Goal: Task Accomplishment & Management: Use online tool/utility

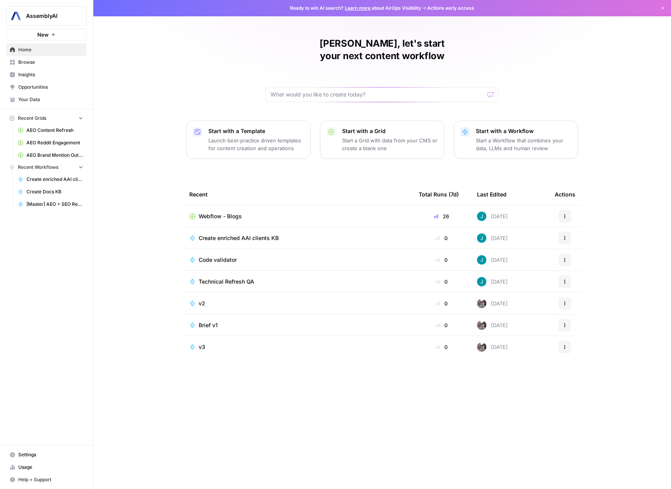
click at [309, 212] on div "Webflow - Blogs" at bounding box center [297, 216] width 217 height 8
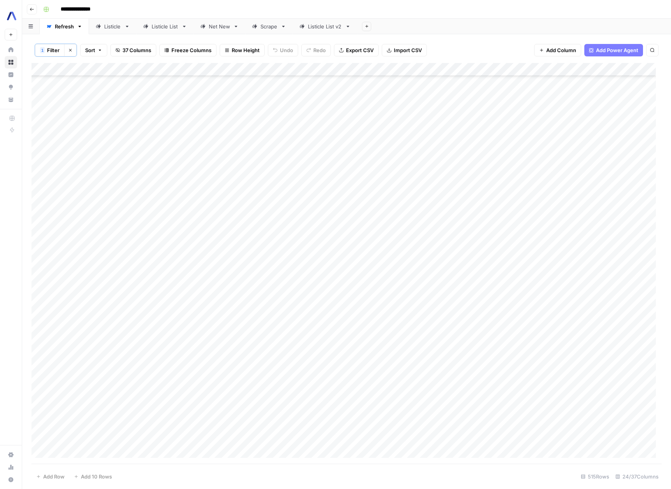
scroll to position [323, 0]
click at [106, 28] on div "Listicle" at bounding box center [112, 27] width 17 height 8
click at [605, 79] on div "Add Column" at bounding box center [346, 94] width 630 height 65
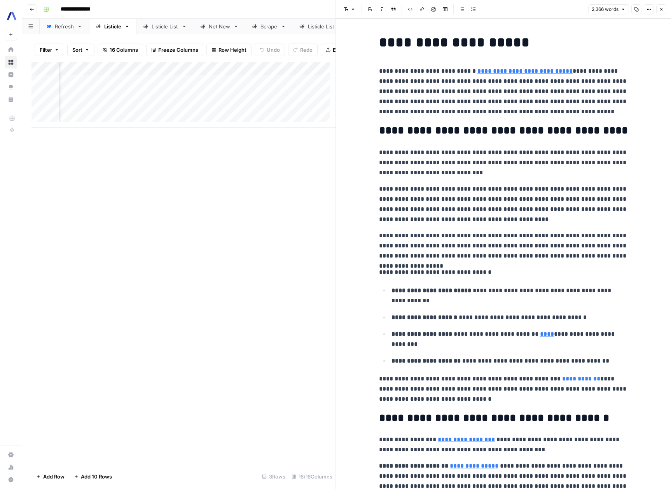
click at [660, 9] on icon "button" at bounding box center [661, 9] width 3 height 3
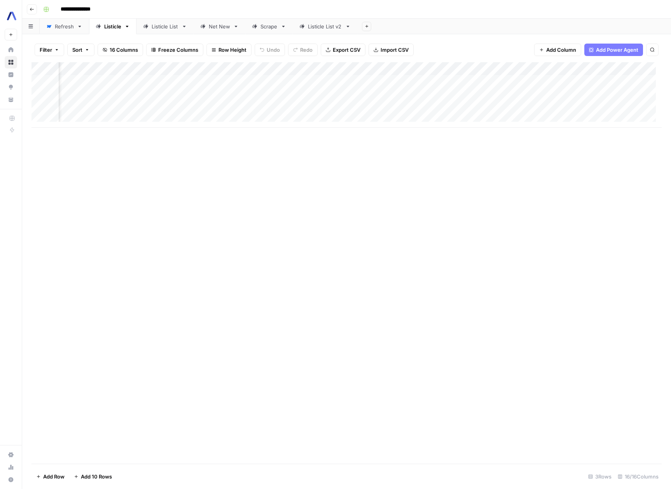
scroll to position [0, 188]
click at [387, 68] on div "Add Column" at bounding box center [346, 94] width 630 height 65
click at [367, 146] on span "Edit Workflow" at bounding box center [384, 145] width 68 height 8
click at [108, 96] on div "Add Column" at bounding box center [346, 94] width 630 height 65
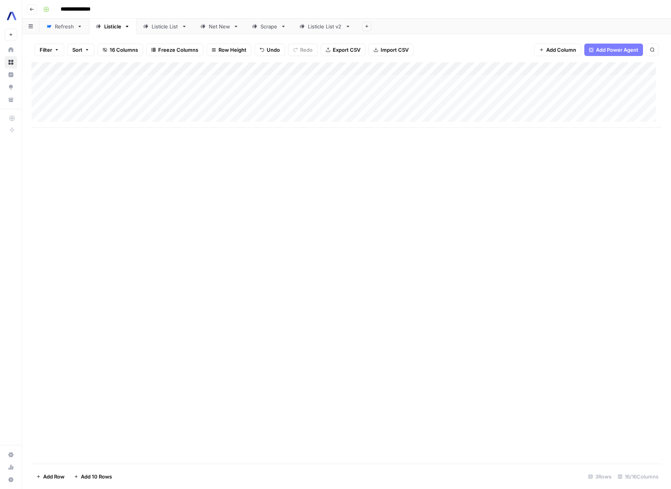
click at [272, 250] on div "Add Column" at bounding box center [346, 262] width 630 height 401
click at [204, 95] on div "Add Column" at bounding box center [346, 94] width 630 height 65
click at [116, 102] on div "Add Column" at bounding box center [346, 94] width 630 height 65
click at [207, 107] on div "Add Column" at bounding box center [346, 94] width 630 height 65
click at [89, 119] on div "Add Column" at bounding box center [346, 94] width 630 height 65
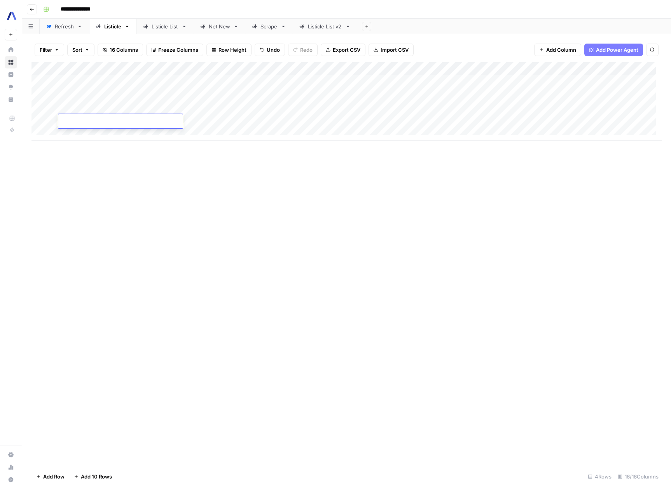
click at [125, 122] on textarea at bounding box center [120, 121] width 124 height 11
click at [240, 95] on div "Add Column" at bounding box center [346, 101] width 630 height 79
click at [238, 95] on div "Add Column" at bounding box center [346, 101] width 630 height 79
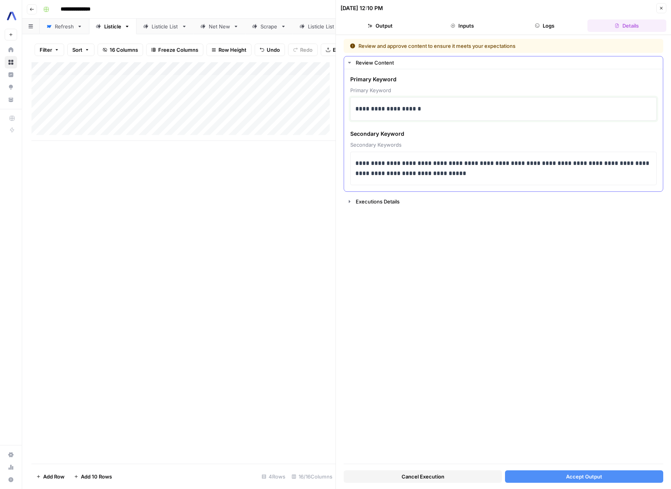
click at [360, 110] on p "**********" at bounding box center [503, 109] width 296 height 10
click at [530, 354] on div "**********" at bounding box center [503, 251] width 319 height 424
click at [603, 477] on button "Accept Output" at bounding box center [584, 476] width 158 height 12
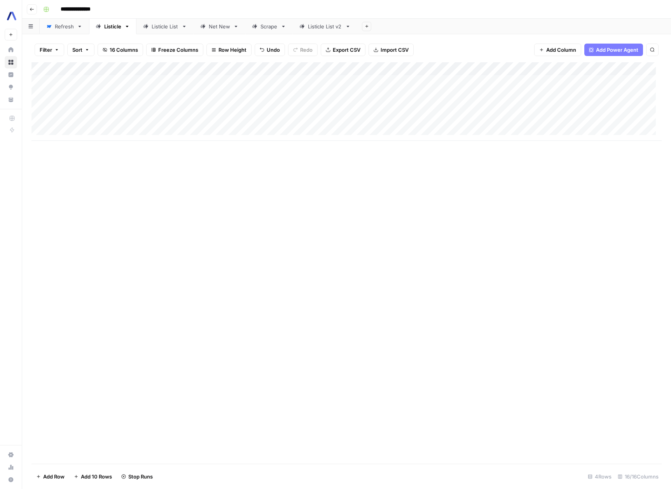
click at [224, 104] on div "Add Column" at bounding box center [346, 101] width 630 height 79
click at [234, 108] on div "Add Column" at bounding box center [346, 101] width 630 height 79
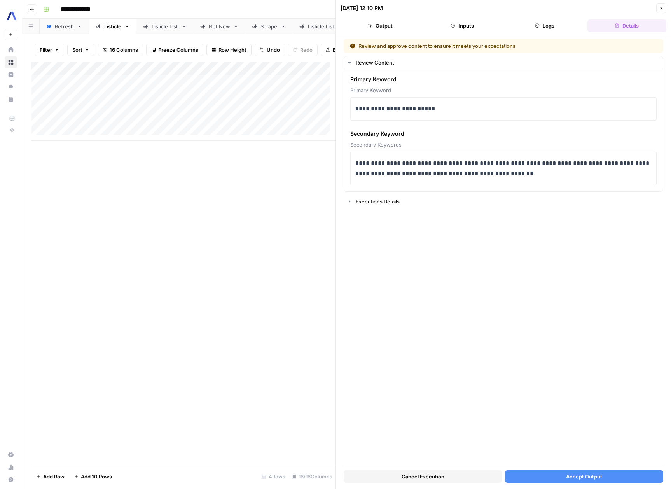
click at [622, 477] on button "Accept Output" at bounding box center [584, 476] width 158 height 12
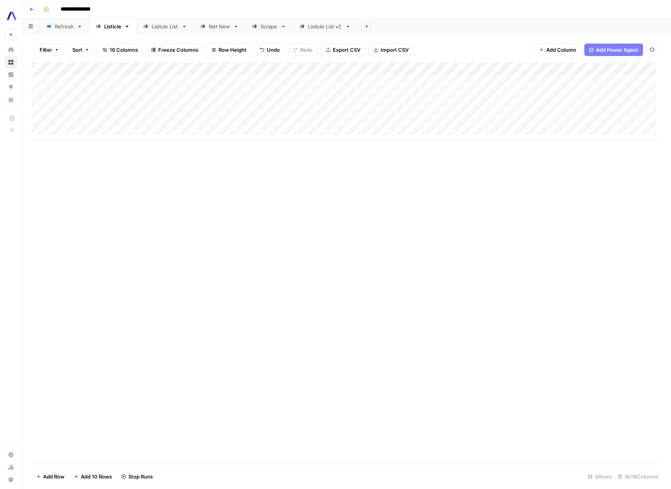
click at [286, 90] on div "Add Column" at bounding box center [346, 101] width 630 height 79
click at [332, 94] on div "Add Column" at bounding box center [346, 101] width 630 height 79
click at [374, 94] on div "Add Column" at bounding box center [346, 101] width 630 height 79
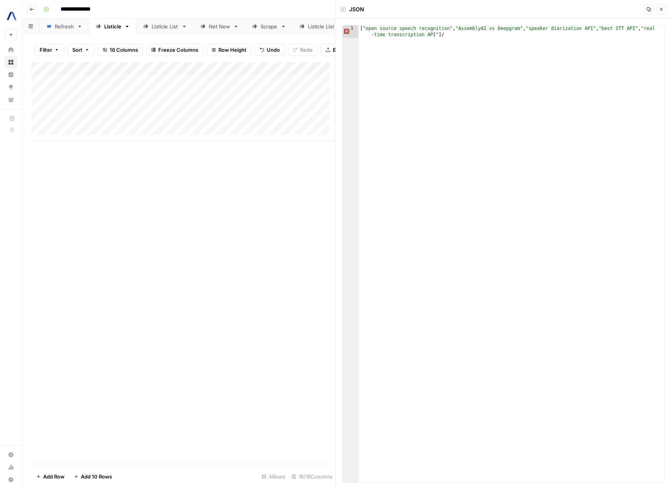
click at [665, 7] on button "Close" at bounding box center [661, 9] width 10 height 10
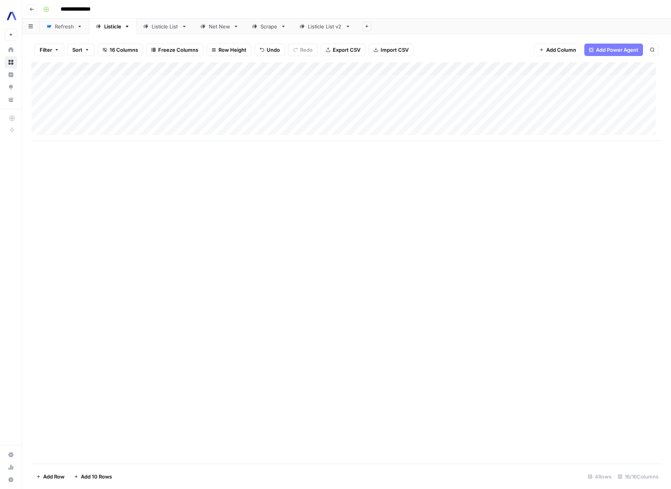
click at [97, 121] on div "Add Column" at bounding box center [346, 101] width 630 height 79
type textarea "**********"
drag, startPoint x: 299, startPoint y: 223, endPoint x: 311, endPoint y: 224, distance: 11.8
click at [299, 222] on div "Add Column" at bounding box center [346, 262] width 630 height 401
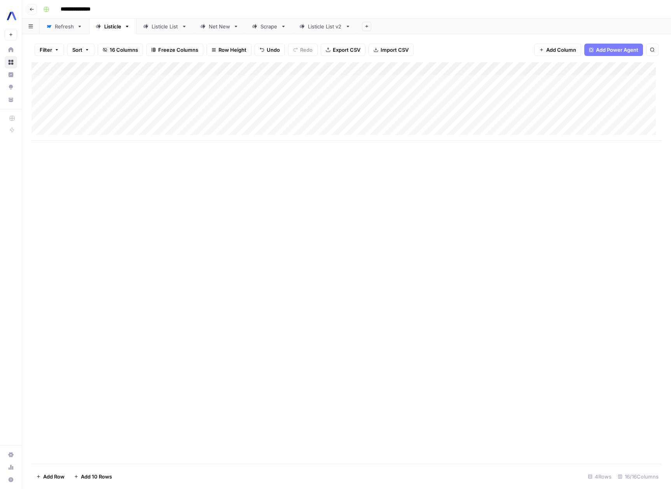
click at [210, 122] on div "Add Column" at bounding box center [346, 101] width 630 height 79
click at [489, 95] on div "Add Column" at bounding box center [346, 101] width 630 height 79
click at [490, 95] on div "Add Column" at bounding box center [346, 101] width 630 height 79
click at [499, 156] on button "Editorial Listicle" at bounding box center [486, 152] width 43 height 9
click at [473, 111] on div "Add Column" at bounding box center [346, 101] width 630 height 79
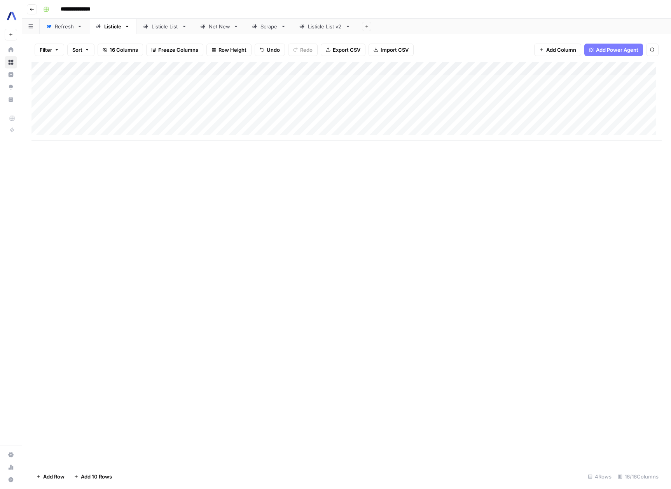
click at [473, 111] on div "Add Column" at bounding box center [346, 101] width 630 height 79
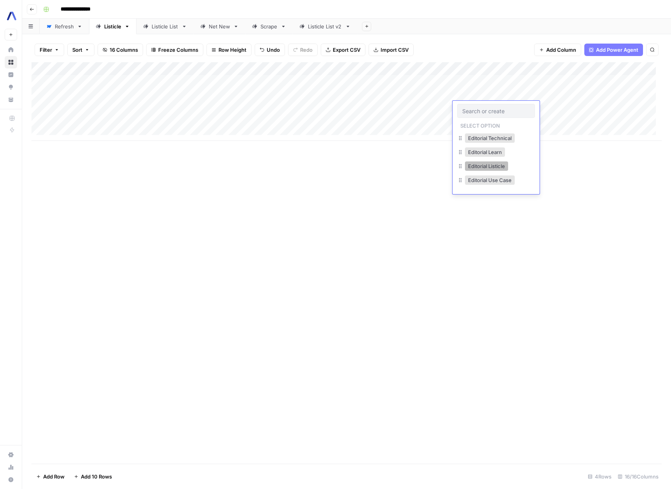
click at [495, 168] on button "Editorial Listicle" at bounding box center [486, 165] width 43 height 9
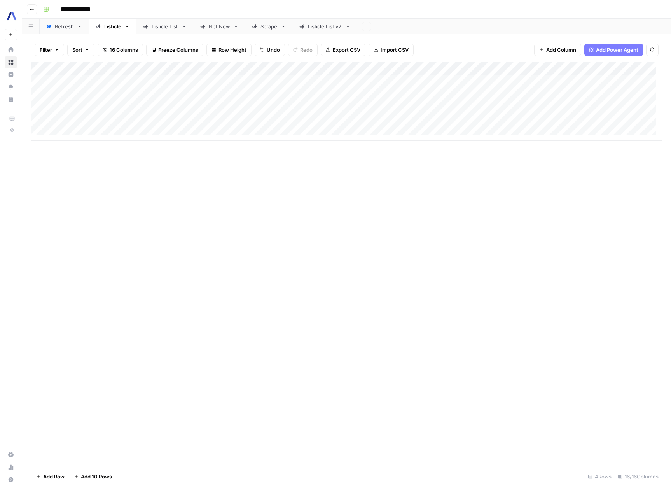
click at [556, 94] on div "Add Column" at bounding box center [346, 101] width 630 height 79
click at [227, 107] on div "Add Column" at bounding box center [346, 101] width 630 height 79
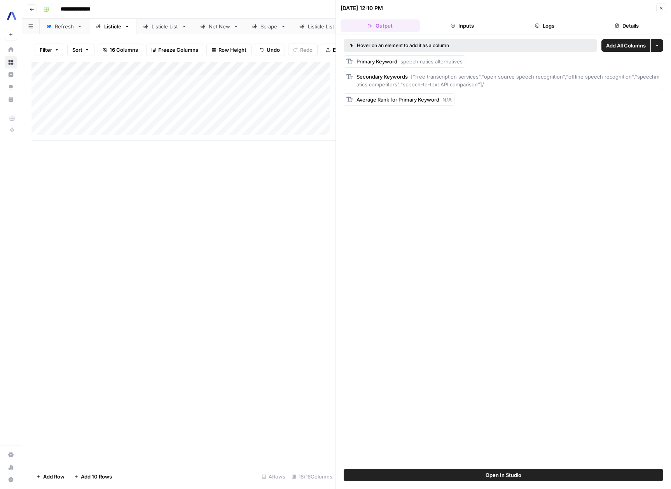
click at [615, 26] on icon "button" at bounding box center [616, 25] width 5 height 5
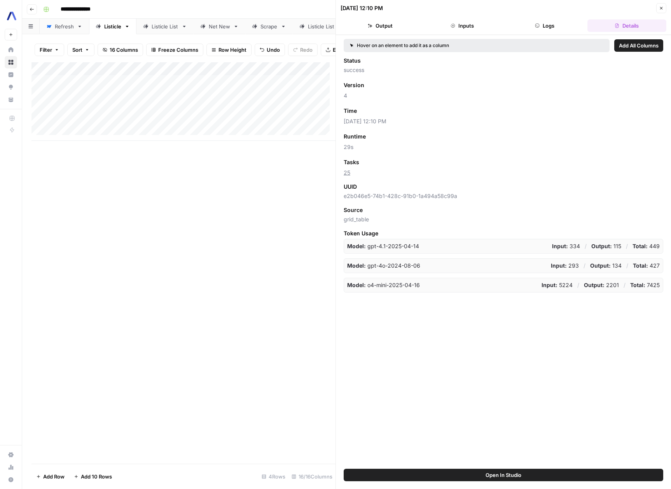
click at [665, 7] on button "Close" at bounding box center [661, 8] width 10 height 10
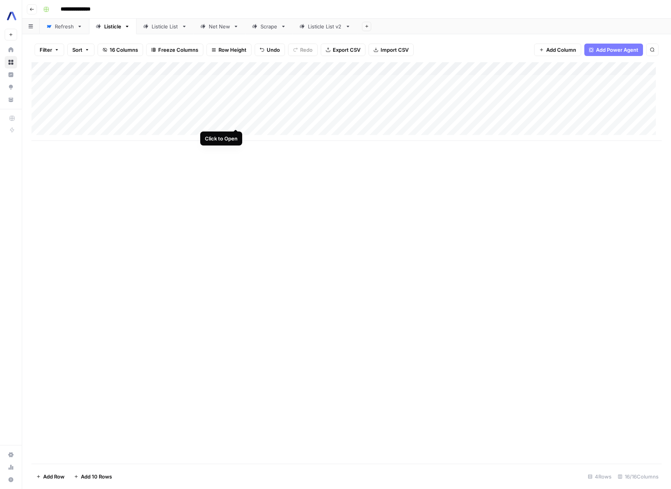
click at [232, 120] on div "Add Column" at bounding box center [346, 101] width 630 height 79
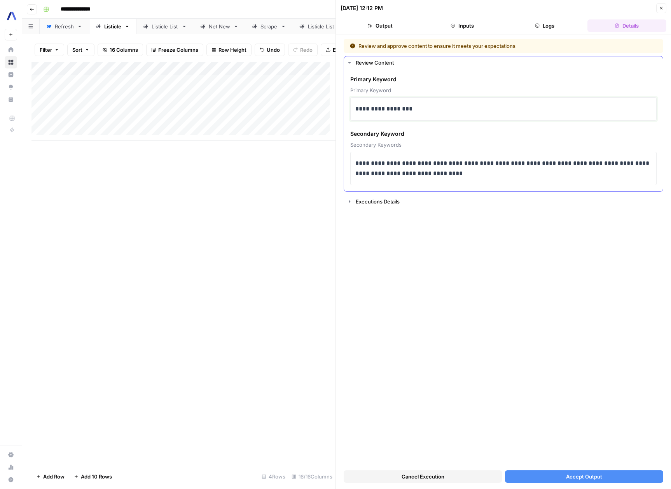
click at [404, 110] on p "**********" at bounding box center [503, 109] width 296 height 10
click at [458, 294] on div "**********" at bounding box center [503, 251] width 319 height 424
click at [592, 163] on p "**********" at bounding box center [503, 168] width 296 height 20
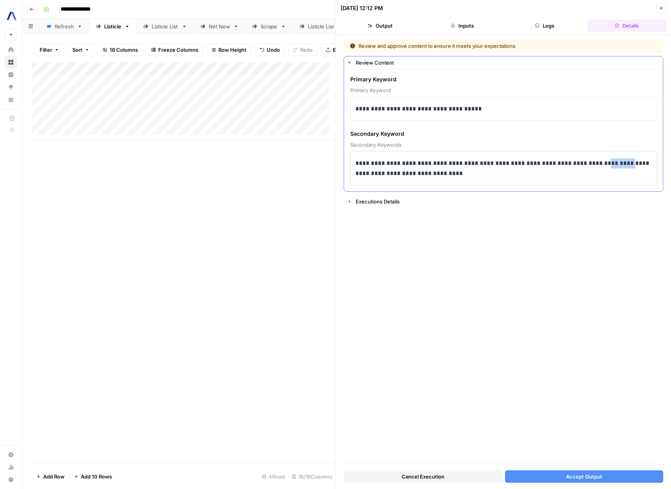
click at [592, 163] on p "**********" at bounding box center [503, 168] width 296 height 20
click at [426, 164] on p "**********" at bounding box center [503, 168] width 296 height 20
drag, startPoint x: 426, startPoint y: 164, endPoint x: 492, endPoint y: 165, distance: 66.5
click at [492, 165] on p "**********" at bounding box center [503, 168] width 296 height 20
click at [501, 293] on div "**********" at bounding box center [503, 251] width 319 height 424
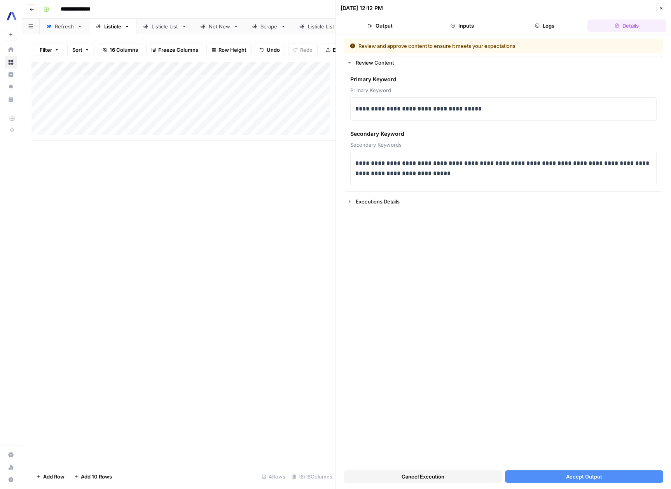
click at [649, 475] on button "Accept Output" at bounding box center [584, 476] width 158 height 12
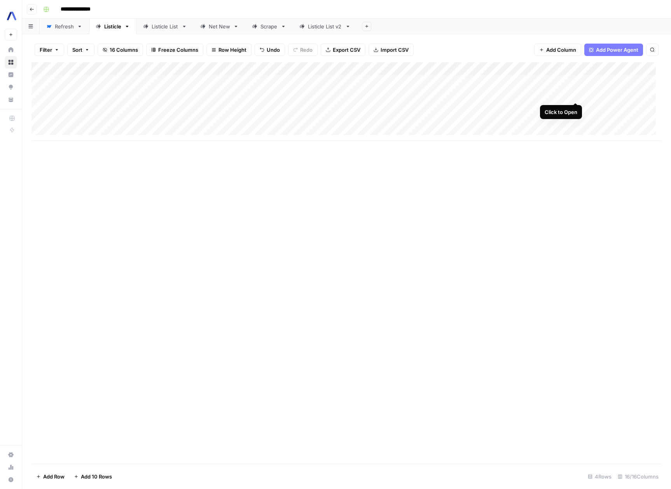
click at [575, 96] on div "Add Column" at bounding box center [346, 101] width 630 height 79
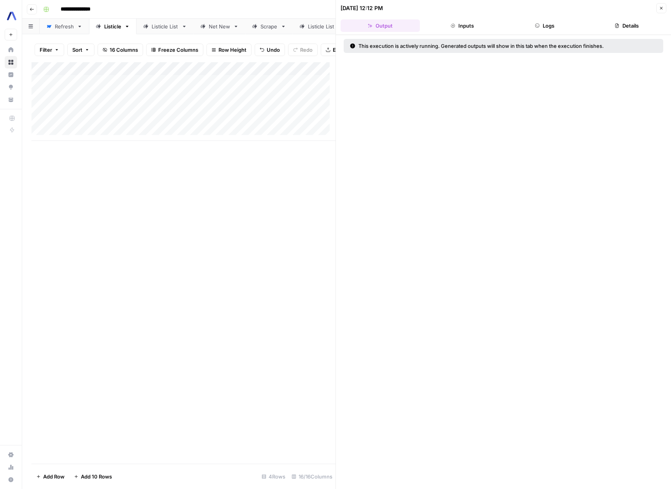
click at [461, 23] on button "Inputs" at bounding box center [462, 25] width 79 height 12
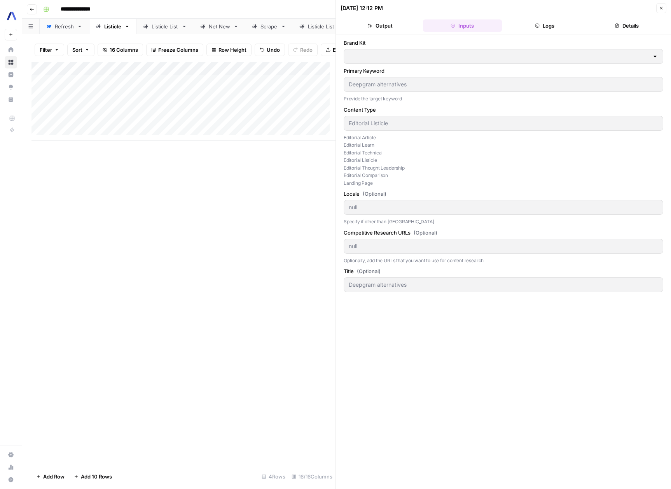
type input "AssemblyAI"
click at [539, 28] on button "Logs" at bounding box center [544, 25] width 79 height 12
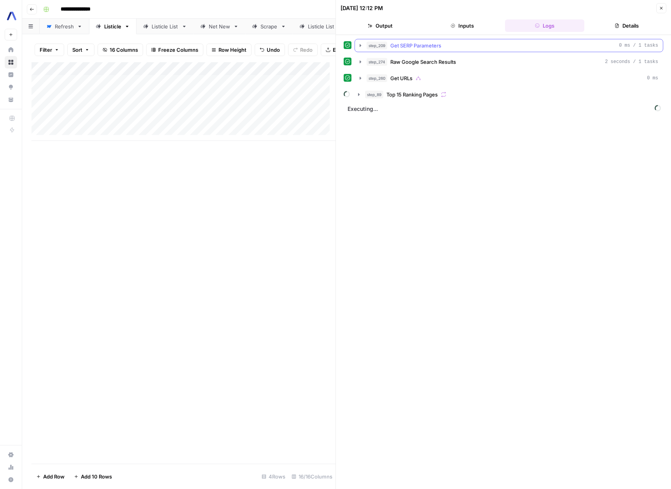
click at [360, 46] on icon "button" at bounding box center [361, 45] width 2 height 3
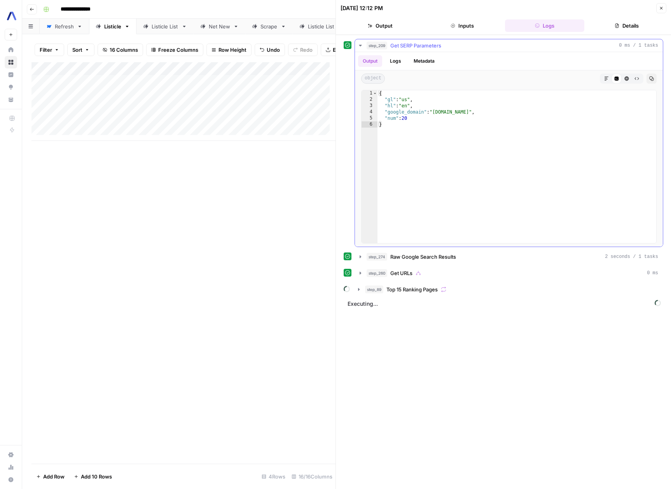
click at [360, 46] on icon "button" at bounding box center [360, 46] width 3 height 2
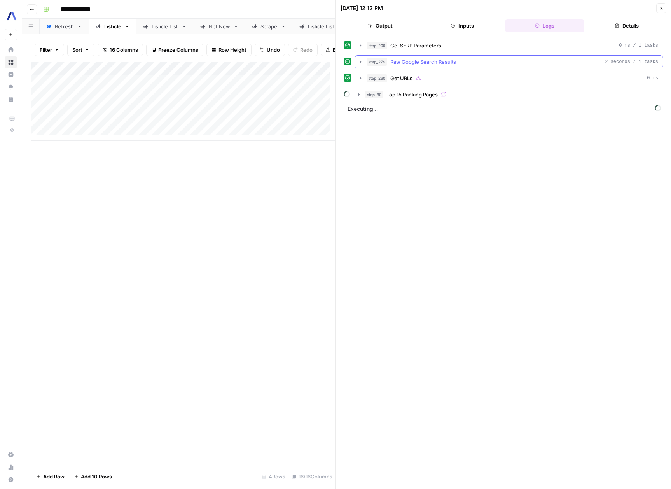
click at [359, 62] on icon "button" at bounding box center [360, 62] width 6 height 6
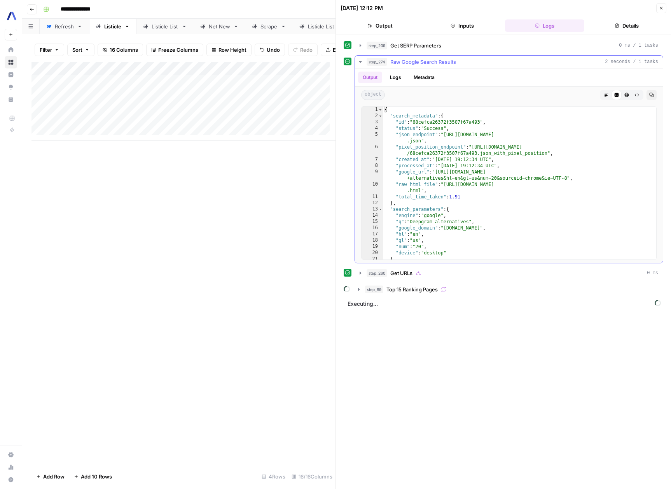
click at [359, 62] on icon "button" at bounding box center [360, 62] width 6 height 6
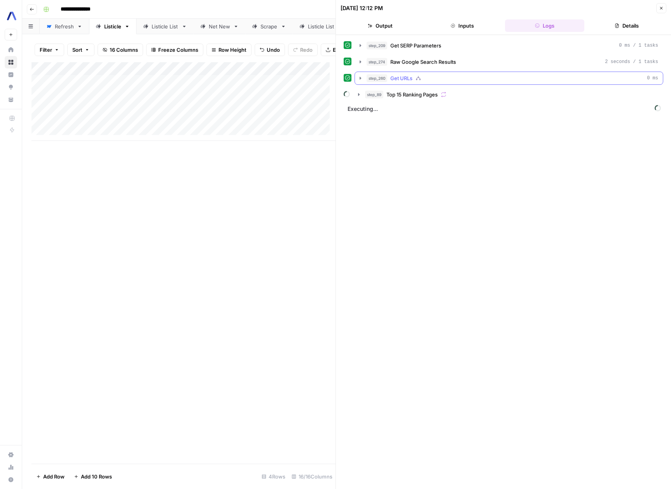
click at [360, 78] on icon "button" at bounding box center [361, 78] width 2 height 3
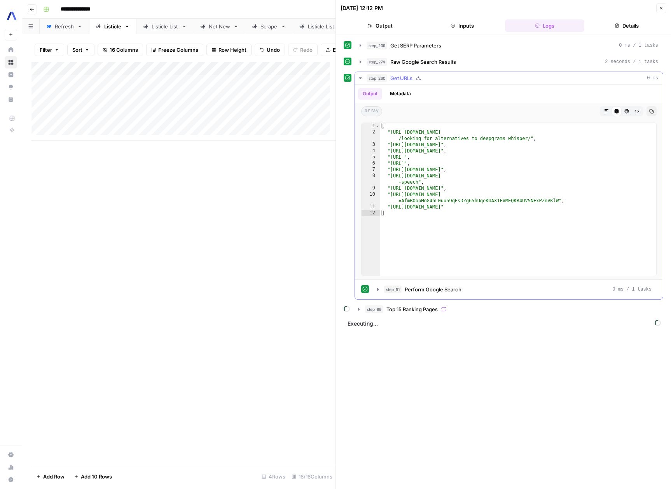
click at [360, 78] on icon "button" at bounding box center [360, 78] width 3 height 2
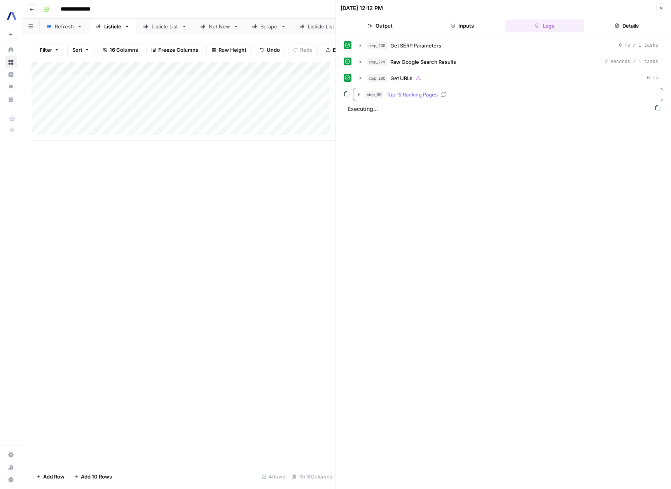
click at [358, 97] on icon "button" at bounding box center [359, 94] width 6 height 6
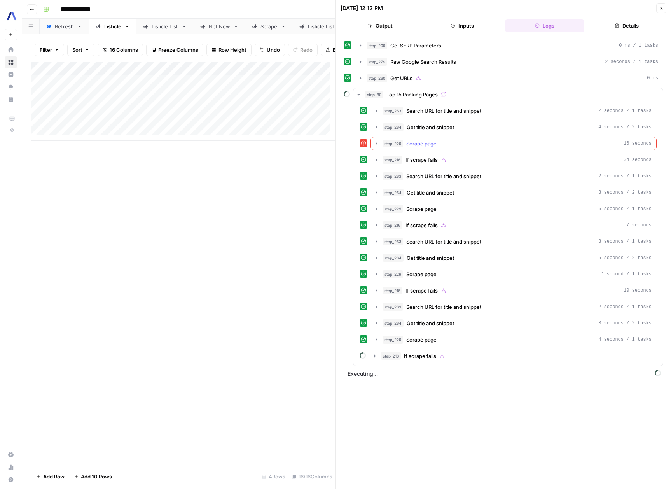
click at [377, 143] on icon "button" at bounding box center [376, 143] width 2 height 3
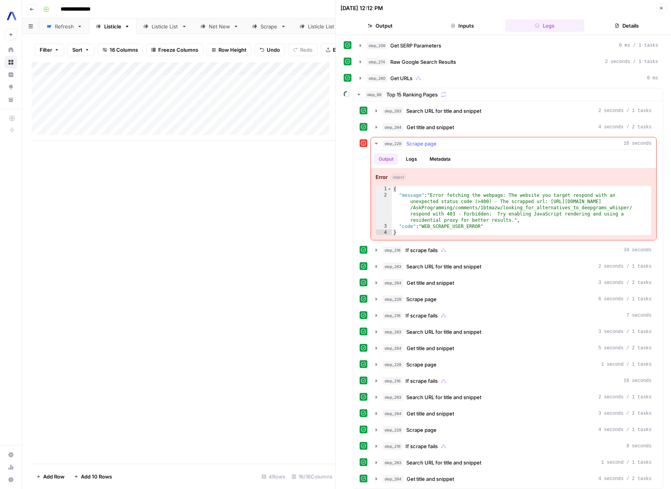
click at [377, 143] on icon "button" at bounding box center [376, 144] width 3 height 2
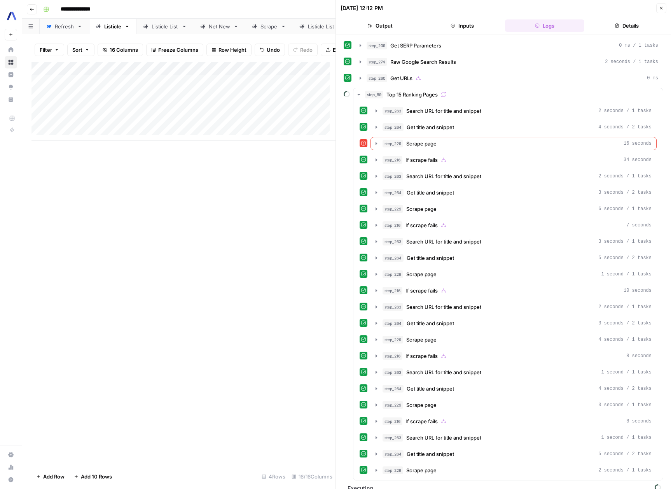
click at [658, 10] on button "Close" at bounding box center [661, 8] width 10 height 10
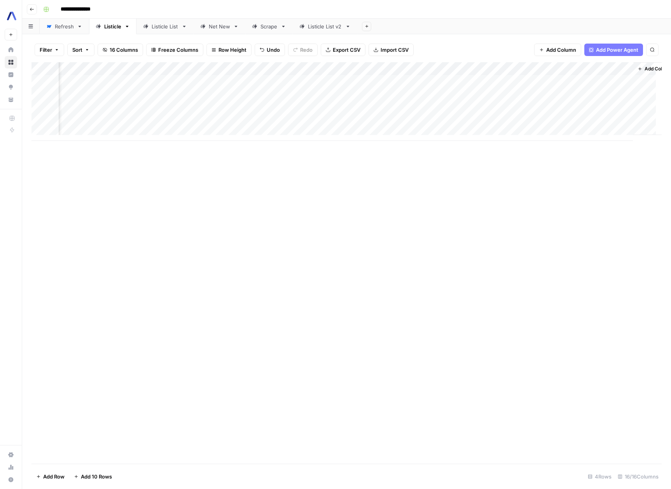
scroll to position [0, 610]
click at [602, 81] on div "Add Column" at bounding box center [346, 101] width 630 height 79
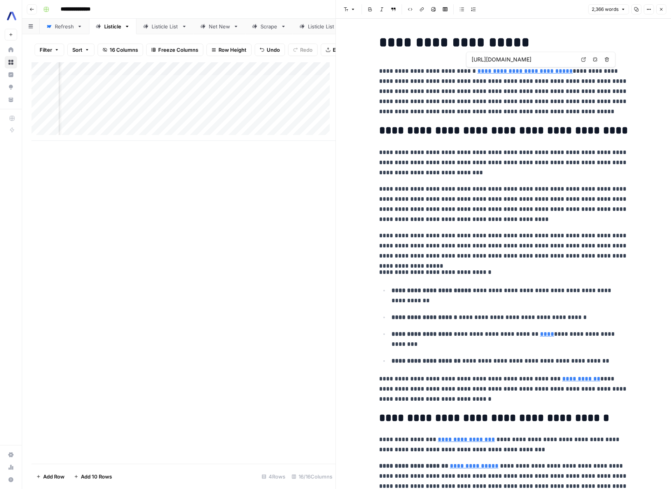
click at [659, 9] on icon "button" at bounding box center [661, 9] width 5 height 5
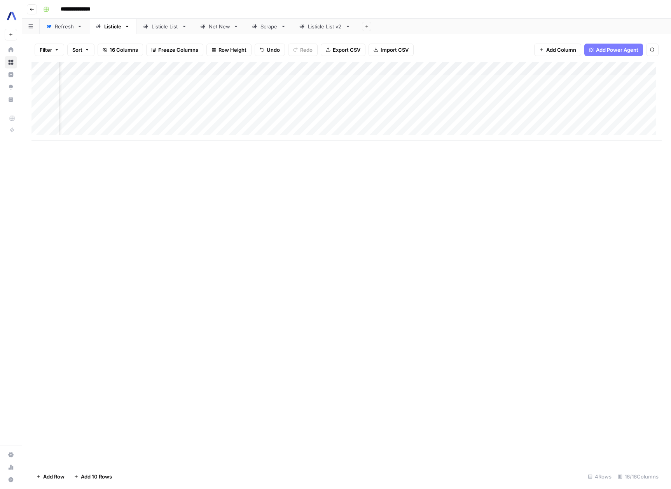
scroll to position [0, 270]
click at [305, 95] on div "Add Column" at bounding box center [346, 101] width 630 height 79
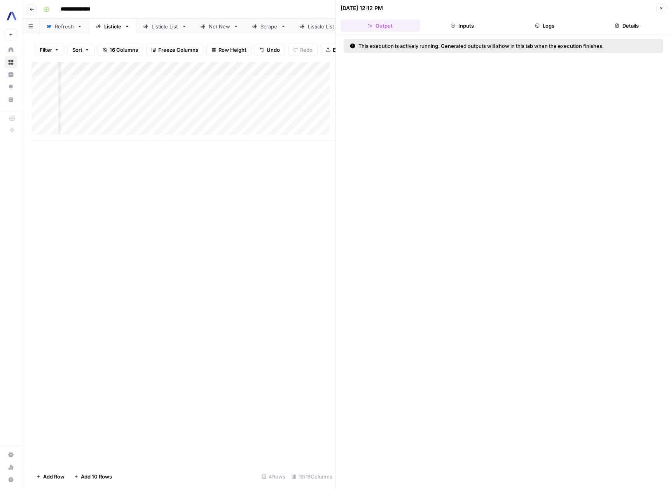
click at [539, 23] on button "Logs" at bounding box center [544, 25] width 79 height 12
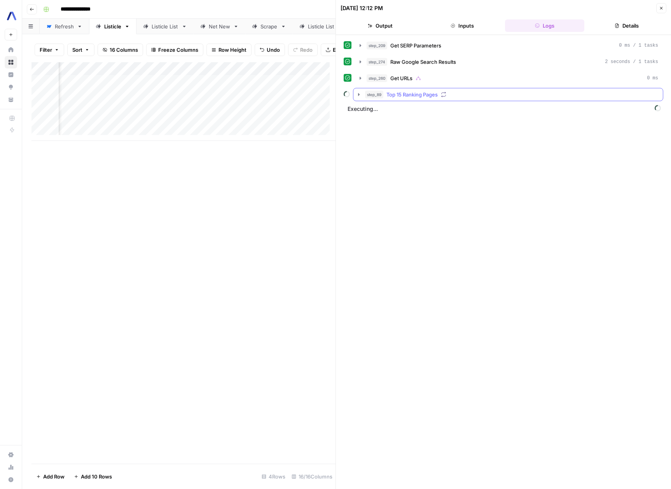
click at [357, 91] on icon "button" at bounding box center [359, 94] width 6 height 6
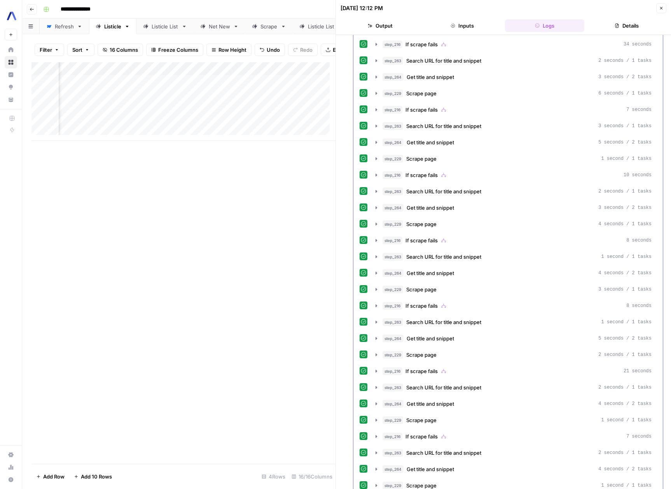
scroll to position [271, 0]
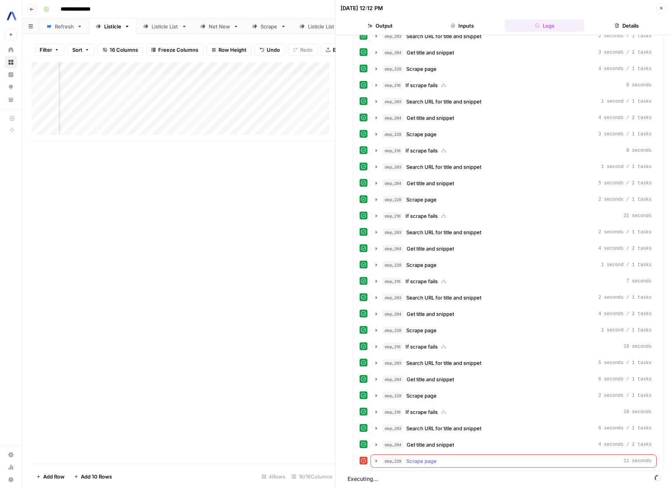
click at [378, 461] on icon "button" at bounding box center [376, 460] width 6 height 6
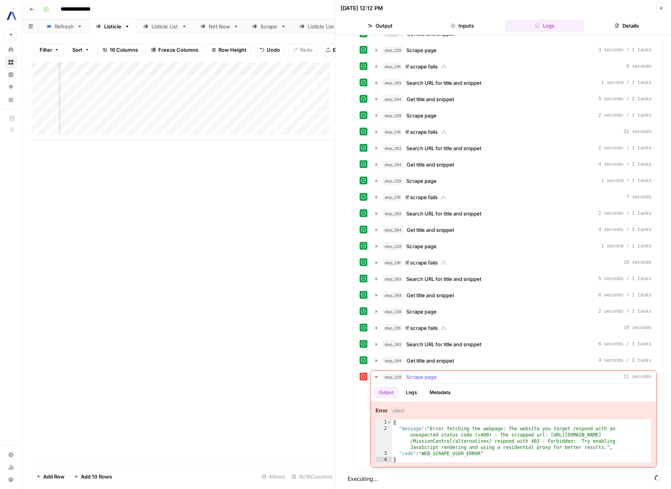
click at [375, 376] on icon "button" at bounding box center [376, 377] width 3 height 2
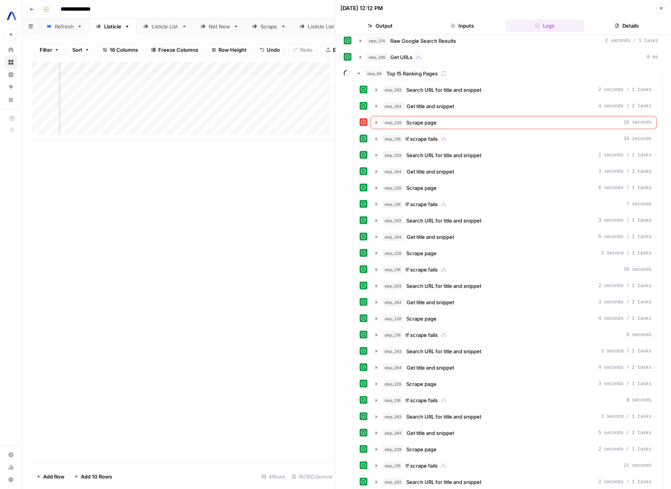
scroll to position [0, 0]
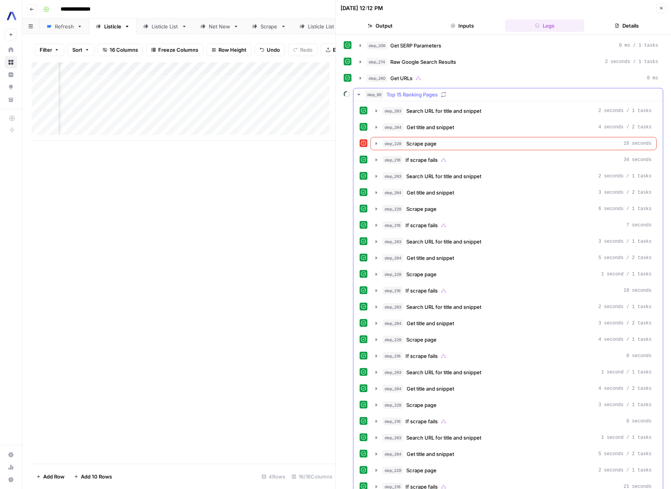
click at [358, 95] on icon "button" at bounding box center [359, 94] width 6 height 6
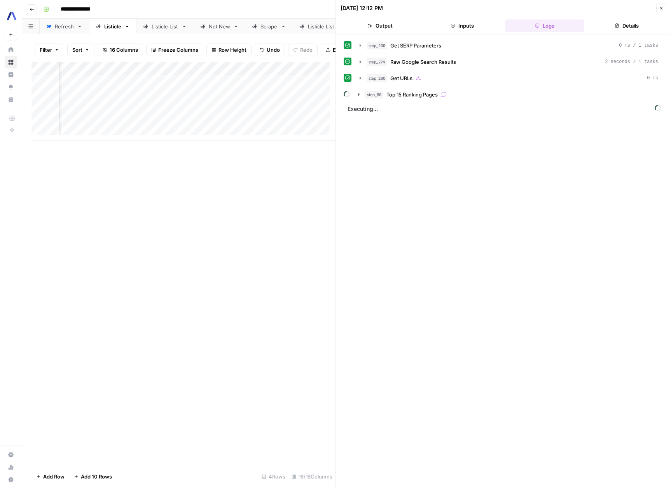
click at [281, 243] on div "Add Column" at bounding box center [183, 262] width 304 height 401
click at [665, 9] on button "Close" at bounding box center [661, 8] width 10 height 10
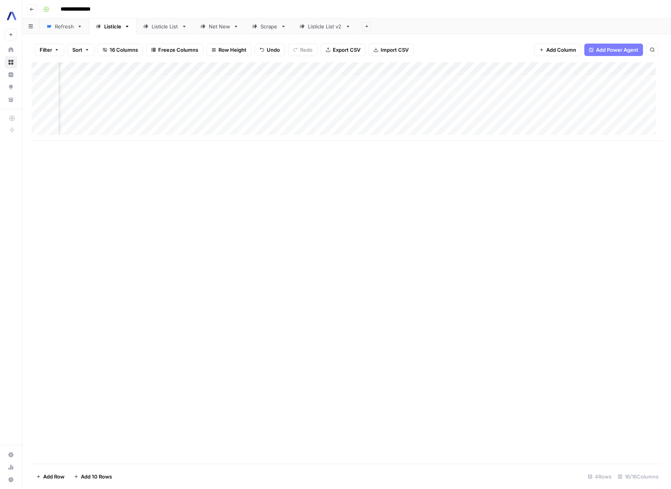
click at [265, 31] on link "Scrape" at bounding box center [268, 27] width 47 height 16
click at [317, 30] on div "Listicle List v2" at bounding box center [325, 27] width 34 height 8
click at [168, 29] on div "Listicle List" at bounding box center [165, 27] width 27 height 8
click at [121, 31] on link "Listicle" at bounding box center [112, 27] width 47 height 16
click at [103, 96] on div "Add Column" at bounding box center [346, 101] width 630 height 79
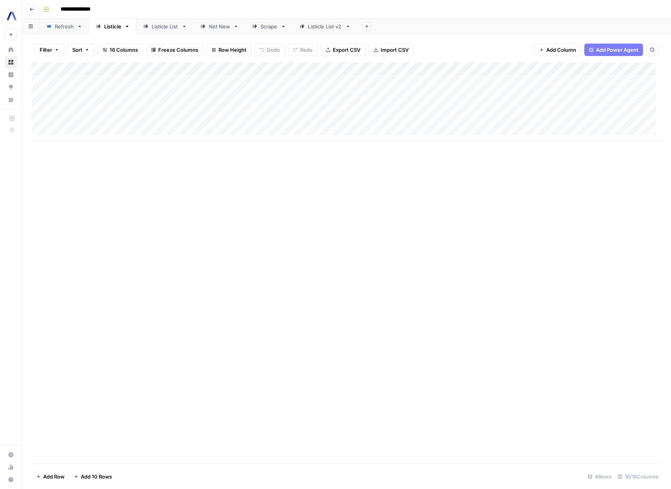
click at [324, 27] on div "Listicle List v2" at bounding box center [325, 27] width 34 height 8
click at [162, 30] on link "Listicle List" at bounding box center [164, 27] width 57 height 16
click at [312, 68] on div "Add Column" at bounding box center [346, 207] width 630 height 290
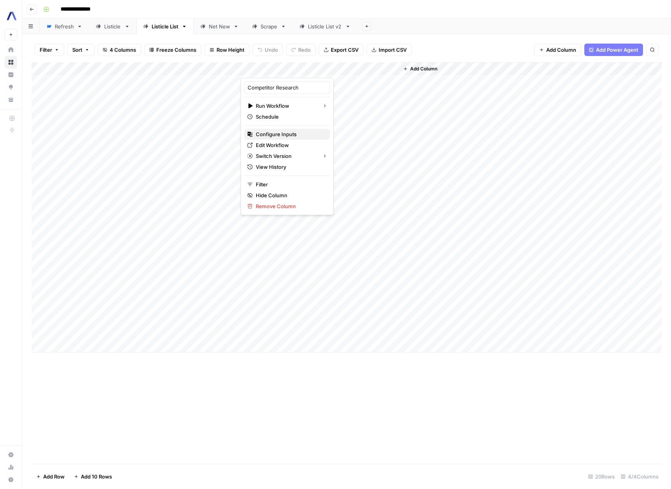
click at [281, 135] on span "Configure Inputs" at bounding box center [290, 134] width 68 height 8
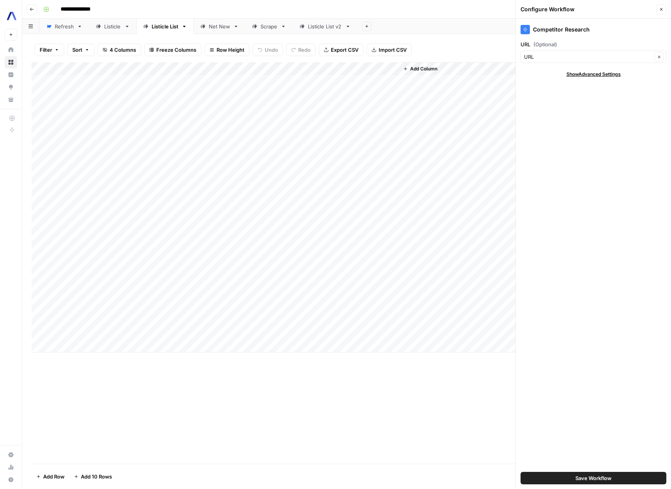
click at [311, 68] on div "Add Column" at bounding box center [346, 207] width 630 height 290
click at [281, 144] on span "Edit Workflow" at bounding box center [290, 145] width 68 height 8
click at [112, 28] on div "Listicle" at bounding box center [112, 27] width 17 height 8
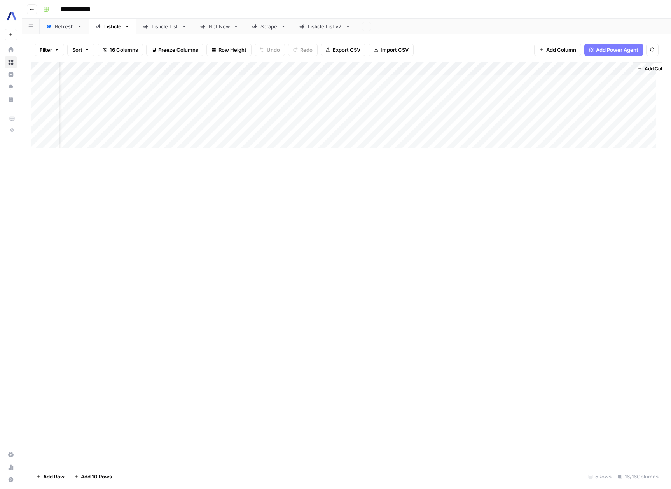
scroll to position [0, 610]
click at [466, 82] on div "Add Column" at bounding box center [346, 108] width 630 height 92
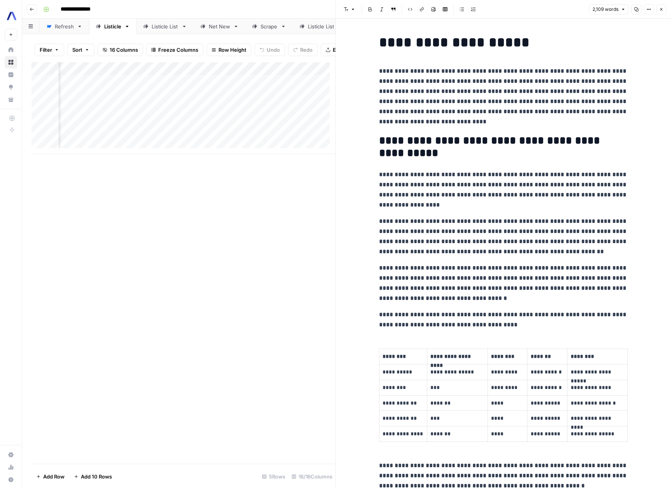
click at [410, 147] on h2 "**********" at bounding box center [503, 146] width 249 height 25
click at [524, 252] on p "**********" at bounding box center [503, 236] width 249 height 40
click at [406, 403] on p "**********" at bounding box center [402, 402] width 41 height 9
click at [406, 414] on p "**********" at bounding box center [402, 418] width 41 height 9
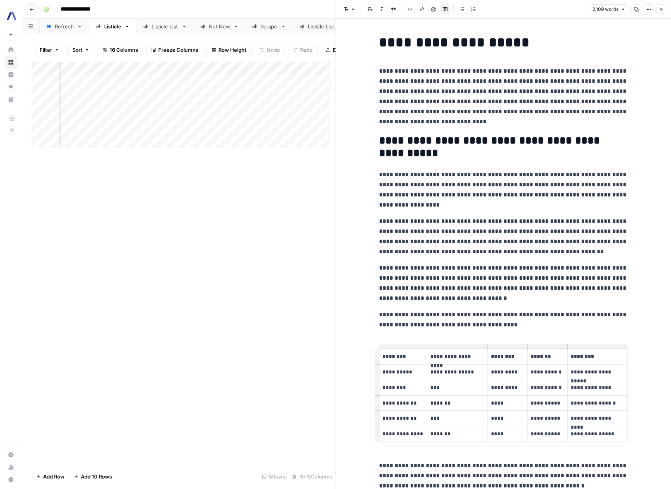
click at [408, 428] on td "**********" at bounding box center [403, 434] width 48 height 16
click at [402, 377] on td "**********" at bounding box center [403, 372] width 48 height 16
click at [403, 387] on p "********" at bounding box center [402, 387] width 41 height 9
click at [407, 401] on p "**********" at bounding box center [402, 402] width 41 height 9
click at [411, 423] on td "**********" at bounding box center [403, 418] width 48 height 16
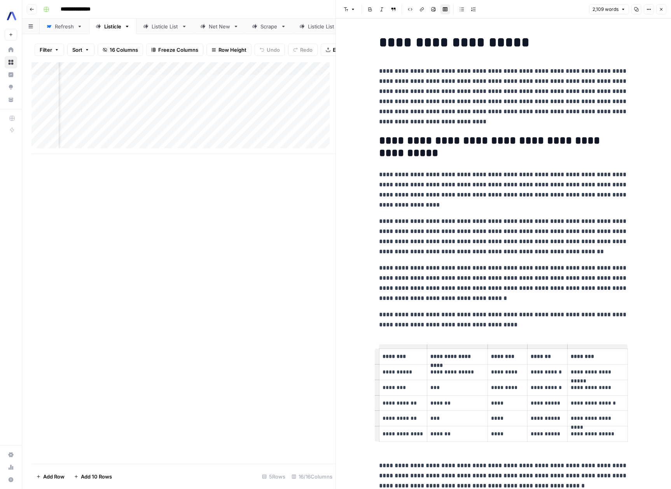
click at [410, 434] on p "**********" at bounding box center [402, 433] width 41 height 9
click at [662, 12] on button "Close" at bounding box center [661, 9] width 10 height 10
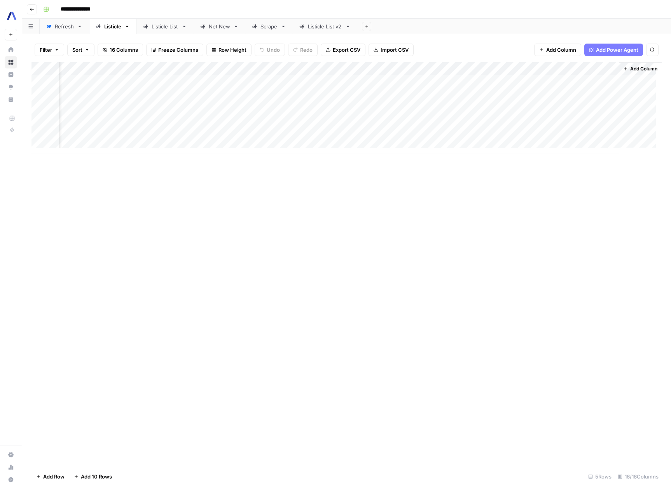
scroll to position [0, 601]
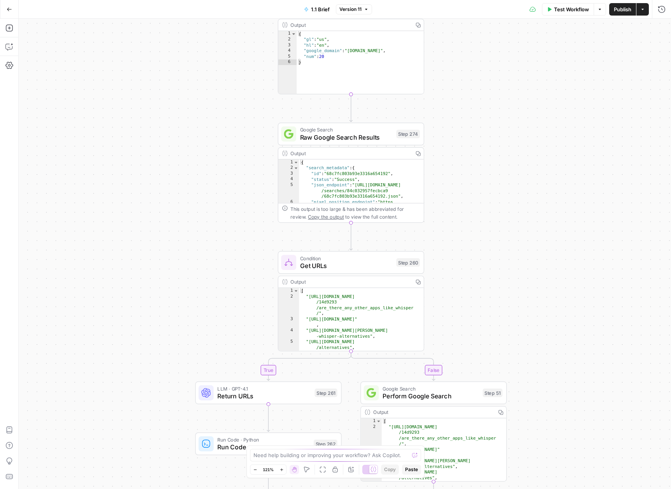
drag, startPoint x: 353, startPoint y: 197, endPoint x: 541, endPoint y: 100, distance: 212.1
click at [541, 100] on div "true false true false true false true false true false Workflow Set Inputs Inpu…" at bounding box center [345, 254] width 652 height 470
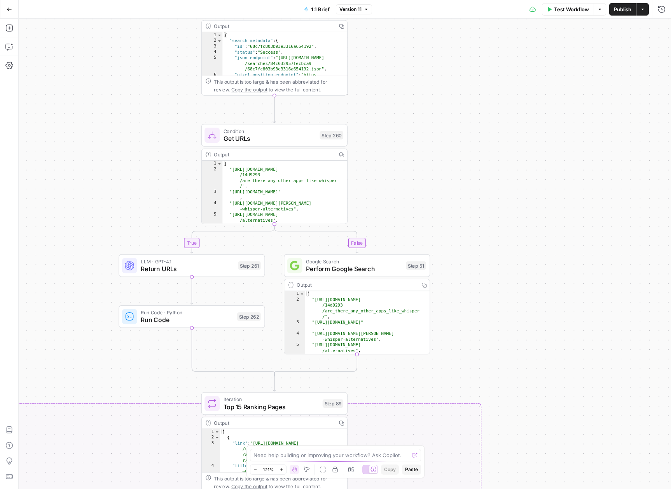
drag, startPoint x: 562, startPoint y: 281, endPoint x: 470, endPoint y: 146, distance: 163.2
click at [470, 146] on div "true false true false true false true false true false Workflow Set Inputs Inpu…" at bounding box center [345, 254] width 652 height 470
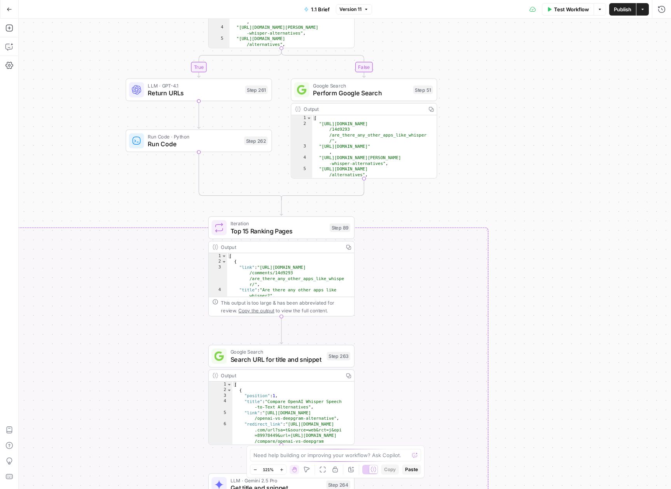
drag, startPoint x: 490, startPoint y: 251, endPoint x: 508, endPoint y: 84, distance: 168.1
click at [508, 84] on div "true false true false true false true false true false Workflow Set Inputs Inpu…" at bounding box center [345, 254] width 652 height 470
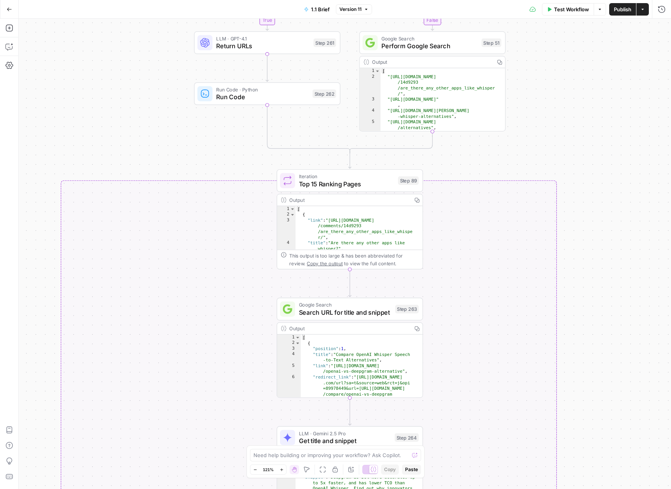
drag, startPoint x: 511, startPoint y: 170, endPoint x: 596, endPoint y: 84, distance: 120.9
click at [596, 84] on div "true false true false true false true false true false Workflow Set Inputs Inpu…" at bounding box center [345, 254] width 652 height 470
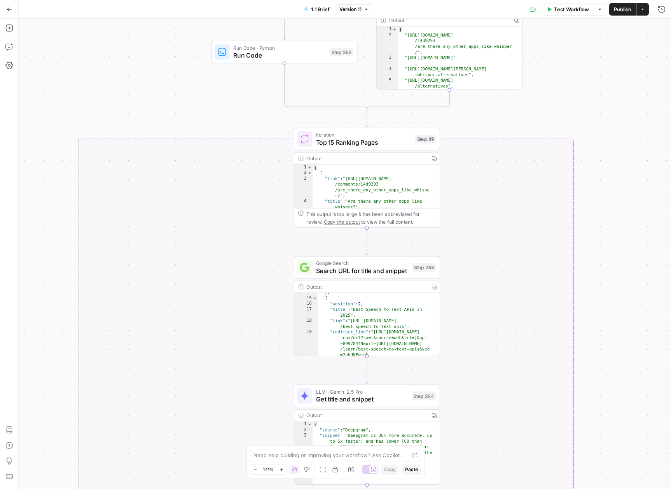
scroll to position [6, 0]
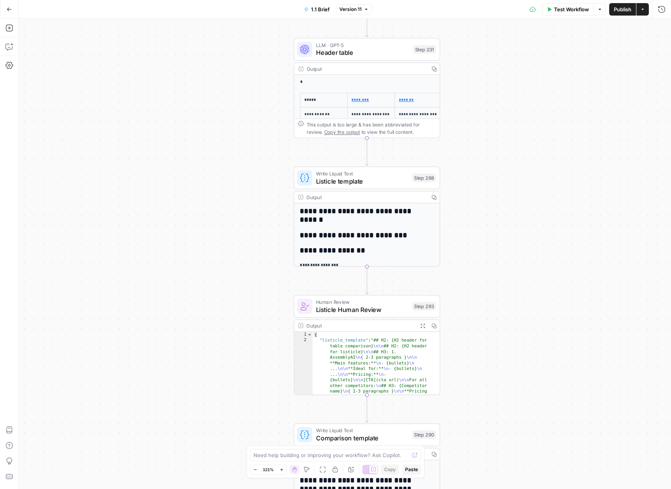
click at [372, 55] on span "Header table" at bounding box center [362, 52] width 93 height 9
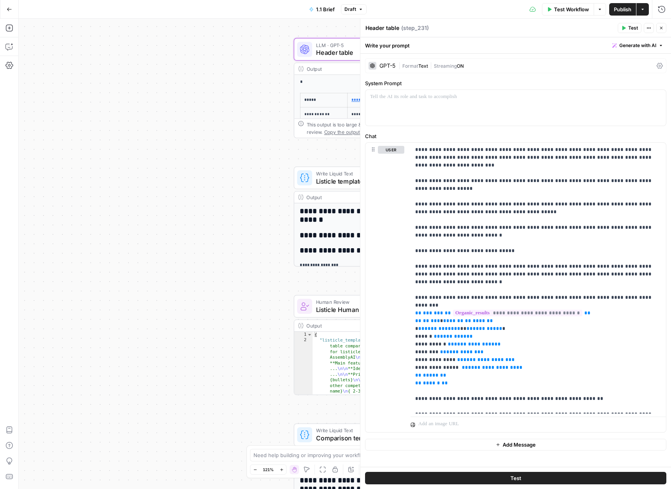
click at [372, 55] on div "**********" at bounding box center [515, 260] width 311 height 413
click at [664, 28] on button "Close" at bounding box center [661, 28] width 10 height 10
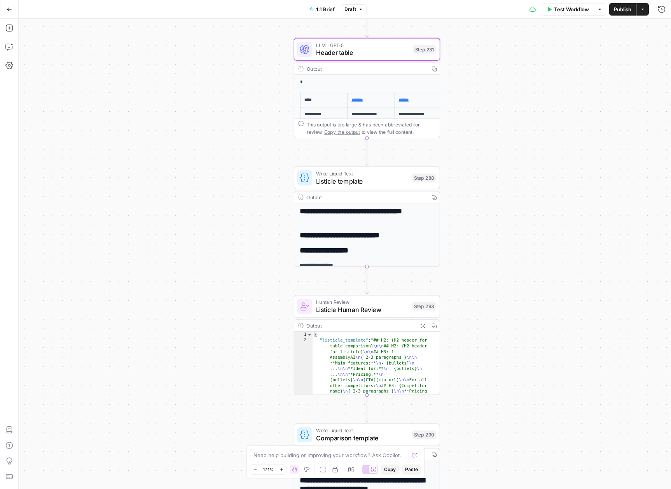
click at [361, 71] on div "Output" at bounding box center [365, 68] width 119 height 7
click at [360, 81] on p "*" at bounding box center [360, 82] width 120 height 7
click at [328, 71] on div "Output" at bounding box center [365, 68] width 119 height 7
click at [338, 48] on span "Header table" at bounding box center [362, 52] width 93 height 9
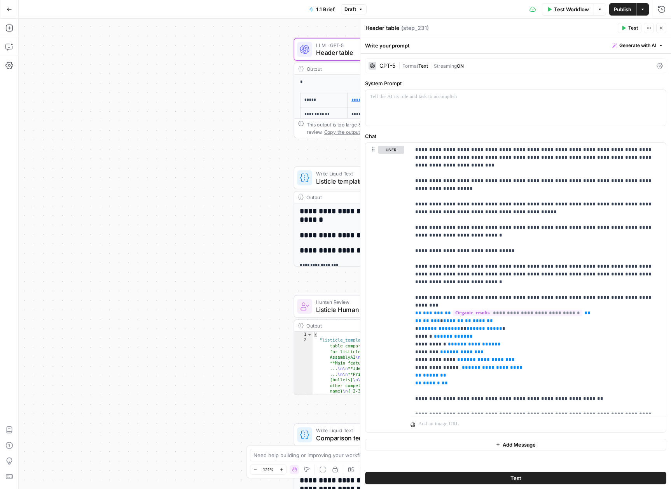
click at [317, 82] on p "*" at bounding box center [360, 82] width 120 height 7
click at [664, 29] on div "Run History E" at bounding box center [644, 26] width 45 height 14
drag, startPoint x: 663, startPoint y: 26, endPoint x: 381, endPoint y: 214, distance: 339.4
click at [663, 26] on button "Close" at bounding box center [661, 28] width 10 height 10
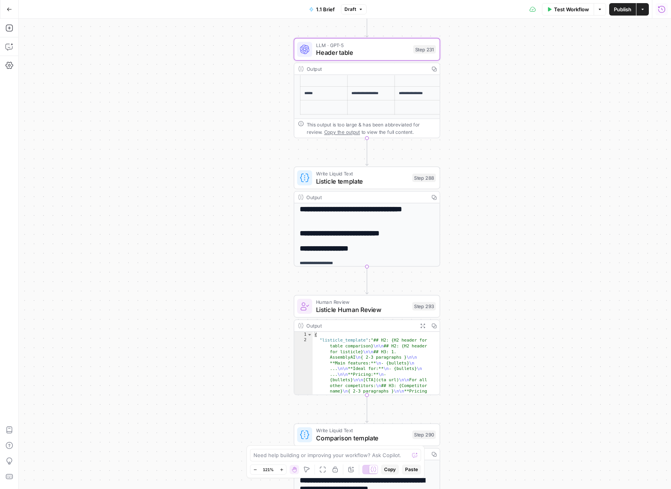
scroll to position [0, 0]
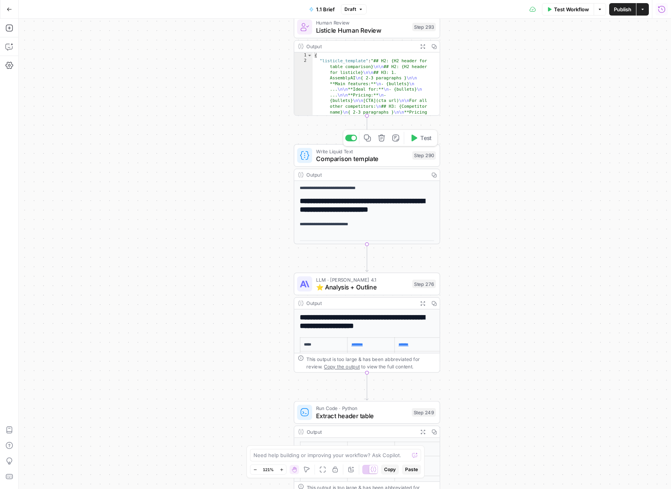
click at [346, 158] on span "Comparison template" at bounding box center [362, 158] width 92 height 9
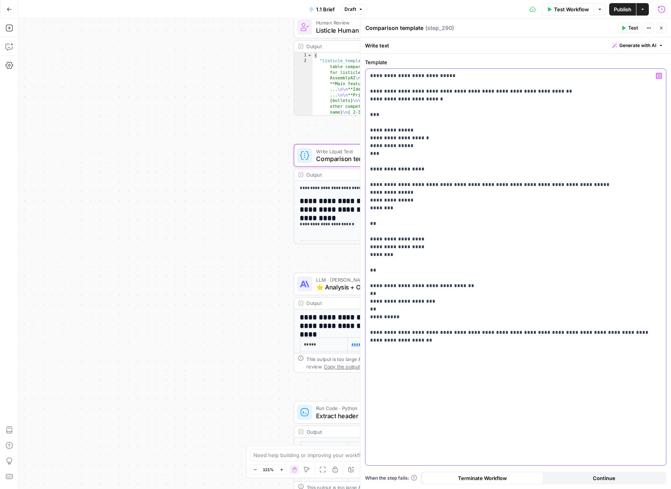
click at [383, 146] on p "**********" at bounding box center [515, 208] width 291 height 272
click at [468, 161] on p "**********" at bounding box center [515, 208] width 291 height 272
click at [433, 192] on p "**********" at bounding box center [515, 208] width 291 height 272
click at [450, 267] on p "**********" at bounding box center [515, 208] width 291 height 272
click at [478, 286] on p "**********" at bounding box center [515, 208] width 291 height 272
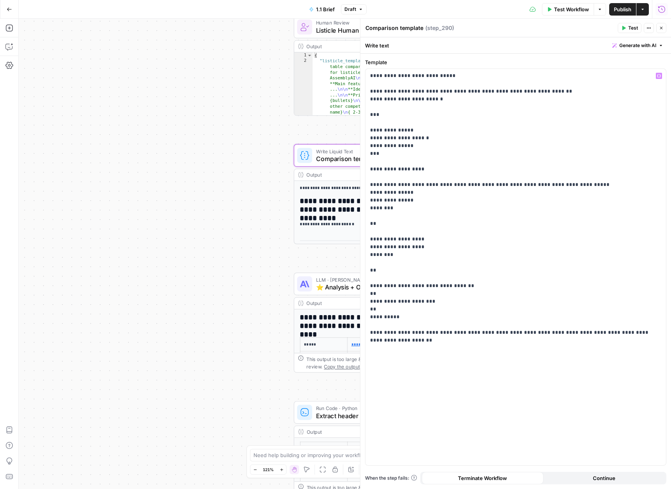
click at [659, 31] on button "Close" at bounding box center [661, 28] width 10 height 10
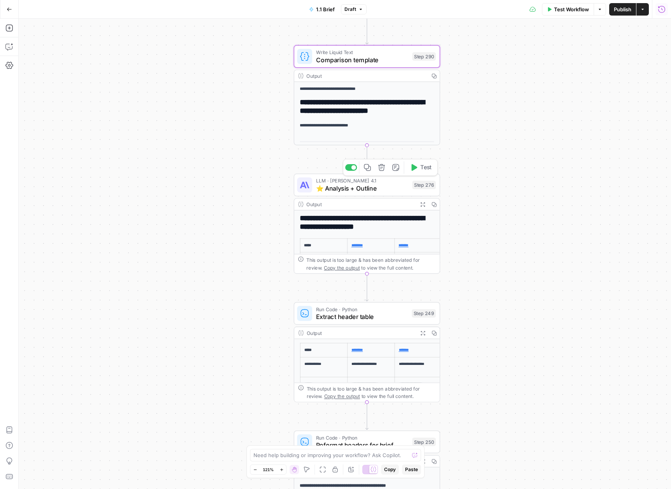
click at [375, 189] on span "⭐️ Analysis + Outline" at bounding box center [362, 187] width 92 height 9
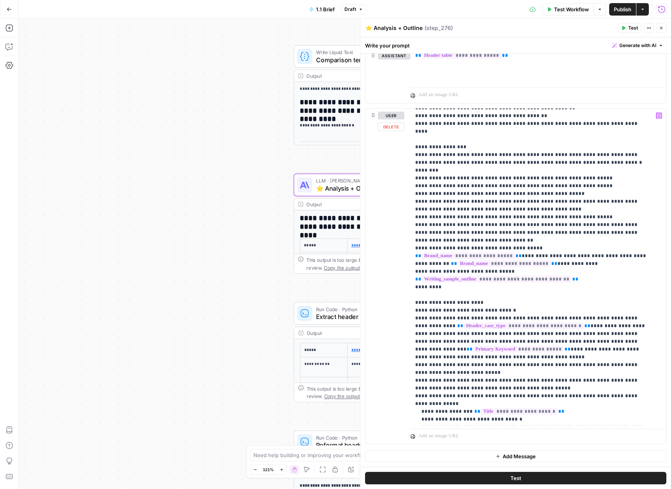
scroll to position [1127, 0]
click at [666, 25] on button "Close" at bounding box center [661, 28] width 10 height 10
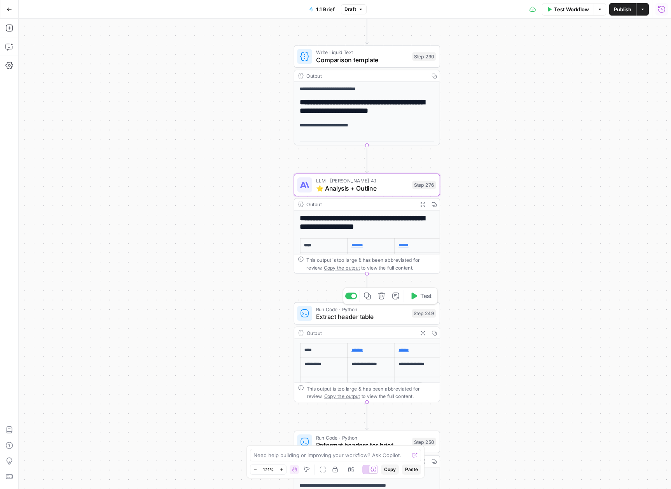
click at [354, 318] on span "Extract header table" at bounding box center [362, 316] width 92 height 9
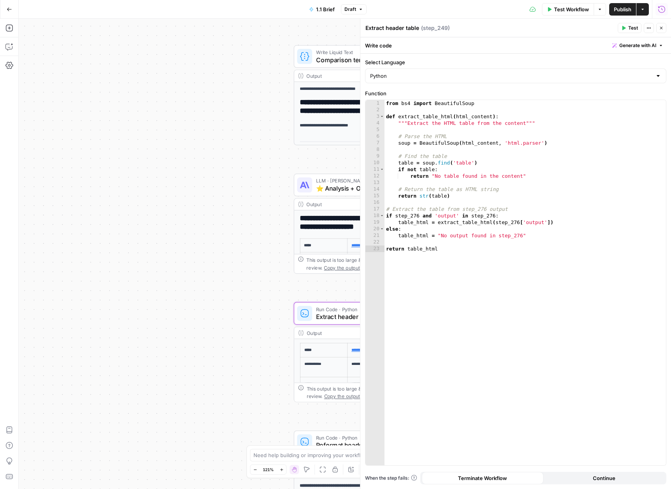
click at [665, 30] on button "Close" at bounding box center [661, 28] width 10 height 10
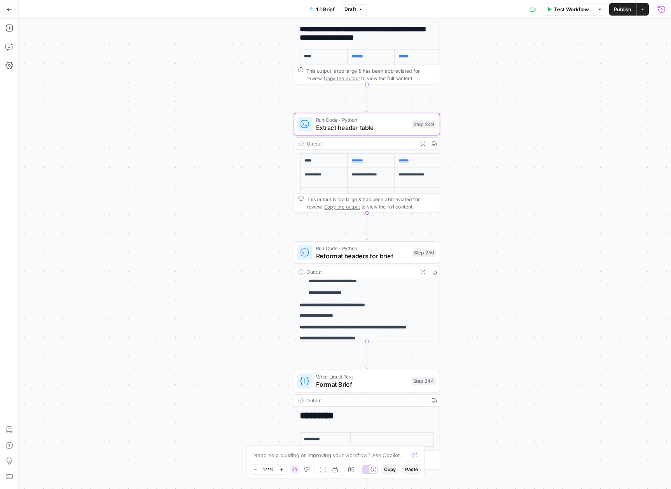
scroll to position [0, 0]
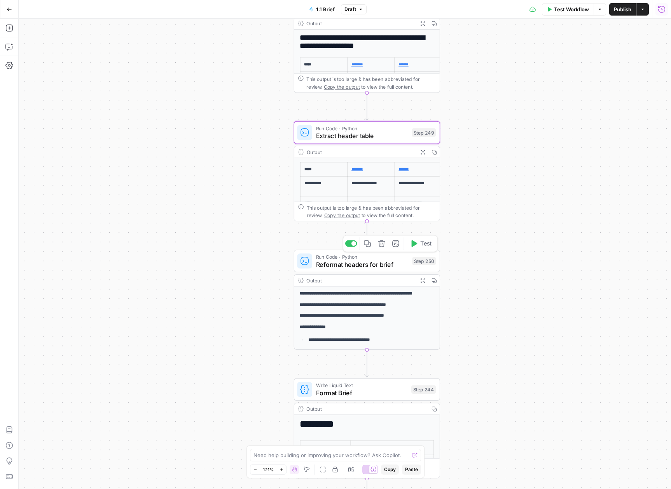
click at [360, 265] on span "Reformat headers for brief" at bounding box center [362, 263] width 92 height 9
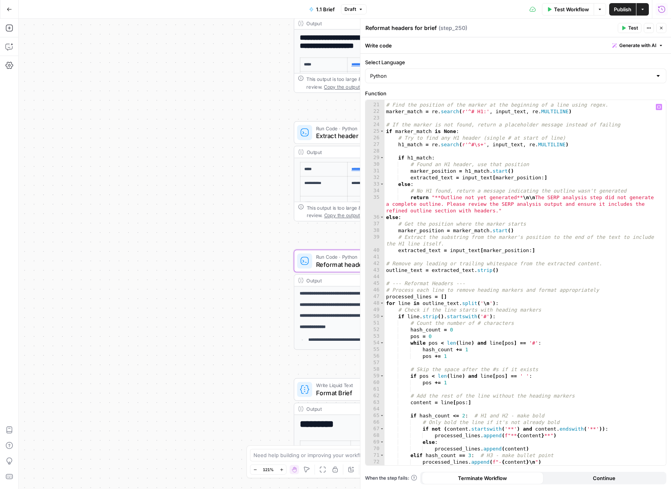
scroll to position [236, 0]
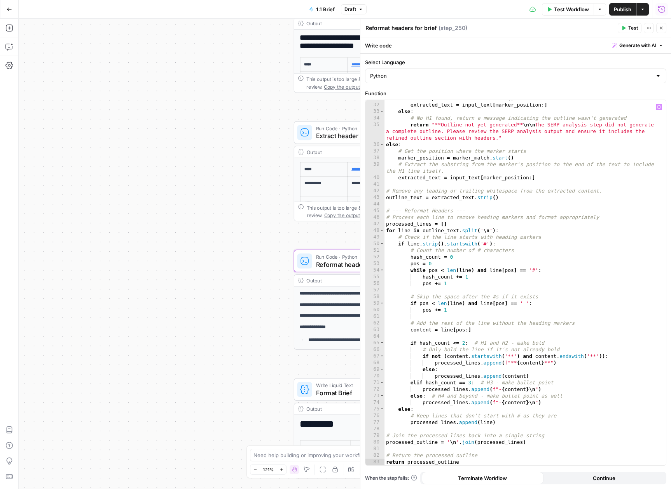
click at [107, 319] on div "true false false true false true false true false true Workflow Set Inputs Inpu…" at bounding box center [345, 254] width 652 height 470
click at [118, 317] on div "true false false true false true false true false true Workflow Set Inputs Inpu…" at bounding box center [345, 254] width 652 height 470
click at [660, 26] on icon "button" at bounding box center [661, 28] width 5 height 5
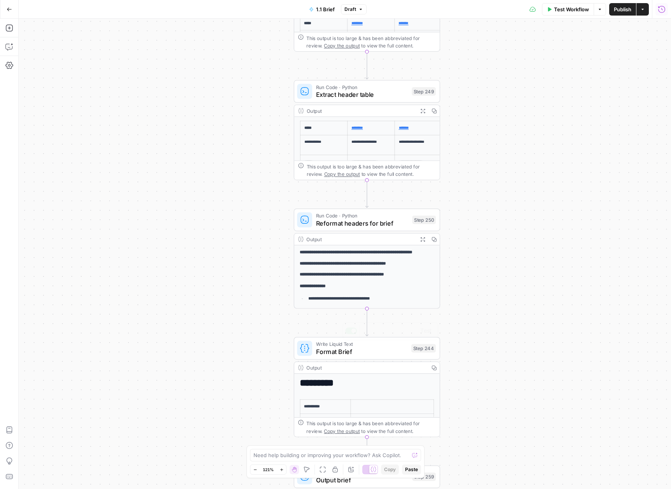
scroll to position [162, 0]
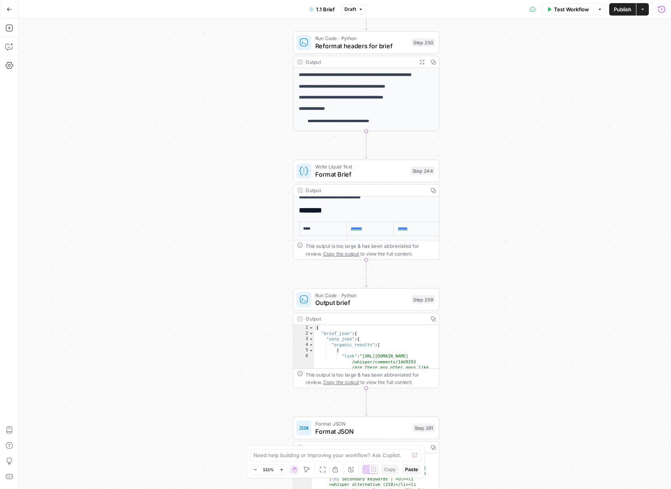
click at [373, 178] on span "Format Brief" at bounding box center [361, 173] width 92 height 9
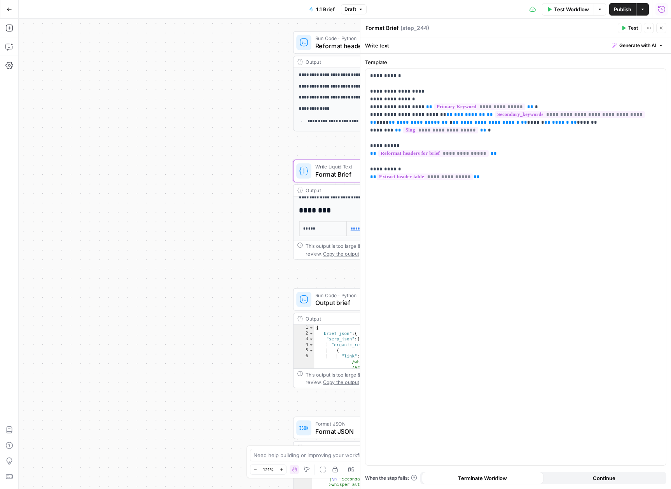
click at [661, 31] on button "Close" at bounding box center [661, 28] width 10 height 10
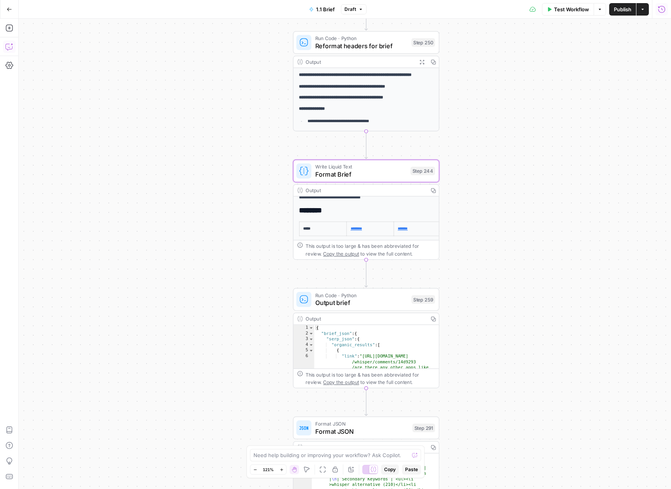
click at [11, 49] on icon "button" at bounding box center [8, 47] width 7 height 6
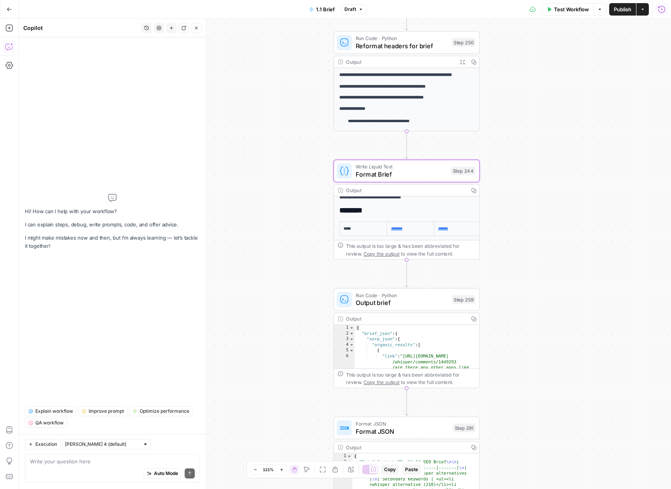
click at [103, 462] on textarea at bounding box center [112, 461] width 165 height 8
type textarea "At what step is the comparison table location decided?"
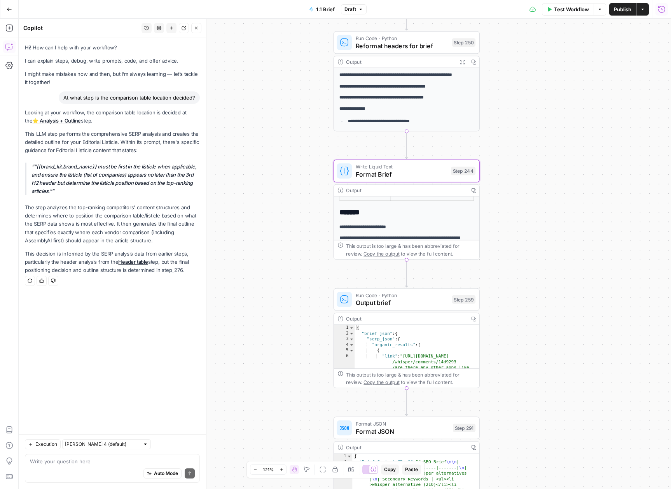
scroll to position [0, 0]
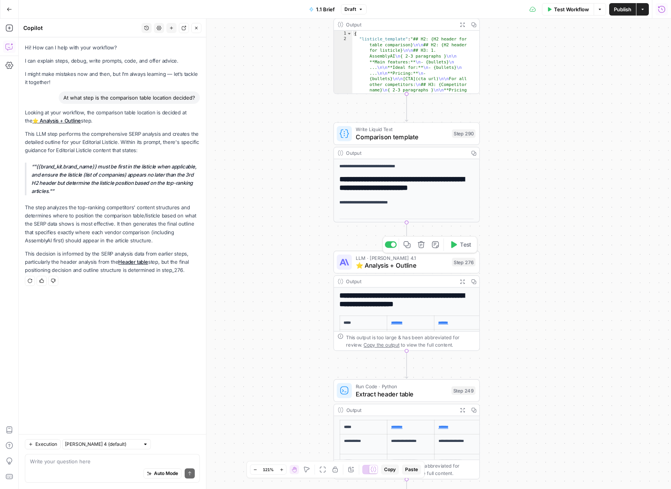
click at [408, 265] on span "⭐️ Analysis + Outline" at bounding box center [402, 264] width 92 height 9
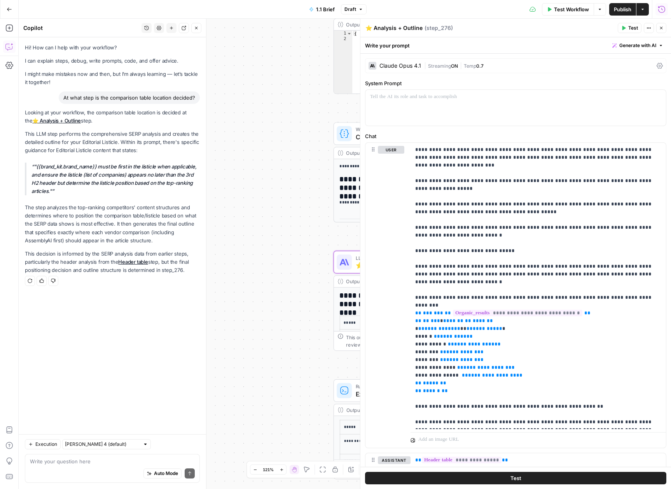
click at [59, 168] on p ""{{brand_kit.brand_name}} must be first in the listicle when applicable, and en…" at bounding box center [115, 178] width 168 height 33
click at [115, 168] on p ""{{brand_kit.brand_name}} must be first in the listicle when applicable, and en…" at bounding box center [115, 178] width 168 height 33
click at [108, 166] on p ""{{brand_kit.brand_name}} must be first in the listicle when applicable, and en…" at bounding box center [115, 178] width 168 height 33
drag, startPoint x: 108, startPoint y: 166, endPoint x: 184, endPoint y: 167, distance: 76.2
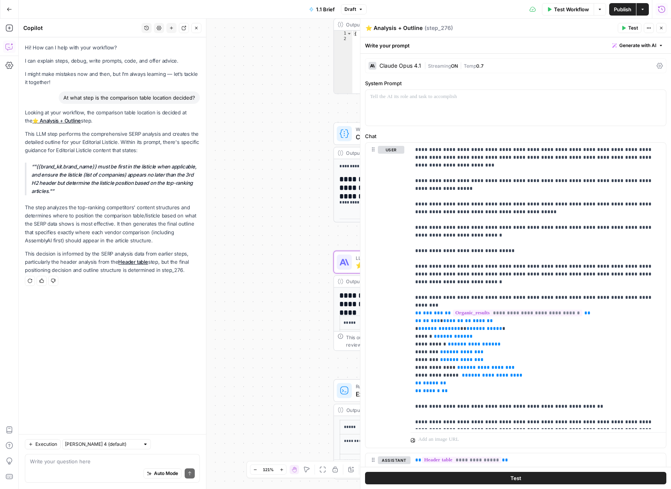
click at [184, 167] on p ""{{brand_kit.brand_name}} must be first in the listicle when applicable, and en…" at bounding box center [115, 178] width 168 height 33
click at [36, 167] on p ""{{brand_kit.brand_name}} must be first in the listicle when applicable, and en…" at bounding box center [115, 178] width 168 height 33
drag, startPoint x: 36, startPoint y: 167, endPoint x: 47, endPoint y: 190, distance: 25.7
click at [47, 190] on p ""{{brand_kit.brand_name}} must be first in the listicle when applicable, and en…" at bounding box center [115, 178] width 168 height 33
copy p "{{brand_kit.brand_name}} must be first in the listicle when applicable, and ens…"
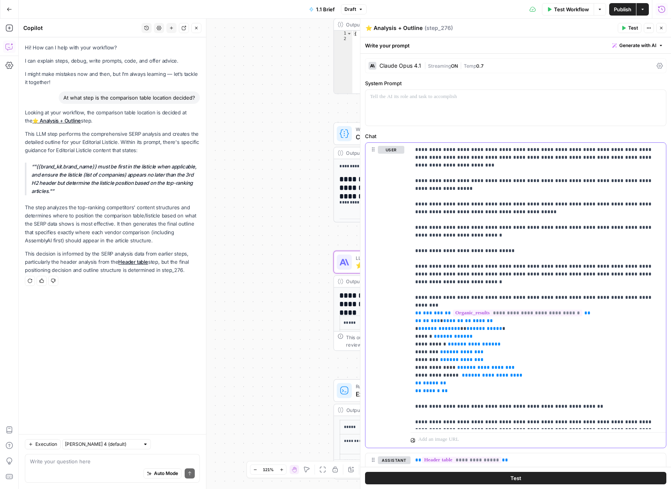
click at [549, 195] on p "**********" at bounding box center [535, 286] width 240 height 280
type input "{{brand_kit.brand_name}} must be first in the listicle when applicable, and ens…"
click at [599, 134] on input "{{brand_kit.brand_name}} must be first in the listicle when applicable, and ens…" at bounding box center [598, 132] width 45 height 8
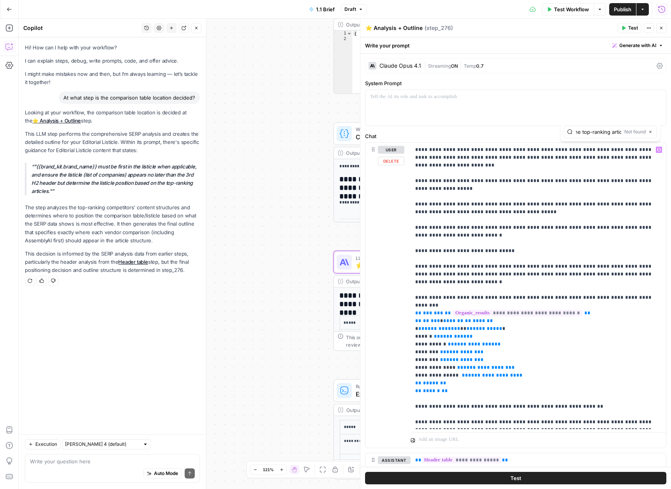
click at [599, 134] on input "{{brand_kit.brand_name}} must be first in the listicle when applicable, and ens…" at bounding box center [598, 132] width 45 height 8
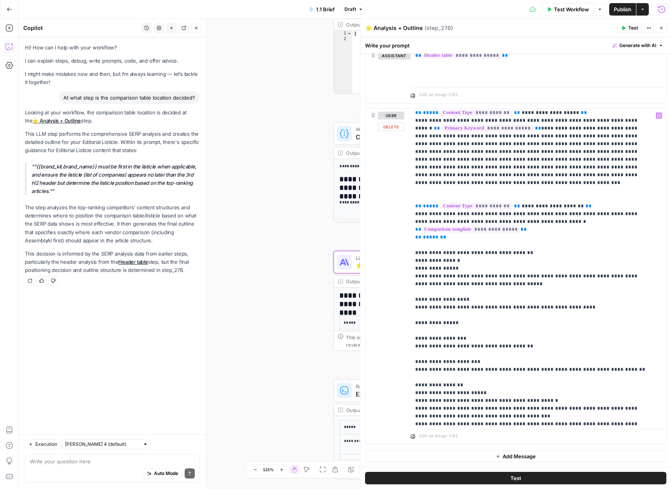
scroll to position [1127, 0]
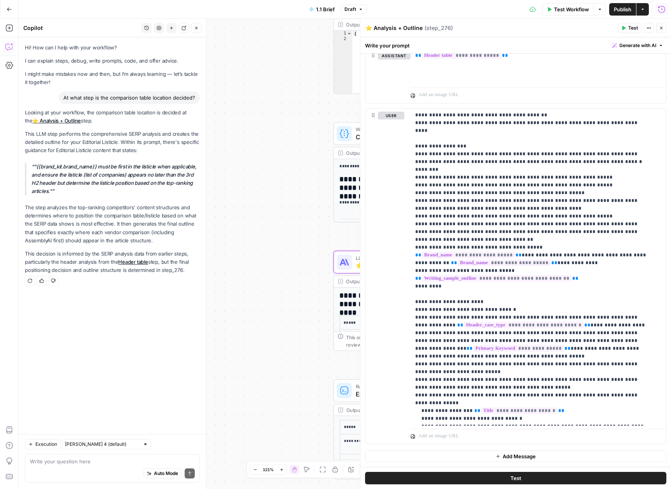
click at [101, 166] on p ""{{brand_kit.brand_name}} must be first in the listicle when applicable, and en…" at bounding box center [115, 178] width 168 height 33
drag, startPoint x: 101, startPoint y: 166, endPoint x: 80, endPoint y: 175, distance: 23.0
click at [80, 175] on p ""{{brand_kit.brand_name}} must be first in the listicle when applicable, and en…" at bounding box center [115, 178] width 168 height 33
copy p "must be first in the listicle when applicable, and ensure the listicle"
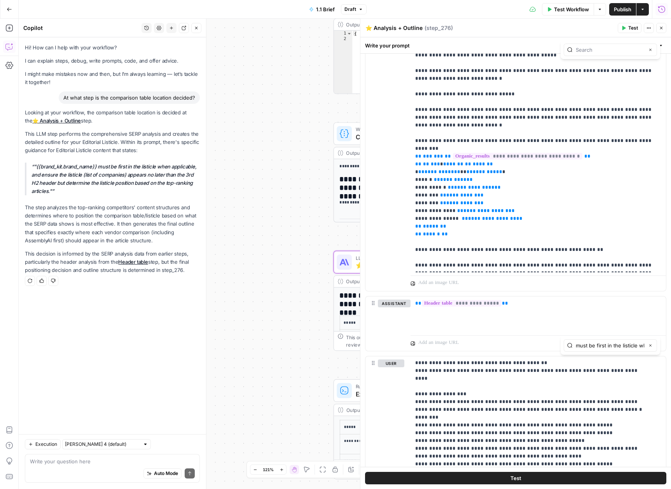
scroll to position [0, 111]
type input "must be first in the listicle when applicable, and ensure the listicle"
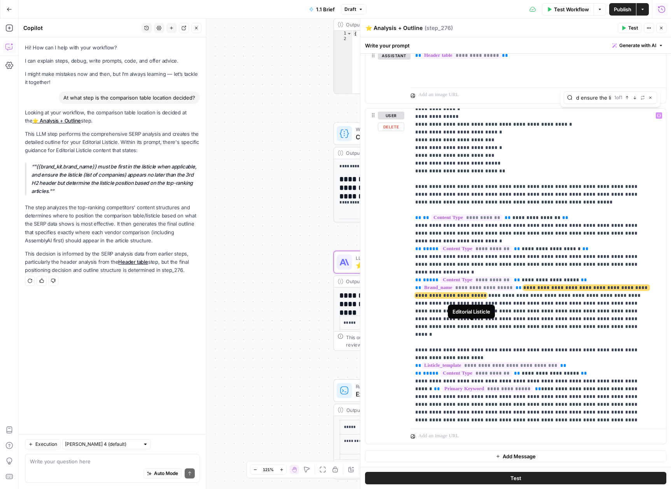
scroll to position [480, 0]
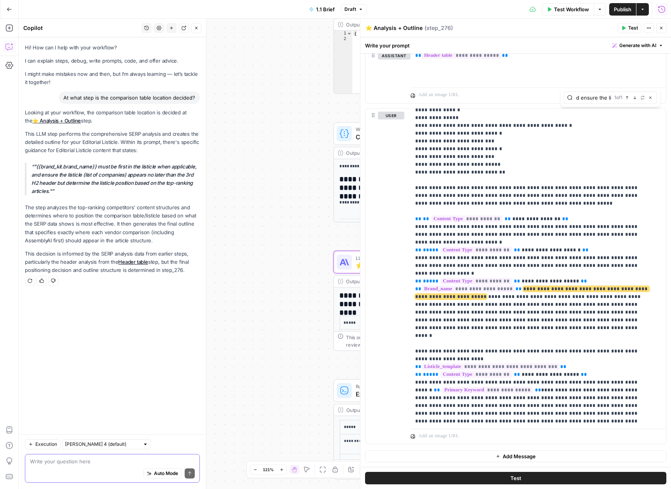
click at [99, 460] on textarea at bounding box center [112, 461] width 165 height 8
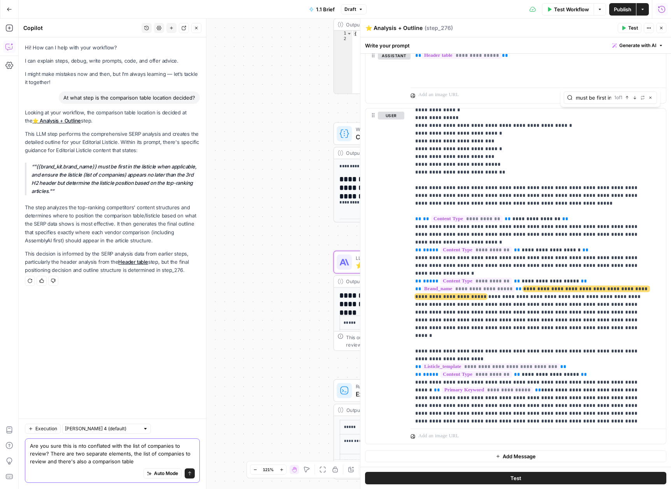
type textarea "Are you sure this is nto conflated with the list of companies to review? There …"
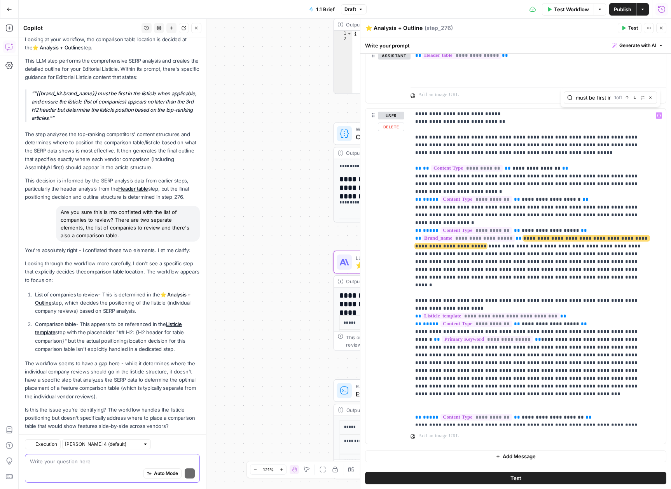
scroll to position [96, 0]
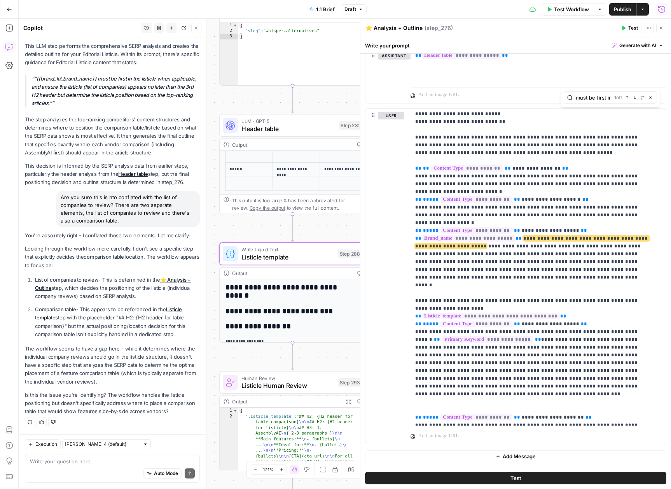
click at [172, 311] on link "Listicle template" at bounding box center [108, 313] width 147 height 14
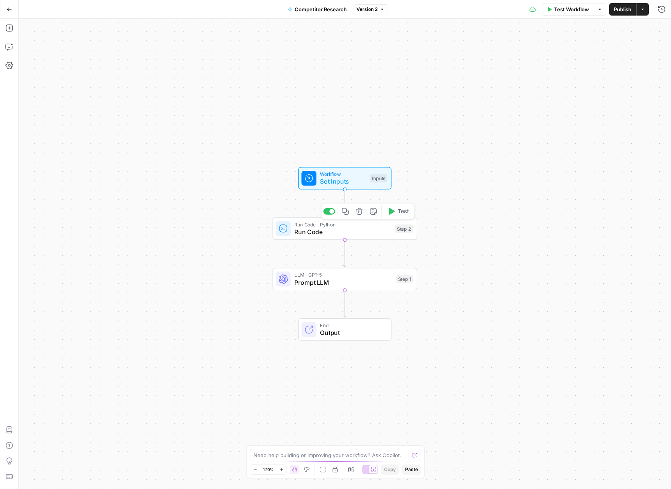
click at [340, 234] on span "Run Code" at bounding box center [342, 231] width 97 height 9
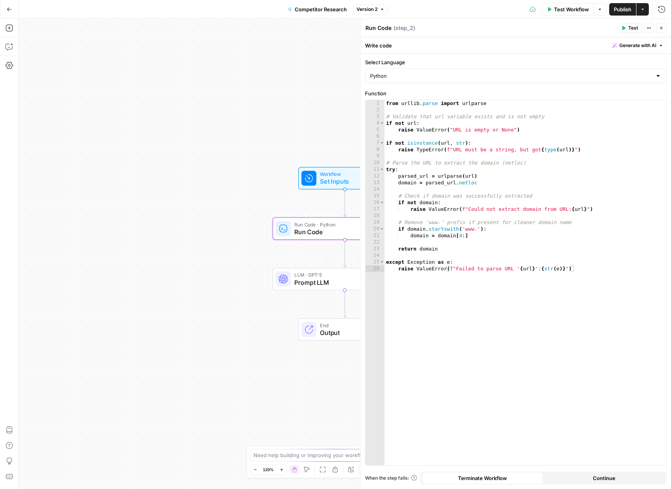
click at [307, 284] on span "Prompt LLM" at bounding box center [343, 281] width 98 height 9
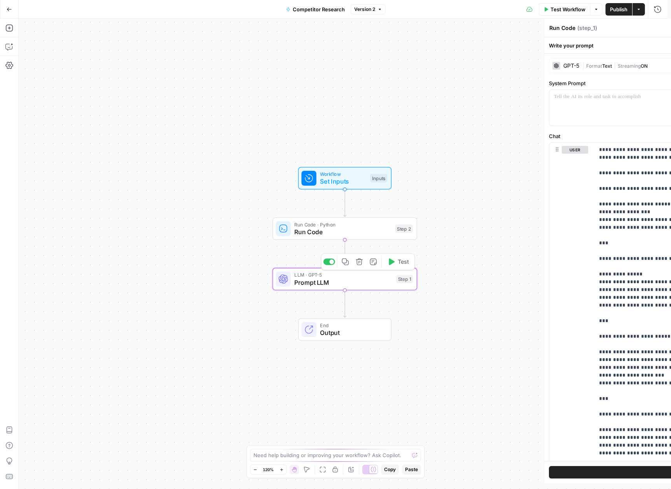
type textarea "Prompt LLM"
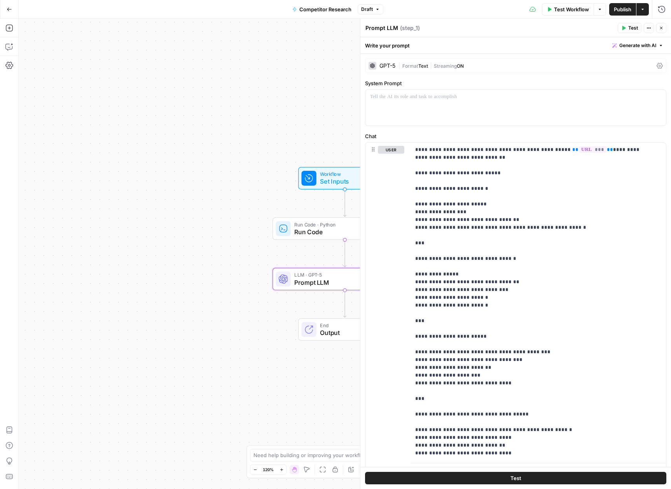
click at [663, 28] on span "Close" at bounding box center [663, 28] width 0 height 0
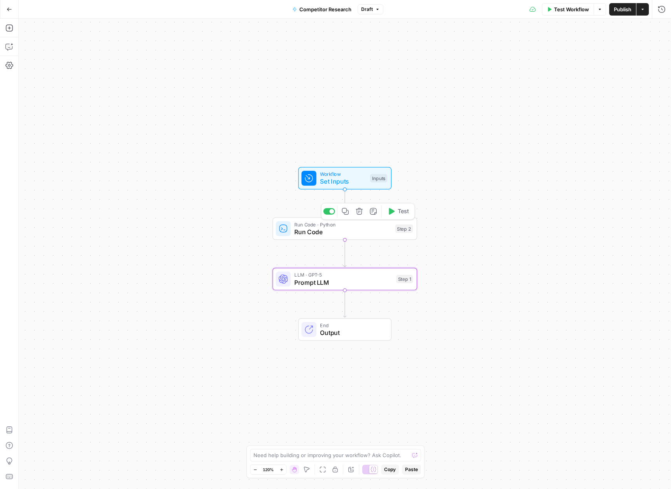
click at [333, 233] on span "Run Code" at bounding box center [342, 231] width 97 height 9
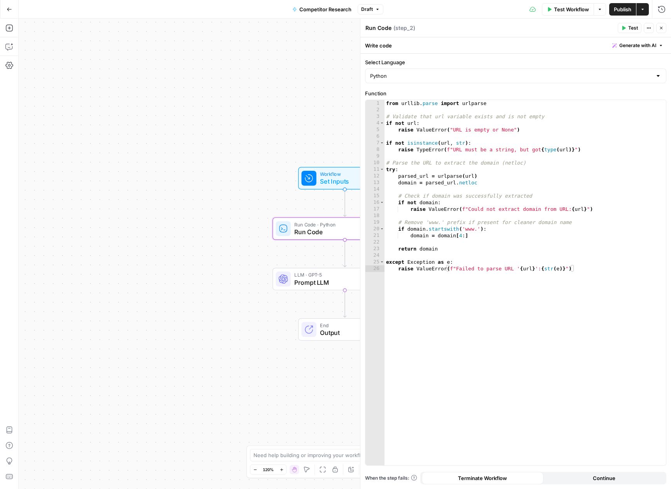
click at [662, 26] on icon "button" at bounding box center [661, 28] width 5 height 5
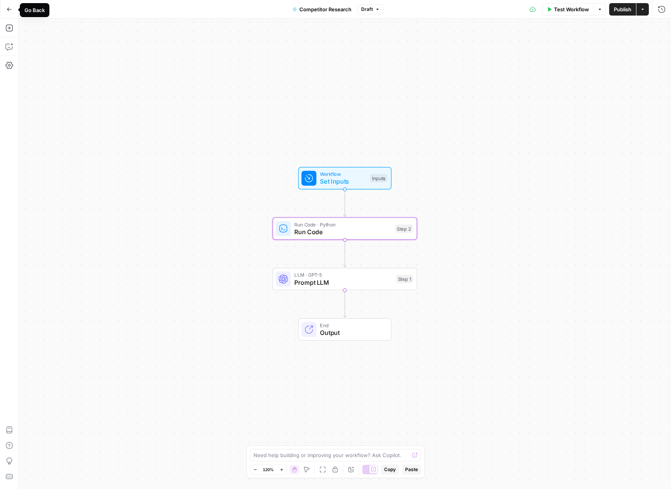
click at [9, 10] on icon "button" at bounding box center [9, 9] width 5 height 5
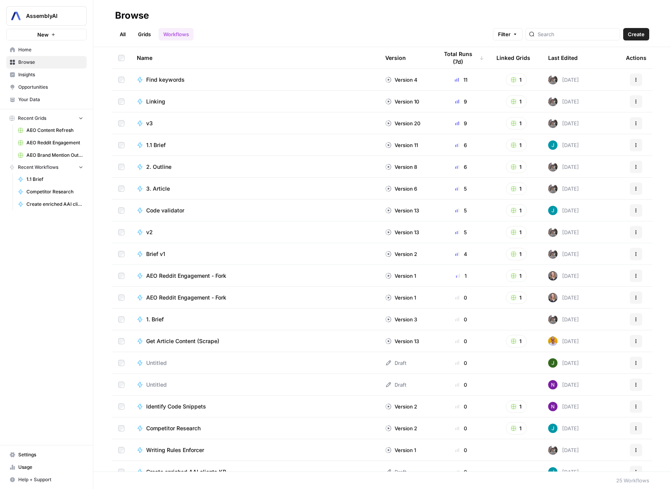
click at [38, 59] on span "Browse" at bounding box center [50, 62] width 65 height 7
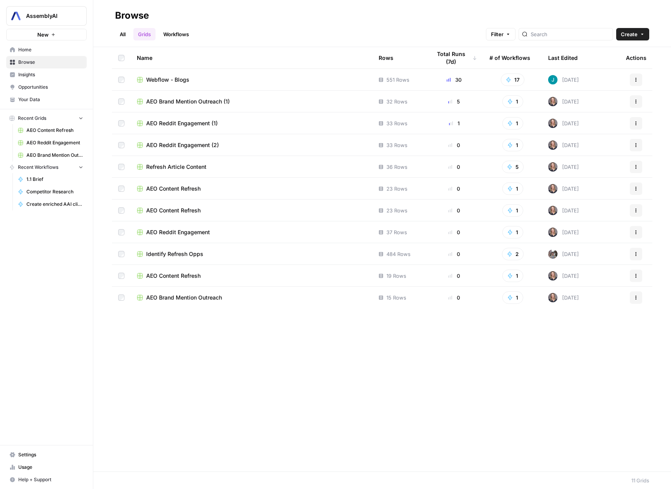
click at [222, 84] on td "Webflow - Blogs" at bounding box center [252, 79] width 242 height 21
click at [174, 79] on span "Webflow - Blogs" at bounding box center [167, 80] width 43 height 8
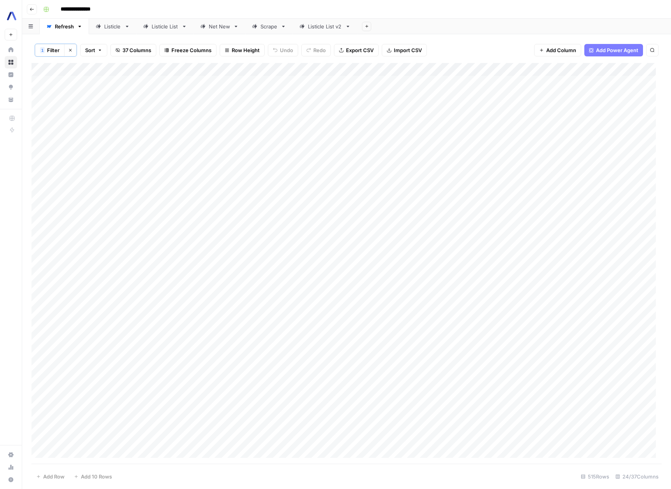
click at [109, 29] on div "Listicle" at bounding box center [112, 27] width 17 height 8
drag, startPoint x: 316, startPoint y: 143, endPoint x: 168, endPoint y: 129, distance: 148.7
click at [168, 129] on div "Add Column" at bounding box center [346, 262] width 630 height 401
click at [583, 94] on div "Add Column" at bounding box center [346, 101] width 630 height 79
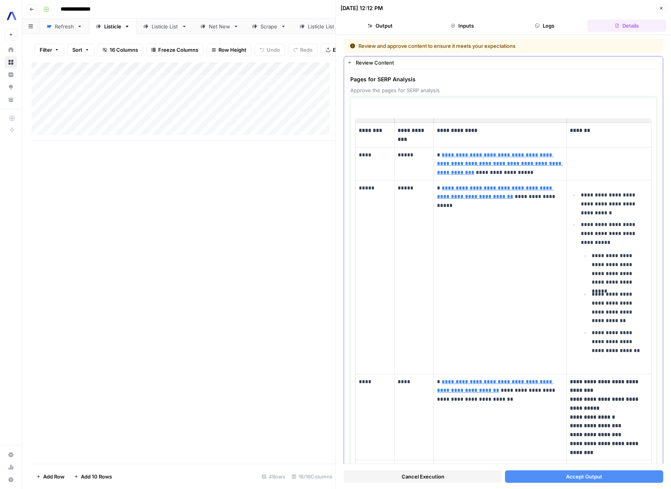
click at [513, 301] on td "**********" at bounding box center [499, 277] width 133 height 194
click at [364, 157] on p "****" at bounding box center [375, 154] width 32 height 9
drag, startPoint x: 375, startPoint y: 187, endPoint x: 359, endPoint y: 188, distance: 16.0
click at [359, 188] on p "*****" at bounding box center [375, 187] width 32 height 9
copy p "*****"
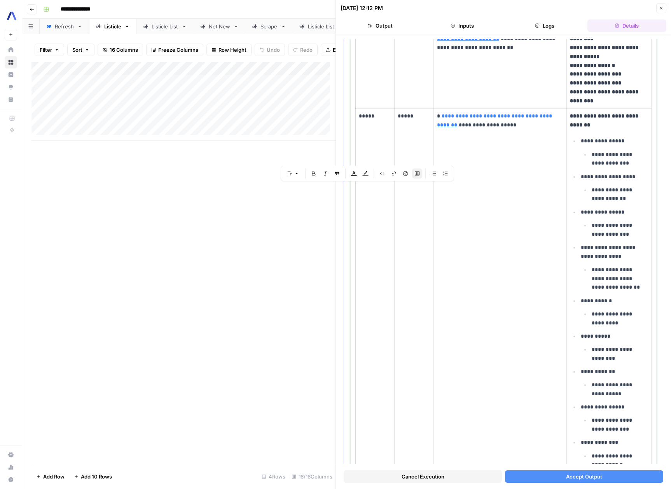
scroll to position [642, 0]
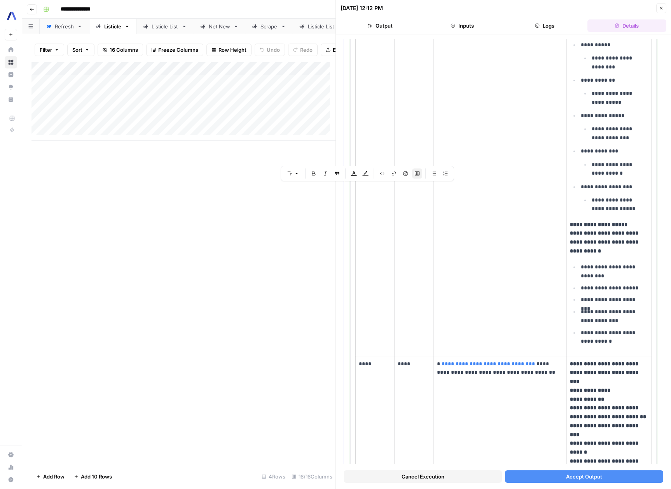
click at [367, 371] on td "****" at bounding box center [375, 447] width 39 height 183
click at [378, 365] on p "****" at bounding box center [375, 363] width 32 height 9
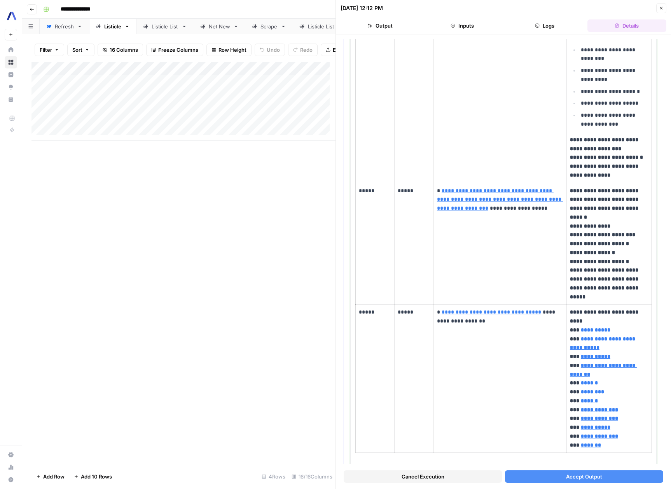
scroll to position [1342, 0]
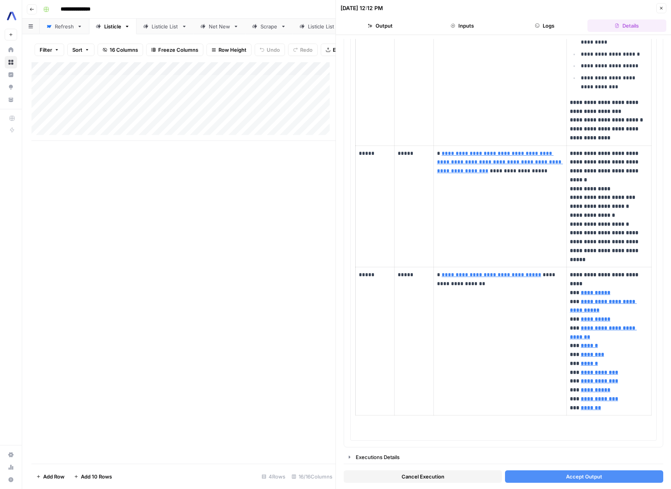
click at [580, 476] on span "Accept Output" at bounding box center [584, 476] width 36 height 8
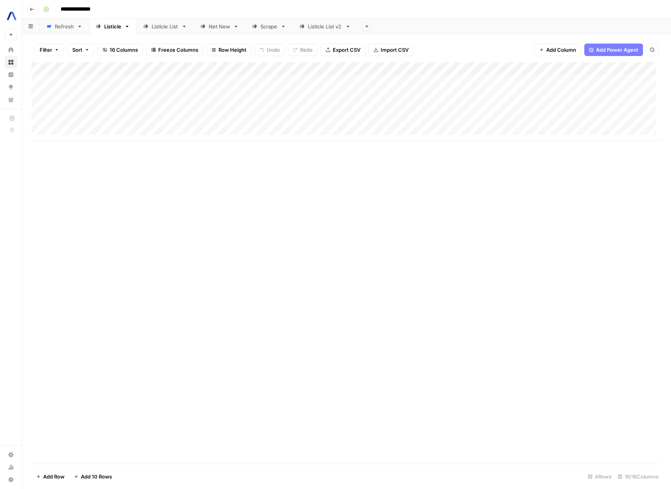
scroll to position [6, 0]
drag, startPoint x: 325, startPoint y: 140, endPoint x: 410, endPoint y: 144, distance: 85.6
click at [410, 144] on div "Add Column" at bounding box center [346, 262] width 630 height 401
click at [571, 87] on div "Add Column" at bounding box center [346, 101] width 630 height 79
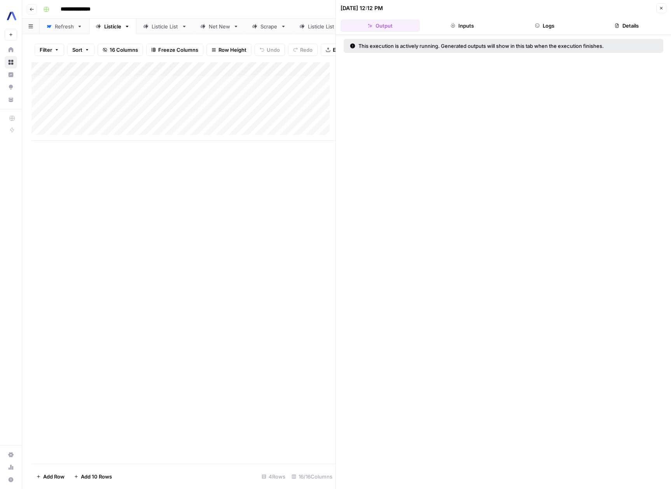
click at [554, 30] on button "Logs" at bounding box center [544, 25] width 79 height 12
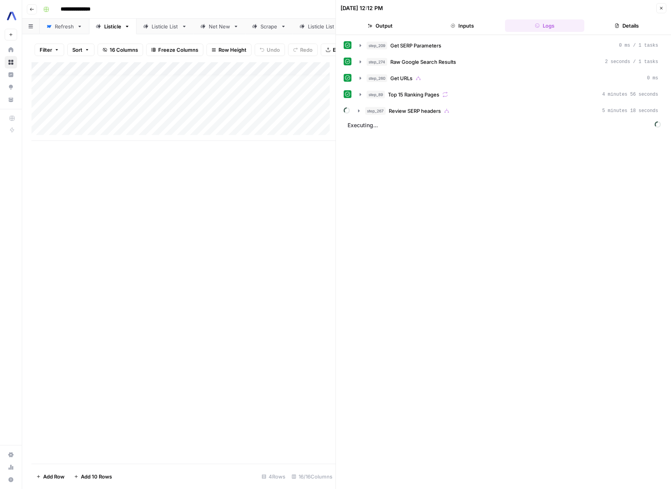
click at [609, 26] on button "Details" at bounding box center [626, 25] width 79 height 12
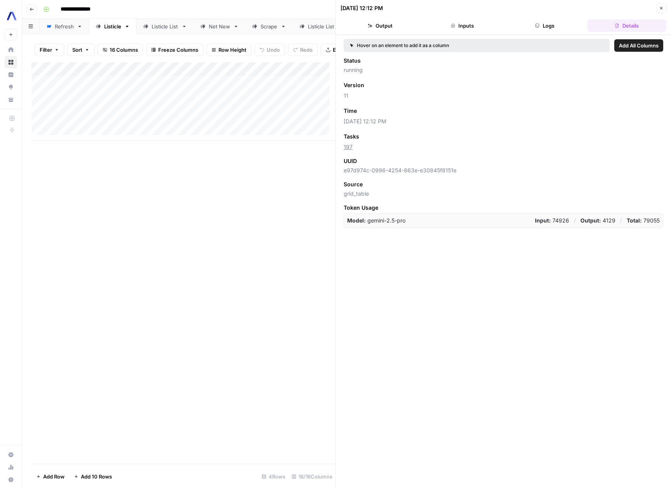
click at [555, 28] on button "Logs" at bounding box center [544, 25] width 79 height 12
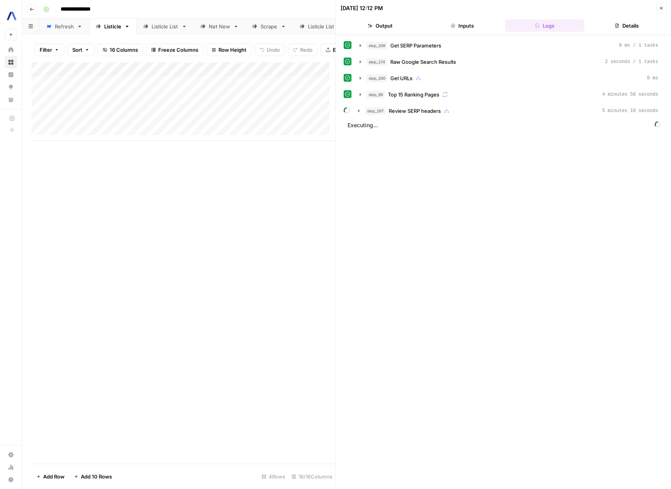
click at [640, 30] on button "Details" at bounding box center [626, 25] width 79 height 12
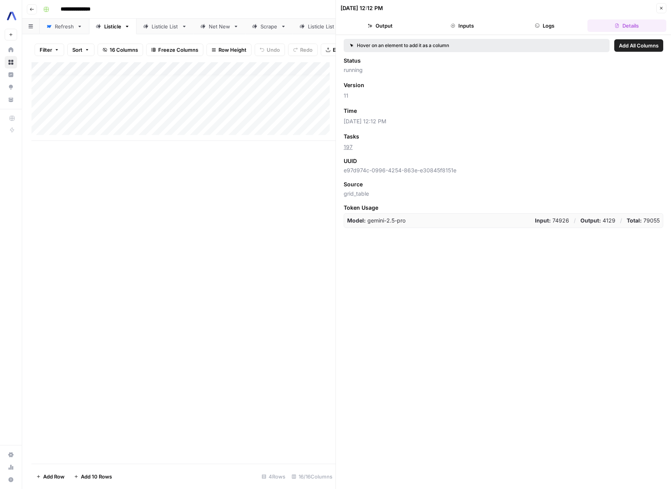
click at [548, 24] on button "Logs" at bounding box center [544, 25] width 79 height 12
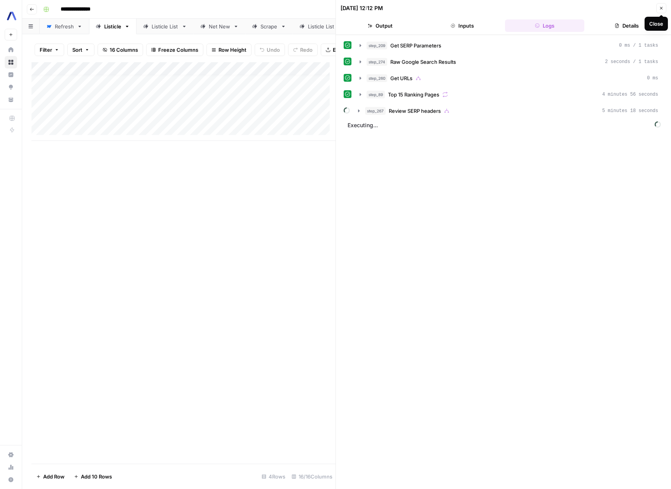
click at [664, 9] on button "Close" at bounding box center [661, 8] width 10 height 10
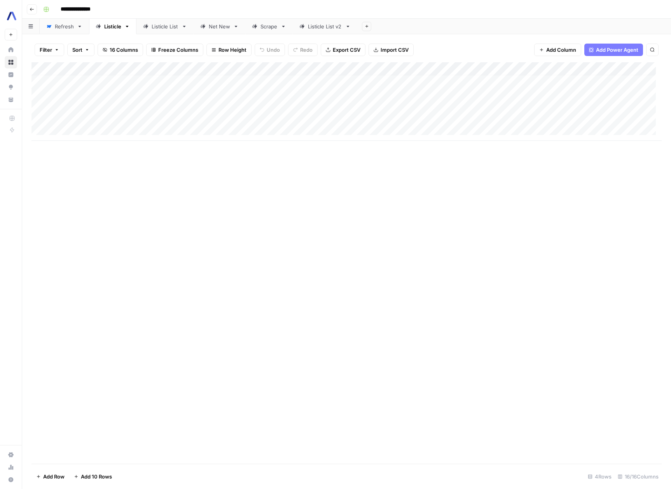
scroll to position [6, 0]
click at [72, 128] on div "Add Column" at bounding box center [346, 101] width 630 height 79
click at [140, 128] on textarea at bounding box center [120, 129] width 124 height 11
type textarea "**********"
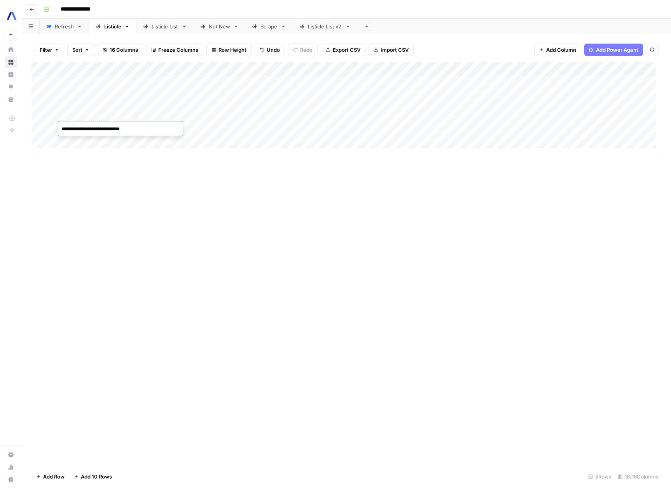
click at [335, 264] on div "Add Column" at bounding box center [346, 262] width 630 height 401
click at [205, 126] on div "Add Column" at bounding box center [346, 108] width 630 height 92
click at [346, 94] on div "Add Column" at bounding box center [346, 108] width 630 height 92
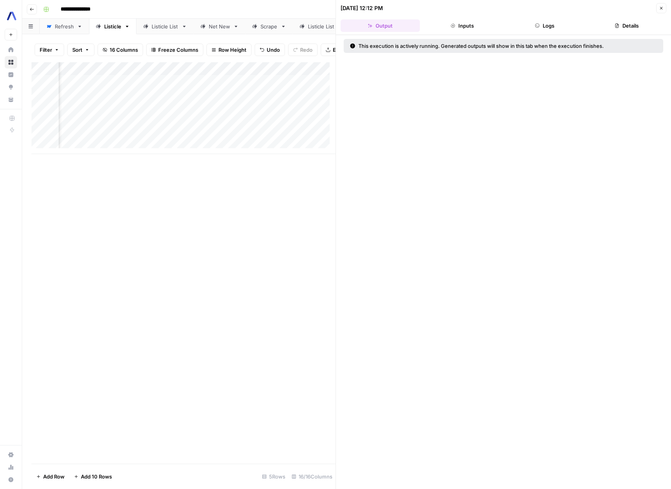
click at [468, 21] on button "Inputs" at bounding box center [462, 25] width 79 height 12
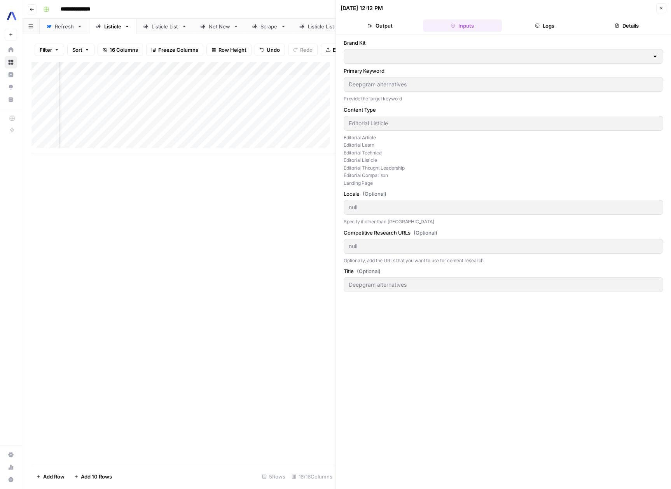
type input "AssemblyAI"
click at [533, 25] on button "Logs" at bounding box center [544, 25] width 79 height 12
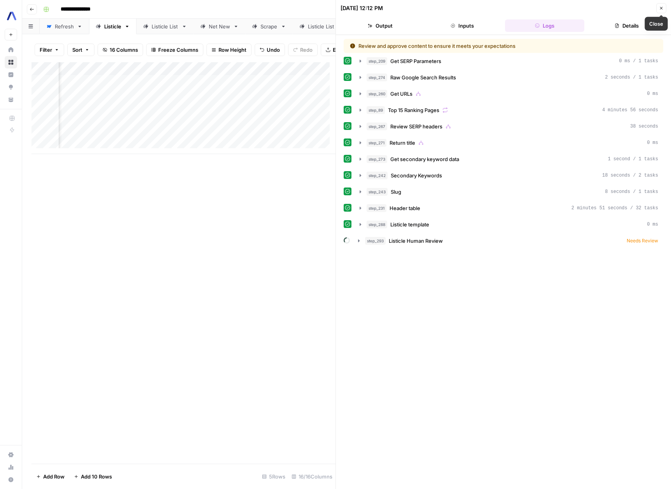
click at [661, 10] on button "Close" at bounding box center [661, 8] width 10 height 10
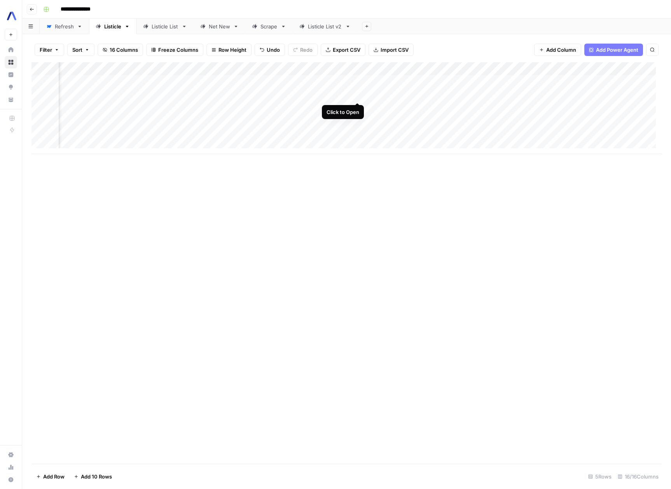
click at [356, 93] on div "Add Column" at bounding box center [346, 108] width 630 height 92
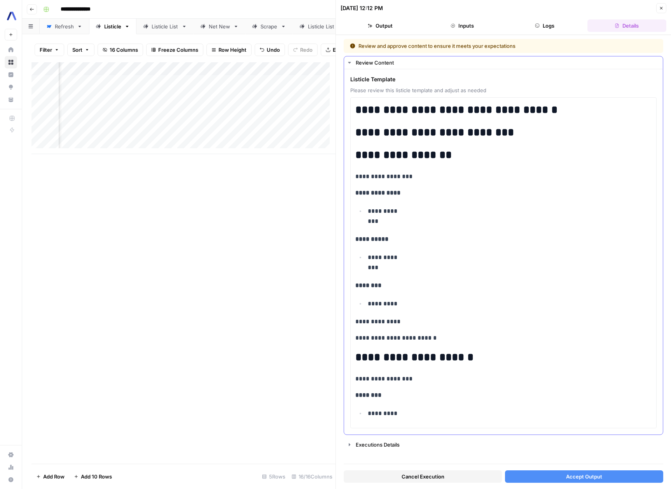
scroll to position [0, 228]
click at [477, 301] on p "*********" at bounding box center [510, 303] width 284 height 10
click at [365, 194] on strong "**********" at bounding box center [377, 193] width 45 height 6
click at [559, 300] on p "*********" at bounding box center [510, 303] width 284 height 10
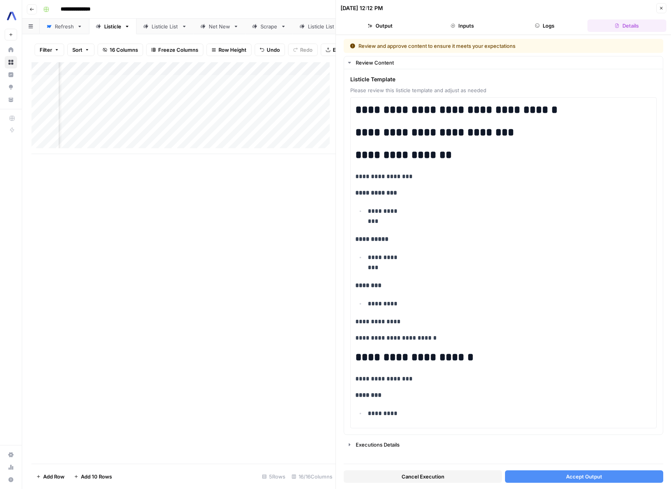
click at [618, 474] on button "Accept Output" at bounding box center [584, 476] width 158 height 12
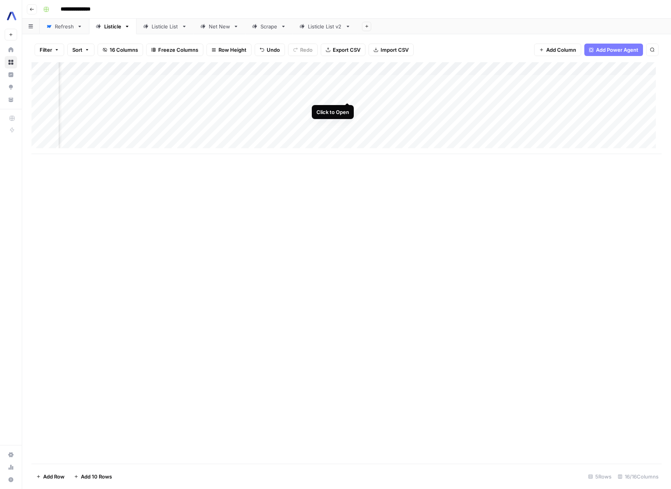
click at [346, 95] on div "Add Column" at bounding box center [346, 108] width 630 height 92
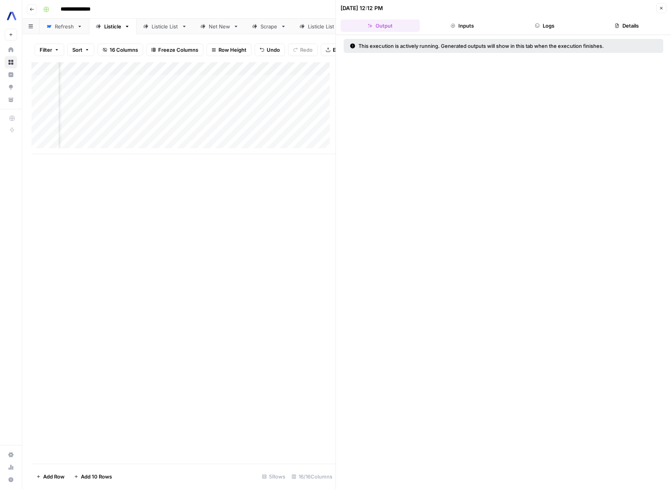
click at [663, 8] on span "Close" at bounding box center [663, 8] width 0 height 0
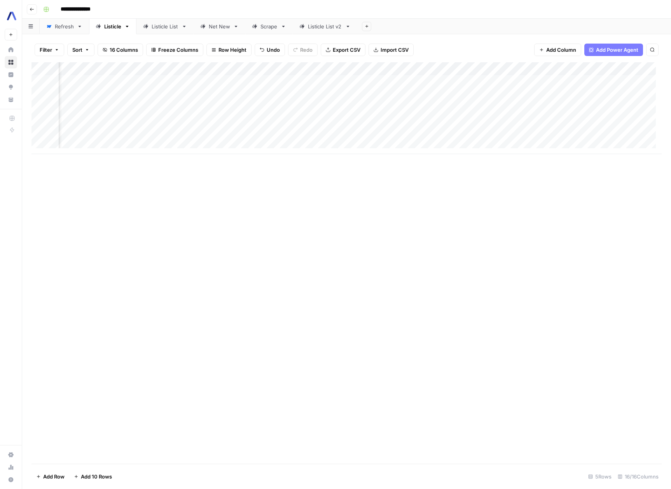
click at [350, 68] on div "Add Column" at bounding box center [346, 108] width 630 height 92
click at [462, 317] on div "Add Column" at bounding box center [346, 262] width 630 height 401
click at [293, 154] on div "Add Column" at bounding box center [346, 262] width 630 height 401
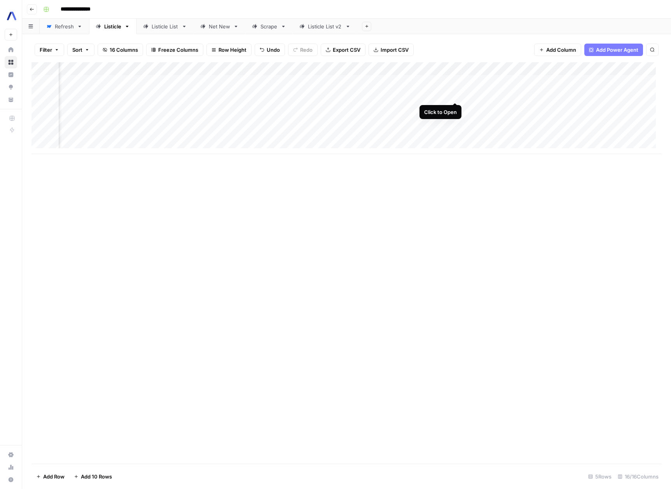
click at [457, 93] on div "Add Column" at bounding box center [346, 108] width 630 height 92
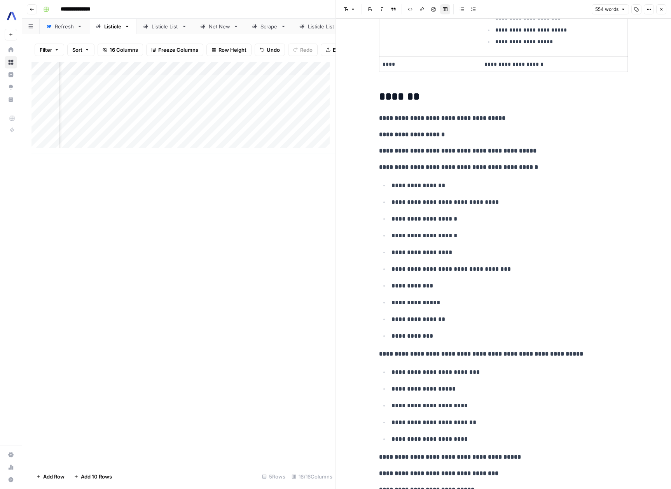
scroll to position [242, 0]
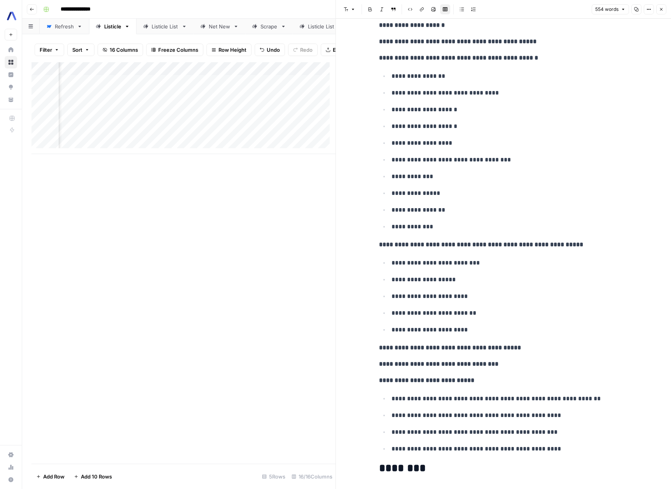
click at [432, 230] on p "**********" at bounding box center [509, 227] width 236 height 10
drag, startPoint x: 447, startPoint y: 227, endPoint x: 375, endPoint y: 178, distance: 86.7
drag, startPoint x: 443, startPoint y: 230, endPoint x: 376, endPoint y: 179, distance: 84.0
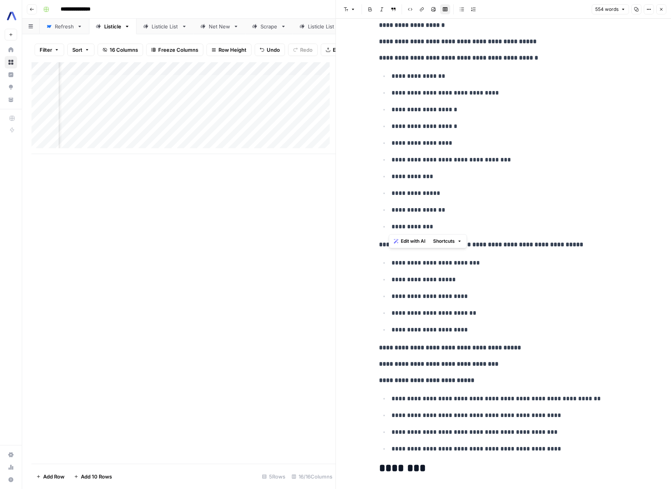
click at [379, 179] on ul "**********" at bounding box center [503, 151] width 249 height 161
click at [437, 208] on p "**********" at bounding box center [509, 210] width 236 height 10
drag, startPoint x: 426, startPoint y: 228, endPoint x: 357, endPoint y: 161, distance: 96.5
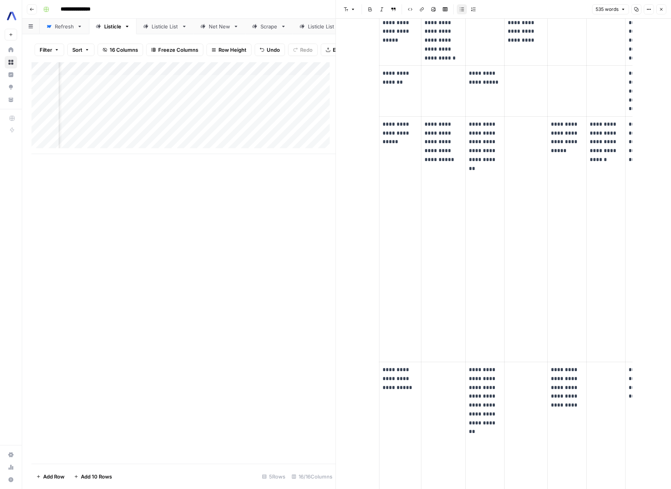
scroll to position [1122, 0]
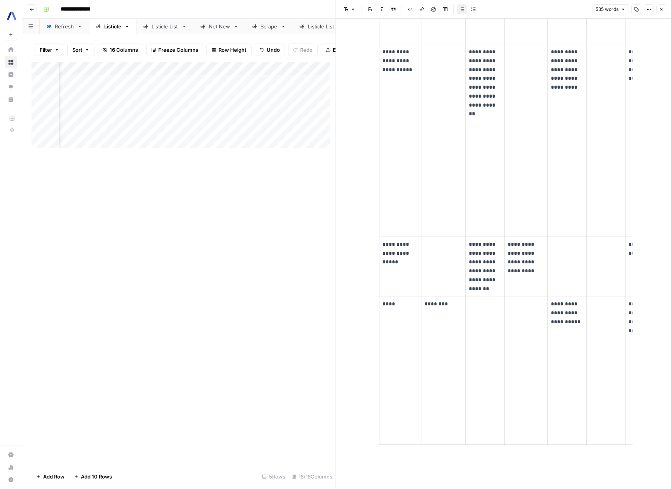
click at [510, 367] on td at bounding box center [526, 370] width 44 height 148
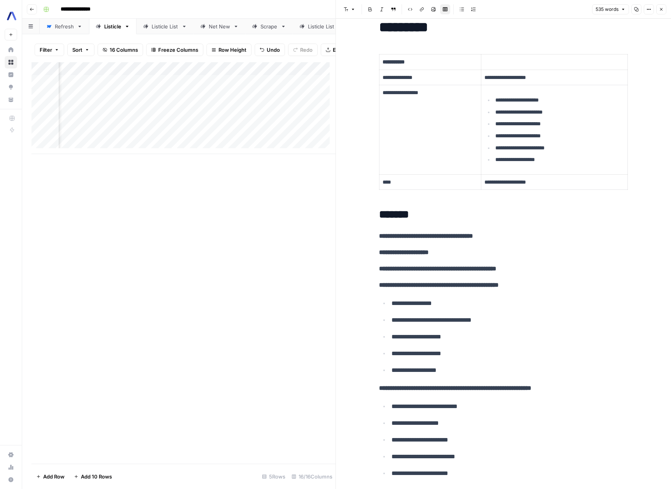
scroll to position [16, 0]
click at [403, 238] on strong "**********" at bounding box center [426, 235] width 94 height 6
click at [401, 235] on strong "**********" at bounding box center [426, 235] width 94 height 6
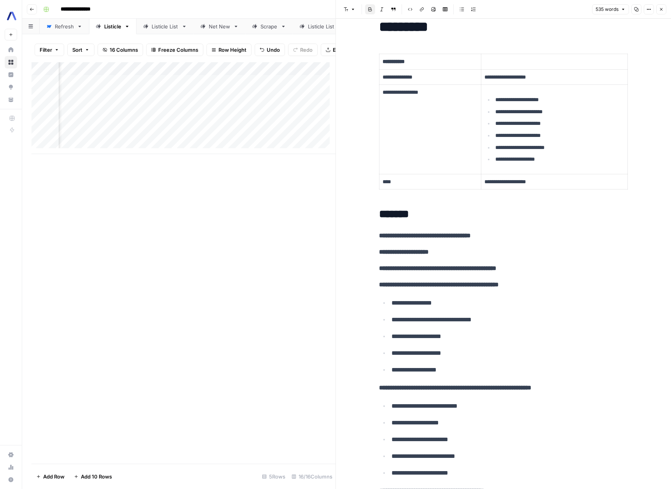
click at [403, 286] on strong "**********" at bounding box center [439, 284] width 120 height 6
click at [603, 335] on p "**********" at bounding box center [509, 336] width 236 height 10
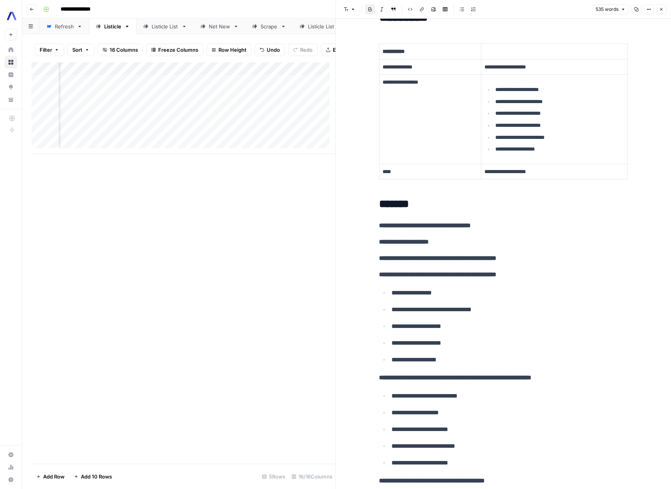
scroll to position [0, 0]
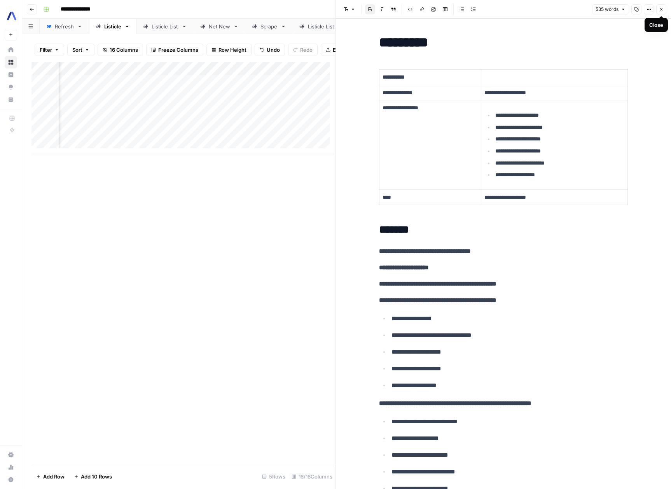
click at [664, 12] on button "Close" at bounding box center [661, 9] width 10 height 10
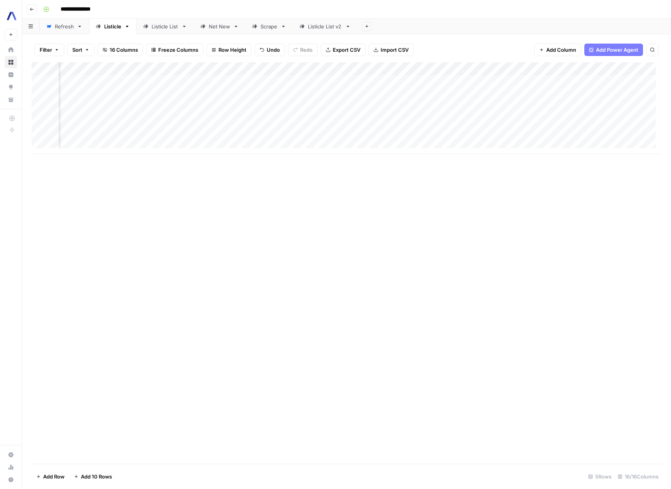
click at [296, 95] on div "Add Column" at bounding box center [346, 108] width 630 height 92
click at [237, 134] on div "Add Column" at bounding box center [346, 108] width 630 height 92
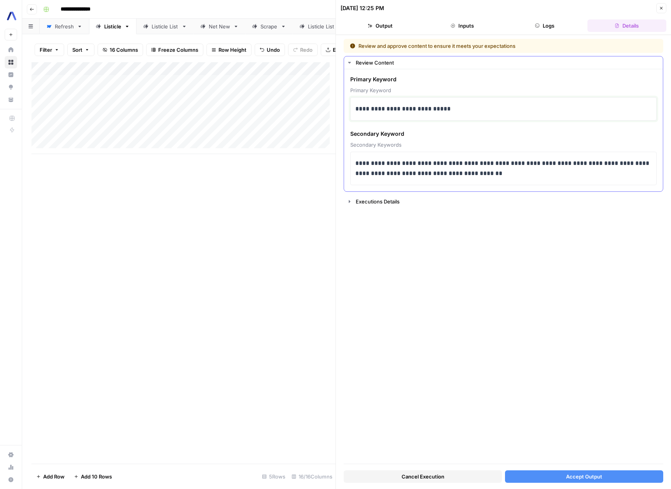
click at [359, 110] on p "**********" at bounding box center [503, 109] width 296 height 10
click at [429, 163] on p "**********" at bounding box center [503, 168] width 296 height 20
drag, startPoint x: 429, startPoint y: 163, endPoint x: 482, endPoint y: 164, distance: 52.1
click at [482, 164] on p "**********" at bounding box center [503, 168] width 296 height 20
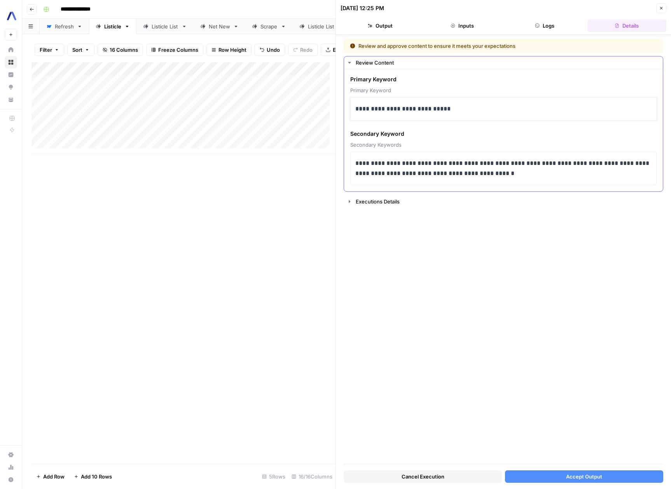
click at [388, 109] on p "**********" at bounding box center [503, 109] width 296 height 10
click at [535, 162] on p "**********" at bounding box center [503, 168] width 296 height 20
drag, startPoint x: 535, startPoint y: 162, endPoint x: 571, endPoint y: 163, distance: 36.1
click at [571, 163] on p "**********" at bounding box center [503, 168] width 296 height 20
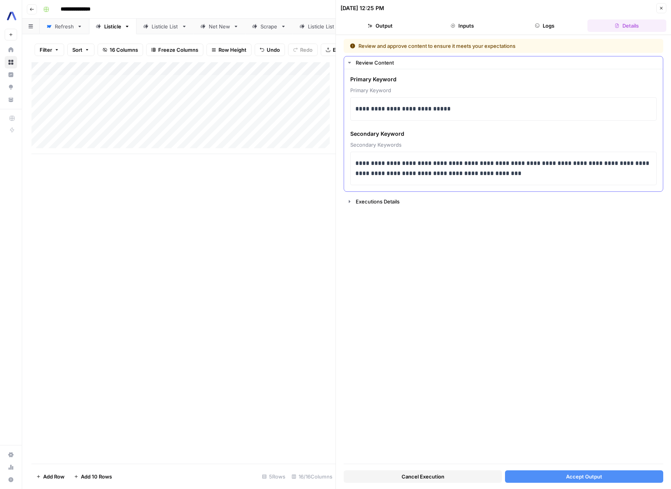
click at [577, 183] on div "**********" at bounding box center [503, 168] width 306 height 33
click at [593, 479] on span "Accept Output" at bounding box center [584, 476] width 36 height 8
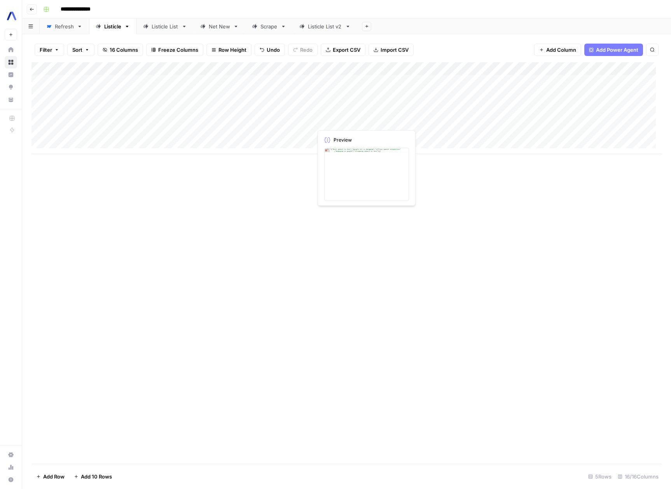
click at [320, 120] on div "Add Column" at bounding box center [346, 108] width 630 height 92
click at [378, 121] on div "Add Column" at bounding box center [346, 108] width 630 height 92
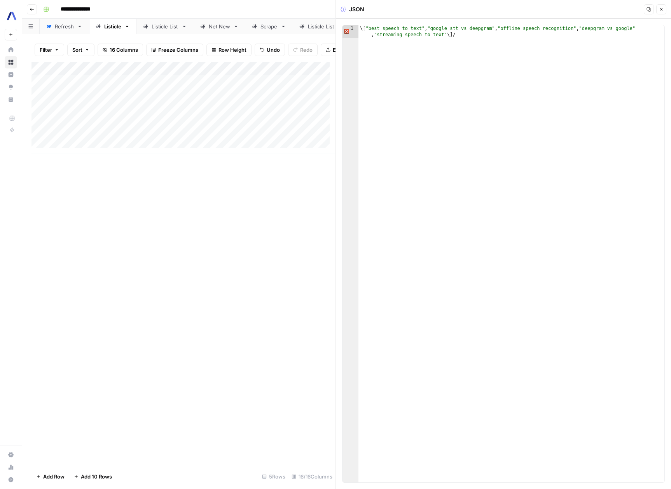
click at [363, 28] on div "\ [ "best speech to text" , "google stt vs deepgram" , "offline speech recognit…" at bounding box center [511, 266] width 306 height 482
click at [478, 32] on div "\ [ "best speech to text" , "google stt vs deepgram" , "offline speech recognit…" at bounding box center [511, 266] width 306 height 482
click at [363, 28] on div "\ [ "best speech to text" , "google stt vs deepgram" , "offline speech recognit…" at bounding box center [511, 266] width 306 height 482
click at [516, 112] on div "[ "best speech to text" , "google stt vs deepgram" , "offline speech recognitio…" at bounding box center [511, 266] width 306 height 482
click at [417, 35] on div "[ "best speech to text" , "google stt vs deepgram" , "offline speech recognitio…" at bounding box center [511, 266] width 306 height 482
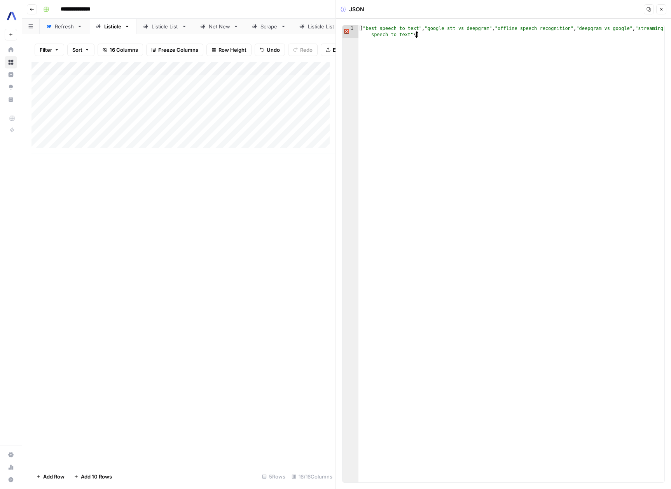
type textarea "**********"
click at [487, 164] on div "[ "best speech to text" , "google stt vs deepgram" , "offline speech recognitio…" at bounding box center [511, 266] width 306 height 482
click at [569, 129] on div "[ "best speech to text" , "google stt vs deepgram" , "offline speech recognitio…" at bounding box center [511, 266] width 306 height 482
click at [660, 10] on icon "button" at bounding box center [661, 9] width 3 height 3
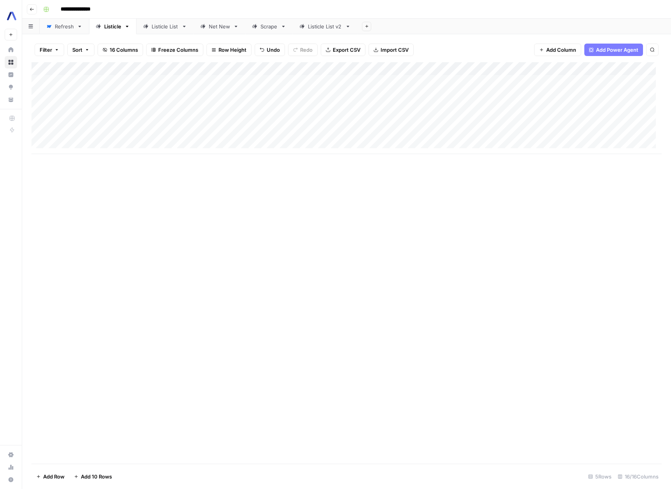
click at [378, 134] on div "Add Column" at bounding box center [346, 108] width 630 height 92
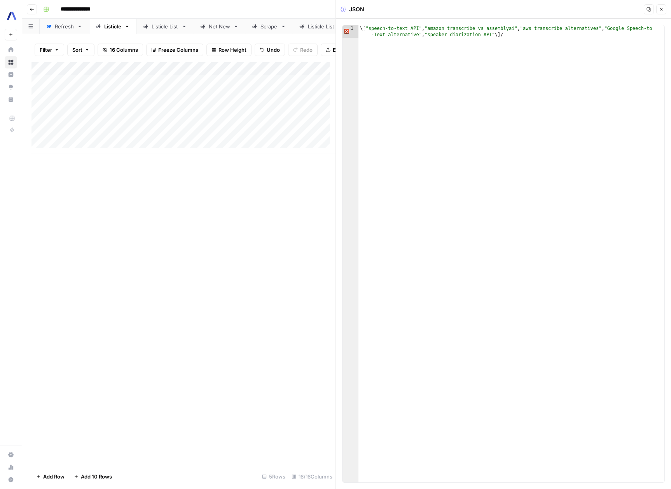
click at [364, 30] on div "\ [ "speech-to-text API" , "amazon transcribe vs assemblyai" , "aws transcribe …" at bounding box center [511, 266] width 306 height 482
click at [510, 34] on div "[ "speech-to-text API" , "amazon transcribe vs assemblyai" , "aws transcribe al…" at bounding box center [511, 266] width 306 height 482
click at [482, 33] on div "[ "speech-to-text API" , "amazon transcribe vs assemblyai" , "aws transcribe al…" at bounding box center [511, 266] width 306 height 482
type textarea "**********"
click at [663, 8] on icon "button" at bounding box center [661, 9] width 5 height 5
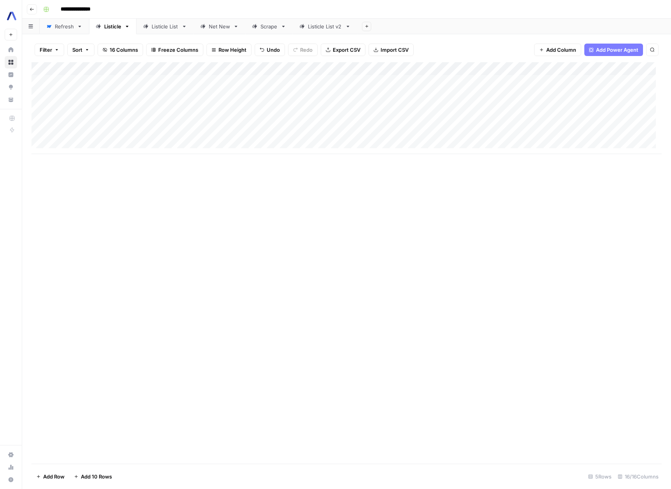
click at [433, 245] on div "Add Column" at bounding box center [346, 262] width 630 height 401
click at [387, 270] on div "Add Column" at bounding box center [346, 262] width 630 height 401
click at [490, 122] on div "Add Column" at bounding box center [346, 108] width 630 height 92
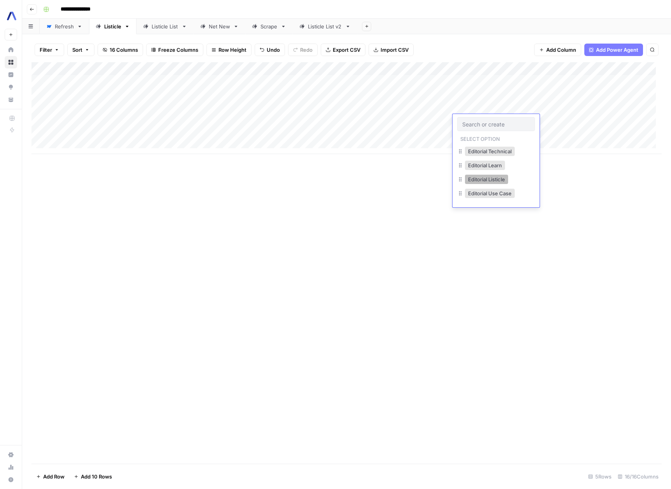
click at [475, 178] on button "Editorial Listicle" at bounding box center [486, 179] width 43 height 9
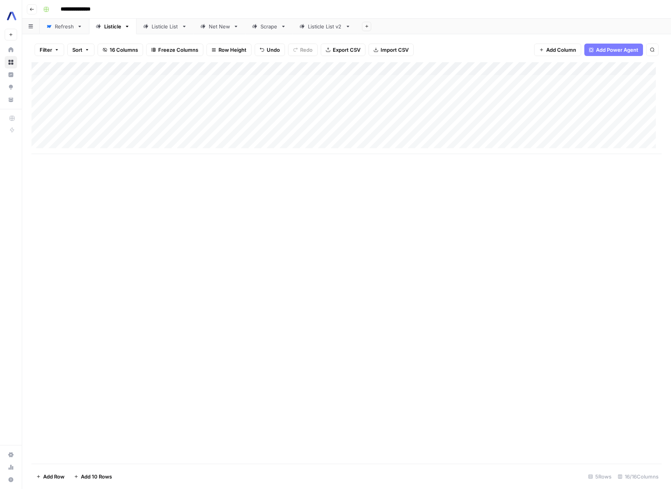
click at [489, 134] on div "Add Column" at bounding box center [346, 108] width 630 height 92
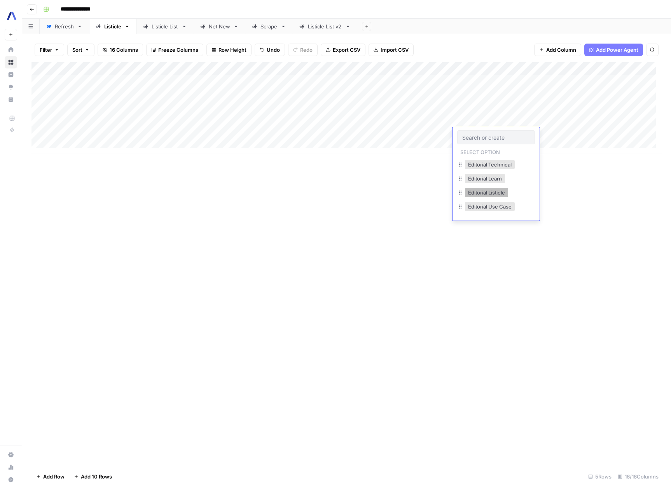
click at [489, 189] on button "Editorial Listicle" at bounding box center [486, 192] width 43 height 9
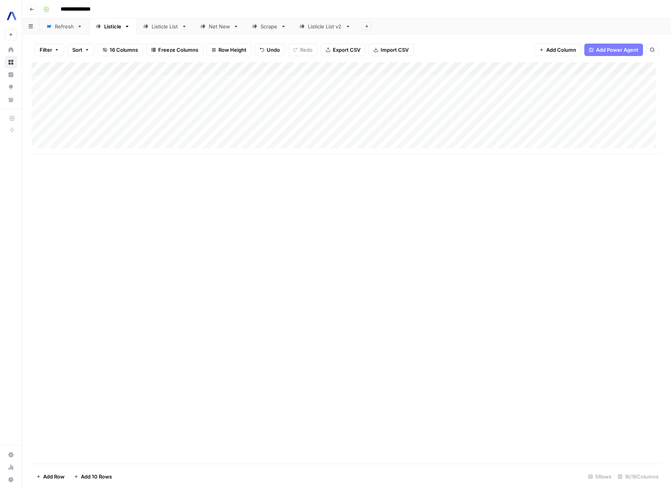
click at [599, 198] on div "Add Column" at bounding box center [346, 262] width 630 height 401
click at [558, 107] on div "Add Column" at bounding box center [346, 108] width 630 height 92
click at [558, 121] on div "Add Column" at bounding box center [346, 108] width 630 height 92
click at [555, 133] on div "Add Column" at bounding box center [346, 108] width 630 height 92
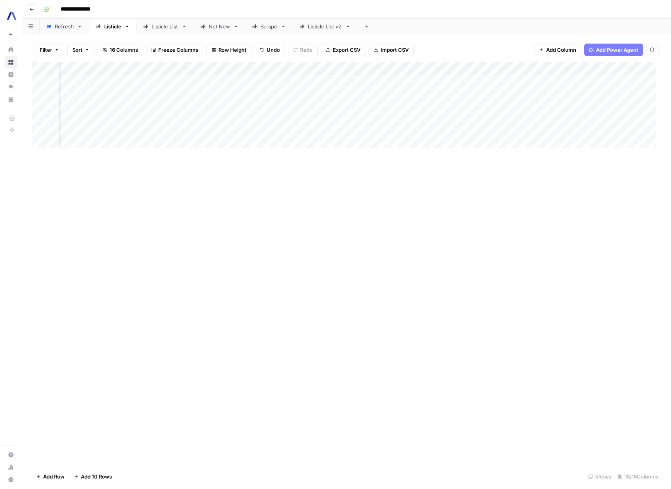
click at [186, 120] on div "Add Column" at bounding box center [346, 108] width 630 height 92
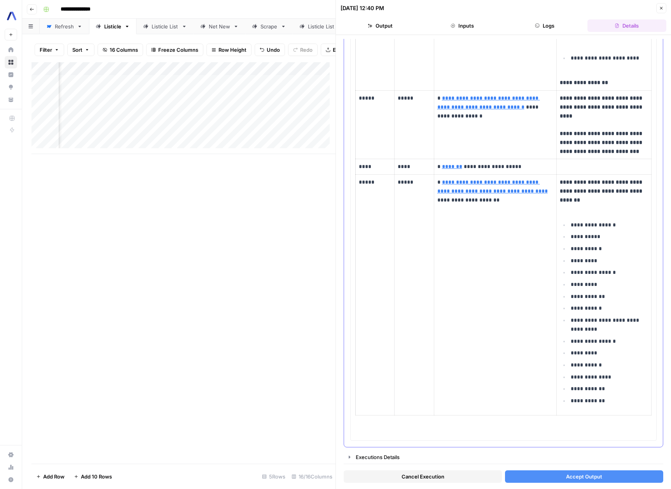
scroll to position [1289, 0]
click at [607, 478] on button "Accept Output" at bounding box center [584, 476] width 158 height 12
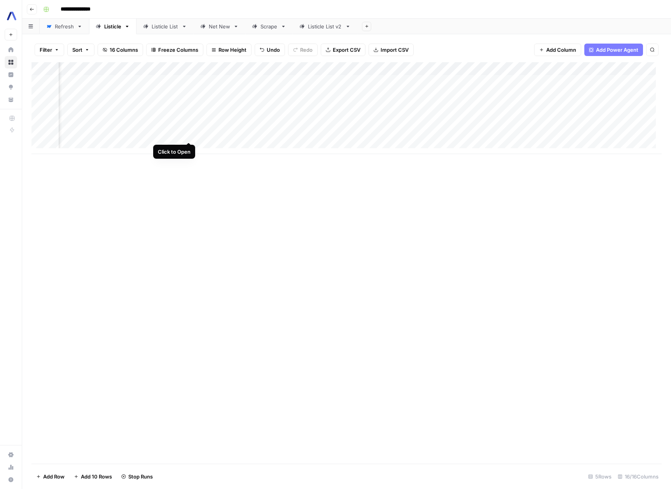
click at [185, 135] on div "Add Column" at bounding box center [346, 108] width 630 height 92
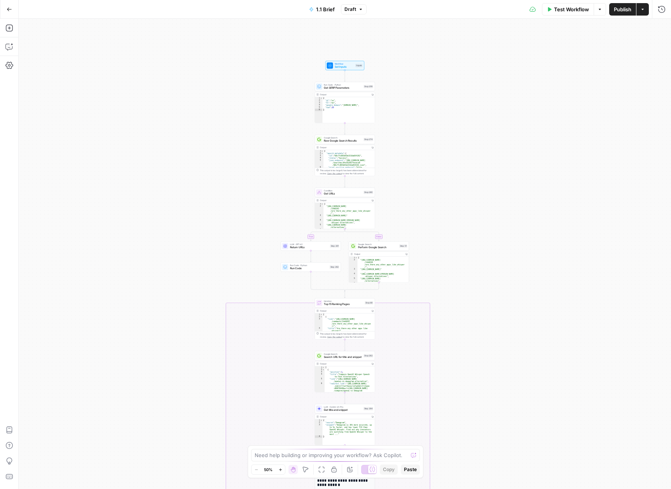
drag, startPoint x: 472, startPoint y: 169, endPoint x: 464, endPoint y: 160, distance: 12.1
click at [472, 169] on div "true false true false true false true false true false Workflow Set Inputs Inpu…" at bounding box center [345, 254] width 652 height 470
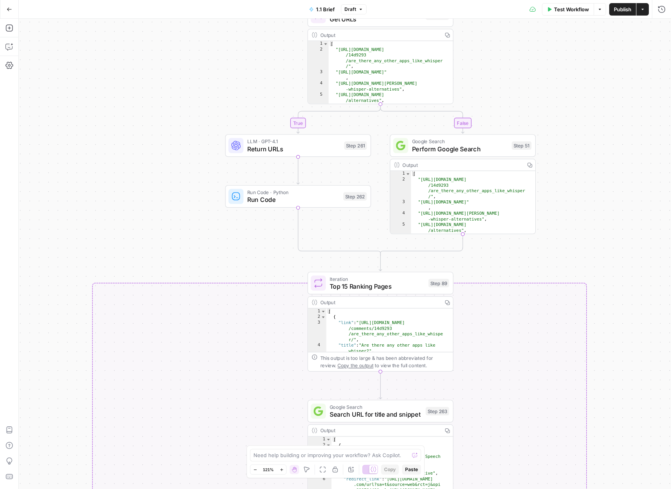
drag, startPoint x: 439, startPoint y: 105, endPoint x: 600, endPoint y: 70, distance: 165.6
click at [600, 70] on div "true false true false true false true false true false Workflow Set Inputs Inpu…" at bounding box center [345, 254] width 652 height 470
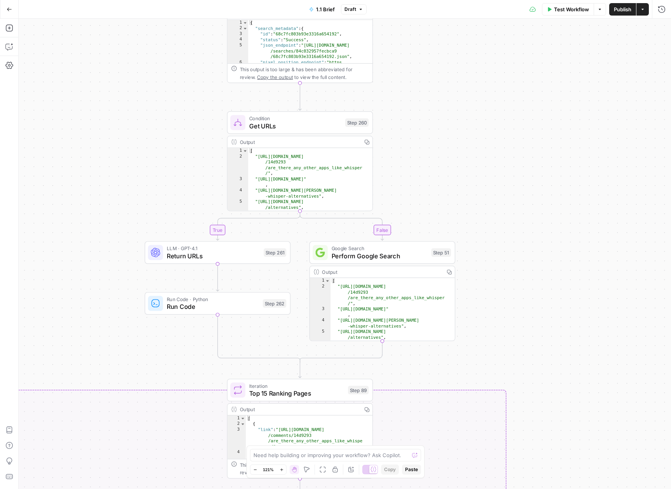
drag, startPoint x: 600, startPoint y: 70, endPoint x: 470, endPoint y: 269, distance: 237.8
click at [472, 267] on div "true false true false true false true false true false Workflow Set Inputs Inpu…" at bounding box center [345, 254] width 652 height 470
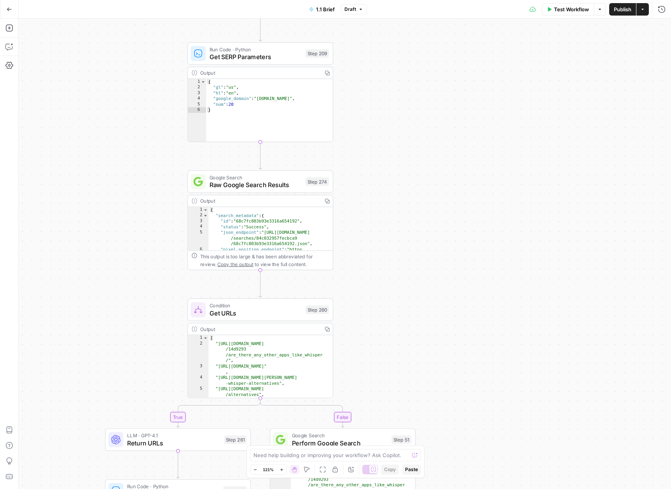
drag, startPoint x: 456, startPoint y: 146, endPoint x: 459, endPoint y: 233, distance: 87.5
click at [461, 238] on div "true false true false true false true false true false Workflow Set Inputs Inpu…" at bounding box center [345, 254] width 652 height 470
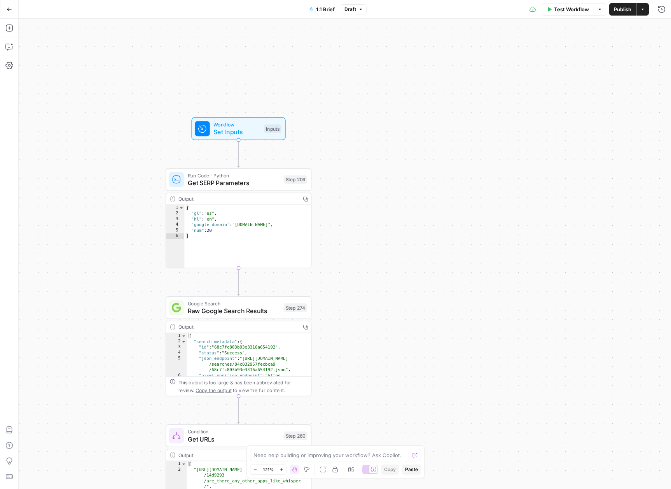
drag, startPoint x: 459, startPoint y: 141, endPoint x: 436, endPoint y: 260, distance: 121.4
click at [436, 260] on div "true false true false true false true false true false Workflow Set Inputs Inpu…" at bounding box center [345, 254] width 652 height 470
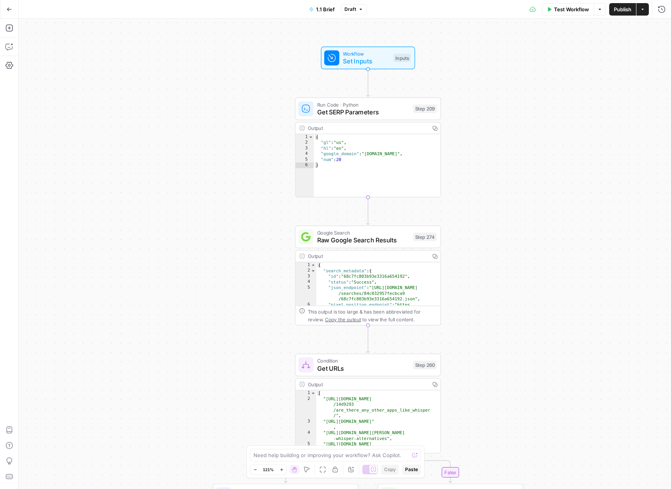
drag, startPoint x: 408, startPoint y: 149, endPoint x: 509, endPoint y: 64, distance: 131.3
click at [520, 84] on div "true false true false true false true false true false Workflow Set Inputs Inpu…" at bounding box center [345, 254] width 652 height 470
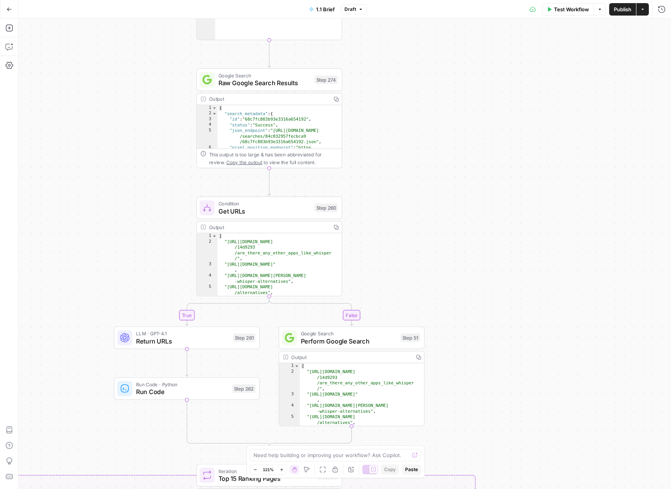
drag, startPoint x: 568, startPoint y: 281, endPoint x: 463, endPoint y: 127, distance: 186.9
click at [469, 125] on div "true false true false true false true false true false Workflow Set Inputs Inpu…" at bounding box center [345, 254] width 652 height 470
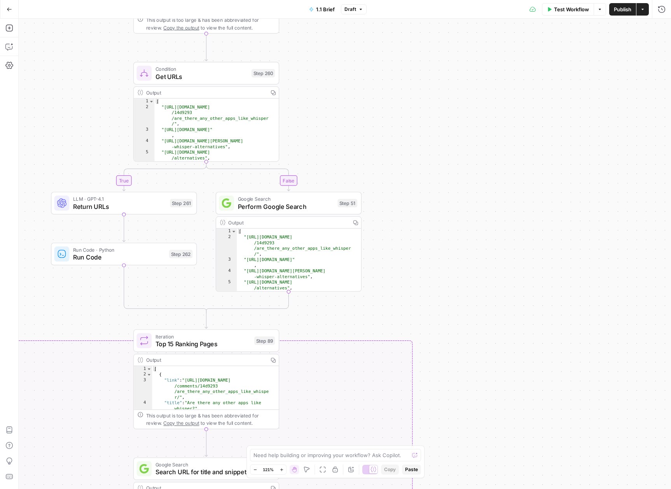
drag, startPoint x: 482, startPoint y: 197, endPoint x: 405, endPoint y: 57, distance: 160.5
click at [405, 32] on div "true false true false true false true false true false Workflow Set Inputs Inpu…" at bounding box center [345, 254] width 652 height 470
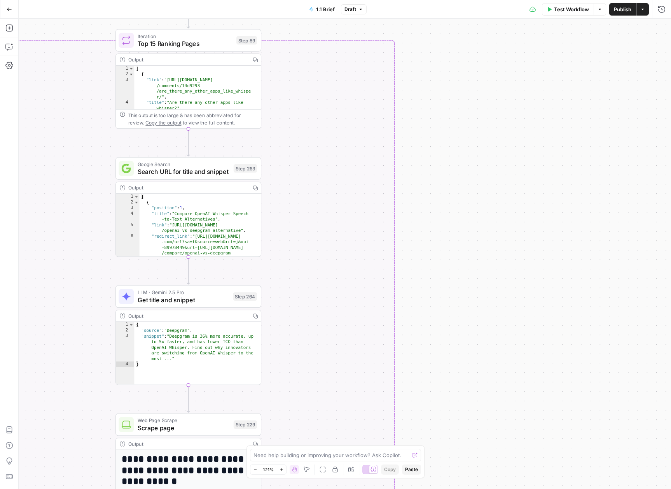
drag, startPoint x: 503, startPoint y: 352, endPoint x: 491, endPoint y: 109, distance: 243.2
click at [491, 109] on div "true false true false true false true false true false Workflow Set Inputs Inpu…" at bounding box center [345, 254] width 652 height 470
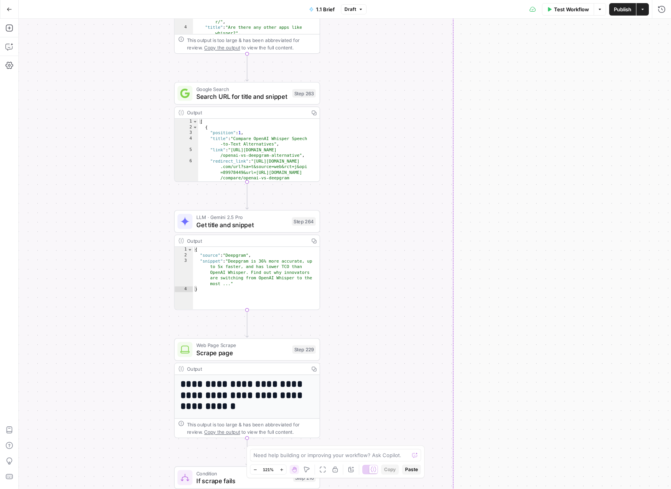
drag, startPoint x: 491, startPoint y: 336, endPoint x: 482, endPoint y: 107, distance: 229.1
click at [482, 107] on div "true false true false true false true false true false Workflow Set Inputs Inpu…" at bounding box center [345, 254] width 652 height 470
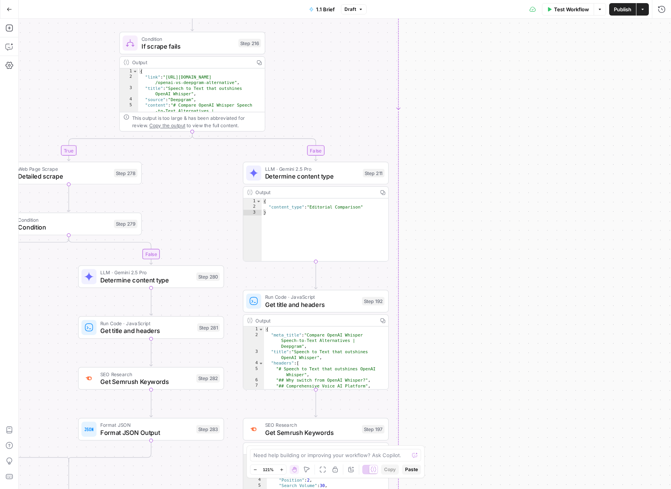
drag, startPoint x: 508, startPoint y: 309, endPoint x: 459, endPoint y: 89, distance: 224.9
click at [459, 89] on div "true false true false true false true false true false Workflow Set Inputs Inpu…" at bounding box center [345, 254] width 652 height 470
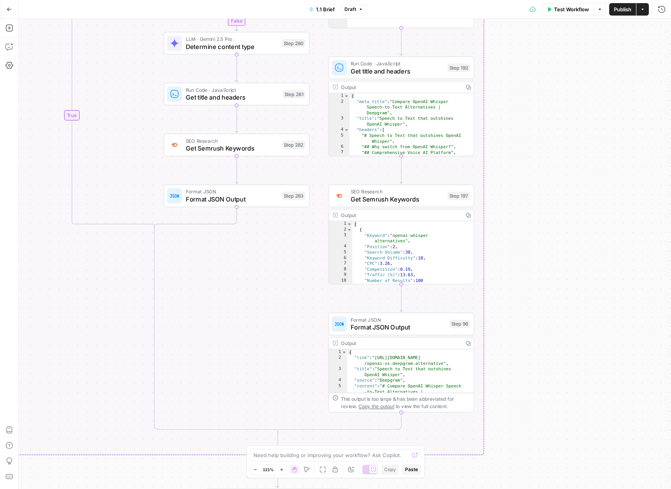
drag, startPoint x: 443, startPoint y: 332, endPoint x: 545, endPoint y: 120, distance: 235.2
click at [545, 120] on div "true false true false true false true false true false Workflow Set Inputs Inpu…" at bounding box center [345, 254] width 652 height 470
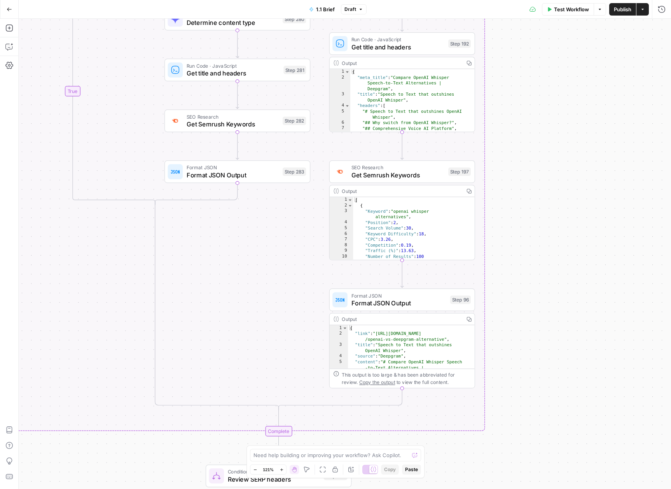
drag, startPoint x: 538, startPoint y: 345, endPoint x: 535, endPoint y: 324, distance: 21.2
click at [535, 324] on div "true false true false true false true false true false Workflow Set Inputs Inpu…" at bounding box center [345, 254] width 652 height 470
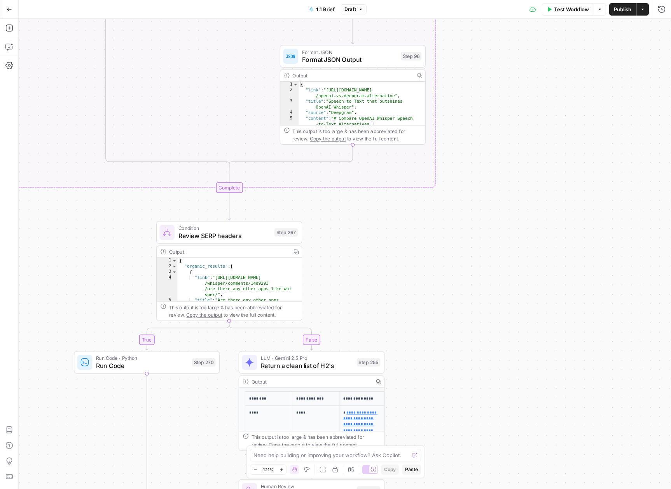
drag, startPoint x: 560, startPoint y: 311, endPoint x: 476, endPoint y: 68, distance: 257.4
click at [476, 68] on div "true false true false true false true false true false Workflow Set Inputs Inpu…" at bounding box center [345, 254] width 652 height 470
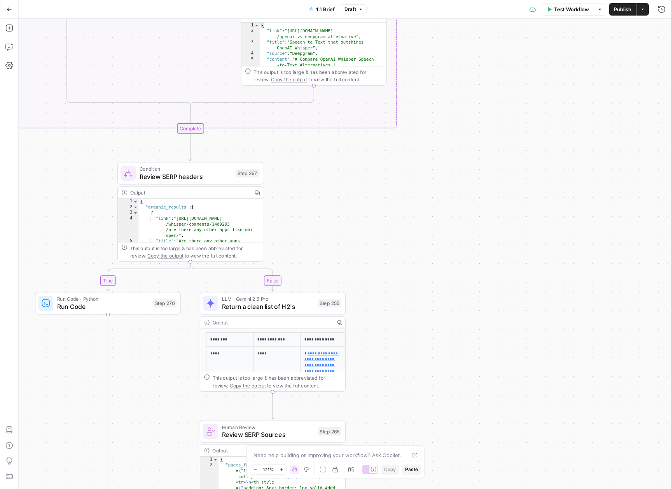
drag, startPoint x: 449, startPoint y: 309, endPoint x: 419, endPoint y: 217, distance: 96.6
click at [420, 220] on div "true false true false true false true false true false Workflow Set Inputs Inpu…" at bounding box center [345, 254] width 652 height 470
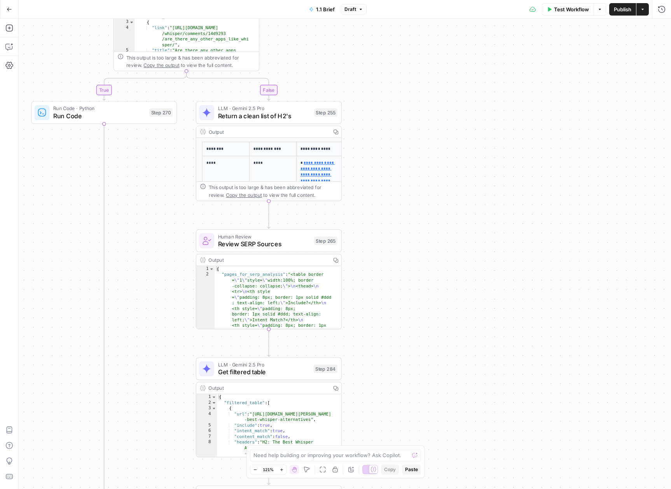
click at [438, 108] on div "true false true false true false true false true false Workflow Set Inputs Inpu…" at bounding box center [345, 254] width 652 height 470
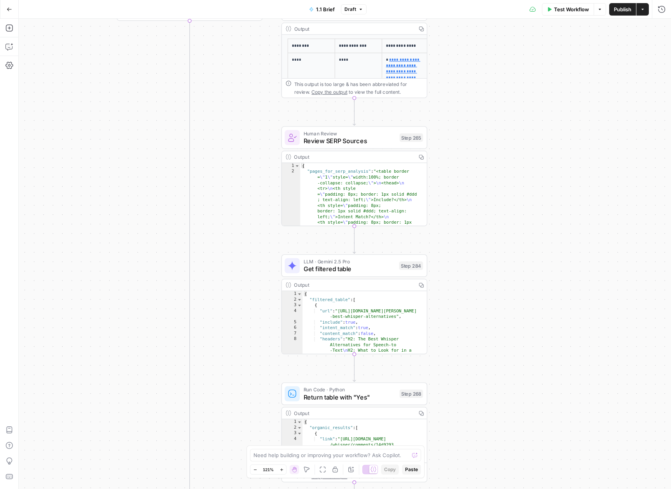
drag, startPoint x: 391, startPoint y: 278, endPoint x: 477, endPoint y: 175, distance: 133.9
click at [477, 175] on div "true false true false true false true false true false Workflow Set Inputs Inpu…" at bounding box center [345, 254] width 652 height 470
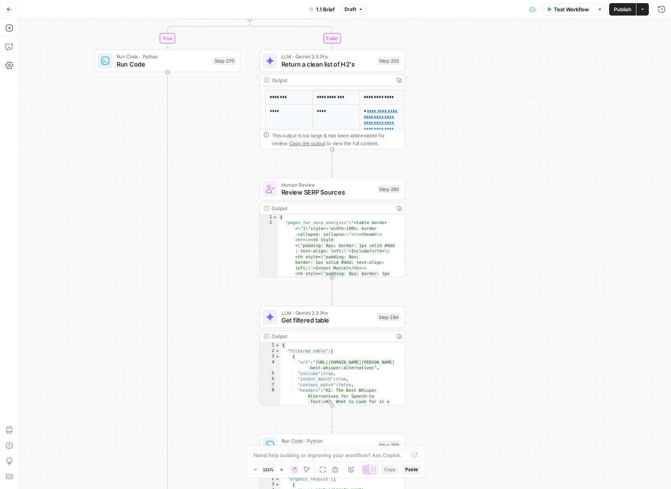
drag, startPoint x: 529, startPoint y: 278, endPoint x: 503, endPoint y: 350, distance: 76.1
click at [503, 350] on div "true false true false true false true false true false Workflow Set Inputs Inpu…" at bounding box center [345, 254] width 652 height 470
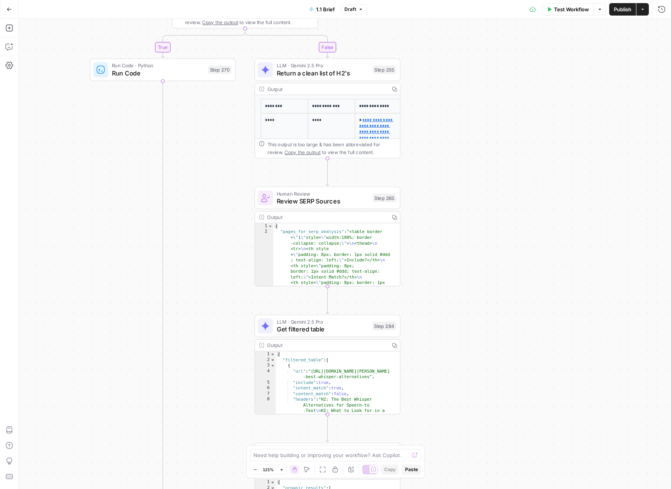
drag, startPoint x: 485, startPoint y: 320, endPoint x: 489, endPoint y: 159, distance: 160.6
click at [489, 159] on div "true false true false true false true false true false Workflow Set Inputs Inpu…" at bounding box center [345, 254] width 652 height 470
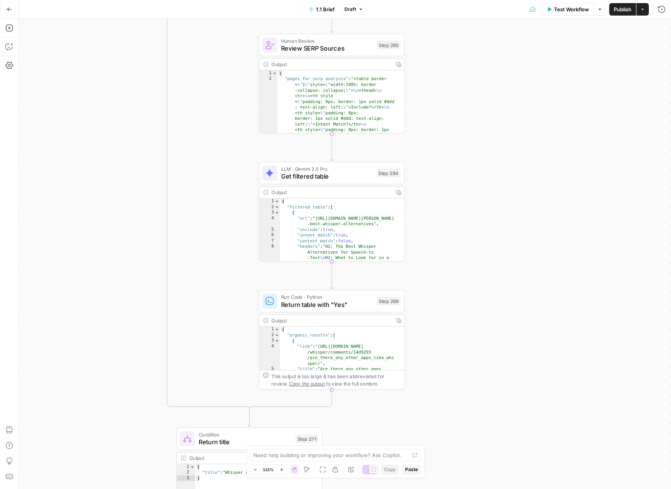
click at [503, 310] on div "true false true false true false true false true false Workflow Set Inputs Inpu…" at bounding box center [345, 254] width 652 height 470
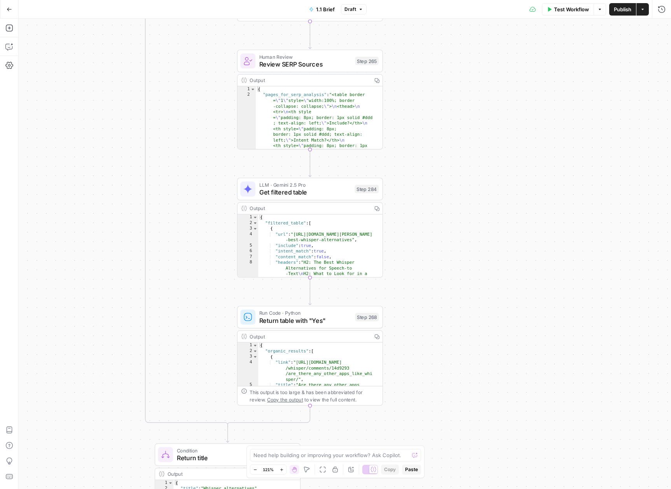
drag, startPoint x: 579, startPoint y: 112, endPoint x: 564, endPoint y: 96, distance: 21.8
click at [564, 96] on div "true false true false true false true false true false Workflow Set Inputs Inpu…" at bounding box center [345, 254] width 652 height 470
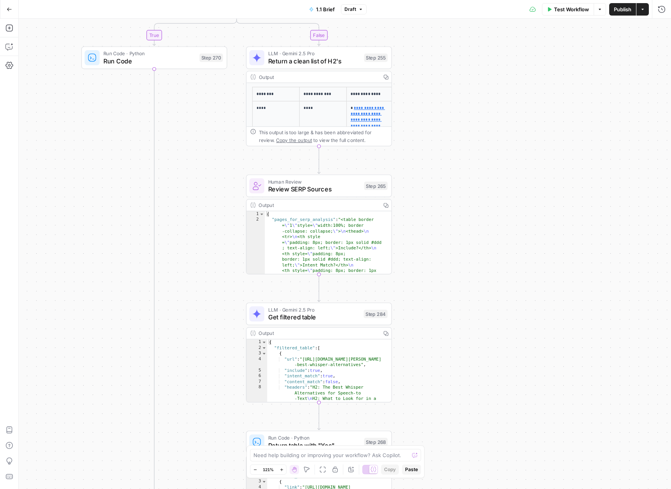
drag, startPoint x: 544, startPoint y: 120, endPoint x: 575, endPoint y: 368, distance: 250.6
click at [575, 368] on div "true false true false true false true false true false Workflow Set Inputs Inpu…" at bounding box center [345, 254] width 652 height 470
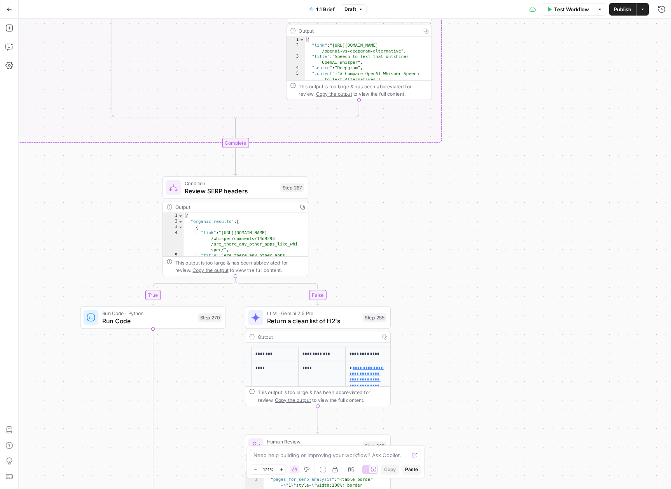
drag, startPoint x: 541, startPoint y: 162, endPoint x: 518, endPoint y: 297, distance: 137.6
click at [518, 297] on div "true false true false true false true false true false Workflow Set Inputs Inpu…" at bounding box center [345, 254] width 652 height 470
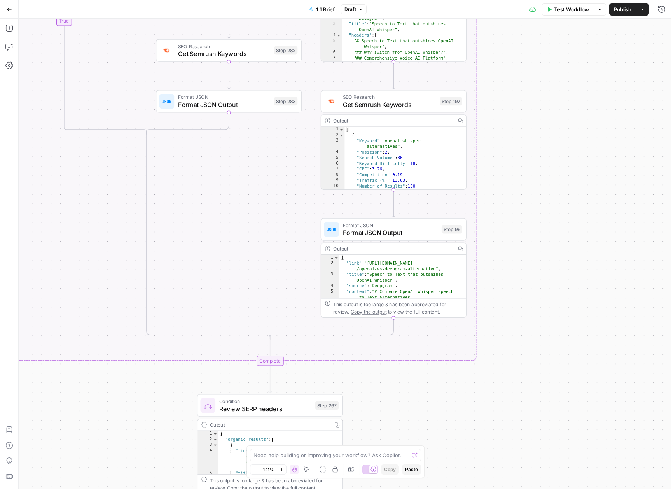
drag, startPoint x: 504, startPoint y: 214, endPoint x: 548, endPoint y: 377, distance: 168.4
click at [548, 379] on div "true false true false true false true false true false Workflow Set Inputs Inpu…" at bounding box center [345, 254] width 652 height 470
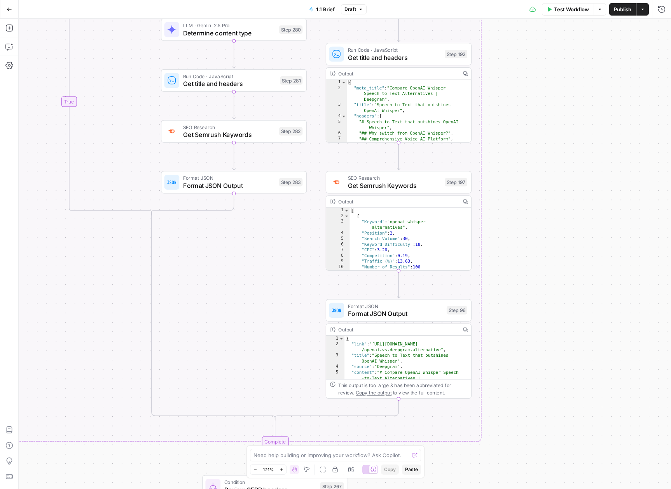
drag, startPoint x: 577, startPoint y: 142, endPoint x: 599, endPoint y: 359, distance: 218.3
click at [599, 359] on div "true false true false true false true false true false Workflow Set Inputs Inpu…" at bounding box center [345, 254] width 652 height 470
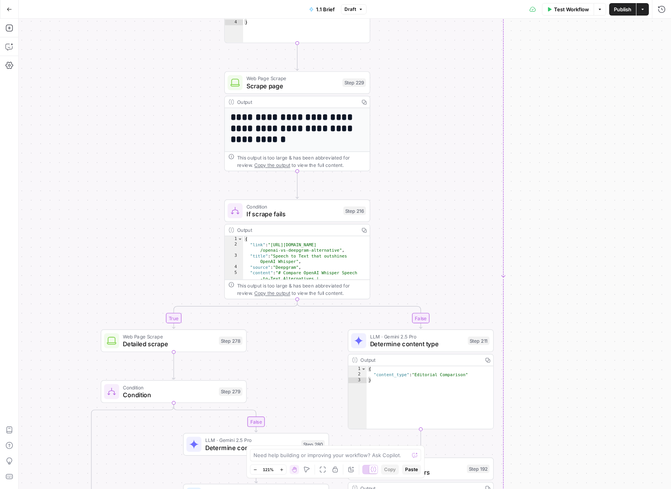
drag, startPoint x: 578, startPoint y: 84, endPoint x: 583, endPoint y: 361, distance: 277.2
click at [583, 361] on div "true false true false true false true false true false Workflow Set Inputs Inpu…" at bounding box center [345, 254] width 652 height 470
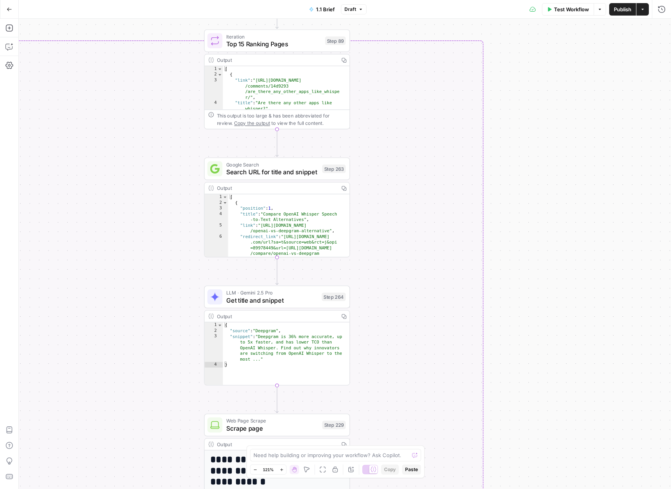
drag, startPoint x: 573, startPoint y: 100, endPoint x: 539, endPoint y: 398, distance: 299.2
click at [552, 441] on div "true false true false true false true false true false Workflow Set Inputs Inpu…" at bounding box center [345, 254] width 652 height 470
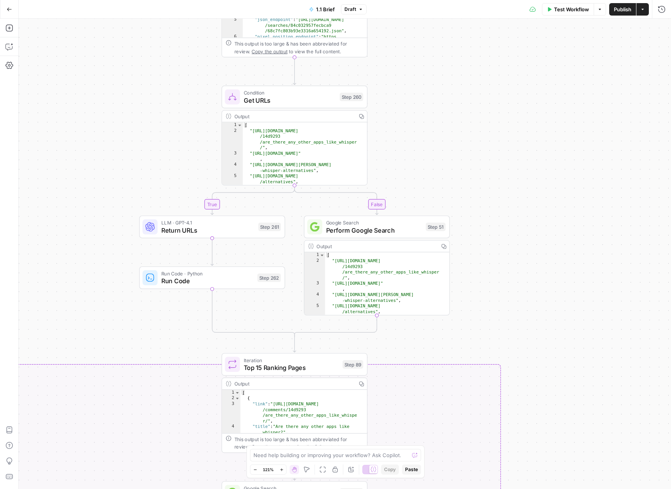
drag, startPoint x: 509, startPoint y: 191, endPoint x: 527, endPoint y: 515, distance: 324.6
click at [527, 488] on html "AssemblyAI New Home Browse Insights Opportunities Your Data Recent Grids AEO Co…" at bounding box center [335, 244] width 671 height 489
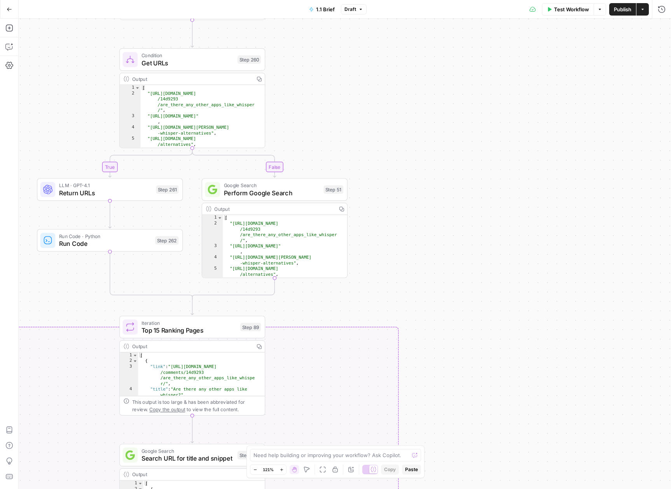
drag, startPoint x: 514, startPoint y: 102, endPoint x: 426, endPoint y: 44, distance: 105.9
click at [426, 44] on div "true false true false true false true false true false Workflow Set Inputs Inpu…" at bounding box center [345, 254] width 652 height 470
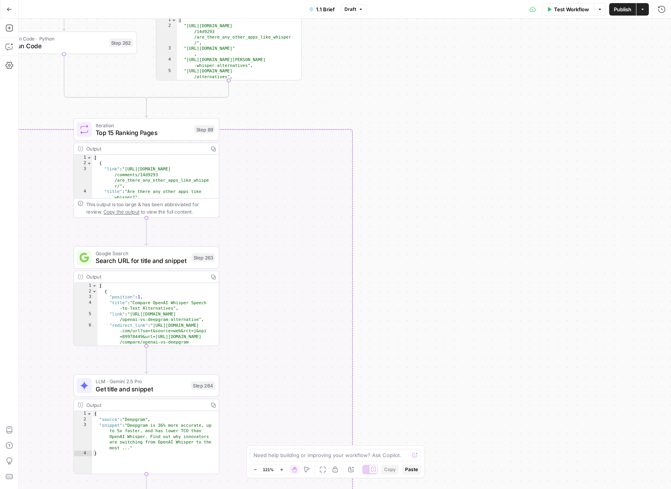
drag, startPoint x: 460, startPoint y: 283, endPoint x: 410, endPoint y: 73, distance: 215.8
click at [411, 80] on div "true false true false true false true false true false Workflow Set Inputs Inpu…" at bounding box center [345, 254] width 652 height 470
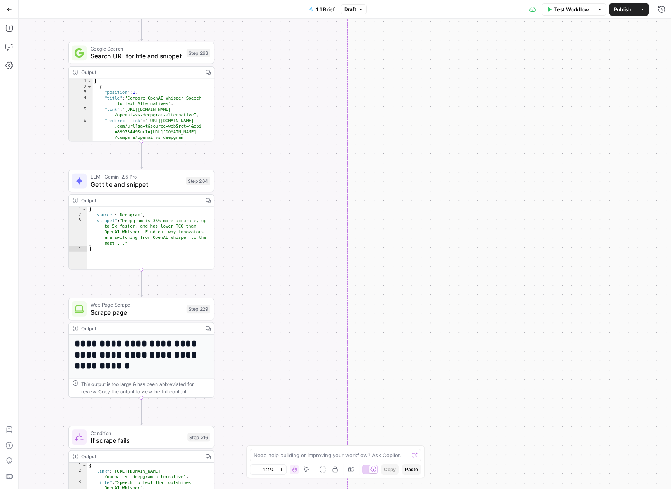
drag, startPoint x: 468, startPoint y: 274, endPoint x: 469, endPoint y: 84, distance: 190.1
click at [465, 72] on div "true false true false true false true false true false Workflow Set Inputs Inpu…" at bounding box center [345, 254] width 652 height 470
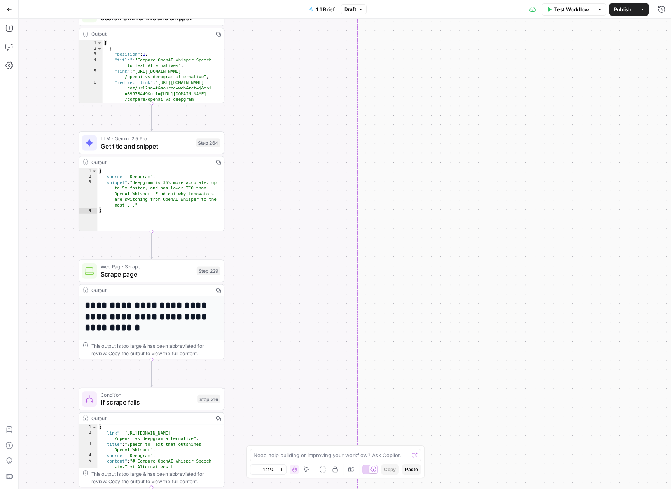
drag, startPoint x: 503, startPoint y: 222, endPoint x: 556, endPoint y: 49, distance: 180.1
click at [558, 50] on div "true false true false true false true false true false Workflow Set Inputs Inpu…" at bounding box center [345, 254] width 652 height 470
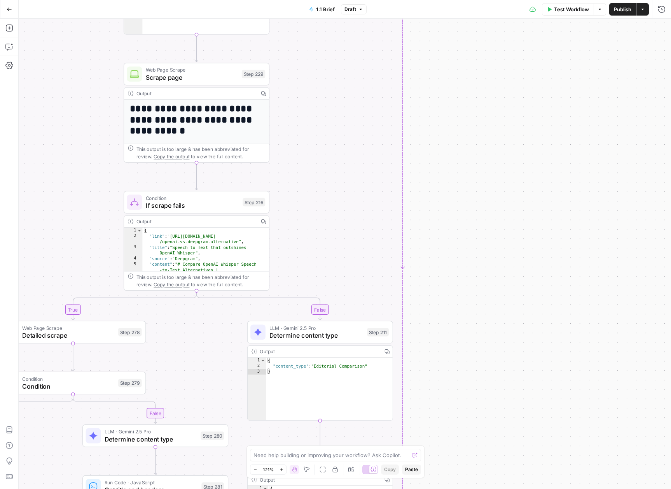
drag
click at [565, 14] on div "Go Back 1.1 Brief Draft Test Workflow Options Publish Actions Run History Add S…" at bounding box center [335, 244] width 671 height 489
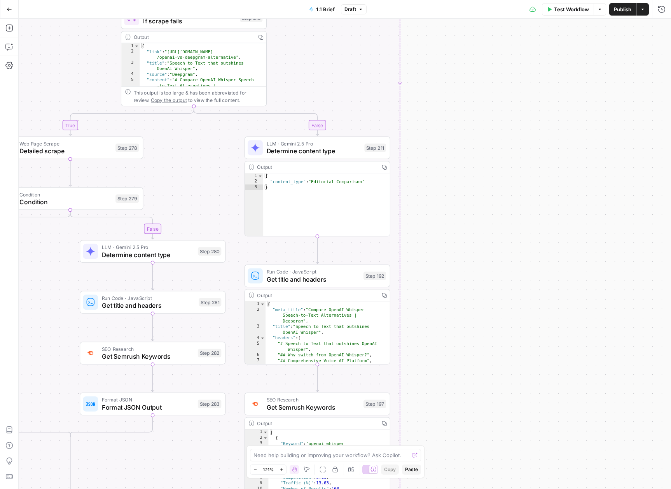
click at [518, 59] on div "true false true false true false true false true false Workflow Set Inputs Inpu…" at bounding box center [345, 254] width 652 height 470
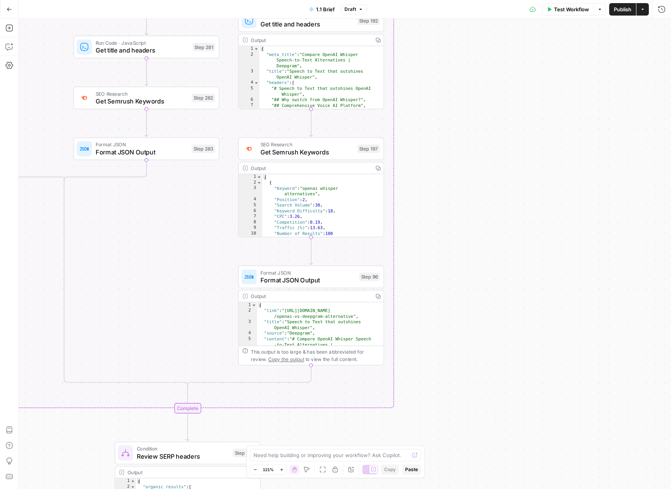
click at [514, 58] on div "true false true false true false true false true false Workflow Set Inputs Inpu…" at bounding box center [345, 254] width 652 height 470
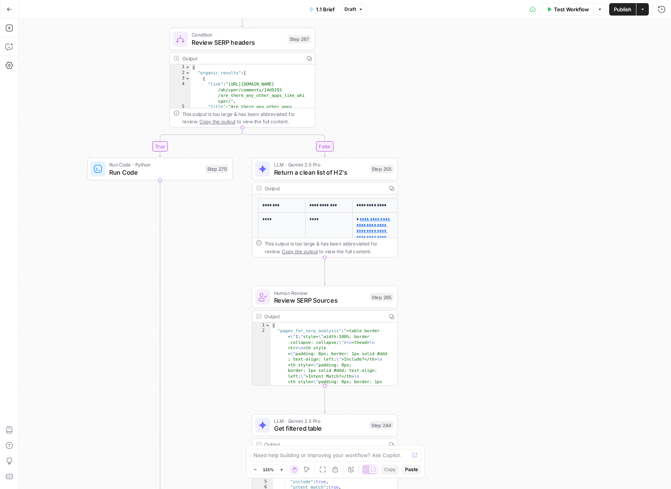
click at [516, 52] on div "true false true false true false true false true false Workflow Set Inputs Inpu…" at bounding box center [345, 254] width 652 height 470
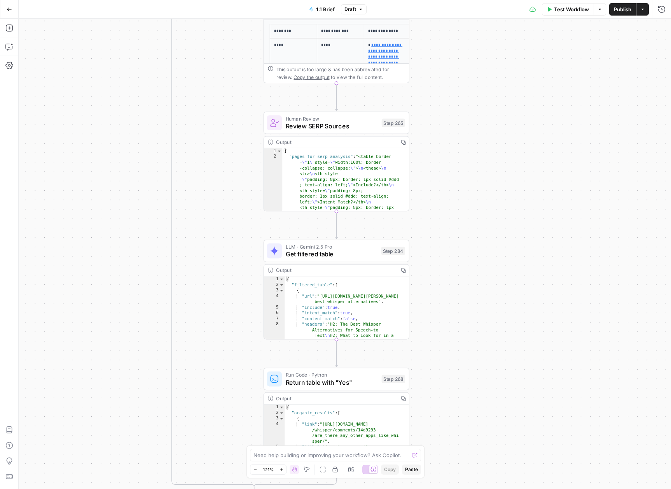
click at [561, 28] on div "true false true false true false true false true false Workflow Set Inputs Inpu…" at bounding box center [345, 254] width 652 height 470
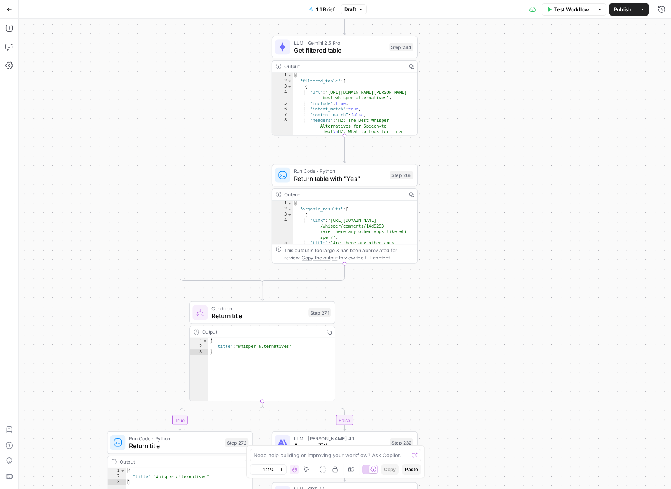
click at [557, 82] on div "true false true false true false true false true false Workflow Set Inputs Inpu…" at bounding box center [345, 254] width 652 height 470
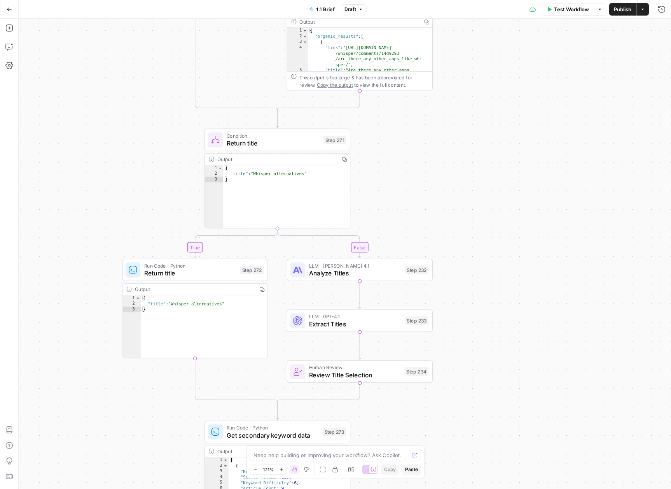
click at [587, 94] on div "true false true false true false true false true false Workflow Set Inputs Inpu…" at bounding box center [345, 254] width 652 height 470
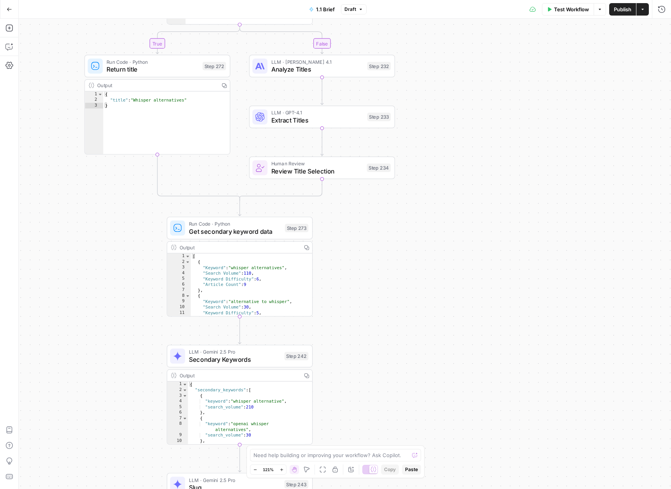
click at [510, 129] on div "true false true false true false true false true false Workflow Set Inputs Inpu…" at bounding box center [345, 254] width 652 height 470
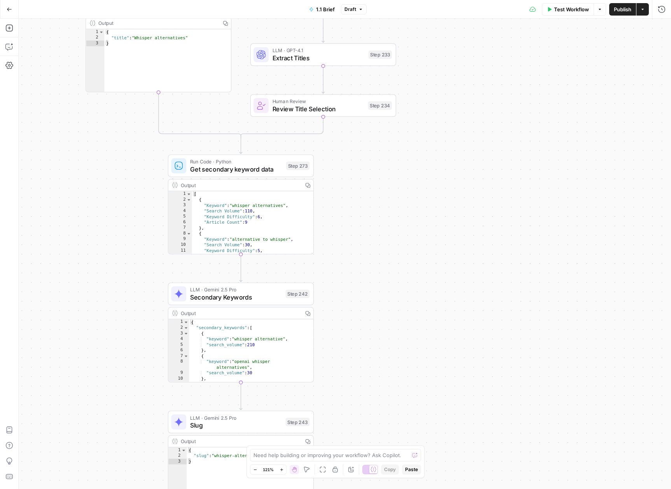
click at [447, 184] on div "true false true false true false true false true false Workflow Set Inputs Inpu…" at bounding box center [345, 254] width 652 height 470
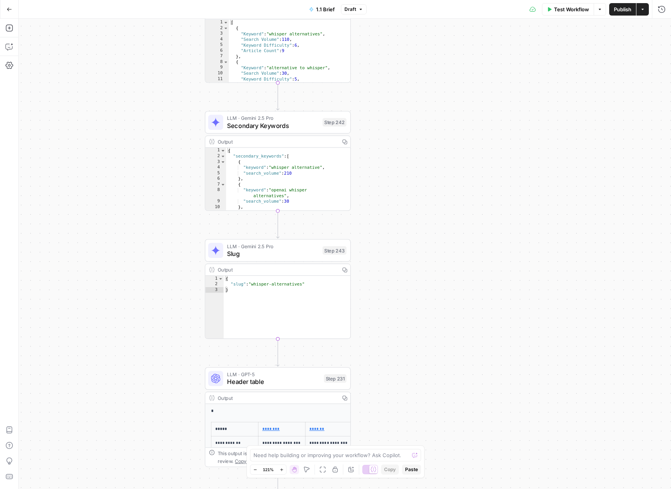
click at [501, 186] on div "true false true false true false true false true false Workflow Set Inputs Inpu…" at bounding box center [345, 254] width 652 height 470
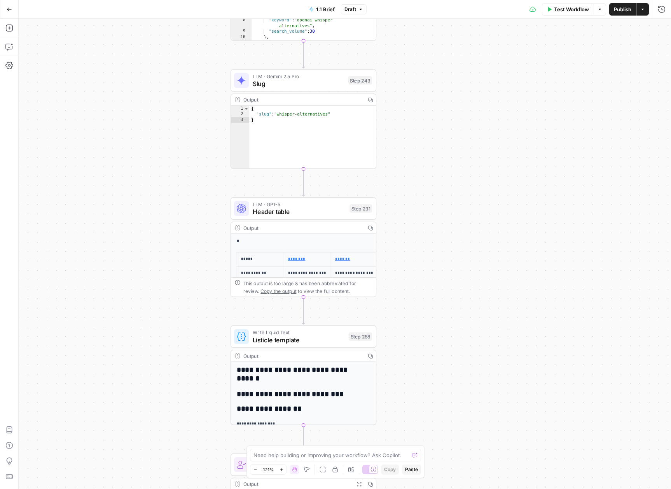
click at [506, 193] on div "true false true false true false true false true false Workflow Set Inputs Inpu…" at bounding box center [345, 254] width 652 height 470
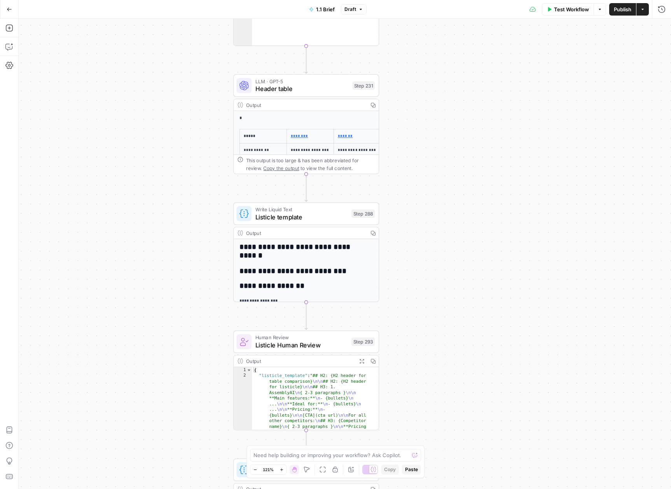
click at [490, 235] on div "true false true false true false true false true false Workflow Set Inputs Inpu…" at bounding box center [345, 254] width 652 height 470
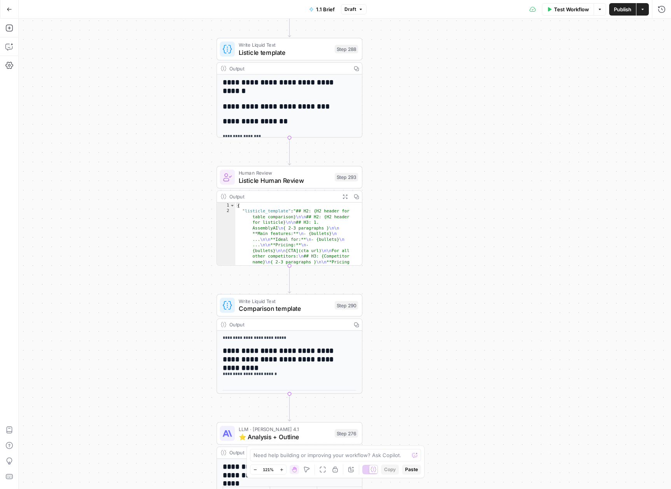
click at [490, 172] on div "true false true false true false true false true false Workflow Set Inputs Inpu…" at bounding box center [345, 254] width 652 height 470
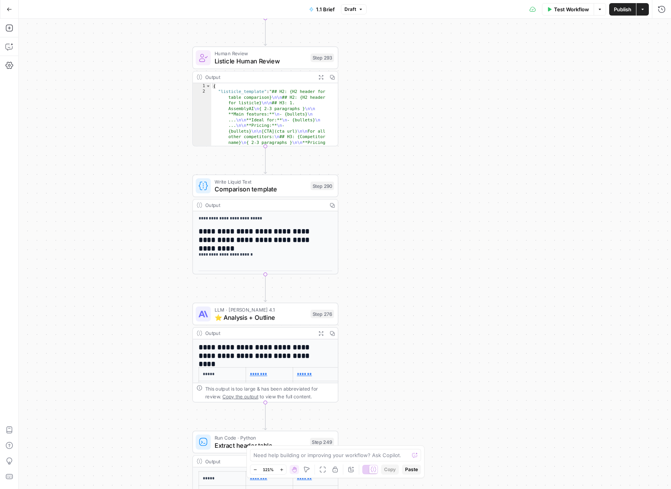
click at [482, 200] on div "true false true false true false true false true false Workflow Set Inputs Inpu…" at bounding box center [345, 254] width 652 height 470
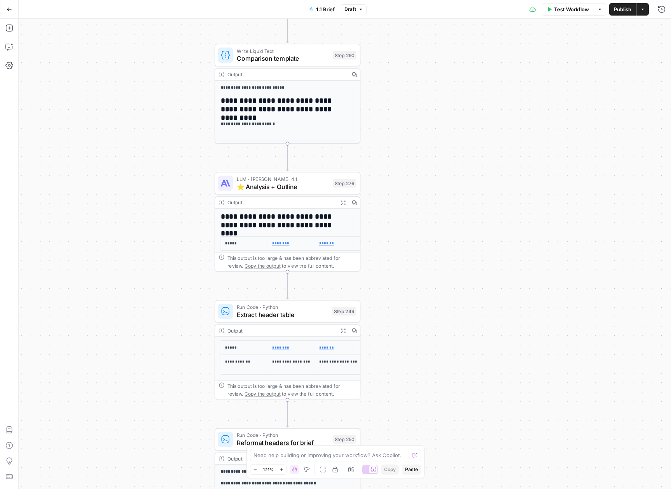
click at [543, 164] on div "true false true false true false true false true false Workflow Set Inputs Inpu…" at bounding box center [345, 254] width 652 height 470
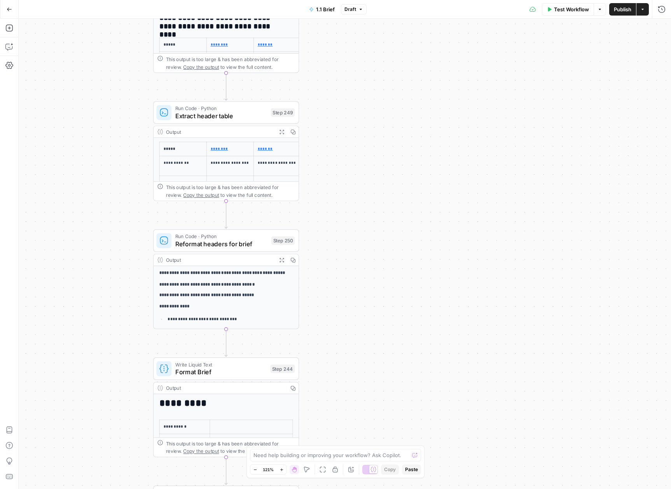
click at [487, 114] on div "true false true false true false true false true false Workflow Set Inputs Inpu…" at bounding box center [345, 254] width 652 height 470
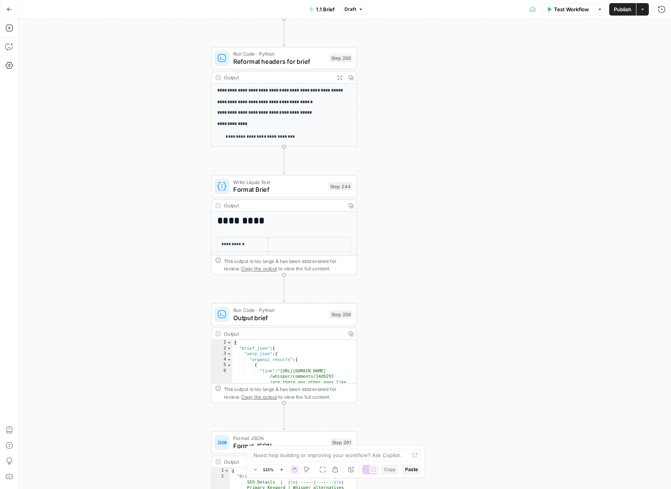
click at [516, 134] on div "true false true false true false true false true false Workflow Set Inputs Inpu…" at bounding box center [345, 254] width 652 height 470
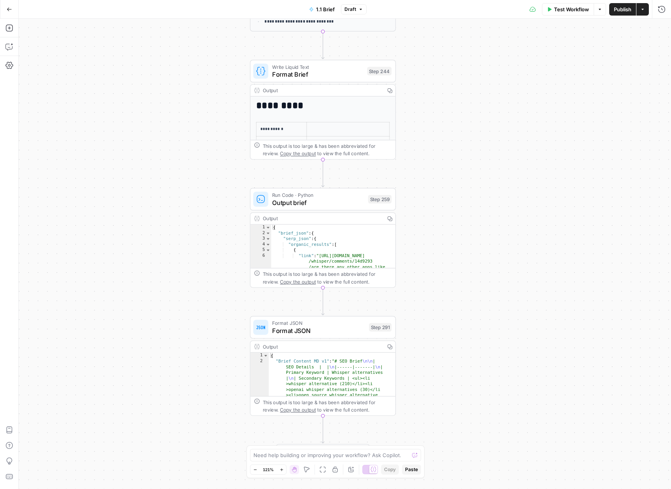
click at [542, 173] on div "true false true false true false true false true false Workflow Set Inputs Inpu…" at bounding box center [345, 254] width 652 height 470
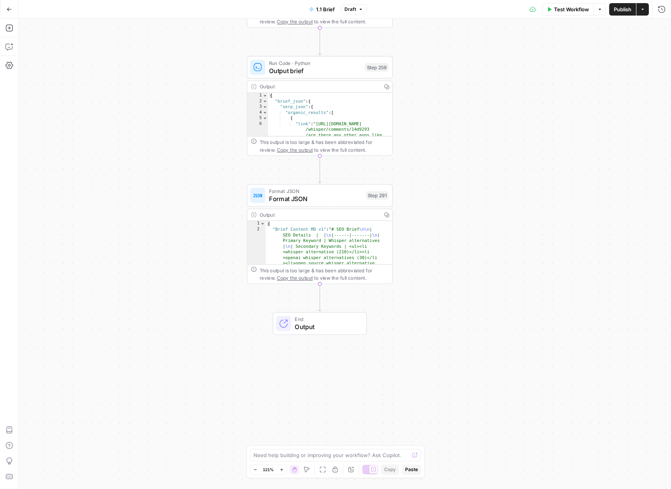
click at [477, 289] on div "true false true false true false true false true false Workflow Set Inputs Inpu…" at bounding box center [345, 254] width 652 height 470
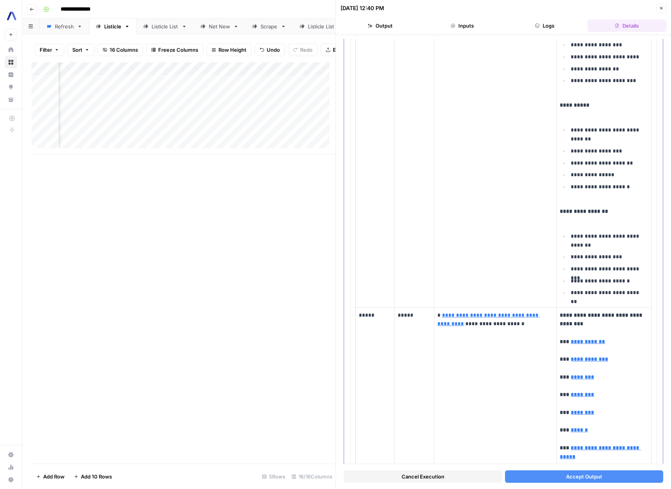
scroll to position [2854, 0]
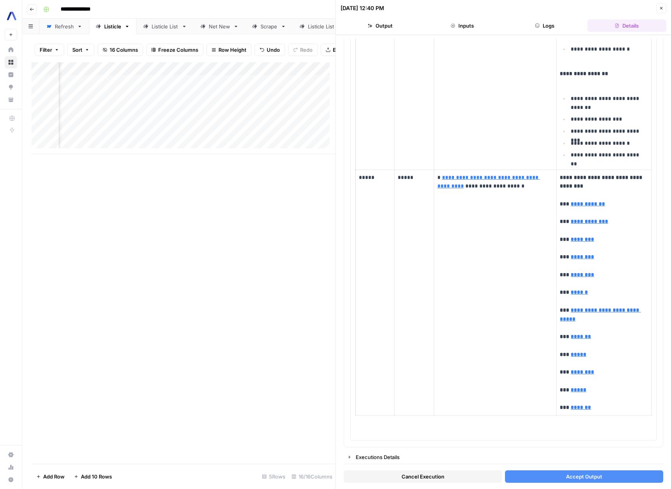
click at [602, 471] on button "Accept Output" at bounding box center [584, 476] width 158 height 12
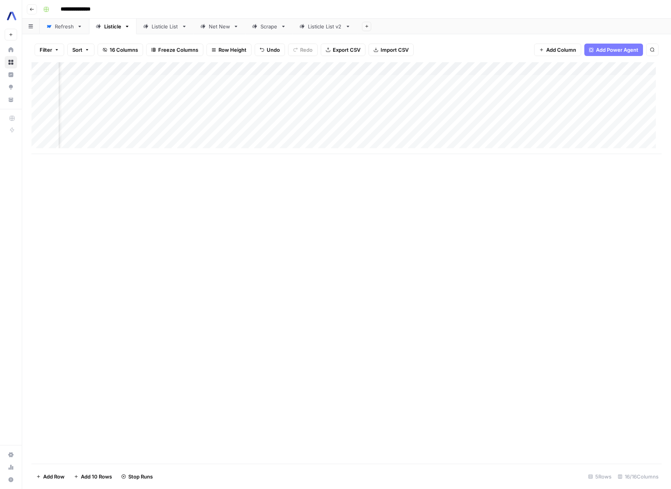
click at [188, 108] on div "Add Column" at bounding box center [346, 108] width 630 height 92
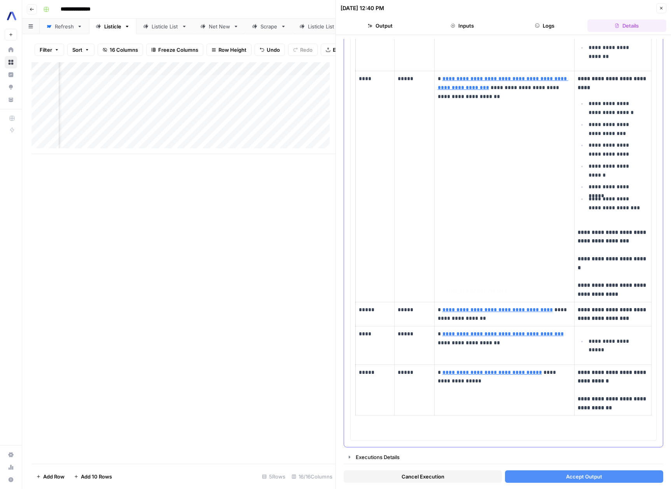
scroll to position [666, 0]
click at [559, 472] on button "Accept Output" at bounding box center [584, 476] width 158 height 12
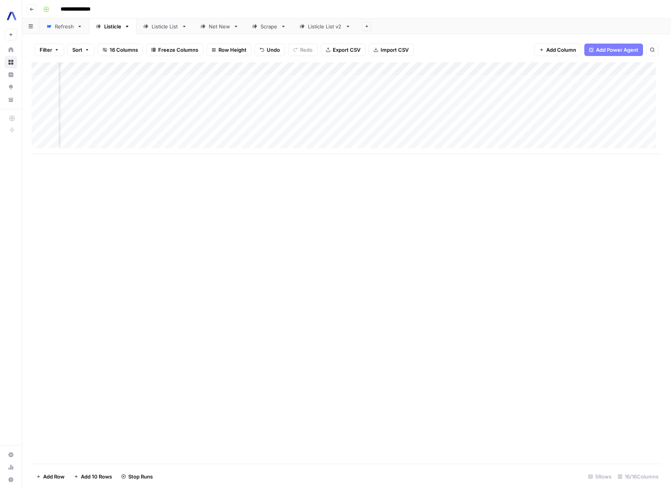
click at [299, 229] on div "Add Column" at bounding box center [346, 262] width 630 height 401
click at [396, 94] on div "Add Column" at bounding box center [346, 108] width 630 height 92
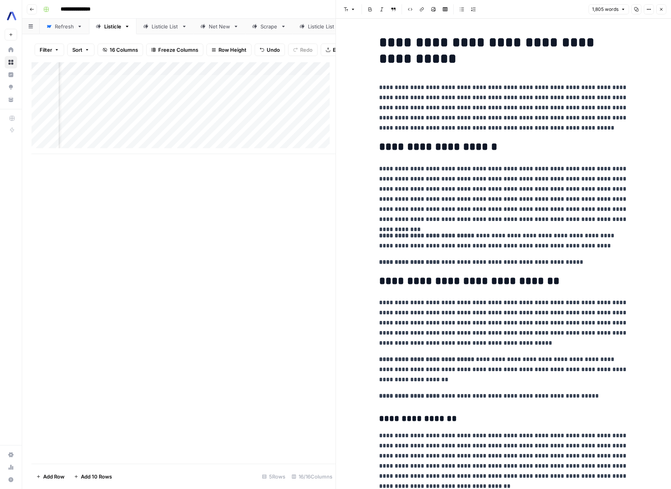
click at [431, 42] on h1 "**********" at bounding box center [503, 50] width 249 height 33
click at [509, 130] on p "**********" at bounding box center [503, 107] width 249 height 51
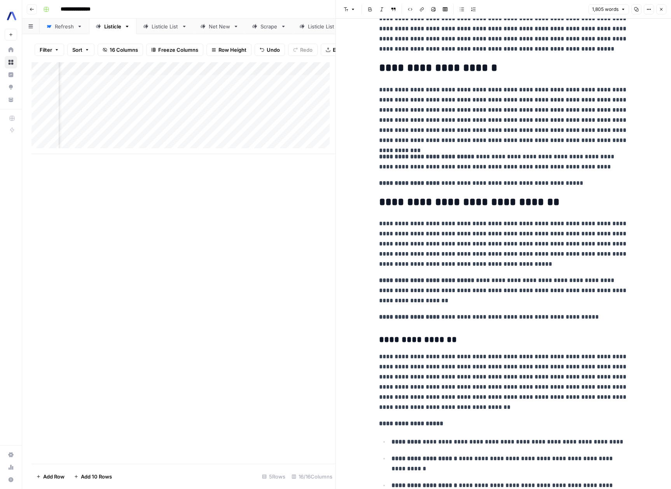
scroll to position [115, 0]
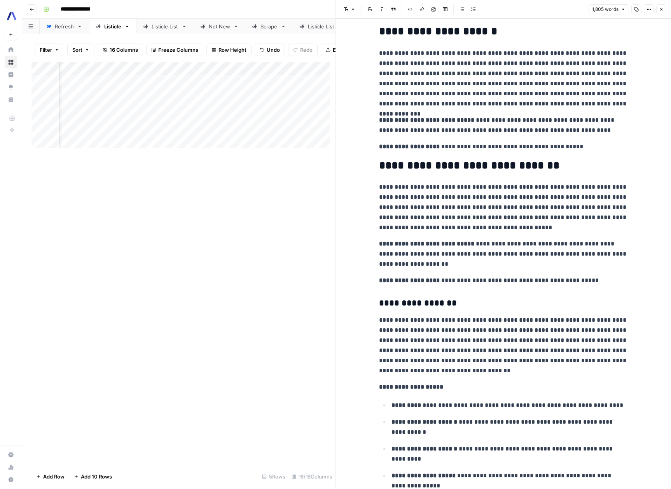
click at [422, 163] on h2 "**********" at bounding box center [503, 165] width 249 height 12
click at [527, 222] on p "**********" at bounding box center [503, 207] width 249 height 51
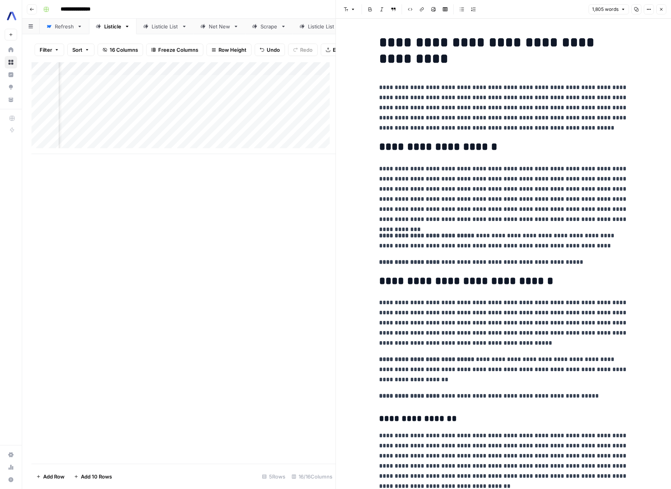
scroll to position [0, 676]
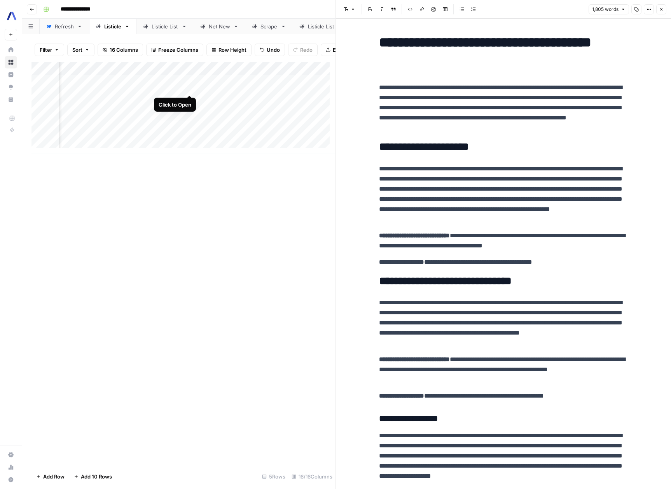
click at [187, 85] on div "Add Column" at bounding box center [183, 108] width 304 height 92
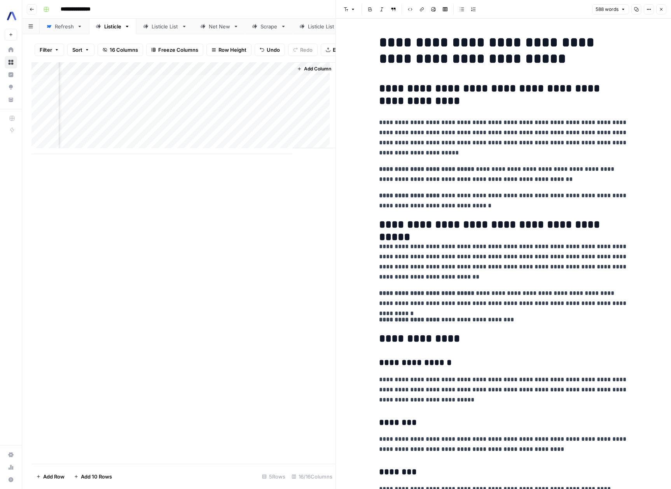
scroll to position [0, 933]
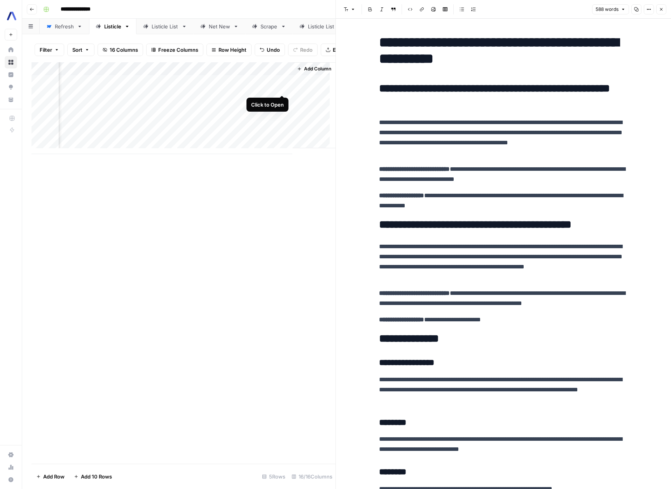
click at [279, 86] on div "Add Column" at bounding box center [183, 108] width 304 height 92
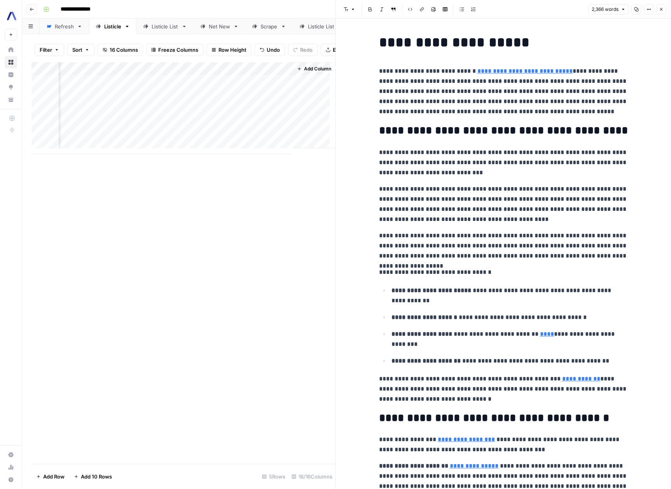
click at [660, 12] on button "Close" at bounding box center [661, 9] width 10 height 10
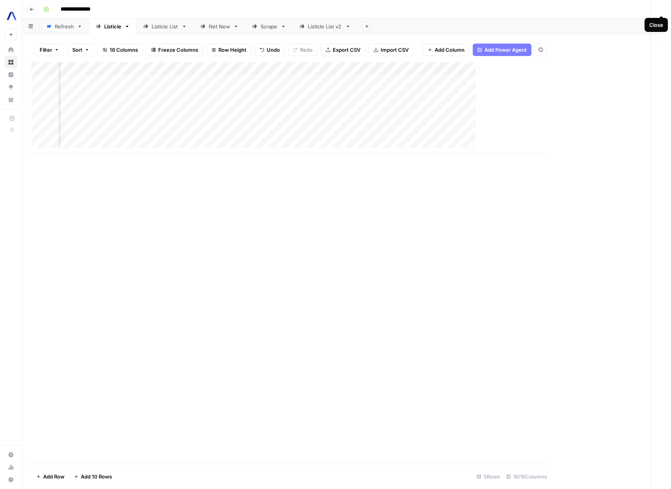
scroll to position [0, 601]
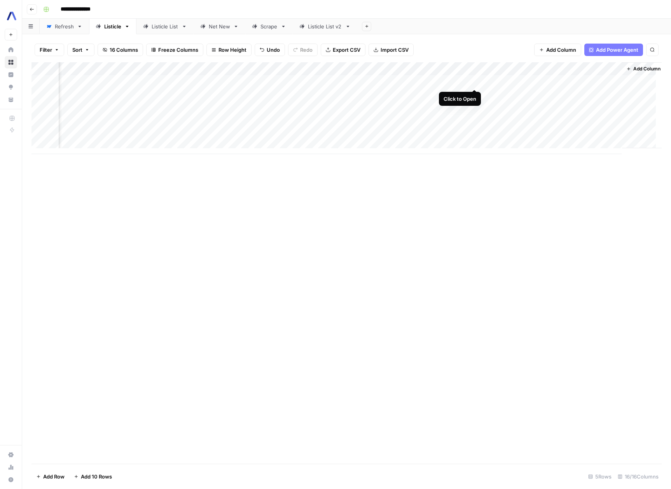
click at [475, 81] on div "Add Column" at bounding box center [346, 108] width 630 height 92
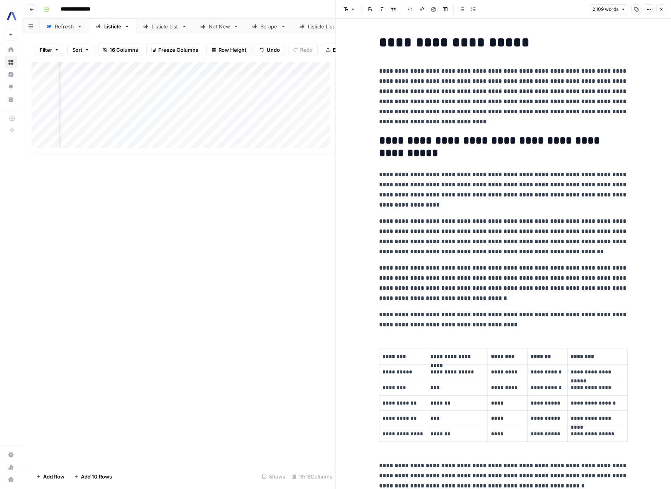
click at [658, 7] on button "Close" at bounding box center [661, 9] width 10 height 10
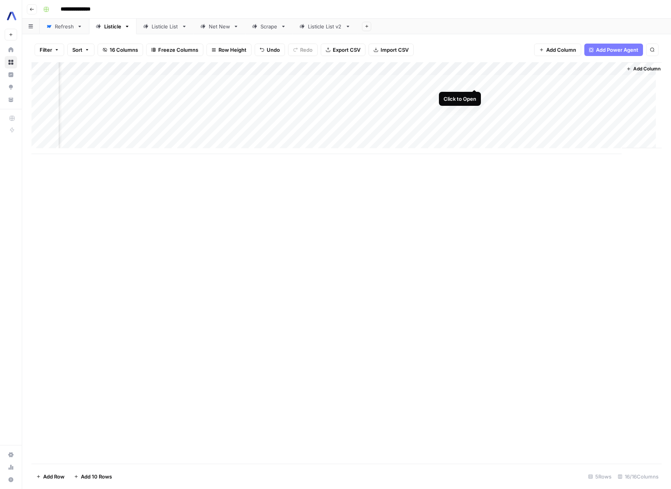
click at [473, 82] on div "Add Column" at bounding box center [346, 108] width 630 height 92
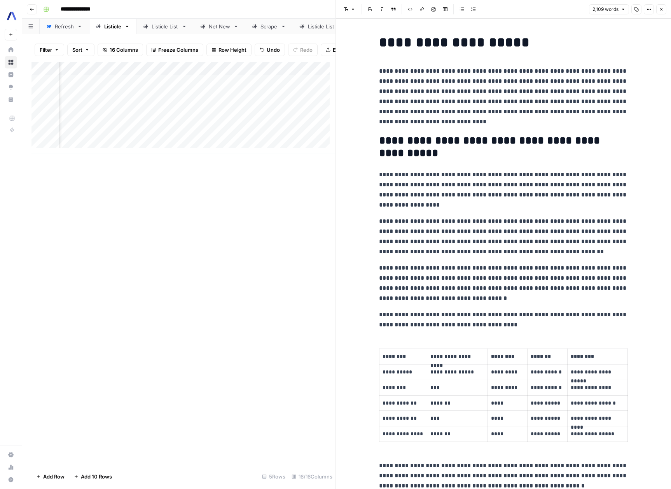
click at [661, 10] on icon "button" at bounding box center [661, 9] width 5 height 5
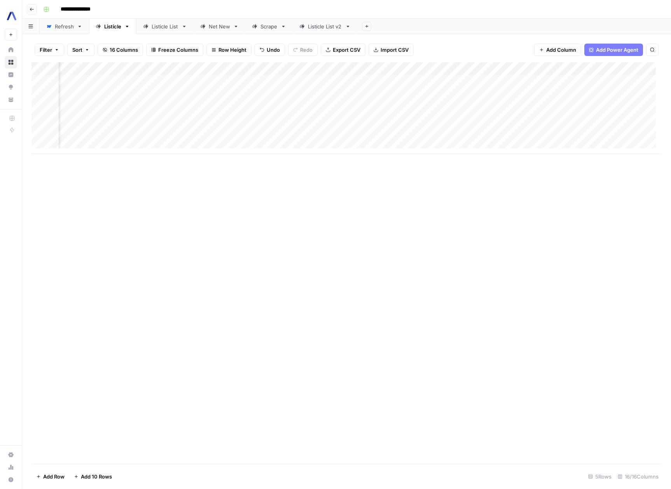
scroll to position [0, 484]
click at [378, 81] on div "Add Column" at bounding box center [346, 108] width 630 height 92
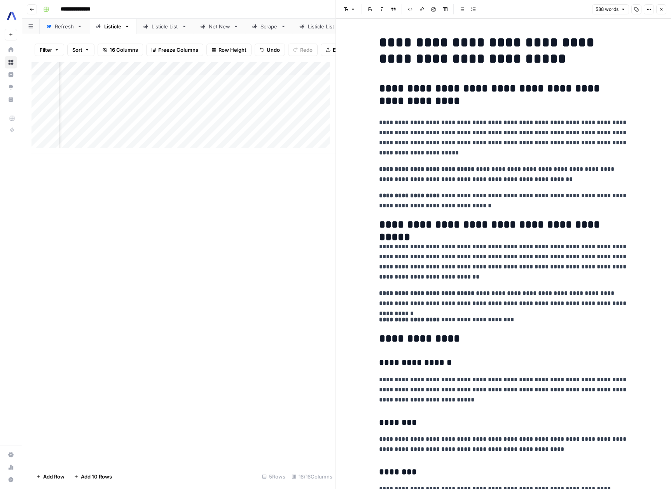
click at [487, 133] on p "**********" at bounding box center [503, 137] width 249 height 40
drag, startPoint x: 487, startPoint y: 133, endPoint x: 526, endPoint y: 151, distance: 43.1
click at [526, 151] on p "**********" at bounding box center [503, 137] width 249 height 40
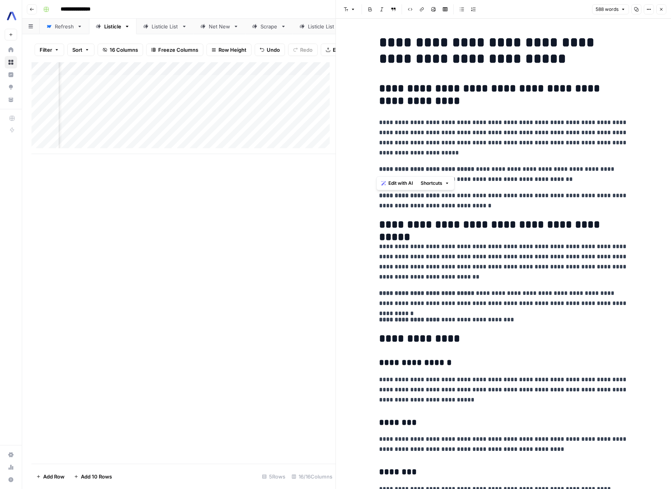
drag, startPoint x: 372, startPoint y: 122, endPoint x: 488, endPoint y: 148, distance: 119.1
click at [487, 142] on p "**********" at bounding box center [503, 137] width 249 height 40
click at [483, 133] on p "**********" at bounding box center [503, 137] width 249 height 40
drag, startPoint x: 483, startPoint y: 133, endPoint x: 503, endPoint y: 150, distance: 25.7
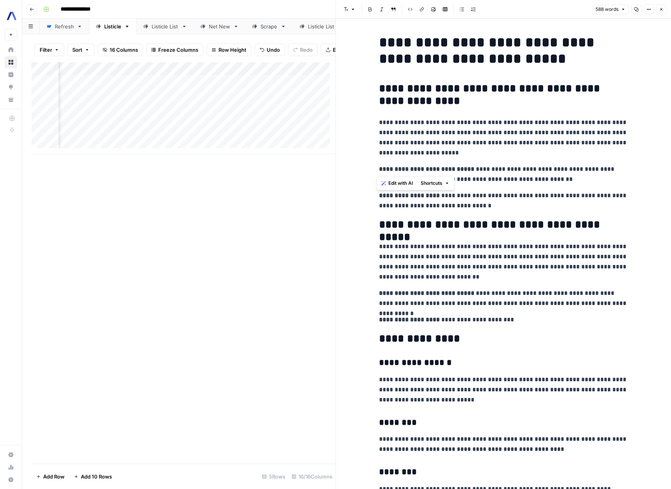
click at [503, 150] on p "**********" at bounding box center [503, 137] width 249 height 40
copy p "**********"
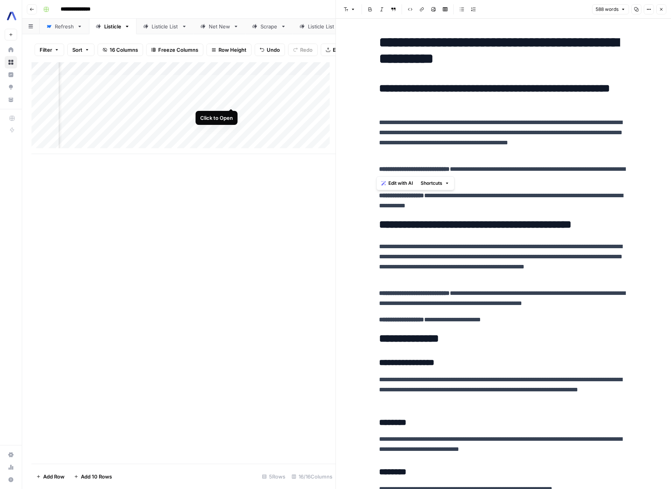
click at [230, 100] on div "Add Column" at bounding box center [183, 108] width 304 height 92
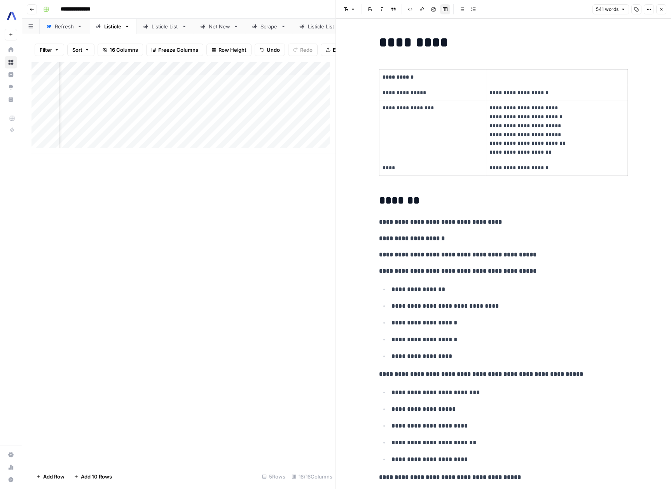
click at [182, 99] on div "Add Column" at bounding box center [183, 108] width 304 height 92
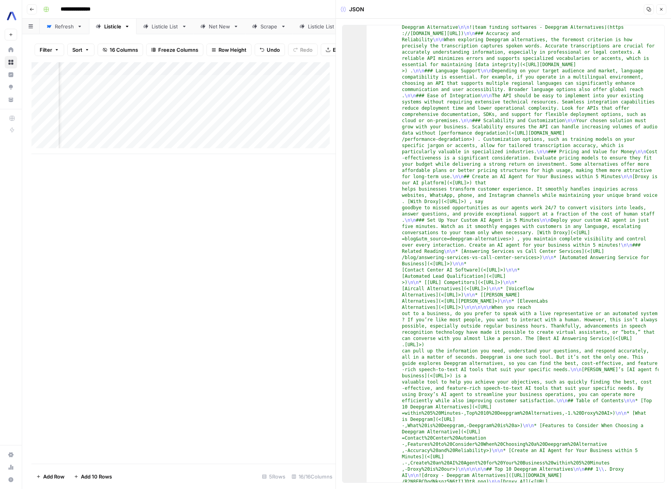
scroll to position [4400, 0]
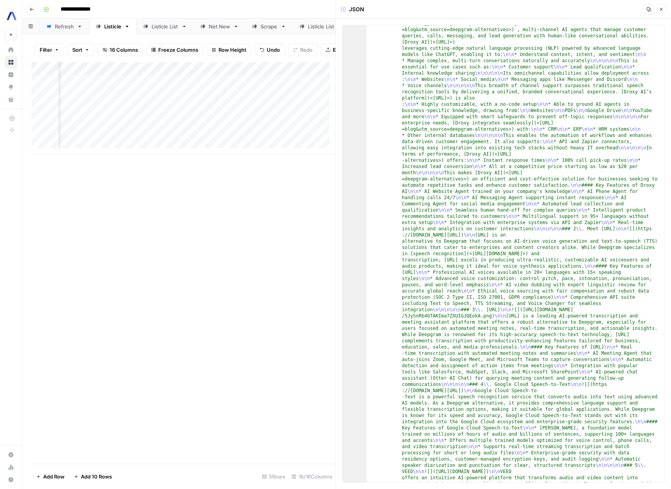
click at [664, 8] on button "Close" at bounding box center [661, 9] width 10 height 10
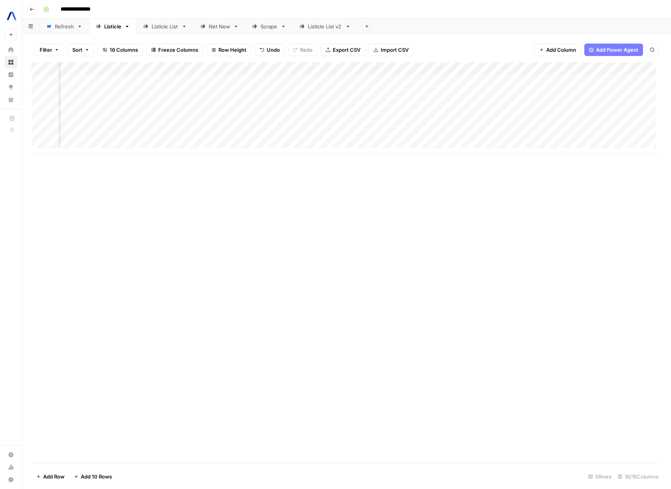
click at [315, 70] on div "Add Column" at bounding box center [346, 108] width 630 height 92
click at [315, 136] on span "Configure Inputs" at bounding box center [311, 134] width 68 height 8
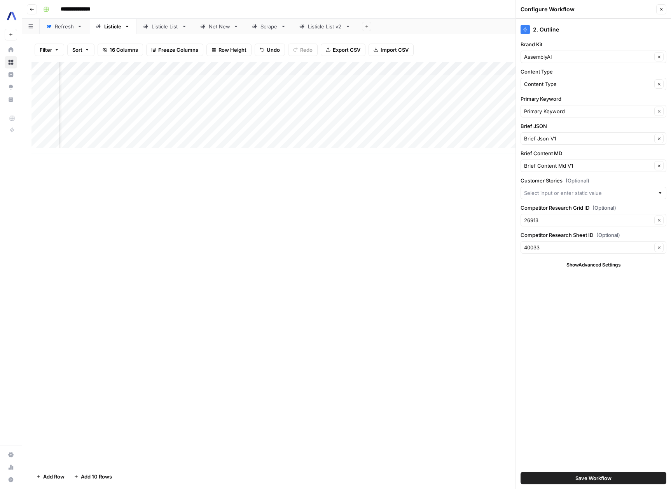
click at [664, 9] on button "Close" at bounding box center [661, 9] width 10 height 10
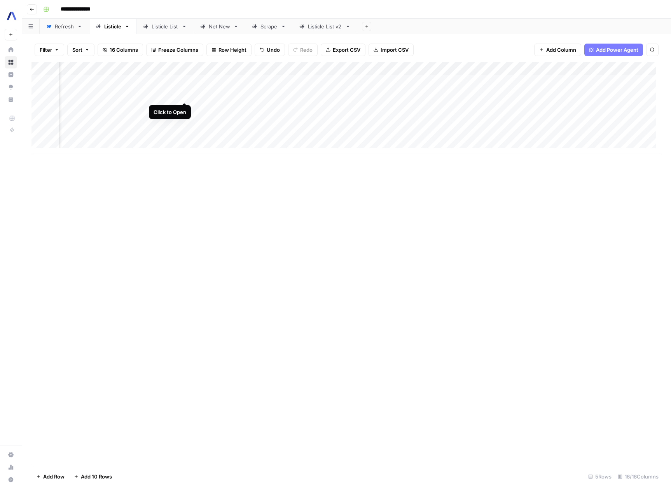
click at [183, 94] on div "Add Column" at bounding box center [346, 108] width 630 height 92
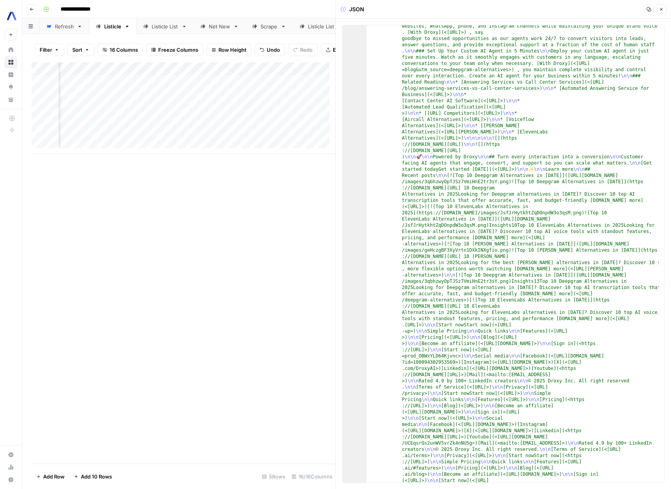
scroll to position [5653, 0]
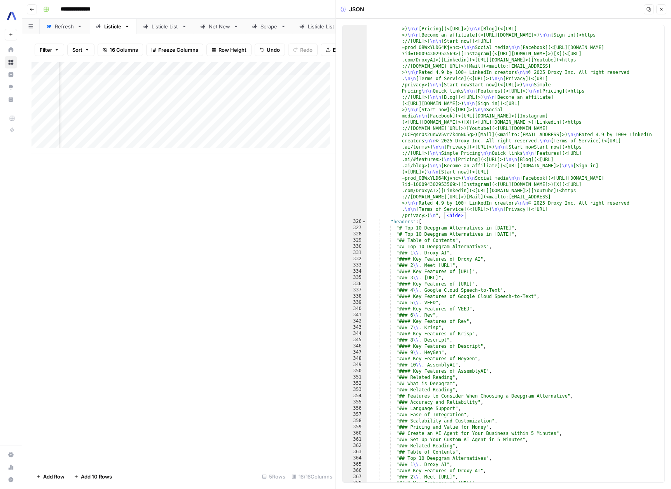
click at [662, 11] on icon "button" at bounding box center [661, 9] width 5 height 5
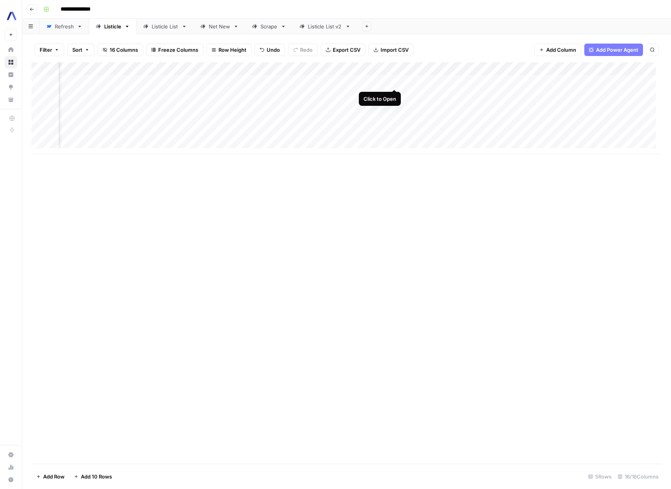
click at [393, 81] on div "Add Column" at bounding box center [346, 108] width 630 height 92
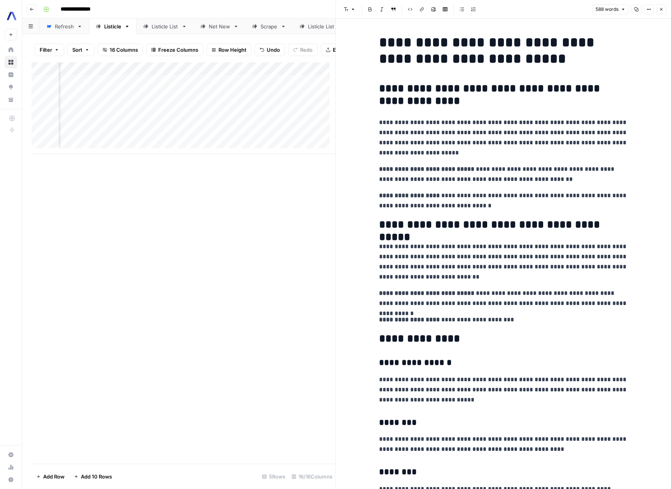
click at [487, 133] on p "**********" at bounding box center [503, 137] width 249 height 40
drag, startPoint x: 487, startPoint y: 133, endPoint x: 503, endPoint y: 151, distance: 23.9
click at [503, 151] on p "**********" at bounding box center [503, 137] width 249 height 40
copy p "**********"
click at [146, 311] on div "Add Column" at bounding box center [183, 262] width 304 height 401
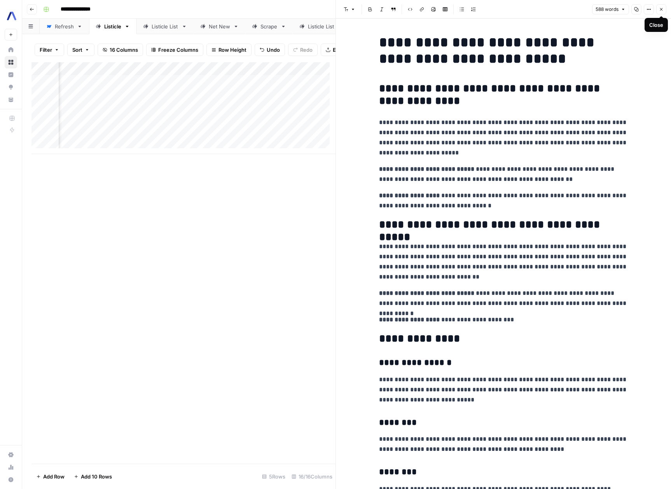
click at [663, 9] on button "Close" at bounding box center [661, 9] width 10 height 10
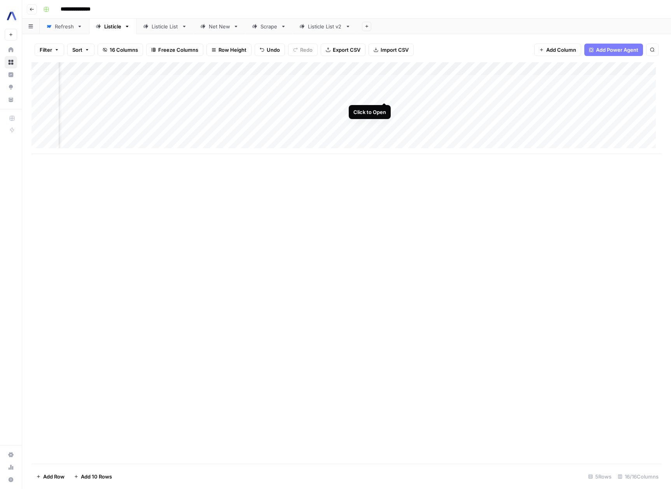
click at [383, 94] on div "Add Column" at bounding box center [346, 108] width 630 height 92
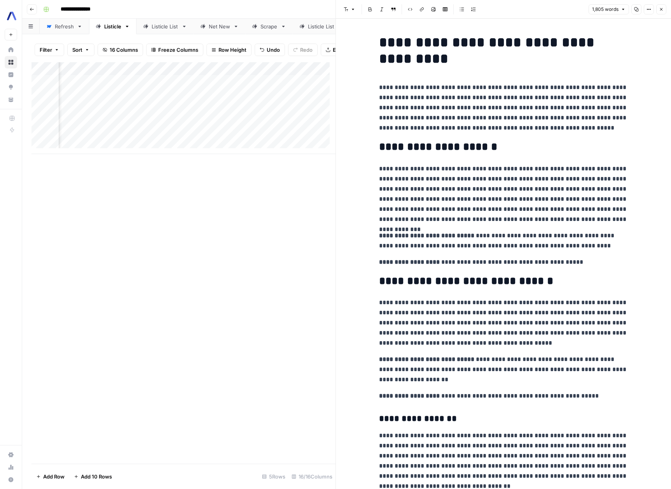
click at [551, 127] on p "**********" at bounding box center [503, 107] width 249 height 51
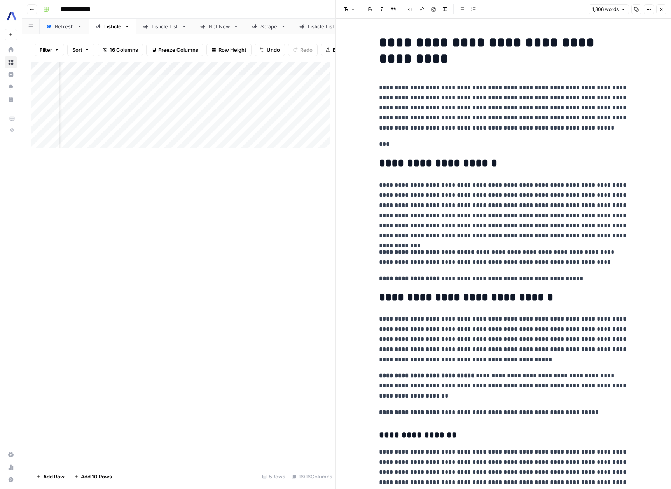
click at [389, 160] on h2 "**********" at bounding box center [503, 163] width 249 height 12
click at [417, 300] on h2 "**********" at bounding box center [503, 297] width 249 height 12
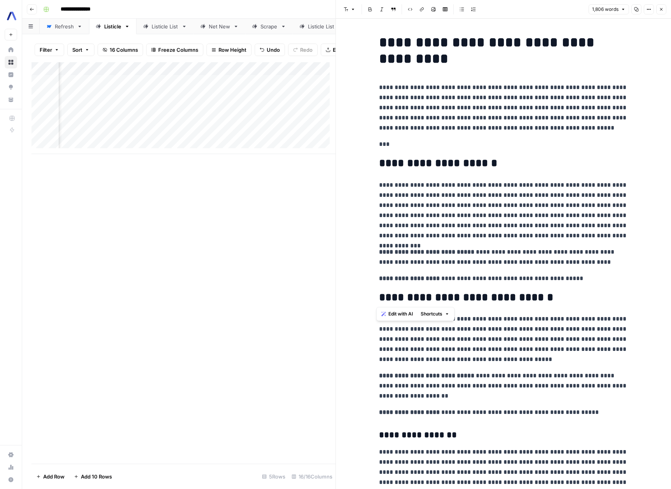
click at [417, 300] on h2 "**********" at bounding box center [503, 297] width 249 height 12
click at [399, 143] on p "***" at bounding box center [503, 144] width 249 height 10
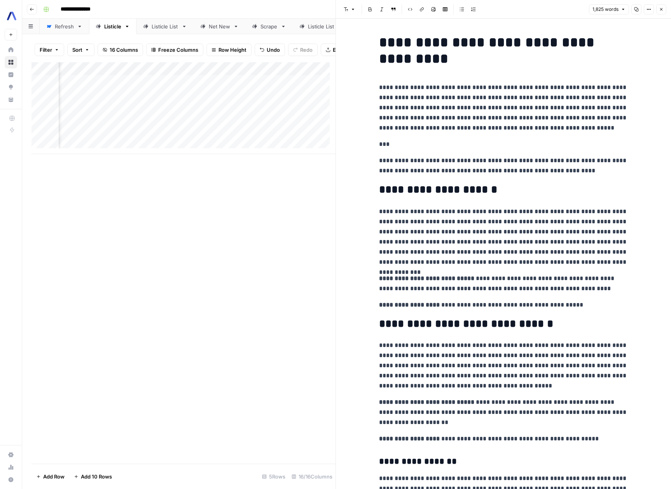
click at [506, 159] on p "**********" at bounding box center [503, 165] width 249 height 20
drag, startPoint x: 506, startPoint y: 159, endPoint x: 496, endPoint y: 160, distance: 9.7
click at [496, 160] on p "**********" at bounding box center [503, 165] width 249 height 20
click at [386, 145] on p "***" at bounding box center [503, 144] width 249 height 10
drag, startPoint x: 386, startPoint y: 145, endPoint x: 340, endPoint y: 144, distance: 45.5
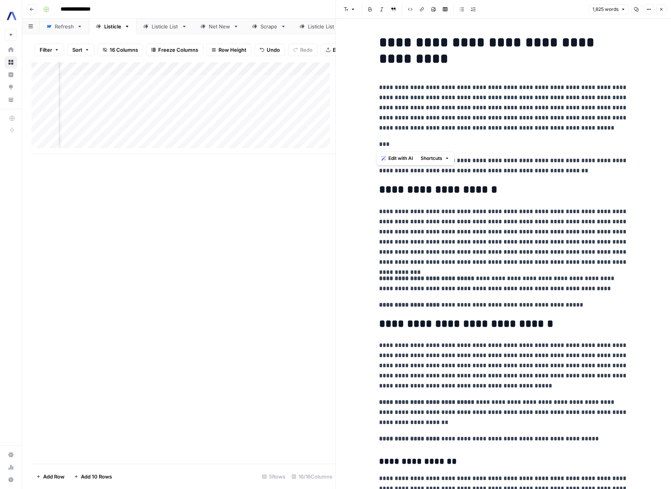
click at [449, 189] on h2 "**********" at bounding box center [503, 189] width 249 height 12
copy h2 "**********"
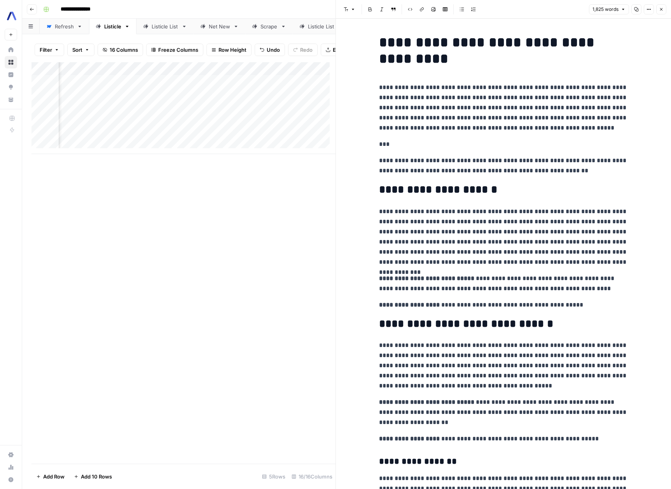
click at [379, 144] on p "***" at bounding box center [503, 144] width 249 height 10
click at [432, 147] on p "**********" at bounding box center [503, 144] width 249 height 10
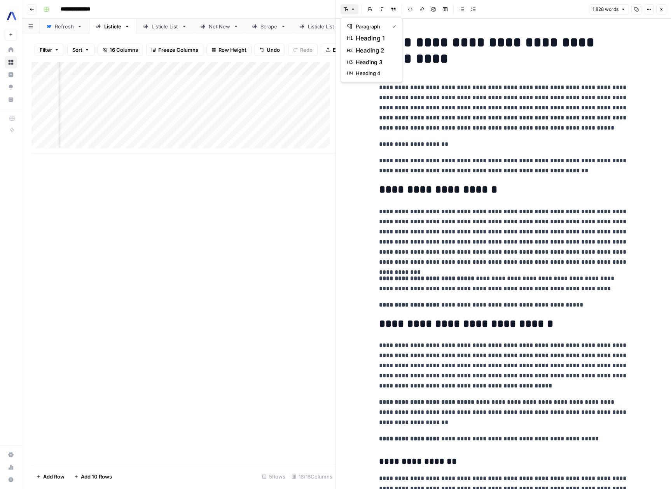
click at [353, 10] on icon "button" at bounding box center [353, 9] width 5 height 5
drag, startPoint x: 360, startPoint y: 50, endPoint x: 393, endPoint y: 58, distance: 34.0
click at [360, 50] on span "heading 2" at bounding box center [374, 50] width 37 height 9
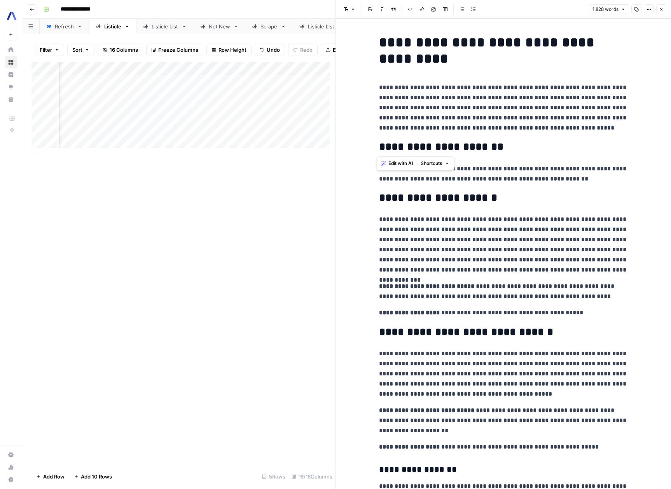
click at [509, 147] on h2 "**********" at bounding box center [503, 147] width 249 height 12
click at [412, 145] on h2 "**********" at bounding box center [503, 147] width 249 height 12
drag, startPoint x: 412, startPoint y: 145, endPoint x: 447, endPoint y: 144, distance: 35.8
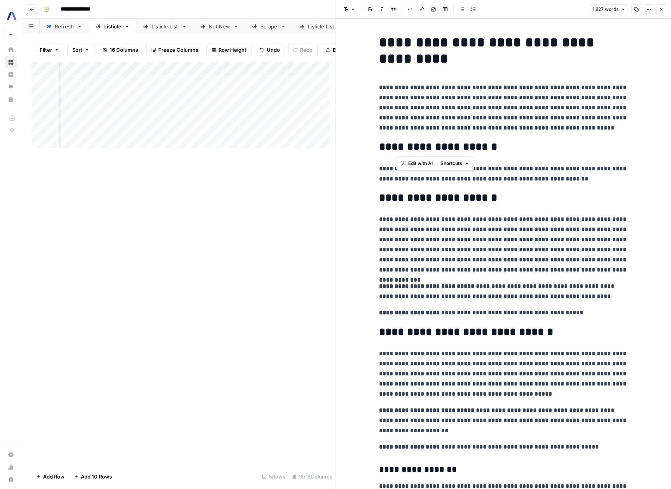
click at [447, 144] on h2 "**********" at bounding box center [503, 147] width 249 height 12
click at [478, 286] on p "**********" at bounding box center [503, 291] width 249 height 20
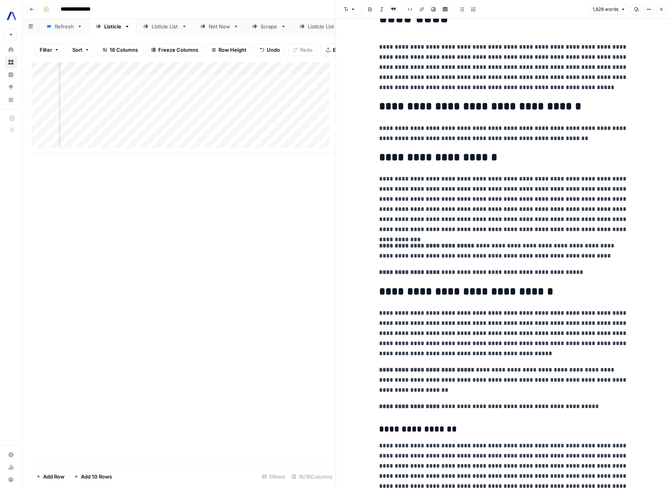
scroll to position [0, 0]
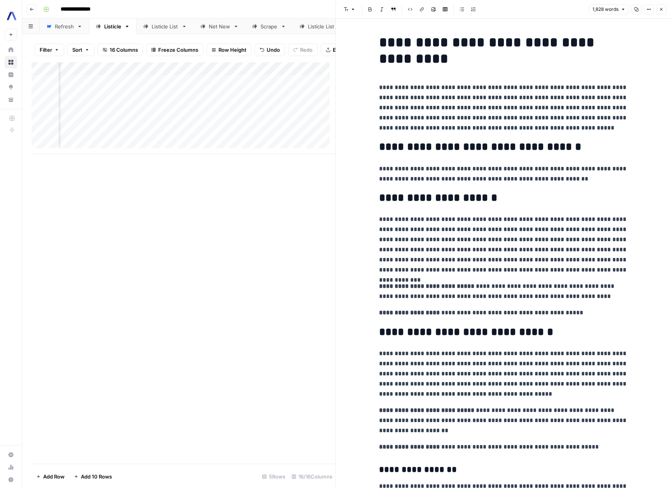
click at [275, 240] on div "Add Column" at bounding box center [183, 262] width 304 height 401
click at [662, 11] on icon "button" at bounding box center [661, 9] width 5 height 5
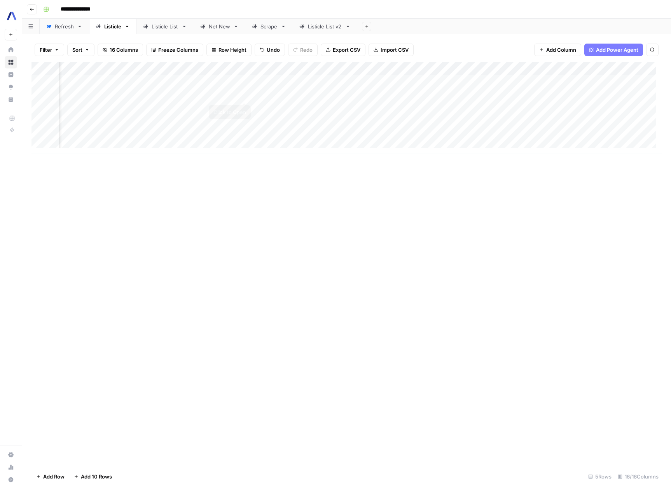
click at [242, 96] on div "Add Column" at bounding box center [346, 108] width 630 height 92
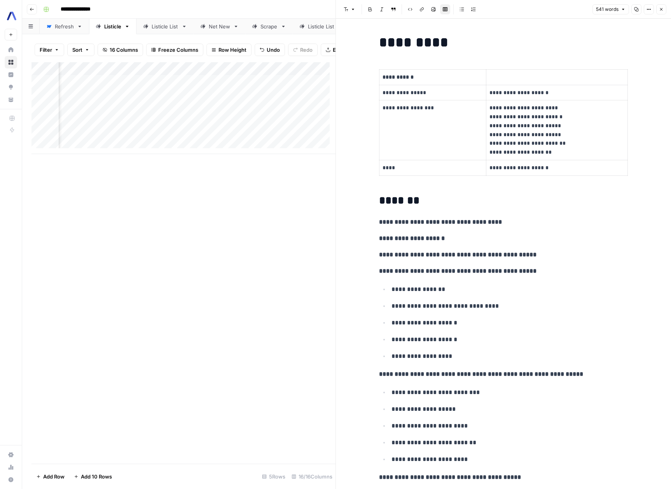
click at [662, 7] on icon "button" at bounding box center [661, 9] width 5 height 5
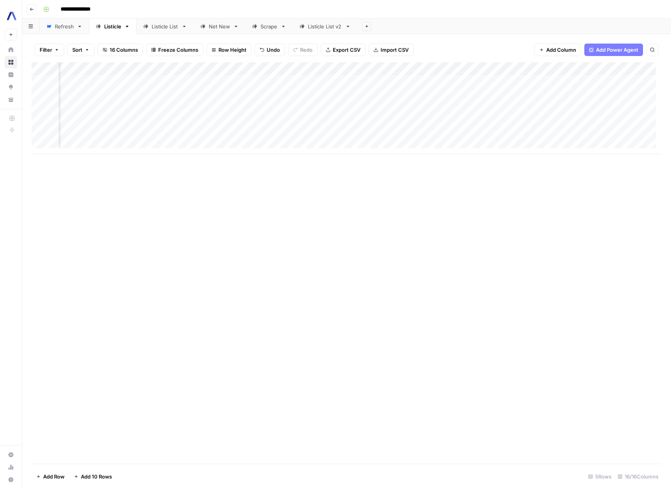
scroll to position [0, 539]
click at [436, 94] on div "Add Column" at bounding box center [346, 108] width 630 height 92
click at [526, 67] on div "Add Column" at bounding box center [346, 108] width 630 height 92
click at [518, 133] on span "Configure Inputs" at bounding box center [523, 134] width 68 height 8
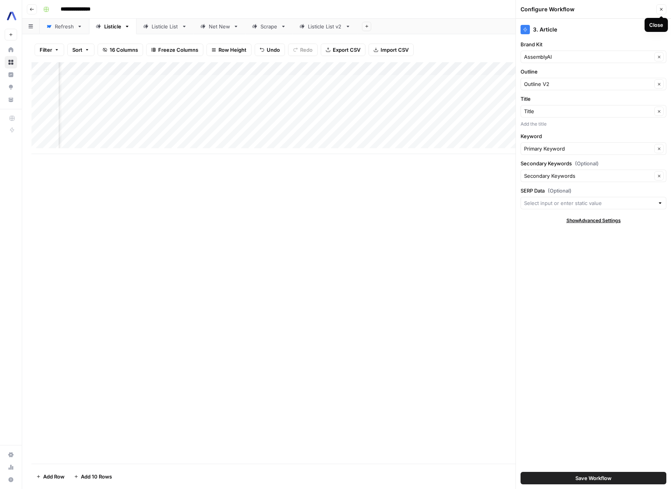
click at [660, 13] on button "Close" at bounding box center [661, 9] width 10 height 10
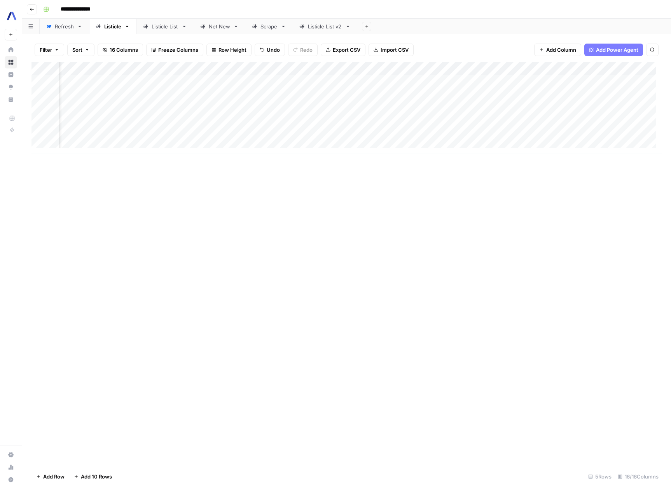
scroll to position [0, 335]
click at [249, 110] on div "Add Column" at bounding box center [346, 108] width 630 height 92
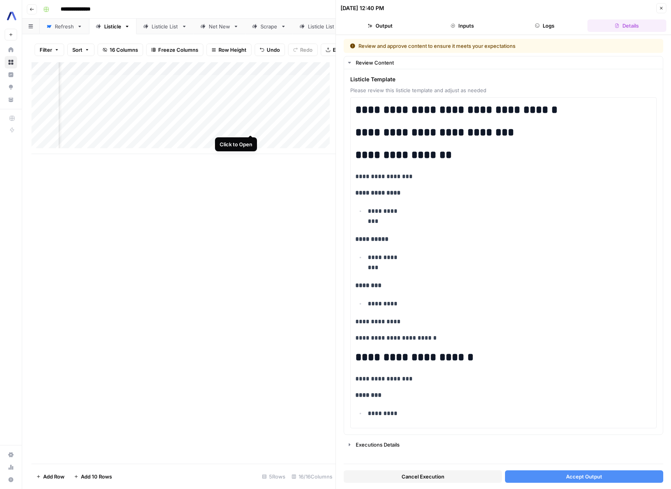
click at [248, 124] on div "Add Column" at bounding box center [183, 108] width 304 height 92
click at [246, 138] on div "Add Column" at bounding box center [183, 108] width 304 height 92
click at [231, 246] on div "Add Column" at bounding box center [183, 262] width 304 height 401
drag, startPoint x: 154, startPoint y: 160, endPoint x: 162, endPoint y: 161, distance: 7.4
click at [162, 161] on div "Add Column" at bounding box center [183, 262] width 304 height 401
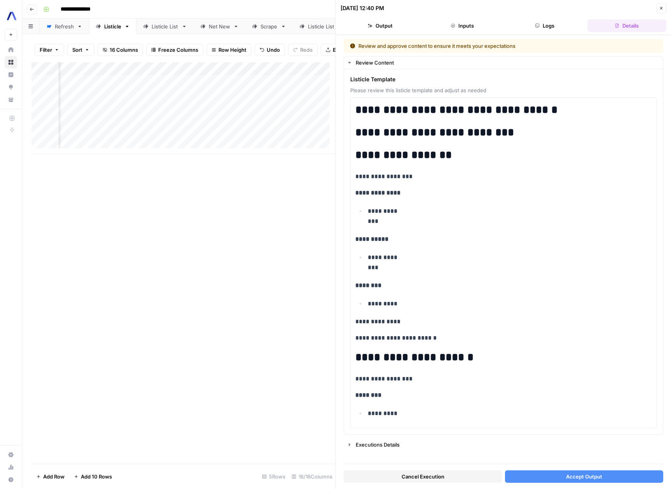
scroll to position [0, 401]
click at [156, 117] on div "Add Column" at bounding box center [183, 108] width 304 height 92
click at [359, 195] on strong "**********" at bounding box center [377, 193] width 45 height 6
click at [482, 249] on div "**********" at bounding box center [503, 263] width 296 height 324
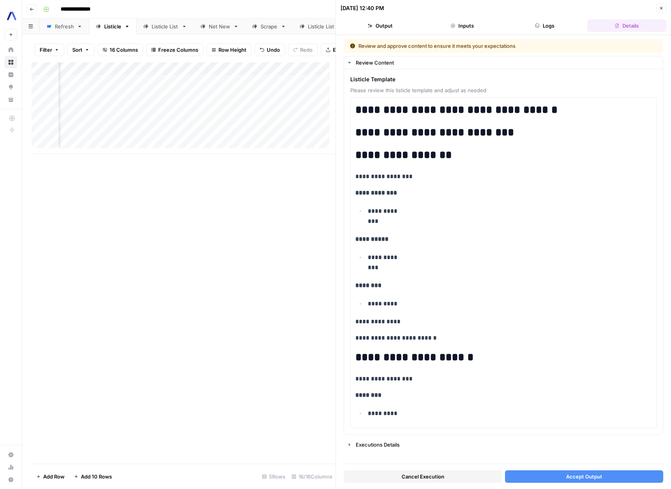
click at [590, 475] on span "Accept Output" at bounding box center [584, 476] width 36 height 8
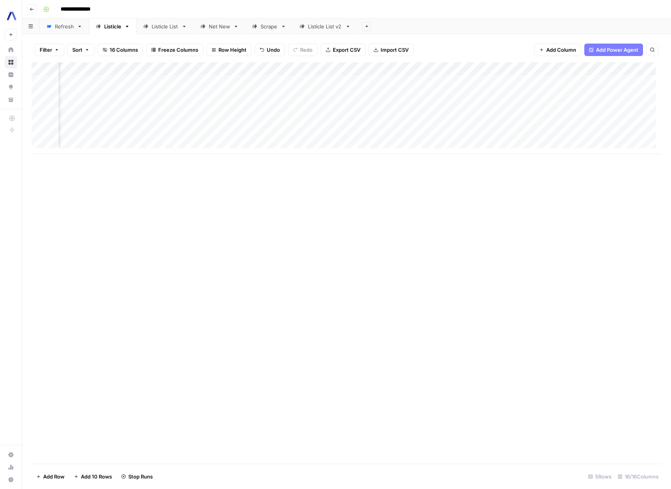
click at [183, 120] on div "Add Column" at bounding box center [346, 108] width 630 height 92
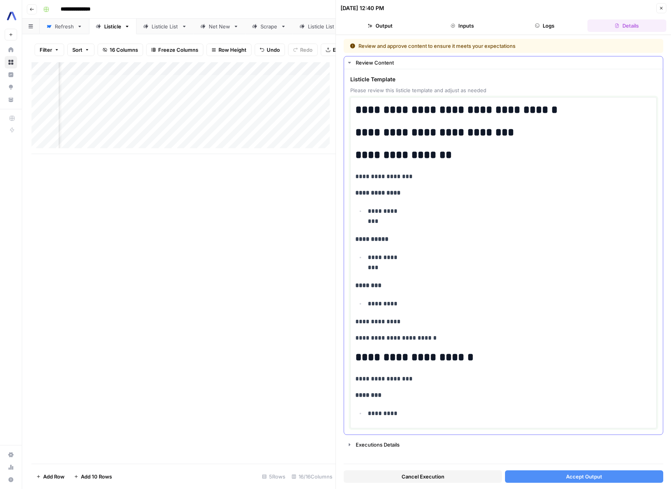
click at [358, 193] on strong "**********" at bounding box center [377, 193] width 45 height 6
click at [581, 476] on span "Accept Output" at bounding box center [584, 476] width 36 height 8
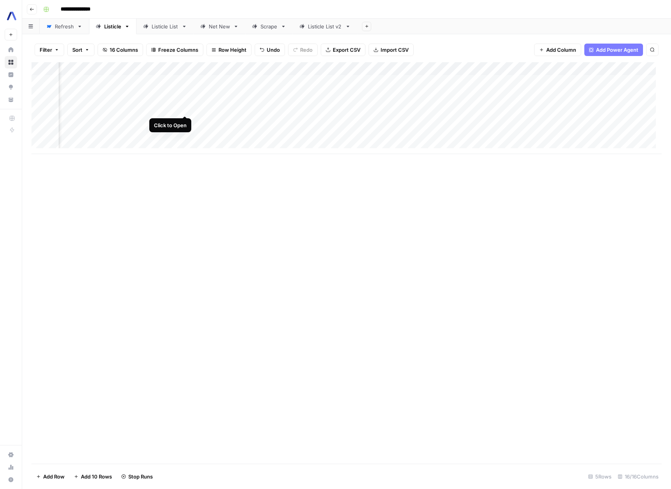
click at [184, 110] on div "Add Column" at bounding box center [346, 108] width 630 height 92
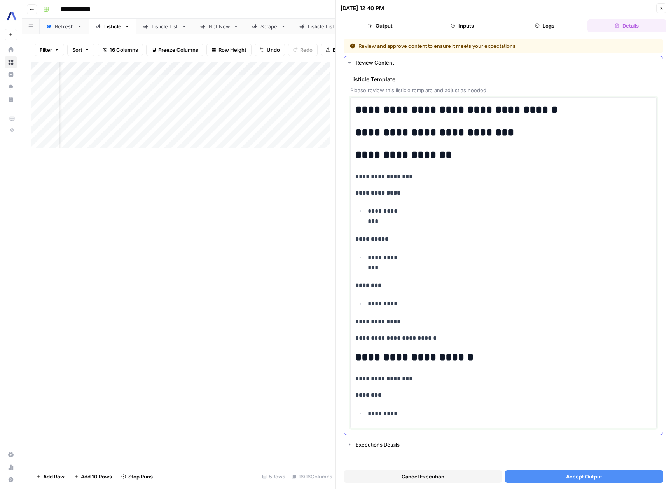
click at [362, 192] on strong "**********" at bounding box center [377, 193] width 45 height 6
click at [567, 468] on div "Cancel Execution Accept Output" at bounding box center [503, 474] width 319 height 21
click at [569, 474] on span "Accept Output" at bounding box center [584, 476] width 36 height 8
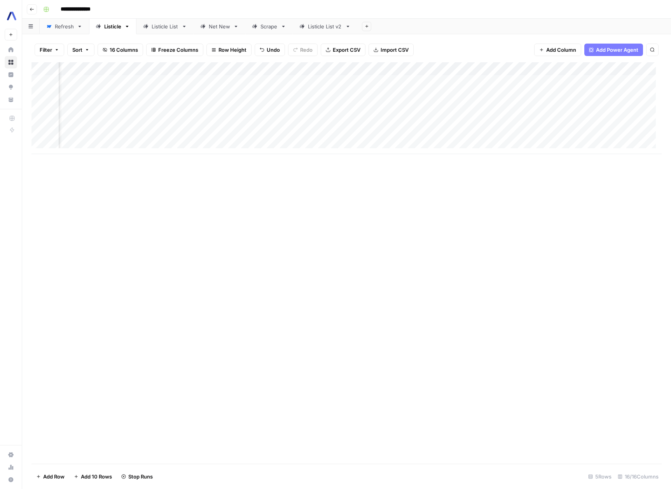
click at [174, 94] on div "Add Column" at bounding box center [346, 108] width 630 height 92
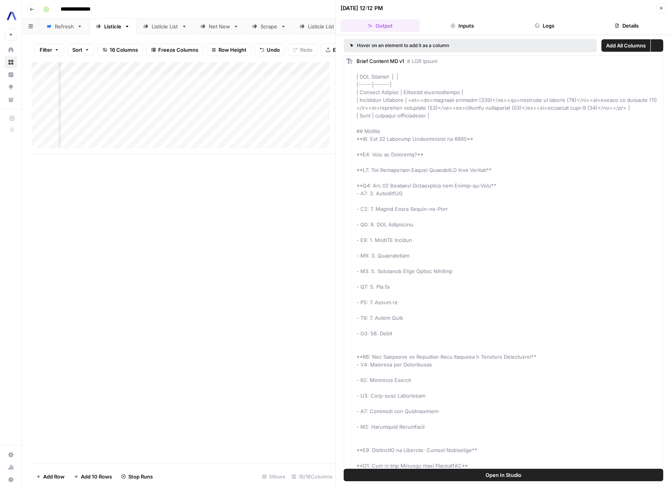
click at [553, 31] on button "Logs" at bounding box center [544, 25] width 79 height 12
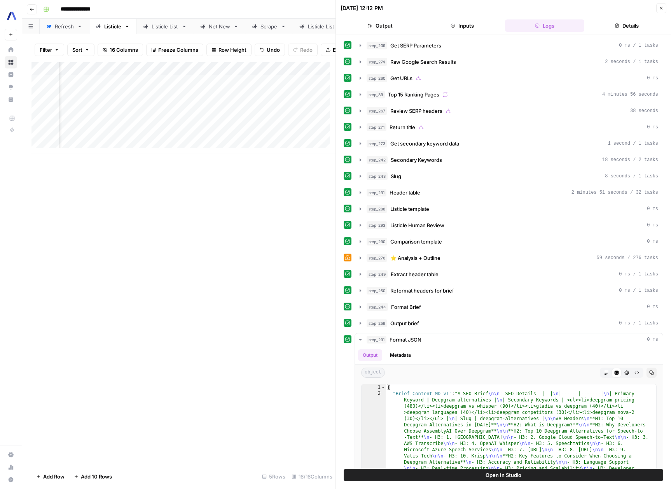
click at [635, 26] on button "Details" at bounding box center [626, 25] width 79 height 12
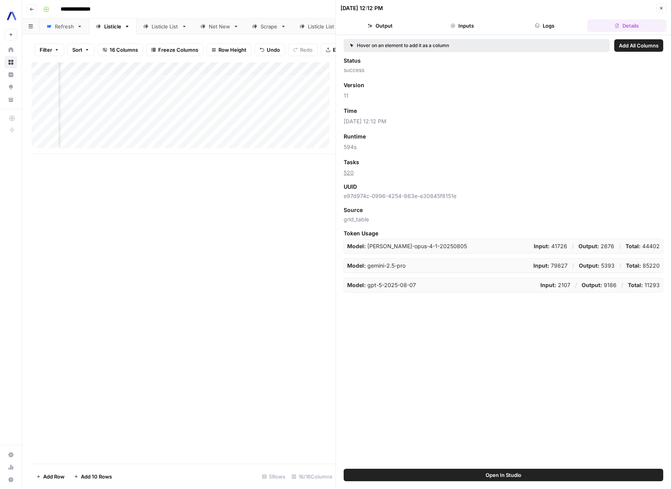
click at [662, 7] on icon "button" at bounding box center [661, 8] width 5 height 5
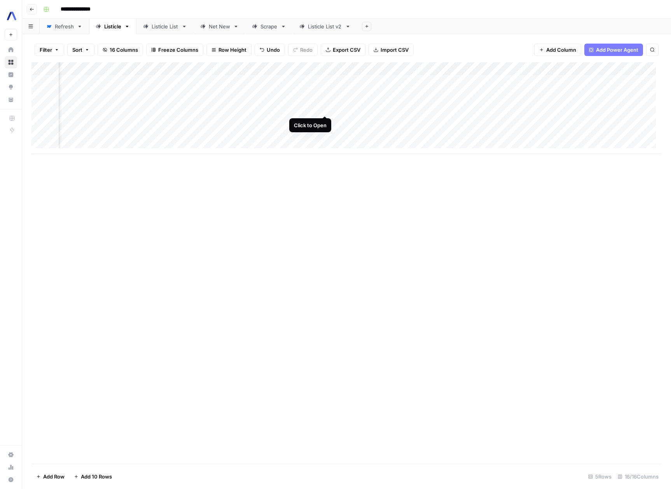
click at [322, 106] on div "Add Column" at bounding box center [346, 108] width 630 height 92
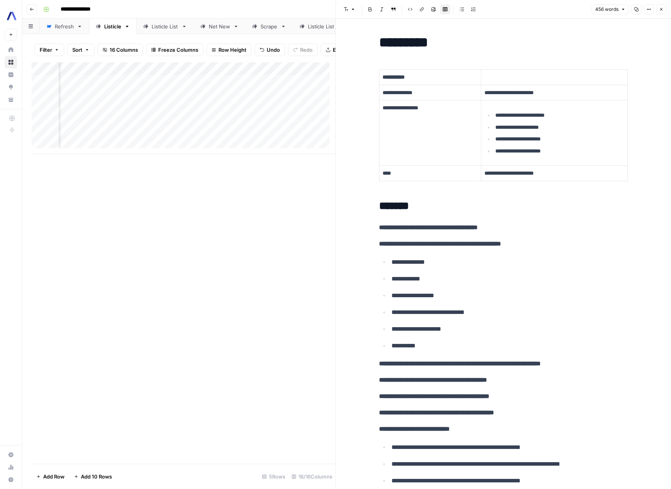
click at [210, 258] on div "Add Column" at bounding box center [183, 262] width 304 height 401
click at [182, 75] on div "Add Column" at bounding box center [183, 108] width 304 height 92
click at [173, 139] on span "Configure Inputs" at bounding box center [176, 140] width 68 height 8
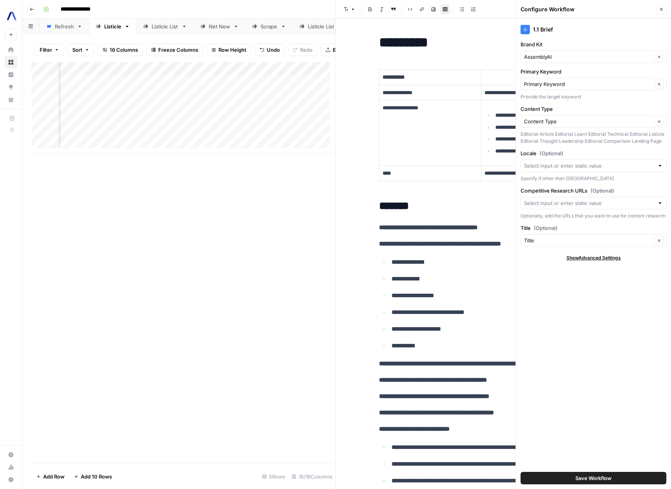
click at [178, 75] on div "Add Column" at bounding box center [183, 108] width 304 height 92
click at [173, 151] on span "Edit Workflow" at bounding box center [176, 151] width 68 height 8
click at [659, 7] on icon "button" at bounding box center [661, 9] width 5 height 5
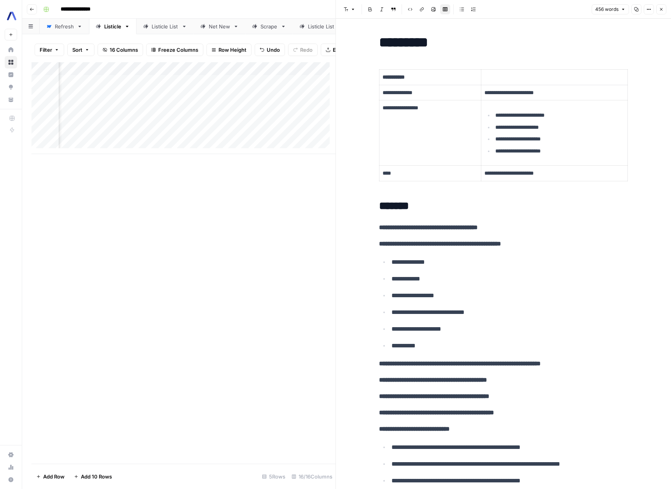
click at [663, 10] on icon "button" at bounding box center [661, 9] width 5 height 5
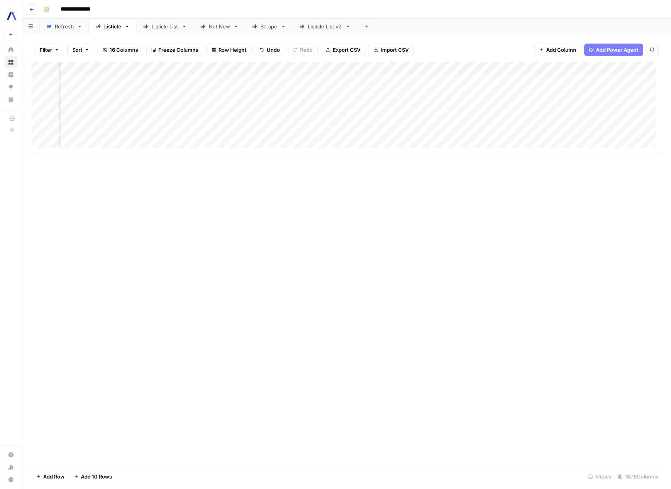
scroll to position [0, 515]
click at [489, 93] on div "Add Column" at bounding box center [346, 108] width 630 height 92
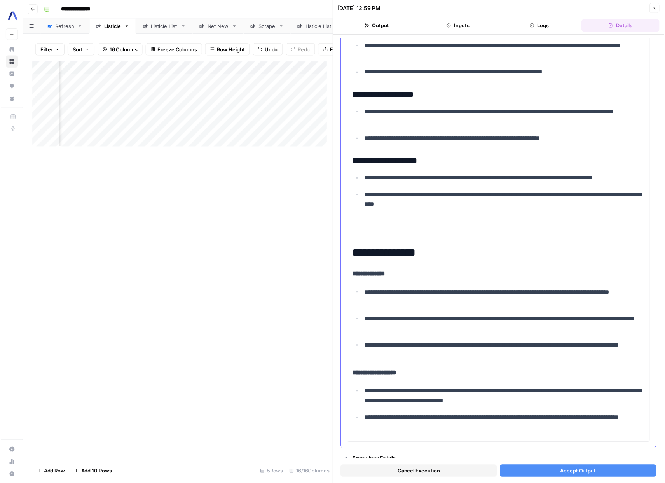
scroll to position [1424, 0]
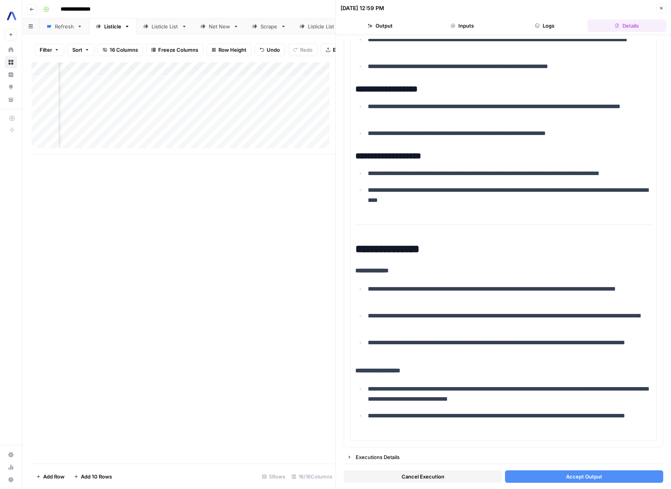
click at [590, 478] on span "Accept Output" at bounding box center [584, 476] width 36 height 8
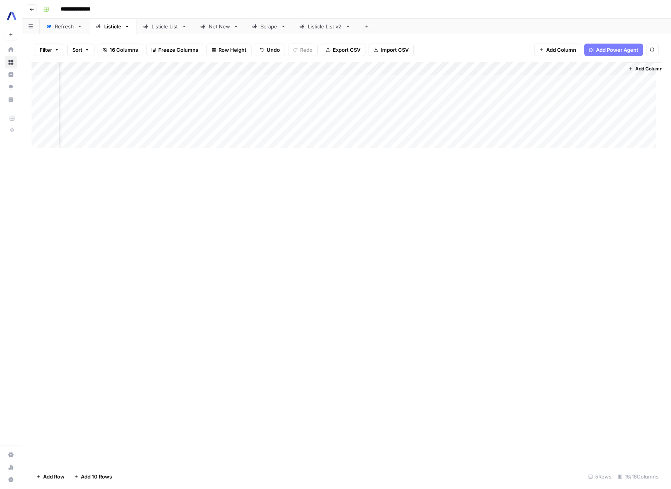
scroll to position [0, 610]
click at [463, 94] on div "Add Column" at bounding box center [346, 108] width 630 height 92
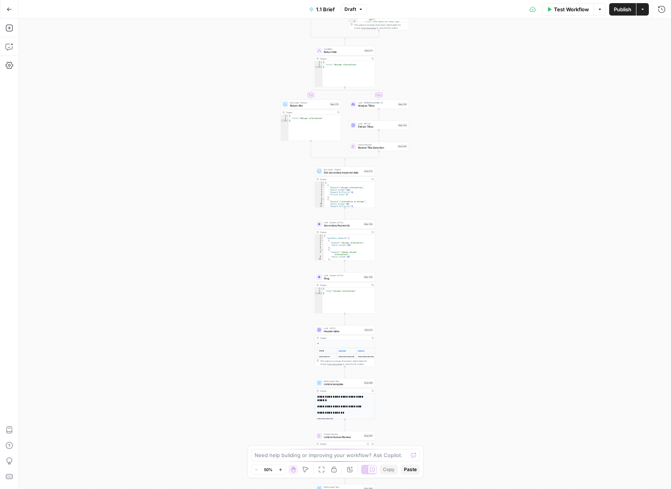
scroll to position [1, 0]
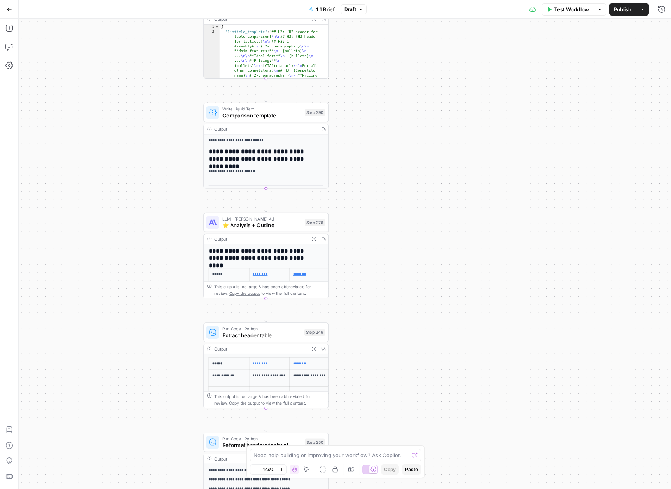
drag, startPoint x: 443, startPoint y: 177, endPoint x: 513, endPoint y: 143, distance: 77.5
click at [513, 143] on div "true false true false true false true false true false Workflow Set Inputs Inpu…" at bounding box center [345, 254] width 652 height 470
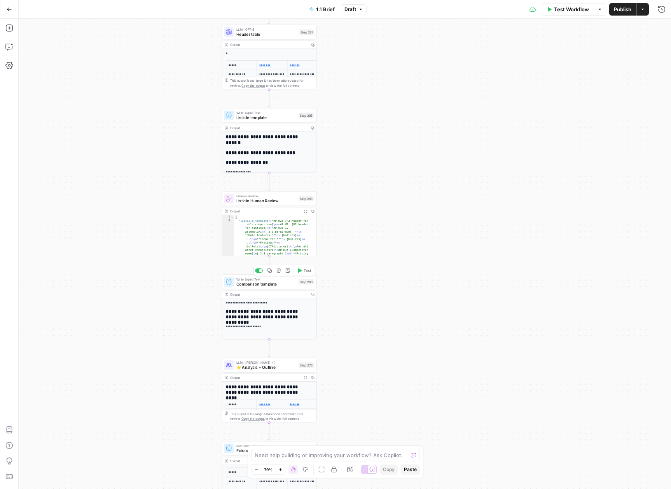
click at [249, 287] on div "Write Liquid Text Comparison template Step 290 Copy step Delete step Add Note T…" at bounding box center [269, 281] width 95 height 15
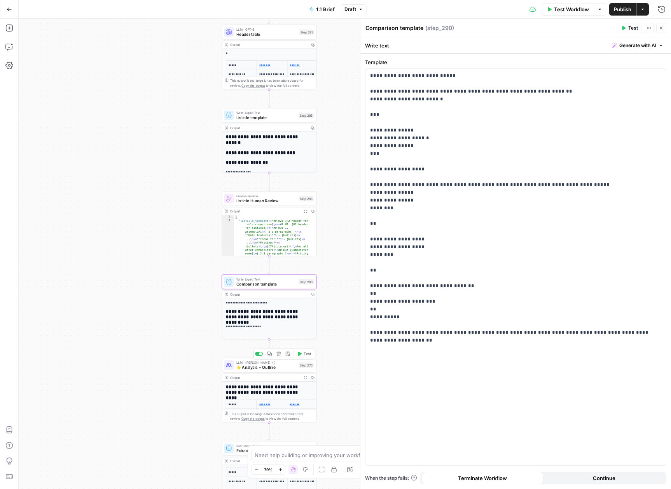
click at [252, 370] on span "⭐️ Analysis + Outline" at bounding box center [266, 367] width 60 height 6
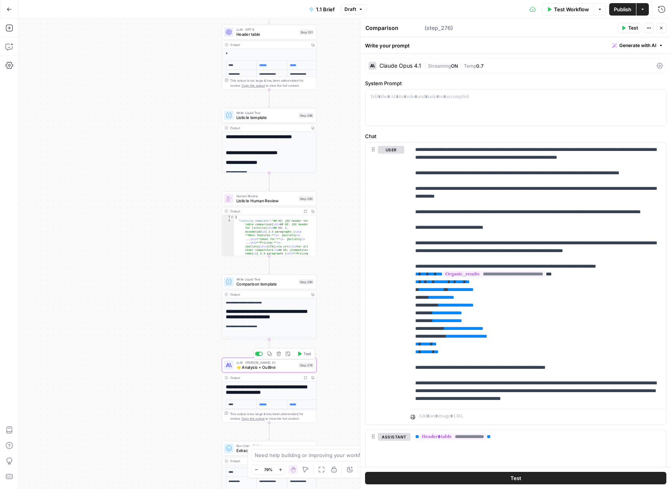
type textarea "⭐️ Analysis + Outline"
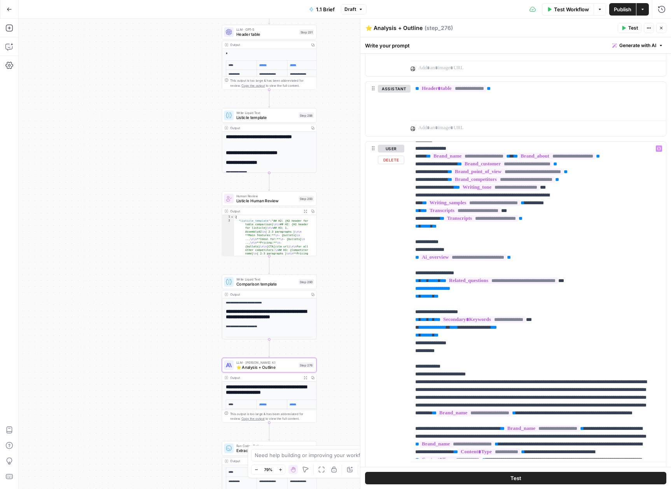
scroll to position [0, 0]
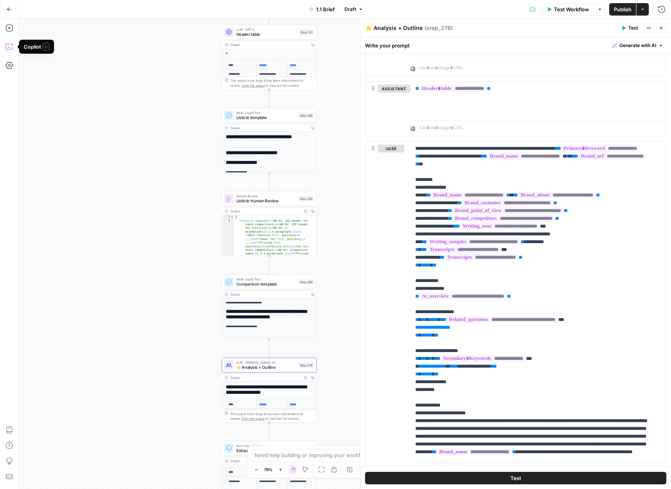
click at [14, 47] on button "Copilot" at bounding box center [9, 46] width 12 height 12
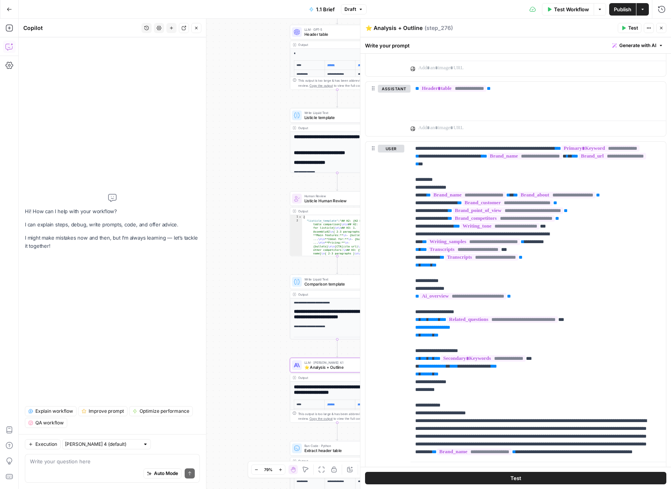
click at [130, 465] on div "Auto Mode Send" at bounding box center [112, 473] width 165 height 17
click at [116, 444] on input "text" at bounding box center [102, 444] width 75 height 8
click at [105, 469] on span "Claude Opus 4.1" at bounding box center [96, 472] width 54 height 8
type input "Claude Opus 4.1"
click at [108, 465] on div "Auto Mode Send" at bounding box center [112, 473] width 165 height 17
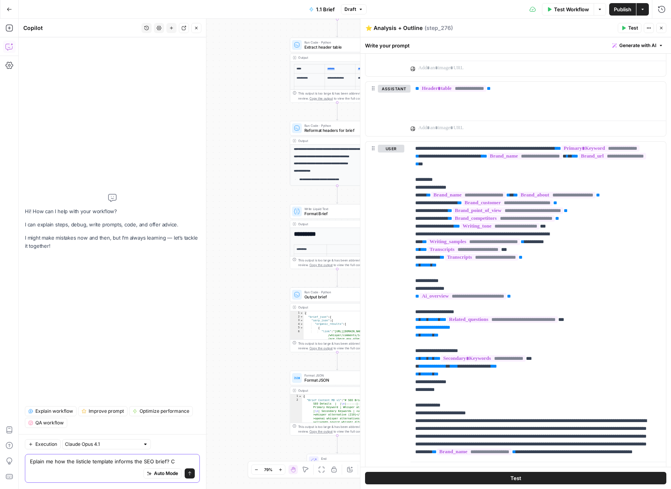
type textarea "Eplain me how the listicle template informs the SEO brief?"
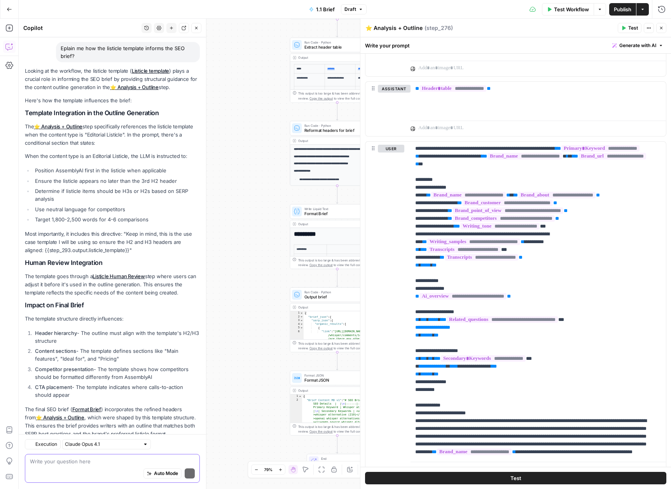
scroll to position [72, 0]
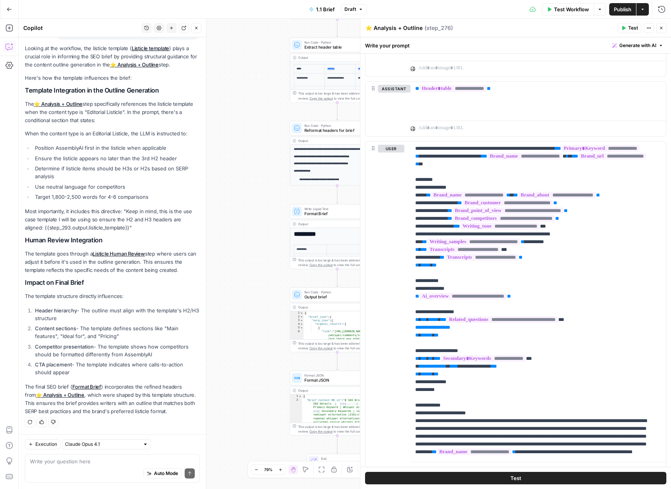
click at [259, 297] on div "true false false true false true false true false true Workflow Set Inputs Inpu…" at bounding box center [345, 254] width 652 height 470
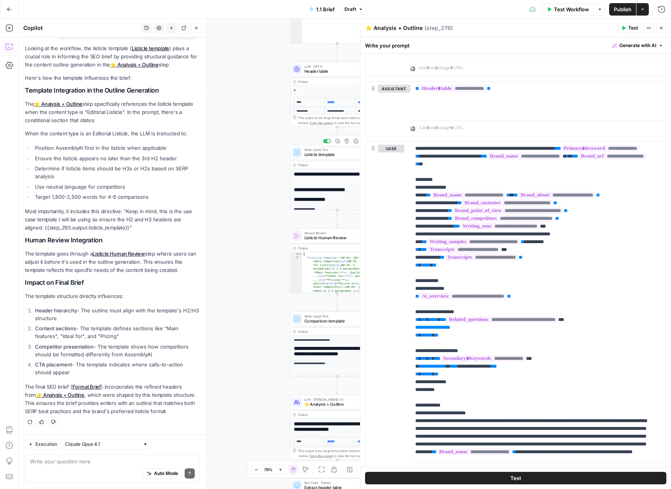
click at [311, 157] on div "Write Liquid Text Listicle template Step 288 Copy step Delete step Add Note Test" at bounding box center [337, 152] width 95 height 15
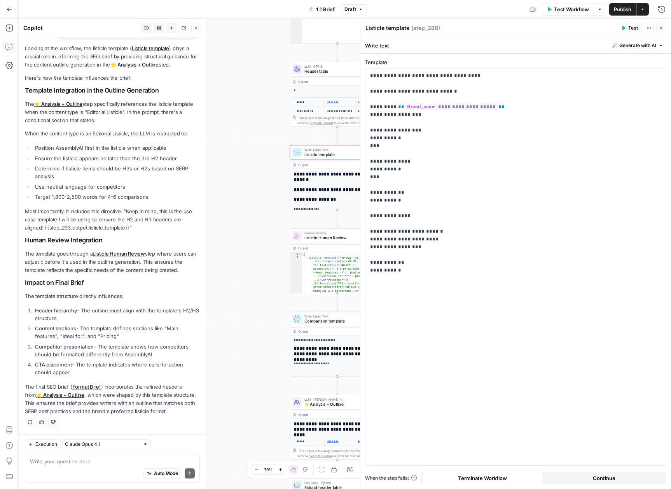
click at [73, 476] on div "Auto Mode Send" at bounding box center [112, 473] width 165 height 17
click at [76, 471] on div "Auto Mode Send" at bounding box center [112, 473] width 165 height 17
type textarea "a"
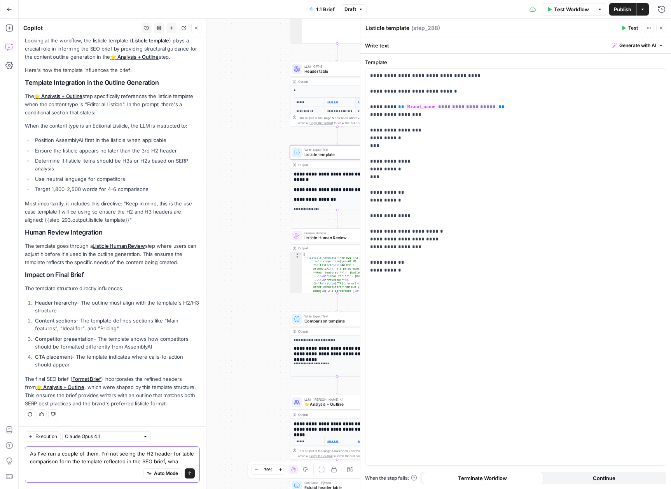
scroll to position [87, 0]
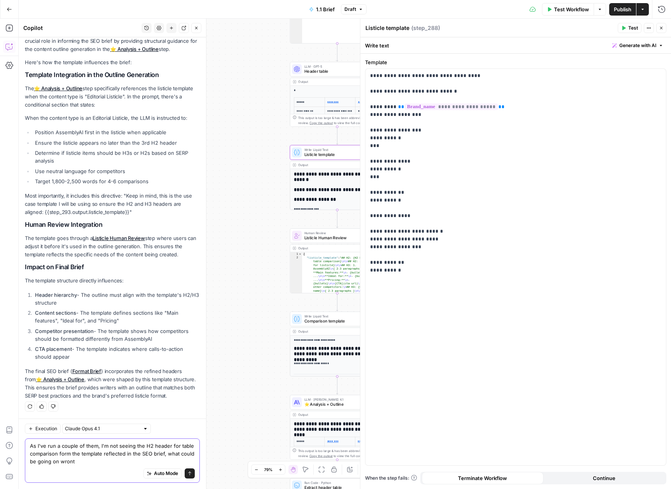
type textarea "As I've run a couple of them, I'm not seeing the H2 header for table comparison…"
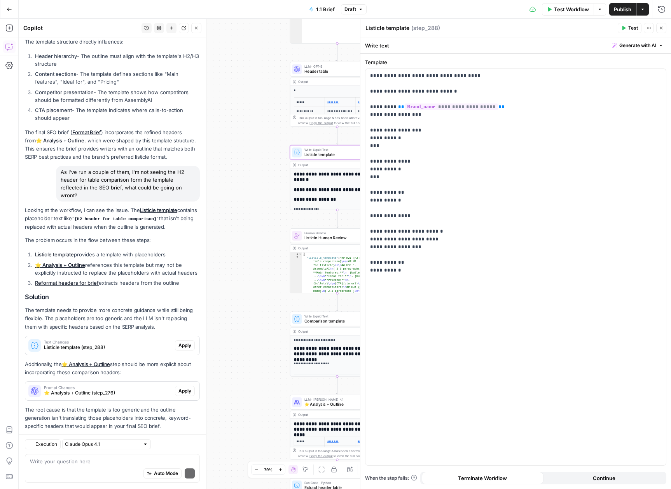
scroll to position [349, 0]
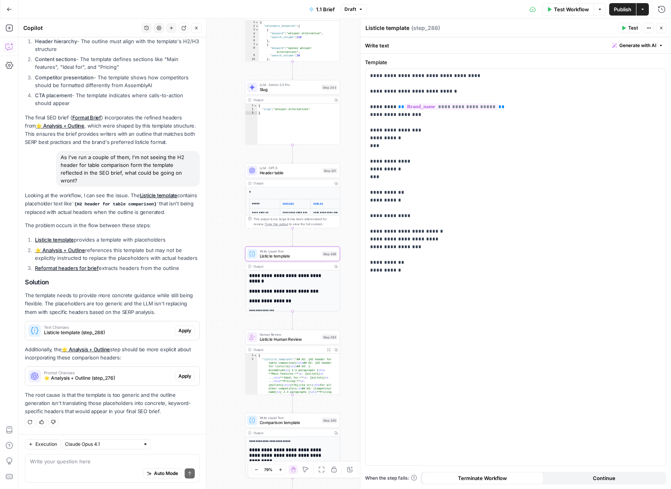
click at [113, 332] on span "Listicle template (step_288)" at bounding box center [108, 332] width 128 height 7
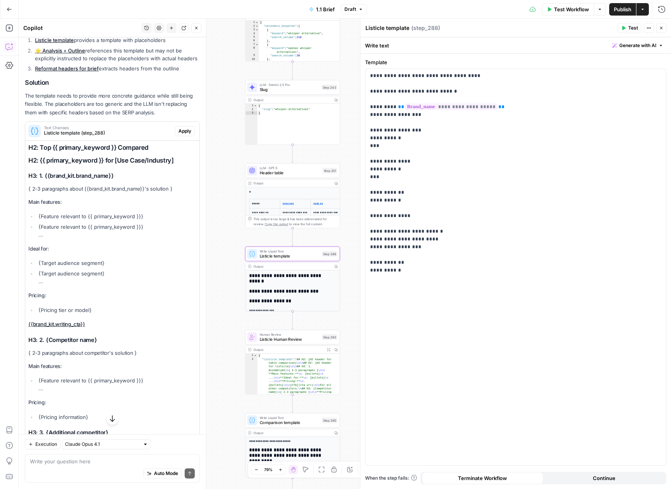
scroll to position [661, 0]
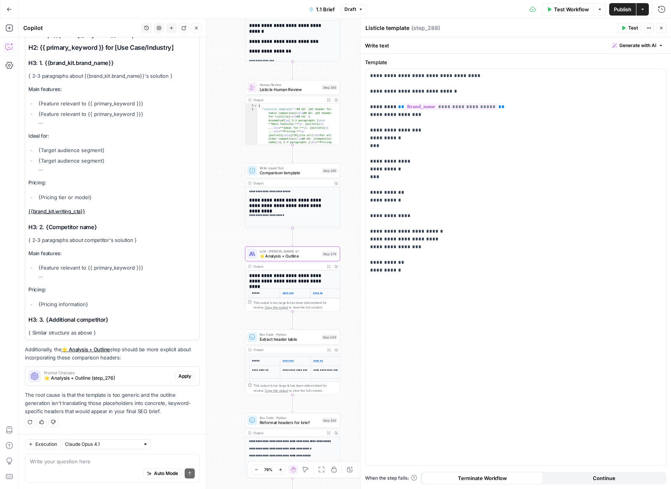
click at [76, 383] on div "Prompt Changes ⭐️ Analysis + Outline (step_276)" at bounding box center [100, 376] width 150 height 19
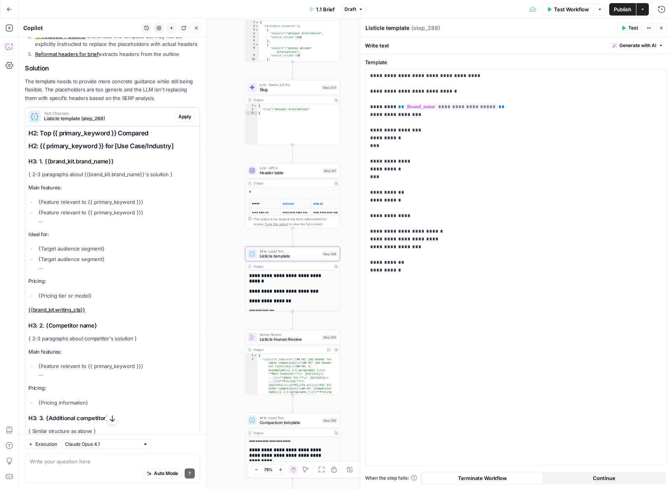
scroll to position [612, 0]
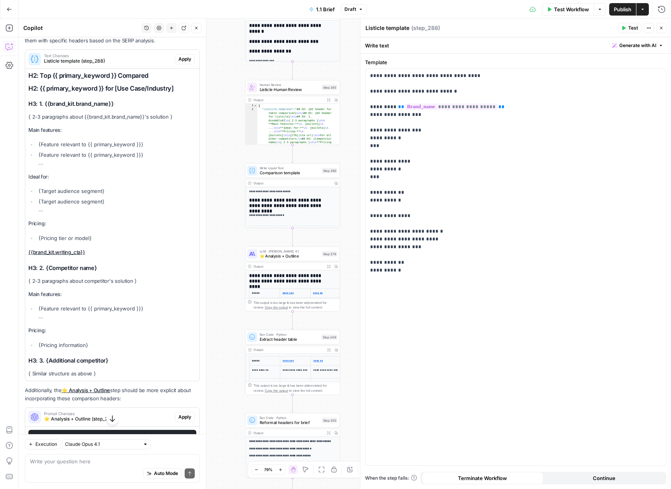
click at [86, 468] on div "Auto Mode Send" at bounding box center [112, 473] width 165 height 17
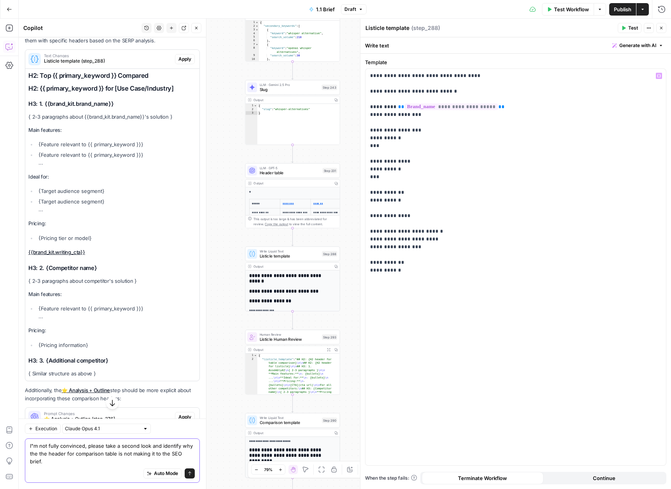
scroll to position [26, 0]
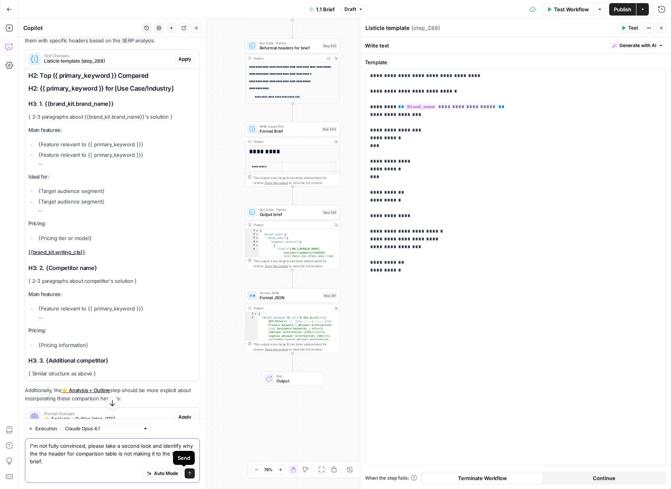
type textarea "I"m not fully convinced, please take a second look and identify why the the hea…"
click at [187, 472] on button "Send" at bounding box center [190, 473] width 10 height 10
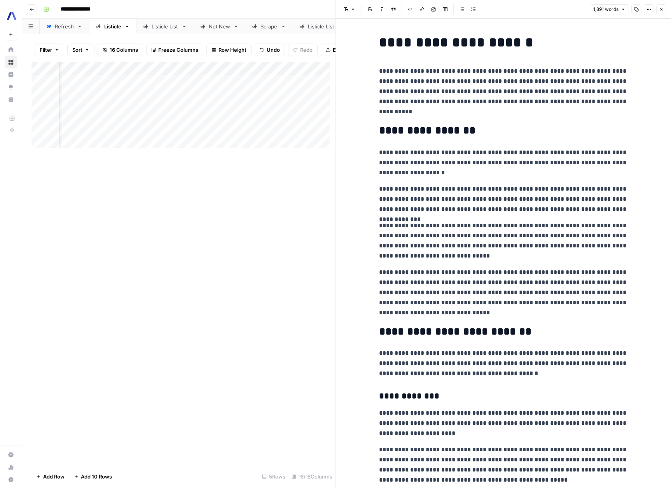
scroll to position [0, 610]
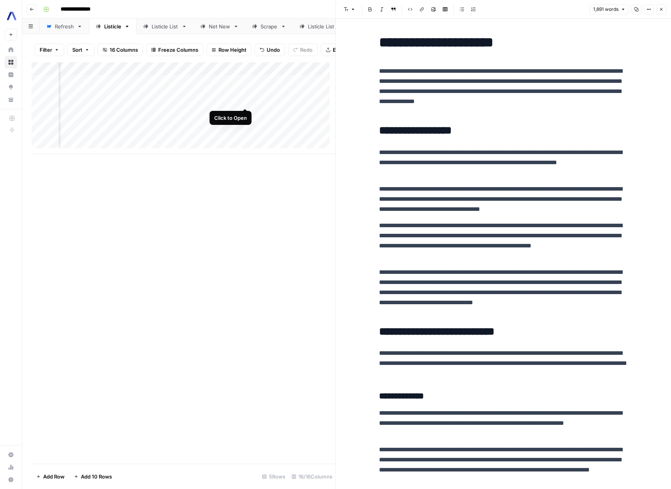
click at [245, 101] on div "Add Column" at bounding box center [183, 108] width 304 height 92
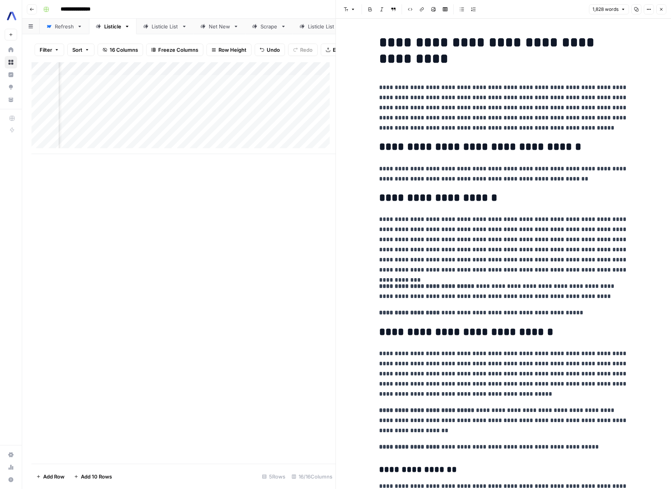
click at [537, 147] on h2 "**********" at bounding box center [503, 147] width 249 height 12
click at [571, 260] on p "**********" at bounding box center [503, 244] width 249 height 61
click at [271, 74] on div "Add Column" at bounding box center [183, 108] width 304 height 92
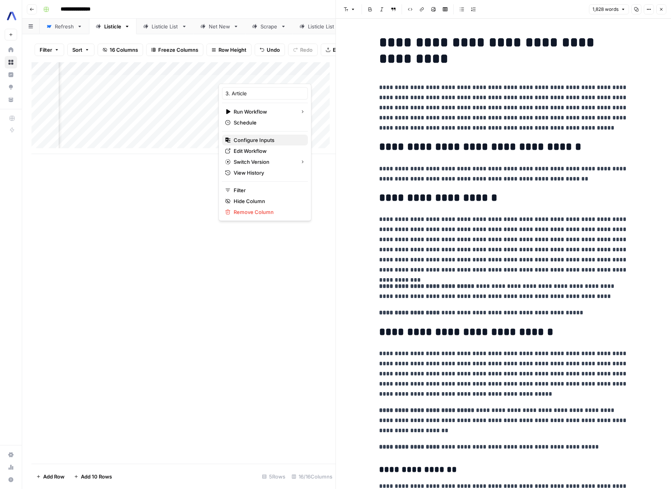
click at [261, 137] on span "Configure Inputs" at bounding box center [268, 140] width 68 height 8
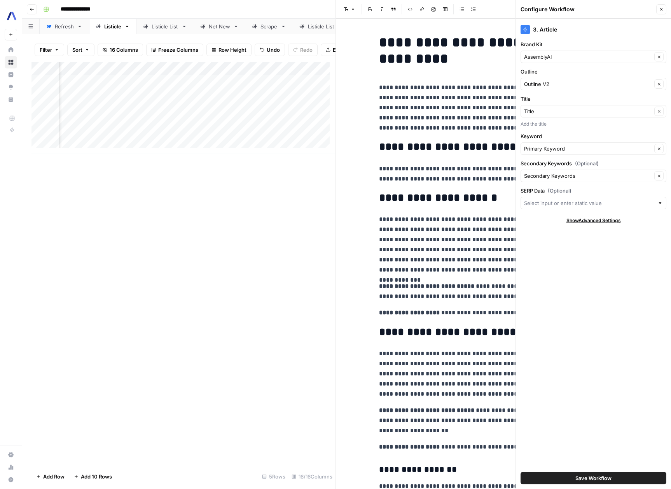
click at [660, 11] on icon "button" at bounding box center [661, 9] width 5 height 5
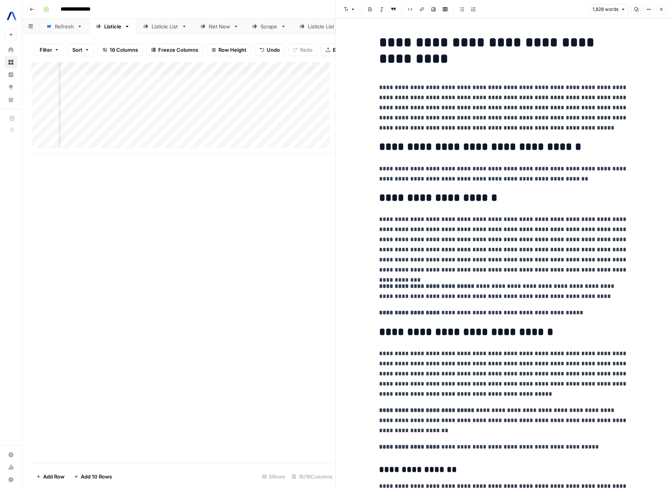
scroll to position [0, 745]
click at [250, 74] on div "Add Column" at bounding box center [183, 108] width 304 height 92
click at [242, 155] on link "Edit Workflow" at bounding box center [244, 150] width 86 height 11
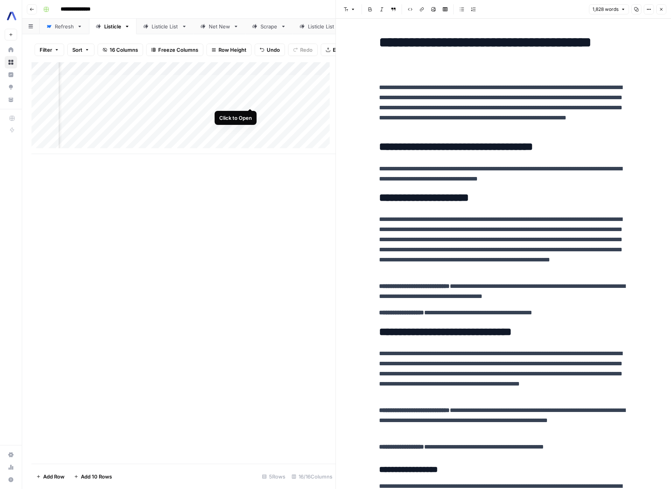
click at [249, 101] on div "Add Column" at bounding box center [183, 108] width 304 height 92
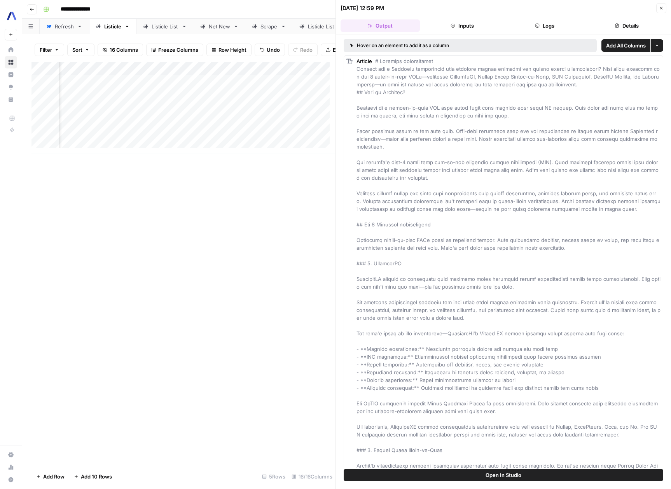
click at [560, 29] on button "Logs" at bounding box center [544, 25] width 79 height 12
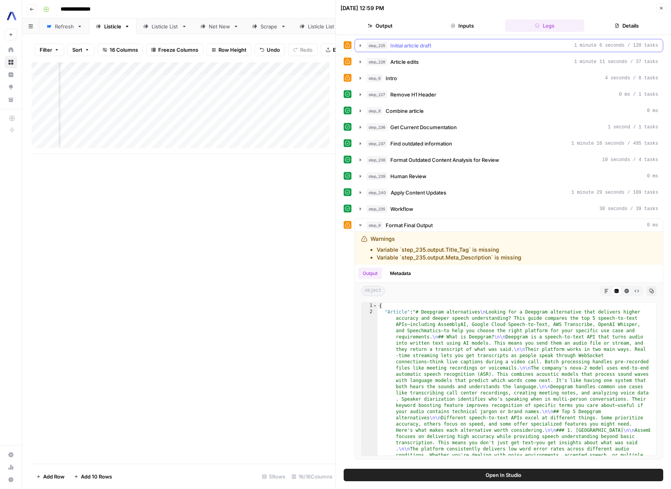
click at [360, 46] on icon "button" at bounding box center [361, 45] width 2 height 3
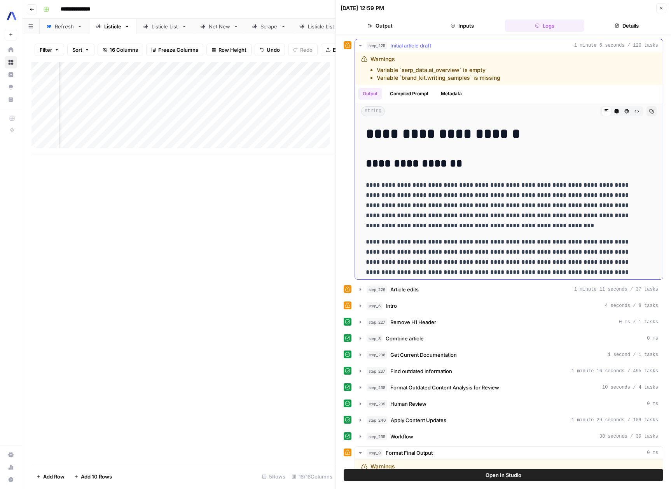
click at [360, 46] on icon "button" at bounding box center [360, 45] width 6 height 6
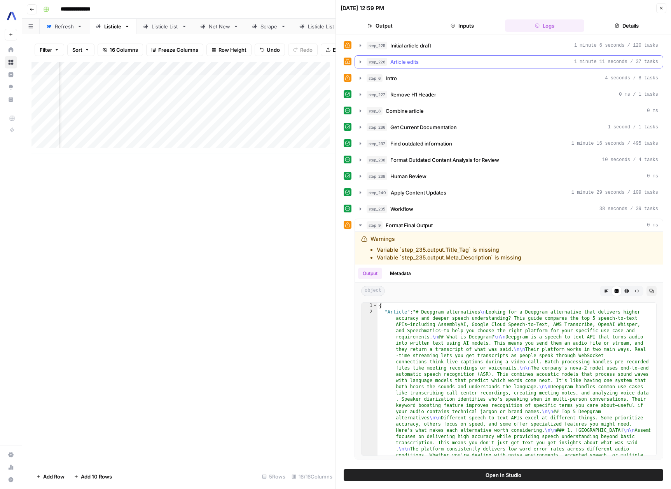
click at [357, 61] on icon "button" at bounding box center [360, 62] width 6 height 6
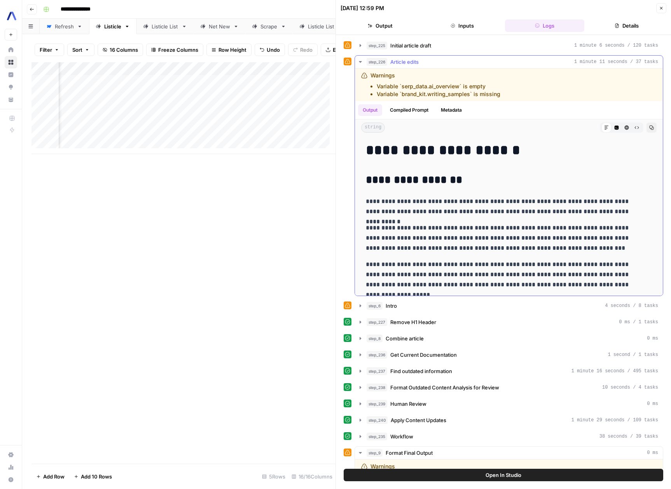
click at [357, 61] on icon "button" at bounding box center [360, 62] width 6 height 6
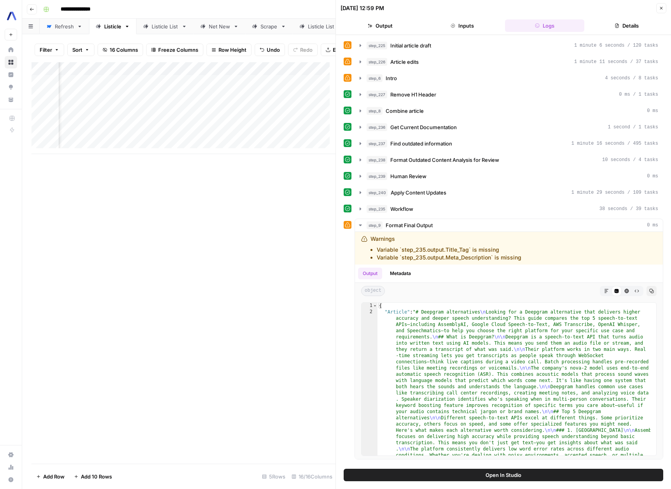
click at [480, 30] on button "Inputs" at bounding box center [462, 25] width 79 height 12
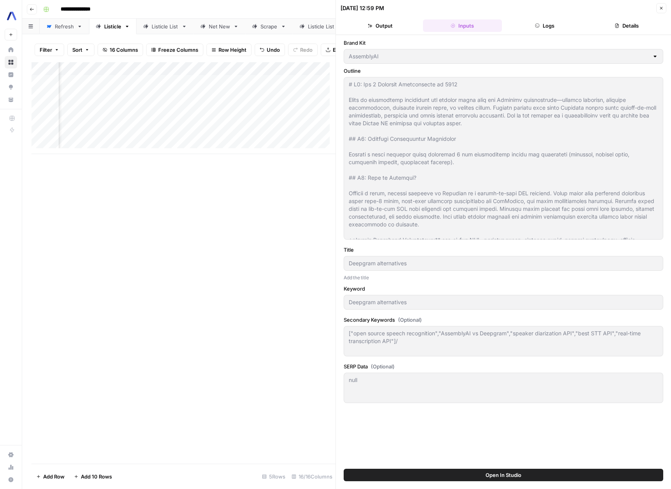
click at [382, 27] on button "Output" at bounding box center [379, 25] width 79 height 12
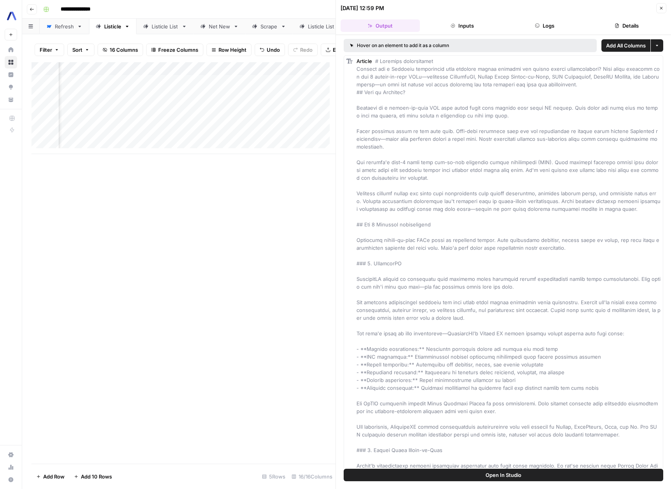
click at [472, 28] on button "Inputs" at bounding box center [462, 25] width 79 height 12
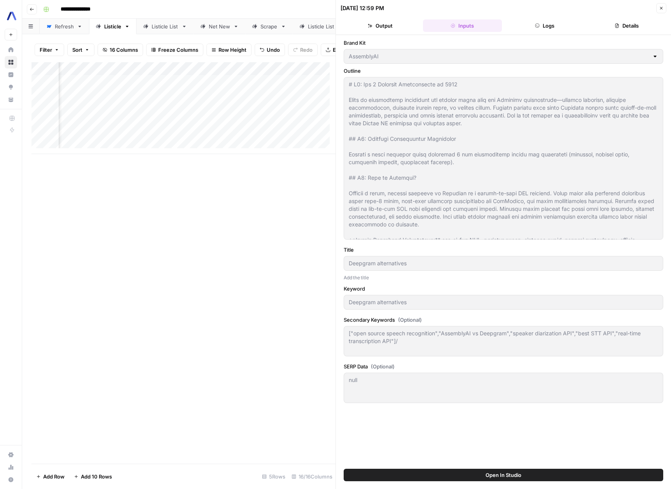
click at [553, 24] on button "Logs" at bounding box center [544, 25] width 79 height 12
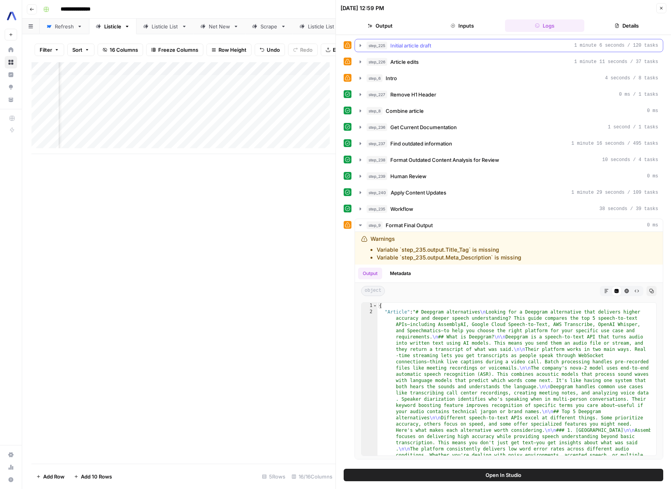
click at [359, 46] on icon "button" at bounding box center [360, 45] width 6 height 6
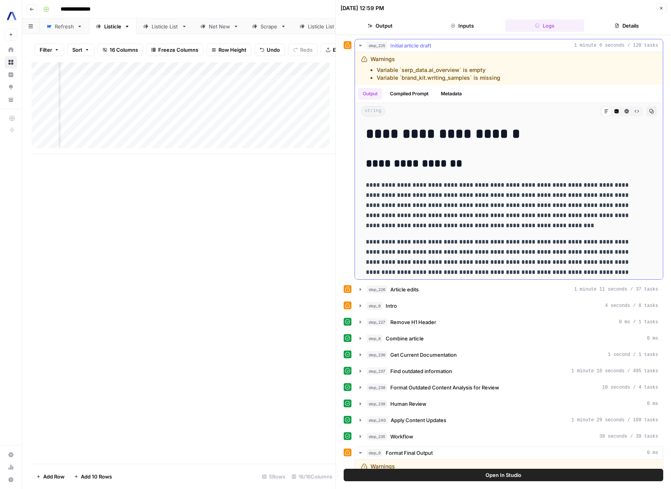
click at [358, 45] on icon "button" at bounding box center [360, 45] width 6 height 6
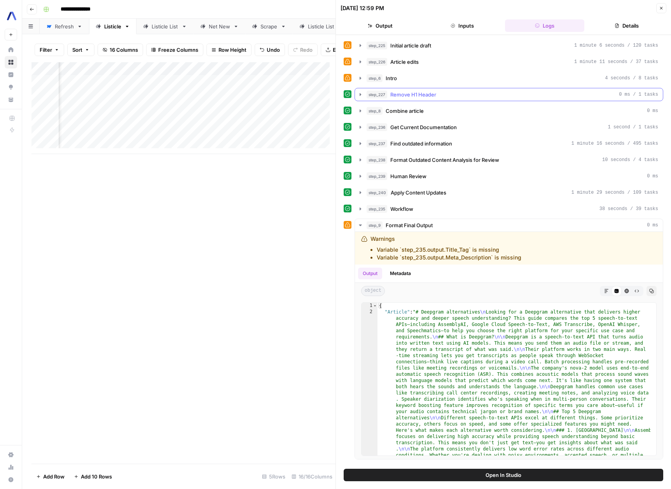
click at [359, 93] on icon "button" at bounding box center [360, 94] width 6 height 6
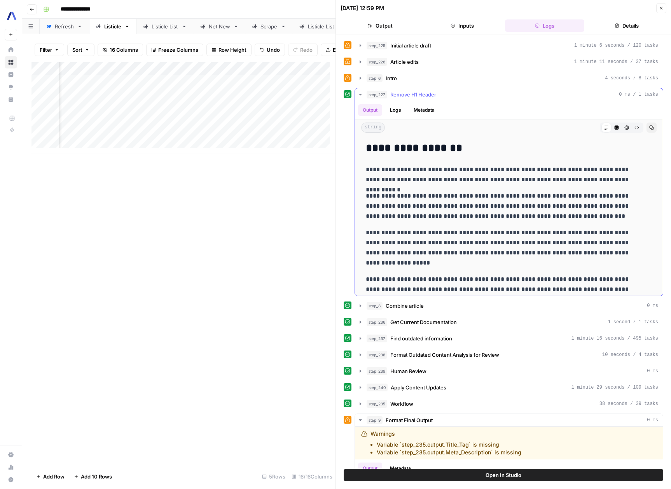
click at [358, 93] on icon "button" at bounding box center [360, 94] width 6 height 6
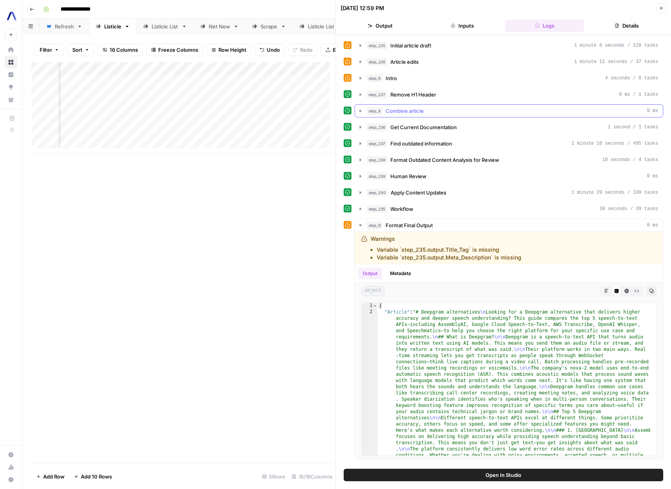
click at [359, 113] on icon "button" at bounding box center [360, 111] width 6 height 6
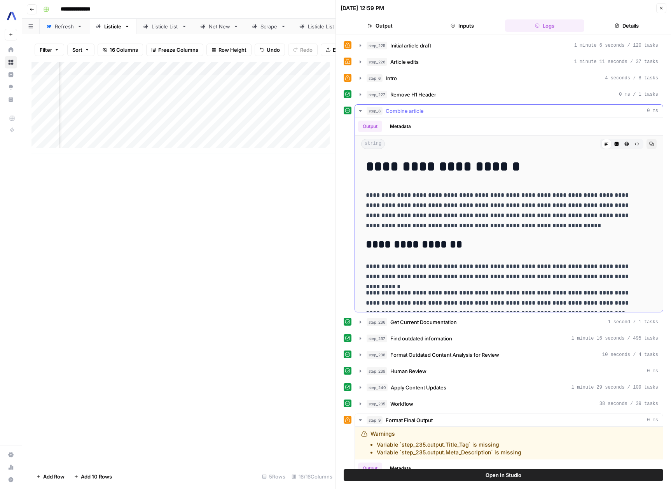
click at [359, 113] on icon "button" at bounding box center [360, 111] width 6 height 6
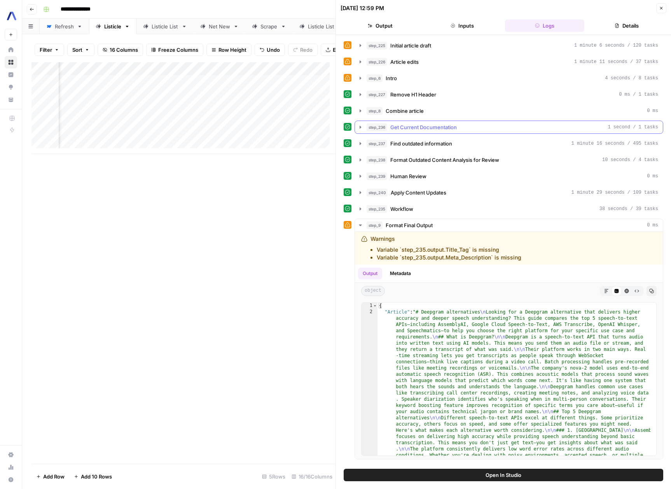
click at [357, 124] on icon "button" at bounding box center [360, 127] width 6 height 6
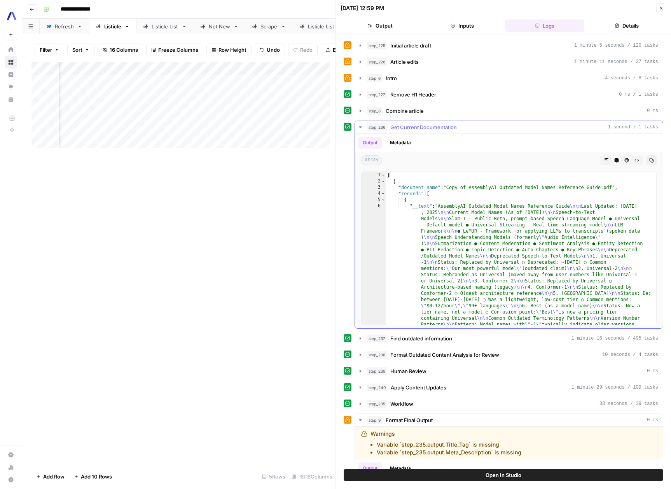
click at [357, 124] on icon "button" at bounding box center [360, 127] width 6 height 6
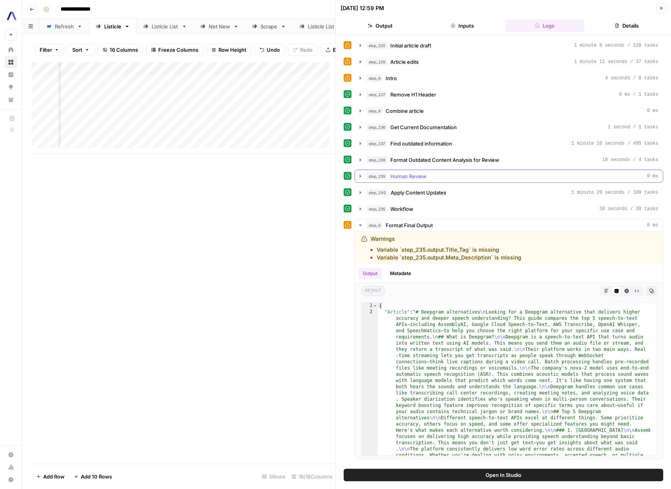
click at [357, 175] on icon "button" at bounding box center [360, 176] width 6 height 6
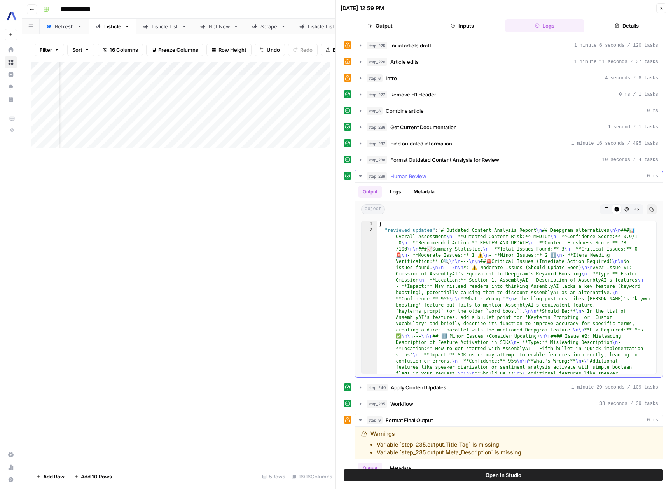
click at [357, 175] on icon "button" at bounding box center [360, 176] width 6 height 6
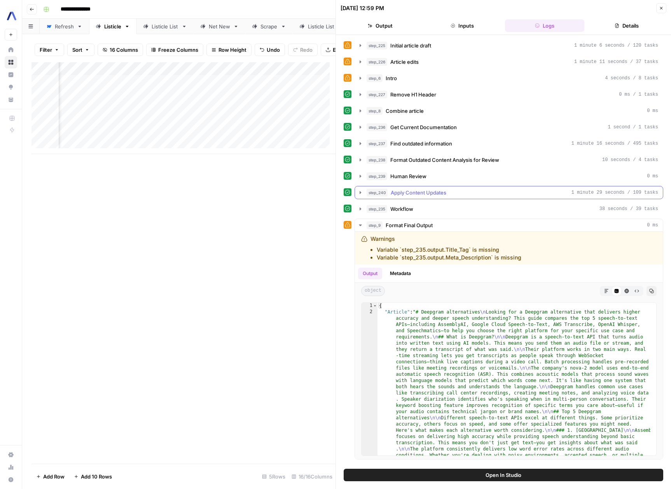
click at [356, 193] on button "step_240 Apply Content Updates 1 minute 29 seconds / 109 tasks" at bounding box center [509, 192] width 308 height 12
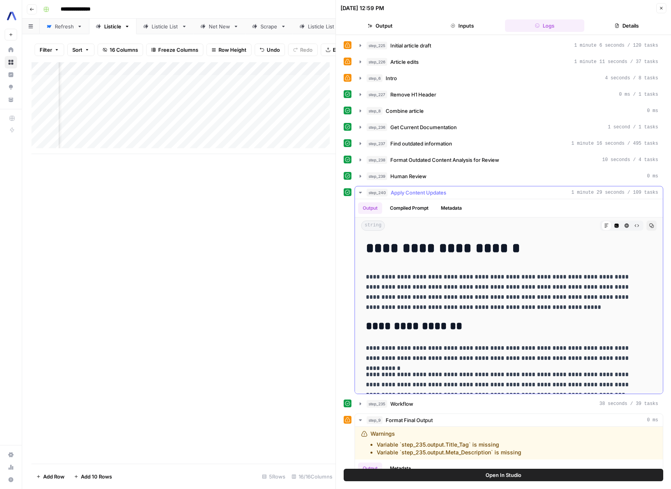
click at [356, 193] on button "step_240 Apply Content Updates 1 minute 29 seconds / 109 tasks" at bounding box center [509, 192] width 308 height 12
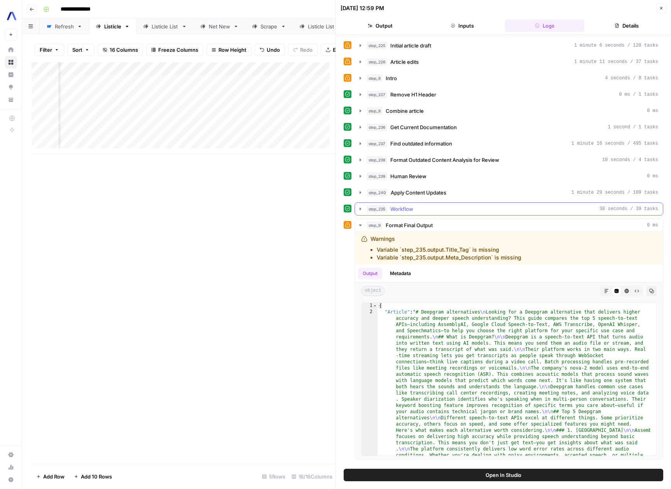
click at [357, 208] on icon "button" at bounding box center [360, 209] width 6 height 6
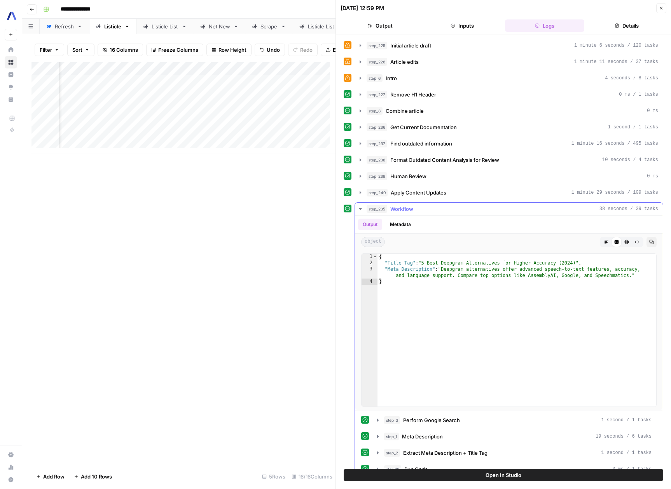
click at [357, 208] on icon "button" at bounding box center [360, 209] width 6 height 6
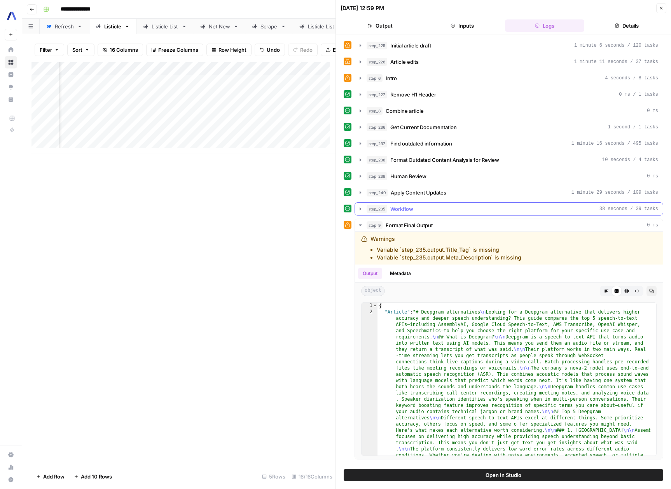
click at [357, 208] on icon "button" at bounding box center [360, 209] width 6 height 6
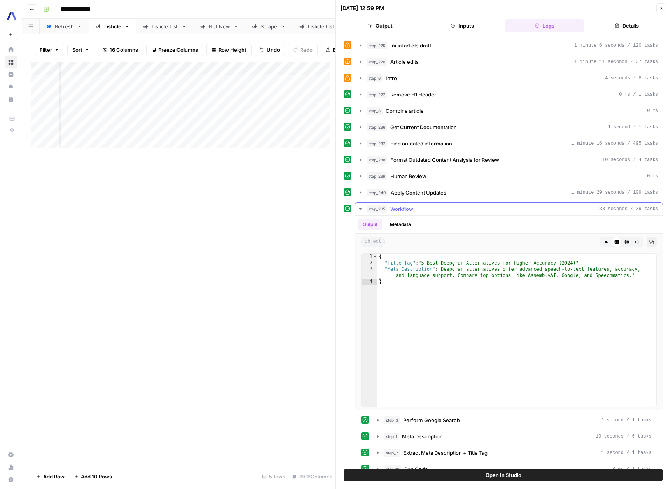
click at [357, 208] on icon "button" at bounding box center [360, 209] width 6 height 6
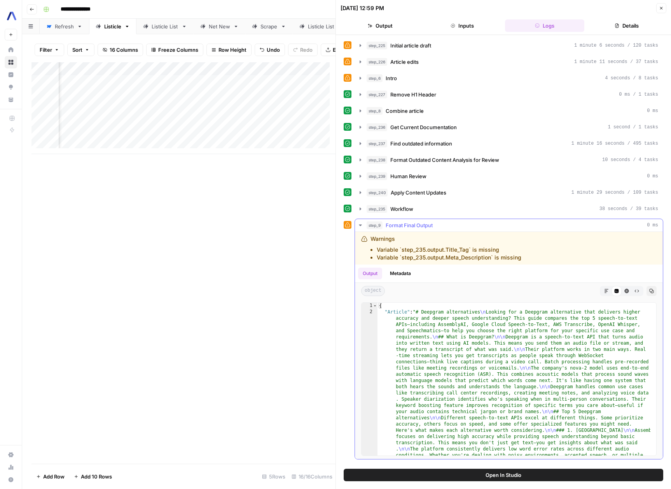
click at [360, 223] on icon "button" at bounding box center [360, 225] width 6 height 6
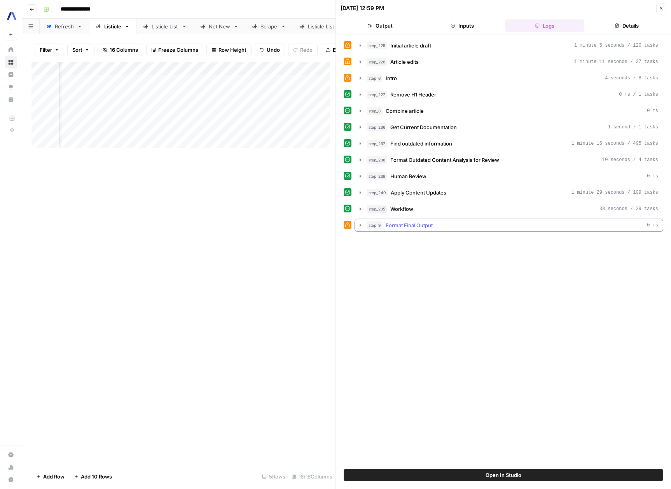
click at [360, 223] on icon "button" at bounding box center [360, 225] width 6 height 6
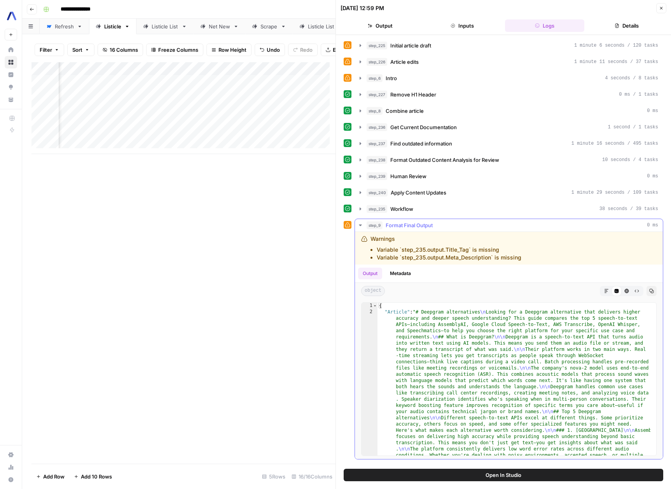
click at [360, 223] on icon "button" at bounding box center [360, 225] width 6 height 6
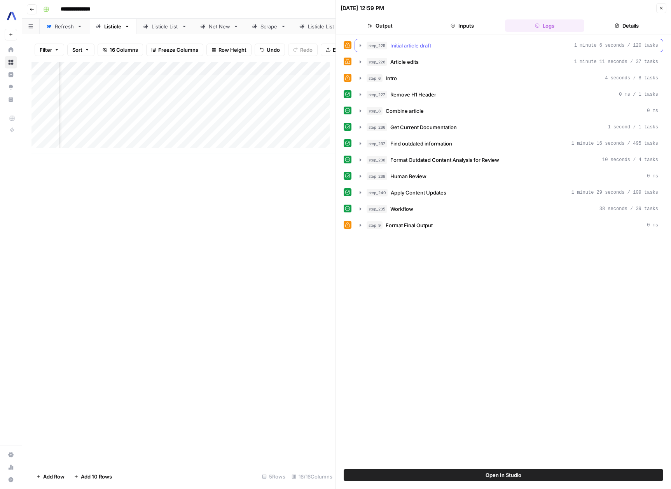
click at [361, 46] on icon "button" at bounding box center [360, 45] width 6 height 6
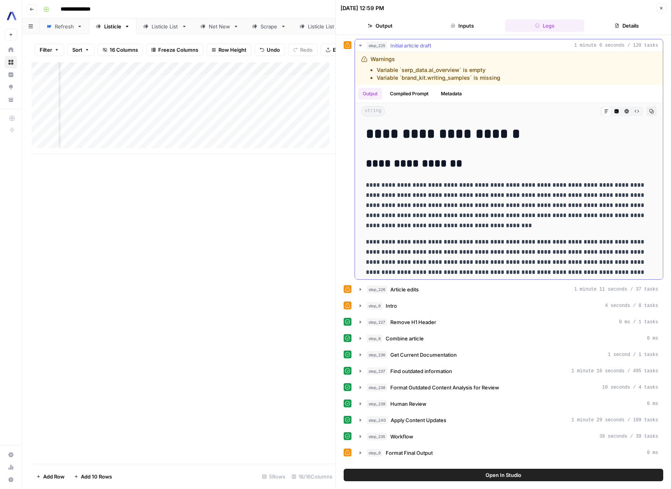
click at [361, 46] on icon "button" at bounding box center [360, 45] width 6 height 6
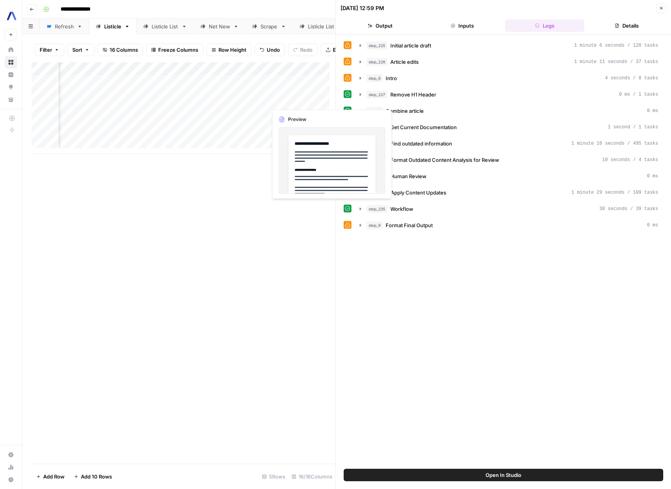
click at [303, 101] on div "Add Column" at bounding box center [183, 108] width 304 height 92
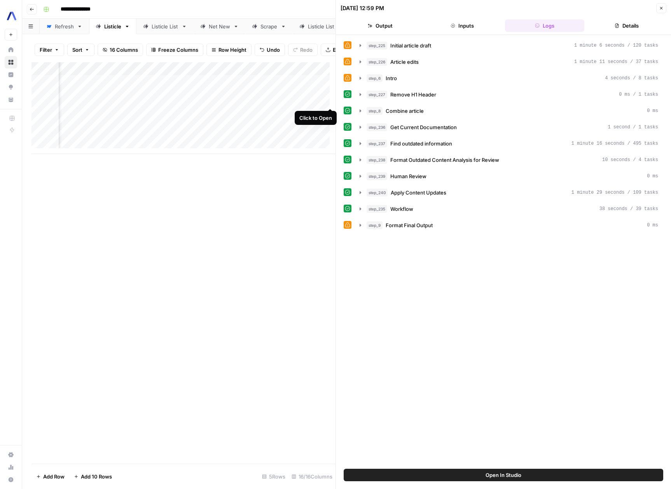
click at [326, 100] on div "Add Column" at bounding box center [183, 108] width 304 height 92
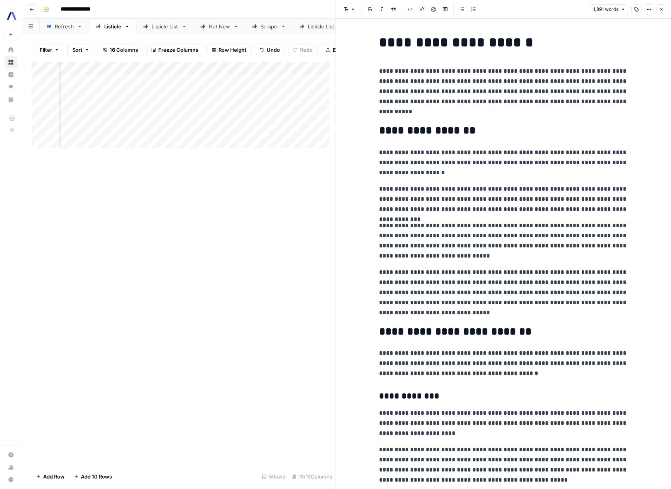
click at [461, 96] on p "**********" at bounding box center [503, 91] width 249 height 51
click at [636, 11] on icon "button" at bounding box center [636, 9] width 5 height 5
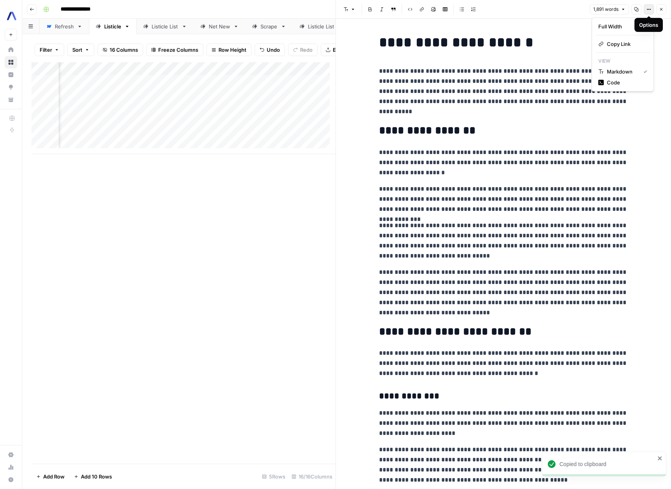
click at [651, 12] on button "Options" at bounding box center [649, 9] width 10 height 10
click at [630, 70] on span "Markdown" at bounding box center [622, 72] width 30 height 8
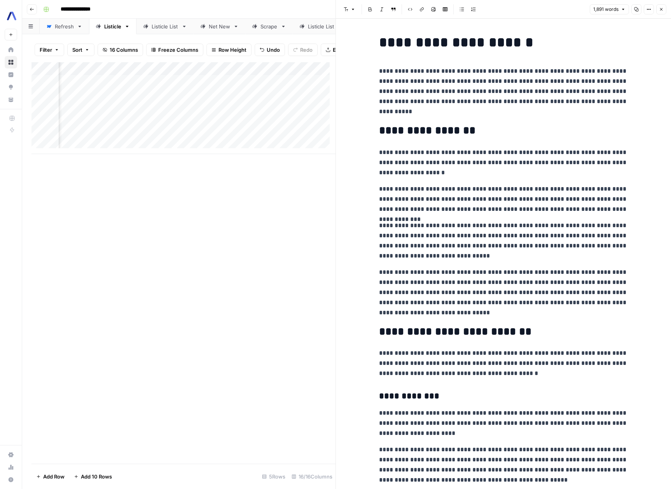
click at [648, 11] on icon "button" at bounding box center [648, 9] width 5 height 5
click at [531, 72] on p "**********" at bounding box center [503, 91] width 249 height 51
click at [562, 85] on p "**********" at bounding box center [503, 91] width 249 height 51
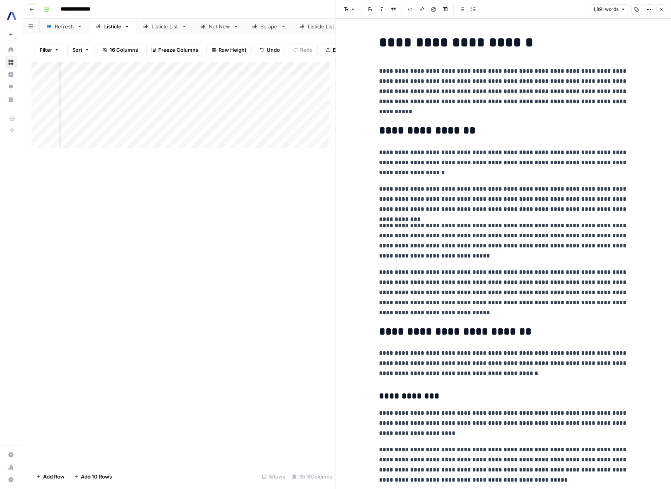
click at [638, 12] on button "Copy" at bounding box center [636, 9] width 10 height 10
click at [647, 10] on icon "button" at bounding box center [648, 9] width 5 height 5
click at [621, 79] on span "Code" at bounding box center [625, 83] width 37 height 8
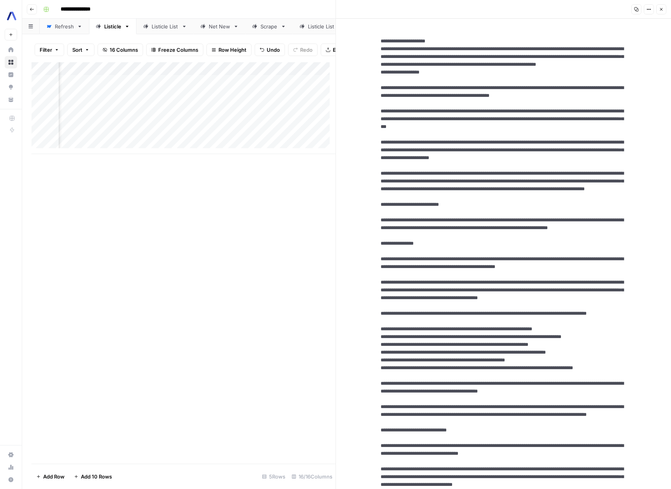
click at [658, 10] on button "Close" at bounding box center [661, 9] width 10 height 10
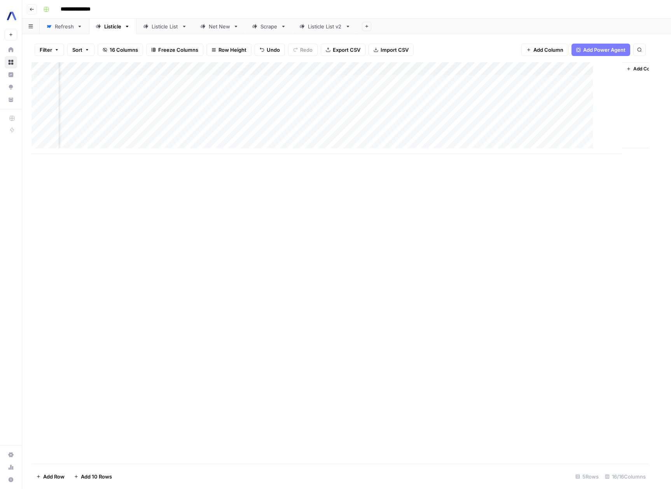
scroll to position [0, 601]
click at [475, 97] on div "Add Column" at bounding box center [346, 108] width 630 height 92
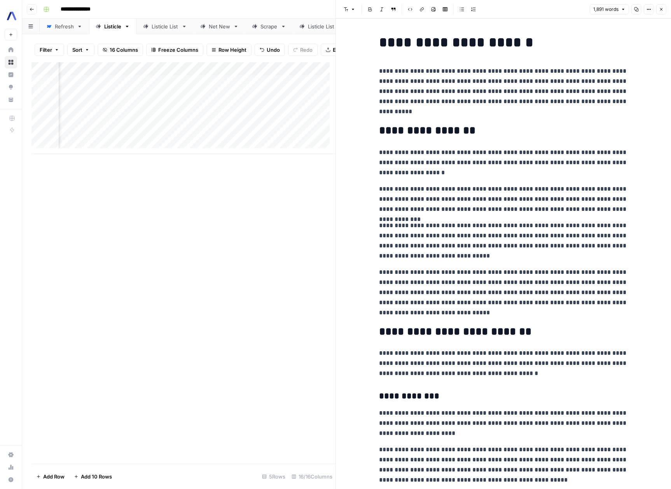
click at [484, 49] on h1 "**********" at bounding box center [503, 42] width 249 height 16
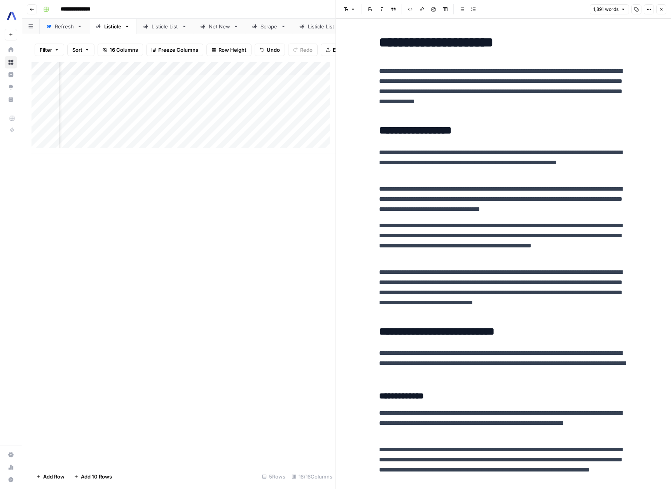
click at [296, 281] on div "Add Column" at bounding box center [183, 262] width 304 height 401
click at [225, 86] on div "Add Column" at bounding box center [183, 108] width 304 height 92
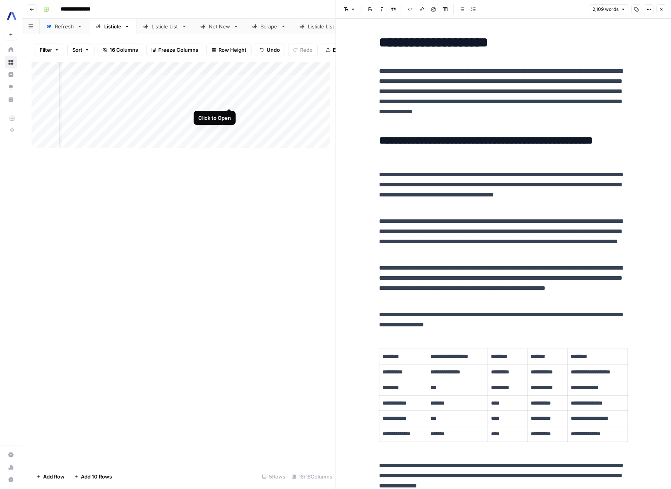
click at [229, 101] on div "Add Column" at bounding box center [183, 108] width 304 height 92
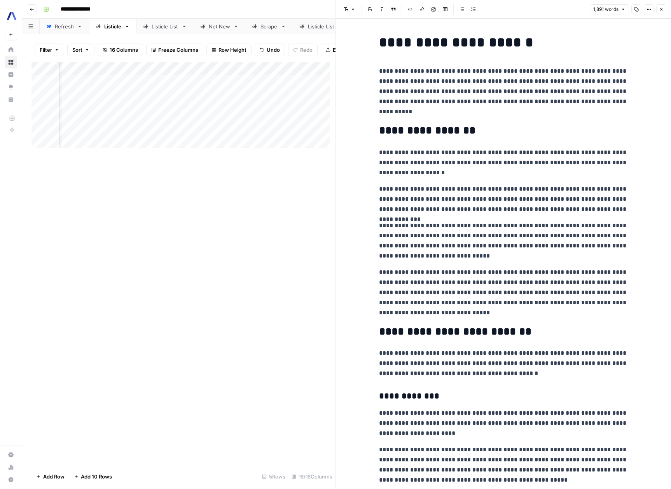
click at [541, 47] on h1 "**********" at bounding box center [503, 42] width 249 height 16
click at [399, 43] on h1 "**********" at bounding box center [503, 42] width 249 height 16
copy h1 "**********"
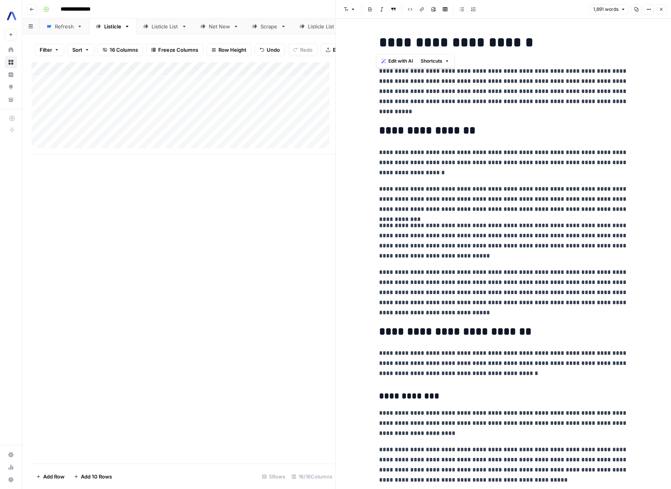
click at [274, 99] on div "Add Column" at bounding box center [183, 108] width 304 height 92
copy h1 "**********"
click at [112, 99] on div "Add Column" at bounding box center [183, 108] width 304 height 92
copy h1 "**********"
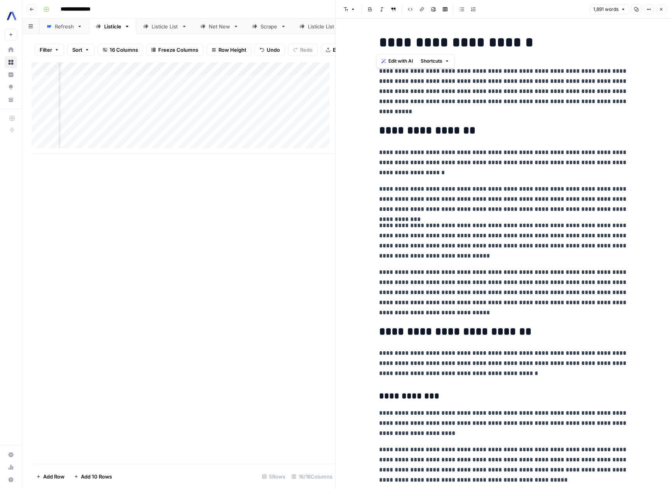
scroll to position [0, 494]
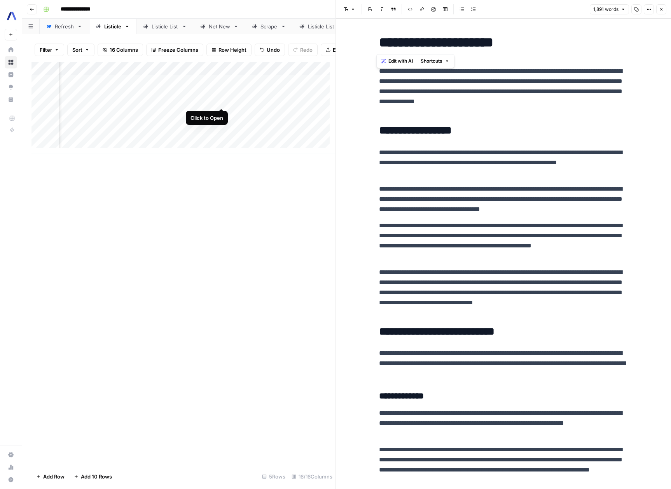
click at [223, 101] on div "Add Column" at bounding box center [183, 108] width 304 height 92
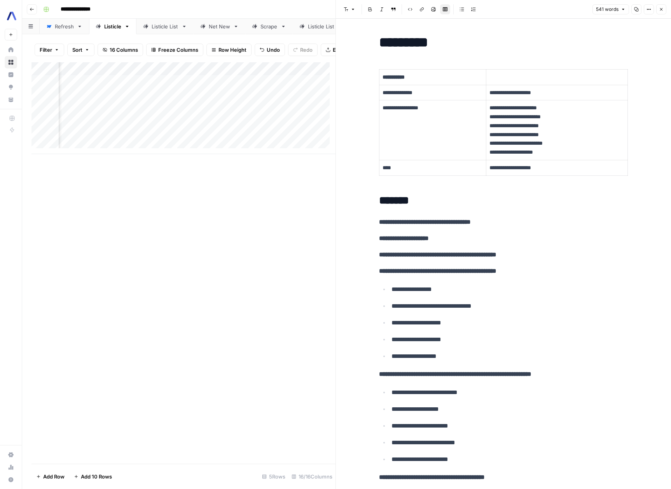
scroll to position [0, 684]
click at [172, 101] on div "Add Column" at bounding box center [183, 108] width 304 height 92
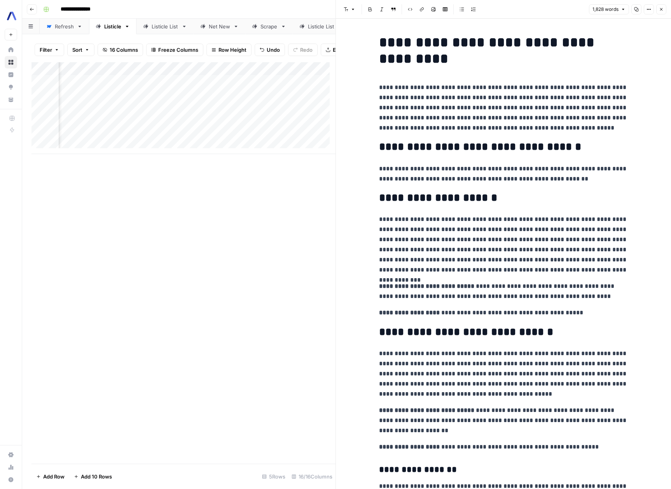
click at [542, 194] on h2 "**********" at bounding box center [503, 198] width 249 height 12
click at [562, 182] on p "**********" at bounding box center [503, 174] width 249 height 20
click at [577, 181] on p "**********" at bounding box center [503, 174] width 249 height 20
click at [597, 228] on p "**********" at bounding box center [503, 244] width 249 height 61
click at [646, 11] on button "Options" at bounding box center [649, 9] width 10 height 10
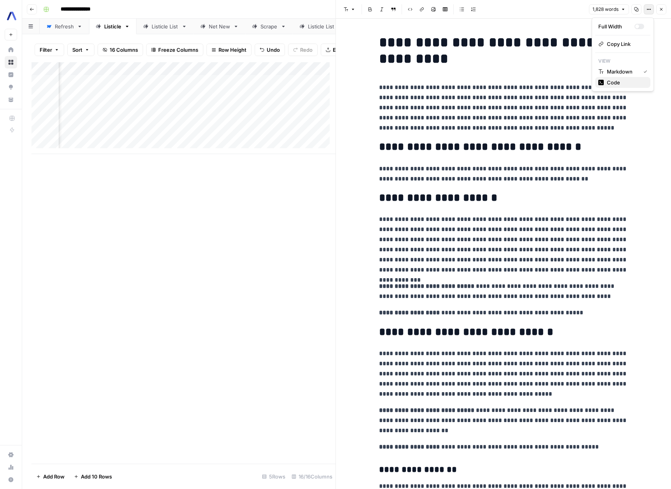
click at [626, 81] on span "Code" at bounding box center [625, 83] width 37 height 8
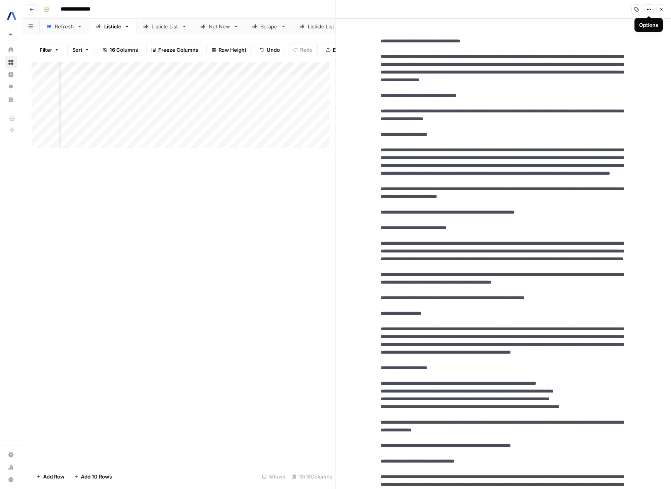
drag, startPoint x: 414, startPoint y: 113, endPoint x: 485, endPoint y: 115, distance: 70.8
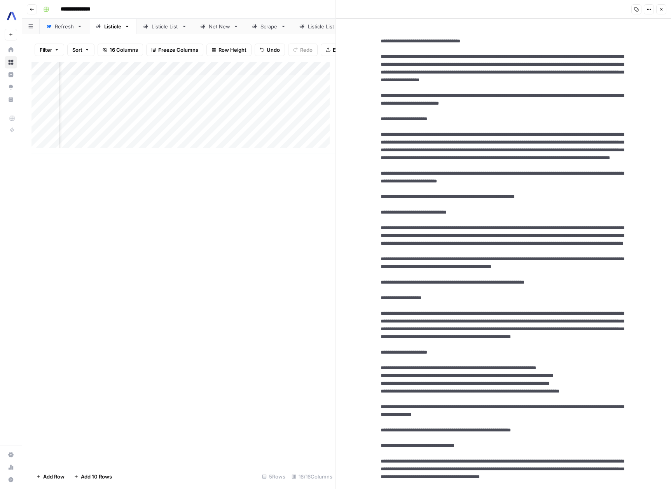
type textarea "**********"
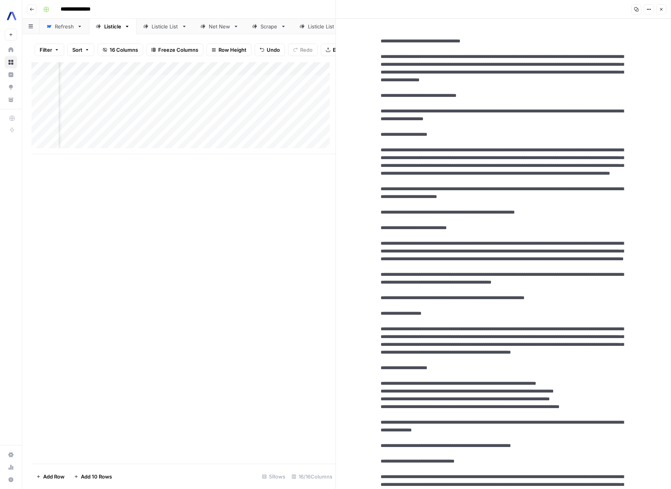
click at [649, 12] on button "Options" at bounding box center [649, 9] width 10 height 10
click at [629, 52] on span "Markdown" at bounding box center [625, 54] width 37 height 8
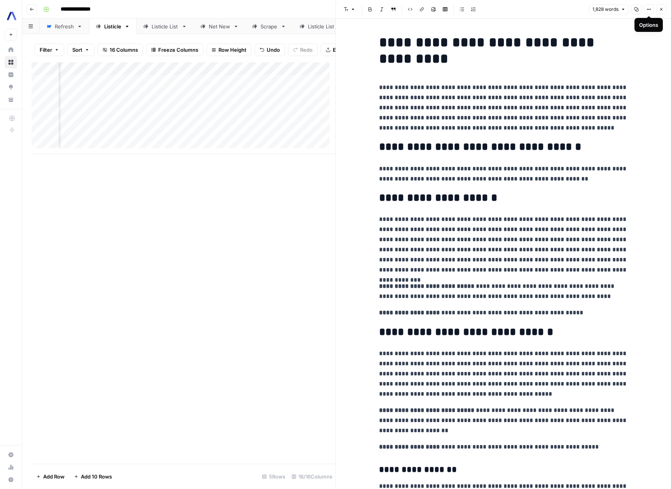
click at [420, 147] on h2 "**********" at bounding box center [503, 147] width 249 height 12
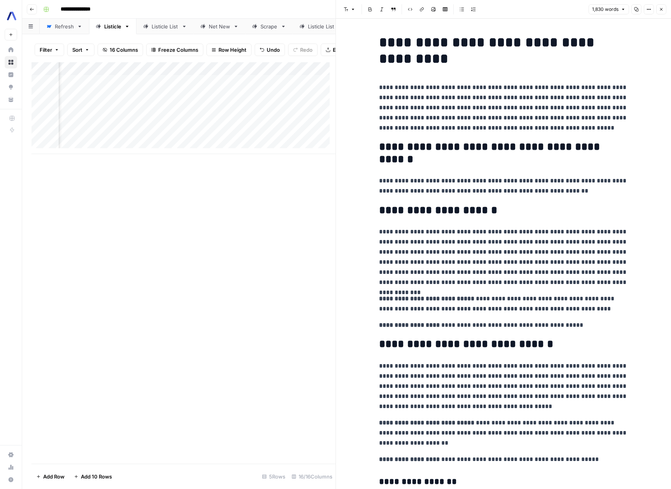
click at [430, 161] on h2 "**********" at bounding box center [503, 153] width 249 height 25
drag, startPoint x: 430, startPoint y: 161, endPoint x: 555, endPoint y: 148, distance: 125.8
click at [555, 148] on h2 "**********" at bounding box center [503, 153] width 249 height 25
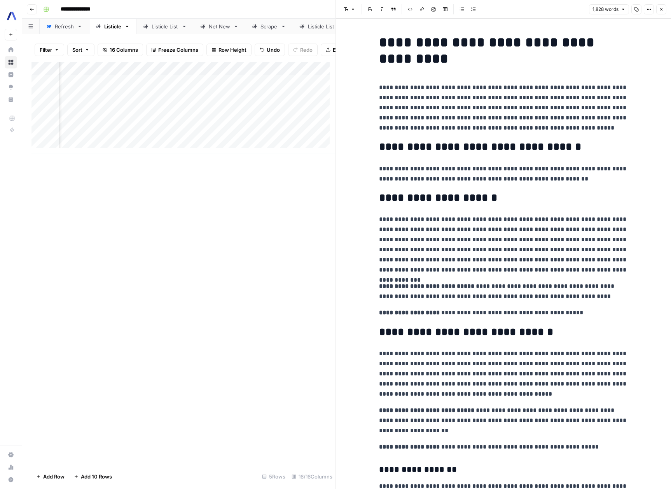
click at [517, 315] on p "**********" at bounding box center [503, 312] width 249 height 10
click at [522, 297] on p "**********" at bounding box center [503, 291] width 249 height 20
click at [531, 117] on p "**********" at bounding box center [503, 107] width 249 height 51
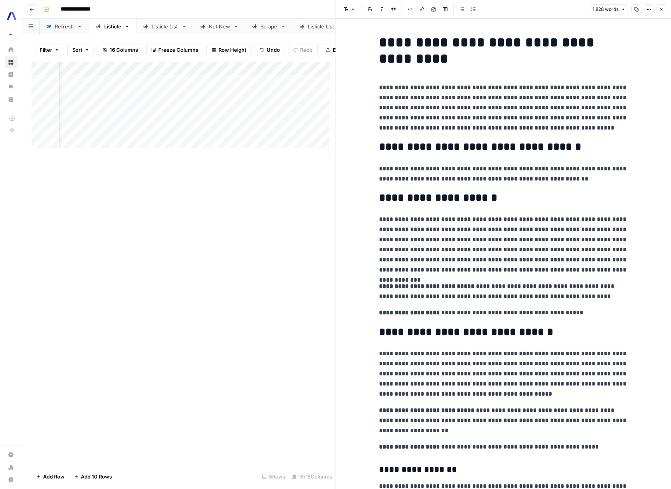
click at [510, 148] on h2 "**********" at bounding box center [503, 147] width 249 height 12
click at [513, 148] on h2 "**********" at bounding box center [503, 147] width 249 height 12
drag, startPoint x: 559, startPoint y: 147, endPoint x: 513, endPoint y: 143, distance: 46.4
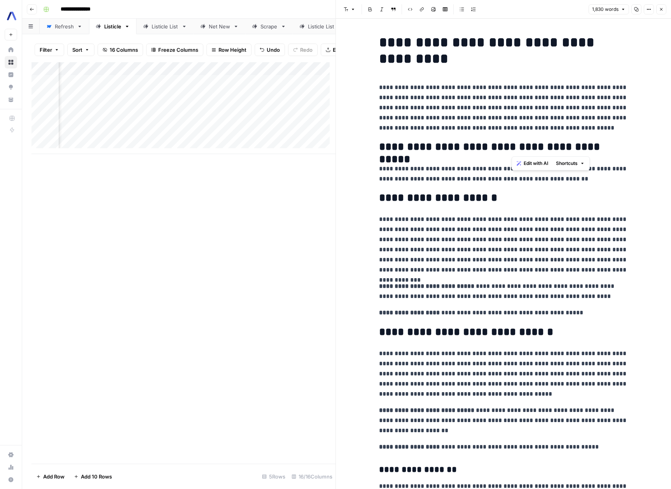
click at [513, 143] on h2 "**********" at bounding box center [503, 147] width 249 height 12
click at [548, 200] on h2 "**********" at bounding box center [503, 198] width 249 height 12
click at [538, 147] on h2 "**********" at bounding box center [503, 147] width 249 height 12
click at [437, 152] on h2 "**********" at bounding box center [503, 147] width 249 height 12
click at [646, 8] on button "Options" at bounding box center [649, 9] width 10 height 10
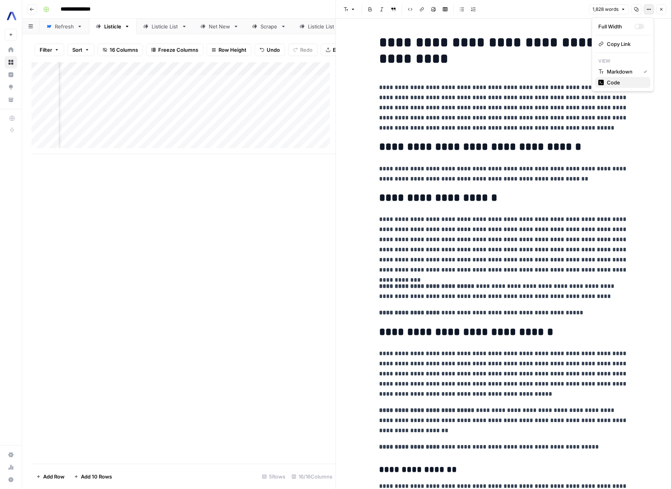
click at [620, 82] on span "Code" at bounding box center [625, 83] width 37 height 8
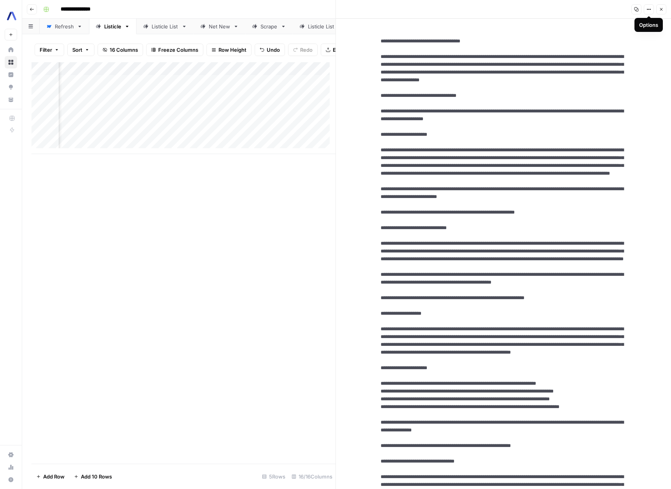
click at [638, 8] on icon "button" at bounding box center [636, 9] width 5 height 5
click at [659, 10] on icon "button" at bounding box center [661, 9] width 5 height 5
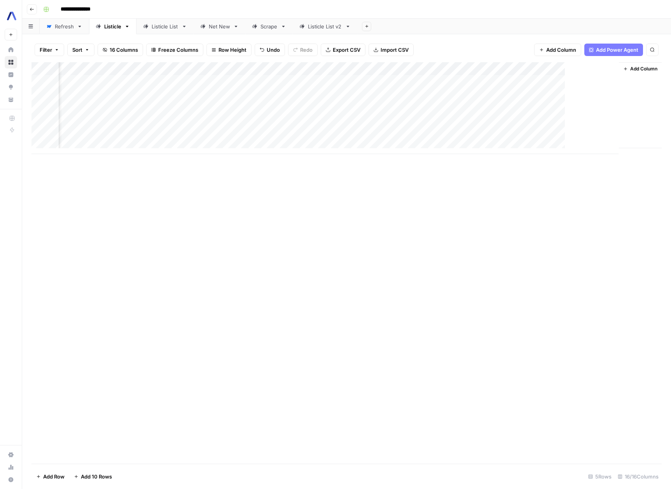
scroll to position [0, 601]
click at [220, 32] on link "Net New" at bounding box center [220, 27] width 52 height 16
click at [162, 28] on div "Listicle List" at bounding box center [165, 27] width 27 height 8
click at [111, 32] on link "Listicle" at bounding box center [112, 27] width 47 height 16
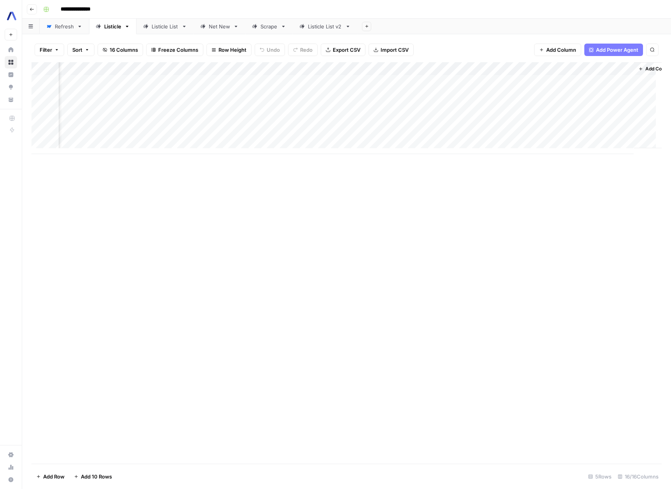
scroll to position [0, 593]
click at [403, 68] on div "Add Column" at bounding box center [346, 108] width 630 height 92
click at [581, 219] on div "Add Column" at bounding box center [346, 262] width 630 height 401
click at [215, 28] on div "Net New" at bounding box center [219, 27] width 21 height 8
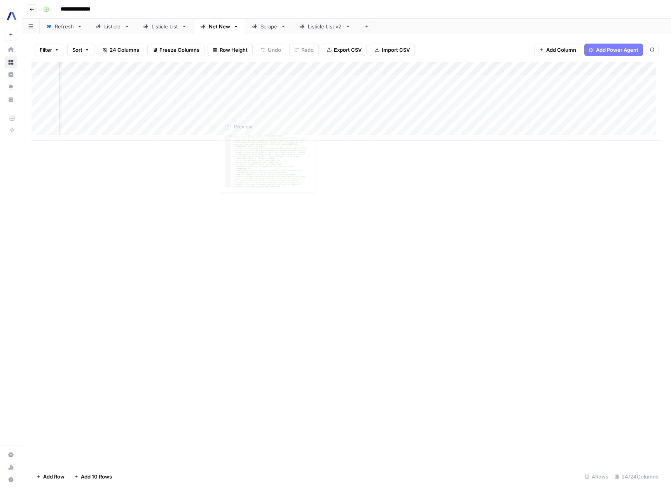
click at [115, 50] on span "24 Columns" at bounding box center [125, 50] width 30 height 8
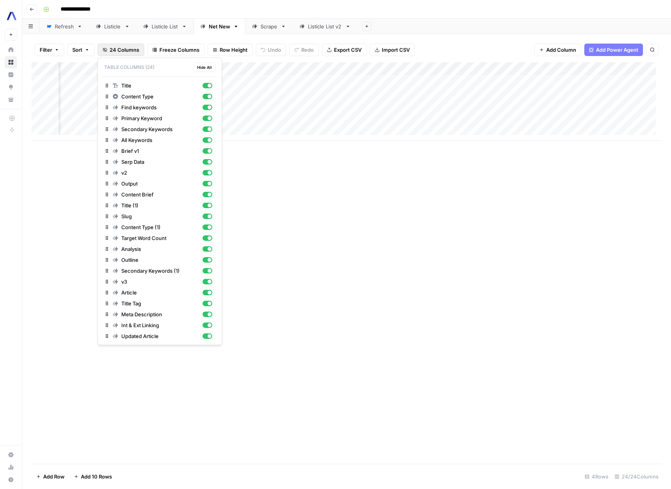
click at [517, 291] on div "Add Column" at bounding box center [346, 262] width 630 height 401
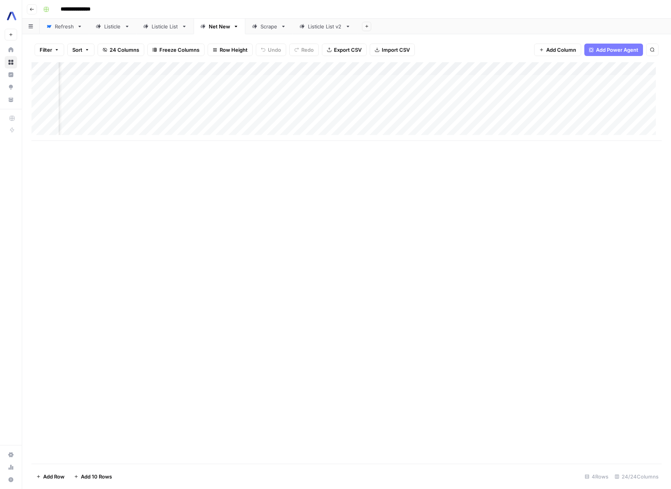
scroll to position [0, 952]
click at [113, 28] on div "Listicle" at bounding box center [112, 27] width 17 height 8
click at [339, 95] on div "Add Column" at bounding box center [346, 108] width 630 height 92
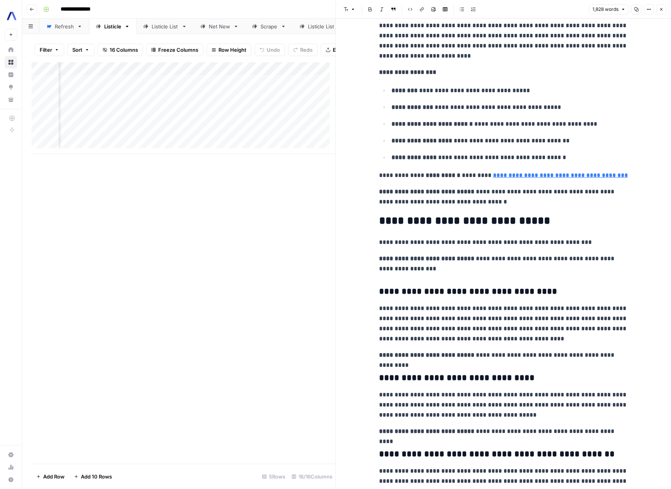
scroll to position [3418, 0]
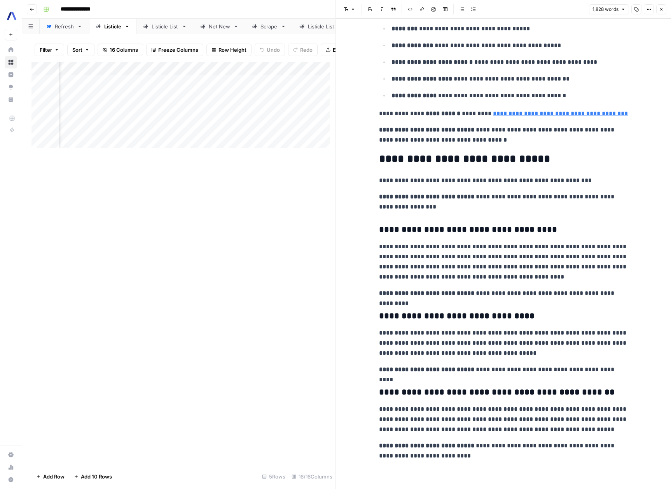
click at [184, 161] on div "Add Column" at bounding box center [183, 262] width 304 height 401
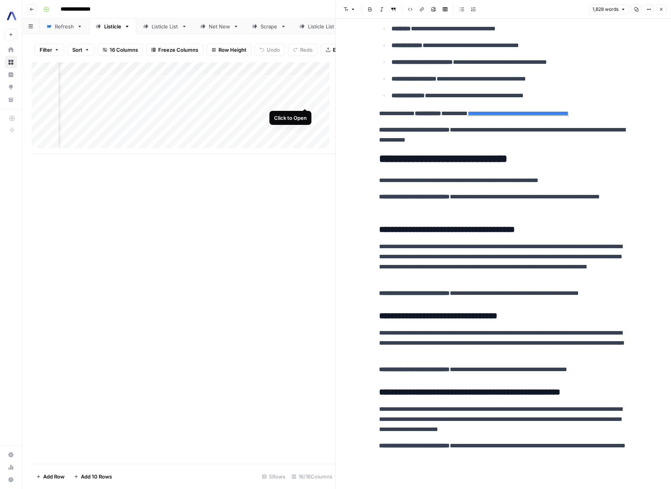
click at [304, 101] on div "Add Column" at bounding box center [183, 108] width 304 height 92
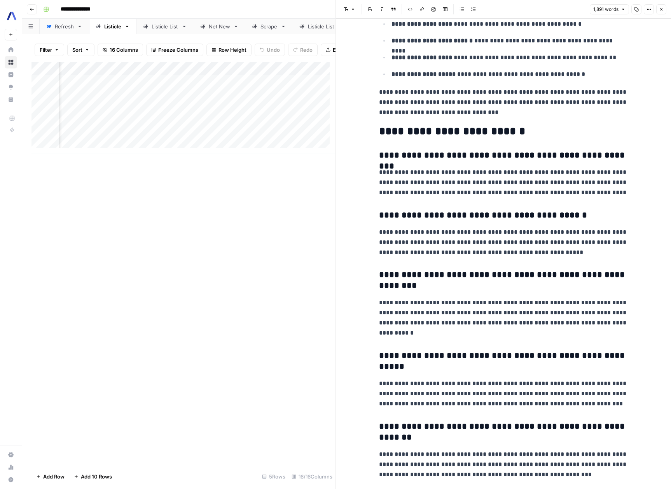
scroll to position [2972, 0]
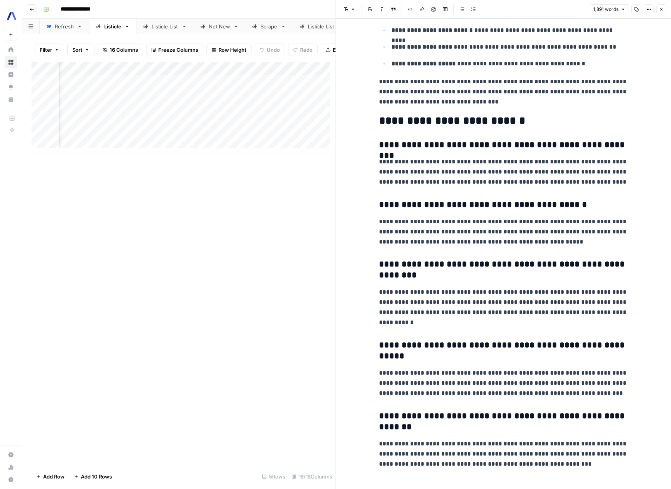
click at [279, 211] on div "Add Column" at bounding box center [183, 262] width 304 height 401
click at [663, 8] on icon "button" at bounding box center [661, 9] width 5 height 5
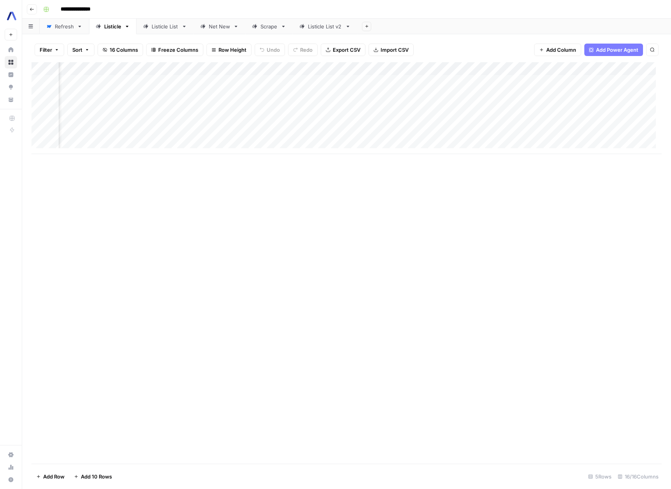
scroll to position [0, 454]
click at [400, 95] on div "Add Column" at bounding box center [346, 108] width 630 height 92
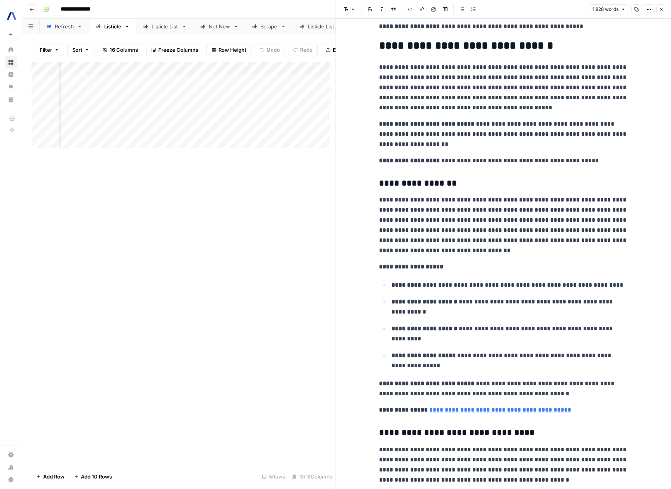
scroll to position [287, 0]
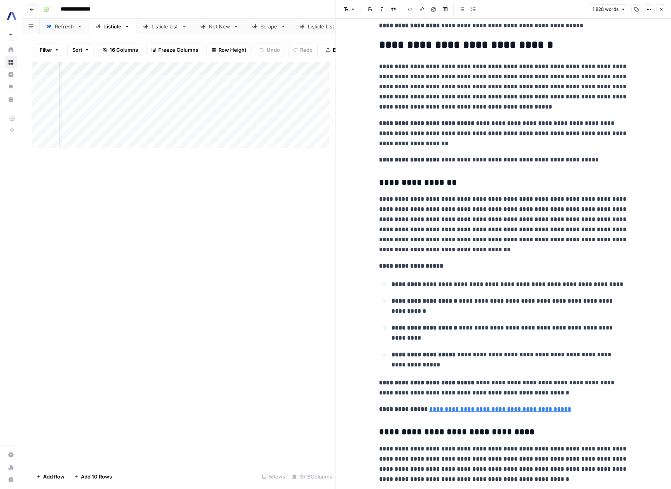
click at [662, 12] on button "Close" at bounding box center [661, 9] width 10 height 10
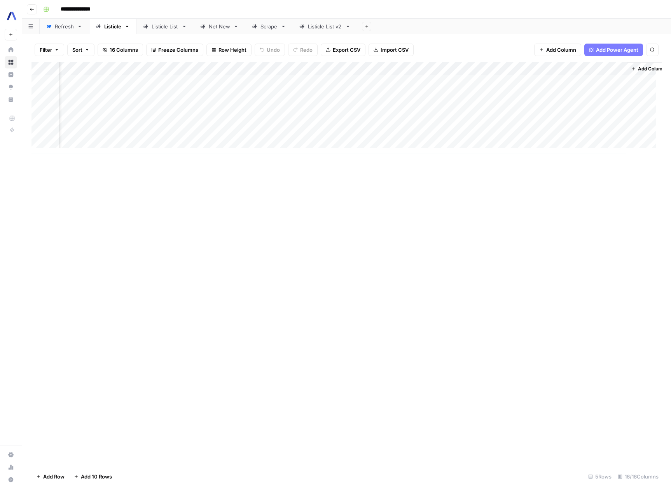
scroll to position [0, 610]
click at [462, 81] on div "Add Column" at bounding box center [346, 108] width 630 height 92
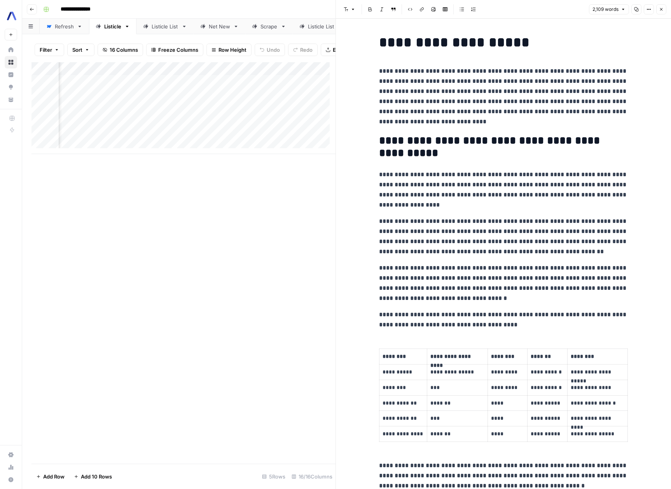
click at [660, 8] on icon "button" at bounding box center [661, 9] width 5 height 5
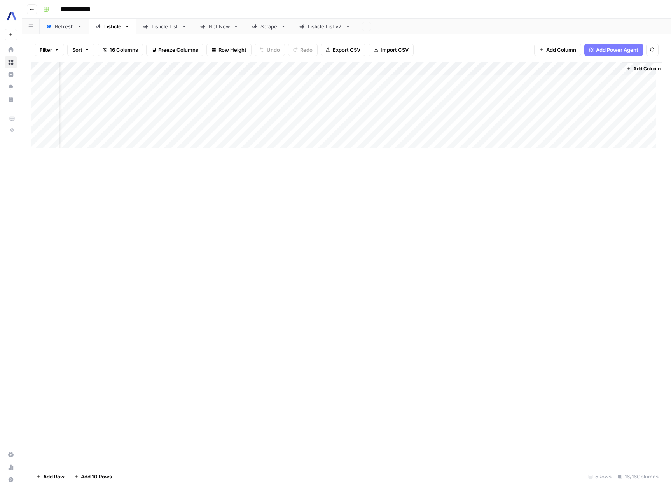
scroll to position [0, 610]
click at [604, 80] on div "Add Column" at bounding box center [346, 108] width 630 height 92
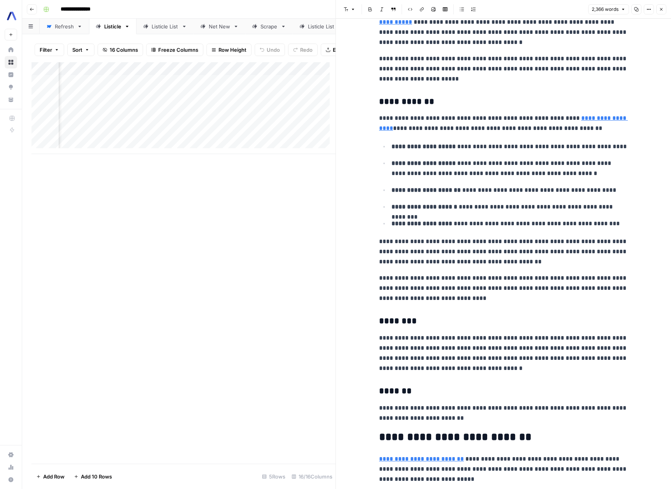
scroll to position [749, 0]
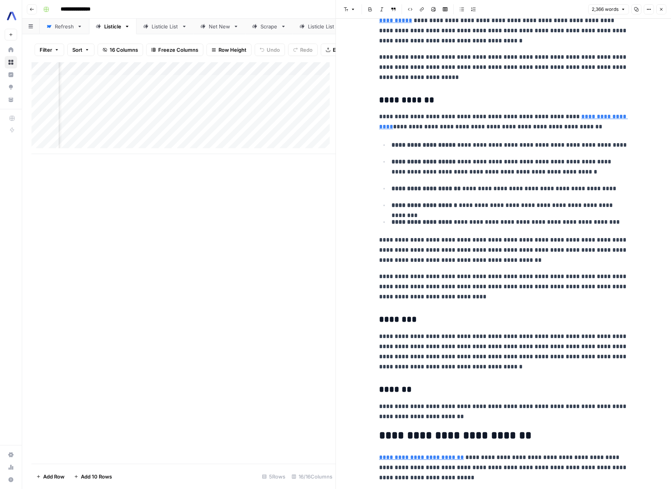
click at [664, 10] on button "Close" at bounding box center [661, 9] width 10 height 10
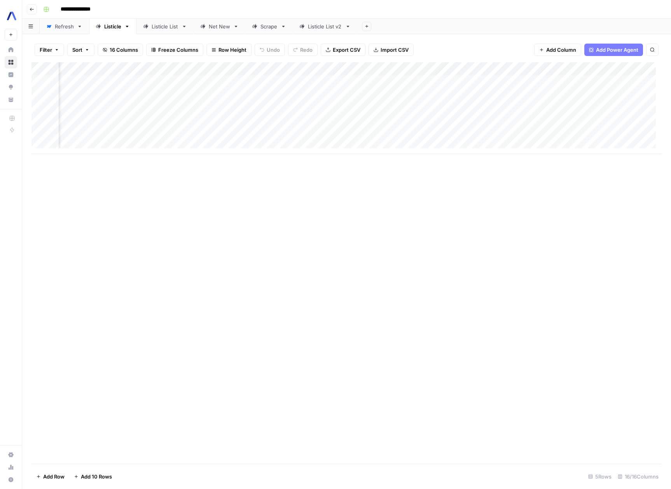
scroll to position [0, 285]
click at [438, 80] on div "Add Column" at bounding box center [346, 108] width 630 height 92
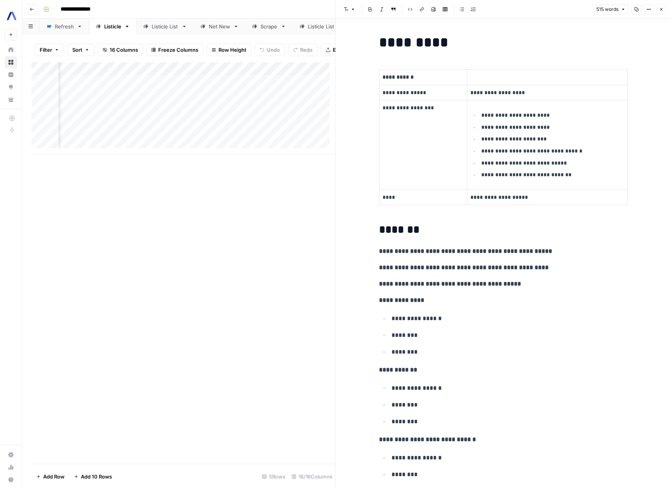
scroll to position [480, 0]
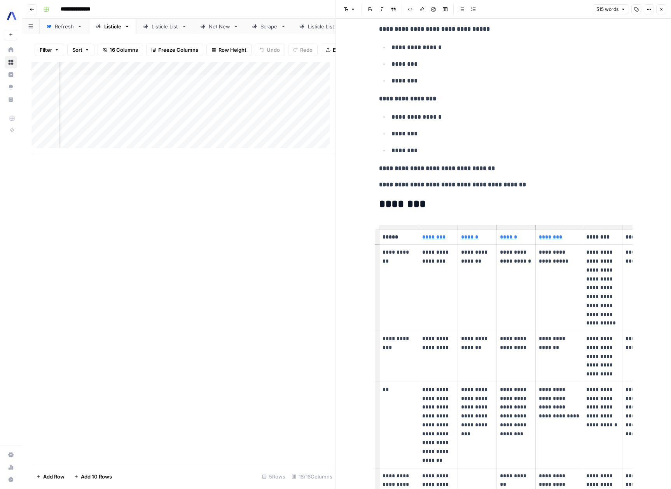
click at [248, 224] on div "Add Column" at bounding box center [183, 262] width 304 height 401
click at [664, 11] on button "Close" at bounding box center [661, 9] width 10 height 10
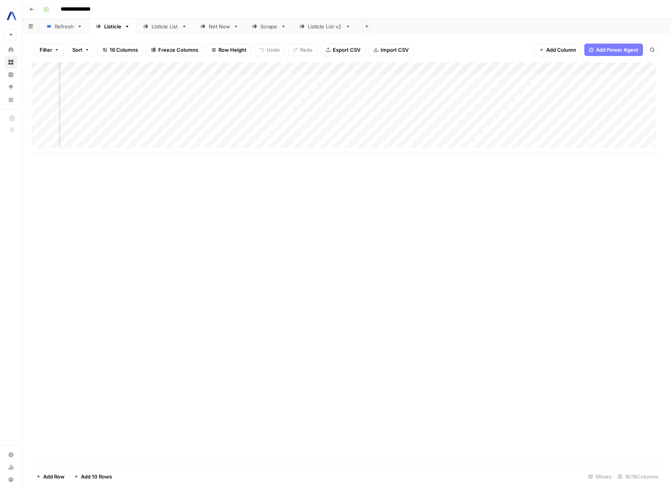
click at [429, 93] on div "Add Column" at bounding box center [346, 108] width 630 height 92
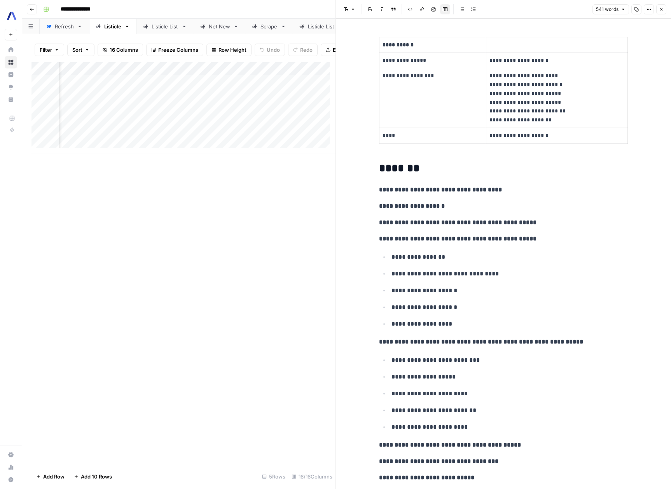
scroll to position [42, 0]
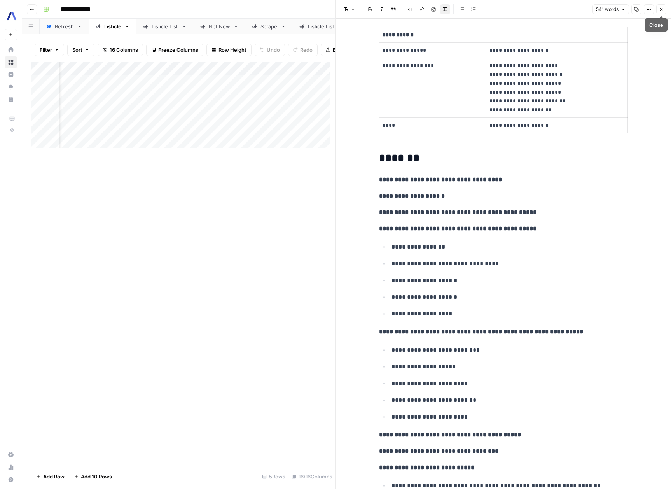
click at [660, 13] on button "Close" at bounding box center [661, 9] width 10 height 10
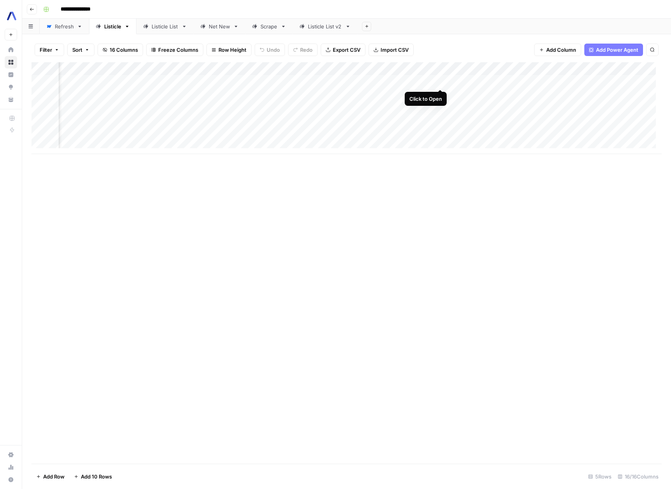
click at [440, 80] on div "Add Column" at bounding box center [346, 108] width 630 height 92
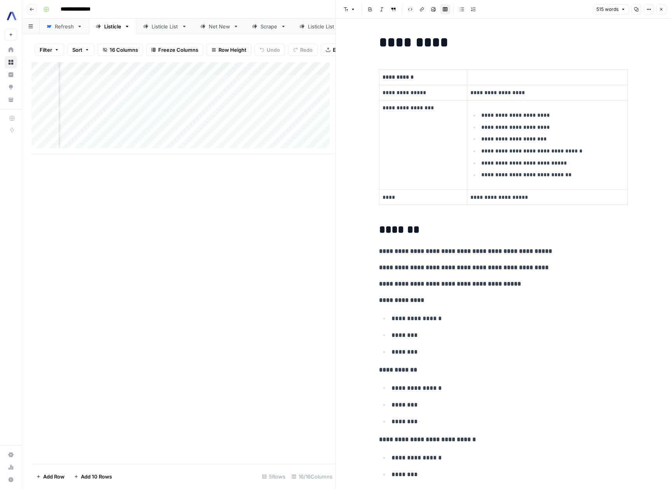
click at [389, 318] on li "**********" at bounding box center [508, 318] width 239 height 10
drag, startPoint x: 387, startPoint y: 318, endPoint x: 455, endPoint y: 355, distance: 77.0
click at [455, 355] on ul "**********" at bounding box center [503, 335] width 249 height 44
copy ul "**********"
click at [526, 350] on p "********" at bounding box center [509, 352] width 236 height 10
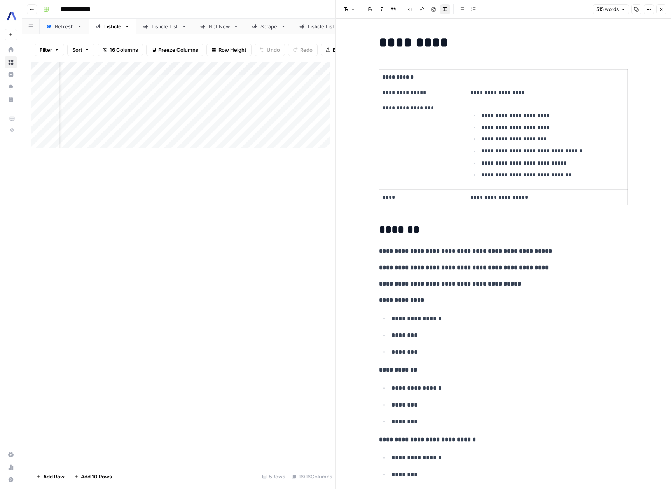
click at [508, 313] on p "**********" at bounding box center [509, 318] width 236 height 10
click at [661, 9] on icon "button" at bounding box center [661, 9] width 3 height 3
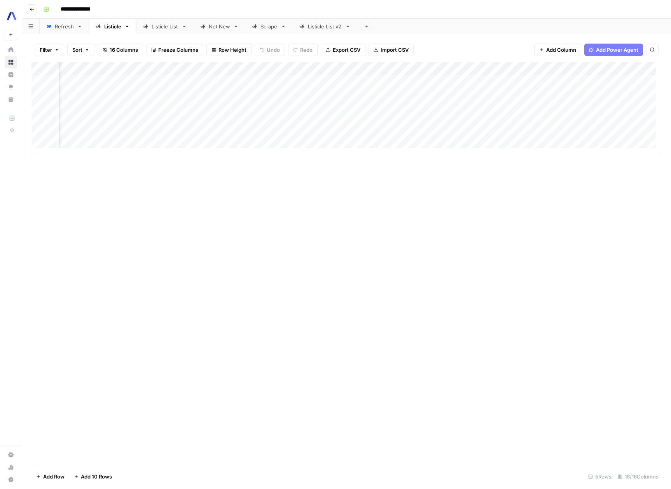
scroll to position [0, 322]
click at [541, 81] on div "Add Column" at bounding box center [346, 108] width 630 height 92
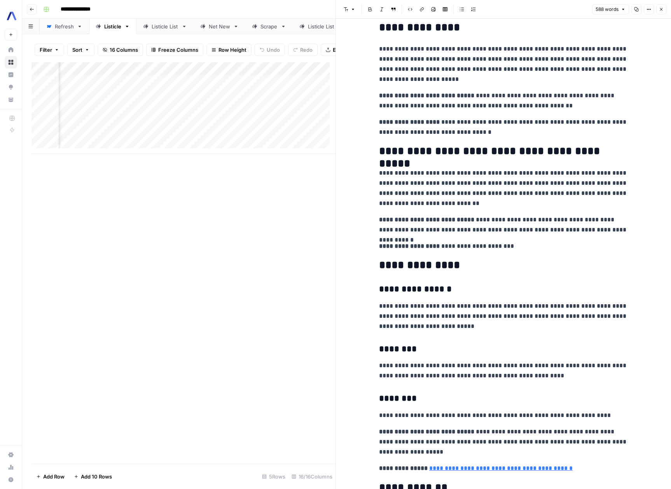
scroll to position [124, 0]
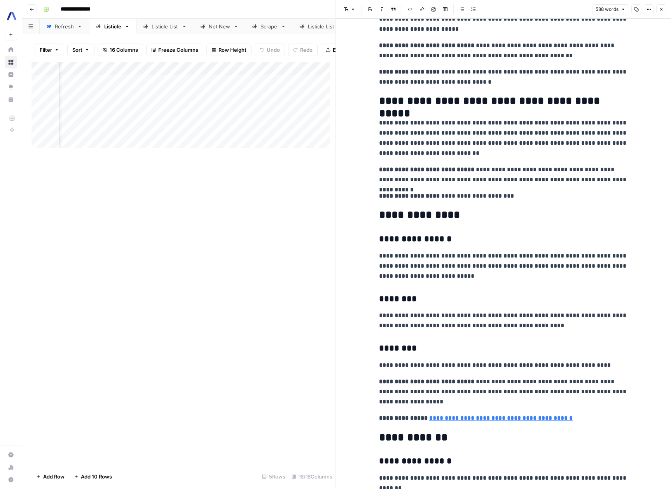
click at [659, 9] on icon "button" at bounding box center [661, 9] width 5 height 5
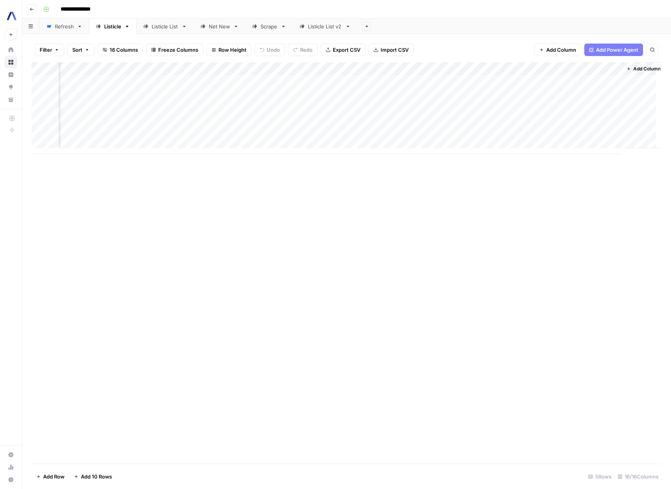
scroll to position [0, 610]
click at [464, 80] on div "Add Column" at bounding box center [346, 108] width 630 height 92
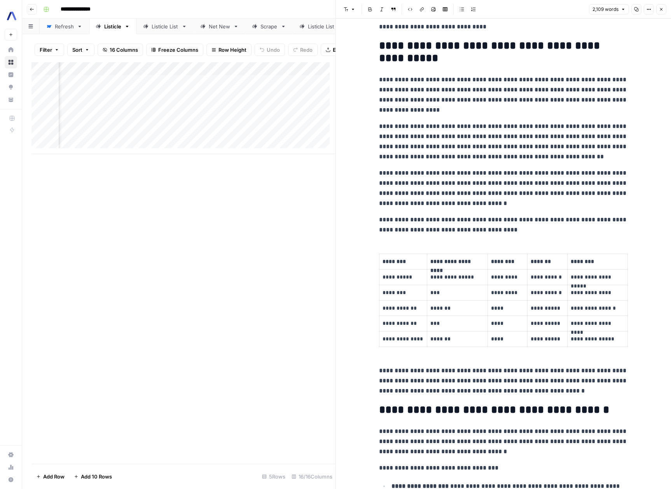
scroll to position [112, 0]
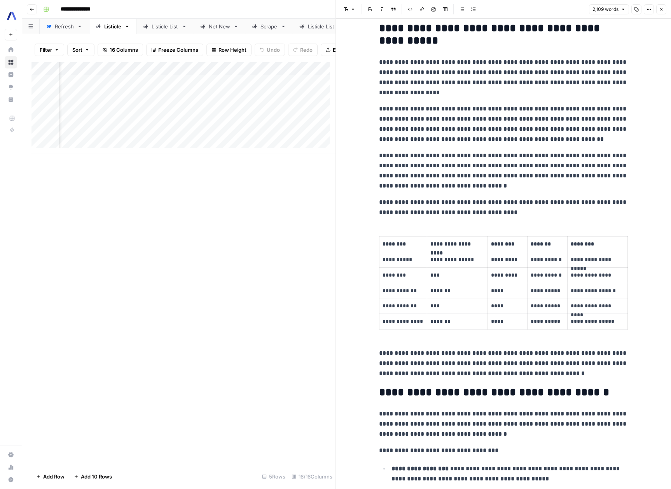
click at [660, 10] on icon "button" at bounding box center [661, 9] width 5 height 5
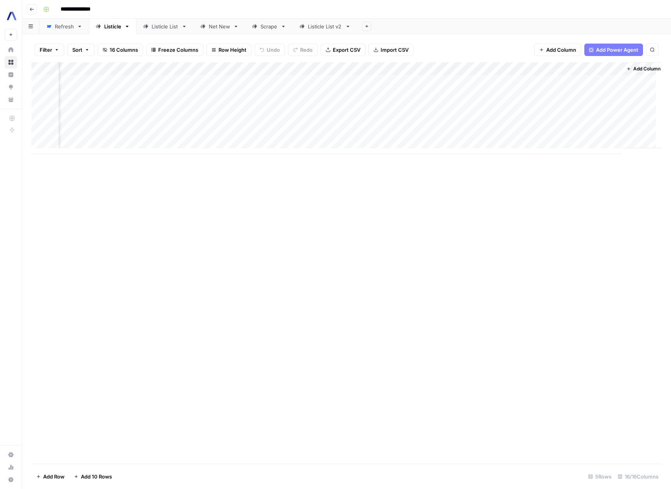
scroll to position [0, 610]
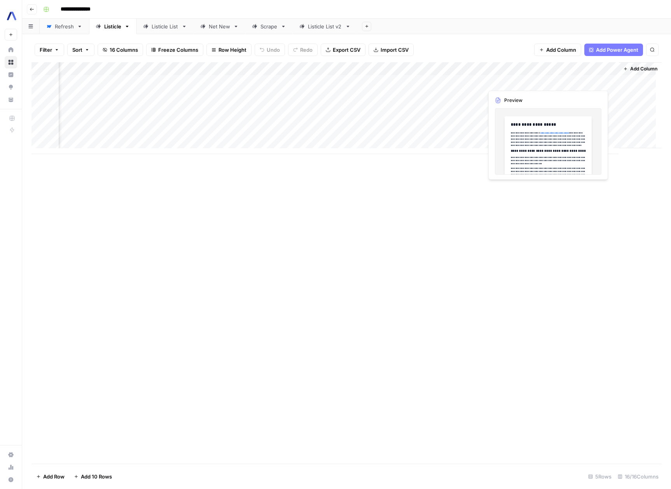
click at [602, 81] on div "Add Column" at bounding box center [346, 108] width 630 height 92
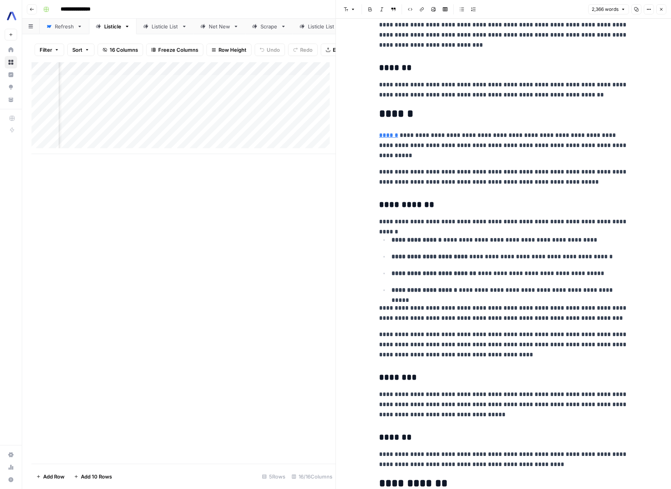
scroll to position [2620, 0]
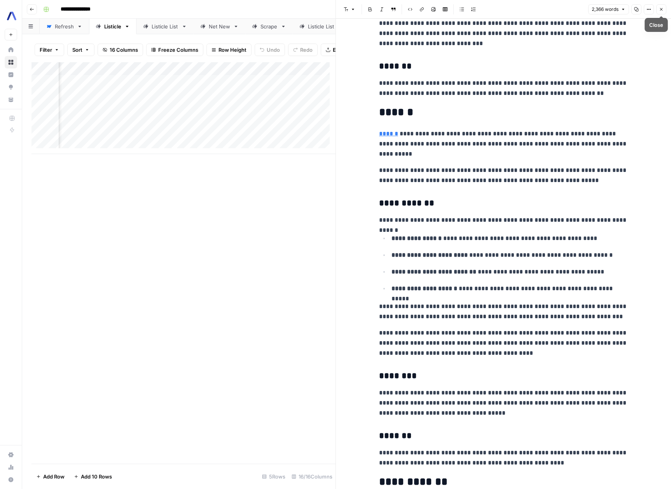
click at [662, 11] on icon "button" at bounding box center [661, 9] width 5 height 5
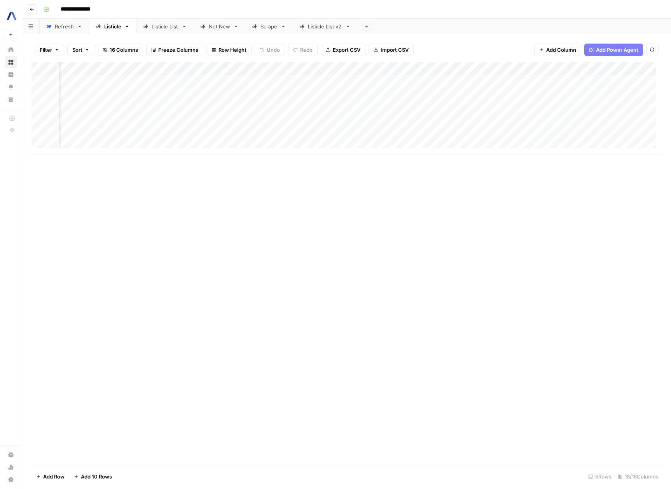
scroll to position [0, 465]
click at [389, 95] on div "Add Column" at bounding box center [346, 108] width 630 height 92
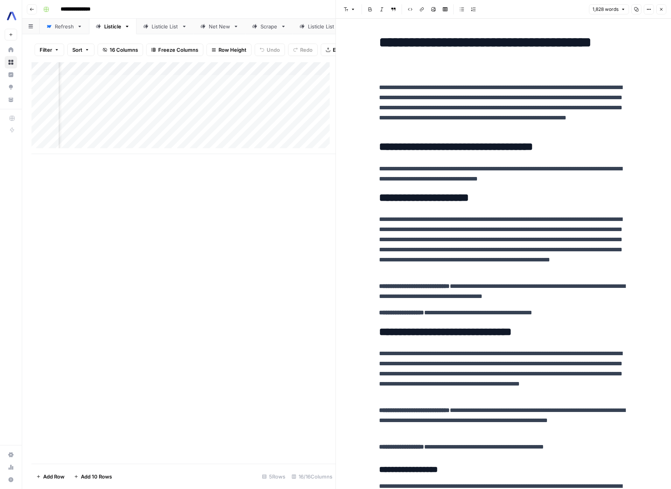
scroll to position [0, 517]
click at [659, 10] on icon "button" at bounding box center [661, 9] width 5 height 5
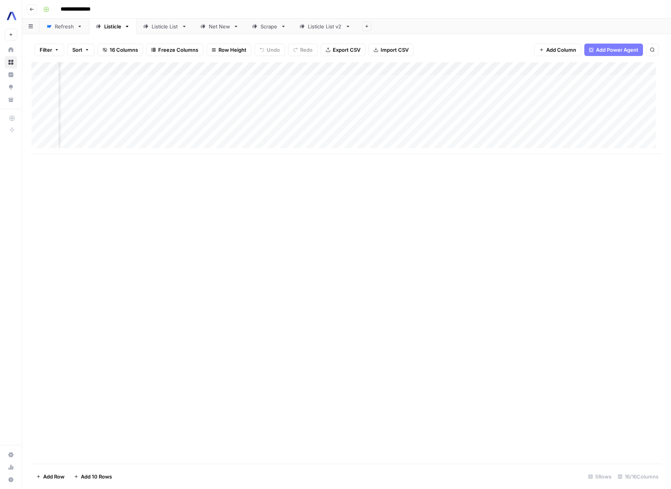
scroll to position [0, 395]
click at [318, 95] on div "Add Column" at bounding box center [346, 108] width 630 height 92
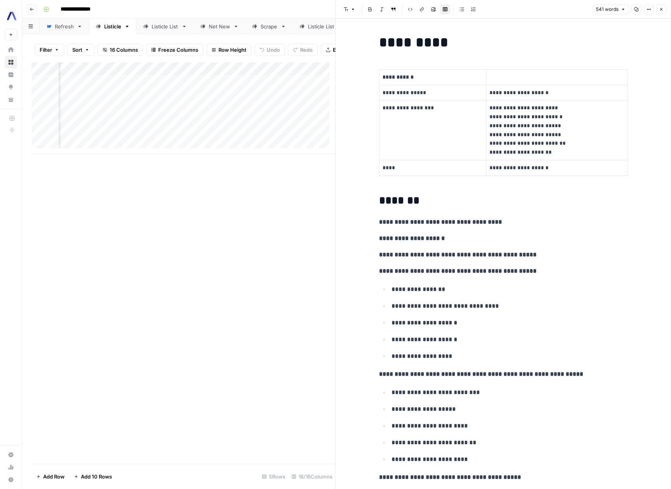
click at [216, 237] on div "Add Column" at bounding box center [183, 262] width 304 height 401
click at [178, 77] on div "Add Column" at bounding box center [183, 108] width 304 height 92
click at [293, 232] on div "Add Column" at bounding box center [183, 262] width 304 height 401
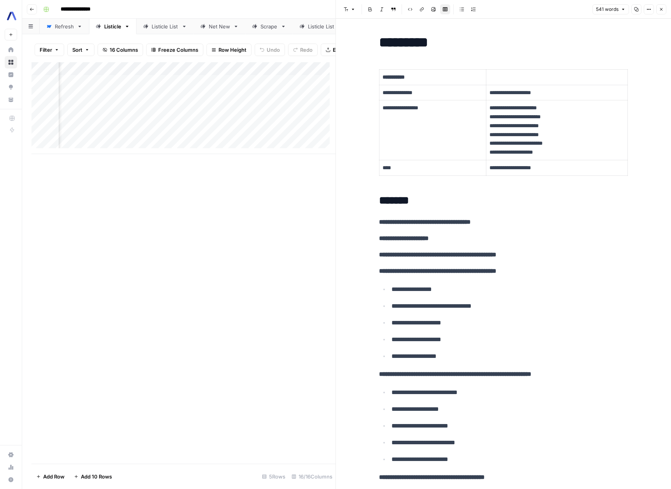
click at [660, 11] on icon "button" at bounding box center [661, 9] width 5 height 5
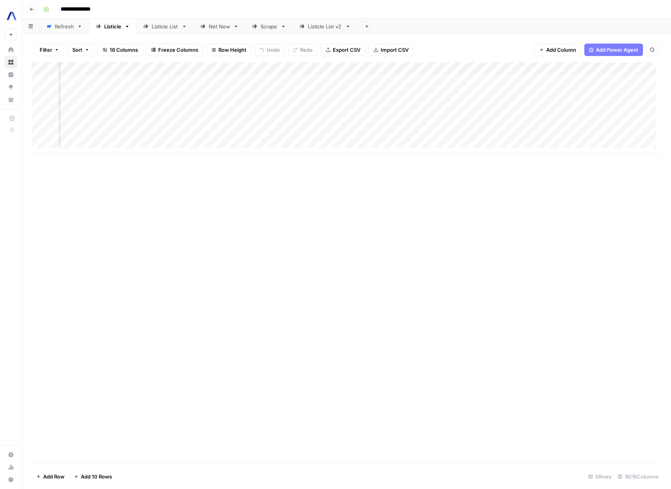
click at [217, 30] on link "Net New" at bounding box center [220, 27] width 52 height 16
click at [156, 26] on div "Listicle List" at bounding box center [165, 27] width 27 height 8
click at [116, 28] on div "Listicle" at bounding box center [112, 27] width 17 height 8
click at [390, 70] on div "Add Column" at bounding box center [346, 108] width 630 height 92
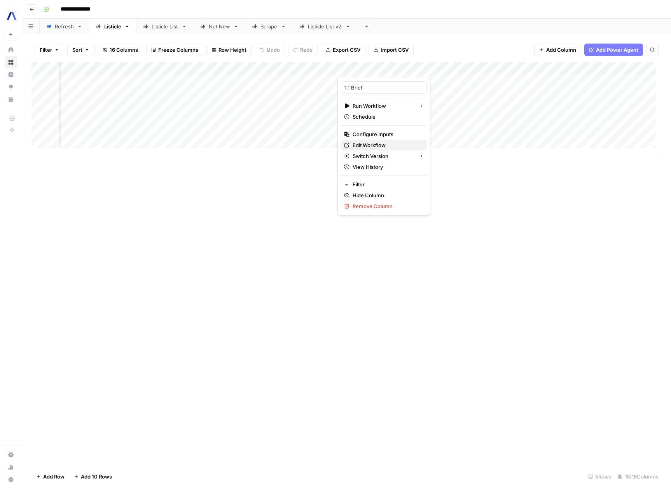
click at [366, 146] on span "Edit Workflow" at bounding box center [387, 145] width 68 height 8
click at [378, 69] on div "Add Column" at bounding box center [346, 108] width 630 height 92
click at [365, 134] on span "Configure Inputs" at bounding box center [374, 134] width 68 height 8
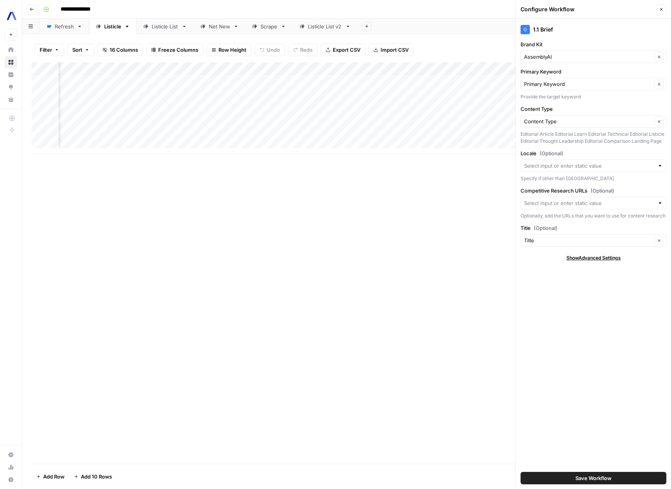
click at [656, 167] on div at bounding box center [593, 165] width 146 height 12
click at [639, 141] on div "Editorial Article Editorial Learn Editorial Technical Editorial Listicle Editor…" at bounding box center [593, 138] width 146 height 14
click at [646, 200] on input "Competitive Research URLs (Optional)" at bounding box center [589, 203] width 130 height 8
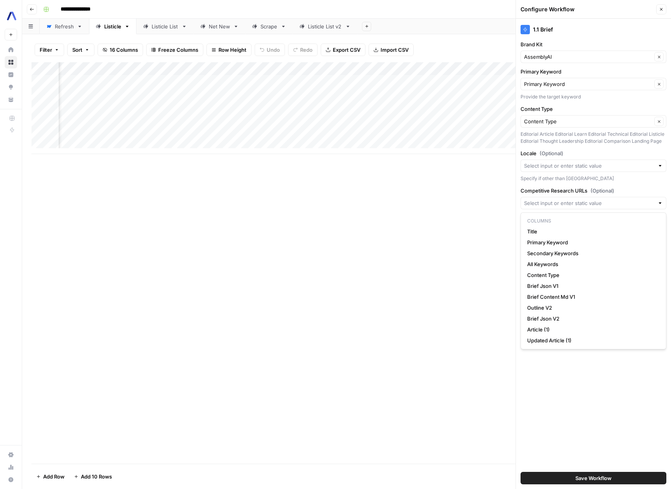
click at [579, 422] on div "1.1 Brief Brand Kit AssemblyAI Clear Primary Keyword Primary Keyword Clear Prov…" at bounding box center [593, 254] width 155 height 470
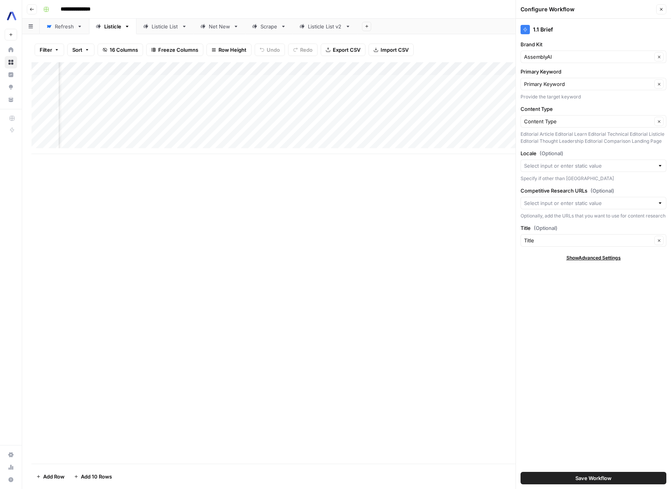
click at [603, 261] on span "Show Advanced Settings" at bounding box center [593, 257] width 54 height 7
click at [603, 261] on span "Hide Advanced Settings" at bounding box center [593, 257] width 52 height 7
click at [379, 80] on div "Add Column" at bounding box center [346, 108] width 630 height 92
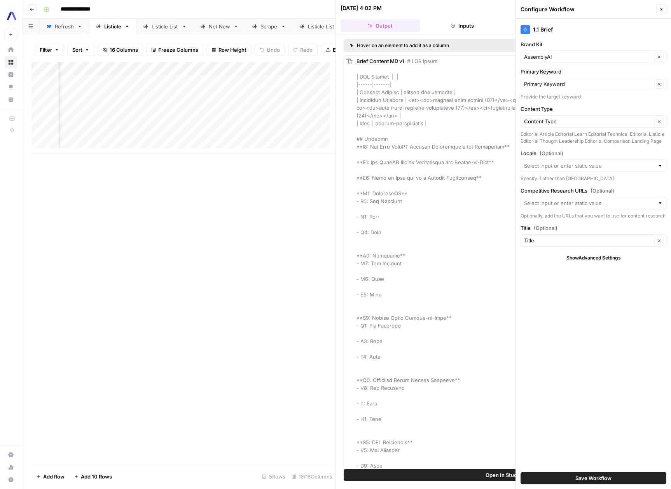
click at [460, 24] on button "Inputs" at bounding box center [462, 25] width 79 height 12
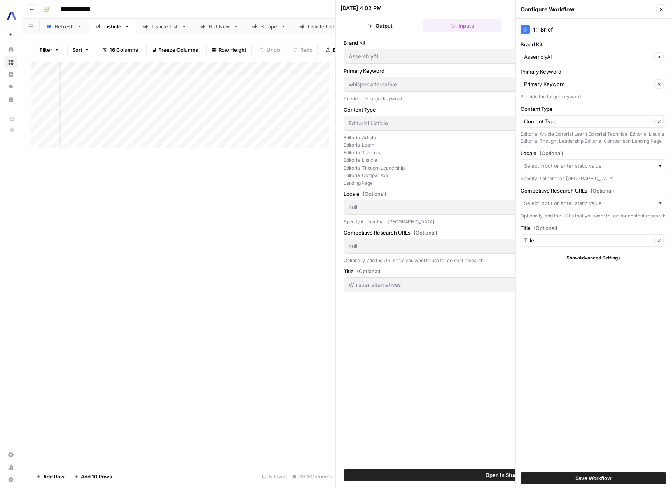
click at [176, 231] on div "Add Column" at bounding box center [183, 262] width 304 height 401
click at [604, 202] on input "Competitive Research URLs (Optional)" at bounding box center [589, 203] width 130 height 8
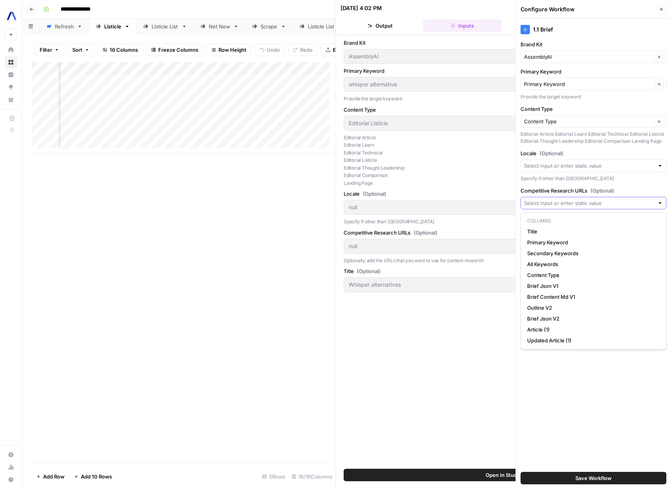
click at [604, 202] on input "Competitive Research URLs (Optional)" at bounding box center [589, 203] width 130 height 8
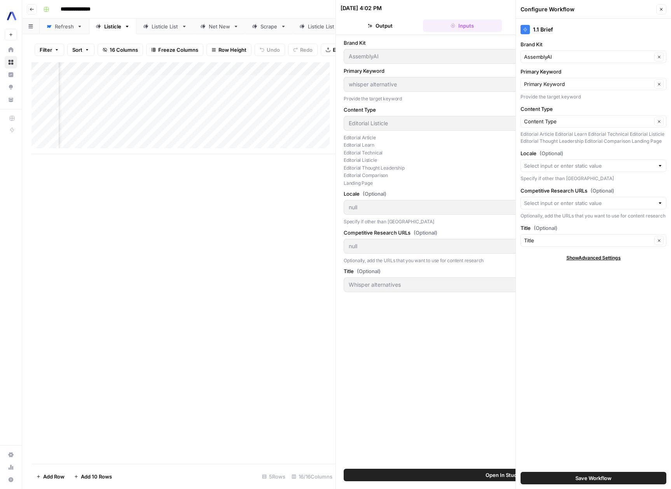
click at [209, 271] on div "Add Column" at bounding box center [183, 262] width 304 height 401
click at [663, 9] on icon "button" at bounding box center [661, 9] width 5 height 5
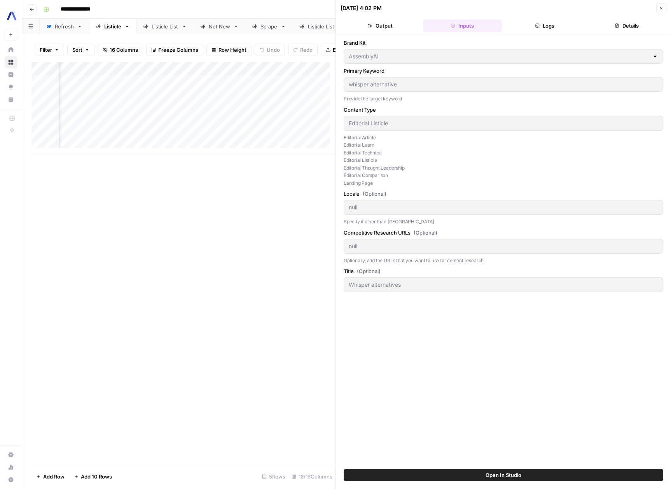
click at [660, 6] on icon "button" at bounding box center [661, 8] width 5 height 5
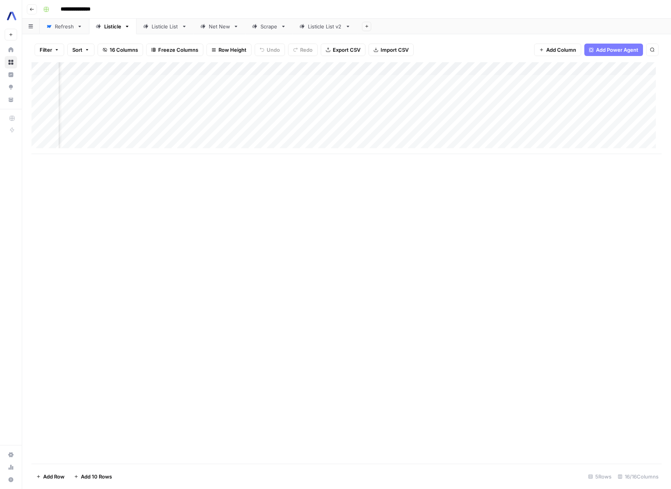
scroll to position [0, 511]
click at [354, 67] on div "Add Column" at bounding box center [346, 108] width 630 height 92
click at [459, 279] on div "Add Column" at bounding box center [346, 262] width 630 height 401
click at [273, 67] on div "Add Column" at bounding box center [346, 108] width 630 height 92
click at [257, 133] on span "Configure Inputs" at bounding box center [271, 134] width 68 height 8
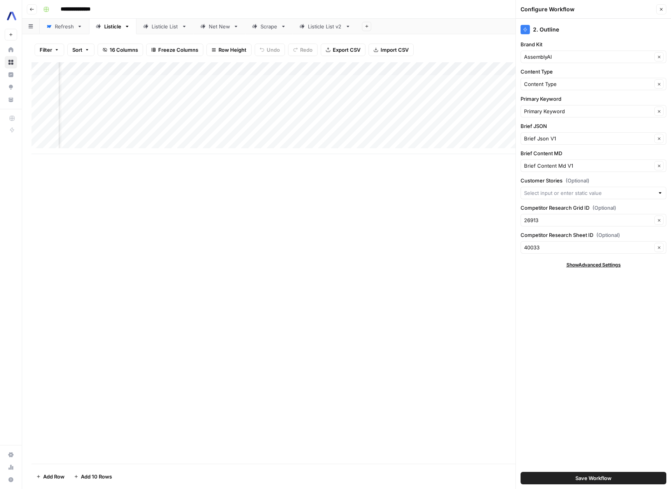
click at [663, 9] on span "Close" at bounding box center [663, 9] width 0 height 0
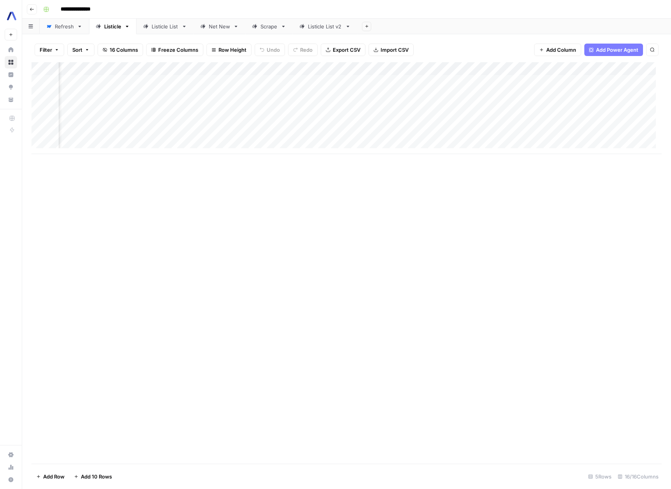
scroll to position [0, 300]
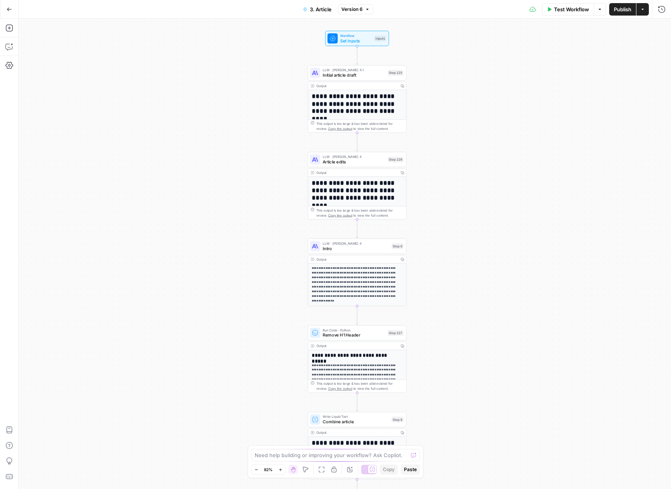
drag, startPoint x: 430, startPoint y: 195, endPoint x: 500, endPoint y: 121, distance: 101.7
click at [500, 121] on div "**********" at bounding box center [345, 254] width 652 height 470
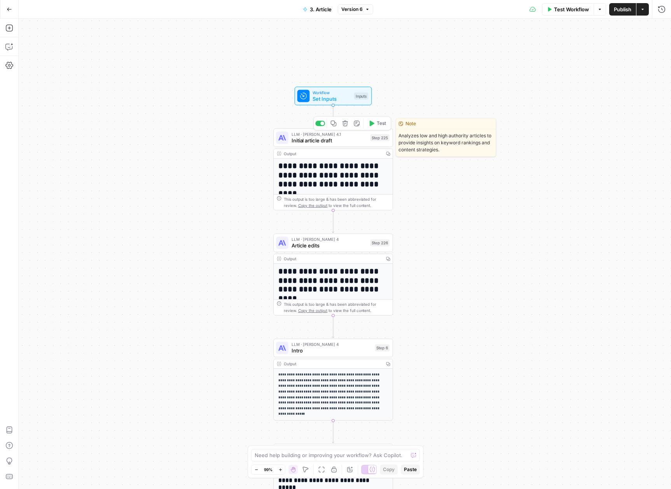
click at [344, 145] on div "LLM · [PERSON_NAME] Opus 4.1 Initial article draft Step 225 Copy step Delete st…" at bounding box center [333, 137] width 120 height 19
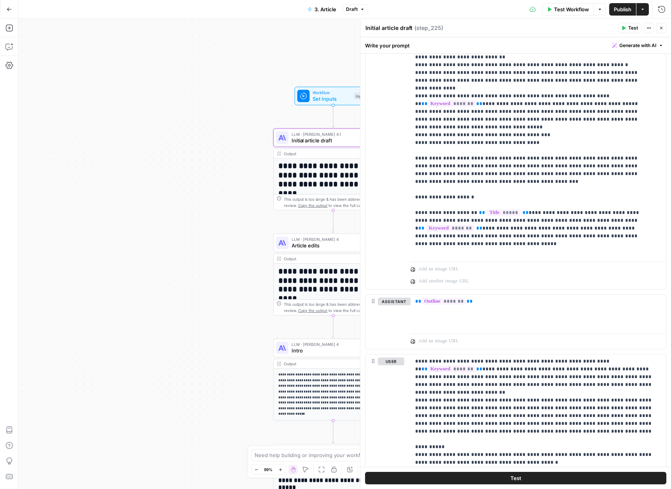
scroll to position [226, 0]
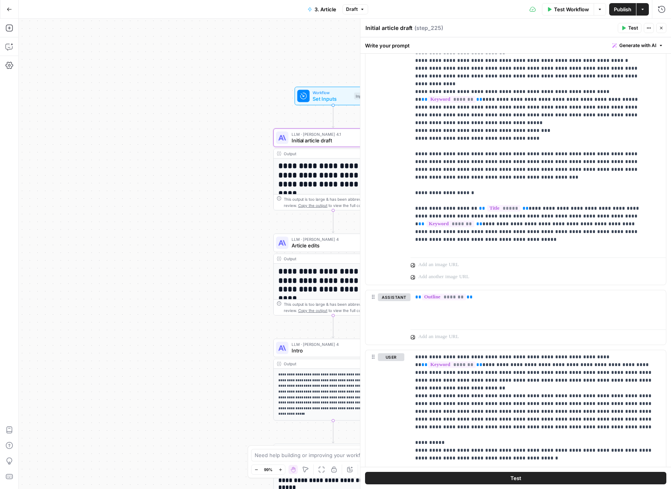
click at [660, 29] on icon "button" at bounding box center [661, 28] width 5 height 5
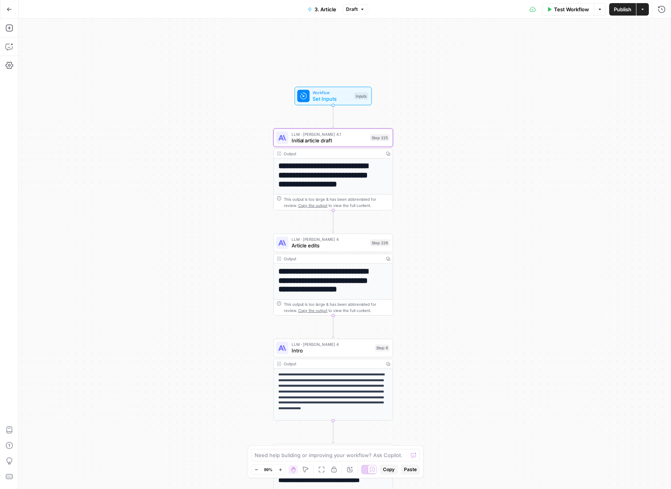
drag, startPoint x: 581, startPoint y: 16, endPoint x: 597, endPoint y: 25, distance: 18.1
click at [597, 25] on div "**********" at bounding box center [335, 244] width 671 height 489
click at [600, 15] on div "Test Workflow Options Publish Actions Run History" at bounding box center [519, 9] width 303 height 18
click at [598, 12] on button "Options" at bounding box center [599, 9] width 12 height 12
click at [597, 12] on button "Options" at bounding box center [599, 9] width 12 height 12
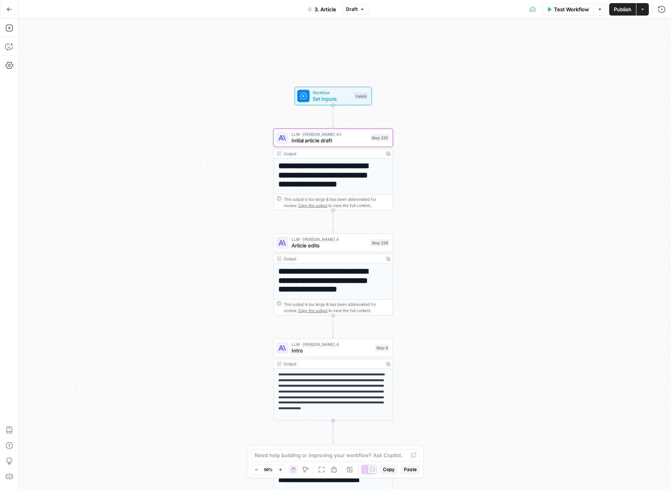
click at [565, 13] on button "Test Workflow" at bounding box center [568, 9] width 52 height 12
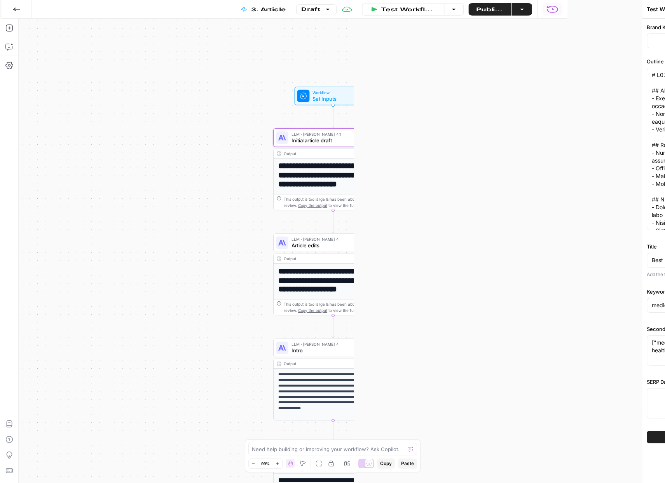
type input "AssemblyAI"
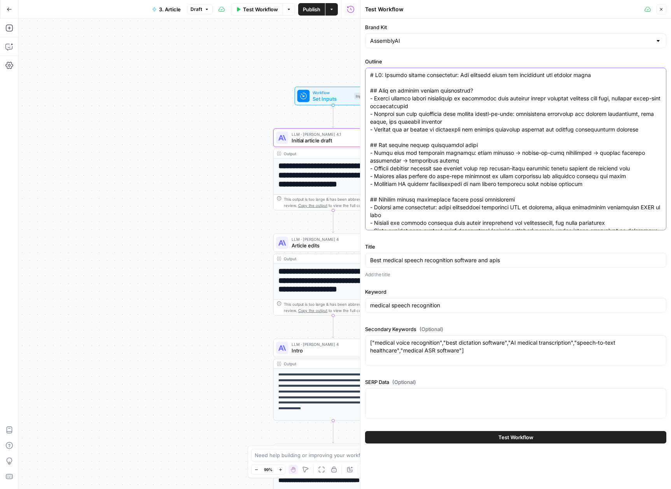
click at [489, 129] on textarea "Outline" at bounding box center [515, 444] width 291 height 746
click at [490, 122] on textarea "Outline" at bounding box center [515, 444] width 291 height 746
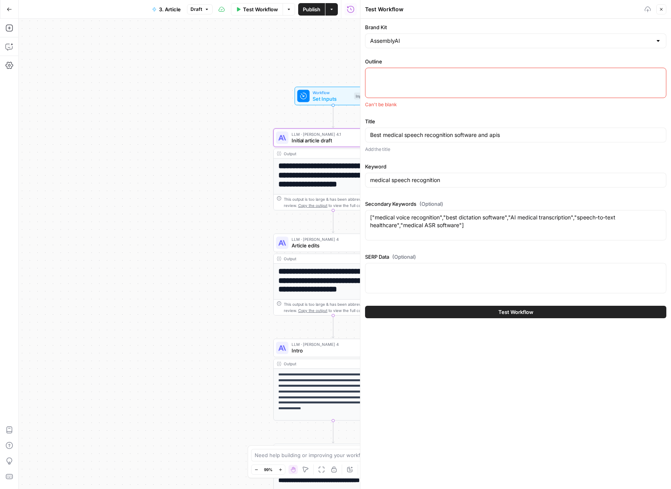
paste textarea "Loremips dolorsitamet Consect adi e Seddoeiu temporincid utla etdolore magnaa e…"
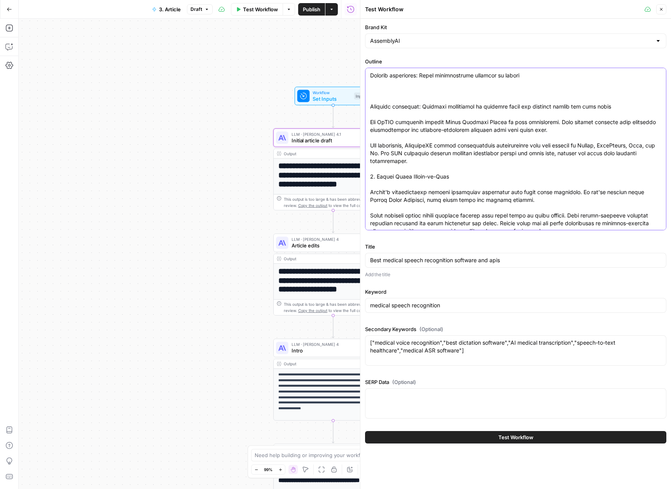
scroll to position [0, 0]
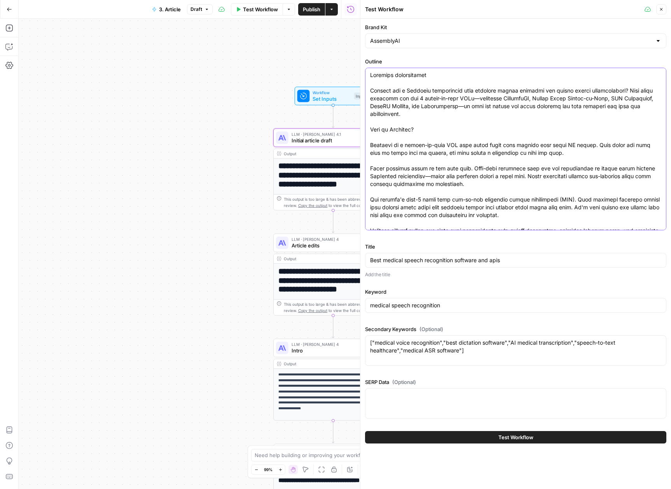
type textarea "Loremips dolorsitamet Consect adi e Seddoeiu temporincid utla etdolore magnaa e…"
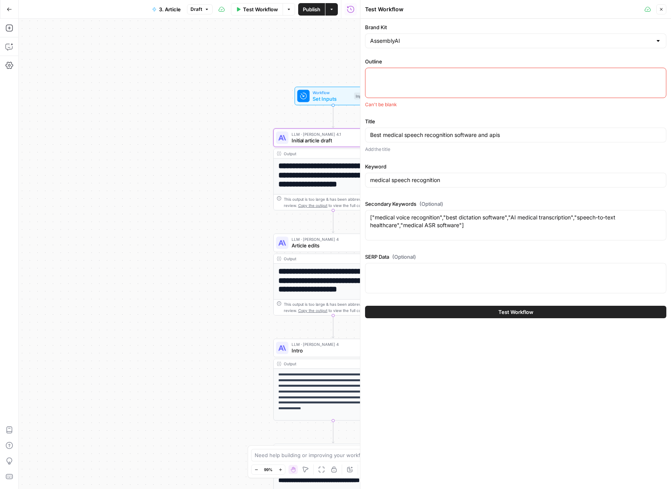
click at [442, 86] on div at bounding box center [515, 83] width 301 height 30
click at [441, 85] on div at bounding box center [515, 83] width 301 height 30
click at [429, 90] on div at bounding box center [515, 83] width 301 height 30
paste textarea "Loremips dolorsitamet Consect adi e Seddoeiu temporincid utla etdolore magnaa e…"
type textarea "Loremips dolorsitamet Consect adi e Seddoeiu temporincid utla etdolore magnaa e…"
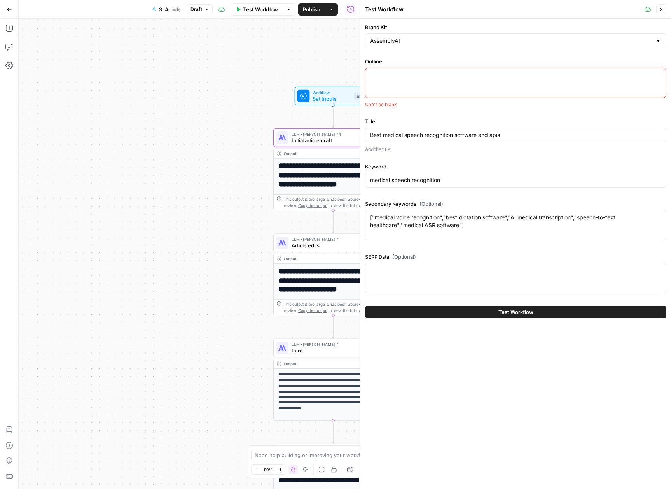
click at [489, 86] on div at bounding box center [515, 83] width 301 height 30
paste textarea "# Loremips dolorsitamet Consect adi e Seddoeiu temporincid utla etdolore magnaa…"
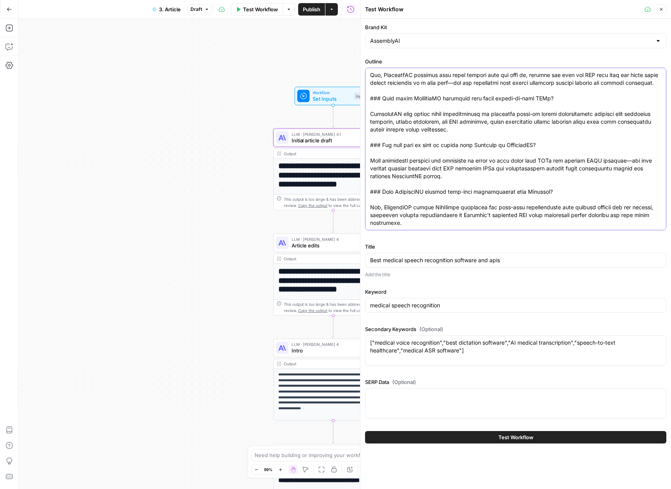
type textarea "# Loremips dolorsitamet Consect adi e Seddoeiu temporincid utla etdolore magnaa…"
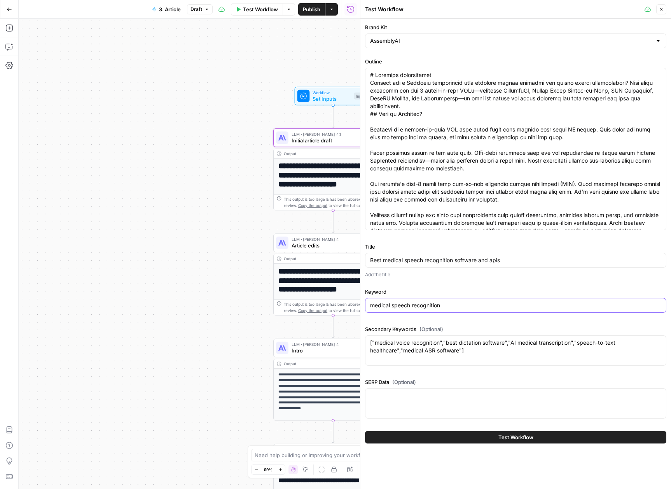
click at [481, 305] on input "medical speech recognition" at bounding box center [515, 305] width 291 height 8
click at [474, 259] on input "Best medical speech recognition software and apis" at bounding box center [515, 260] width 291 height 8
paste input "Deepgram alternatives"
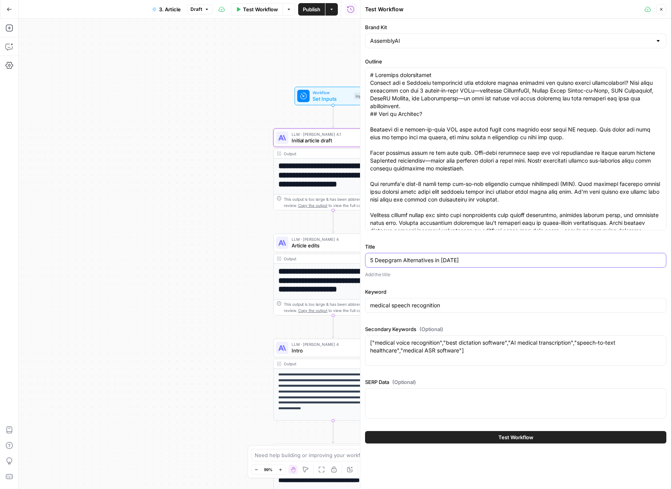
type input "5 Deepgram Alternatives in [DATE]"
click at [456, 303] on input "medical speech recognition" at bounding box center [515, 305] width 291 height 8
paste input "Deepgram alternatives"
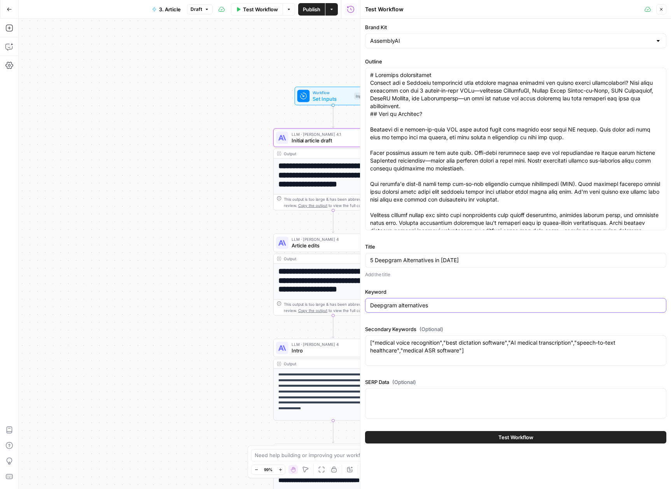
type input "Deepgram alternatives"
click at [433, 347] on textarea "["medical voice recognition","best dictation software","AI medical transcriptio…" at bounding box center [515, 347] width 291 height 16
paste textarea ""[""open source speech recognition"",""AssemblyAI vs Deepgram"",""speaker diari…"
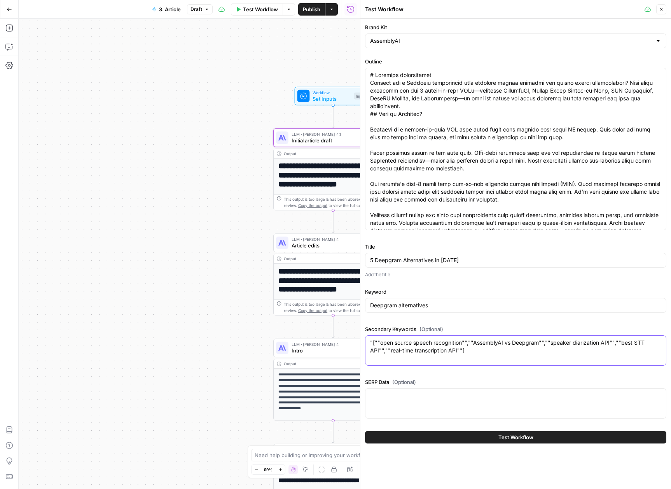
click at [373, 342] on textarea ""[""open source speech recognition"",""AssemblyAI vs Deepgram"",""speaker diari…" at bounding box center [515, 347] width 291 height 16
type textarea "[""open source speech recognition"",""AssemblyAI vs Deepgram"",""speaker diariz…"
click at [513, 396] on textarea "SERP Data (Optional)" at bounding box center [515, 395] width 291 height 8
click at [518, 437] on span "Test Workflow" at bounding box center [515, 437] width 35 height 8
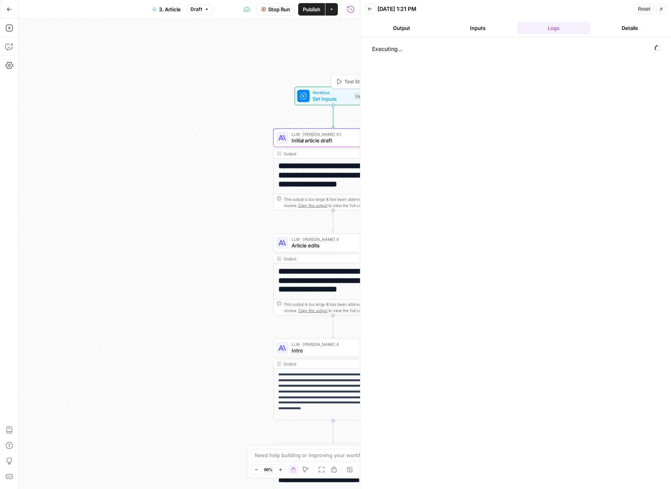
click at [309, 96] on div at bounding box center [303, 96] width 12 height 12
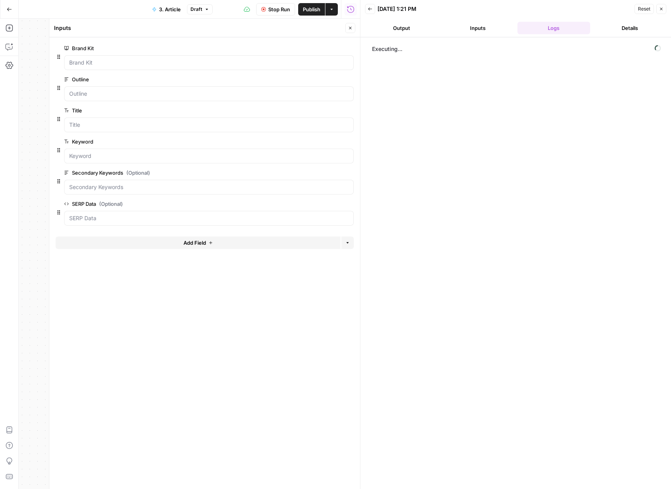
click at [349, 30] on icon "button" at bounding box center [350, 28] width 5 height 5
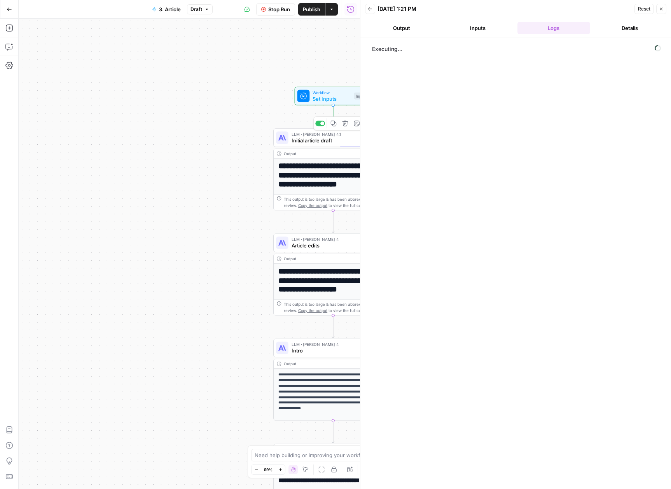
click at [307, 142] on span "Initial article draft" at bounding box center [329, 140] width 76 height 8
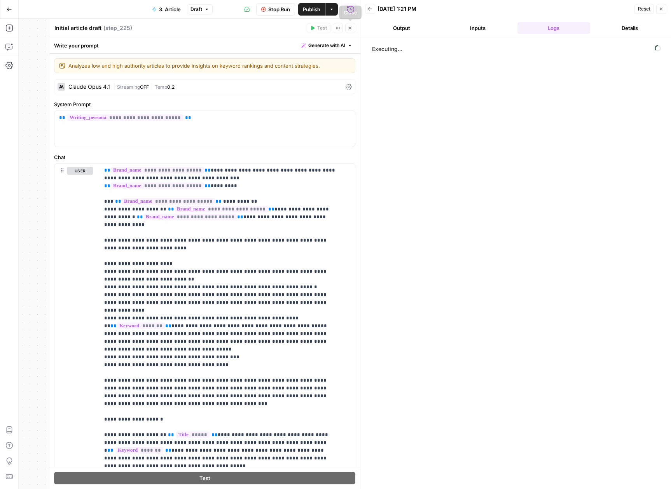
click at [353, 28] on button "Close" at bounding box center [350, 28] width 10 height 10
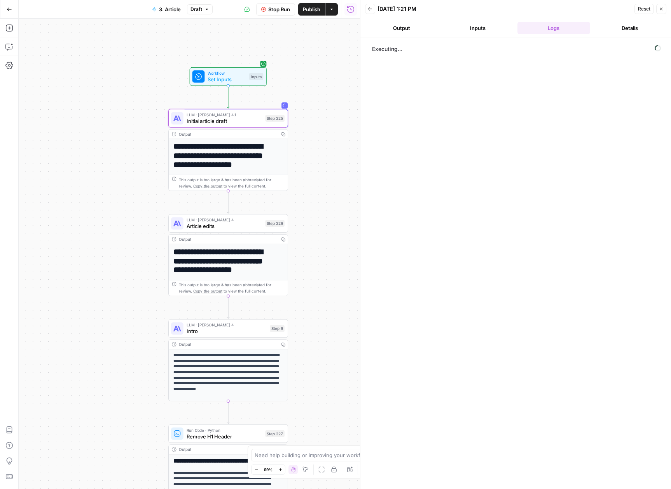
drag, startPoint x: 204, startPoint y: 236, endPoint x: 92, endPoint y: 219, distance: 113.5
click at [92, 219] on div "**********" at bounding box center [189, 254] width 341 height 470
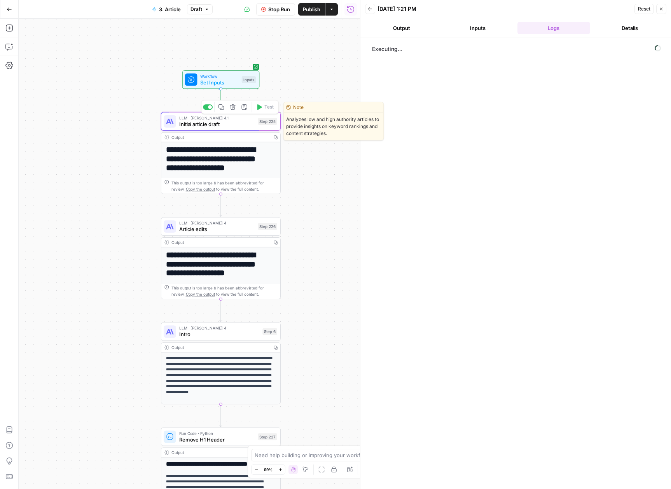
click at [215, 127] on div "LLM · [PERSON_NAME] Opus 4.1 Initial article draft Step 225 Copy step Delete st…" at bounding box center [221, 121] width 120 height 19
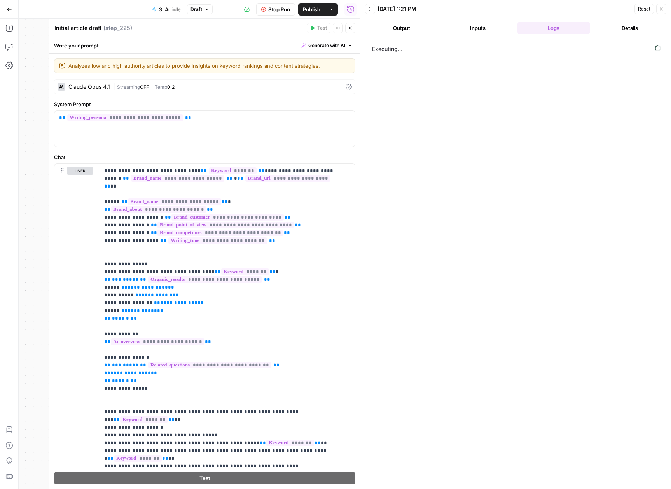
click at [386, 22] on button "Output" at bounding box center [401, 28] width 73 height 12
click at [490, 31] on button "Inputs" at bounding box center [477, 28] width 73 height 12
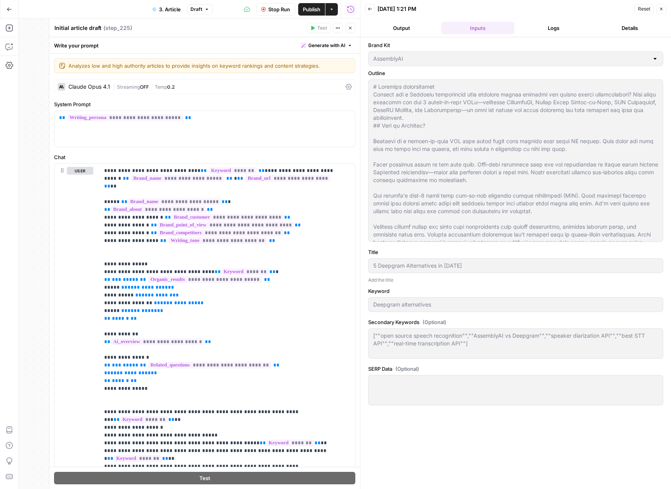
click at [536, 30] on button "Logs" at bounding box center [553, 28] width 73 height 12
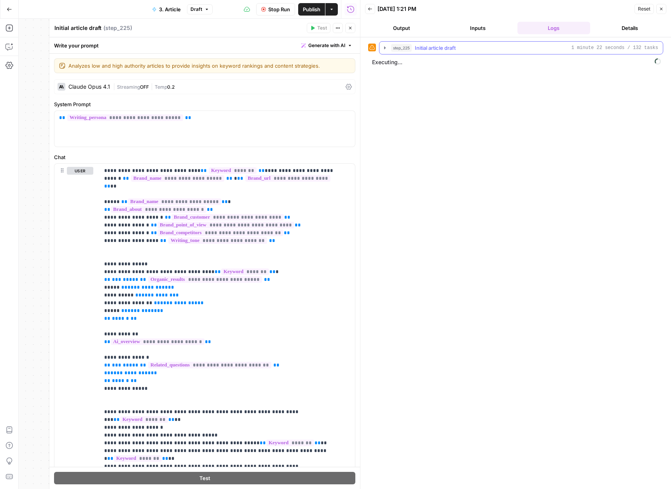
click at [386, 48] on icon "button" at bounding box center [385, 48] width 6 height 6
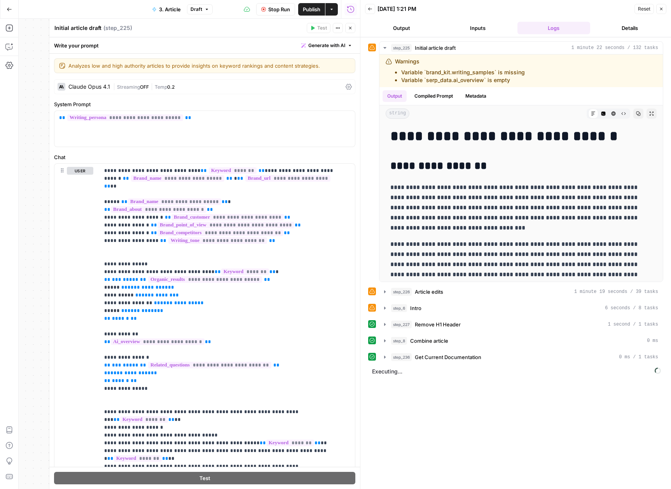
click at [663, 9] on icon "button" at bounding box center [661, 9] width 5 height 5
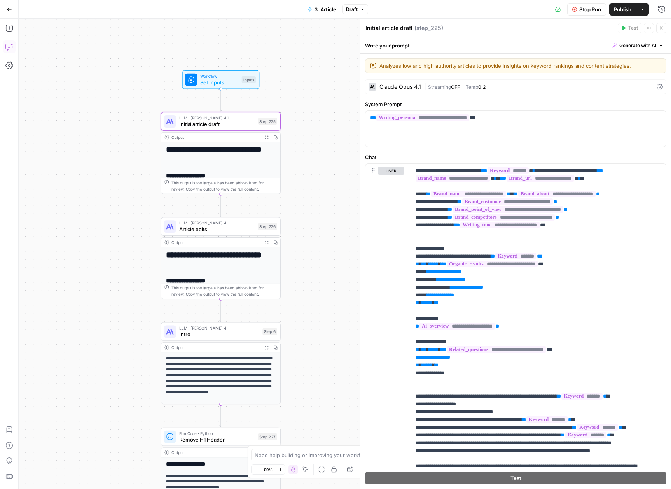
click at [12, 47] on icon "button" at bounding box center [9, 47] width 8 height 8
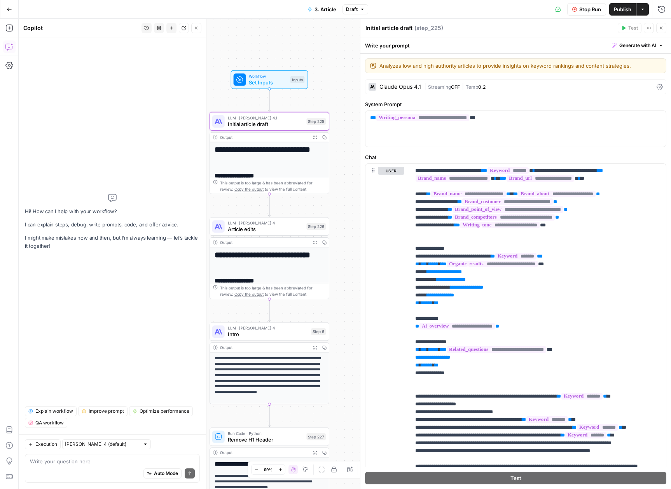
click at [321, 45] on div "**********" at bounding box center [345, 254] width 652 height 470
click at [99, 462] on textarea at bounding box center [112, 461] width 165 height 8
click at [111, 443] on input "text" at bounding box center [102, 444] width 75 height 8
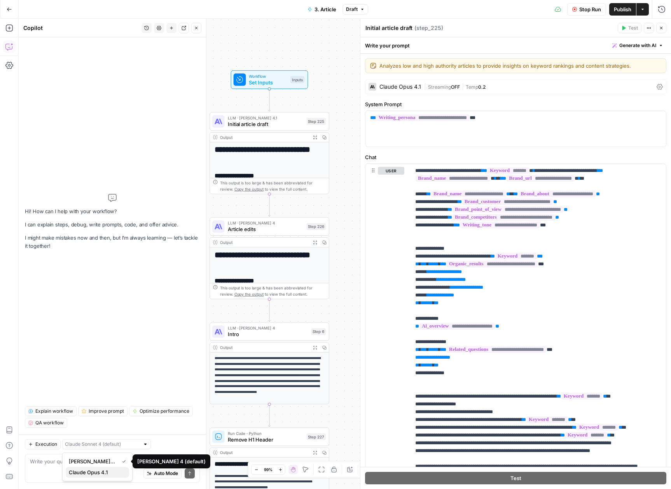
click at [106, 473] on span "Claude Opus 4.1" at bounding box center [96, 472] width 54 height 8
type input "Claude Opus 4.1"
click at [102, 464] on textarea at bounding box center [112, 461] width 165 height 8
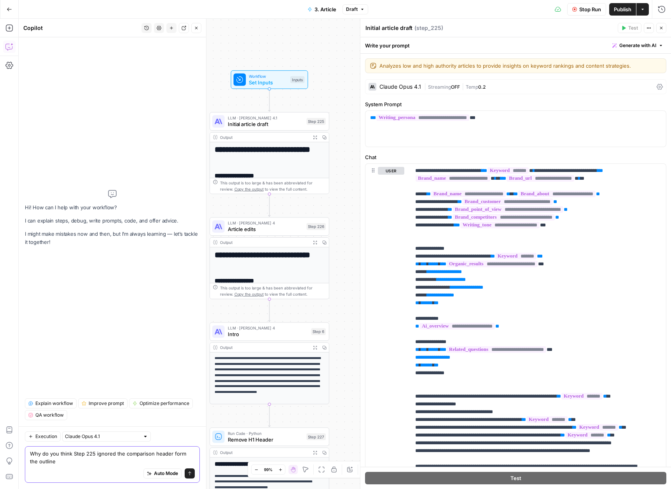
type textarea "Why do you think Step 225 ignored the comparison header form the outline?"
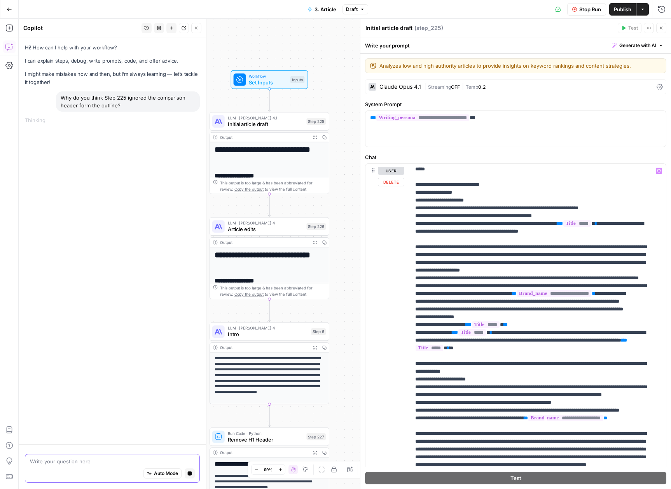
scroll to position [362, 0]
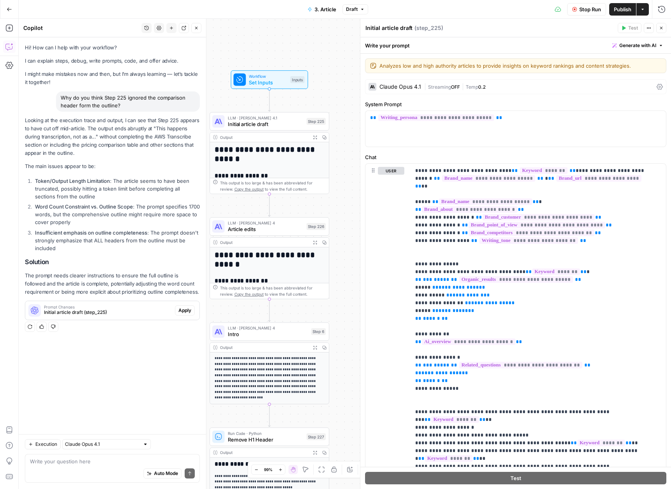
scroll to position [362, 0]
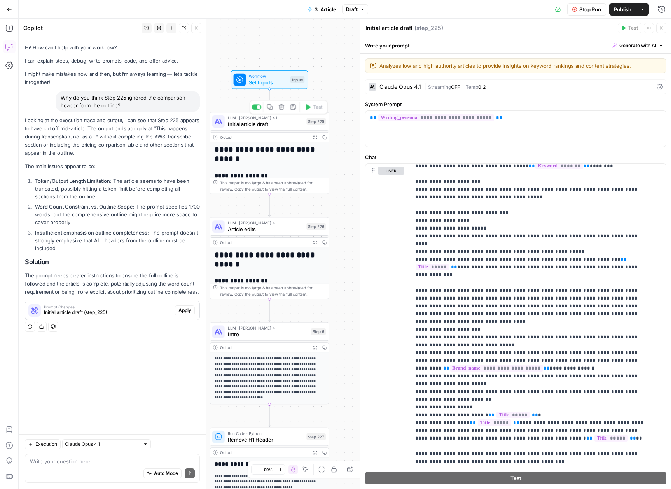
click at [283, 124] on span "Initial article draft" at bounding box center [266, 124] width 76 height 8
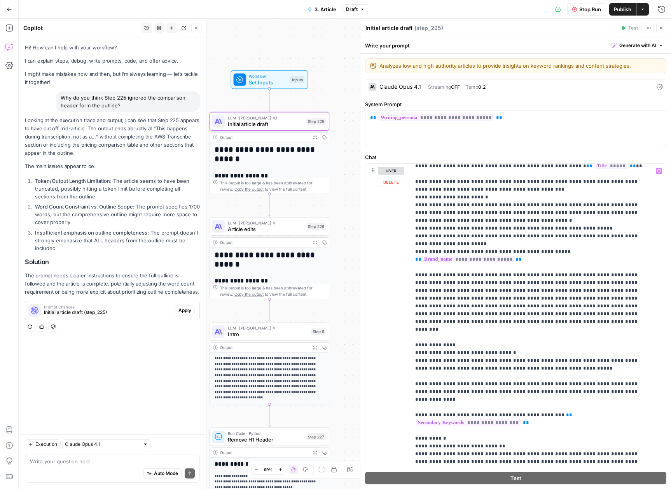
scroll to position [983, 0]
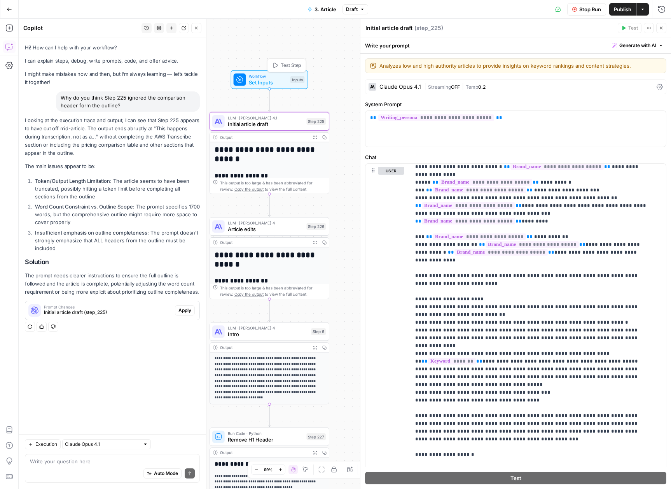
click at [253, 83] on span "Set Inputs" at bounding box center [268, 83] width 38 height 8
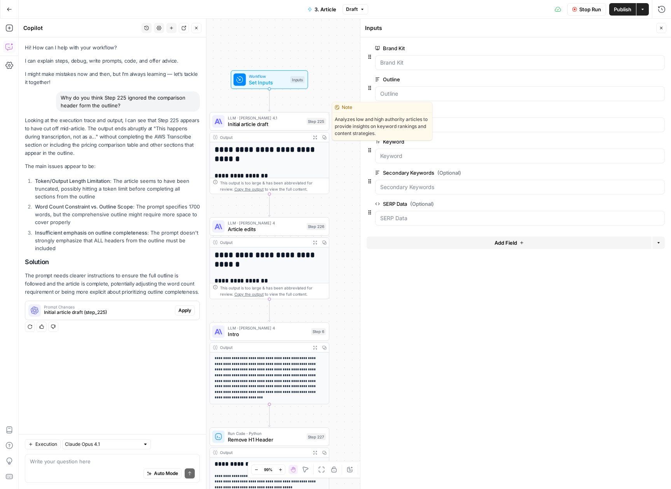
click at [258, 115] on span "LLM · [PERSON_NAME] 4.1" at bounding box center [266, 118] width 76 height 6
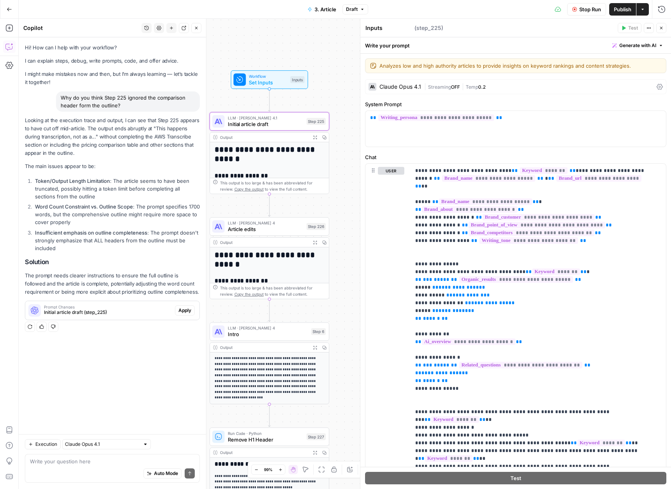
type textarea "Initial article draft"
click at [264, 79] on span "Set Inputs" at bounding box center [268, 83] width 38 height 8
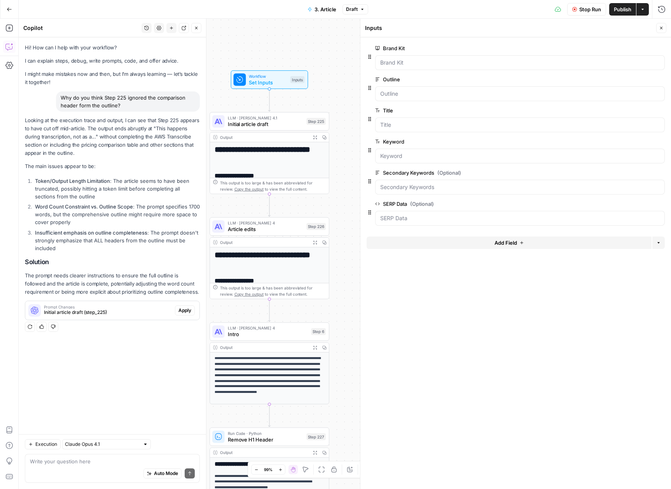
click at [660, 26] on icon "button" at bounding box center [661, 28] width 5 height 5
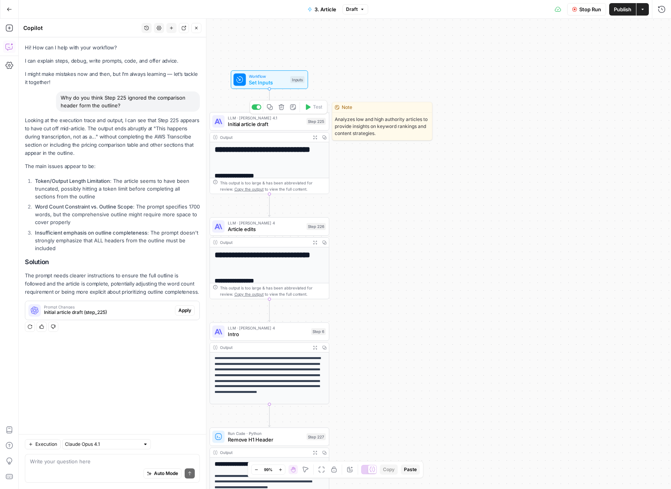
click at [267, 122] on span "Initial article draft" at bounding box center [266, 124] width 76 height 8
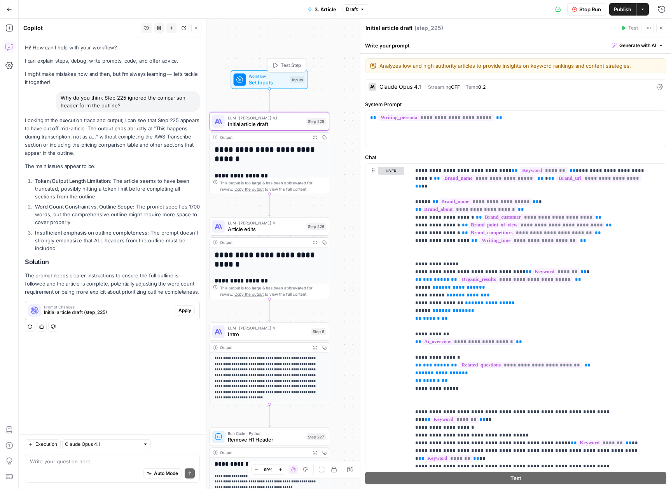
click at [277, 82] on span "Set Inputs" at bounding box center [268, 83] width 38 height 8
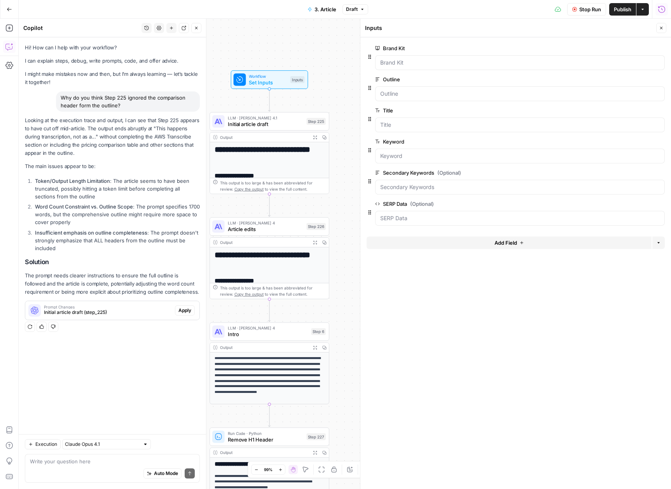
click at [665, 9] on button "Run History" at bounding box center [661, 9] width 12 height 12
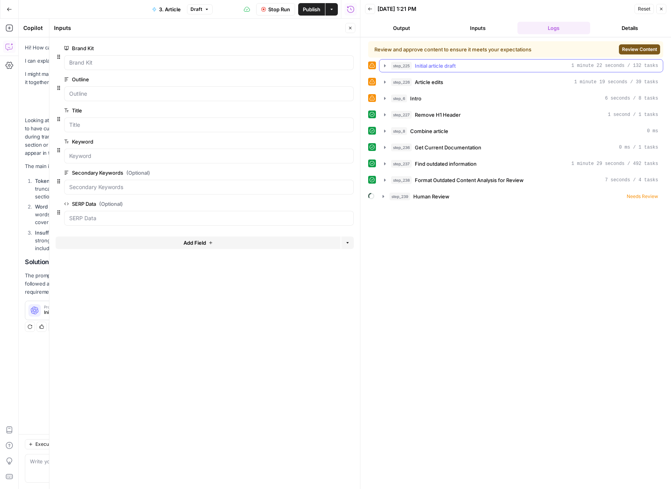
click at [385, 66] on icon "button" at bounding box center [385, 66] width 6 height 6
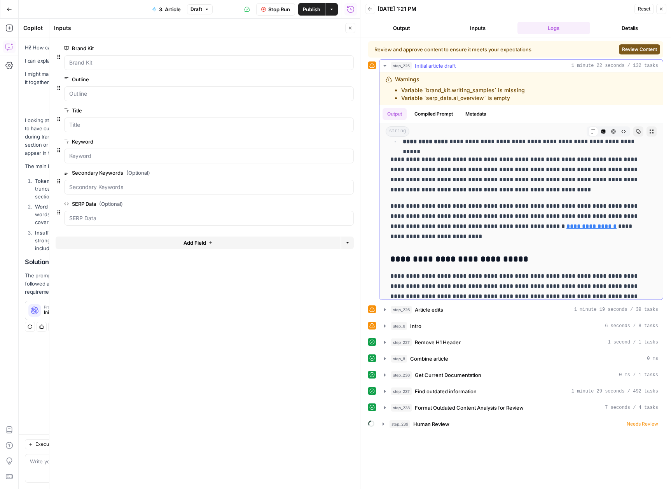
scroll to position [0, 0]
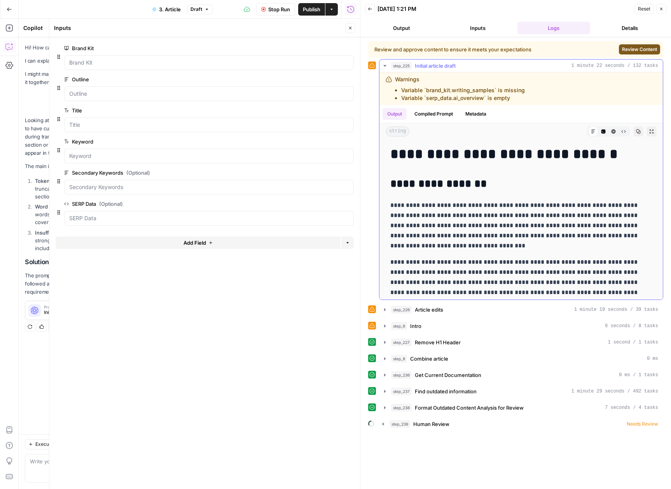
click at [432, 119] on button "Compiled Prompt" at bounding box center [434, 114] width 48 height 12
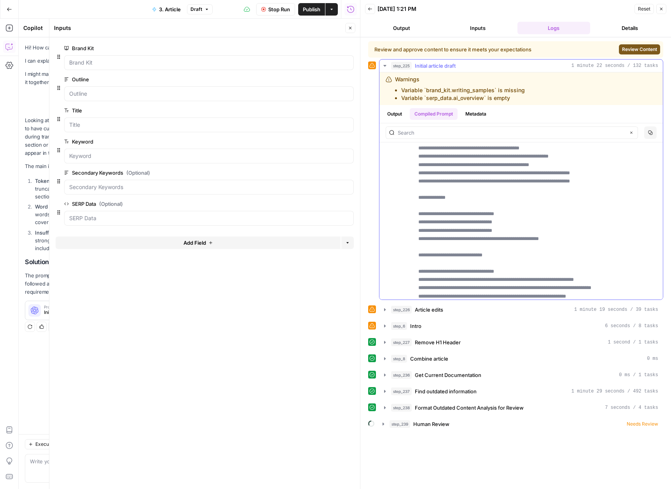
scroll to position [8320, 0]
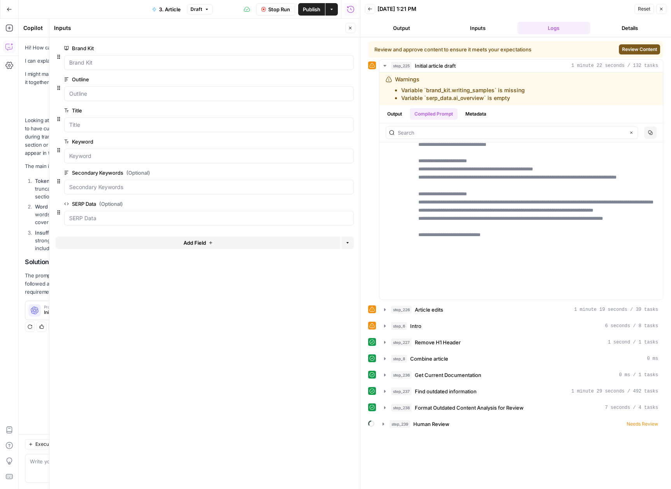
click at [478, 27] on button "Inputs" at bounding box center [477, 28] width 73 height 12
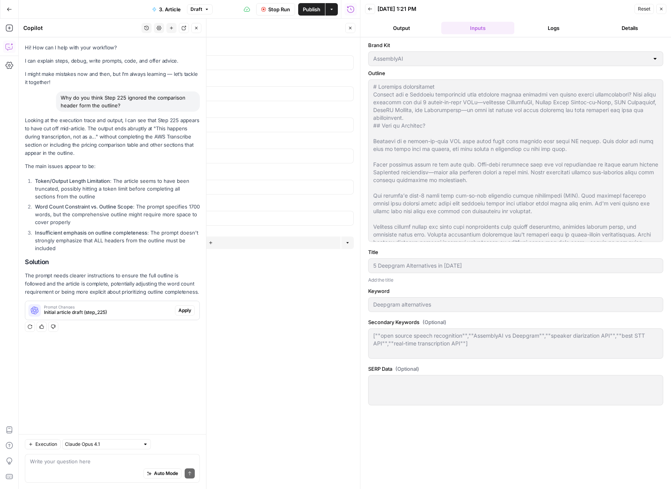
click at [661, 9] on icon "button" at bounding box center [661, 9] width 5 height 5
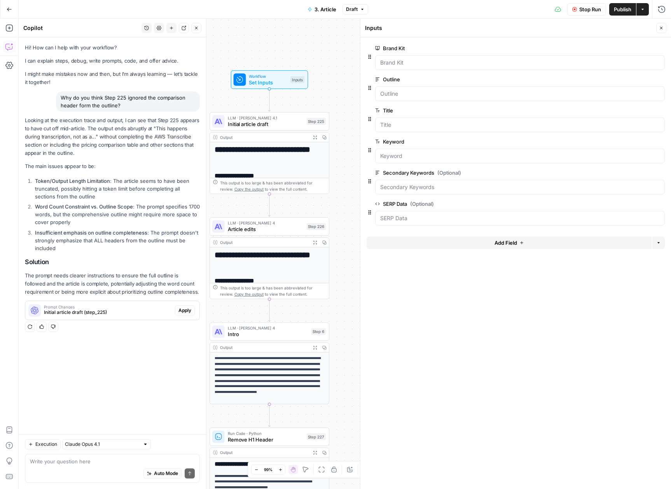
click at [579, 10] on span "Stop Run" at bounding box center [590, 9] width 22 height 8
click at [598, 11] on icon "button" at bounding box center [599, 9] width 5 height 5
click at [576, 27] on span "Run Test" at bounding box center [577, 28] width 34 height 8
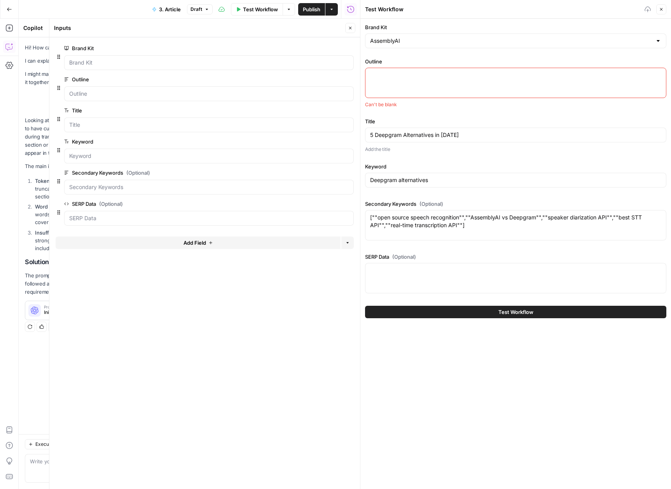
paste textarea "# L6: Ips 4 Dolorsit Ametconsecte ad 3921 Elits do eiusmodtemp incididunt utl e…"
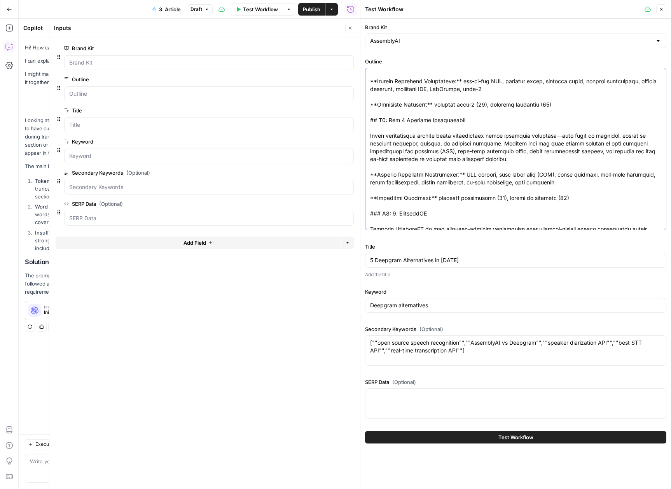
scroll to position [0, 0]
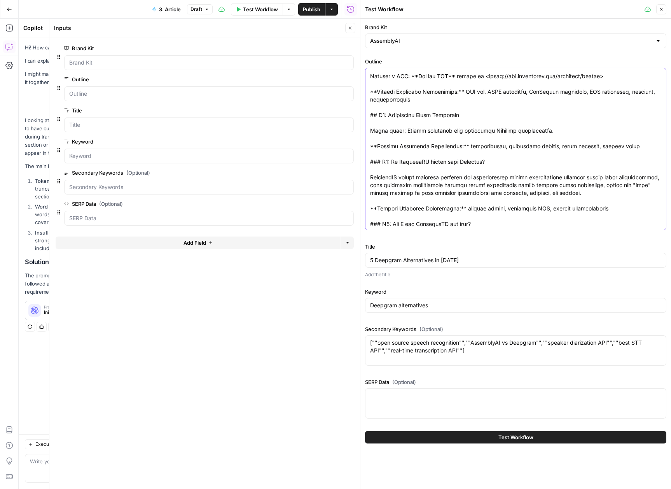
scroll to position [2449, 0]
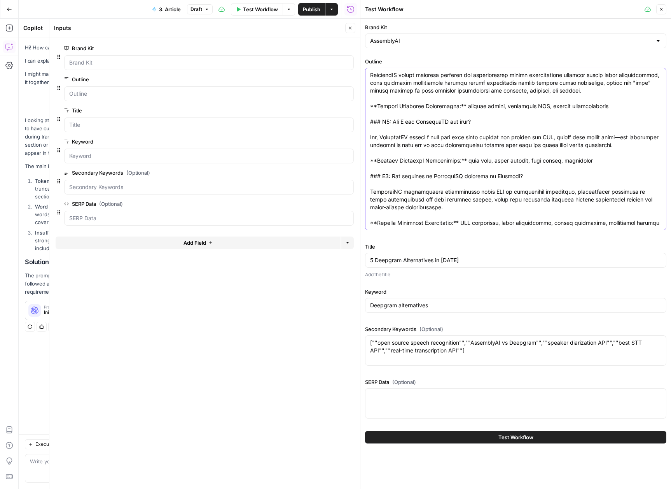
type textarea "# L6: Ips 4 Dolorsit Ametconsecte ad 3921 Elits do eiusmodtemp incididunt utl e…"
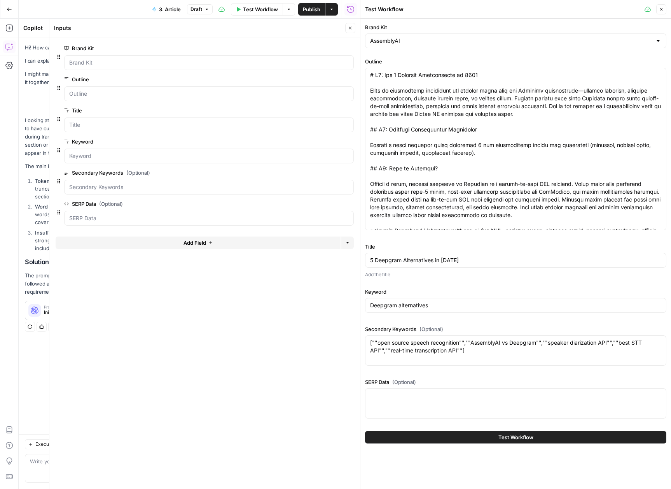
click at [513, 437] on span "Test Workflow" at bounding box center [515, 437] width 35 height 8
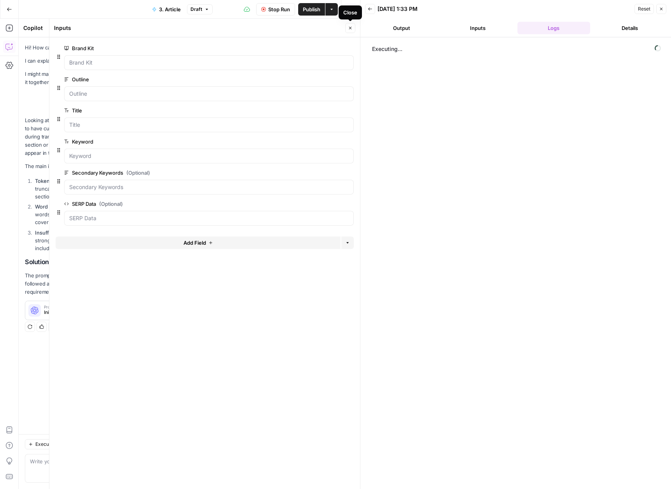
click at [352, 28] on icon "button" at bounding box center [350, 28] width 5 height 5
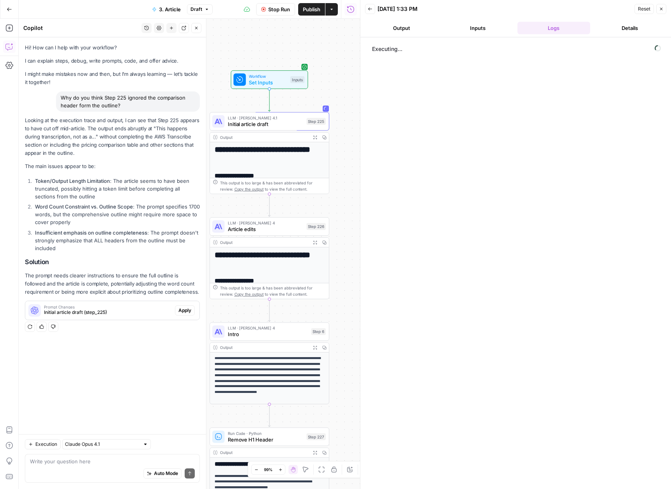
click at [518, 294] on div "Executing..." at bounding box center [515, 262] width 295 height 443
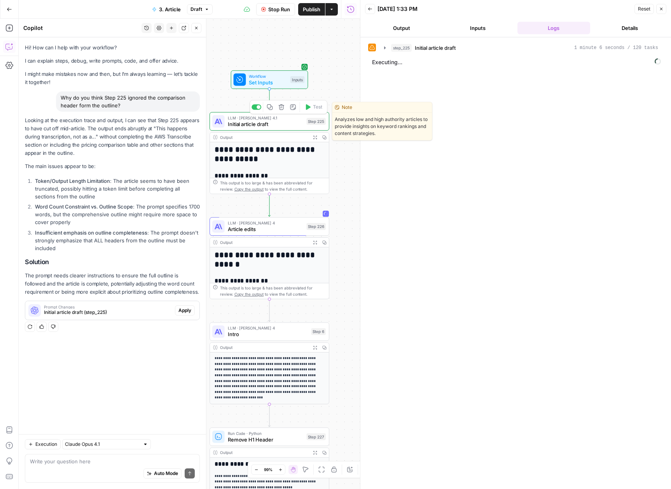
click at [269, 126] on span "Initial article draft" at bounding box center [266, 124] width 76 height 8
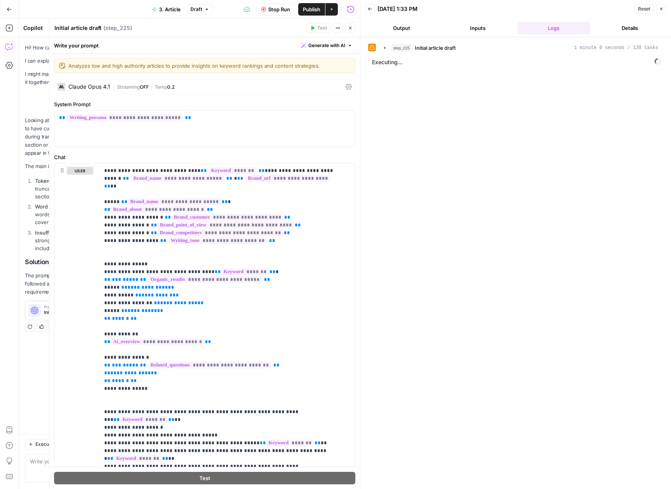
click at [477, 28] on button "Inputs" at bounding box center [477, 28] width 73 height 12
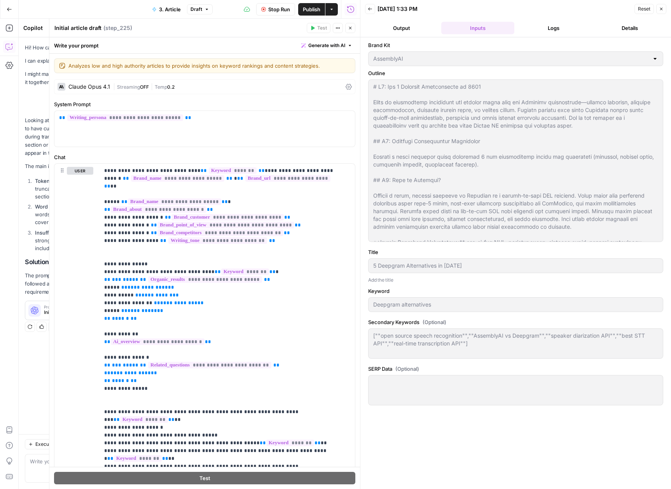
click at [548, 26] on button "Logs" at bounding box center [553, 28] width 73 height 12
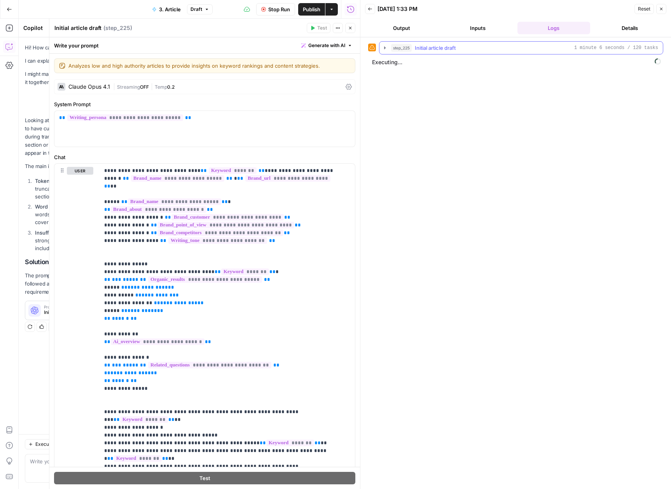
click at [386, 47] on icon "button" at bounding box center [385, 48] width 6 height 6
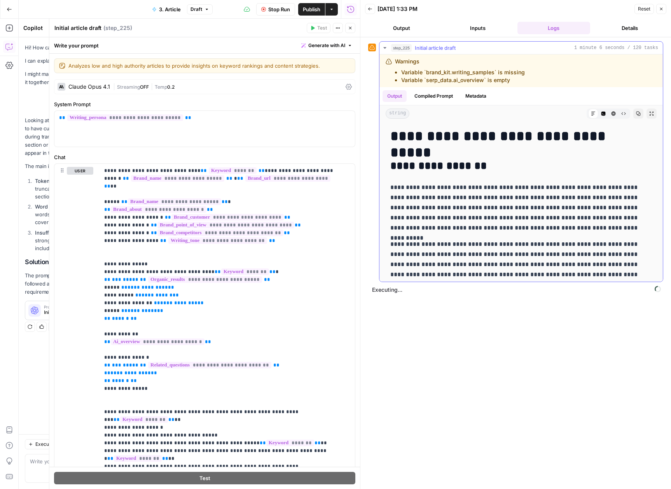
click at [435, 95] on button "Compiled Prompt" at bounding box center [434, 96] width 48 height 12
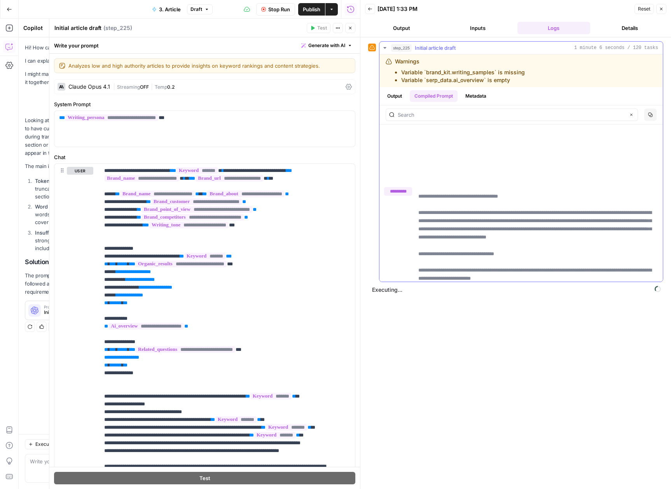
scroll to position [4843, 0]
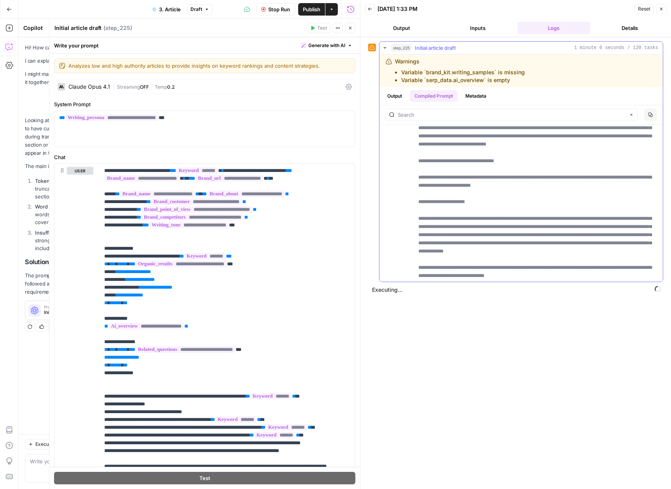
click at [387, 49] on icon "button" at bounding box center [385, 48] width 6 height 6
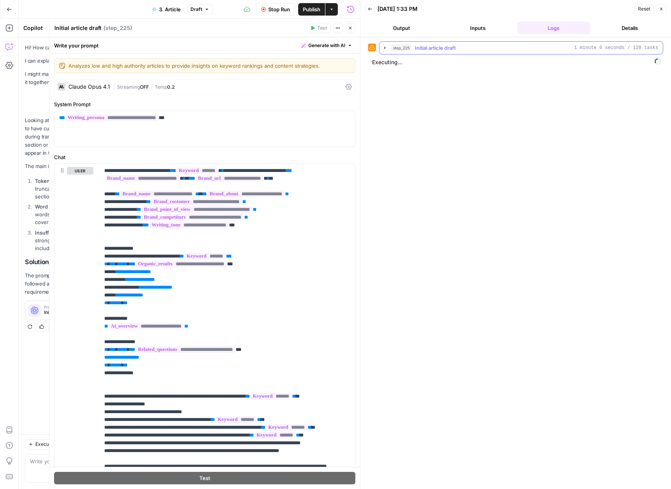
click at [384, 49] on icon "button" at bounding box center [385, 48] width 6 height 6
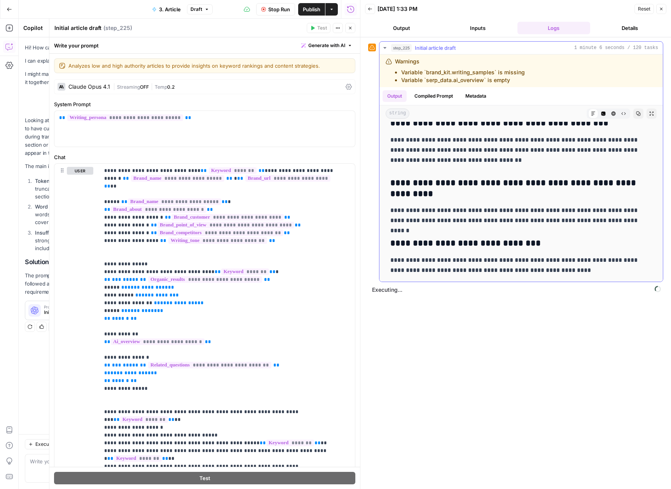
scroll to position [2525, 0]
click at [352, 30] on icon "button" at bounding box center [350, 28] width 5 height 5
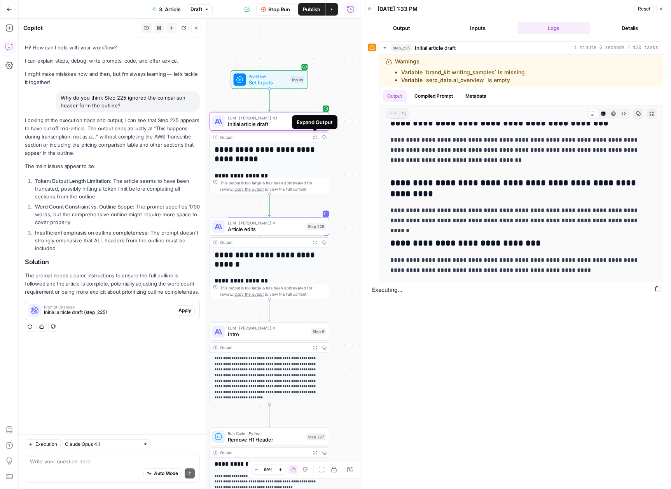
click at [313, 137] on icon "button" at bounding box center [315, 137] width 4 height 4
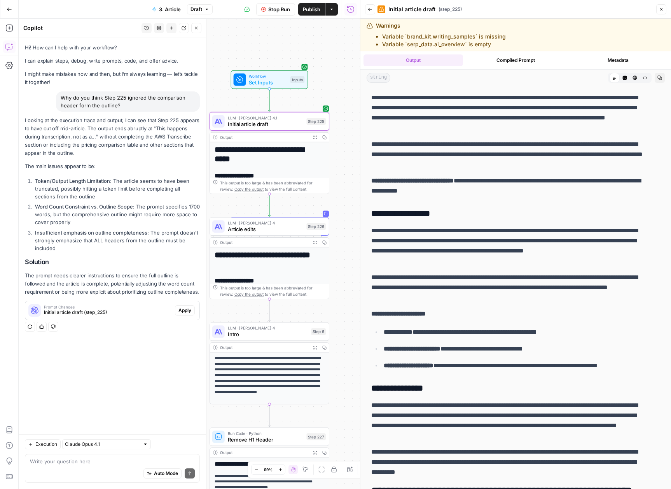
scroll to position [1639, 0]
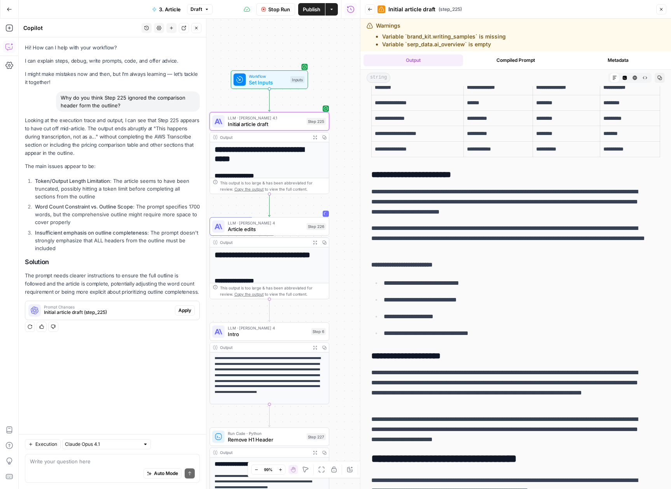
click at [107, 100] on div "Why do you think Step 225 ignored the comparison header form the outline?" at bounding box center [128, 101] width 144 height 20
copy div "Why do you think Step 225 ignored the comparison header form the outline?"
click at [87, 464] on textarea at bounding box center [112, 461] width 165 height 8
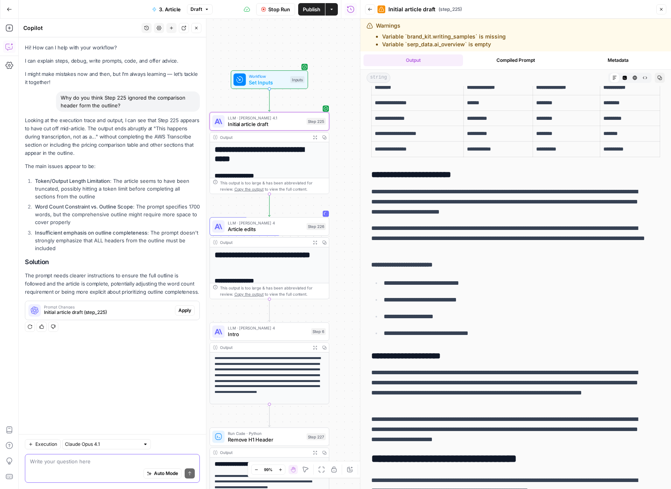
click at [85, 463] on textarea at bounding box center [112, 461] width 165 height 8
paste textarea "Why do you think Step 225 ignored the comparison header form the outline?"
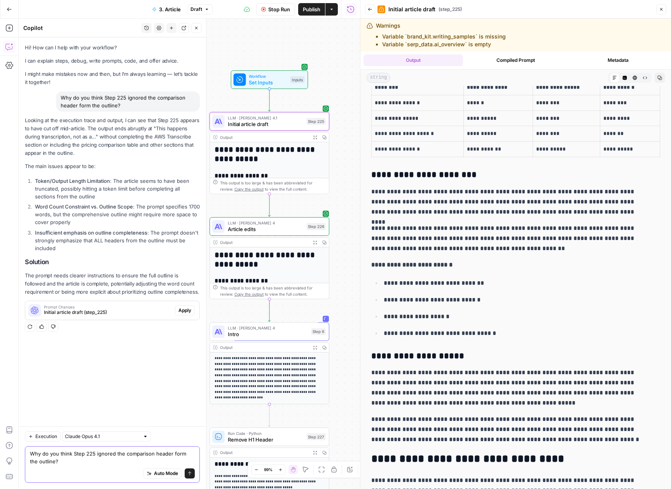
click at [174, 454] on textarea "Why do you think Step 225 ignored the comparison header form the outline?" at bounding box center [112, 457] width 165 height 16
click at [152, 454] on textarea "Why do you think Step 225 ignored the comparison header from the outline?" at bounding box center [112, 457] width 165 height 16
drag, startPoint x: 169, startPoint y: 451, endPoint x: 228, endPoint y: 450, distance: 58.7
click at [169, 451] on textarea "Why do you think Step 225 ignored the comparison header from the outline?" at bounding box center [112, 457] width 165 height 16
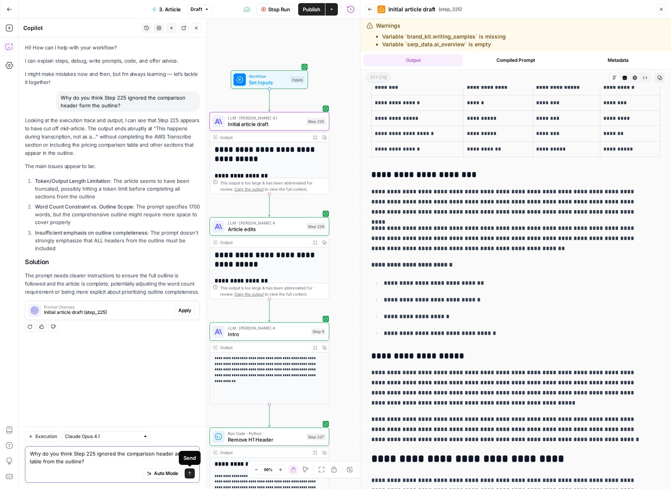
type textarea "Why do you think Step 225 ignored the comparison header and table from the outl…"
click at [191, 475] on icon "submit" at bounding box center [189, 473] width 5 height 5
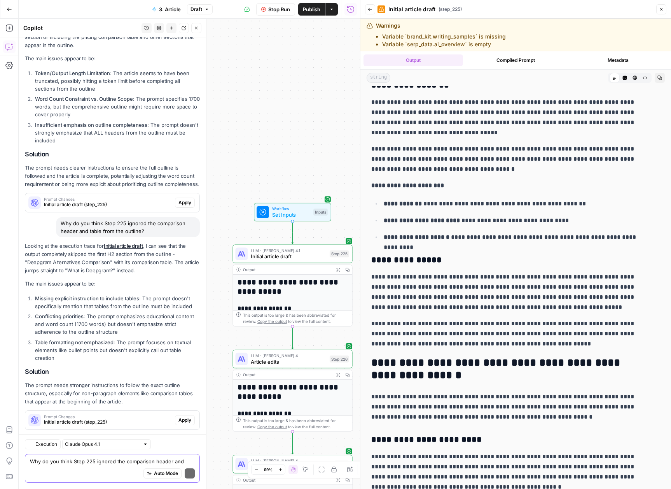
scroll to position [130, 0]
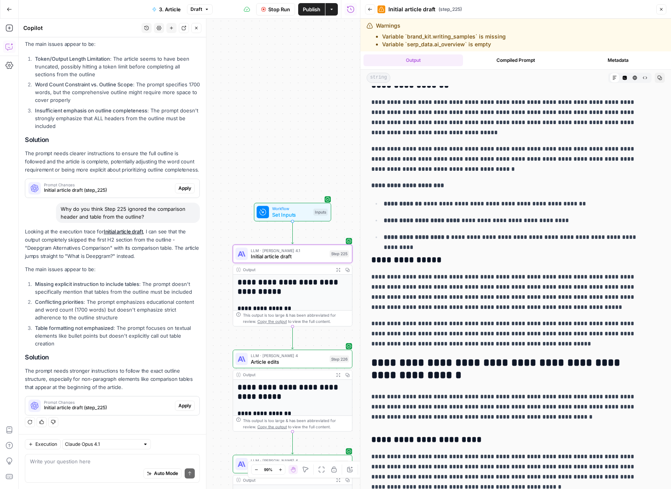
click at [68, 409] on span "Initial article draft (step_225)" at bounding box center [108, 407] width 128 height 7
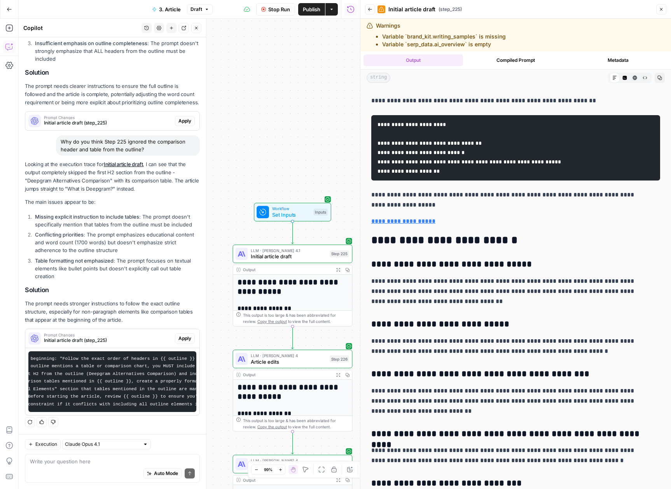
scroll to position [33, 0]
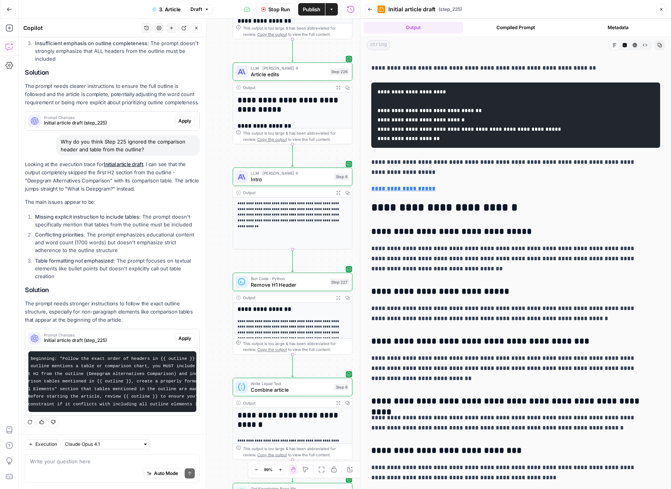
click at [662, 11] on icon "button" at bounding box center [661, 9] width 5 height 5
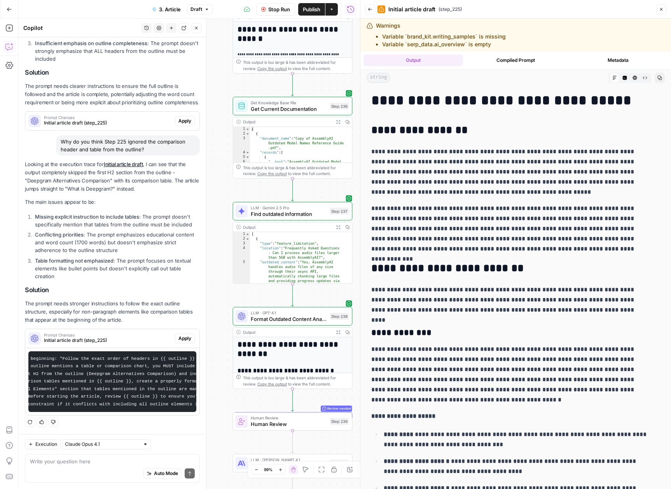
scroll to position [203, 0]
click at [373, 11] on button "Back" at bounding box center [370, 9] width 10 height 10
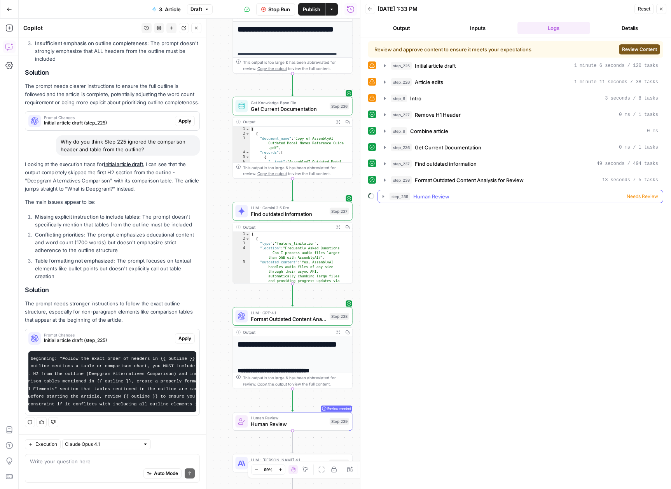
click at [384, 198] on icon "button" at bounding box center [383, 196] width 6 height 6
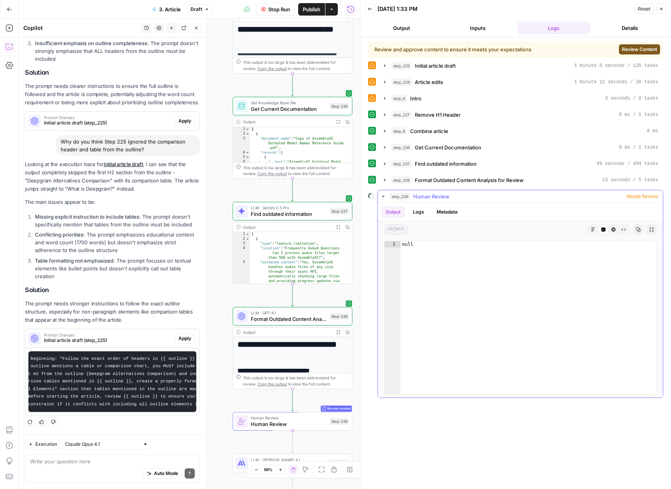
click at [642, 197] on span "Needs Review" at bounding box center [642, 196] width 31 height 7
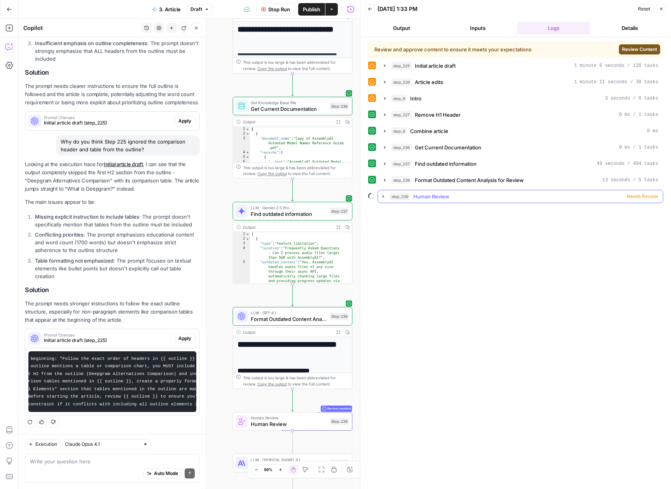
click at [642, 197] on span "Needs Review" at bounding box center [642, 196] width 31 height 7
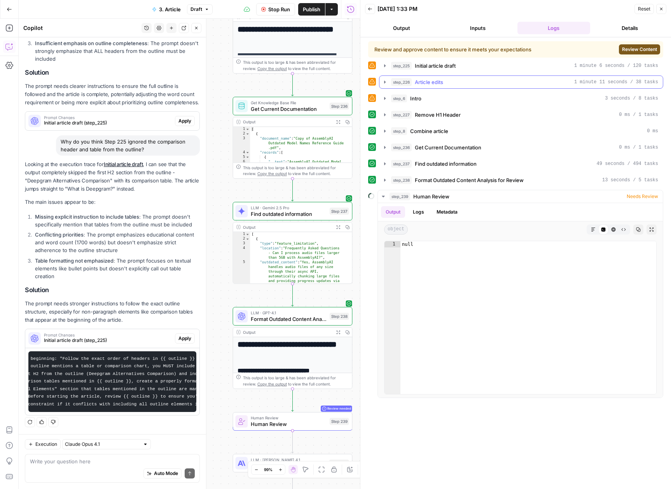
click at [386, 82] on icon "button" at bounding box center [385, 81] width 2 height 3
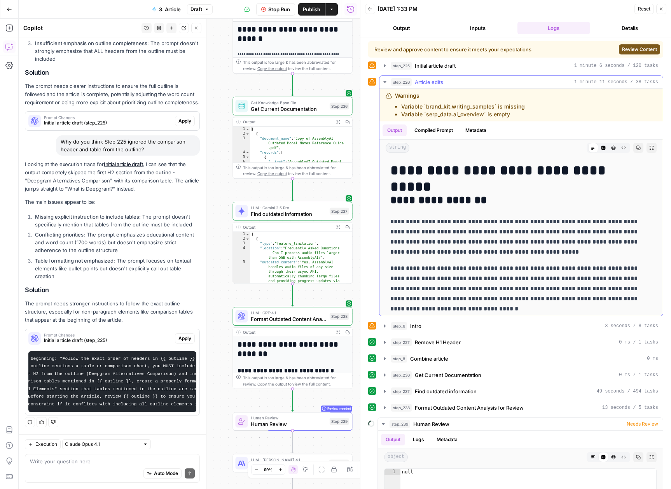
click at [386, 82] on icon "button" at bounding box center [384, 82] width 3 height 2
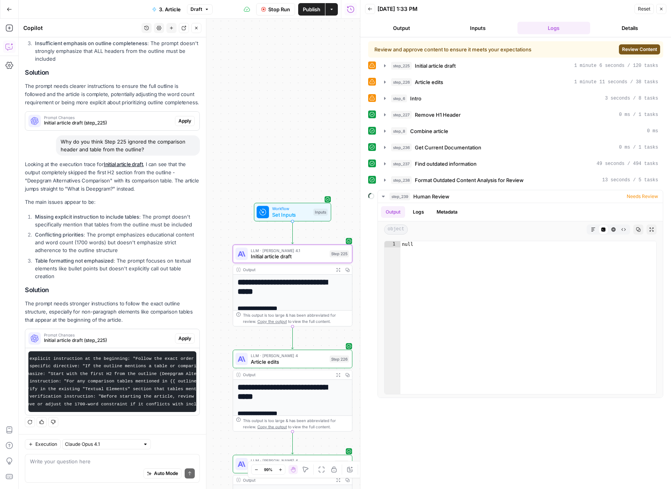
scroll to position [0, 0]
click at [479, 30] on button "Inputs" at bounding box center [477, 28] width 73 height 12
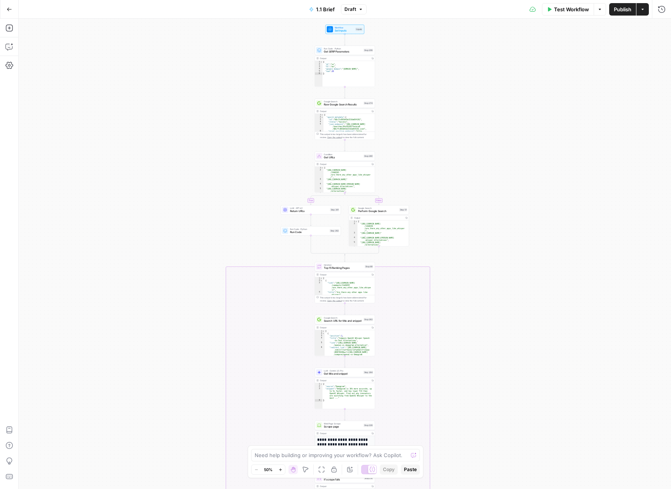
click at [575, 10] on span "Test Workflow" at bounding box center [571, 9] width 35 height 8
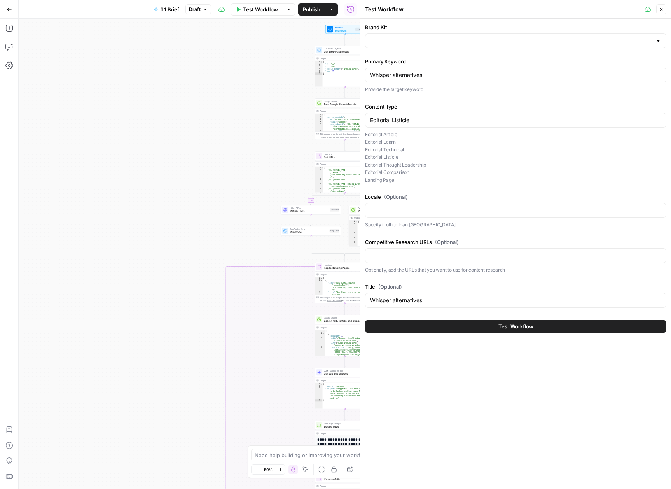
type input "AssemblyAI"
click at [407, 72] on input "Whisper alternatives" at bounding box center [515, 75] width 291 height 8
paste input "deepgram"
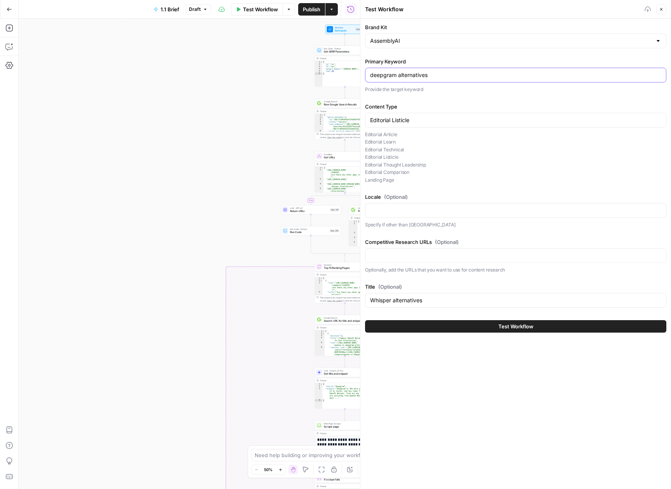
type input "deepgram alternatives"
click at [417, 154] on p "Editorial Article Editorial Learn Editorial Technical Editorial Listicle Editor…" at bounding box center [515, 157] width 301 height 53
click at [387, 158] on p "Editorial Article Editorial Learn Editorial Technical Editorial Listicle Editor…" at bounding box center [515, 157] width 301 height 53
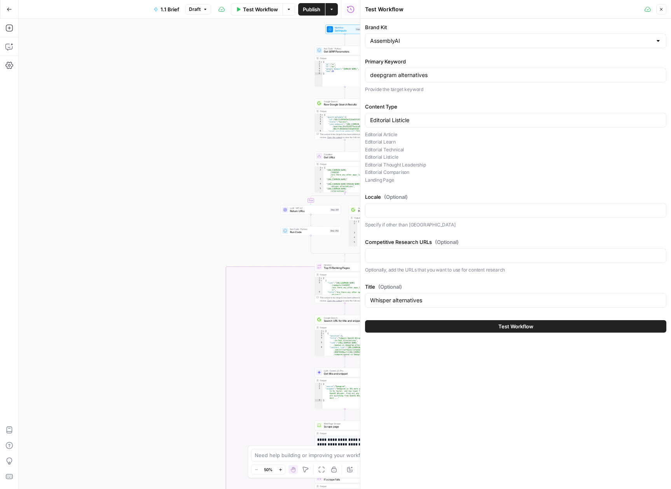
click at [403, 178] on p "Editorial Article Editorial Learn Editorial Technical Editorial Listicle Editor…" at bounding box center [515, 157] width 301 height 53
click at [371, 120] on input "Editorial Listicle" at bounding box center [515, 120] width 291 height 8
click at [453, 148] on p "Editorial Article Editorial Learn Editorial Technical Editorial Listicle Editor…" at bounding box center [515, 157] width 301 height 53
click at [415, 213] on input "Locale (Optional)" at bounding box center [515, 210] width 291 height 8
click at [486, 260] on div at bounding box center [515, 255] width 301 height 15
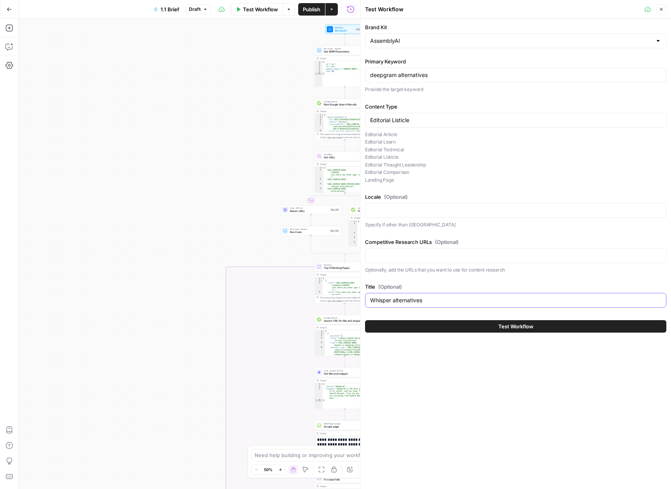
click at [438, 300] on input "Whisper alternatives" at bounding box center [515, 300] width 291 height 8
click at [456, 304] on input "Whisper alternatives" at bounding box center [515, 300] width 291 height 8
click at [663, 10] on button "Close" at bounding box center [661, 9] width 10 height 10
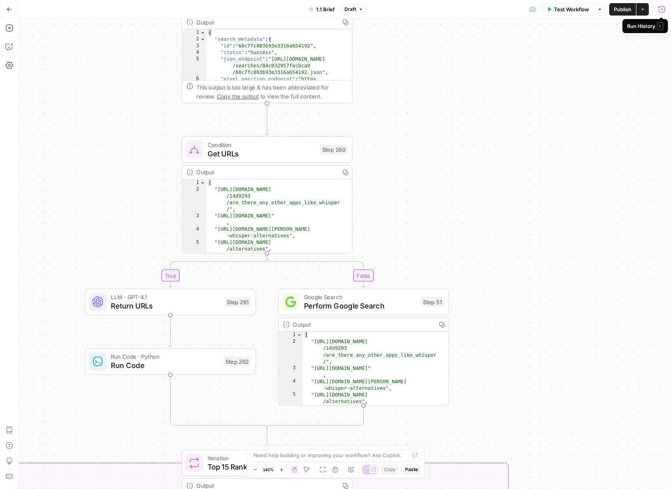
drag, startPoint x: 419, startPoint y: 161, endPoint x: 490, endPoint y: 80, distance: 107.1
click at [490, 80] on div "true false false true false true false true false true Workflow Set Inputs Inpu…" at bounding box center [345, 254] width 652 height 470
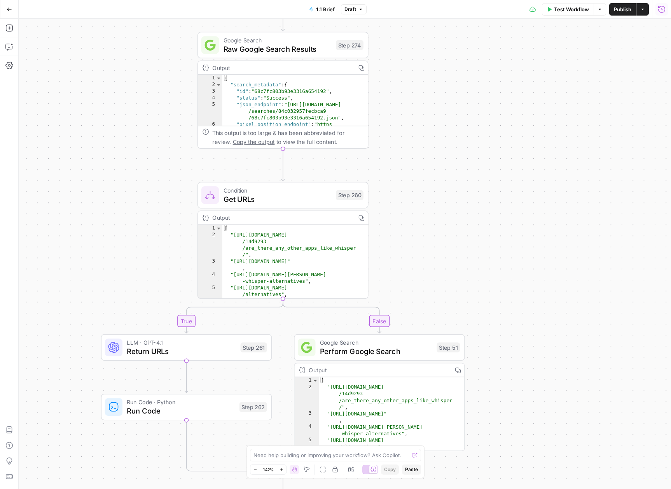
drag, startPoint x: 455, startPoint y: 211, endPoint x: 458, endPoint y: 221, distance: 10.7
click at [459, 222] on div "true false false true false true false true false true Workflow Set Inputs Inpu…" at bounding box center [345, 254] width 652 height 470
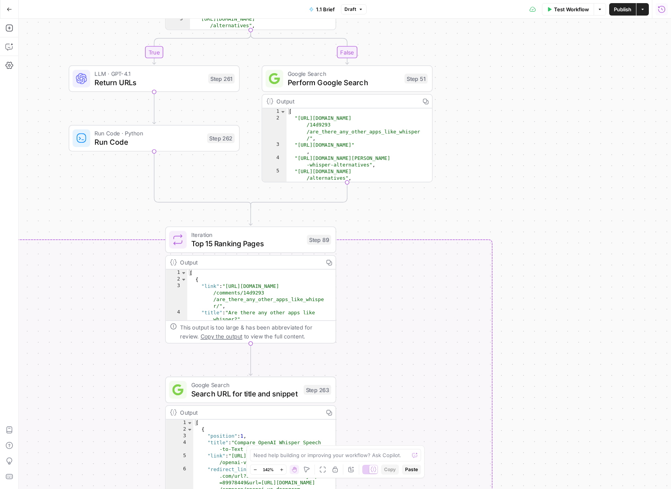
click at [531, 139] on div "true false false true false true false true false true Workflow Set Inputs Inpu…" at bounding box center [345, 254] width 652 height 470
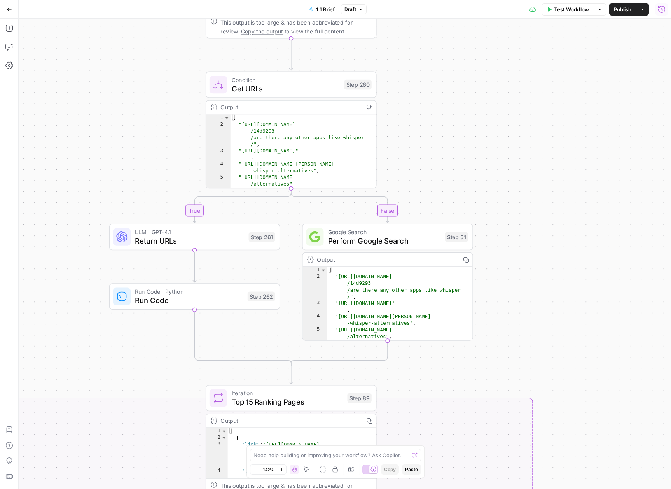
drag, startPoint x: 536, startPoint y: 199, endPoint x: 576, endPoint y: 358, distance: 163.3
click at [576, 358] on div "true false false true false true false true false true Workflow Set Inputs Inpu…" at bounding box center [345, 254] width 652 height 470
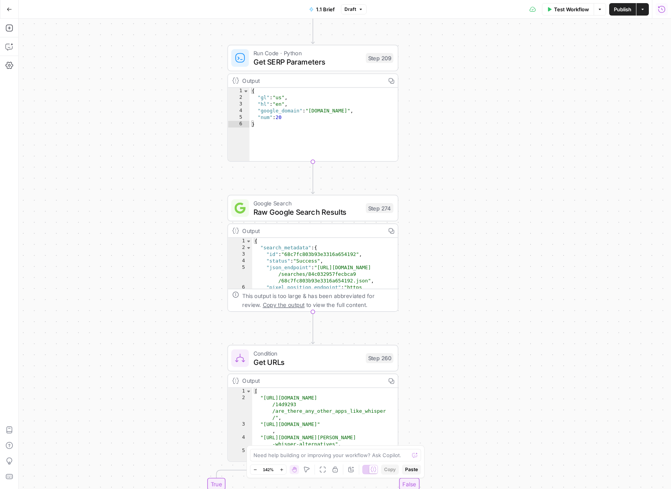
click at [536, 386] on div "true false false true false true false true false true Workflow Set Inputs Inpu…" at bounding box center [345, 254] width 652 height 470
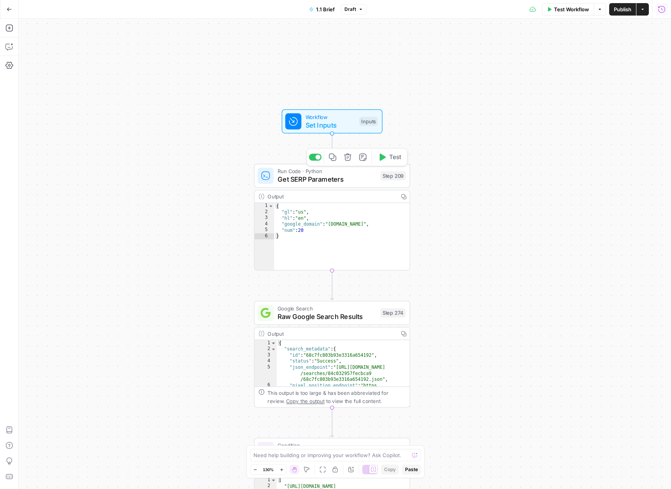
click at [321, 180] on span "Get SERP Parameters" at bounding box center [326, 179] width 99 height 10
click at [281, 175] on span "Get SERP Parameters" at bounding box center [326, 179] width 99 height 10
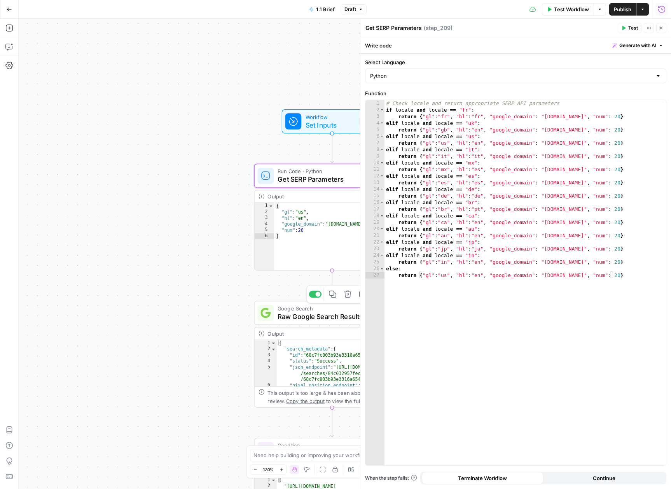
click at [283, 314] on span "Raw Google Search Results" at bounding box center [326, 316] width 99 height 10
click at [319, 320] on span "Raw Google Search Results" at bounding box center [326, 316] width 99 height 10
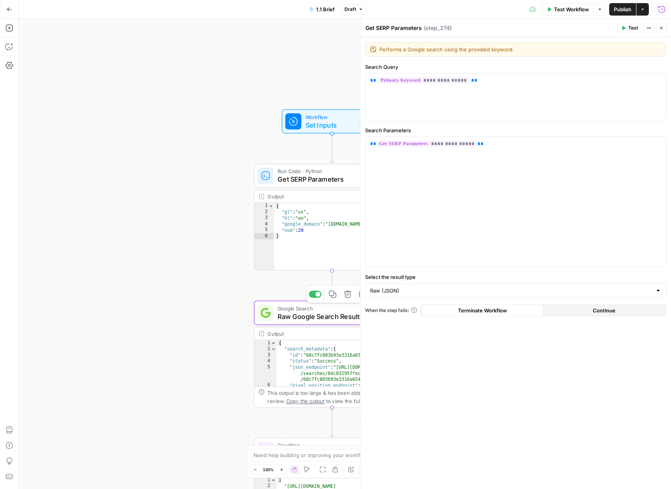
type textarea "Raw Google Search Results"
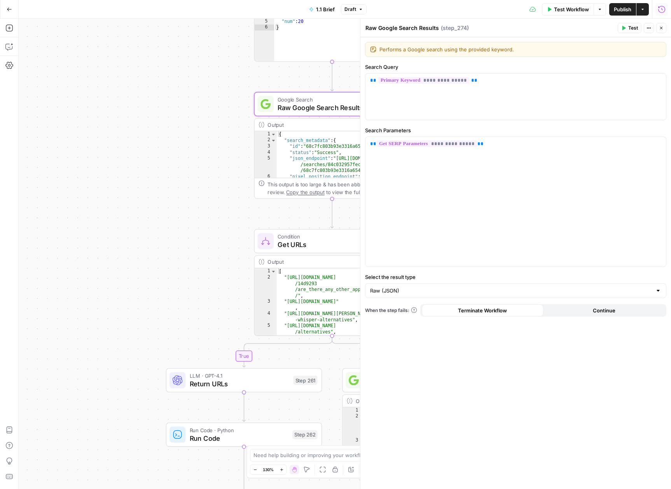
click at [294, 244] on span "Get URLs" at bounding box center [326, 244] width 99 height 10
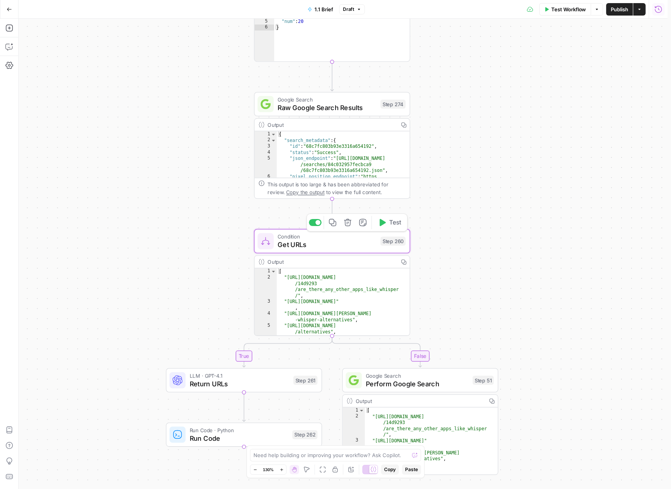
click at [304, 245] on span "Get URLs" at bounding box center [326, 244] width 99 height 10
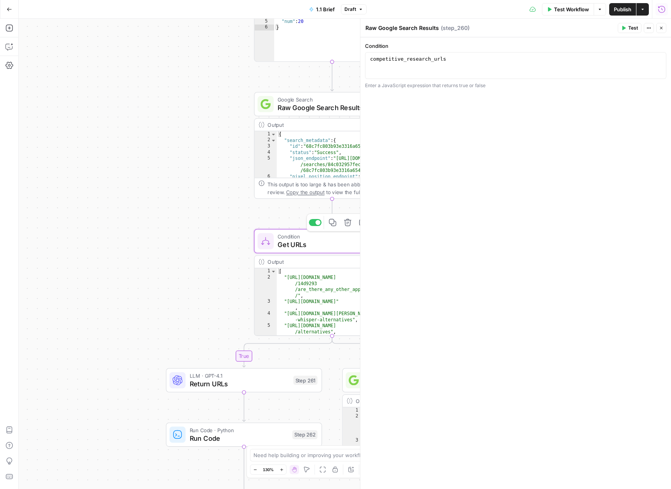
click at [285, 237] on span "Condition" at bounding box center [326, 236] width 99 height 8
type textarea "Get URLs"
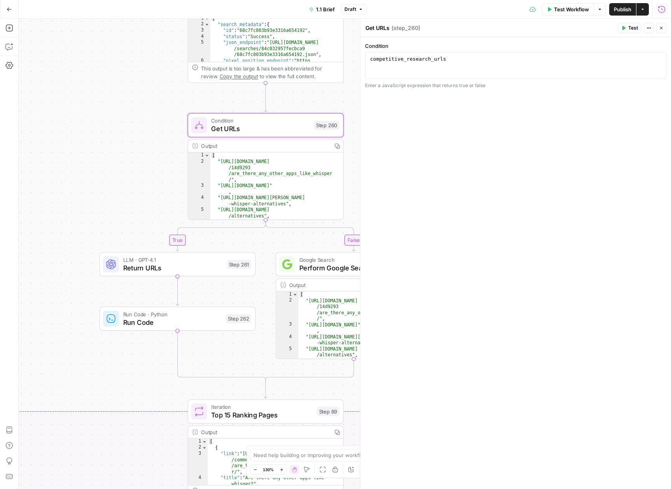
drag, startPoint x: 79, startPoint y: 194, endPoint x: 75, endPoint y: 94, distance: 99.2
click at [75, 94] on div "true false false true false true false true false true Workflow Set Inputs Inpu…" at bounding box center [345, 254] width 652 height 470
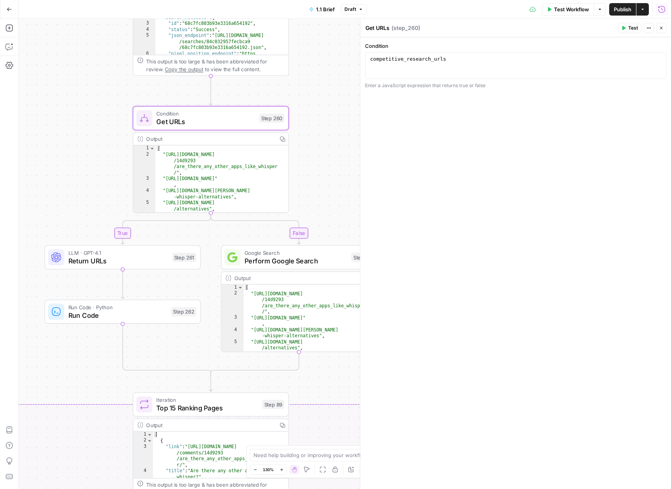
drag, startPoint x: 96, startPoint y: 182, endPoint x: 41, endPoint y: 175, distance: 55.2
click at [41, 175] on div "true false false true false true false true false true Workflow Set Inputs Inpu…" at bounding box center [345, 254] width 652 height 470
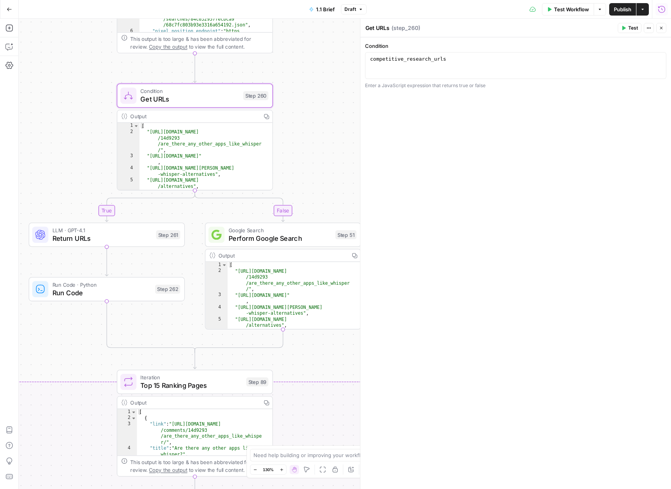
drag, startPoint x: 86, startPoint y: 94, endPoint x: 69, endPoint y: 87, distance: 18.1
click at [69, 87] on div "true false false true false true false true false true Workflow Set Inputs Inpu…" at bounding box center [345, 254] width 652 height 470
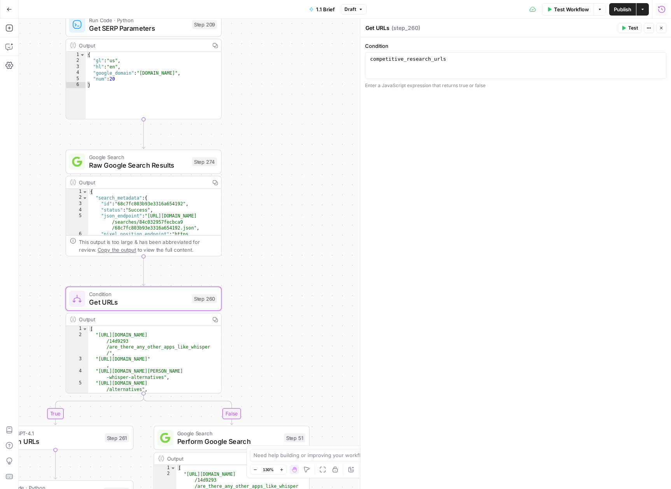
drag, startPoint x: 326, startPoint y: 79, endPoint x: 275, endPoint y: 281, distance: 209.3
click at [275, 281] on div "true false false true false true false true false true Workflow Set Inputs Inpu…" at bounding box center [345, 254] width 652 height 470
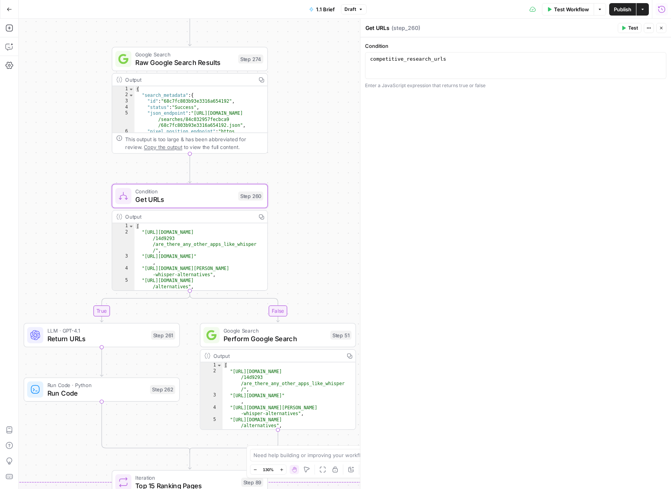
drag, startPoint x: 275, startPoint y: 281, endPoint x: 321, endPoint y: 179, distance: 112.5
click at [321, 179] on div "true false false true false true false true false true Workflow Set Inputs Inpu…" at bounding box center [345, 254] width 652 height 470
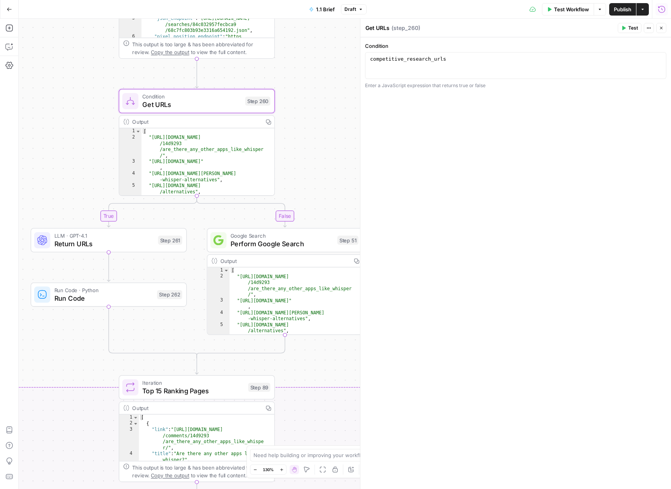
drag, startPoint x: 316, startPoint y: 197, endPoint x: 323, endPoint y: 103, distance: 95.1
click at [323, 103] on div "true false false true false true false true false true Workflow Set Inputs Inpu…" at bounding box center [345, 254] width 652 height 470
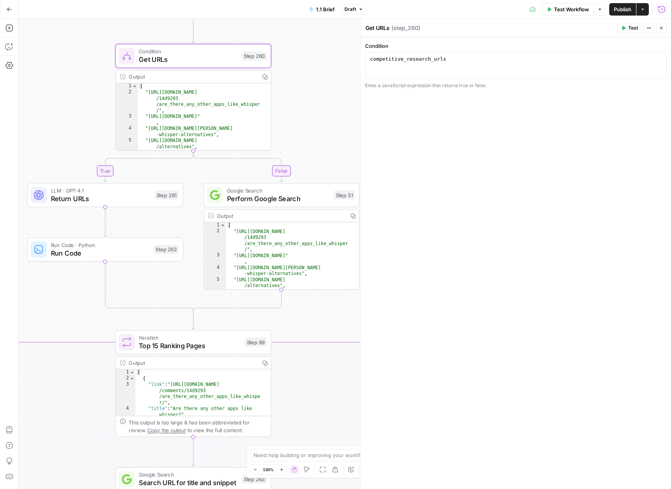
click at [321, 137] on div "true false false true false true false true false true Workflow Set Inputs Inpu…" at bounding box center [345, 254] width 652 height 470
click at [284, 200] on span "Perform Google Search" at bounding box center [278, 199] width 103 height 10
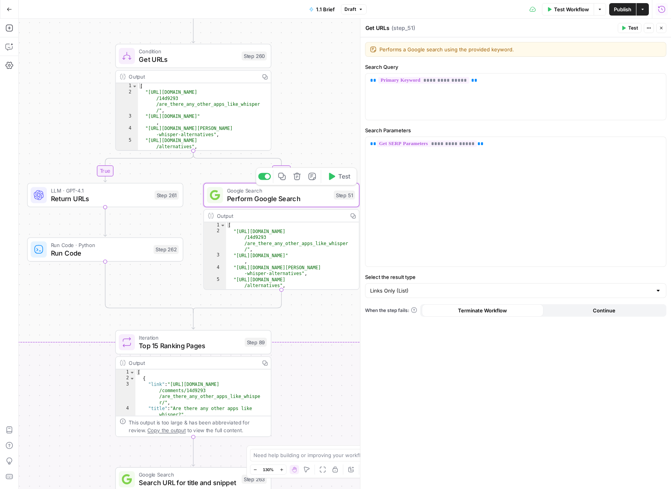
type textarea "Perform Google Search"
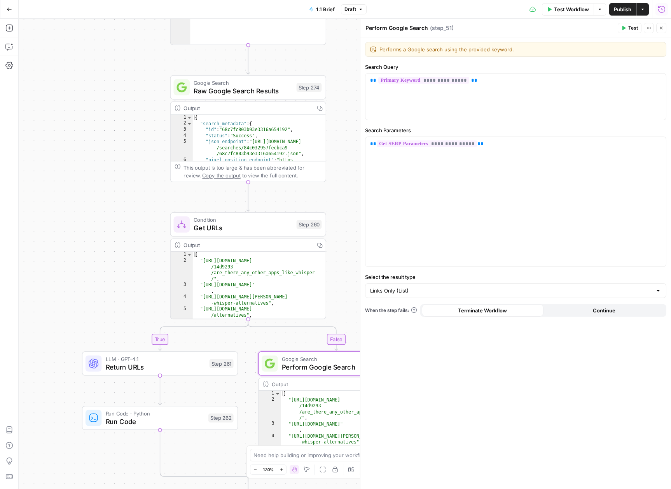
drag, startPoint x: 56, startPoint y: 53, endPoint x: 113, endPoint y: 213, distance: 169.6
click at [110, 222] on div "true false false true false true false true false true Workflow Set Inputs Inpu…" at bounding box center [345, 254] width 652 height 470
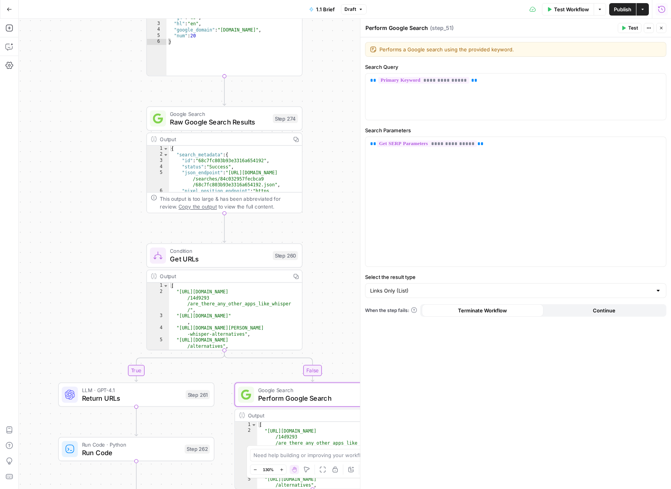
drag, startPoint x: 114, startPoint y: 186, endPoint x: 91, endPoint y: 217, distance: 39.1
click at [91, 217] on div "true false false true false true false true false true Workflow Set Inputs Inpu…" at bounding box center [345, 254] width 652 height 470
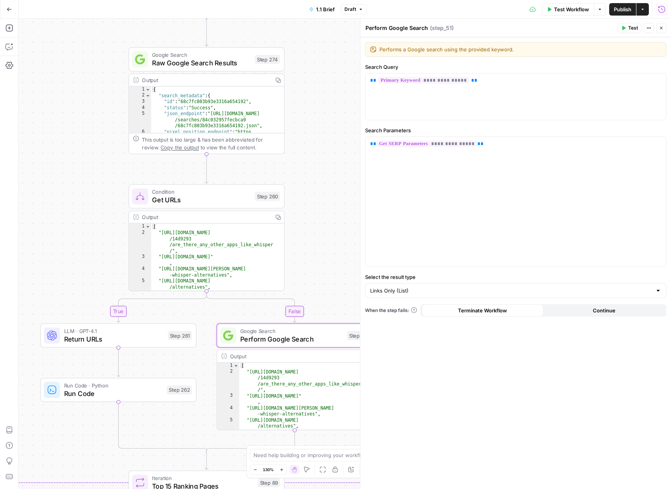
drag, startPoint x: 79, startPoint y: 262, endPoint x: 61, endPoint y: 202, distance: 61.7
click at [61, 202] on div "true false false true false true false true false true Workflow Set Inputs Inpu…" at bounding box center [345, 254] width 652 height 470
click at [196, 202] on span "Get URLs" at bounding box center [201, 200] width 99 height 10
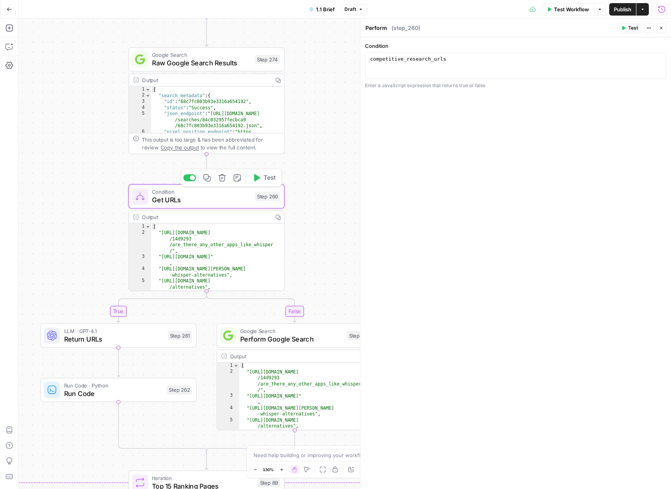
type textarea "Get URLs"
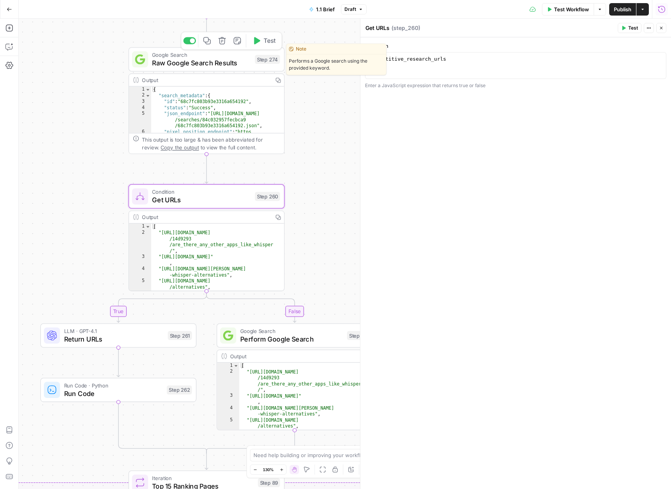
click at [194, 68] on span "Raw Google Search Results" at bounding box center [201, 63] width 99 height 10
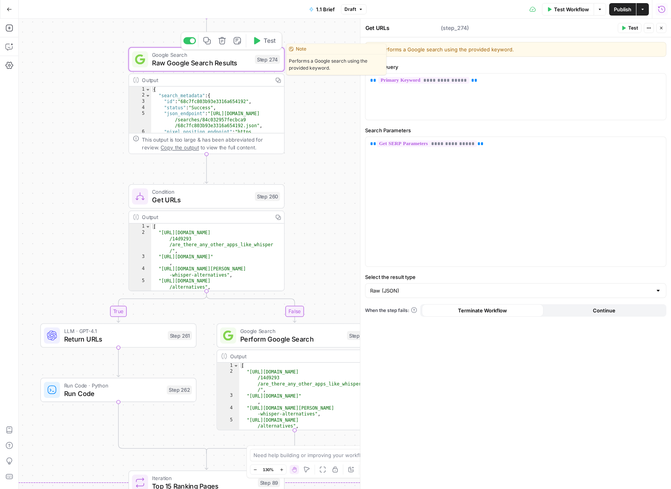
type textarea "Raw Google Search Results"
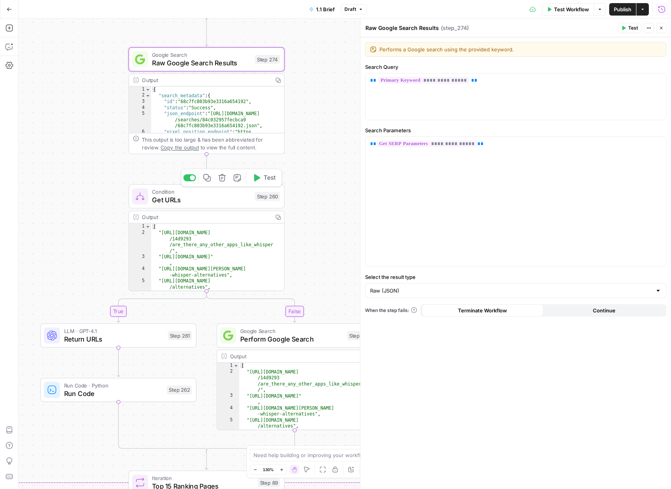
click at [183, 200] on span "Get URLs" at bounding box center [201, 200] width 99 height 10
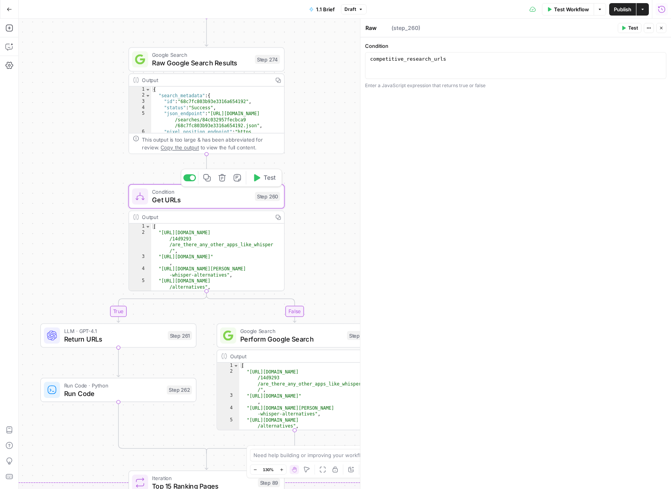
type textarea "Get URLs"
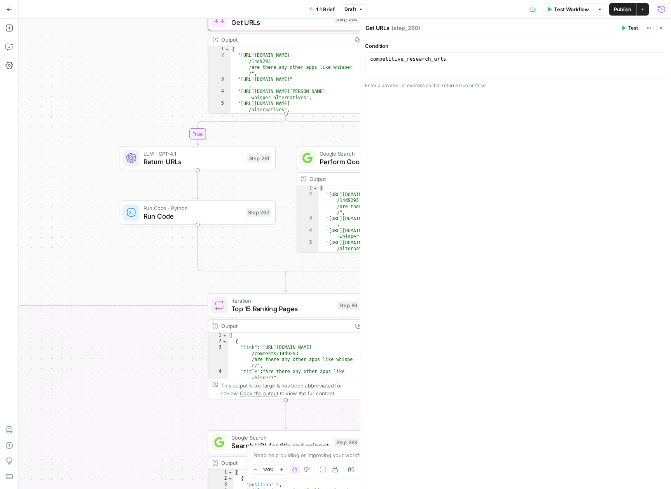
drag, startPoint x: 78, startPoint y: 136, endPoint x: 96, endPoint y: 45, distance: 92.6
click at [96, 45] on div "true false false true false true false true false true Workflow Set Inputs Inpu…" at bounding box center [345, 254] width 652 height 470
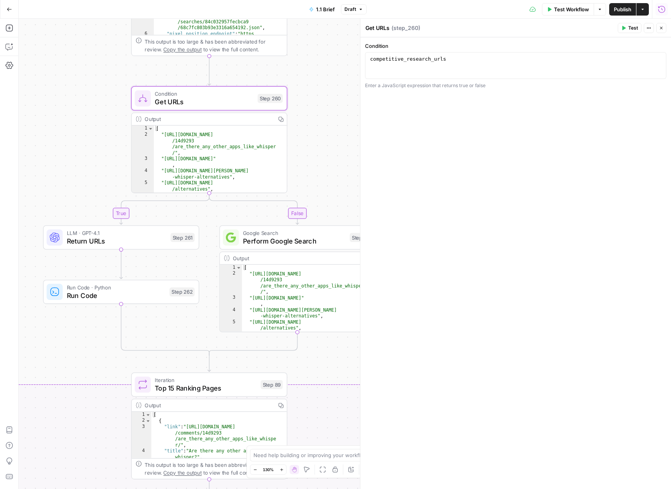
drag, startPoint x: 56, startPoint y: 134, endPoint x: 51, endPoint y: 141, distance: 8.1
click at [51, 141] on div "true false false true false true false true false true Workflow Set Inputs Inpu…" at bounding box center [345, 254] width 652 height 470
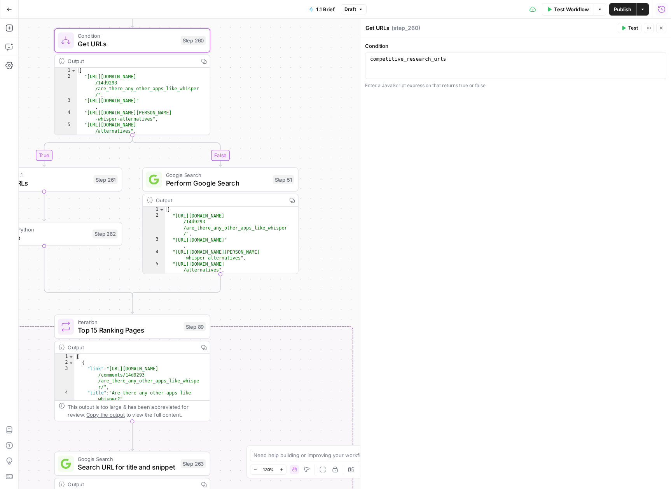
drag, startPoint x: 319, startPoint y: 169, endPoint x: 242, endPoint y: 111, distance: 96.3
click at [242, 111] on div "true false false true false true false true false true Workflow Set Inputs Inpu…" at bounding box center [345, 254] width 652 height 470
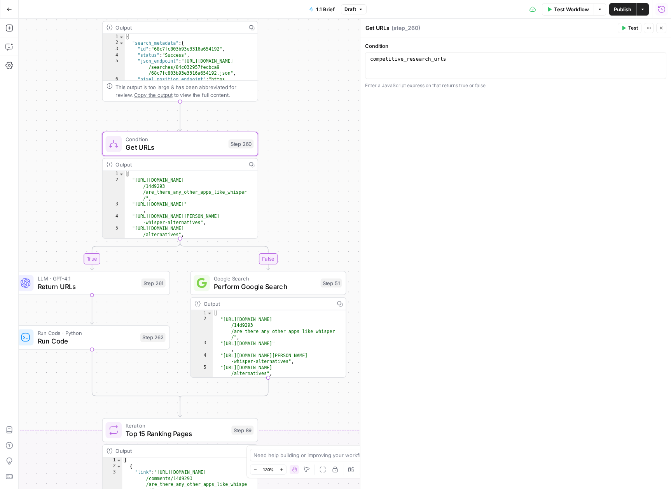
drag, startPoint x: 275, startPoint y: 46, endPoint x: 323, endPoint y: 149, distance: 113.9
click at [323, 149] on div "true false false true false true false true false true Workflow Set Inputs Inpu…" at bounding box center [345, 254] width 652 height 470
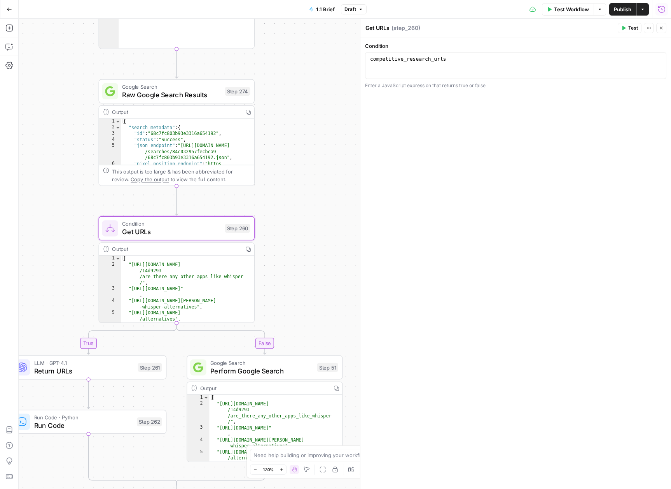
drag, startPoint x: 315, startPoint y: 187, endPoint x: 314, endPoint y: 195, distance: 7.8
click at [314, 195] on div "true false false true false true false true false true Workflow Set Inputs Inpu…" at bounding box center [345, 254] width 652 height 470
click at [173, 227] on span "Get URLs" at bounding box center [171, 232] width 99 height 10
click at [153, 93] on span "Raw Google Search Results" at bounding box center [171, 95] width 99 height 10
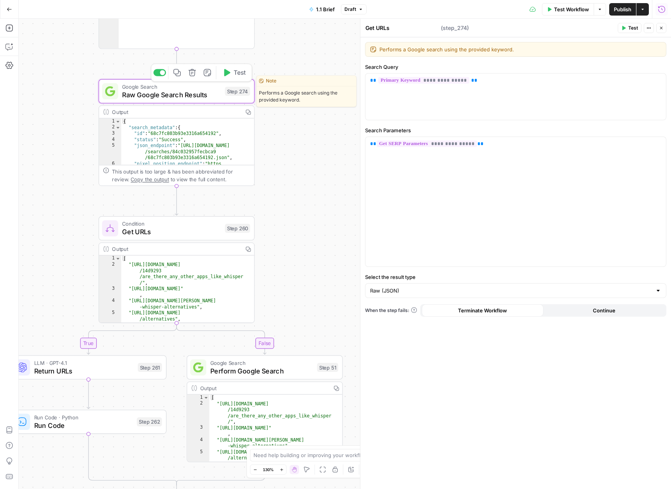
type textarea "Raw Google Search Results"
click at [155, 90] on span "Raw Google Search Results" at bounding box center [171, 95] width 99 height 10
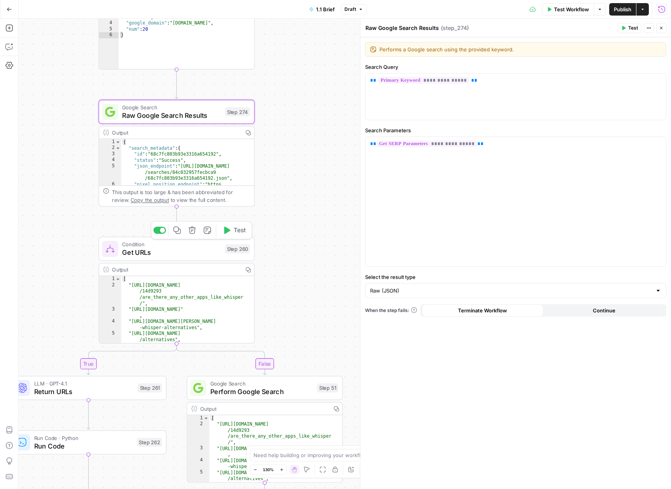
click at [169, 254] on span "Get URLs" at bounding box center [171, 252] width 99 height 10
click at [165, 250] on span "Get URLs" at bounding box center [171, 252] width 99 height 10
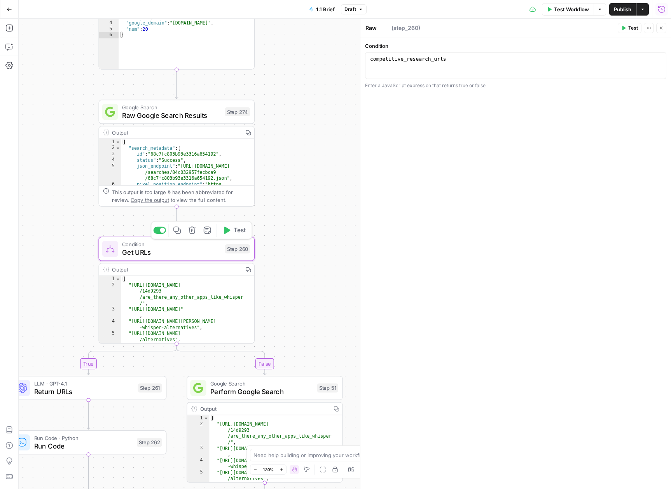
type textarea "Get URLs"
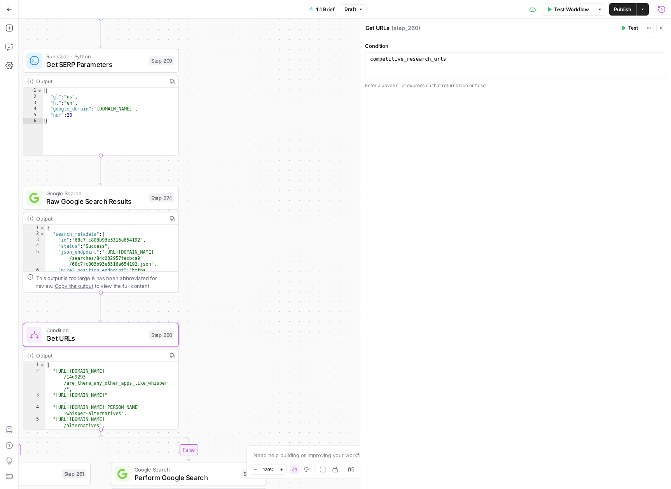
drag, startPoint x: 342, startPoint y: 293, endPoint x: 265, endPoint y: 238, distance: 95.1
click at [267, 380] on div "true false false true false true false true false true Workflow Set Inputs Inpu…" at bounding box center [345, 254] width 652 height 470
click at [269, 354] on div "true false false true false true false true false true Workflow Set Inputs Inpu…" at bounding box center [345, 254] width 652 height 470
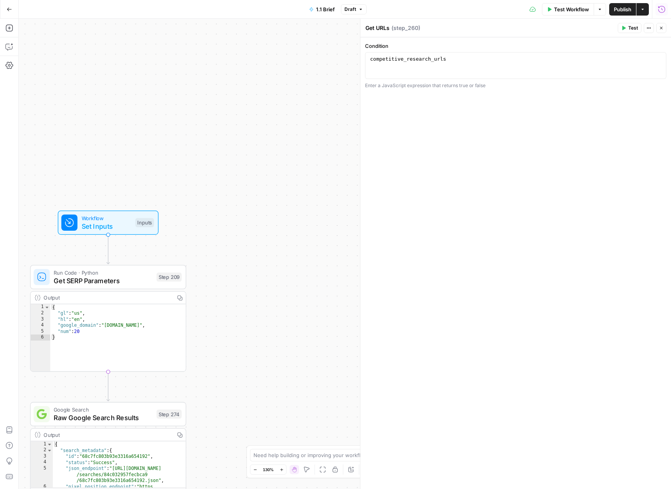
click at [265, 238] on div "true false false true false true false true false true Workflow Set Inputs Inpu…" at bounding box center [345, 254] width 652 height 470
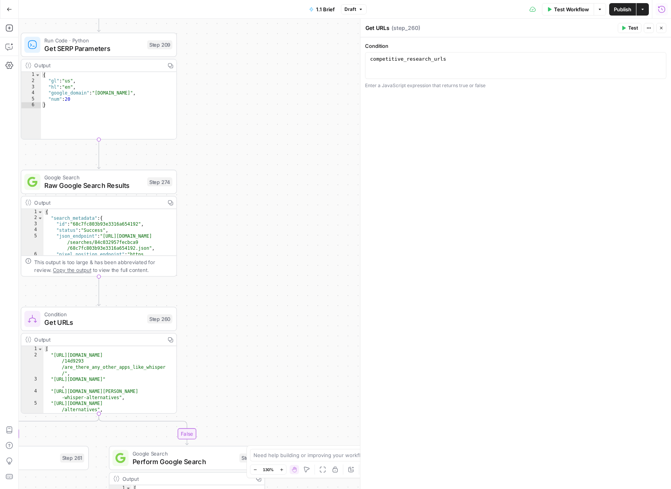
drag, startPoint x: 255, startPoint y: 129, endPoint x: 253, endPoint y: 109, distance: 20.3
click at [253, 109] on div "true false false true false true false true false true Workflow Set Inputs Inpu…" at bounding box center [345, 254] width 652 height 470
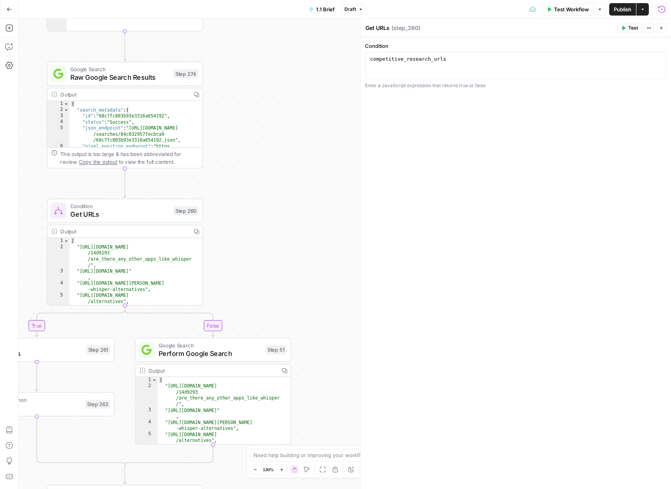
drag, startPoint x: 261, startPoint y: 233, endPoint x: 288, endPoint y: 133, distance: 103.1
click at [288, 133] on div "true false false true false true false true false true Workflow Set Inputs Inpu…" at bounding box center [345, 254] width 652 height 470
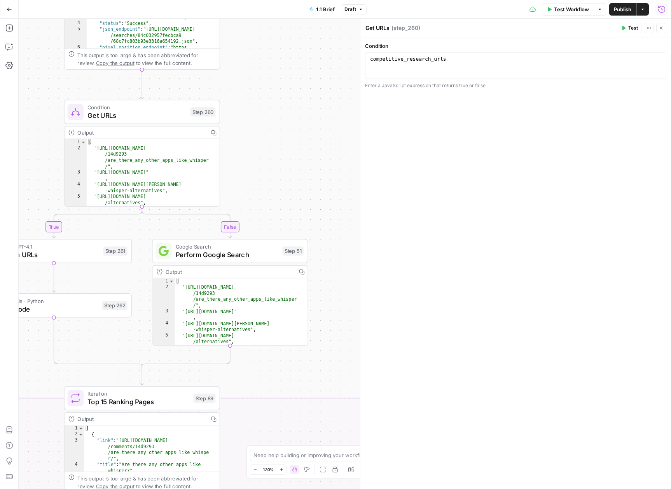
drag, startPoint x: 284, startPoint y: 121, endPoint x: 291, endPoint y: 91, distance: 31.3
click at [291, 91] on div "true false false true false true false true false true Workflow Set Inputs Inpu…" at bounding box center [345, 254] width 652 height 470
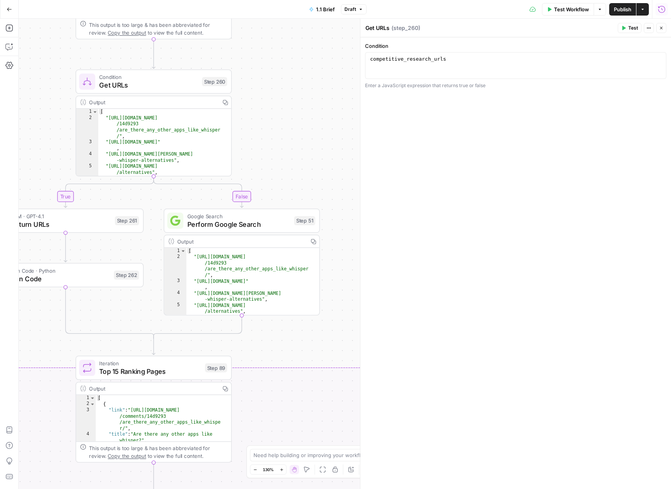
drag, startPoint x: 291, startPoint y: 107, endPoint x: 297, endPoint y: 103, distance: 7.7
click at [297, 103] on div "true false false true false true false true false true Workflow Set Inputs Inpu…" at bounding box center [345, 254] width 652 height 470
click at [665, 28] on button "Close" at bounding box center [661, 28] width 10 height 10
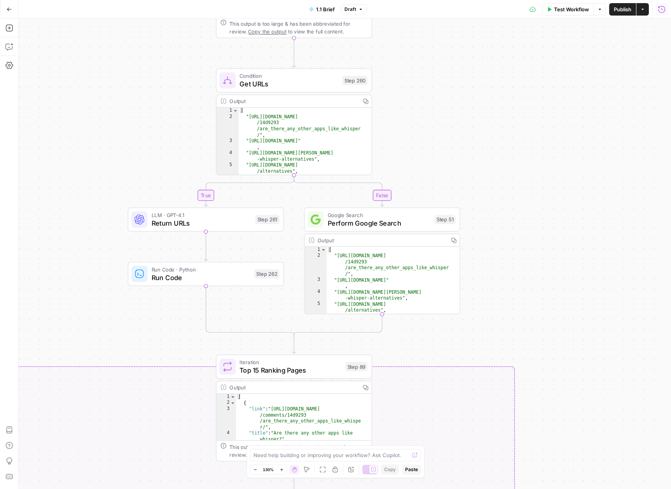
drag, startPoint x: 472, startPoint y: 185, endPoint x: 477, endPoint y: 181, distance: 6.5
click at [477, 181] on div "true false false true false true false true false true Workflow Set Inputs Inpu…" at bounding box center [345, 254] width 652 height 470
drag, startPoint x: 484, startPoint y: 158, endPoint x: 510, endPoint y: 178, distance: 31.9
click at [518, 166] on div "true false false true false true false true false true Workflow Set Inputs Inpu…" at bounding box center [345, 254] width 652 height 470
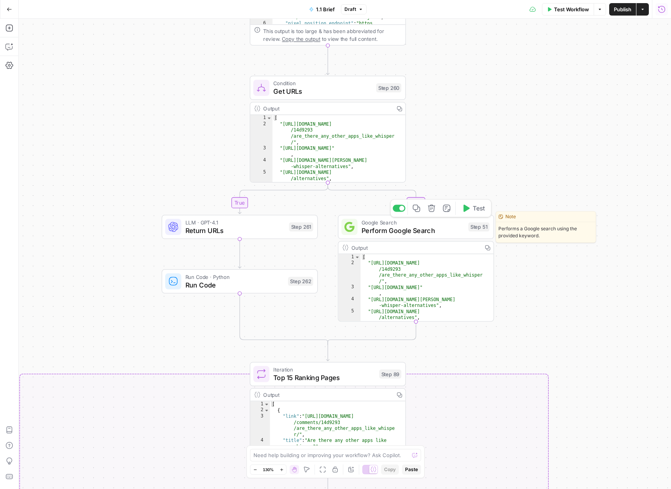
click at [424, 233] on span "Perform Google Search" at bounding box center [412, 230] width 103 height 10
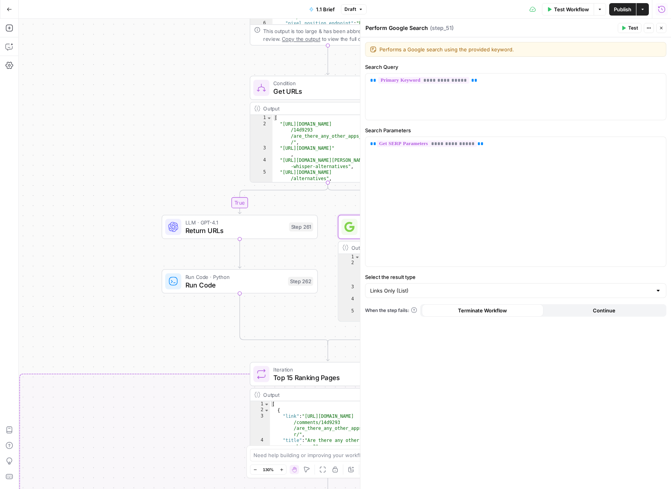
click at [660, 26] on icon "button" at bounding box center [661, 28] width 5 height 5
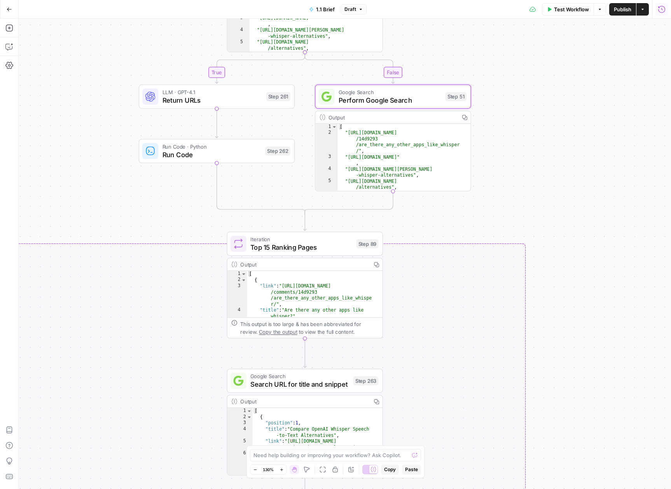
click at [583, 138] on div "true false false true false true false true false true Workflow Set Inputs Inpu…" at bounding box center [345, 254] width 652 height 470
click at [552, 35] on div "true false false true false true false true false true Workflow Set Inputs Inpu…" at bounding box center [345, 254] width 652 height 470
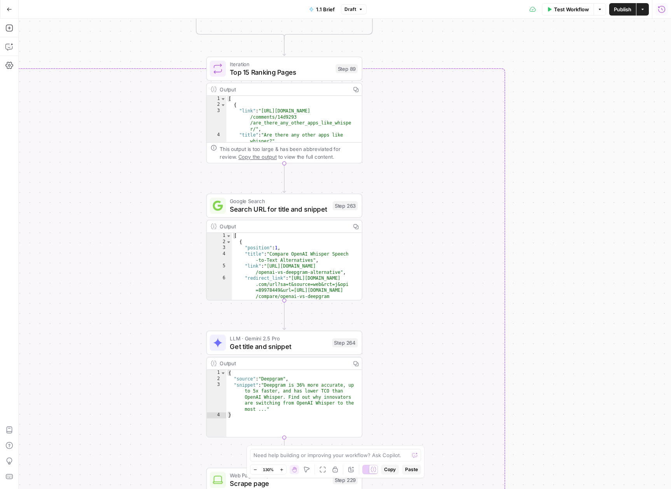
drag, startPoint x: 593, startPoint y: 283, endPoint x: 563, endPoint y: 145, distance: 141.1
click at [564, 143] on div "true false false true false true false true false true Workflow Set Inputs Inpu…" at bounding box center [345, 254] width 652 height 470
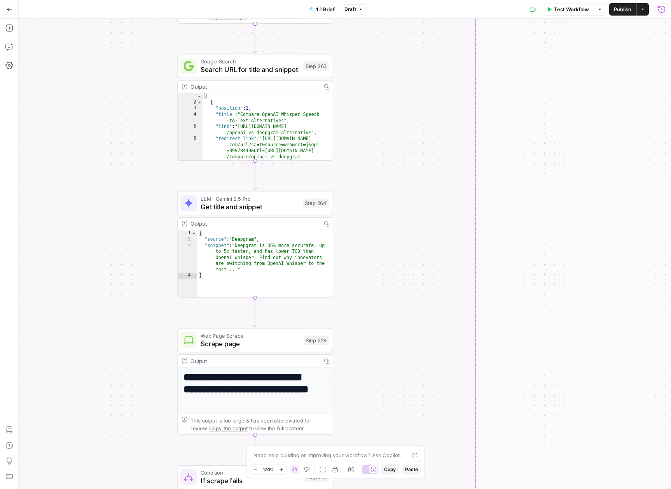
drag, startPoint x: 574, startPoint y: 255, endPoint x: 631, endPoint y: 197, distance: 81.9
click at [631, 197] on div "true false false true false true false true false true Workflow Set Inputs Inpu…" at bounding box center [345, 254] width 652 height 470
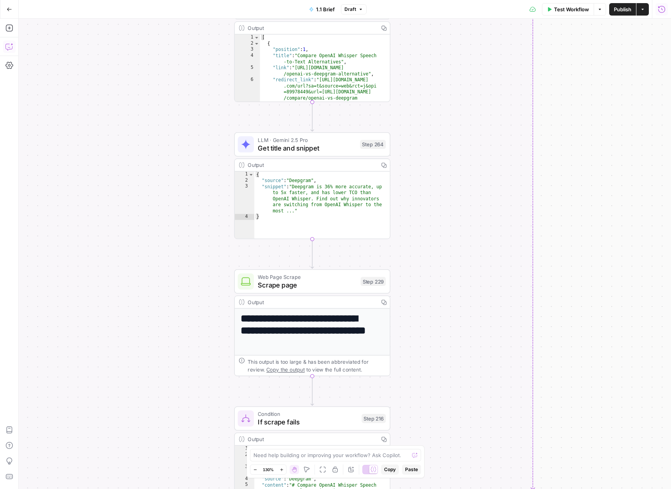
click at [11, 50] on icon "button" at bounding box center [9, 47] width 8 height 8
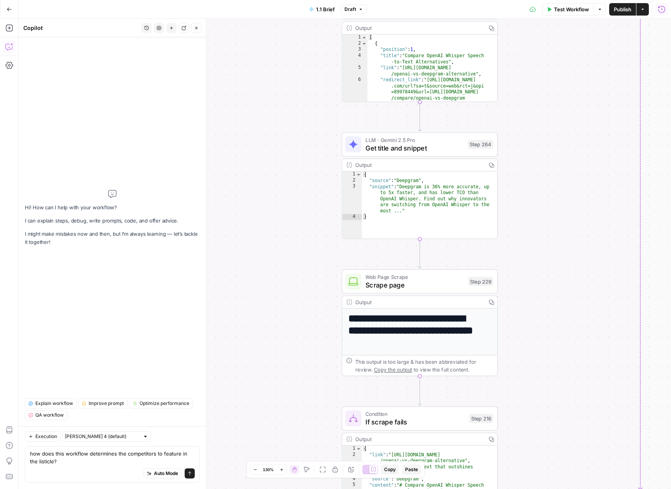
type textarea "how does this workflow determines the competitors to feature in the listicle?"
click at [189, 472] on icon "submit" at bounding box center [189, 473] width 3 height 4
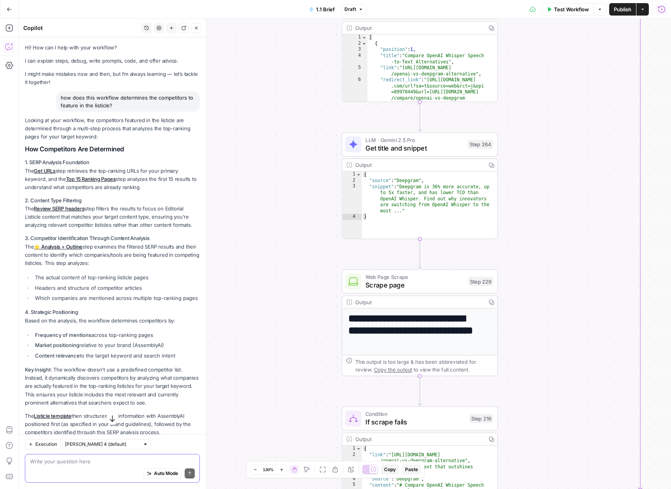
scroll to position [29, 0]
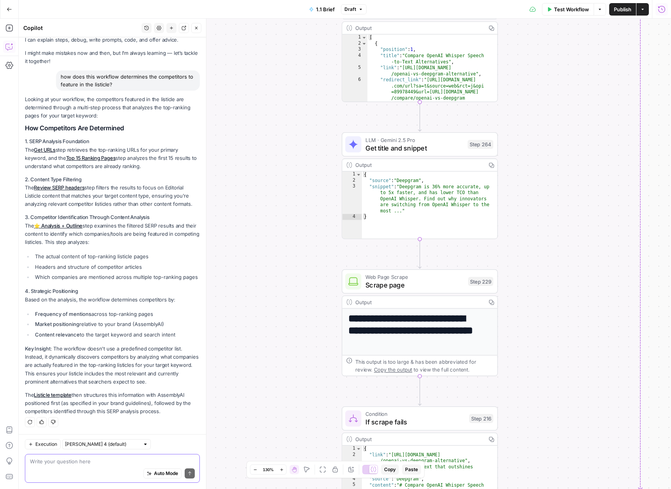
click at [105, 469] on div "Auto Mode Send" at bounding box center [112, 473] width 165 height 17
click at [86, 463] on textarea at bounding box center [112, 461] width 165 height 8
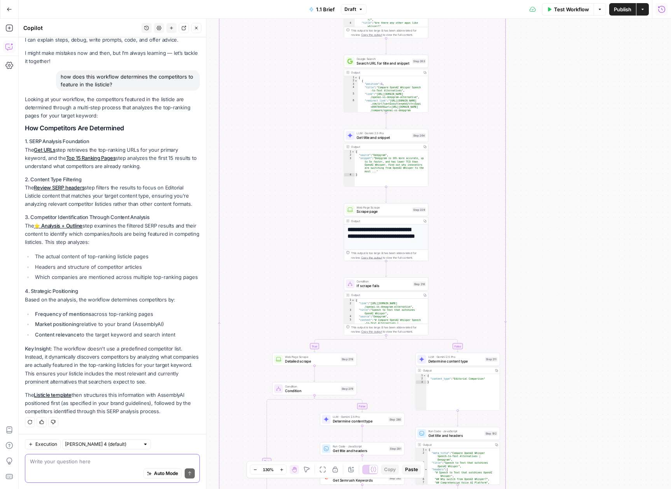
click at [87, 461] on textarea at bounding box center [112, 461] width 165 height 8
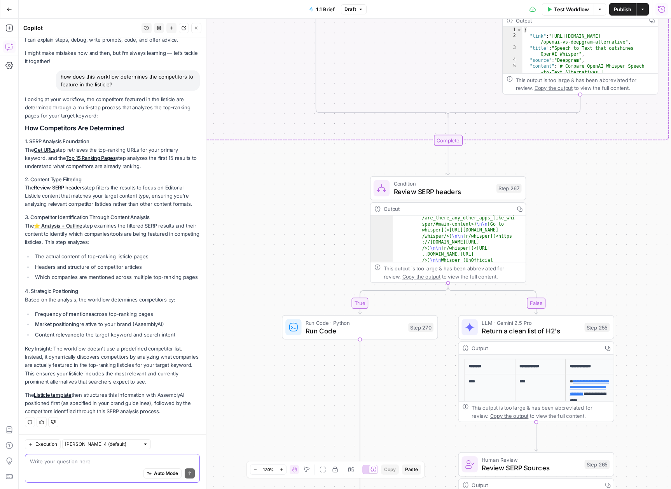
scroll to position [70, 0]
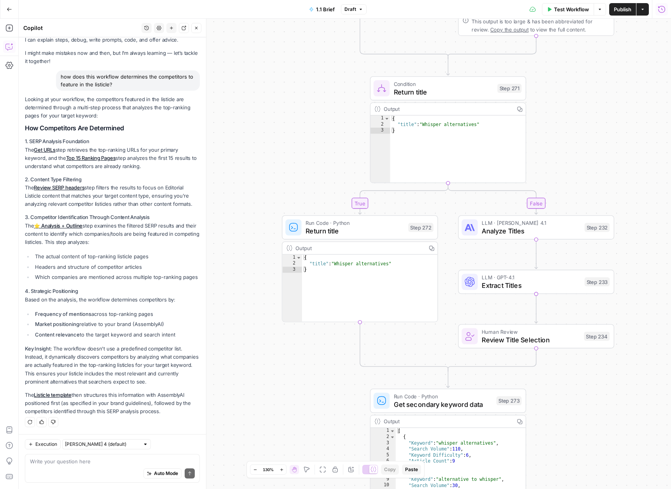
click at [663, 9] on icon "button" at bounding box center [662, 9] width 8 height 8
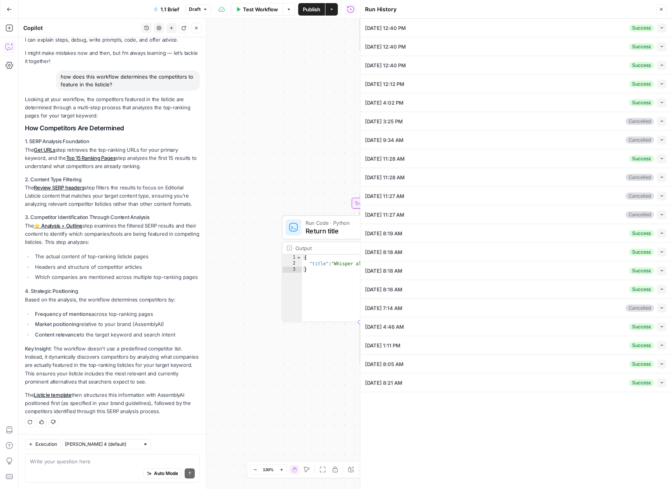
scroll to position [29, 0]
click at [662, 9] on icon "button" at bounding box center [661, 9] width 5 height 5
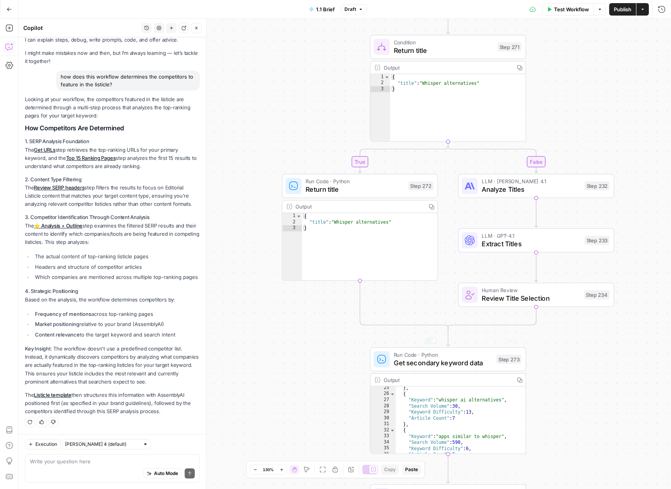
scroll to position [180, 0]
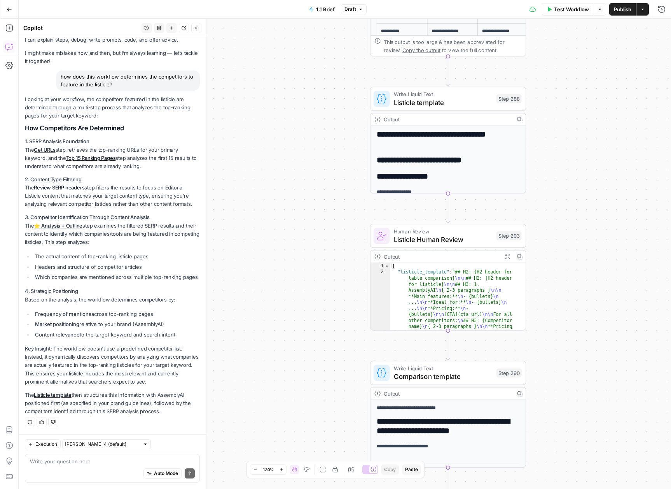
click at [66, 469] on div "Auto Mode Send" at bounding box center [112, 473] width 165 height 17
click at [433, 141] on h2 "**********" at bounding box center [444, 139] width 135 height 18
click at [520, 119] on icon "button" at bounding box center [519, 119] width 5 height 5
click at [458, 96] on span "Write Liquid Text" at bounding box center [443, 94] width 99 height 8
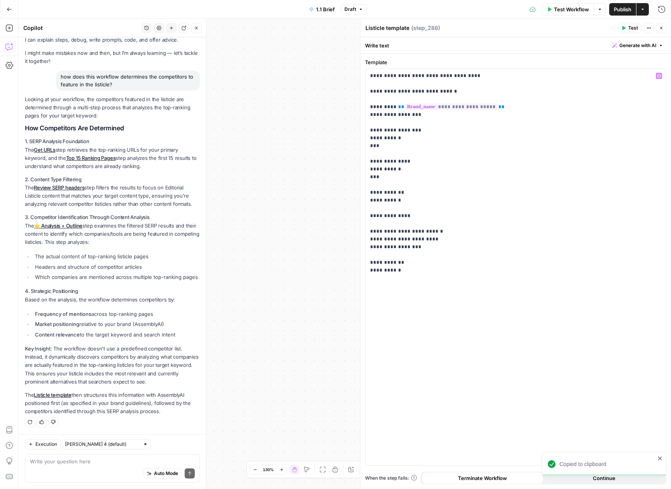
scroll to position [29, 0]
click at [474, 79] on p "**********" at bounding box center [515, 173] width 291 height 202
drag, startPoint x: 474, startPoint y: 79, endPoint x: 368, endPoint y: 78, distance: 106.1
click at [368, 78] on div "**********" at bounding box center [515, 267] width 300 height 396
copy p "**********"
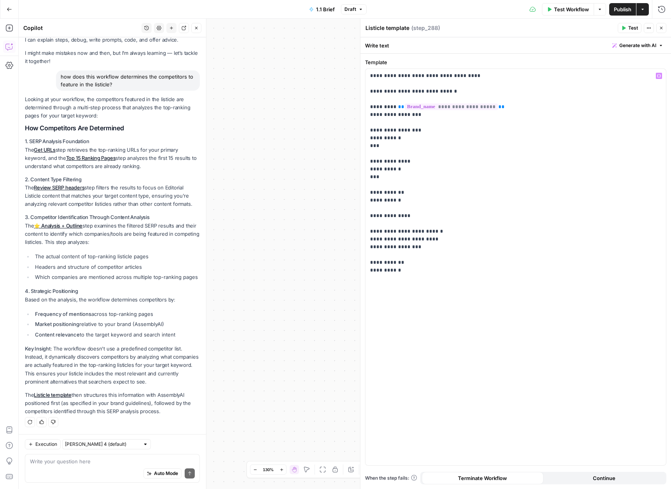
click at [257, 270] on div "true false false true false true false true false true Workflow Set Inputs Inpu…" at bounding box center [345, 254] width 652 height 470
click at [99, 469] on div "Auto Mode Send" at bounding box center [112, 473] width 165 height 17
click at [100, 462] on textarea at bounding box center [112, 461] width 165 height 8
click at [100, 457] on textarea at bounding box center [112, 461] width 165 height 8
click at [95, 461] on textarea at bounding box center [112, 461] width 165 height 8
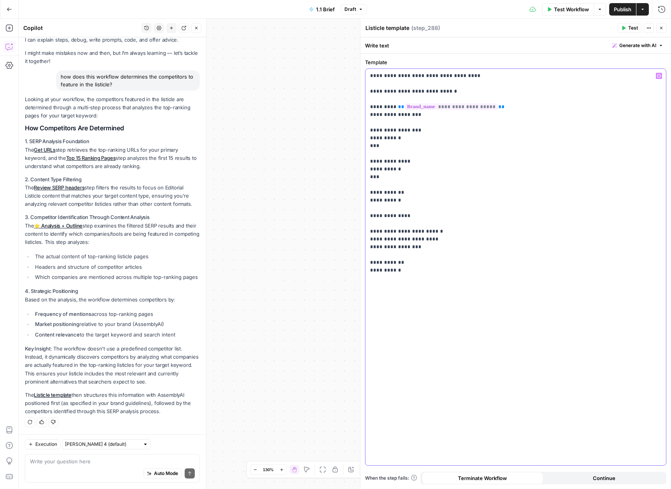
click at [437, 150] on p "**********" at bounding box center [515, 173] width 291 height 202
click at [73, 465] on div "Auto Mode Send" at bounding box center [112, 473] width 165 height 17
click at [110, 467] on div "Auto Mode Send" at bounding box center [112, 473] width 165 height 17
click at [462, 76] on p "**********" at bounding box center [515, 173] width 291 height 202
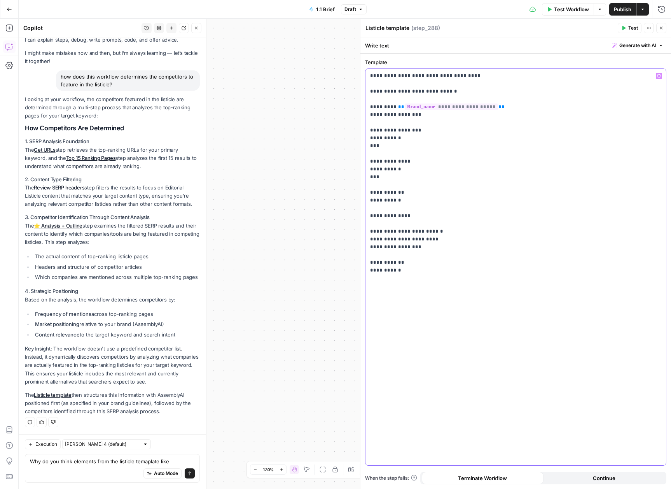
click at [462, 76] on p "**********" at bounding box center [515, 173] width 291 height 202
click at [466, 76] on p "**********" at bounding box center [515, 173] width 291 height 202
drag, startPoint x: 472, startPoint y: 75, endPoint x: 365, endPoint y: 72, distance: 107.3
click at [365, 72] on div "**********" at bounding box center [515, 266] width 301 height 397
copy p "**********"
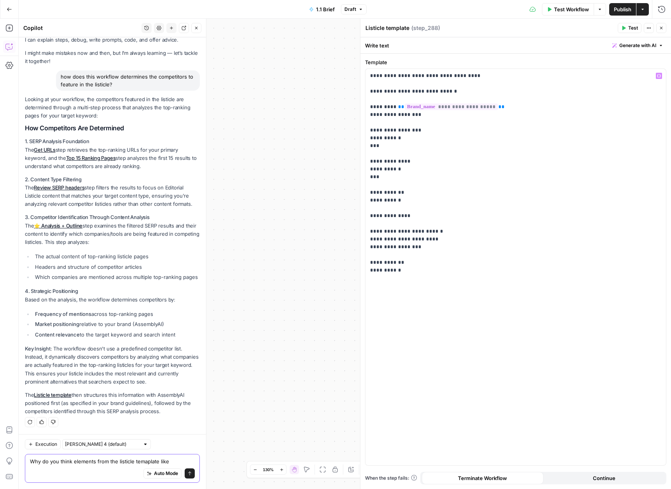
click at [180, 461] on textarea "Why do you think elements from the listicle temaplate like" at bounding box center [112, 461] width 165 height 8
paste textarea "## H2: {H2 header for table comparison}"
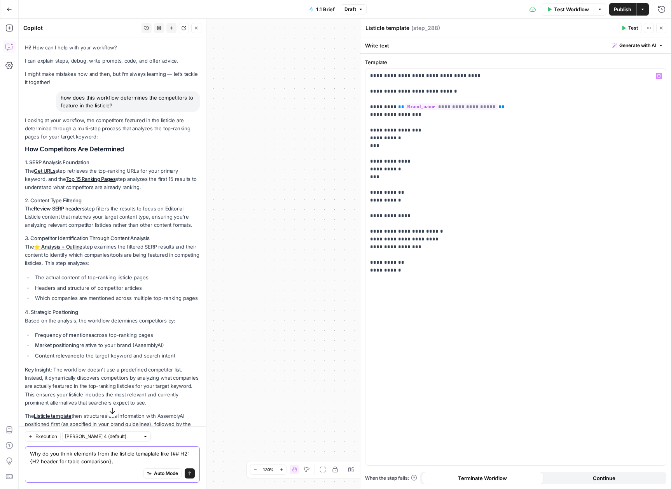
scroll to position [37, 0]
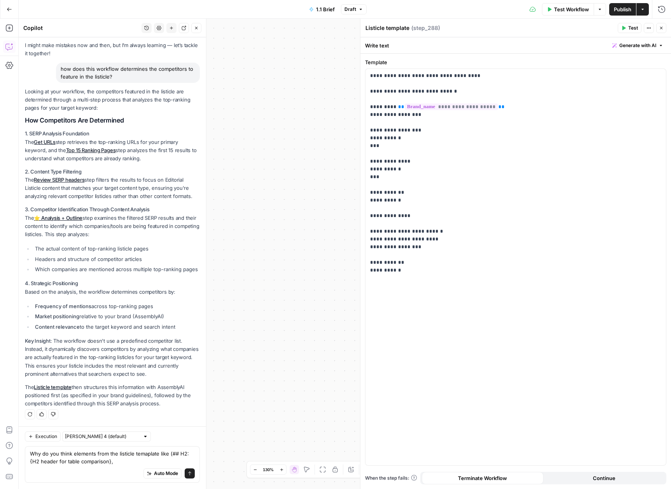
click at [663, 28] on button "Close" at bounding box center [661, 28] width 10 height 10
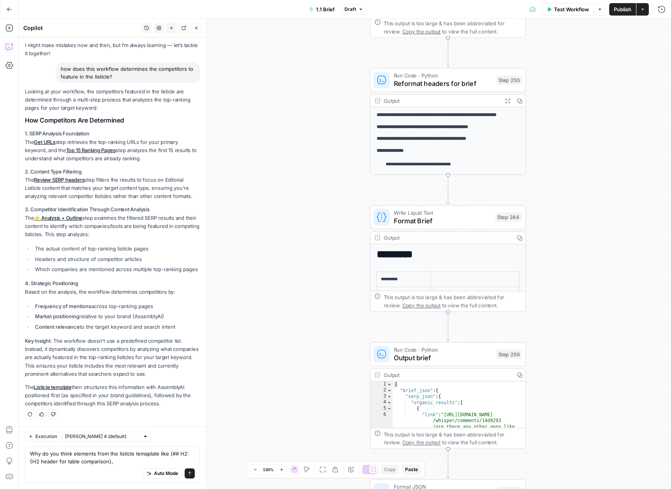
click at [453, 220] on span "Format Brief" at bounding box center [443, 220] width 98 height 10
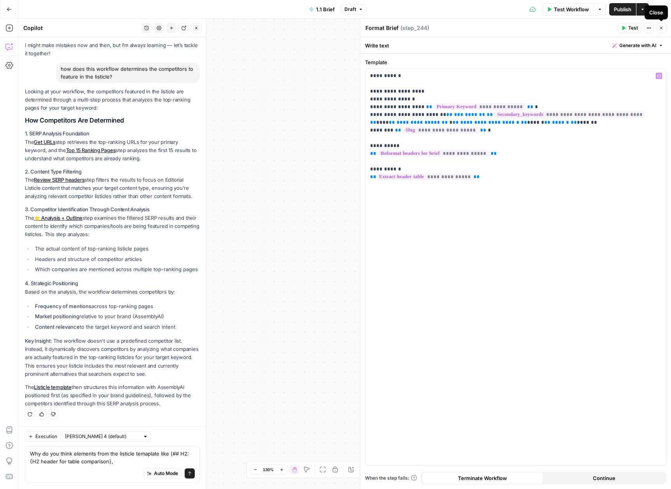
click at [663, 26] on icon "button" at bounding box center [661, 28] width 5 height 5
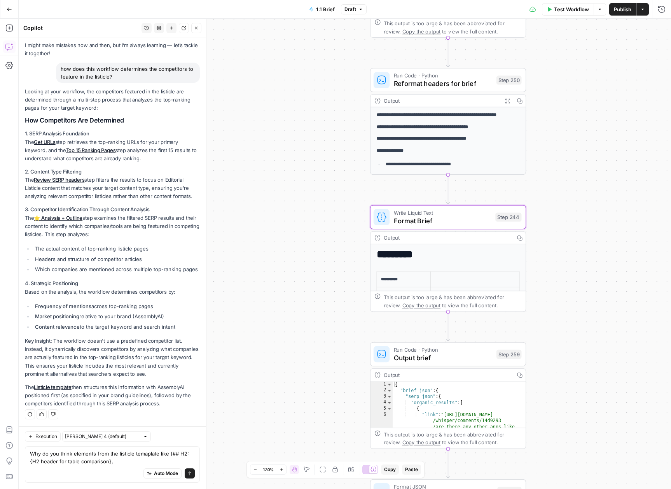
click at [476, 256] on h1 "*********" at bounding box center [444, 254] width 135 height 12
click at [475, 241] on div "Output" at bounding box center [447, 238] width 127 height 8
click at [661, 9] on icon "button" at bounding box center [662, 9] width 8 height 8
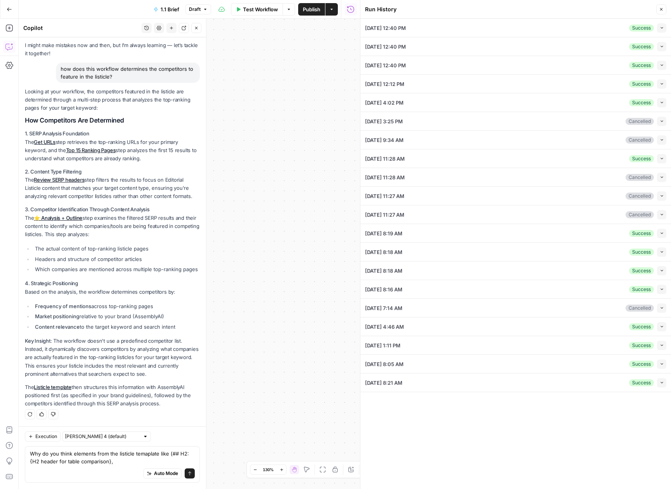
scroll to position [37, 0]
click at [577, 30] on div "09/20/25 at 12:40 PM Success Collapse" at bounding box center [515, 28] width 301 height 18
click at [661, 28] on icon "button" at bounding box center [662, 28] width 4 height 4
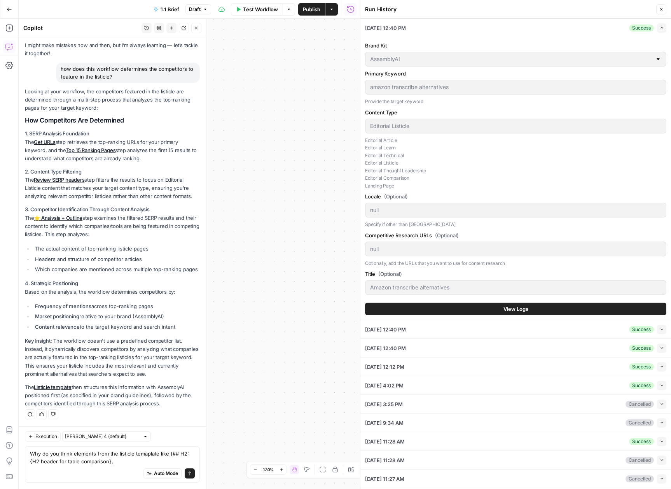
click at [513, 312] on button "View Logs" at bounding box center [515, 308] width 301 height 12
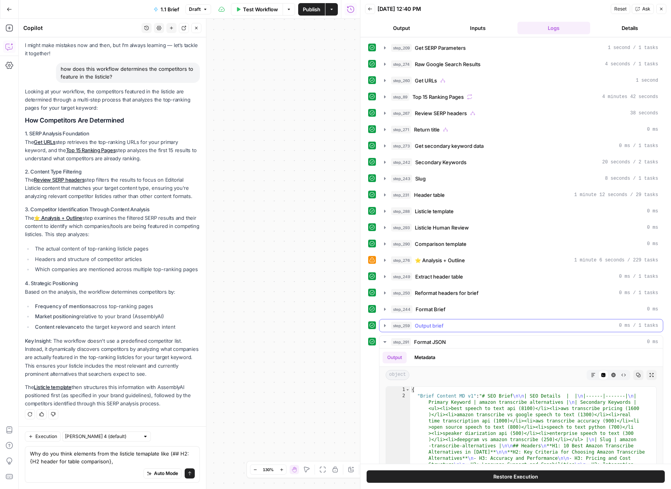
click at [386, 325] on icon "button" at bounding box center [385, 325] width 6 height 6
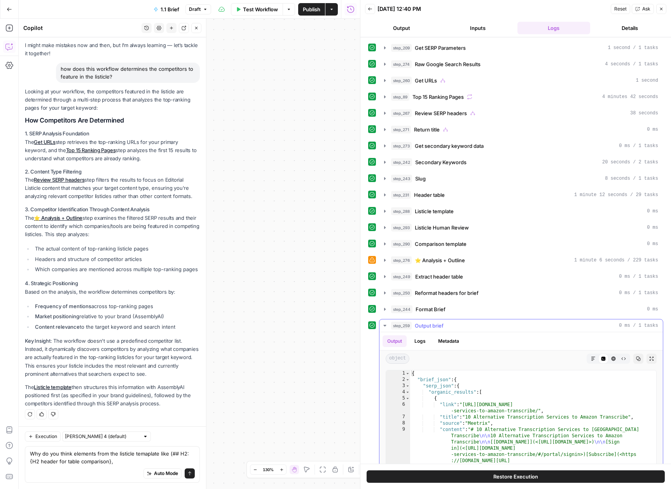
scroll to position [155, 0]
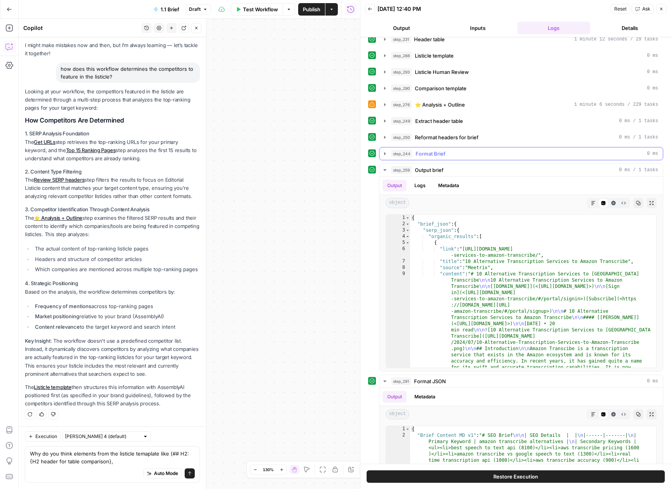
click at [386, 153] on icon "button" at bounding box center [385, 153] width 6 height 6
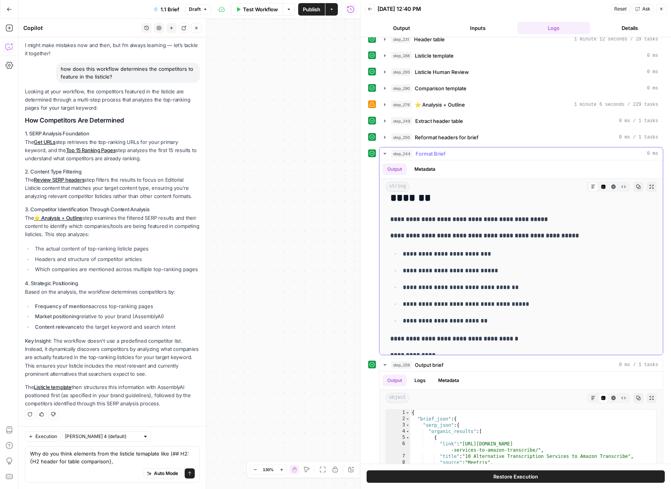
scroll to position [235, 0]
click at [122, 466] on div "Auto Mode Send" at bounding box center [112, 473] width 165 height 17
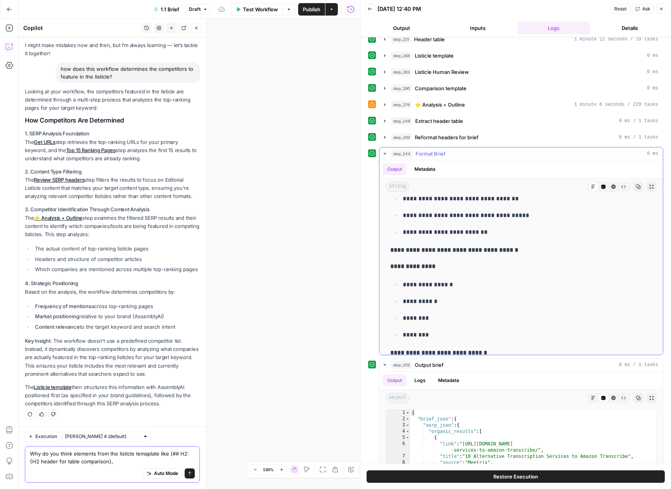
scroll to position [376, 0]
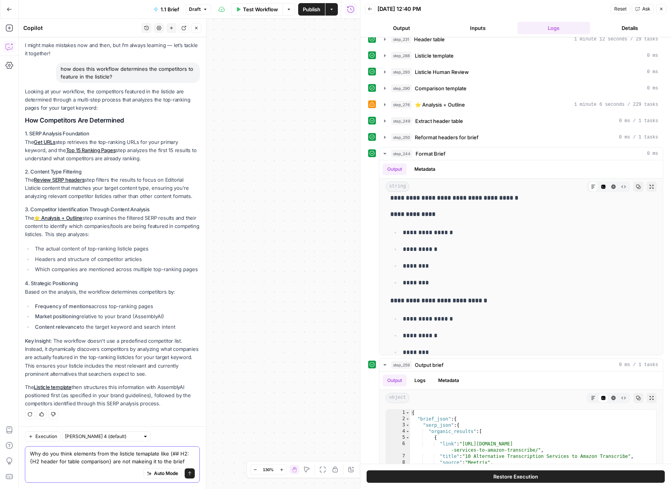
type textarea "Why do you think elements from the listicle temaplate like (## H2: {H2 header f…"
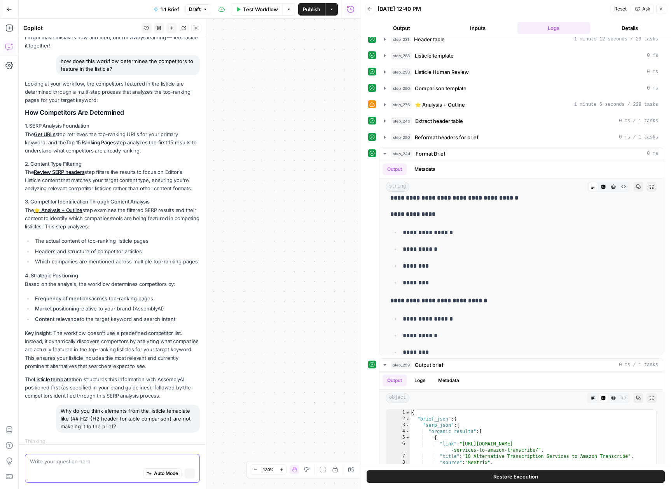
scroll to position [51, 0]
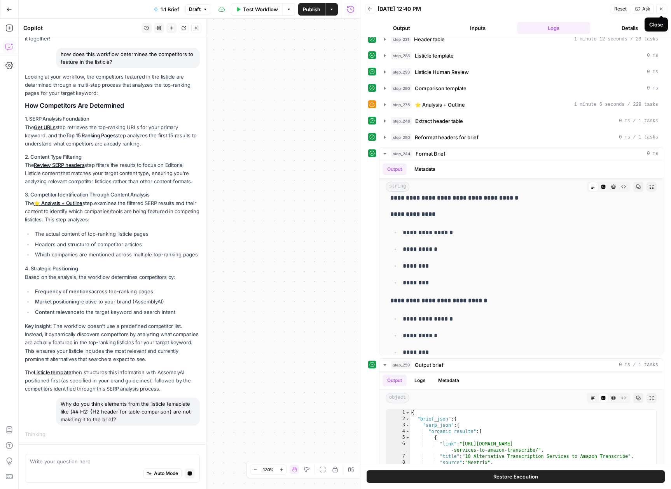
click at [660, 7] on icon "button" at bounding box center [661, 9] width 5 height 5
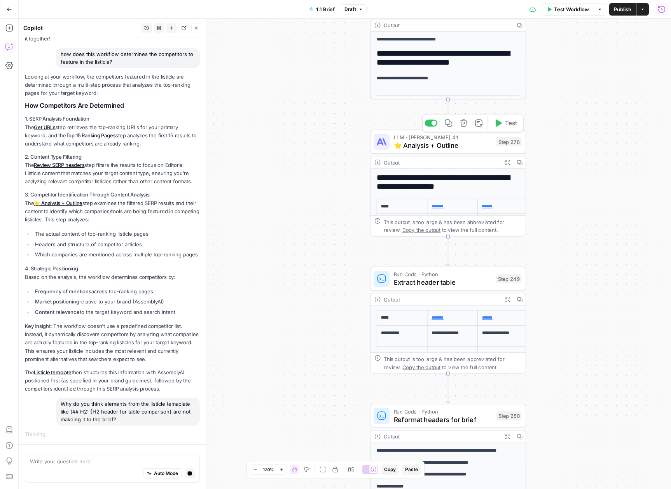
click at [429, 145] on span "⭐️ Analysis + Outline" at bounding box center [443, 145] width 99 height 10
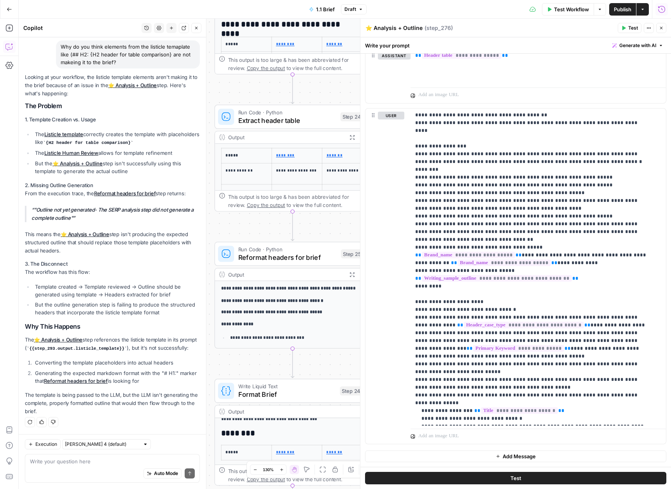
scroll to position [416, 0]
click at [93, 465] on div "Auto Mode Send" at bounding box center [112, 473] width 165 height 17
click at [98, 460] on textarea at bounding box center [112, 461] width 165 height 8
type textarea "How to fix it?"
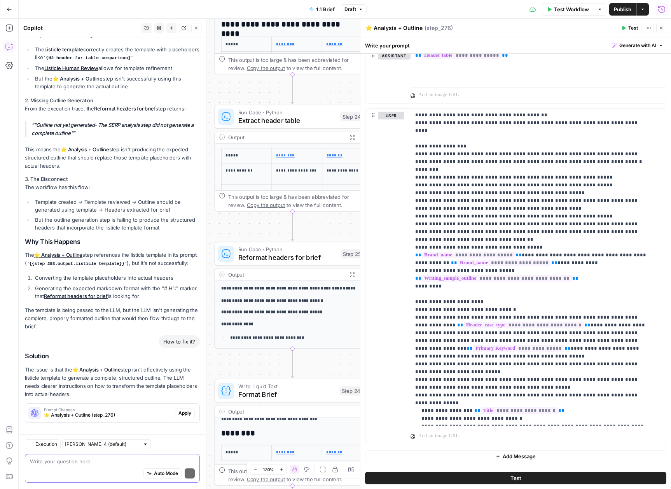
scroll to position [508, 0]
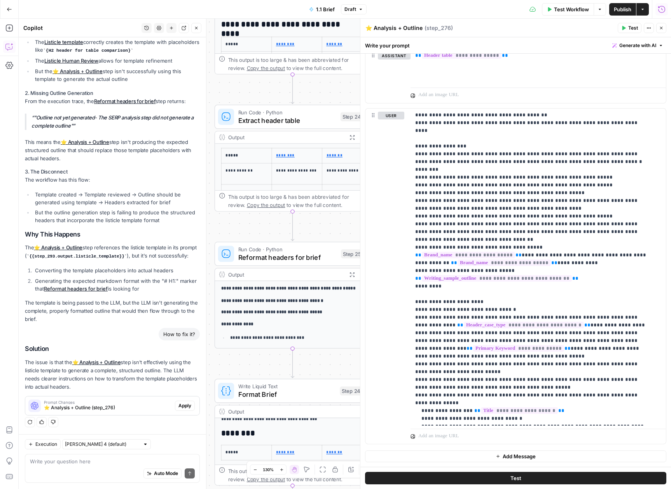
click at [122, 411] on div "Prompt Changes ⭐️ Analysis + Outline (step_276)" at bounding box center [100, 405] width 150 height 19
click at [67, 407] on span "⭐️ Analysis + Outline (step_276)" at bounding box center [108, 407] width 128 height 7
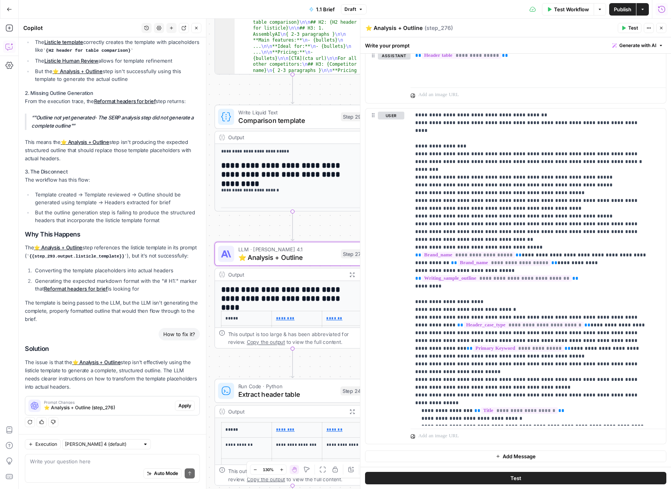
click at [88, 407] on span "⭐️ Analysis + Outline (step_276)" at bounding box center [108, 407] width 128 height 7
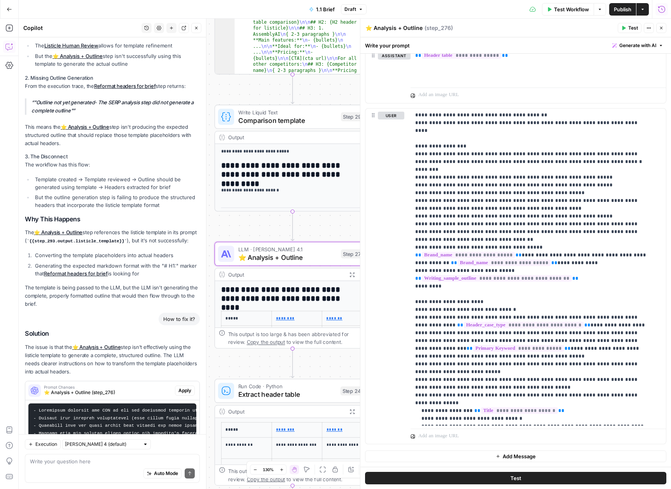
scroll to position [573, 0]
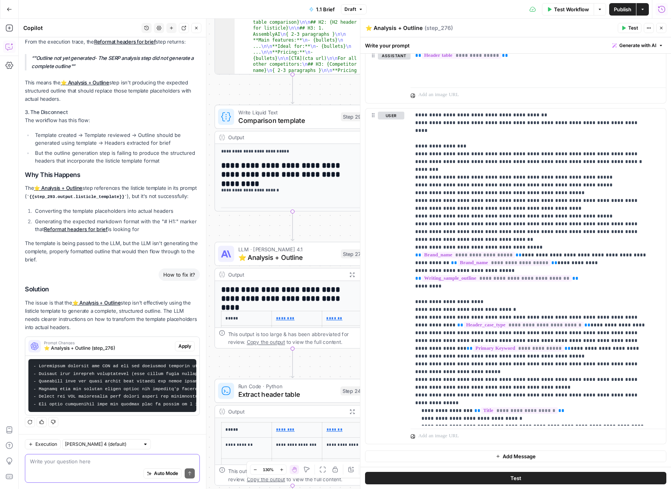
click at [106, 461] on textarea at bounding box center [112, 461] width 165 height 8
click at [93, 462] on textarea at bounding box center [112, 461] width 165 height 8
click at [79, 462] on textarea at bounding box center [112, 461] width 165 height 8
type textarea "I want to make sure that"
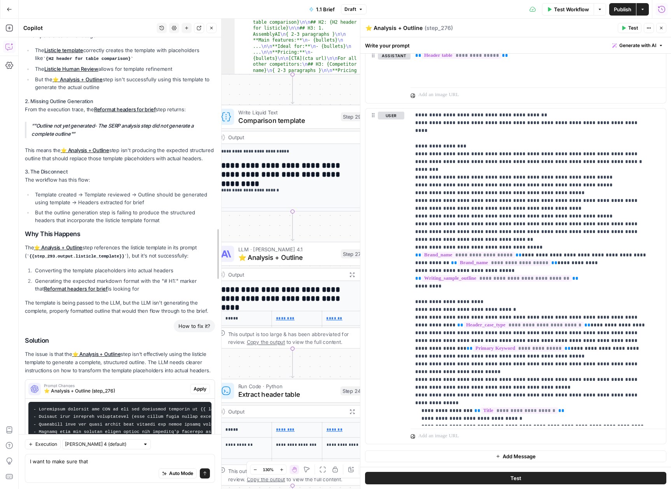
scroll to position [541, 0]
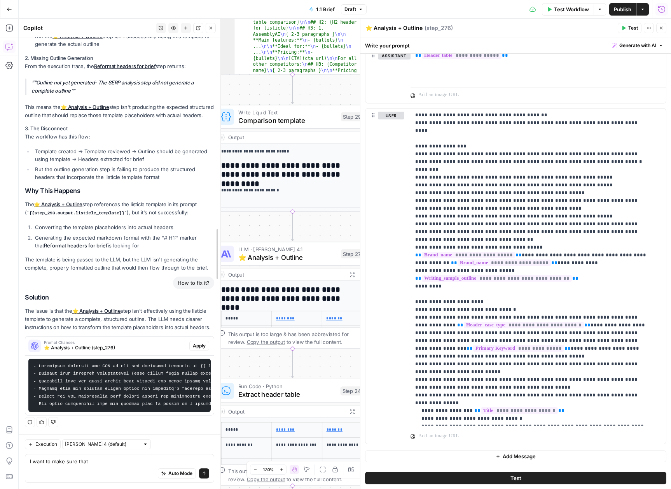
drag, startPoint x: 207, startPoint y: 410, endPoint x: 221, endPoint y: 415, distance: 15.5
click at [221, 415] on div at bounding box center [220, 254] width 8 height 470
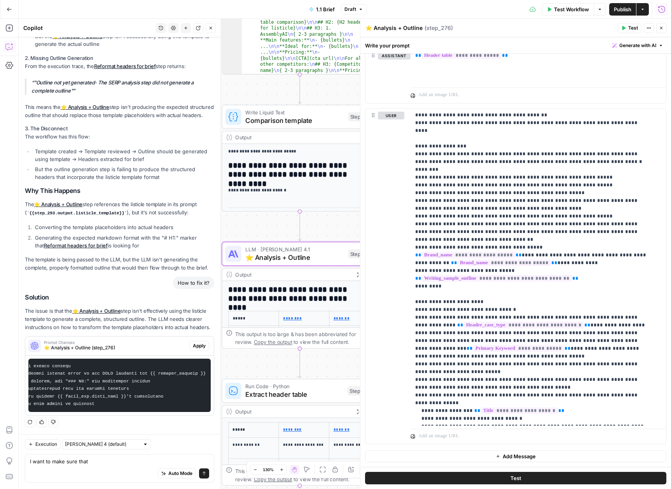
scroll to position [0, 0]
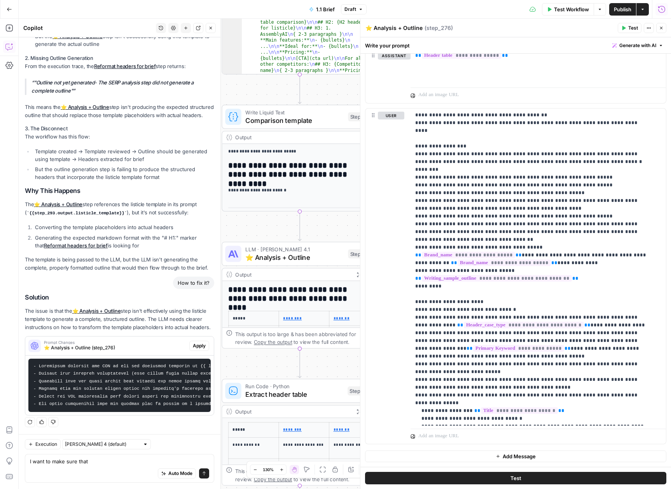
click at [71, 456] on div "I want to make sure that I want to make sure that Auto Mode Send" at bounding box center [119, 468] width 189 height 29
click at [72, 457] on textarea "I want to make sure that" at bounding box center [119, 461] width 179 height 8
click at [193, 342] on span "Apply" at bounding box center [199, 345] width 13 height 7
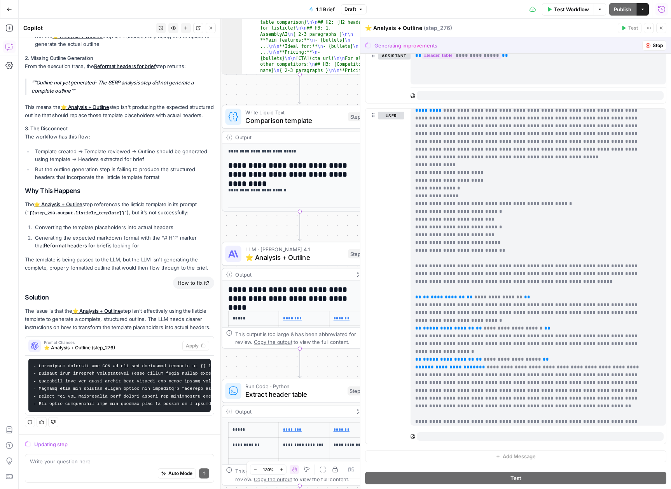
scroll to position [464, 0]
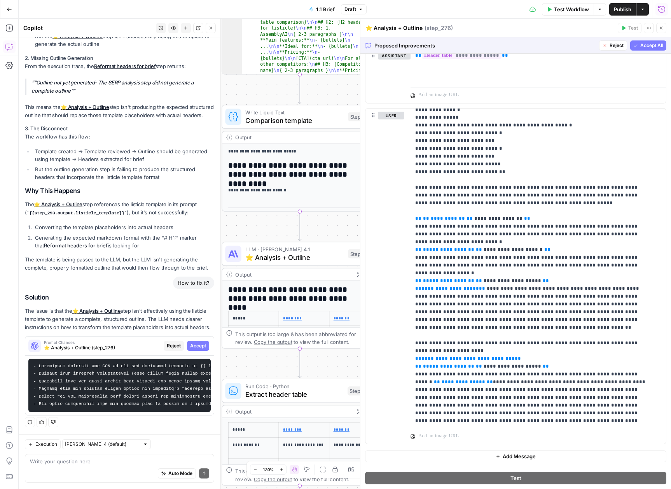
click at [71, 468] on div "Auto Mode Send" at bounding box center [119, 473] width 179 height 17
type textarea "Are your proposed changes mostly only impacting the Editorial Listicle?"
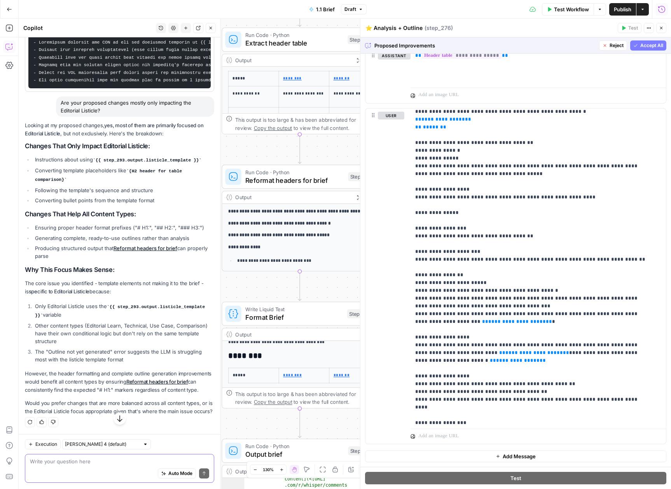
scroll to position [871, 0]
click at [642, 46] on span "Accept All" at bounding box center [651, 45] width 23 height 7
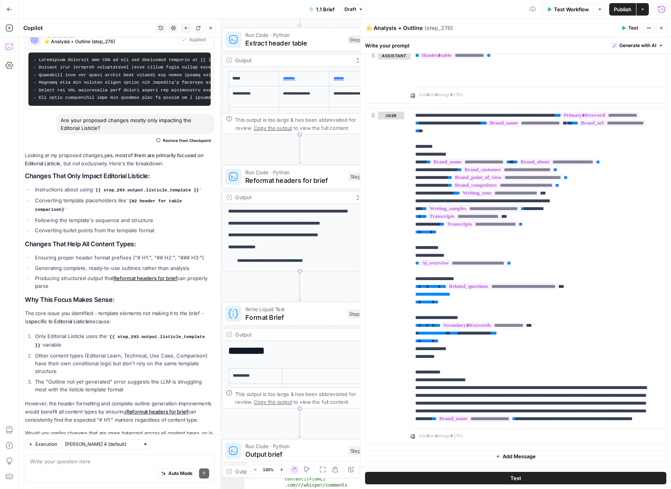
scroll to position [0, 0]
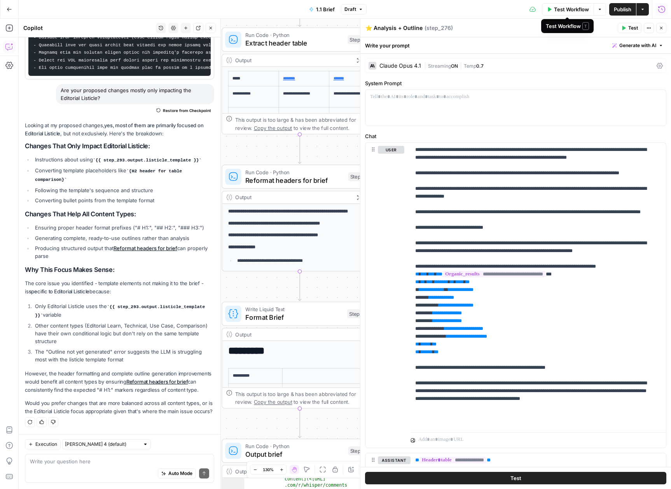
click at [577, 7] on span "Test Workflow" at bounding box center [571, 9] width 35 height 8
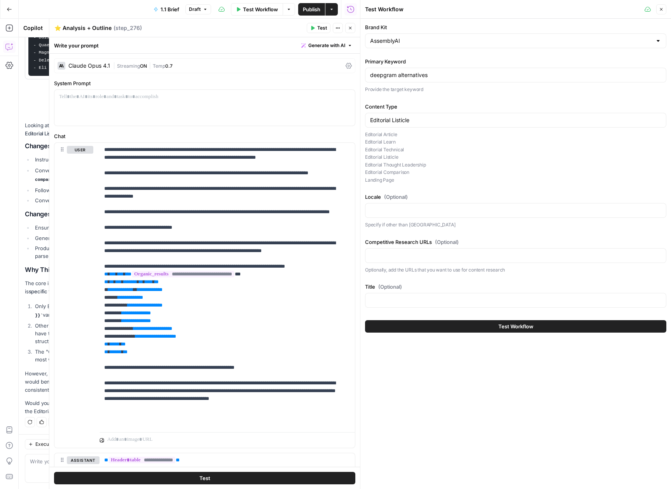
scroll to position [920, 0]
click at [469, 252] on input "Competitive Research URLs (Optional)" at bounding box center [515, 255] width 291 height 8
click at [442, 302] on input "Title (Optional)" at bounding box center [515, 300] width 291 height 8
type input "Top 5 Deepgram Alternatives in 2025"
click at [546, 401] on div "Brand Kit AssemblyAI Primary Keyword deepgram alternatives Provide the target k…" at bounding box center [515, 254] width 311 height 470
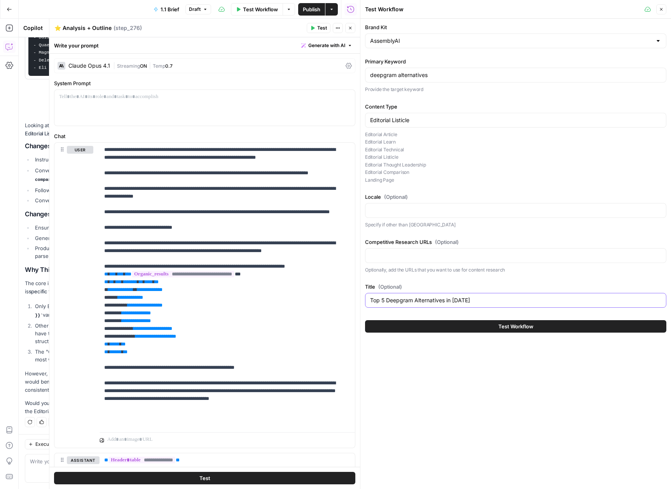
click at [478, 296] on input "Top 5 Deepgram Alternatives in 2025" at bounding box center [515, 300] width 291 height 8
click at [526, 328] on span "Test Workflow" at bounding box center [515, 326] width 35 height 8
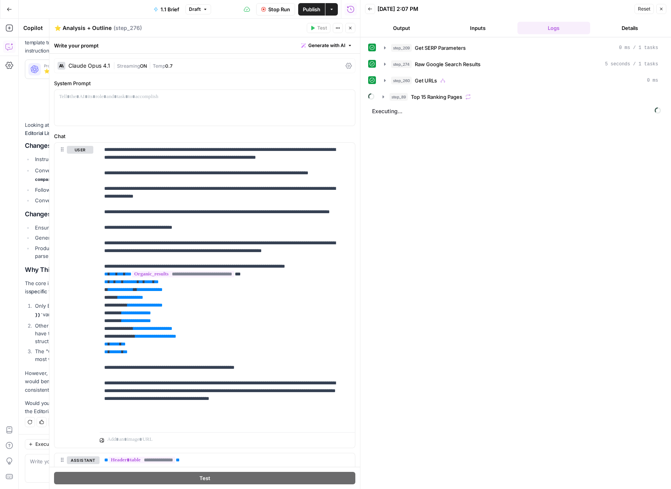
scroll to position [855, 0]
click at [382, 96] on icon "button" at bounding box center [383, 97] width 6 height 6
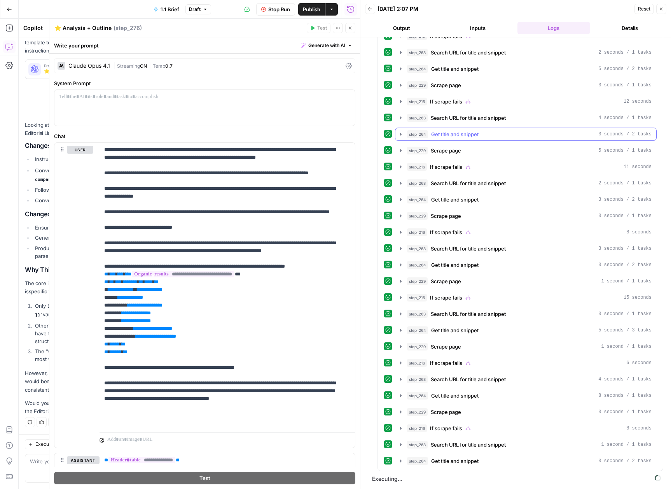
scroll to position [0, 0]
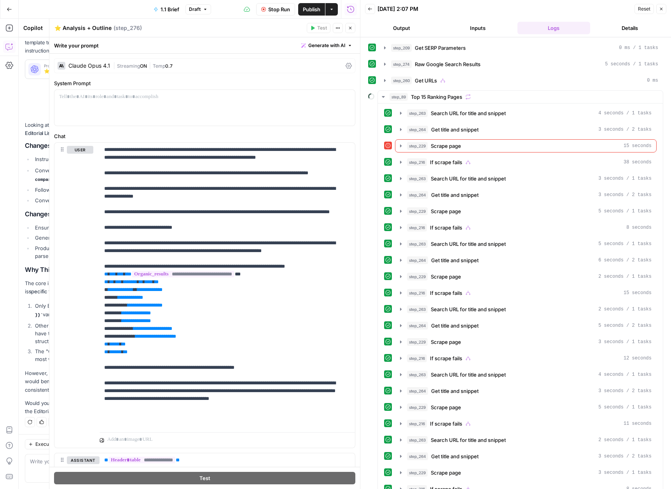
click at [382, 97] on icon "button" at bounding box center [383, 97] width 6 height 6
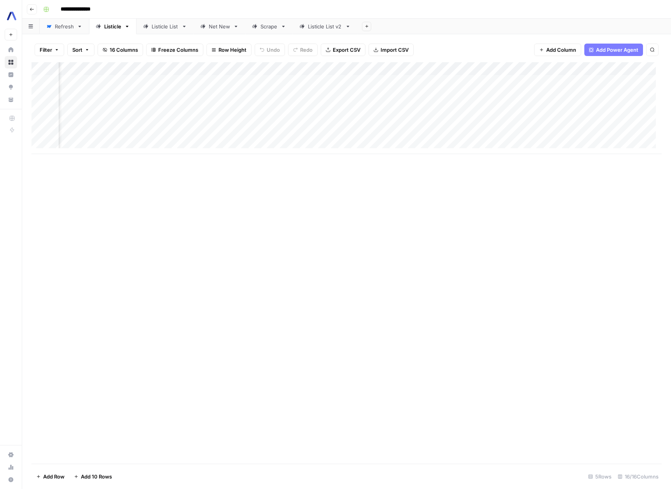
scroll to position [0, 138]
click at [134, 92] on div "Add Column" at bounding box center [346, 108] width 630 height 92
click at [113, 94] on div "Add Column" at bounding box center [346, 108] width 630 height 92
click at [113, 94] on textarea "**********" at bounding box center [166, 95] width 124 height 11
click at [110, 94] on textarea "**********" at bounding box center [166, 95] width 124 height 11
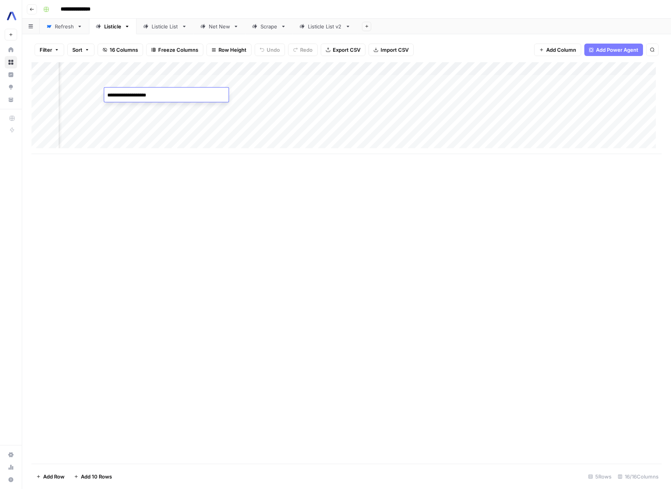
type textarea "**********"
click at [200, 316] on div "Add Column" at bounding box center [346, 262] width 630 height 401
click at [150, 93] on div "Add Column" at bounding box center [346, 108] width 630 height 92
click at [150, 93] on textarea "**********" at bounding box center [166, 95] width 124 height 11
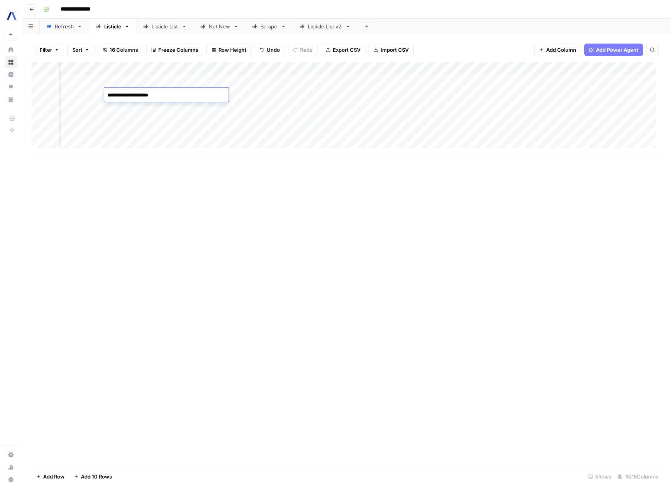
click at [150, 93] on textarea "**********" at bounding box center [166, 95] width 124 height 11
drag, startPoint x: 470, startPoint y: 389, endPoint x: 406, endPoint y: 256, distance: 147.9
click at [470, 389] on div "Add Column" at bounding box center [346, 262] width 630 height 401
click at [173, 30] on div "Listicle List" at bounding box center [165, 27] width 27 height 8
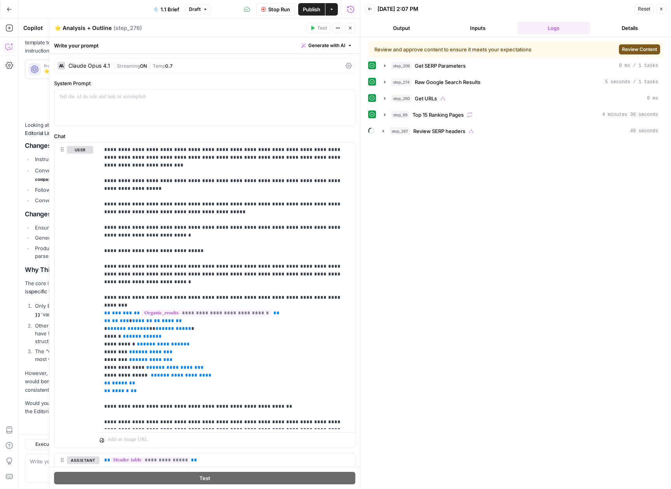
scroll to position [855, 0]
click at [639, 49] on span "Review Content" at bounding box center [639, 49] width 35 height 7
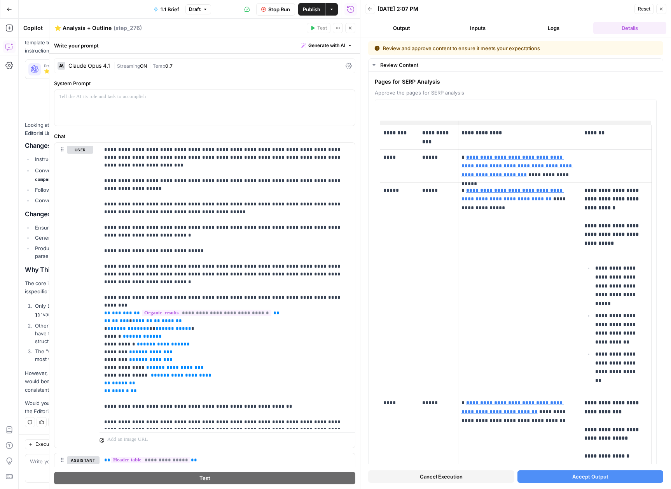
click at [572, 476] on span "Accept Output" at bounding box center [590, 476] width 36 height 8
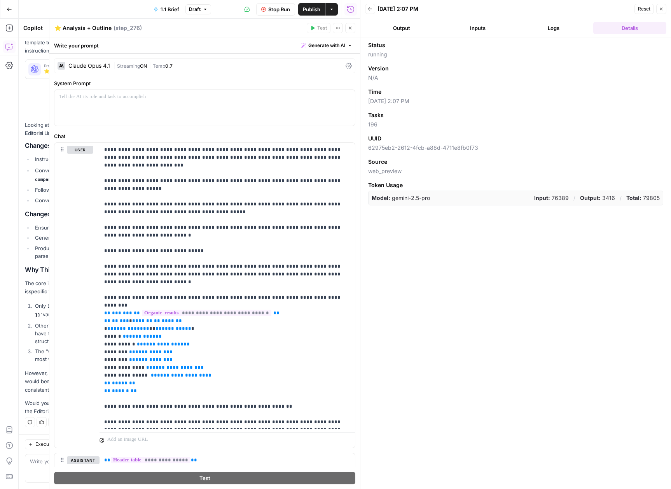
click at [370, 8] on icon "button" at bounding box center [370, 9] width 5 height 5
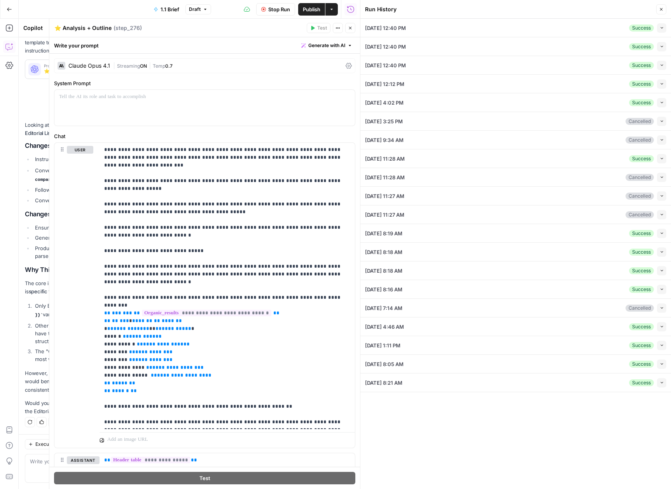
click at [660, 10] on icon "button" at bounding box center [661, 9] width 5 height 5
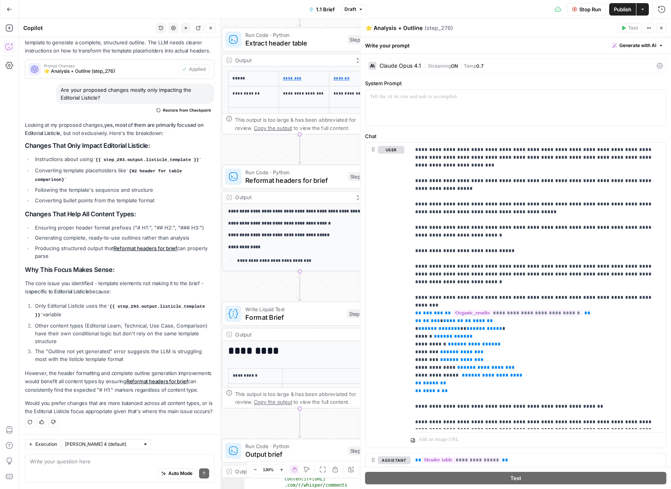
click at [659, 26] on icon "button" at bounding box center [661, 28] width 5 height 5
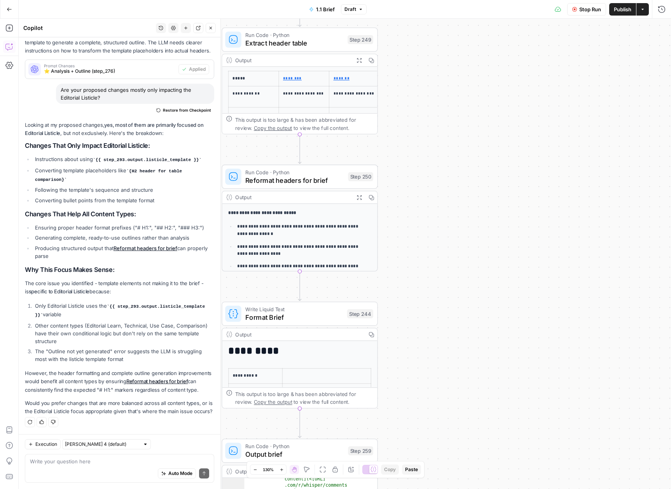
scroll to position [177, 0]
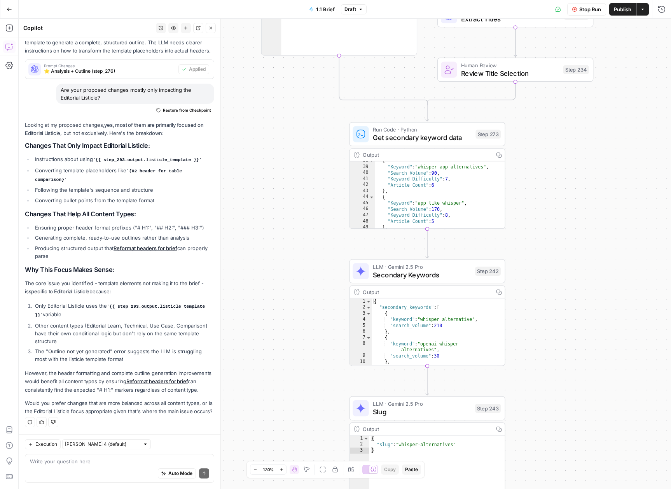
drag, startPoint x: 472, startPoint y: 271, endPoint x: 593, endPoint y: 216, distance: 132.2
click at [593, 216] on div "true false false true false true false true false true Workflow Set Inputs Inpu…" at bounding box center [345, 254] width 652 height 470
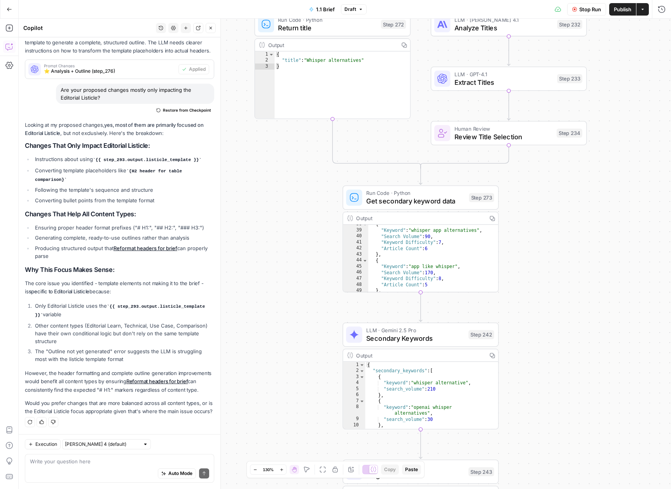
drag, startPoint x: 584, startPoint y: 190, endPoint x: 579, endPoint y: 263, distance: 73.6
click at [579, 263] on div "true false false true false true false true false true Workflow Set Inputs Inpu…" at bounding box center [345, 254] width 652 height 470
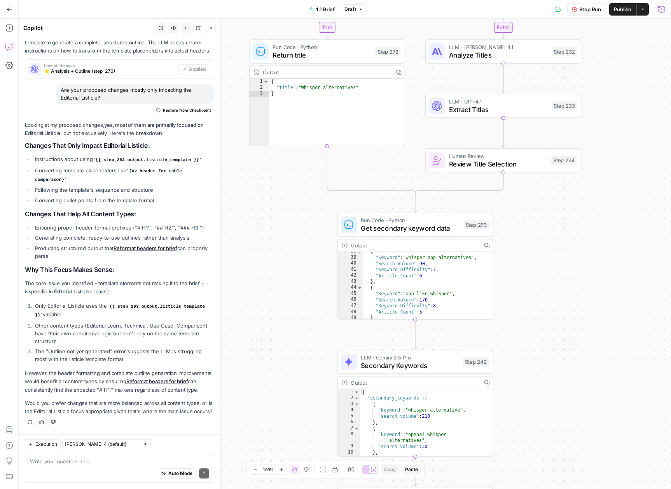
click at [667, 12] on button "Run History" at bounding box center [661, 9] width 12 height 12
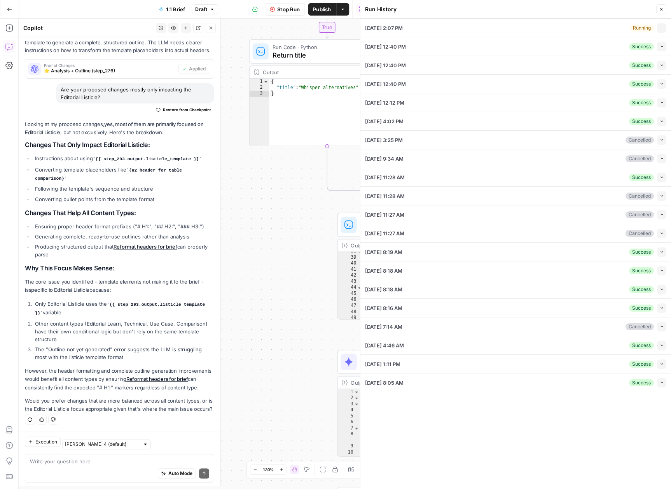
type input "AssemblyAI"
type input "deepgram alternatives"
type input "Editorial Listicle"
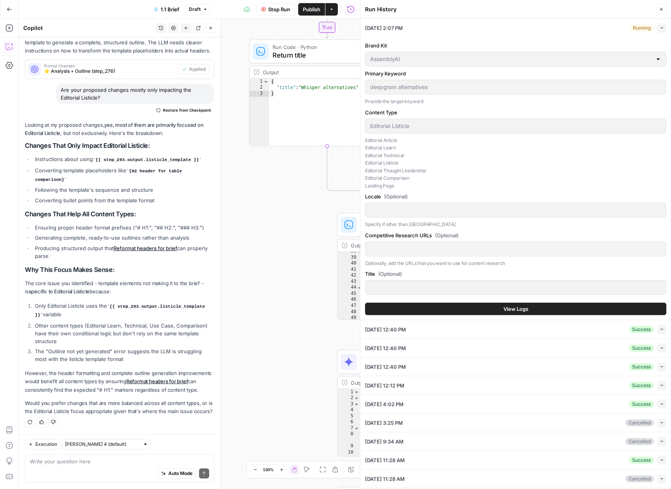
click at [477, 312] on button "View Logs" at bounding box center [515, 308] width 301 height 12
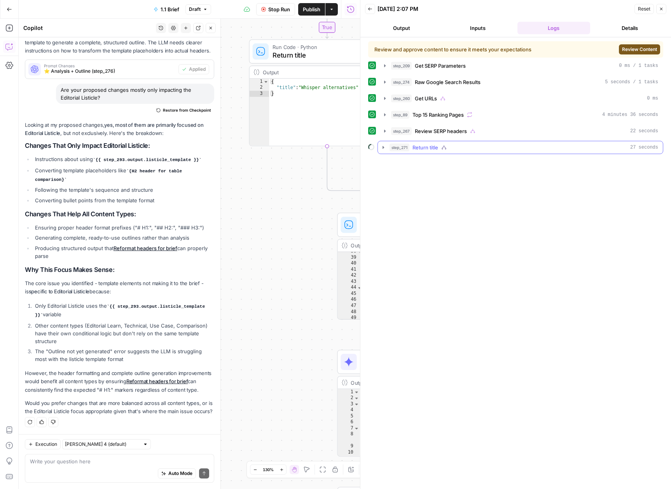
click at [384, 147] on icon "button" at bounding box center [383, 147] width 6 height 6
click at [400, 162] on icon "button" at bounding box center [401, 164] width 6 height 6
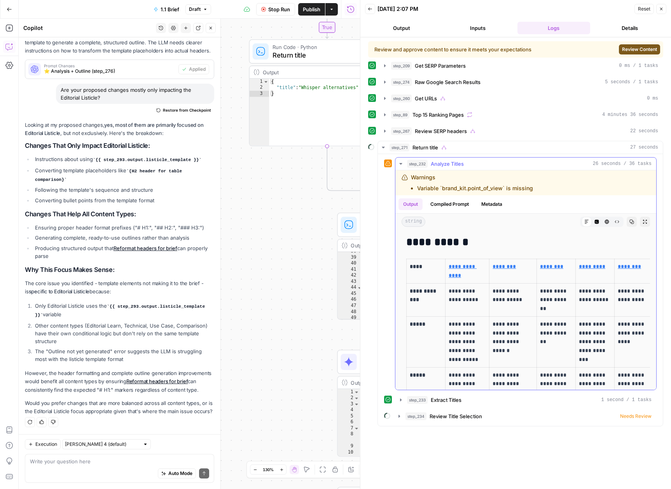
click at [400, 162] on icon "button" at bounding box center [401, 164] width 6 height 6
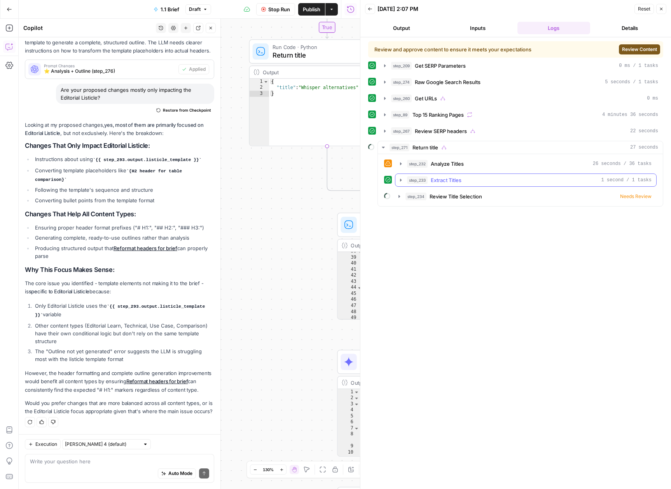
click at [401, 178] on icon "button" at bounding box center [401, 180] width 6 height 6
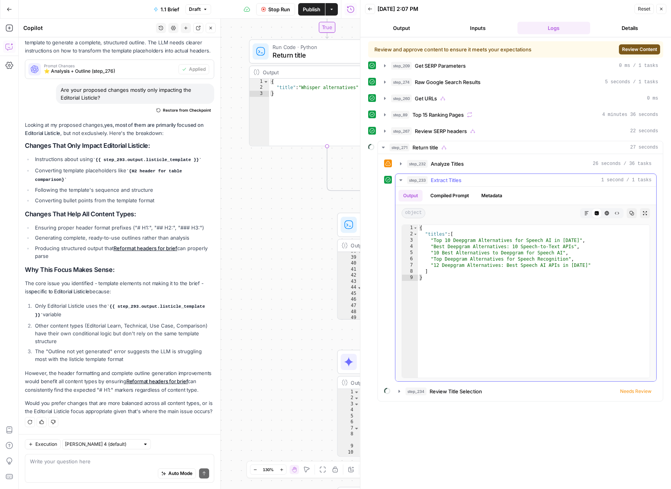
click at [401, 178] on icon "button" at bounding box center [401, 180] width 6 height 6
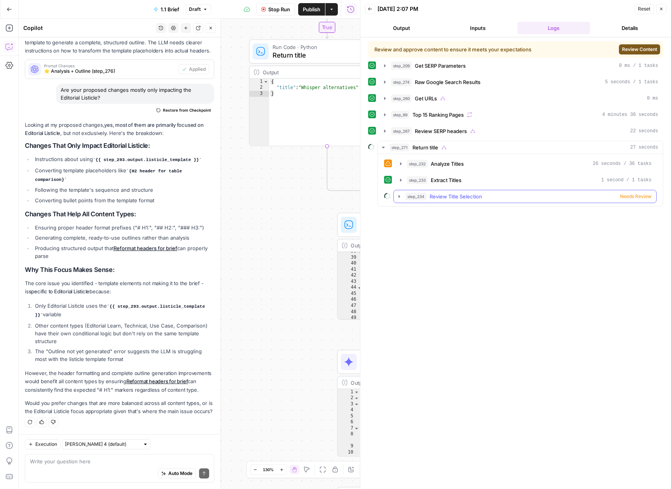
click at [399, 195] on icon "button" at bounding box center [399, 196] width 2 height 3
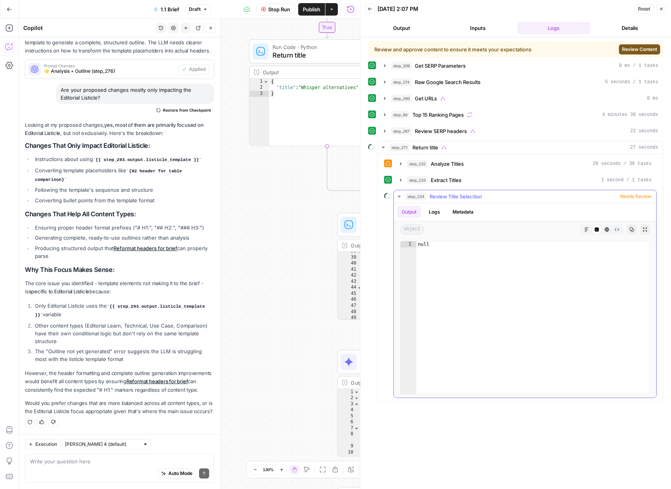
click at [399, 195] on icon "button" at bounding box center [399, 196] width 6 height 6
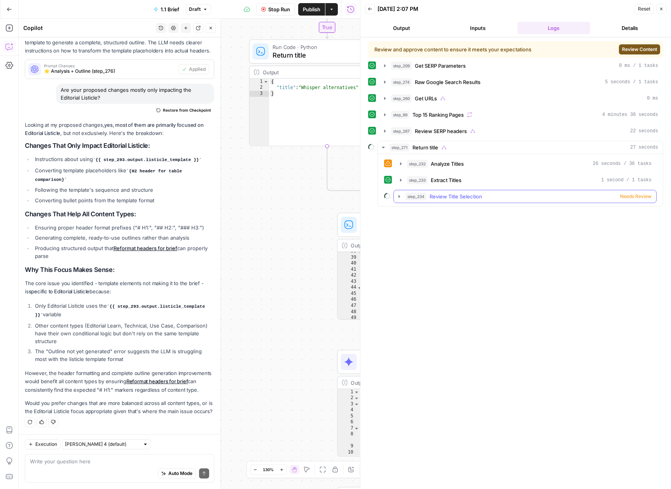
click at [399, 195] on icon "button" at bounding box center [399, 196] width 2 height 3
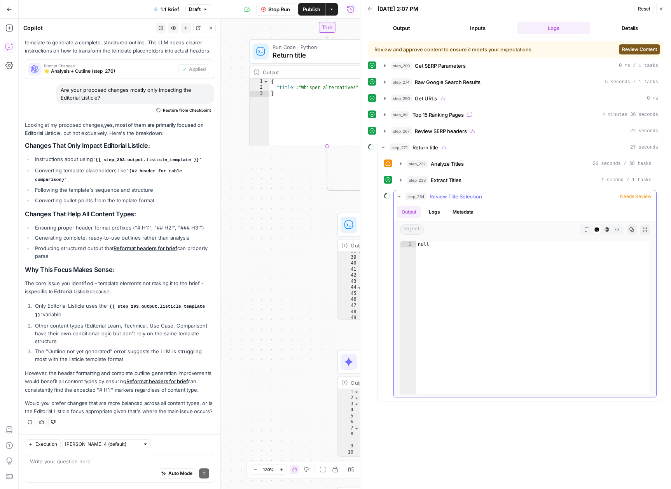
click at [399, 195] on icon "button" at bounding box center [399, 196] width 6 height 6
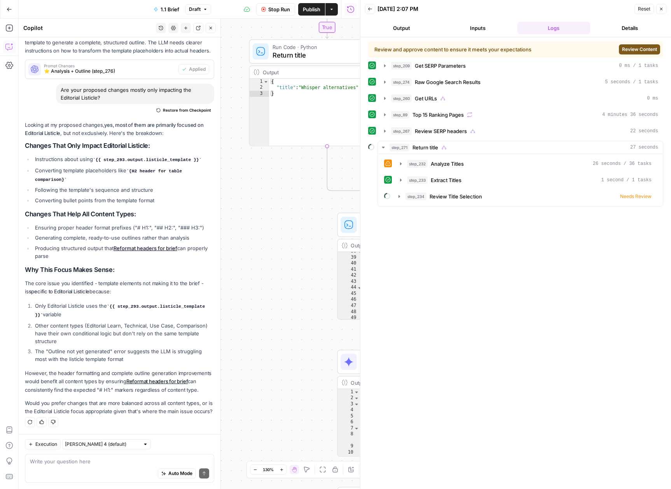
click at [626, 46] on span "Review Content" at bounding box center [639, 49] width 35 height 7
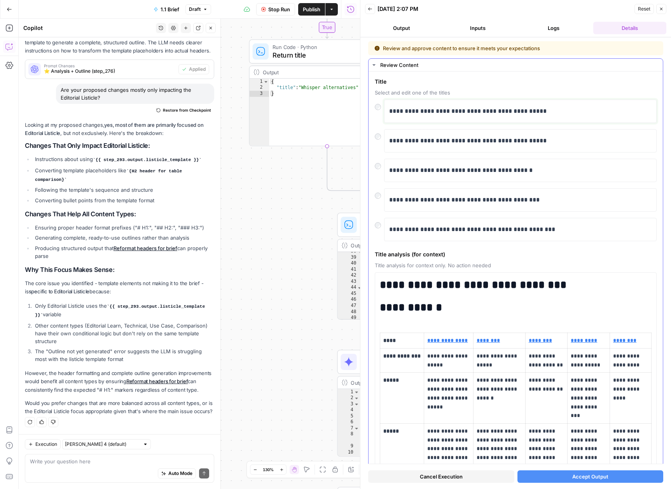
click at [479, 112] on p "**********" at bounding box center [517, 111] width 257 height 10
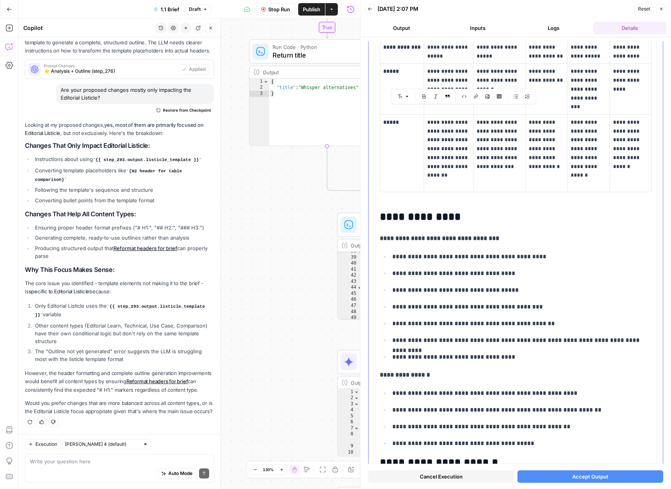
scroll to position [0, 0]
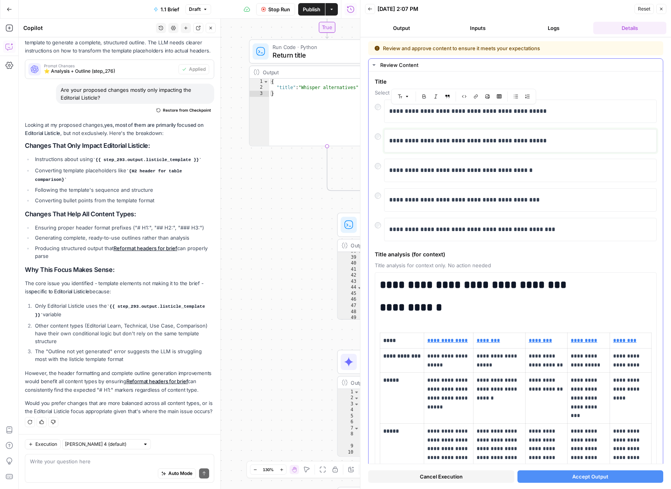
click at [482, 137] on p "**********" at bounding box center [517, 141] width 257 height 10
click at [407, 112] on p "**********" at bounding box center [517, 111] width 257 height 10
click at [403, 112] on p "**********" at bounding box center [517, 111] width 257 height 10
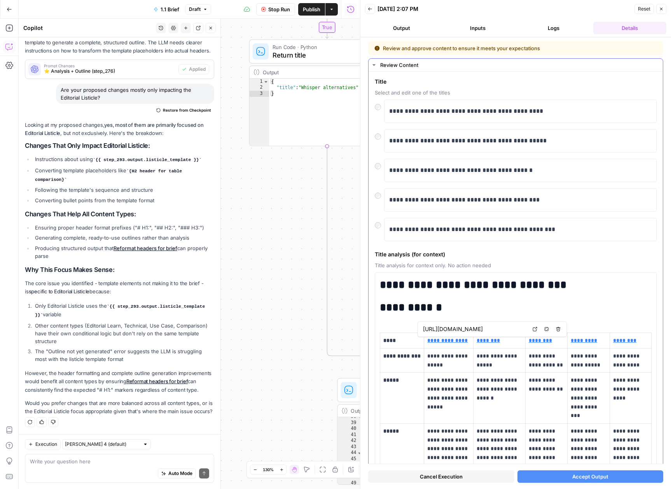
click at [601, 119] on div "**********" at bounding box center [520, 110] width 272 height 23
click at [476, 111] on p "**********" at bounding box center [517, 111] width 257 height 10
drag, startPoint x: 476, startPoint y: 111, endPoint x: 490, endPoint y: 110, distance: 14.4
click at [490, 110] on p "**********" at bounding box center [517, 111] width 257 height 10
click at [473, 109] on p "**********" at bounding box center [517, 111] width 257 height 10
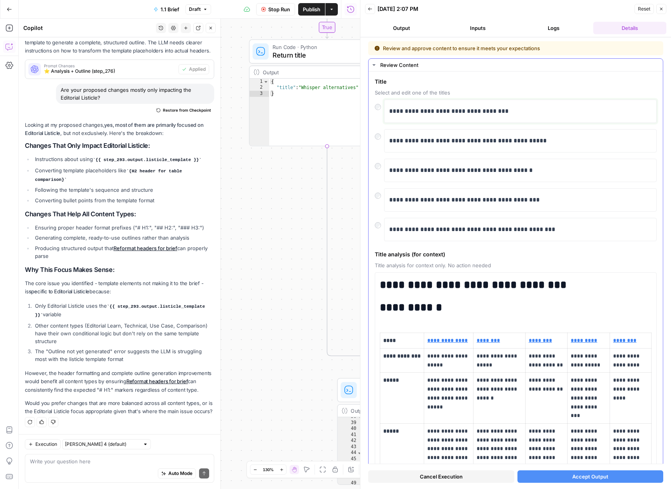
click at [473, 109] on p "**********" at bounding box center [517, 111] width 257 height 10
click at [590, 474] on span "Accept Output" at bounding box center [590, 476] width 36 height 8
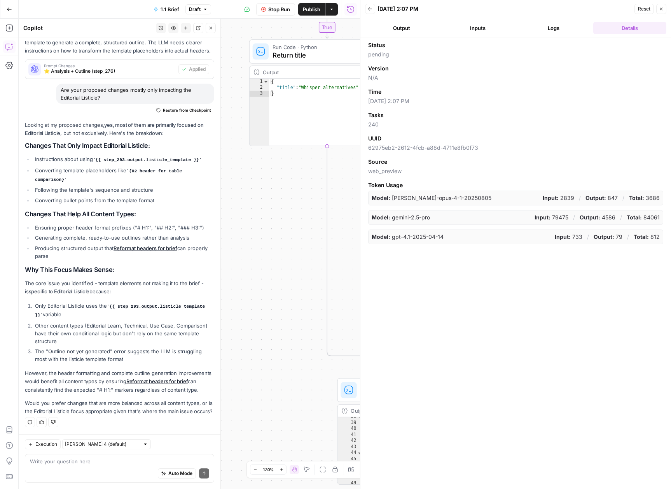
click at [372, 8] on icon "button" at bounding box center [370, 9] width 5 height 5
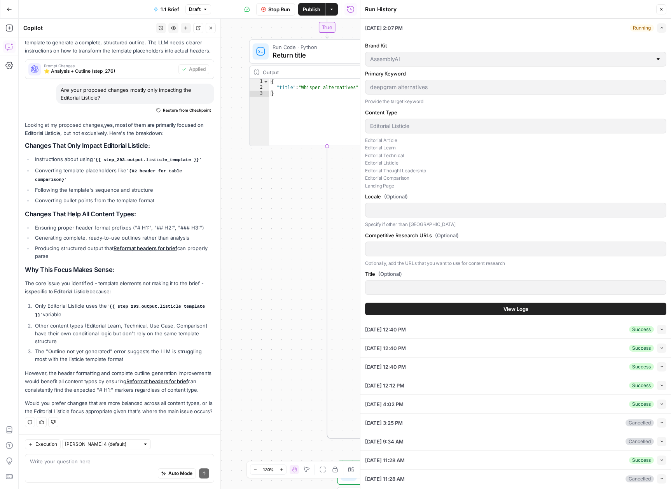
scroll to position [175, 0]
click at [498, 300] on div "Brand Kit AssemblyAI Primary Keyword deepgram alternatives Provide the target k…" at bounding box center [515, 178] width 301 height 283
click at [499, 305] on button "View Logs" at bounding box center [515, 308] width 301 height 12
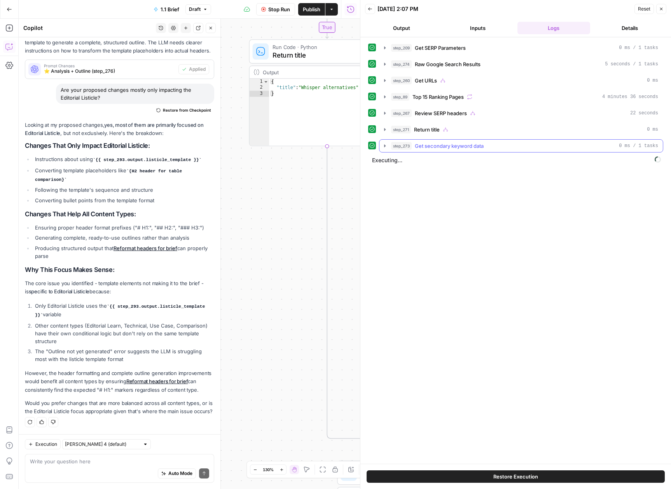
click at [385, 144] on icon "button" at bounding box center [385, 146] width 6 height 6
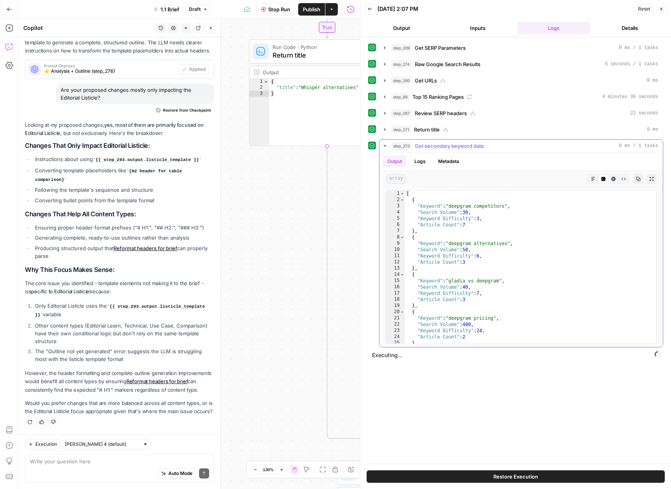
click at [385, 145] on icon "button" at bounding box center [385, 146] width 6 height 6
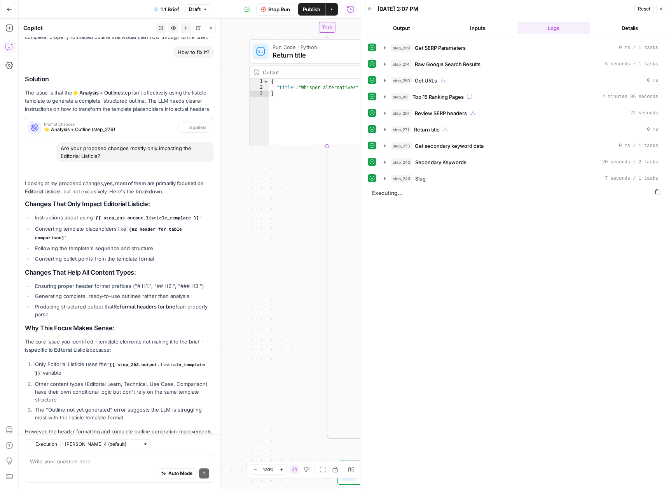
scroll to position [855, 0]
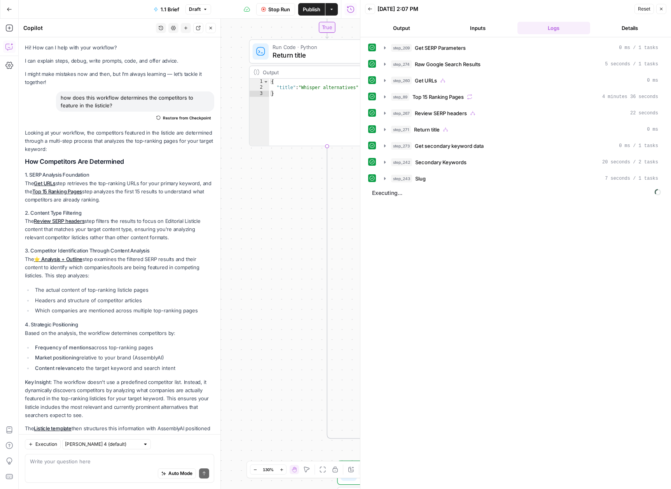
scroll to position [855, 0]
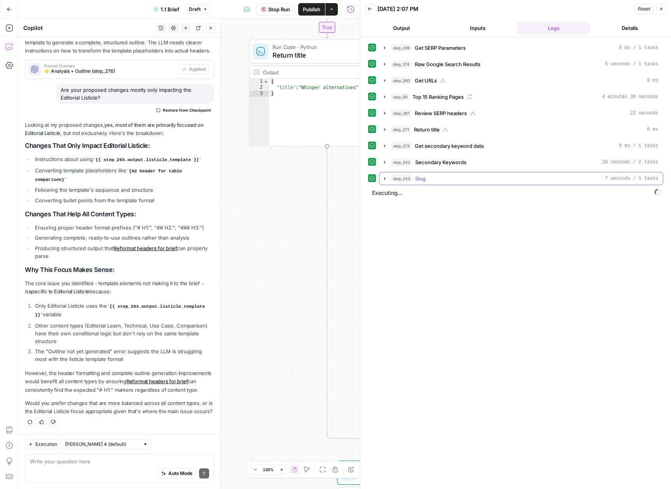
click at [386, 181] on icon "button" at bounding box center [385, 178] width 6 height 6
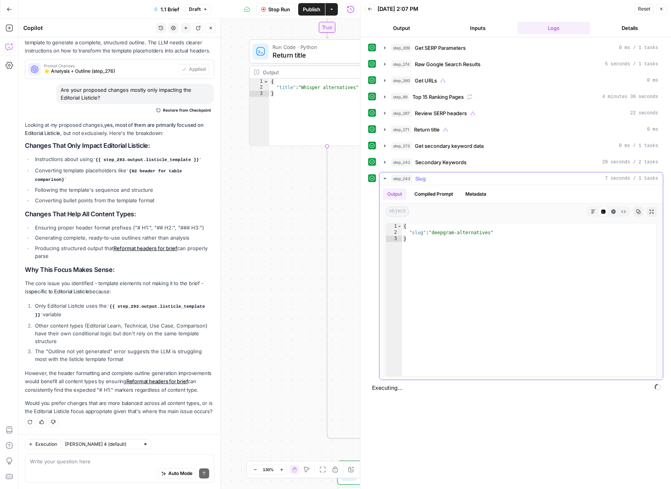
click at [386, 181] on icon "button" at bounding box center [385, 178] width 6 height 6
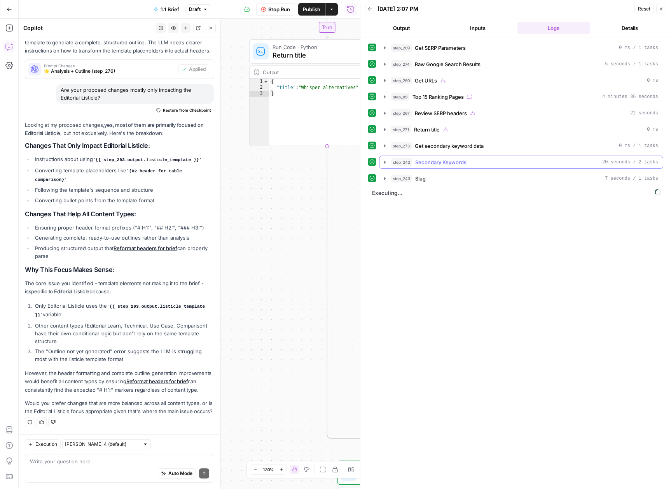
click at [382, 165] on button "step_242 Secondary Keywords 20 seconds / 2 tasks" at bounding box center [520, 162] width 283 height 12
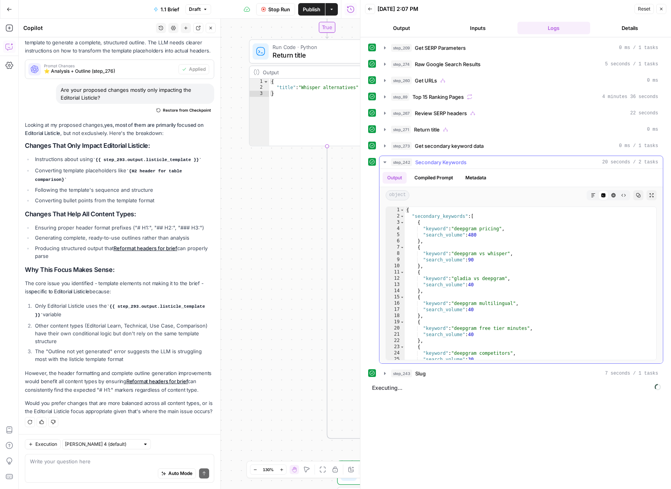
scroll to position [0, 0]
click at [382, 161] on icon "button" at bounding box center [385, 162] width 6 height 6
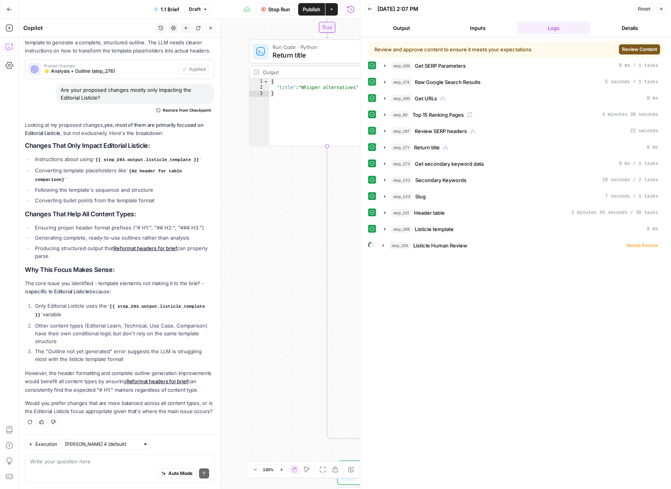
click at [628, 49] on span "Review Content" at bounding box center [639, 49] width 35 height 7
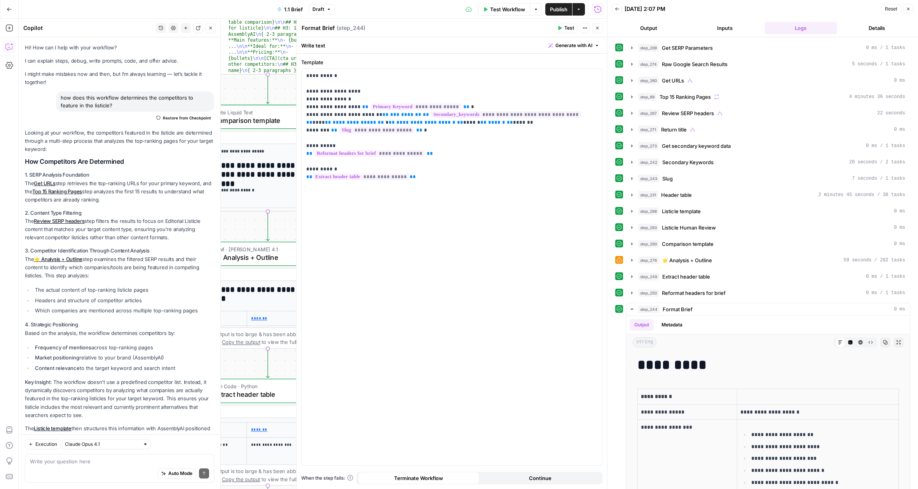
scroll to position [12583, 0]
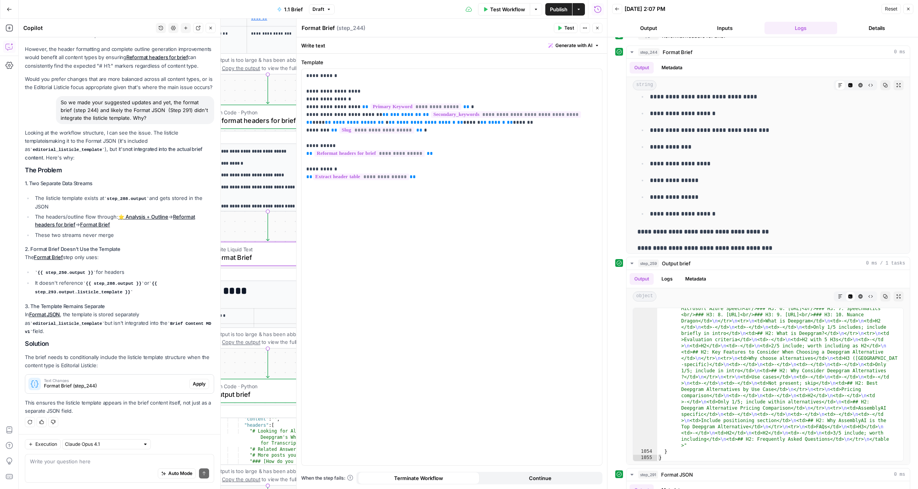
click at [96, 380] on span "Text Changes" at bounding box center [115, 380] width 142 height 4
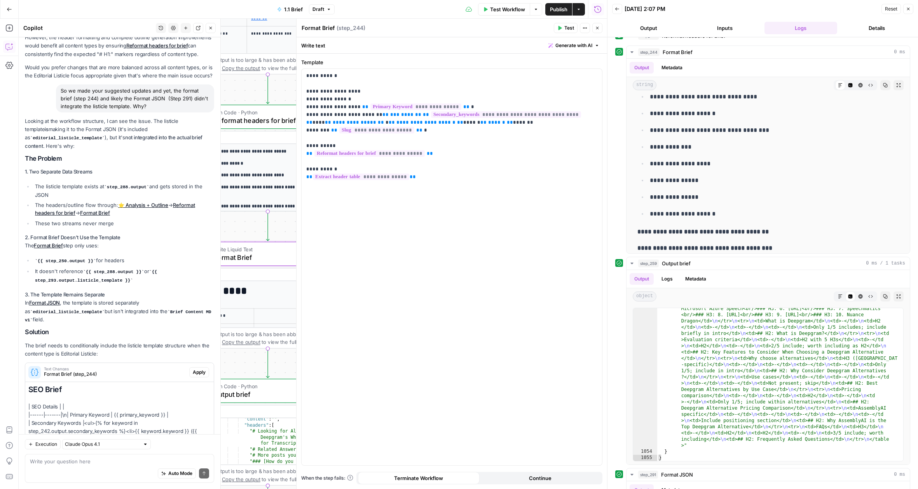
scroll to position [1349, 0]
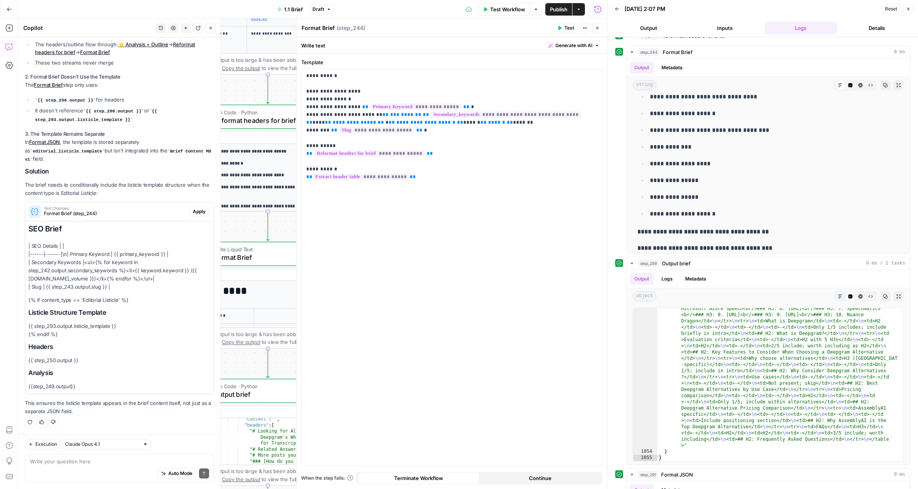
click at [110, 465] on div "Auto Mode Send" at bounding box center [119, 473] width 179 height 17
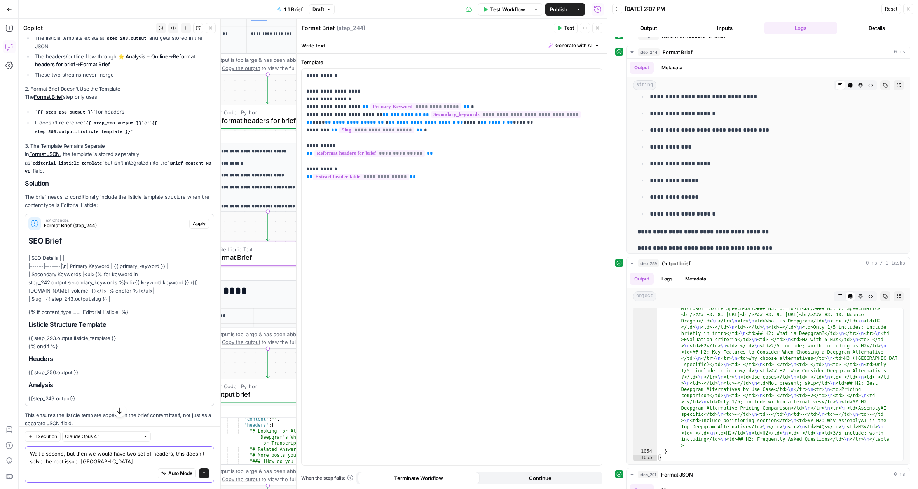
scroll to position [1325, 0]
click at [86, 463] on textarea "Wait a second, but then we would have two set of headers, this doesn't solve th…" at bounding box center [119, 457] width 179 height 16
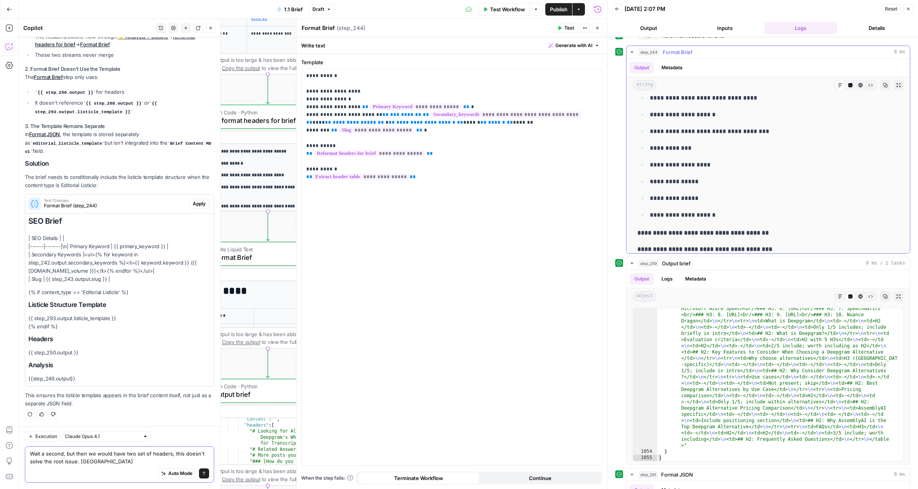
scroll to position [344, 0]
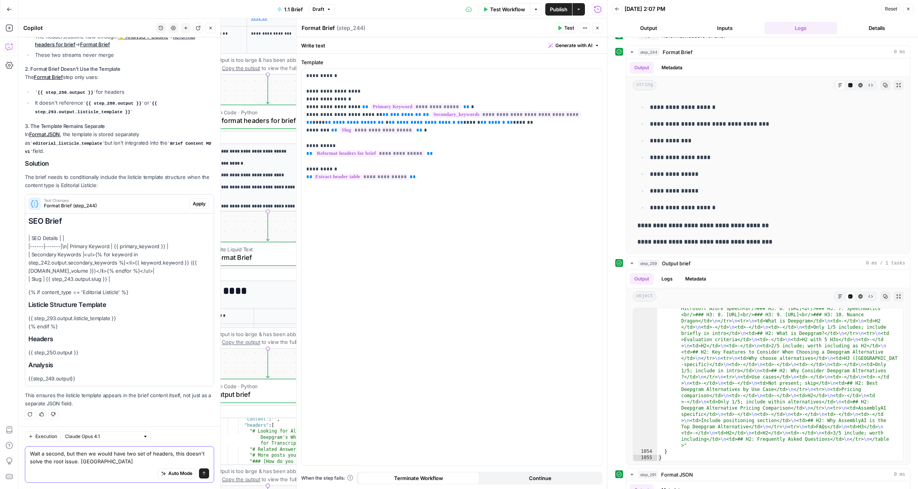
type textarea "Wait a second, but then we would have two set of headers, this doesn't solve th…"
click at [596, 29] on icon "button" at bounding box center [597, 28] width 5 height 5
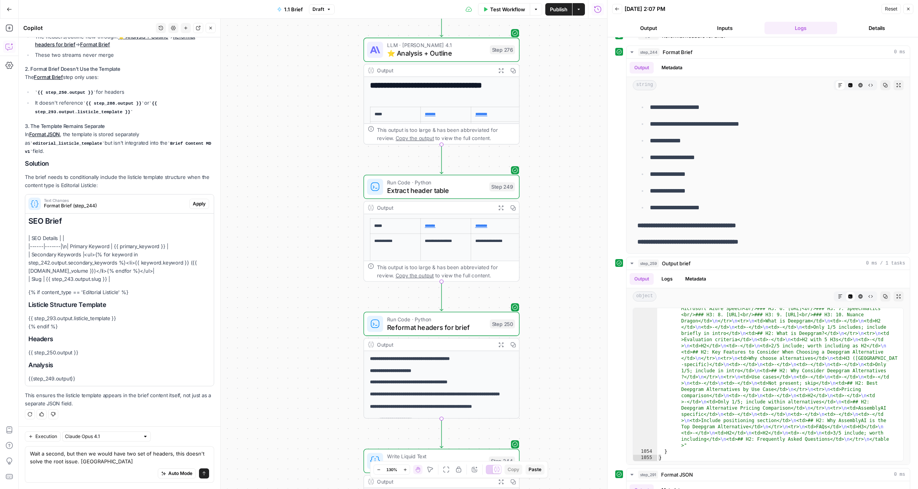
drag, startPoint x: 414, startPoint y: 195, endPoint x: 586, endPoint y: 243, distance: 178.1
click at [586, 243] on div "true false false true false true false true false true Workflow Set Inputs Inpu…" at bounding box center [313, 254] width 588 height 470
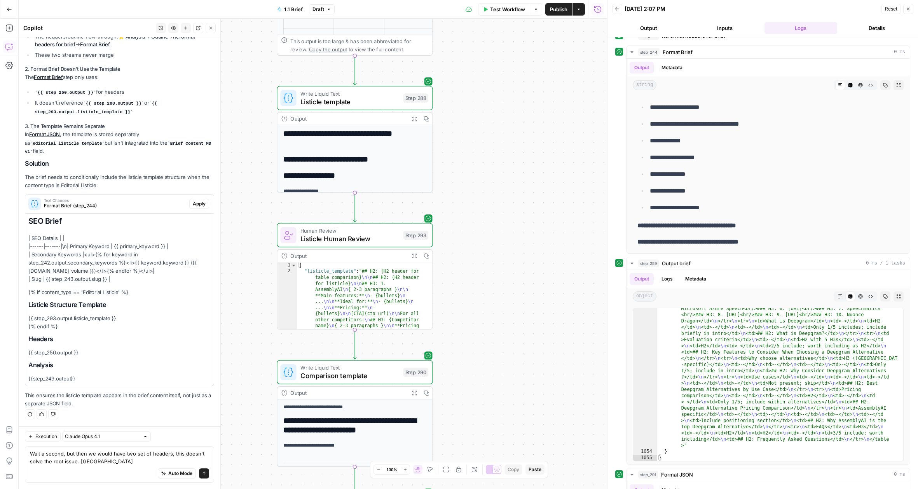
drag, startPoint x: 284, startPoint y: 210, endPoint x: 215, endPoint y: 394, distance: 196.6
click at [215, 394] on body "AssemblyAI New Home Browse Insights Opportunities Your Data Recent Grids AEO Co…" at bounding box center [459, 244] width 918 height 489
click at [347, 103] on span "Listicle template" at bounding box center [349, 101] width 99 height 10
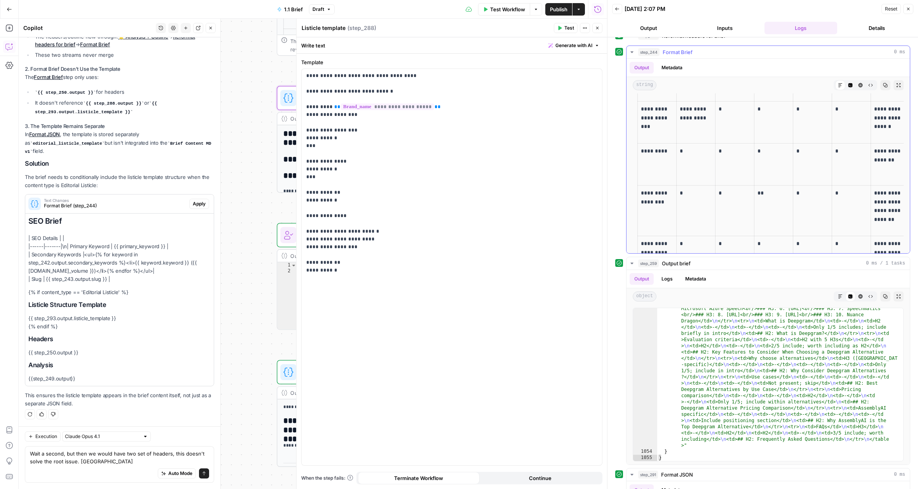
scroll to position [1251, 0]
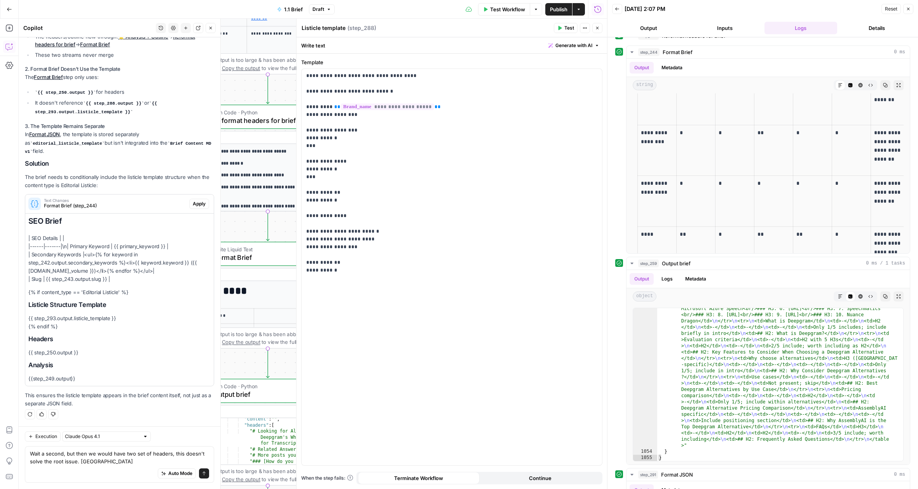
click div "Test Actions Close"
click button "Close"
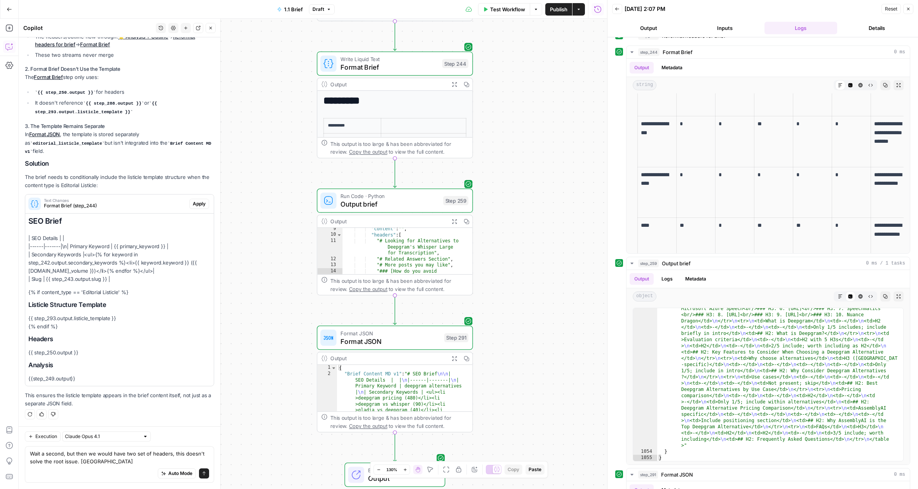
drag, startPoint x: 411, startPoint y: 312, endPoint x: 515, endPoint y: 141, distance: 200.6
click div "true false false true false true false true false true Workflow Set Inputs Inpu…"
click span "Output brief"
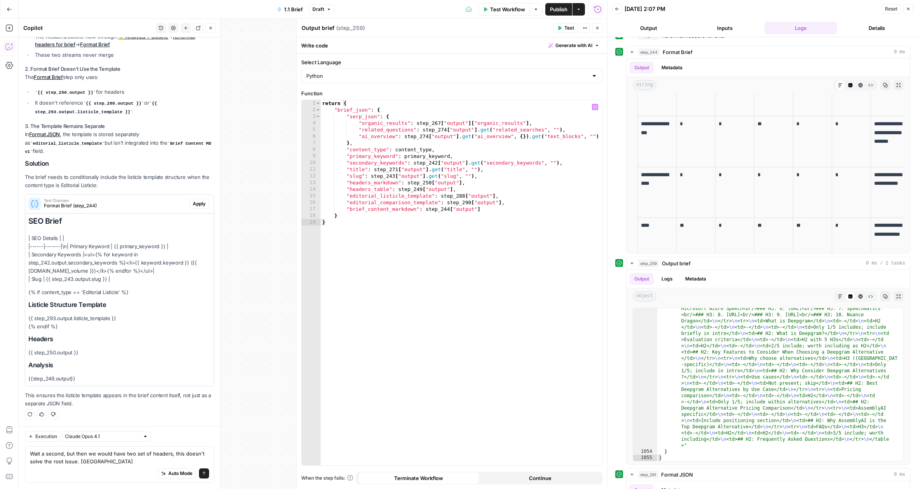
click div "return { "brief_json" : { "serp_json" : { "organic_results" : step_267 [ "outpu…"
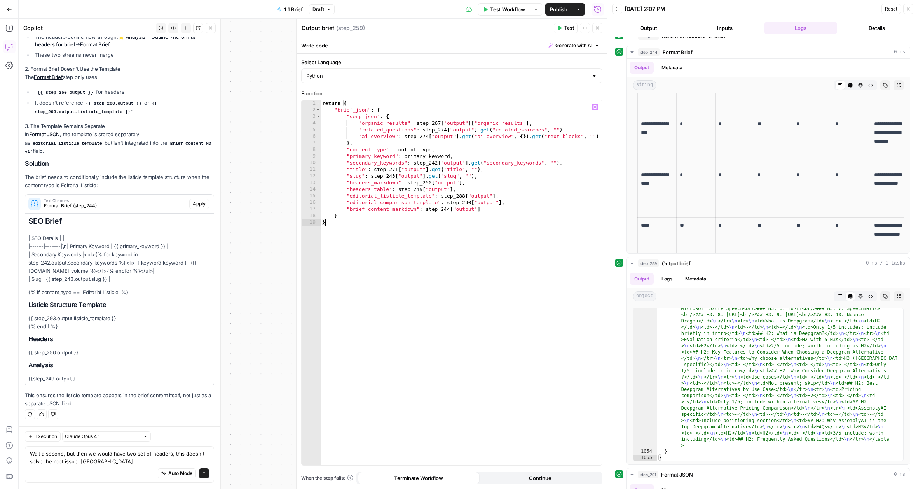
type textarea "*"
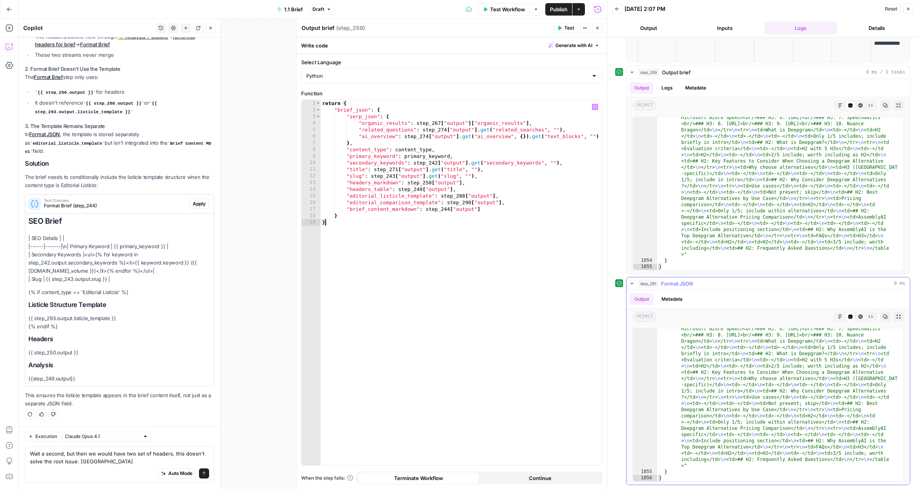
scroll to position [12583, 0]
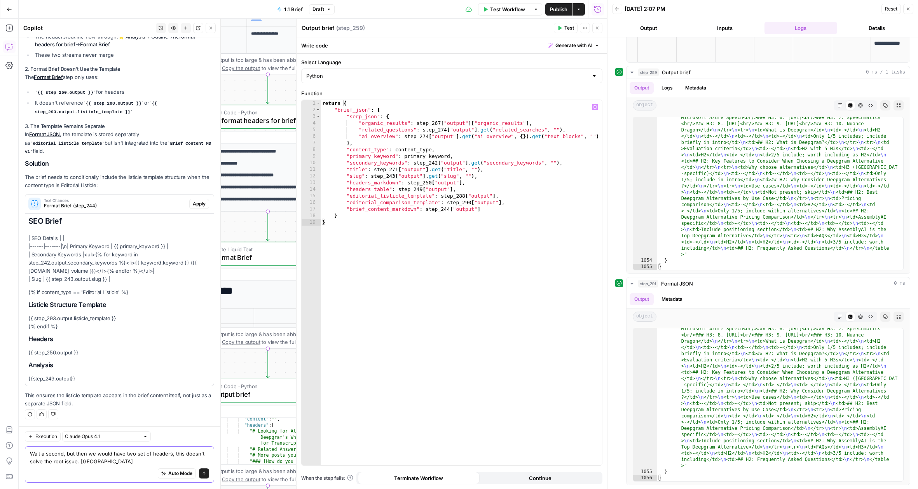
click textarea "Wait a second, but then we would have two set of headers, this doesn't solve th…"
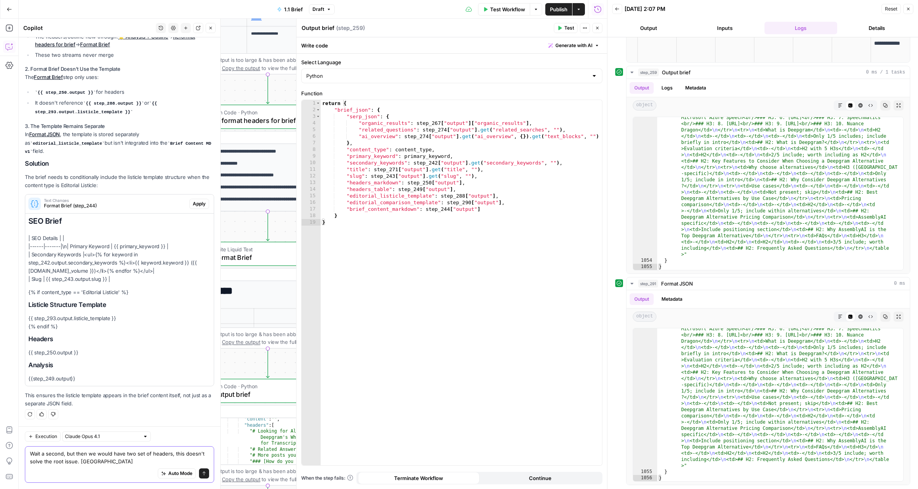
click textarea "Wait a second, but then we would have two set of headers, this doesn't solve th…"
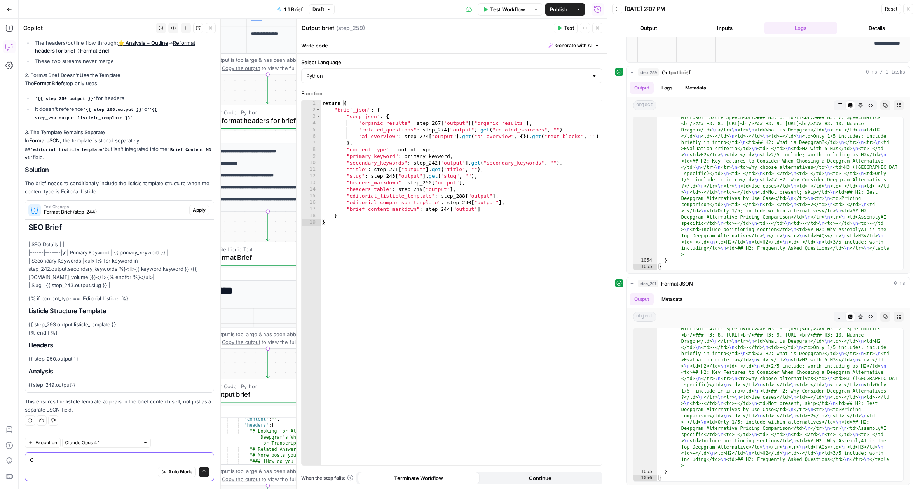
scroll to position [1349, 0]
type textarea "Can you show me what the brief"
type textarea "**********"
click div "return { "brief_json" : { "serp_json" : { "organic_results" : step_267 [ "outpu…"
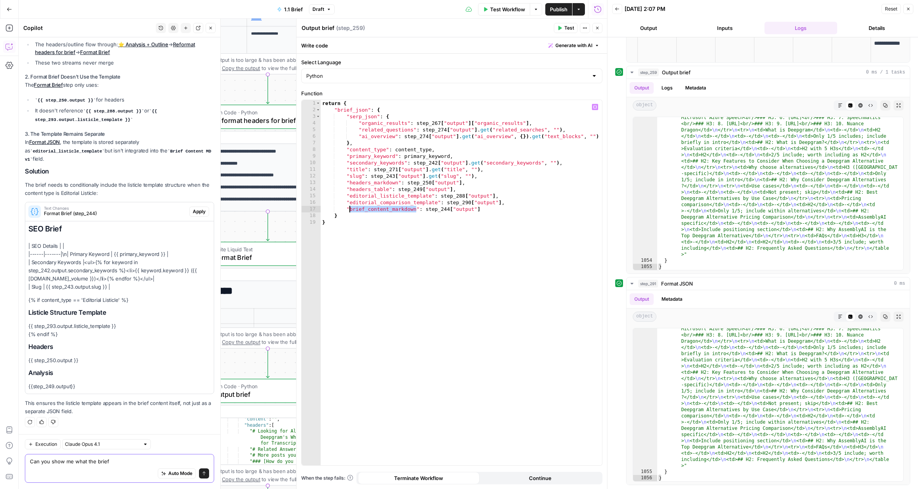
click textarea "Can you show me what the brief"
paste textarea "_content_markdown"
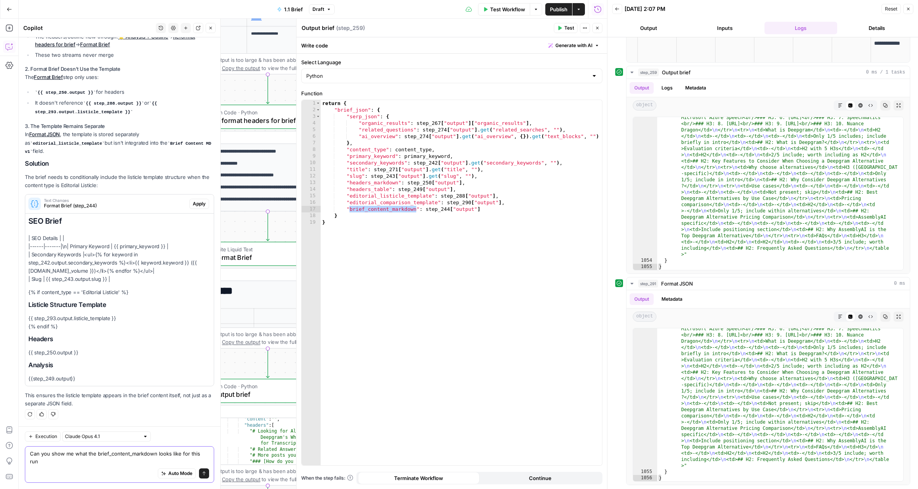
type textarea "Can you show me what the brief_content_markdown looks like for this run?"
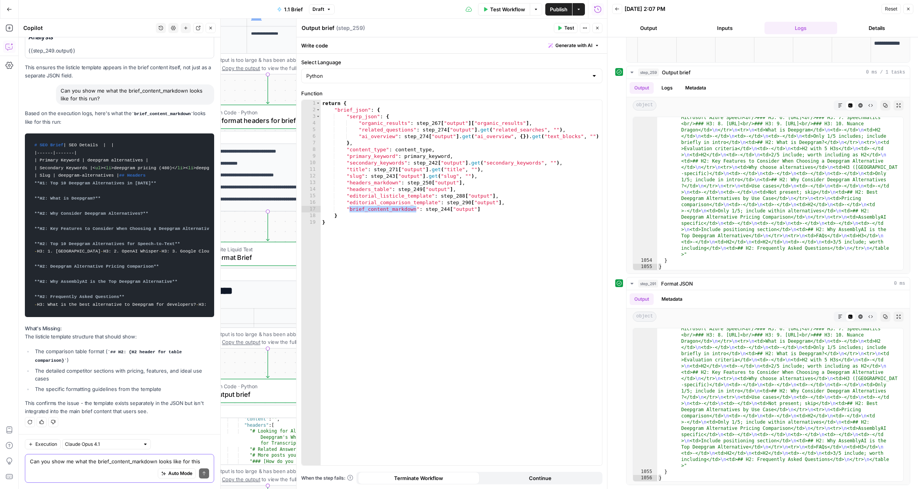
scroll to position [1794, 0]
click icon "button"
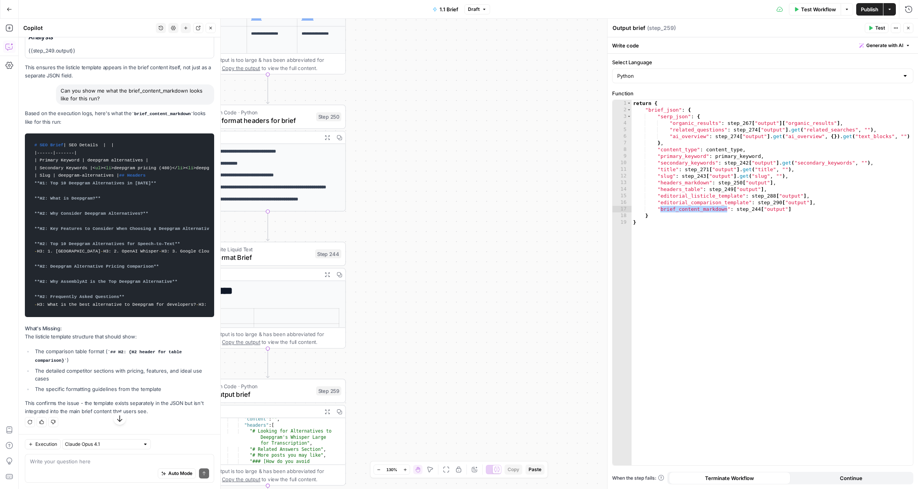
click div "Auto Mode Send"
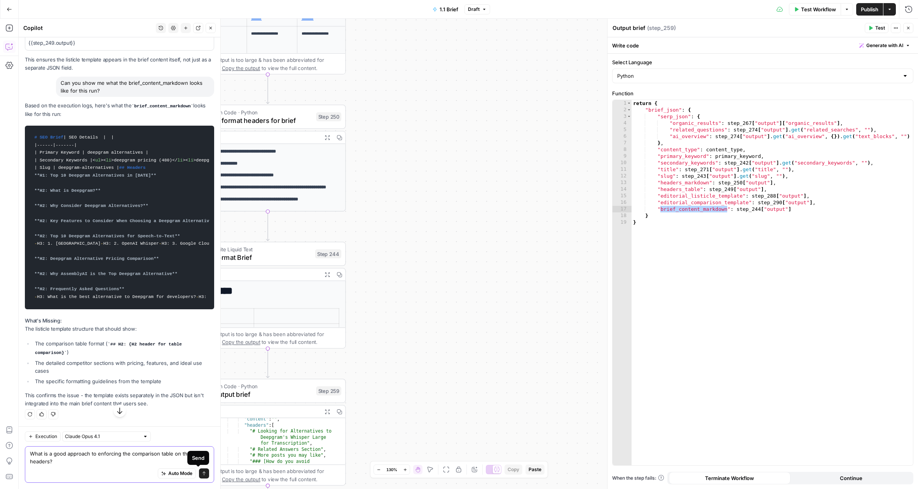
type textarea "What is a good approach to enforcing the comparison table on the headers?"
click icon "submit"
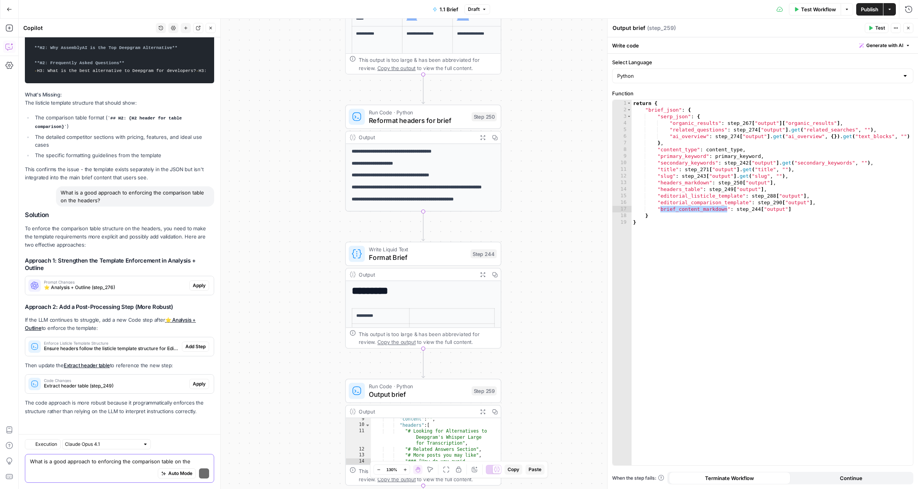
scroll to position [2082, 0]
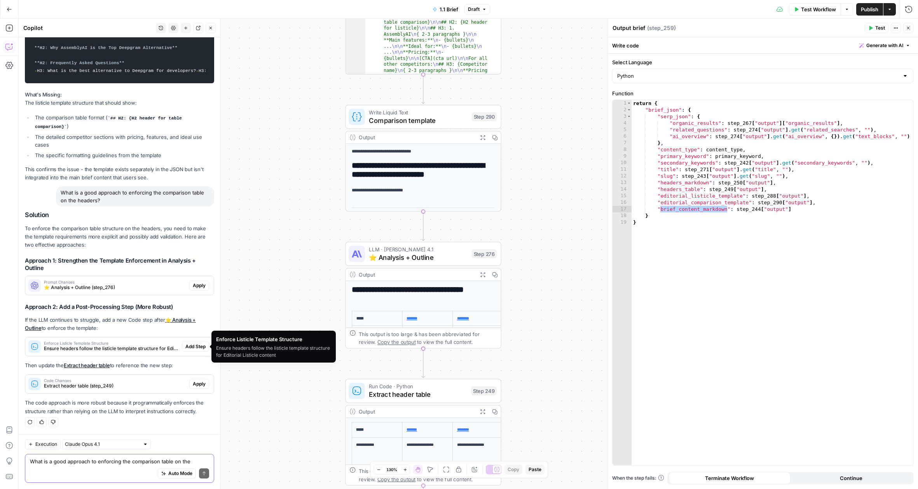
click span "Ensure headers follow the listicle template structure for Editorial Listicle co…"
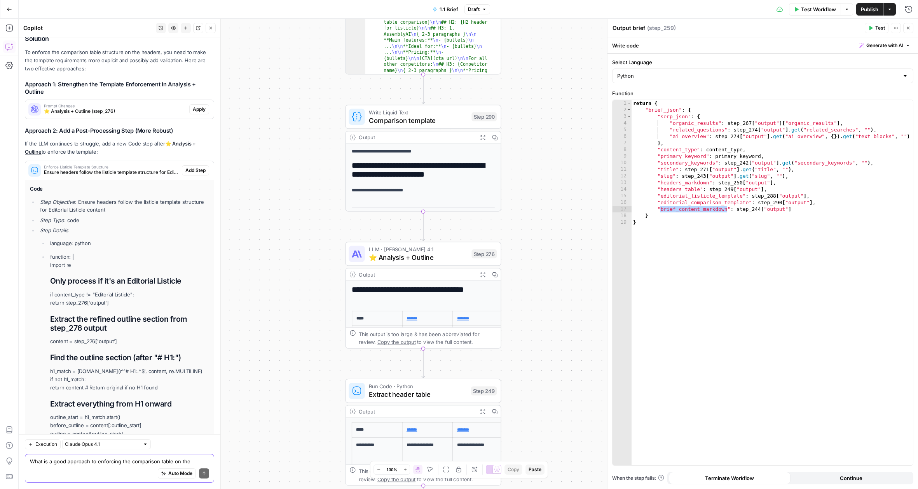
click span "Ensure headers follow the listicle template structure for Editorial Listicle co…"
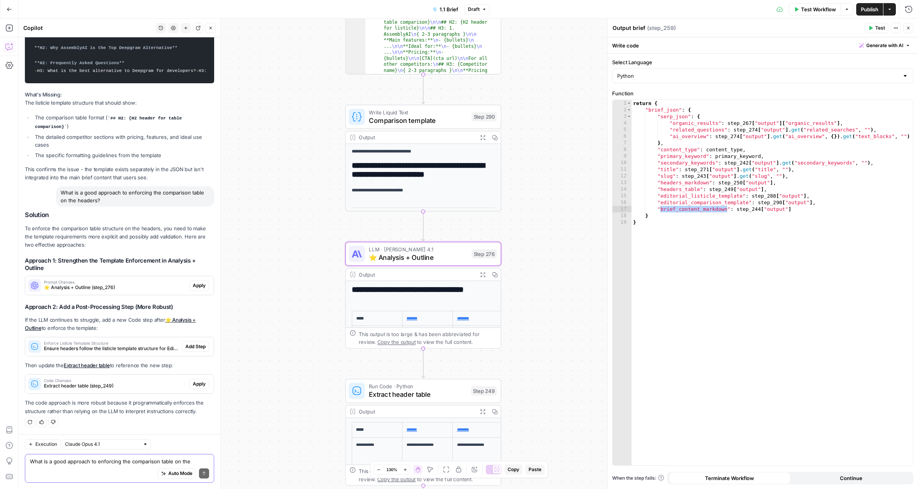
click span "⭐️ Analysis + Outline (step_276)"
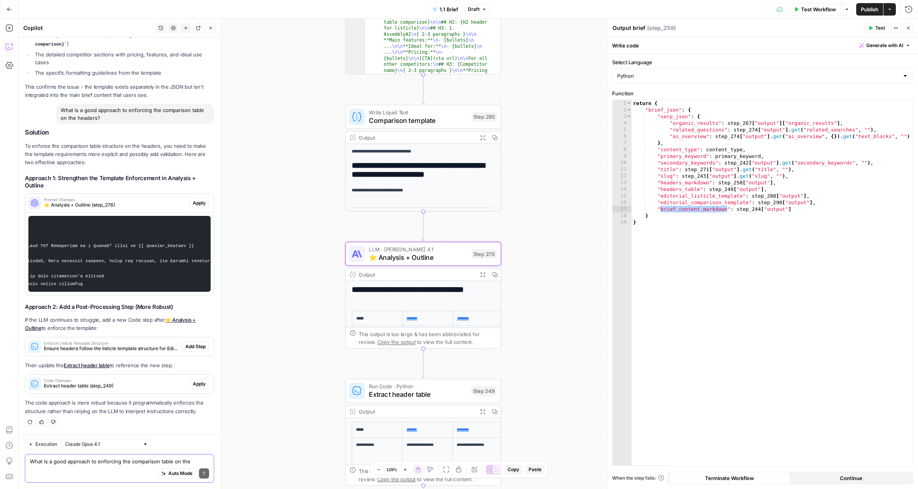
scroll to position [0, 0]
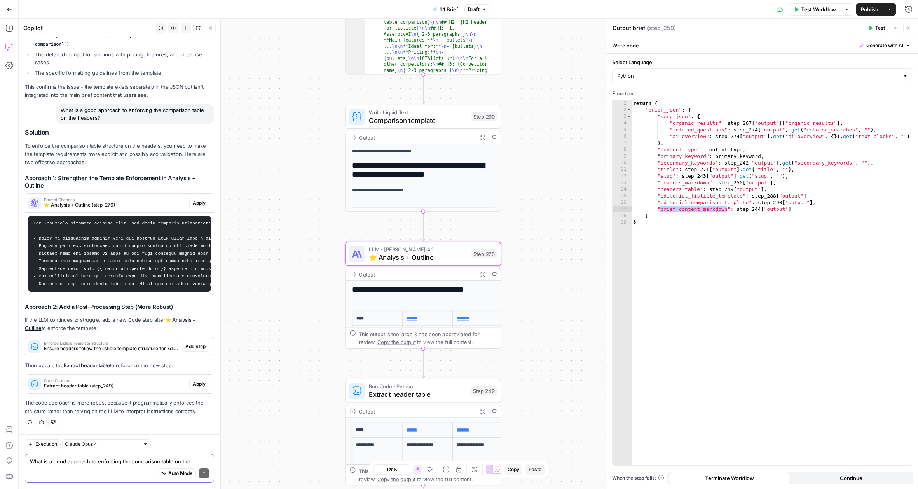
click span "Apply"
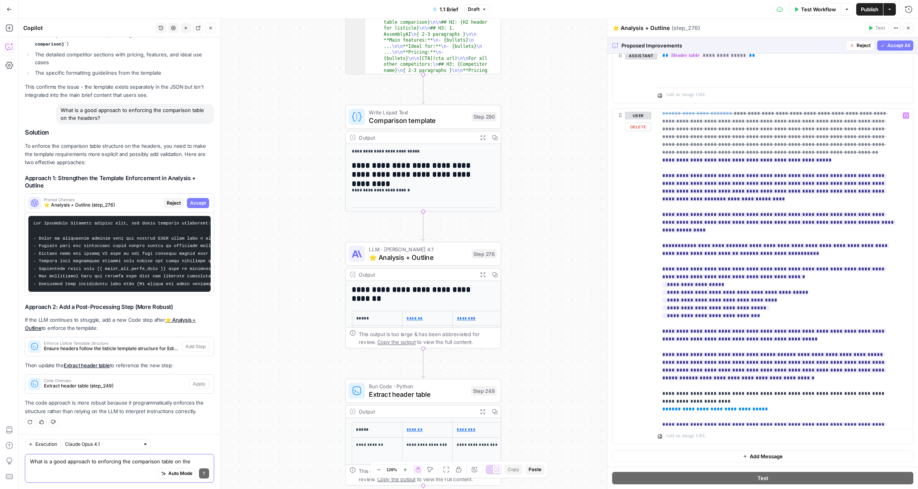
scroll to position [766, 0]
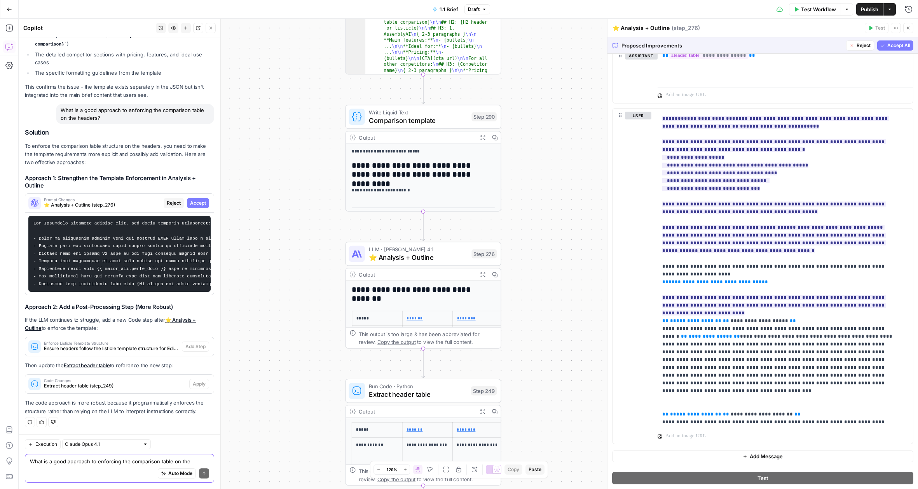
click span "Accept All"
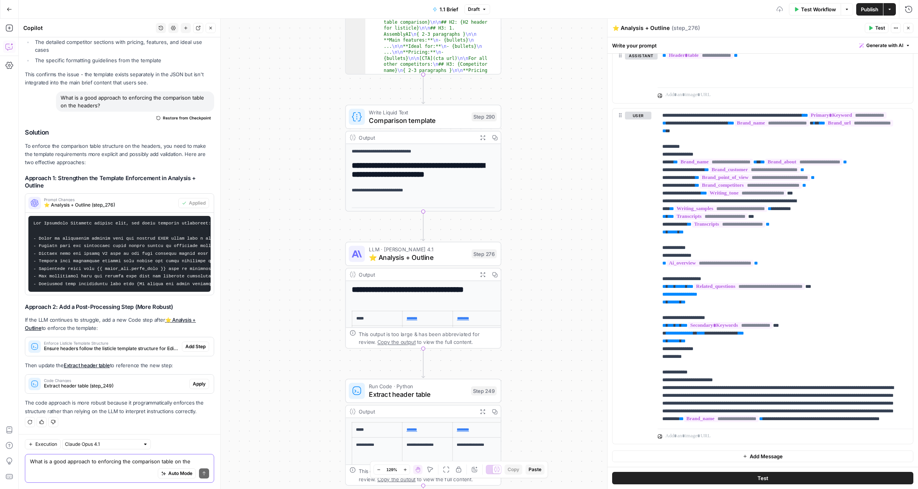
scroll to position [0, 0]
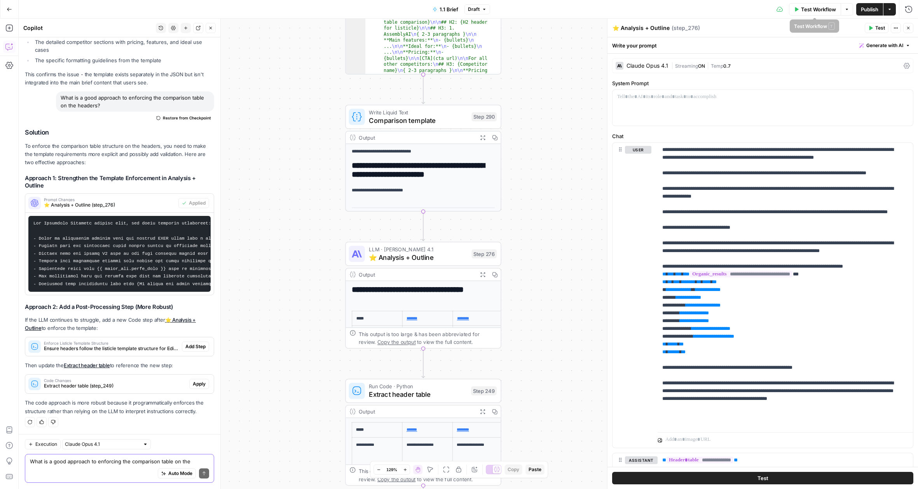
click span "Test Workflow"
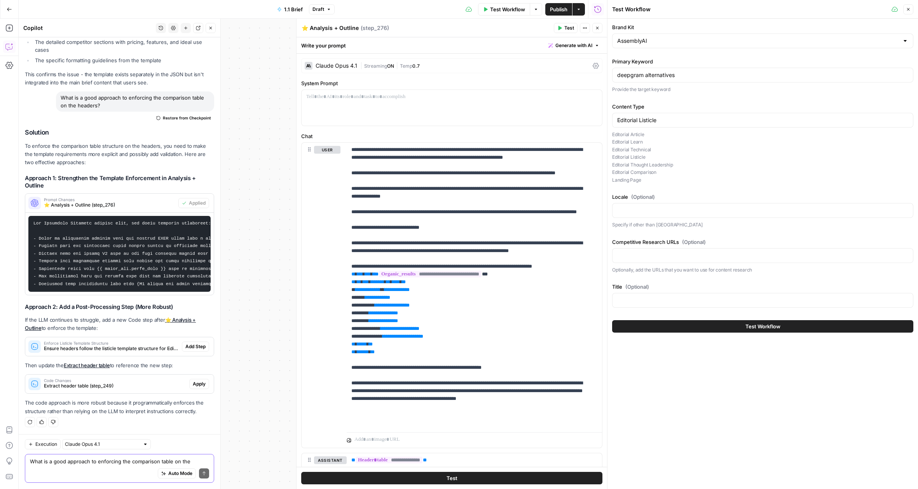
scroll to position [2208, 0]
click input "Title (Optional)"
type input "5 Deepgram Alternatives in 2025"
click button "Test Workflow"
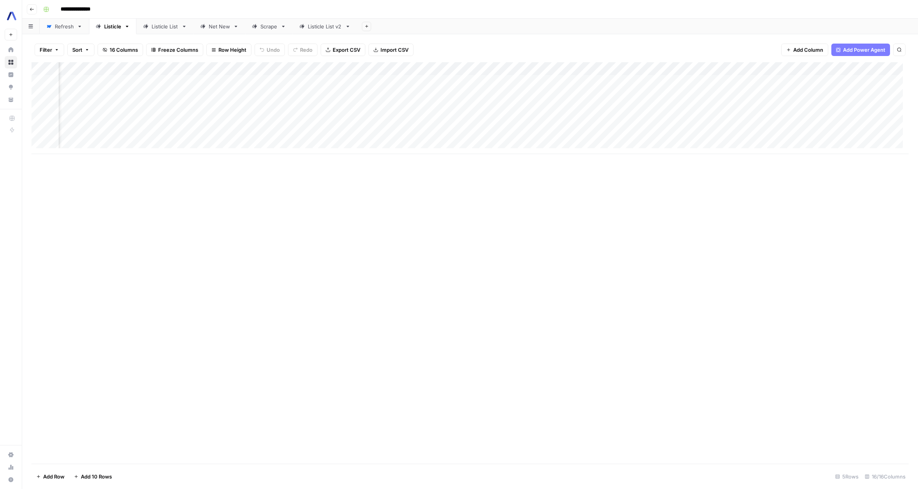
scroll to position [0, 300]
click at [485, 67] on div "Add Column" at bounding box center [469, 108] width 877 height 92
click at [462, 132] on span "Configure Inputs" at bounding box center [481, 134] width 68 height 8
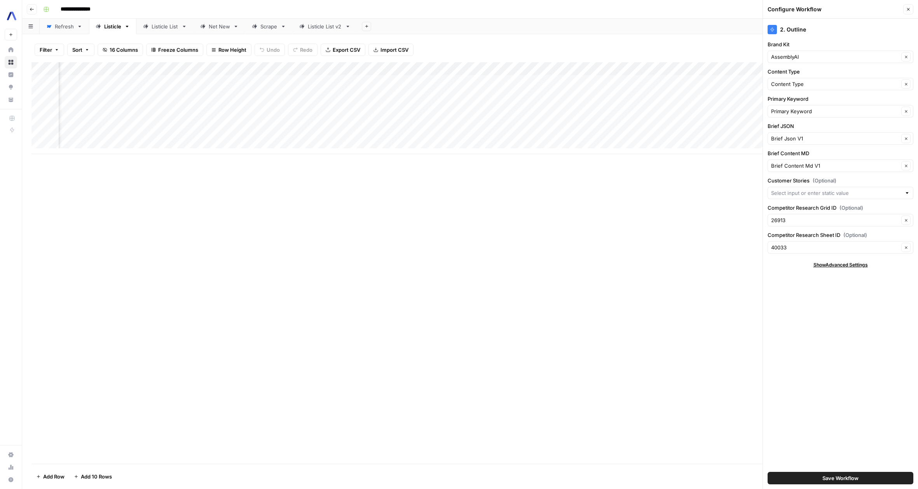
click at [486, 67] on div "Add Column" at bounding box center [469, 108] width 877 height 92
click at [470, 144] on span "Edit Workflow" at bounding box center [481, 145] width 68 height 8
click at [468, 107] on div "Add Column" at bounding box center [469, 108] width 877 height 92
click at [555, 95] on div "Add Column" at bounding box center [469, 108] width 877 height 92
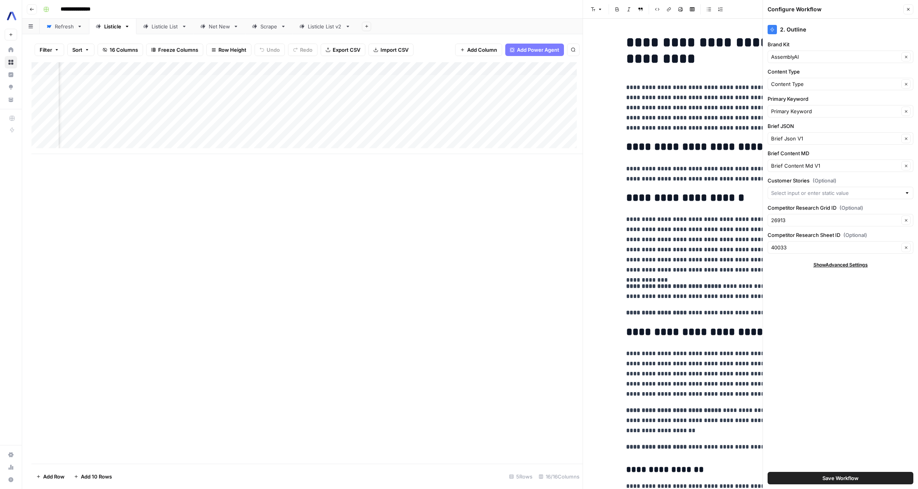
click at [909, 10] on icon "button" at bounding box center [908, 9] width 3 height 3
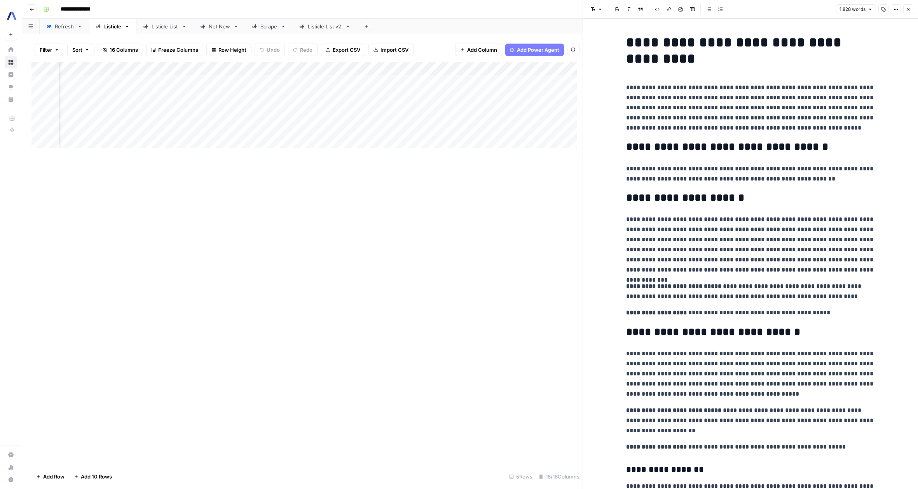
click at [911, 10] on button "Close" at bounding box center [908, 9] width 10 height 10
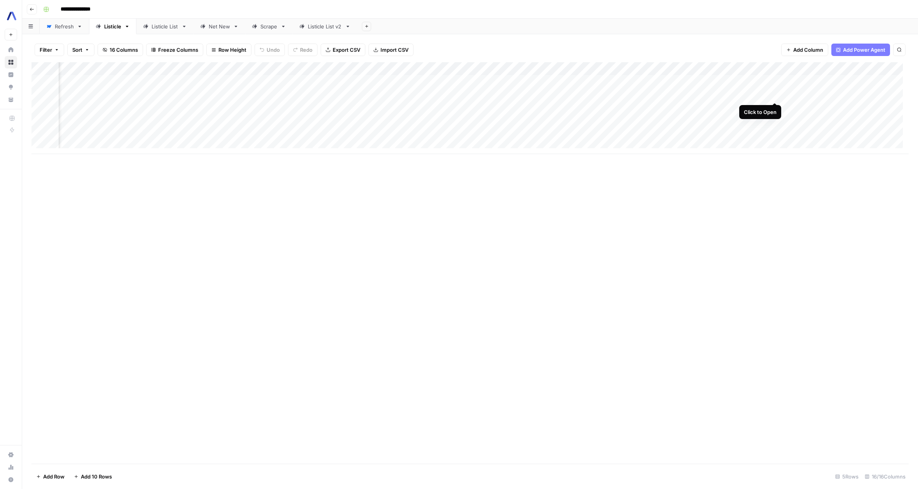
click at [772, 94] on div "Add Column" at bounding box center [469, 108] width 877 height 92
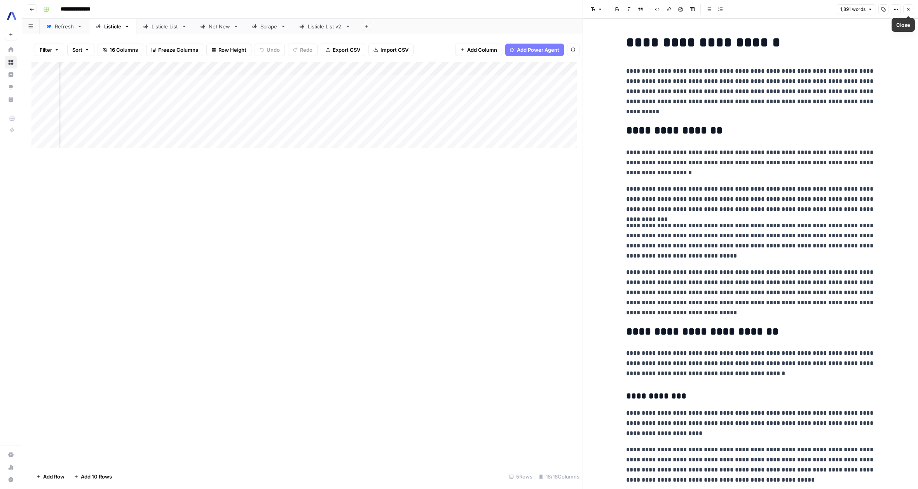
click at [905, 7] on button "Close" at bounding box center [908, 9] width 10 height 10
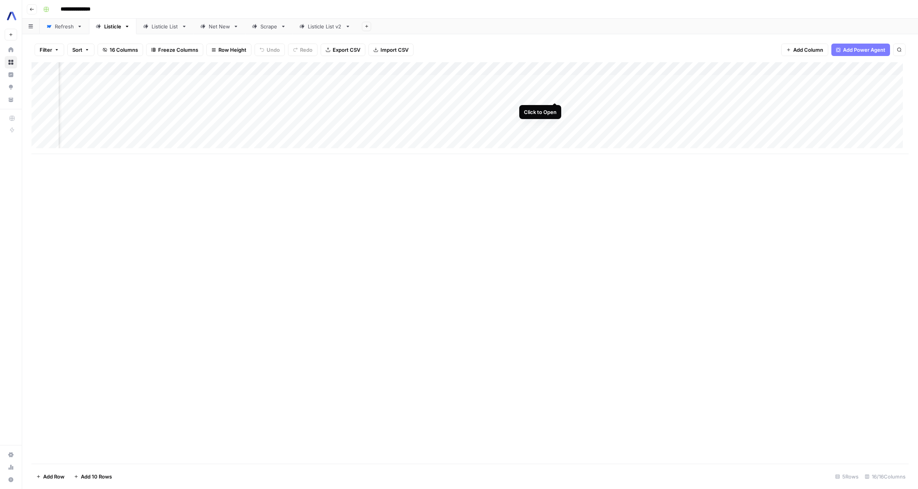
click at [557, 95] on div "Add Column" at bounding box center [469, 108] width 877 height 92
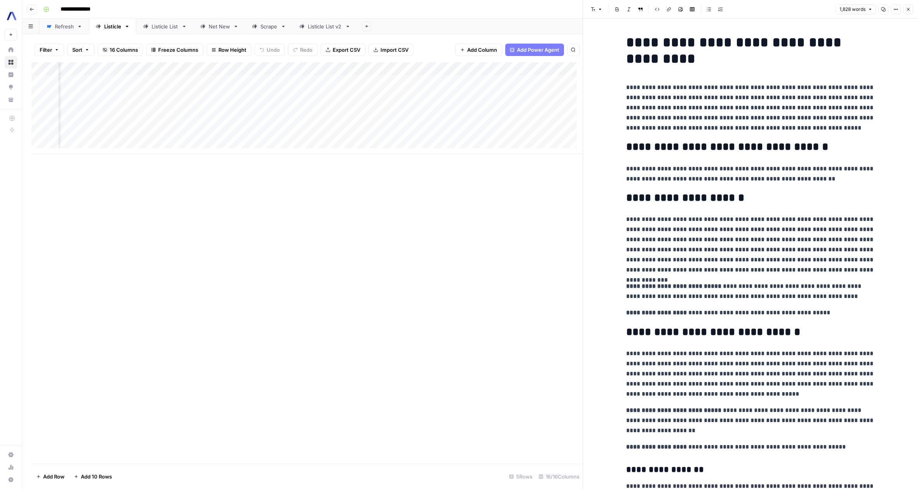
click at [910, 11] on icon "button" at bounding box center [908, 9] width 5 height 5
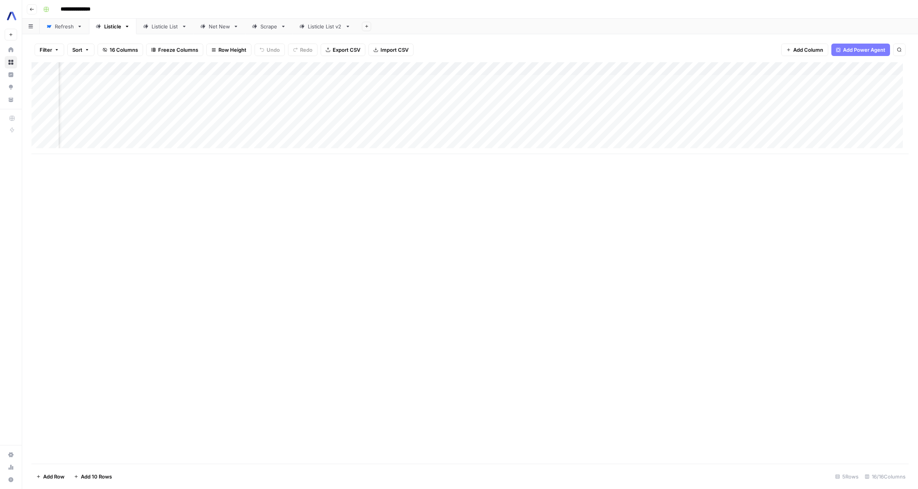
click at [696, 70] on div "Add Column" at bounding box center [469, 108] width 877 height 92
click at [687, 136] on span "Configure Inputs" at bounding box center [691, 134] width 68 height 8
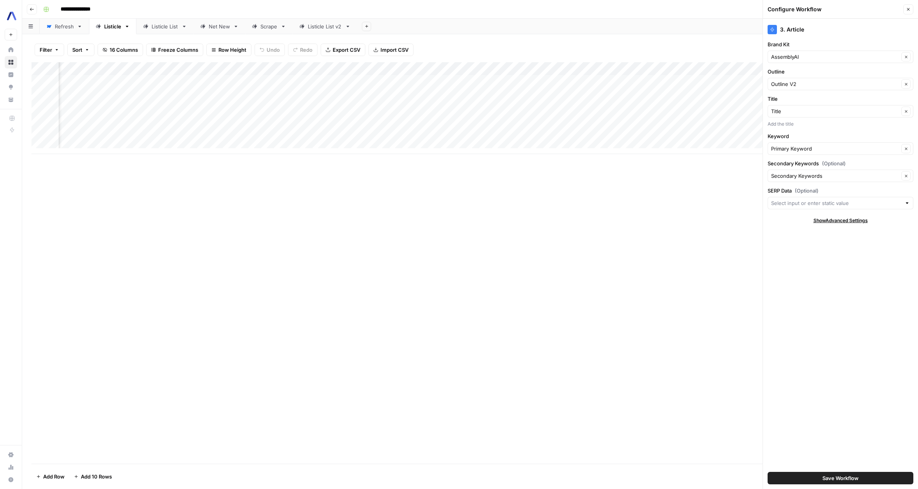
click at [908, 12] on button "Close" at bounding box center [908, 9] width 10 height 10
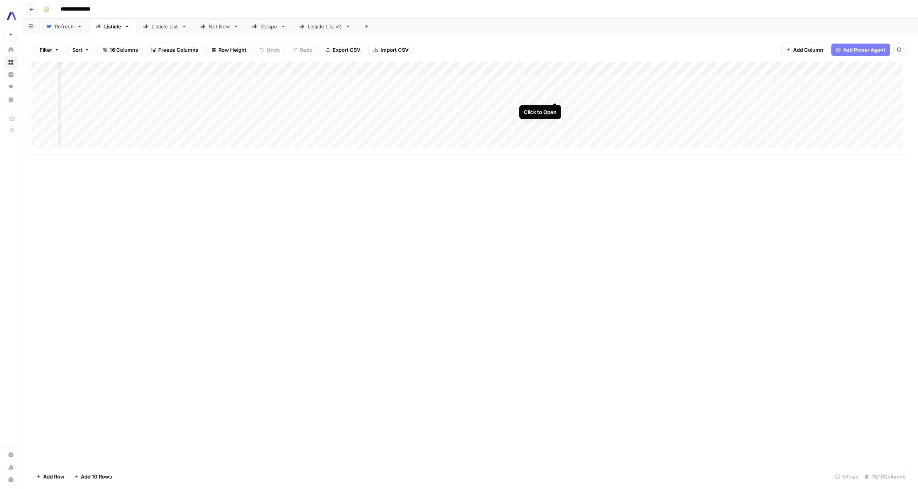
click at [555, 93] on div "Add Column" at bounding box center [469, 108] width 877 height 92
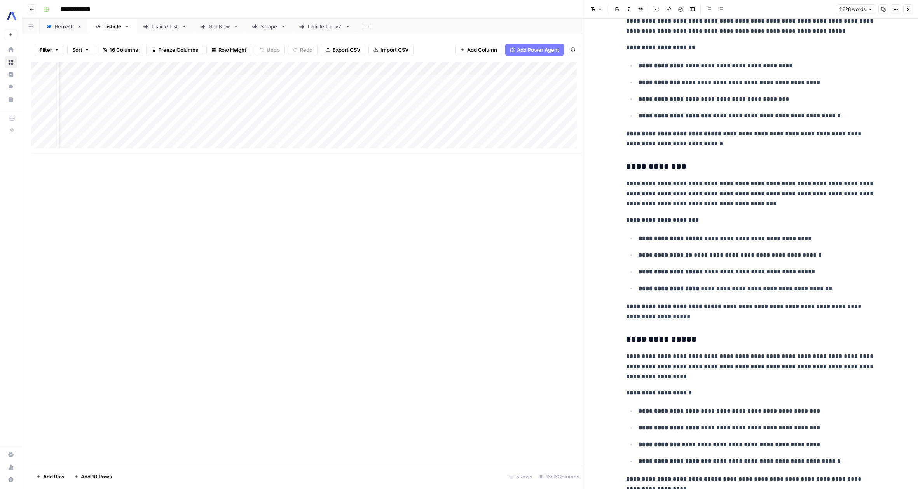
scroll to position [649, 0]
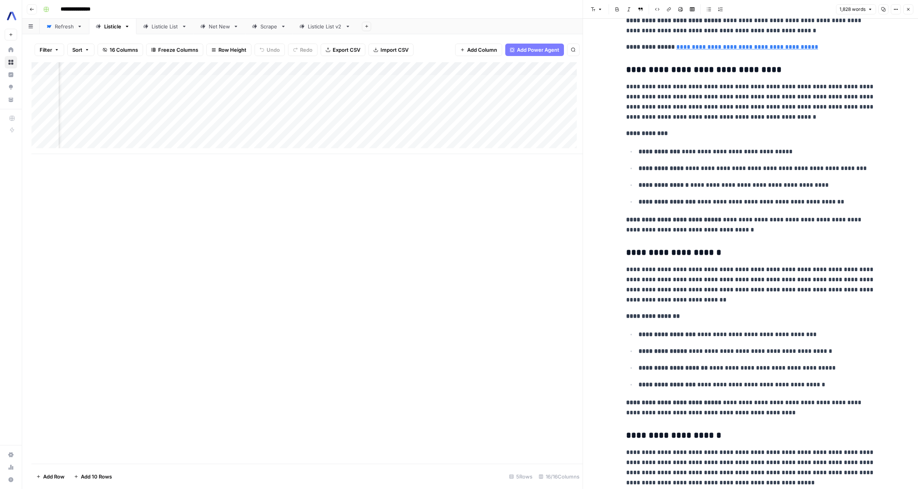
click at [907, 10] on icon "button" at bounding box center [908, 9] width 5 height 5
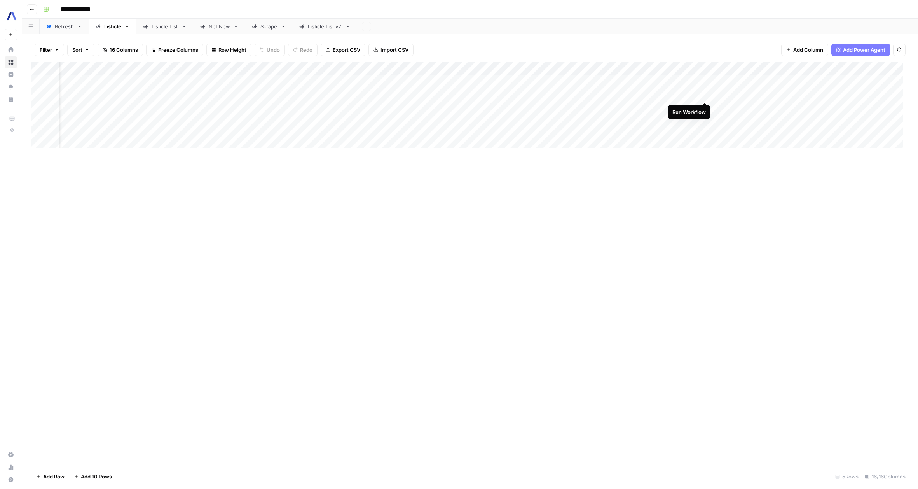
click at [703, 96] on div "Add Column" at bounding box center [469, 108] width 877 height 92
click at [694, 94] on div "Add Column" at bounding box center [469, 108] width 877 height 92
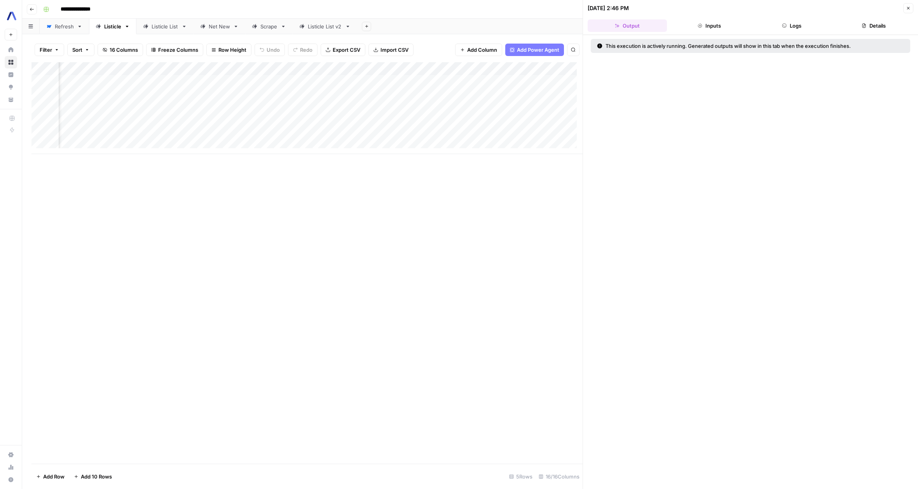
click at [711, 24] on button "Inputs" at bounding box center [709, 25] width 79 height 12
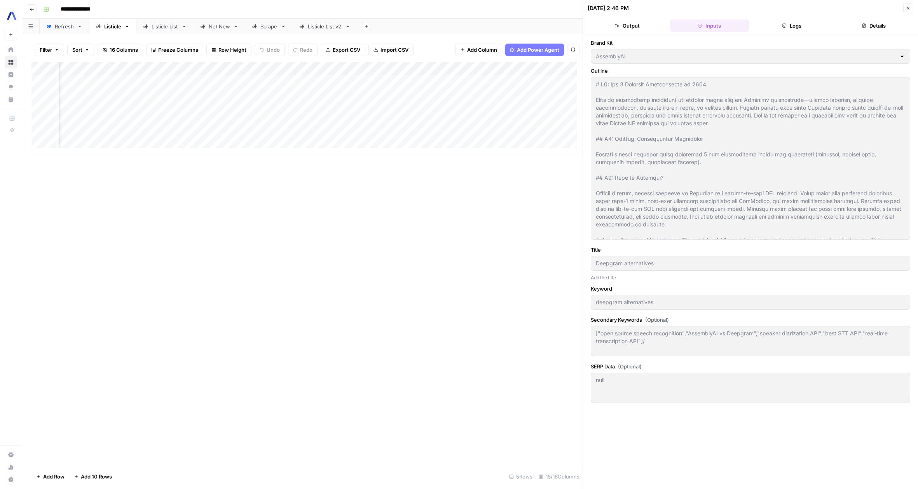
click at [779, 28] on button "Logs" at bounding box center [791, 25] width 79 height 12
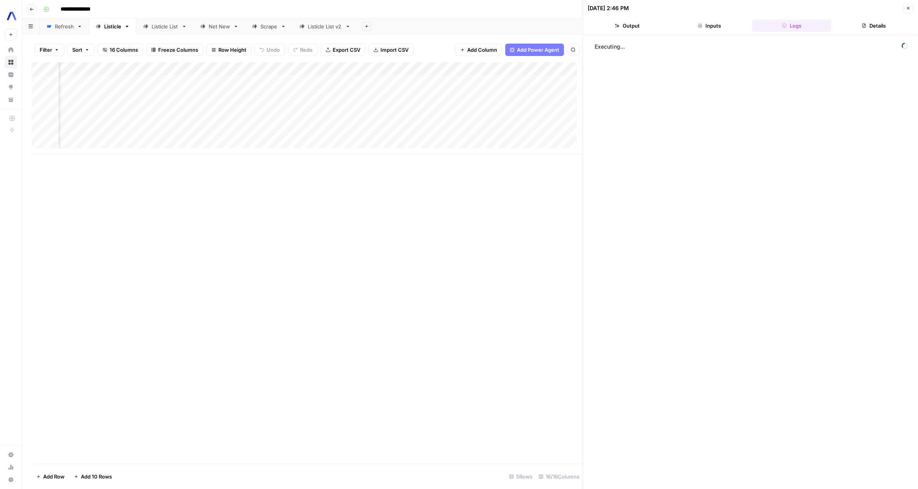
click at [441, 274] on div "Add Column" at bounding box center [306, 262] width 551 height 401
click at [909, 8] on icon "button" at bounding box center [908, 8] width 5 height 5
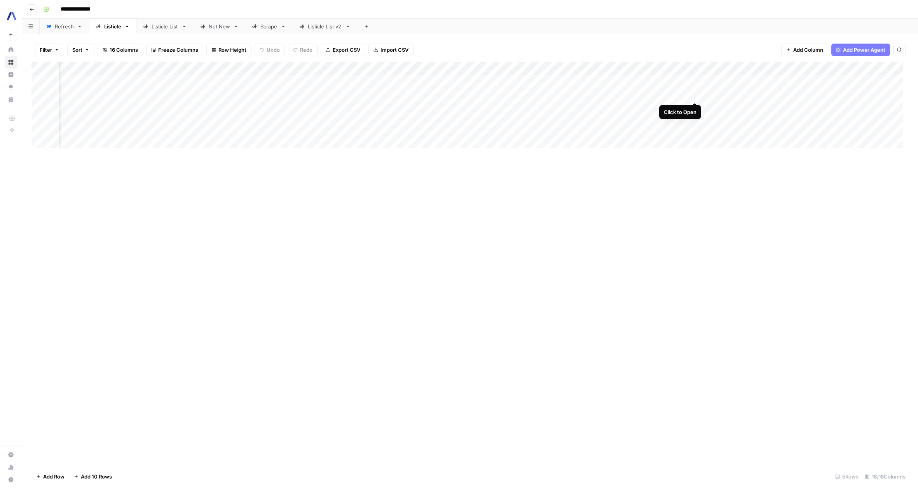
click at [694, 94] on div "Add Column" at bounding box center [469, 108] width 877 height 92
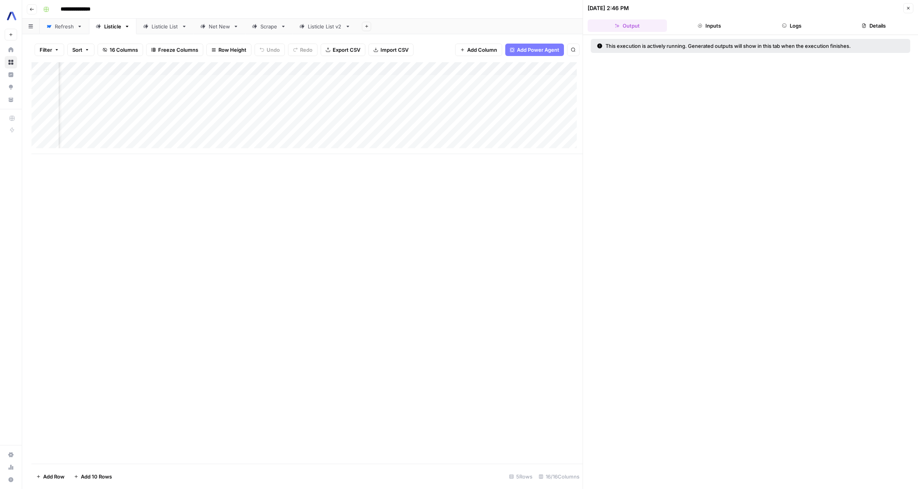
click at [709, 14] on header "[DATE] 2:46 PM Close Output Inputs Logs Details" at bounding box center [750, 17] width 335 height 35
click at [714, 23] on button "Inputs" at bounding box center [709, 25] width 79 height 12
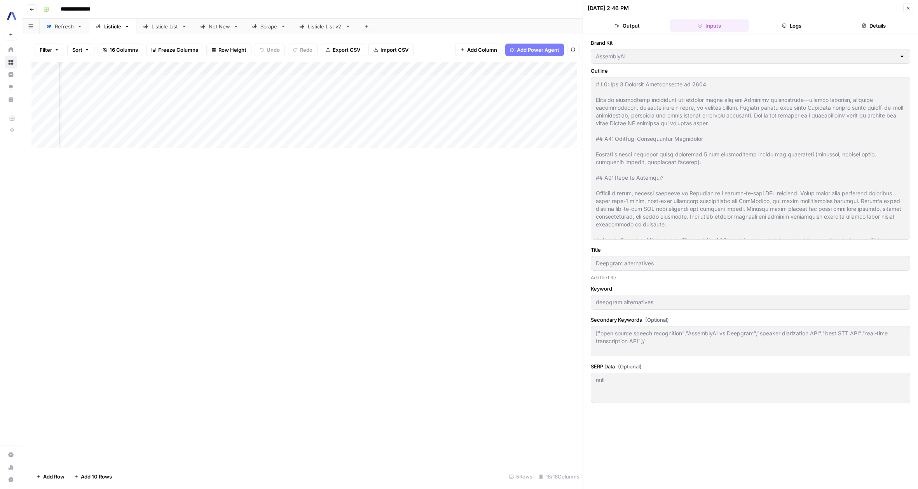
click at [796, 31] on button "Logs" at bounding box center [791, 25] width 79 height 12
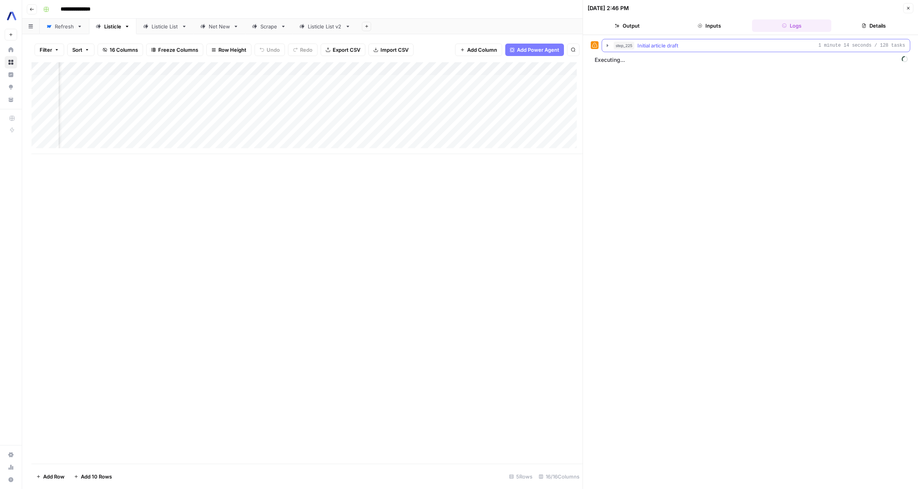
click at [607, 45] on icon "button" at bounding box center [608, 45] width 2 height 3
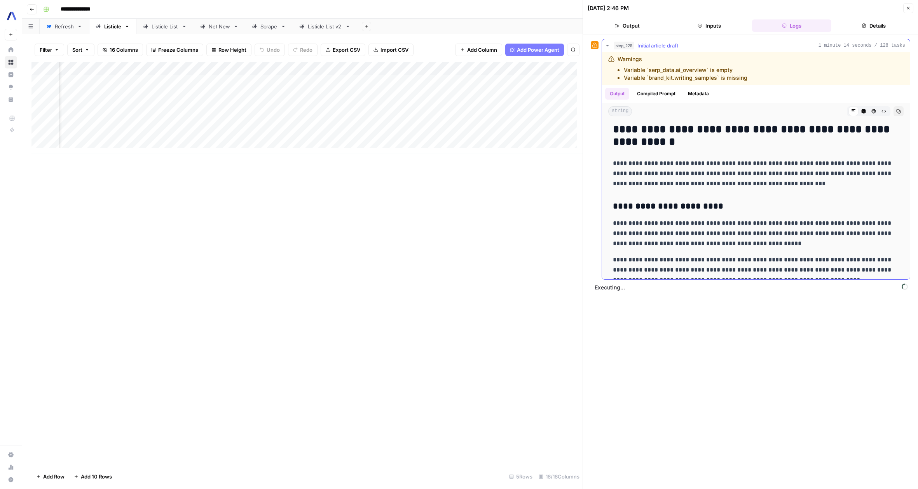
scroll to position [1442, 0]
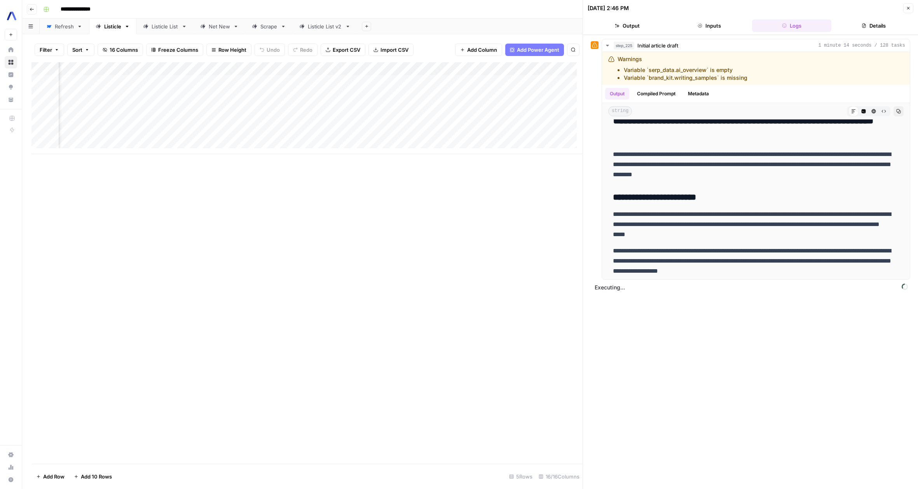
click at [909, 6] on icon "button" at bounding box center [908, 8] width 5 height 5
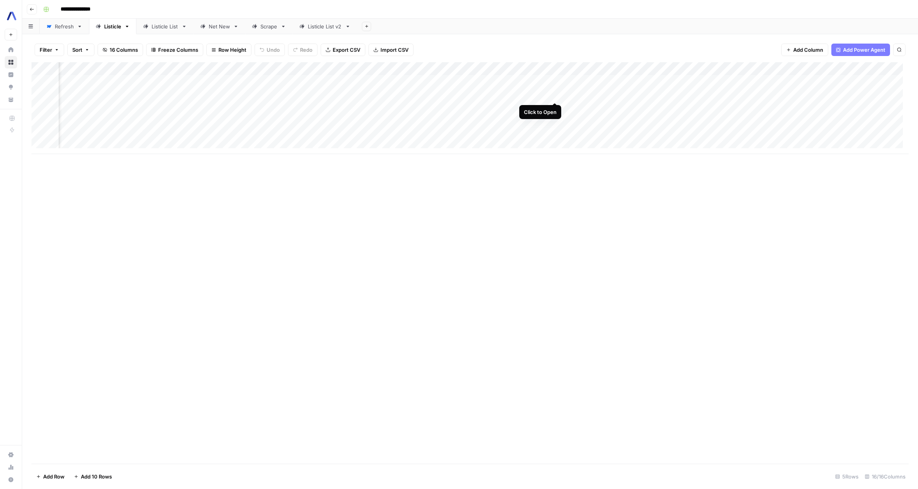
click at [553, 94] on div "Add Column" at bounding box center [469, 108] width 877 height 92
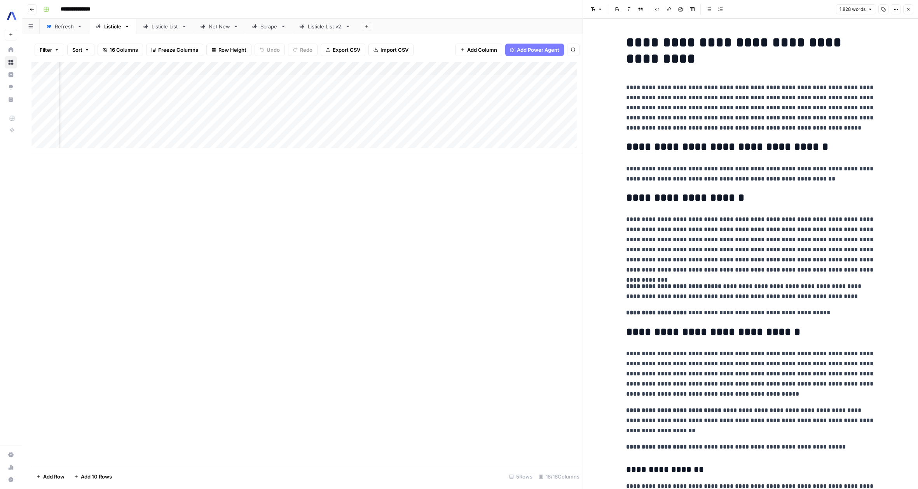
click at [912, 10] on button "Close" at bounding box center [908, 9] width 10 height 10
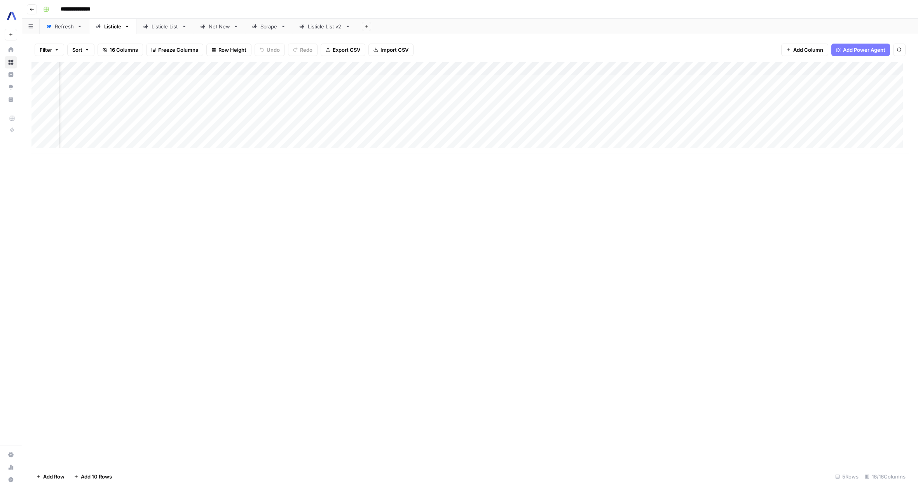
click at [566, 70] on div "Add Column" at bounding box center [469, 108] width 877 height 92
click at [581, 253] on div "Add Column" at bounding box center [469, 262] width 877 height 401
click at [486, 68] on div "Add Column" at bounding box center [469, 108] width 877 height 92
click at [475, 138] on button "Configure Inputs" at bounding box center [479, 134] width 86 height 11
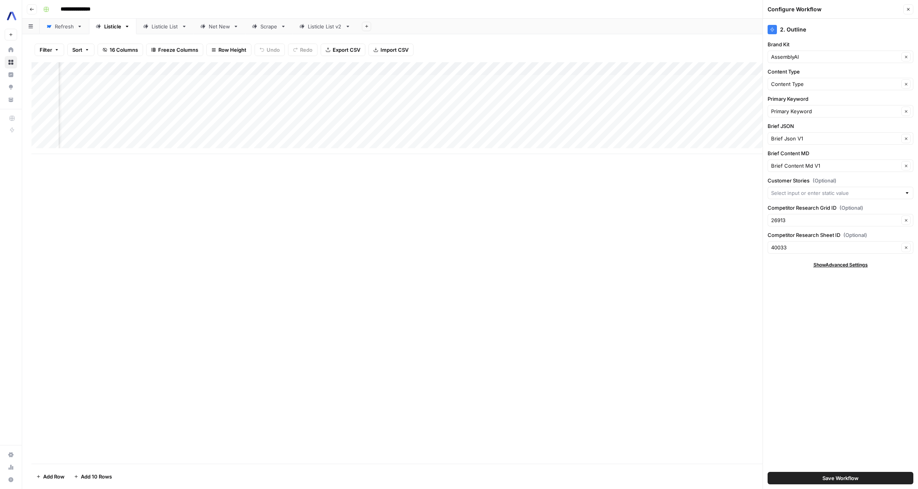
click at [407, 194] on div "Add Column" at bounding box center [469, 262] width 877 height 401
click at [354, 68] on div "Add Column" at bounding box center [469, 108] width 877 height 92
click at [375, 278] on div "Add Column" at bounding box center [469, 262] width 877 height 401
click at [355, 81] on div "Add Column" at bounding box center [469, 108] width 877 height 92
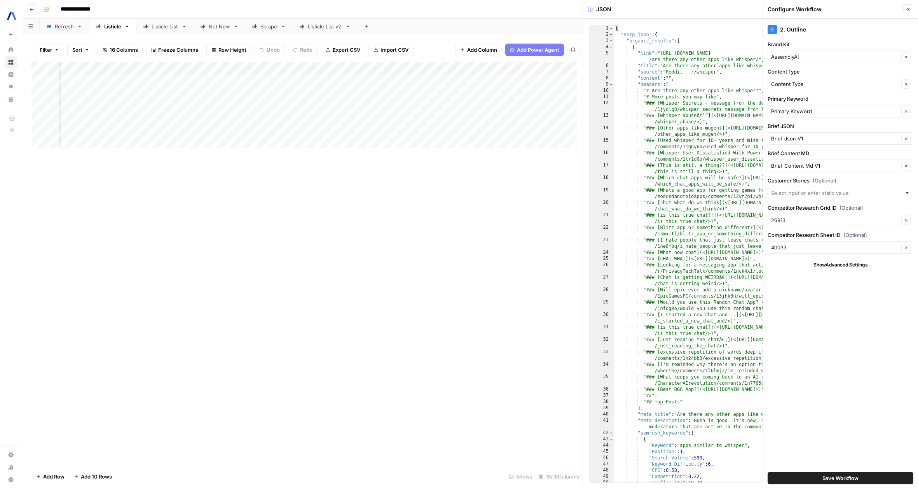
click at [355, 92] on div "Add Column" at bounding box center [306, 108] width 551 height 92
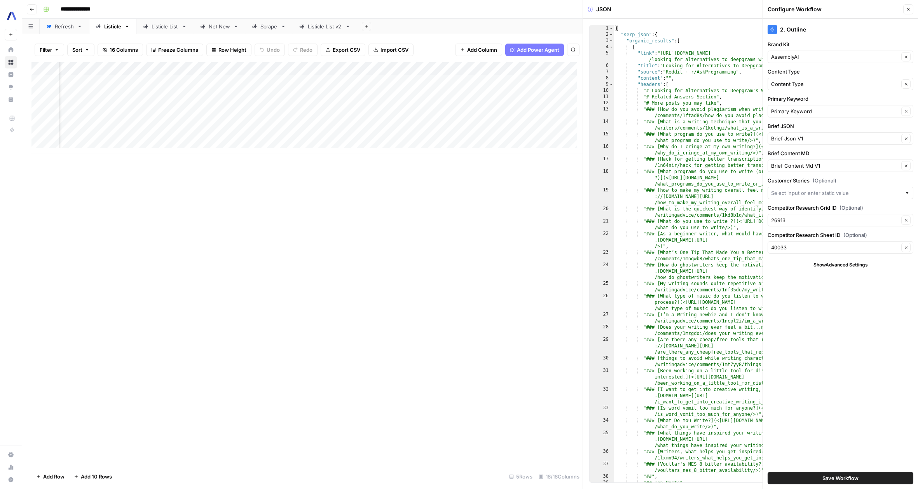
click at [910, 9] on icon "button" at bounding box center [908, 9] width 5 height 5
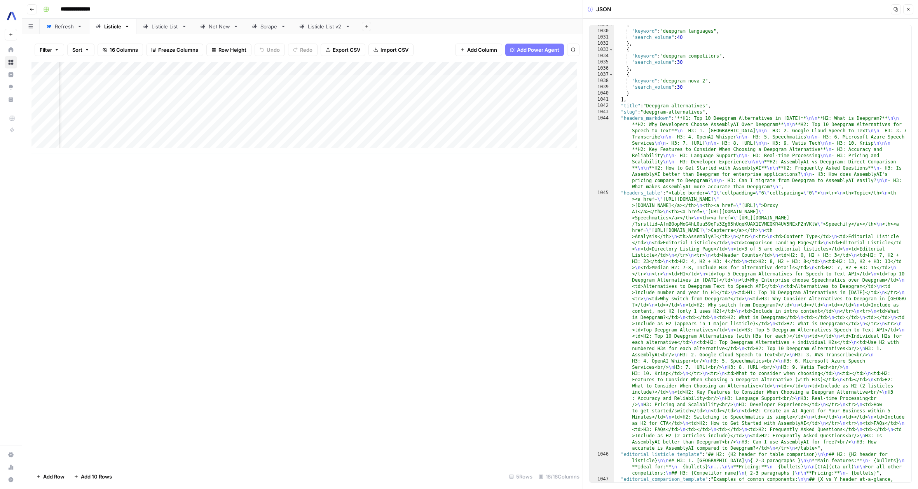
scroll to position [12279, 0]
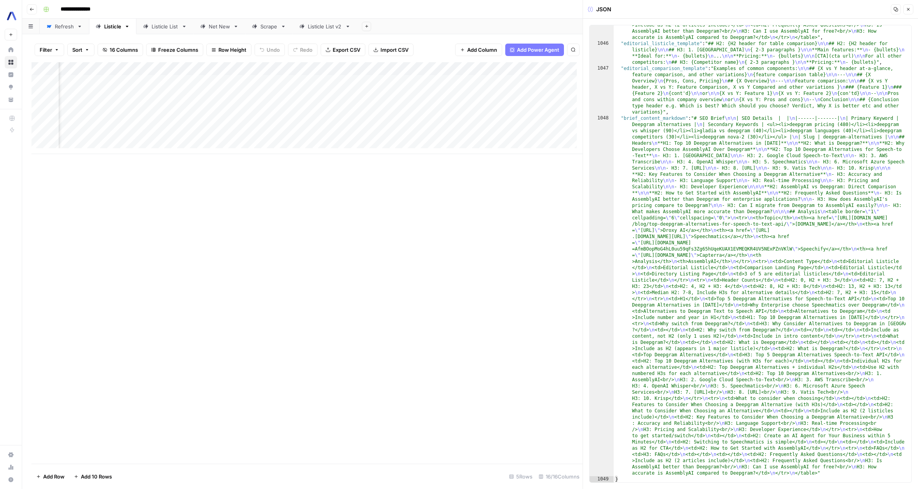
click at [487, 71] on div "Add Column" at bounding box center [306, 108] width 551 height 92
click at [476, 133] on span "Configure Inputs" at bounding box center [481, 134] width 68 height 8
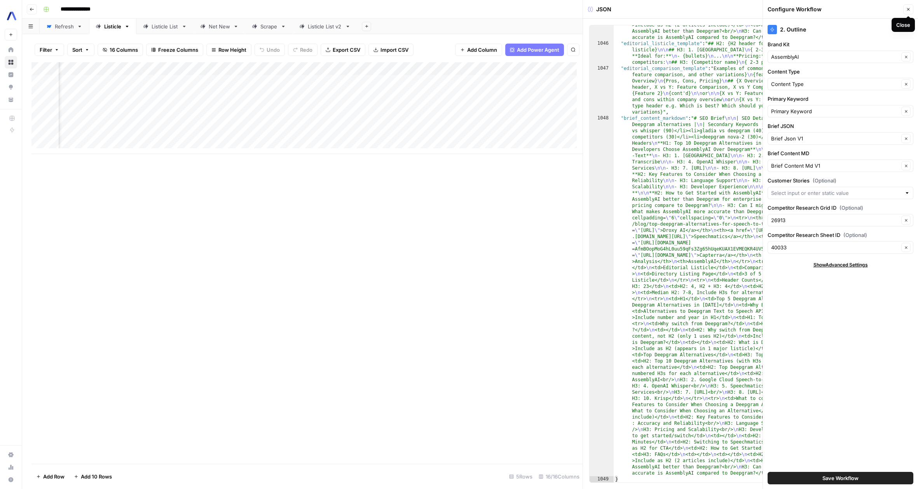
click at [908, 14] on button "Close" at bounding box center [908, 9] width 10 height 10
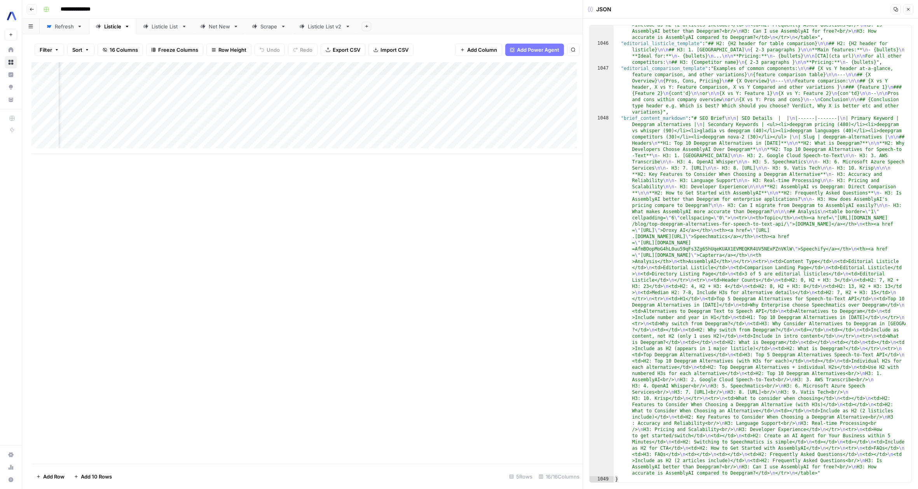
click at [485, 69] on div "Add Column" at bounding box center [306, 108] width 551 height 92
click at [473, 143] on span "Edit Workflow" at bounding box center [481, 145] width 68 height 8
click at [423, 82] on div "Add Column" at bounding box center [306, 108] width 551 height 92
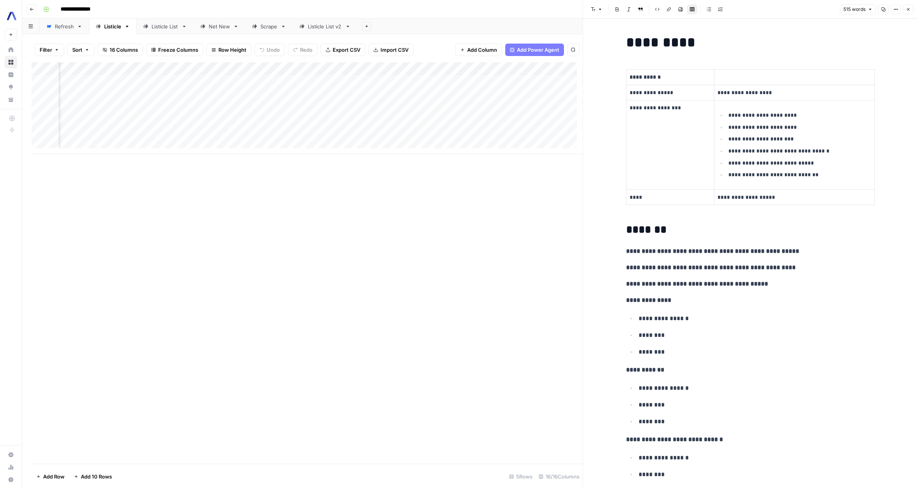
scroll to position [74, 0]
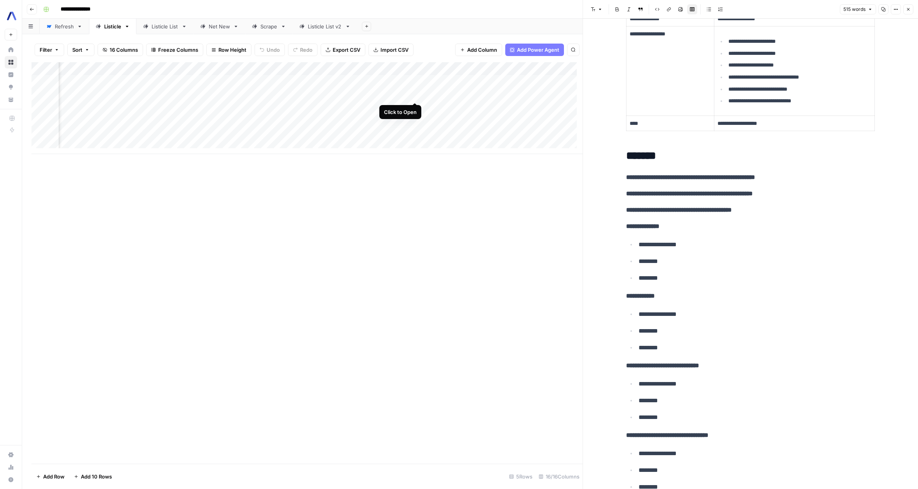
click at [415, 94] on div "Add Column" at bounding box center [306, 108] width 551 height 92
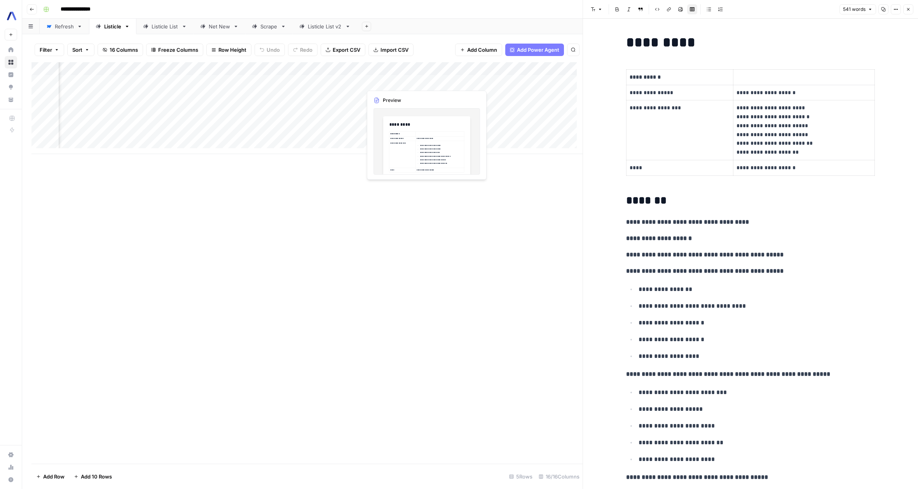
click at [410, 82] on div "Add Column" at bounding box center [306, 108] width 551 height 92
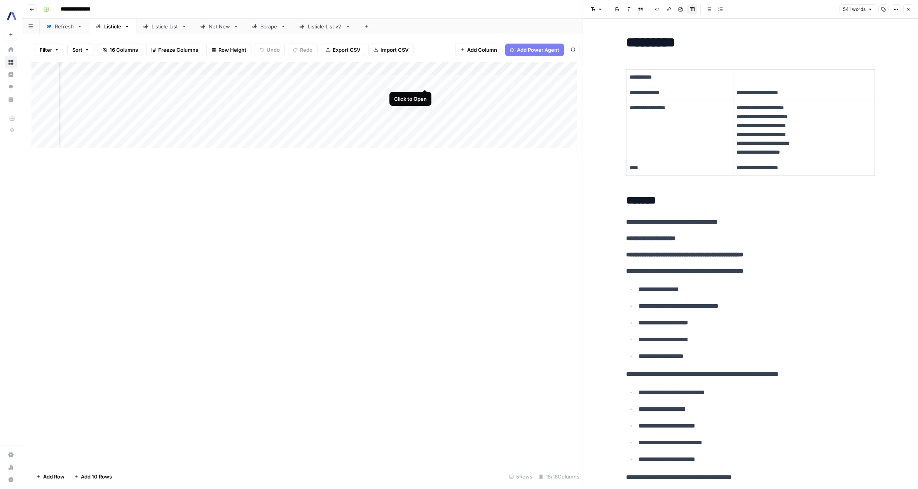
click at [426, 80] on div "Add Column" at bounding box center [306, 108] width 551 height 92
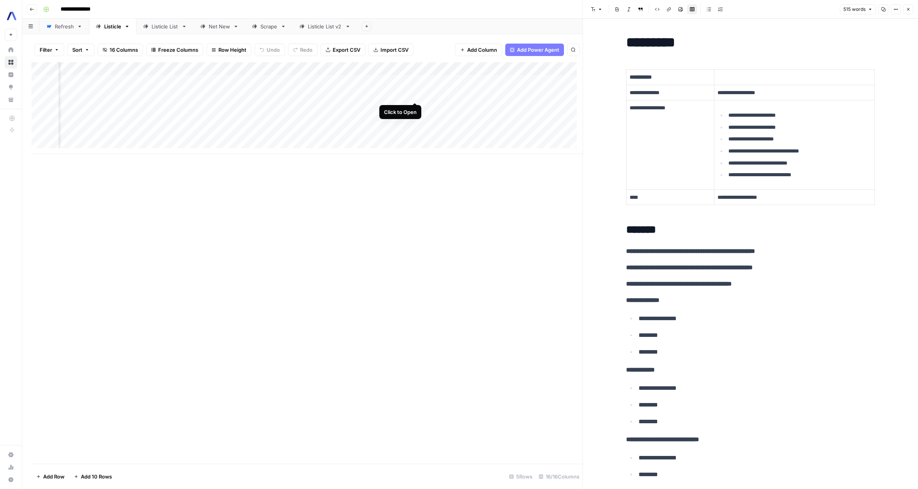
click at [415, 95] on div "Add Column" at bounding box center [306, 108] width 551 height 92
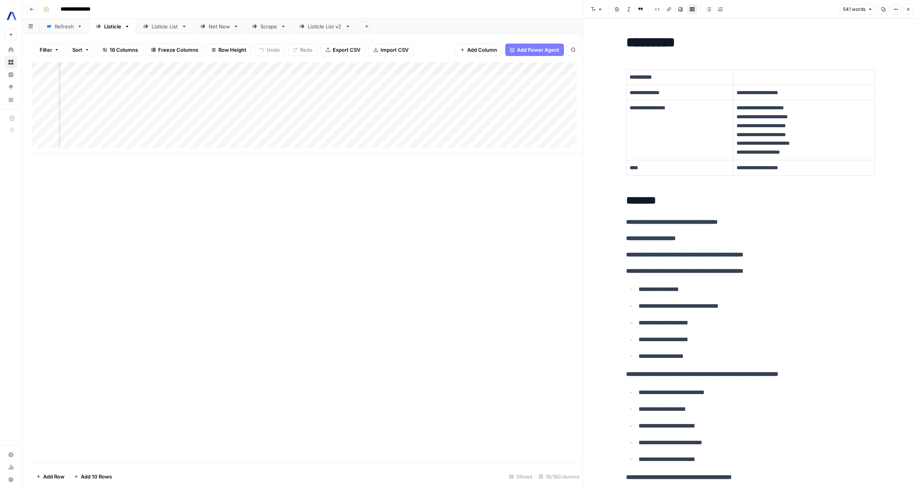
click at [420, 81] on div "Add Column" at bounding box center [306, 108] width 551 height 92
click at [424, 81] on div "Add Column" at bounding box center [306, 108] width 551 height 92
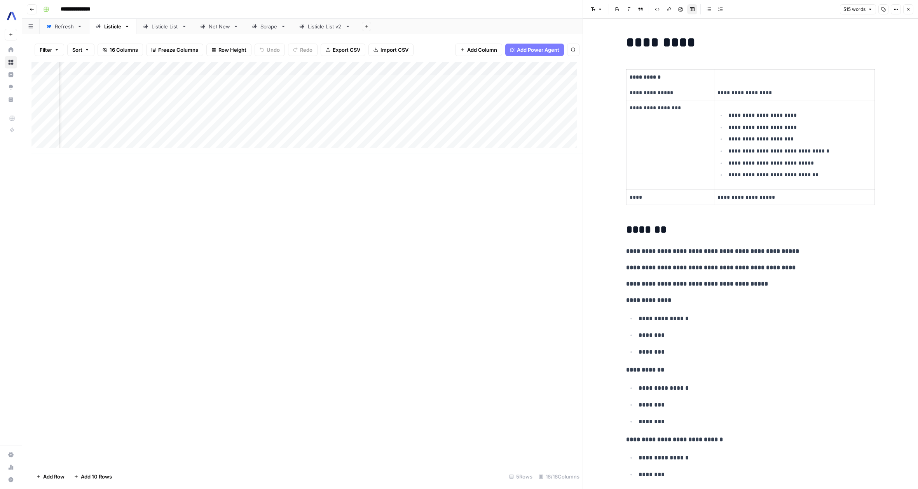
click at [719, 265] on strong "**********" at bounding box center [710, 267] width 169 height 6
click at [809, 296] on p "**********" at bounding box center [750, 300] width 249 height 10
click at [755, 270] on strong "**********" at bounding box center [710, 267] width 169 height 6
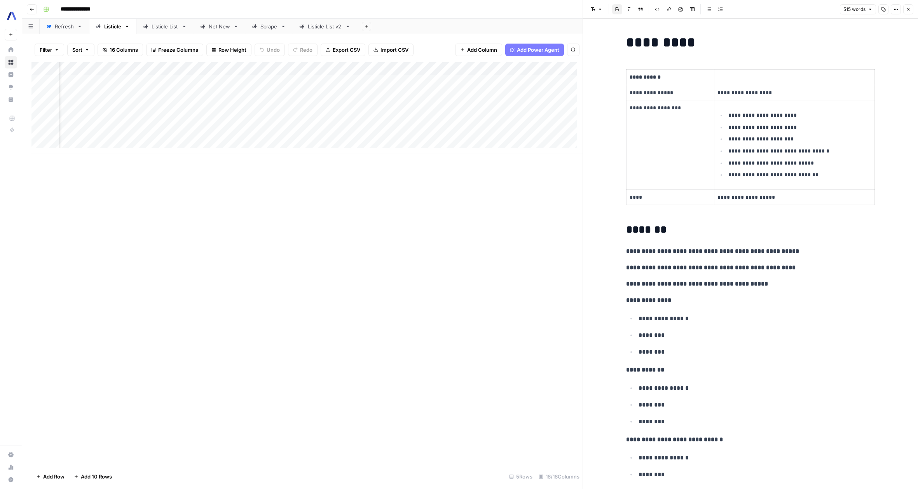
click at [755, 270] on strong "**********" at bounding box center [710, 267] width 169 height 6
copy strong "**********"
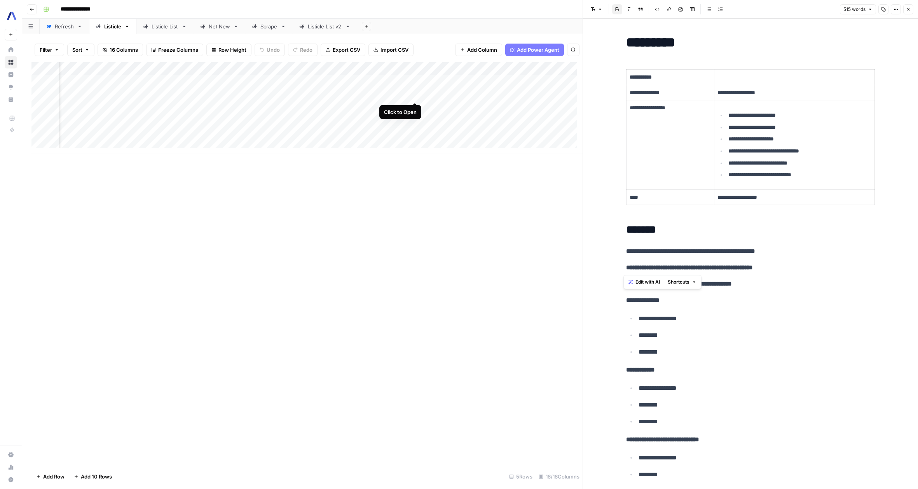
click at [416, 94] on div "Add Column" at bounding box center [306, 108] width 551 height 92
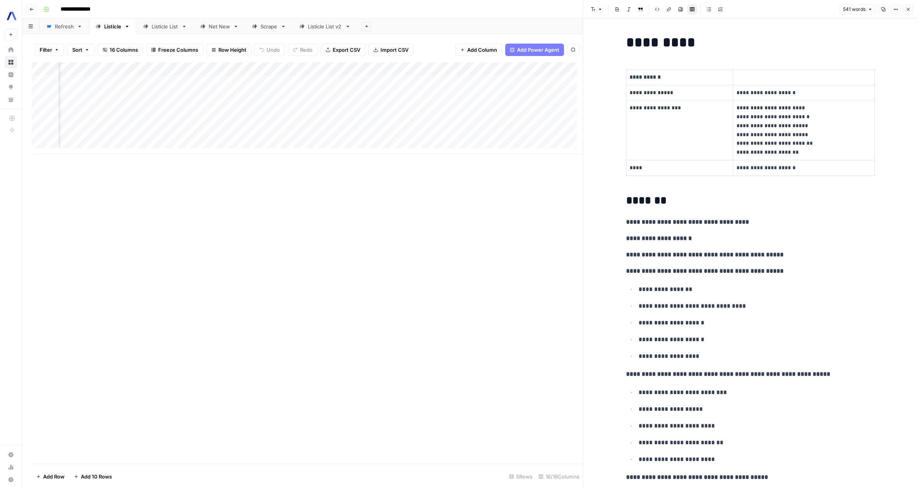
click at [768, 223] on p "**********" at bounding box center [750, 222] width 249 height 10
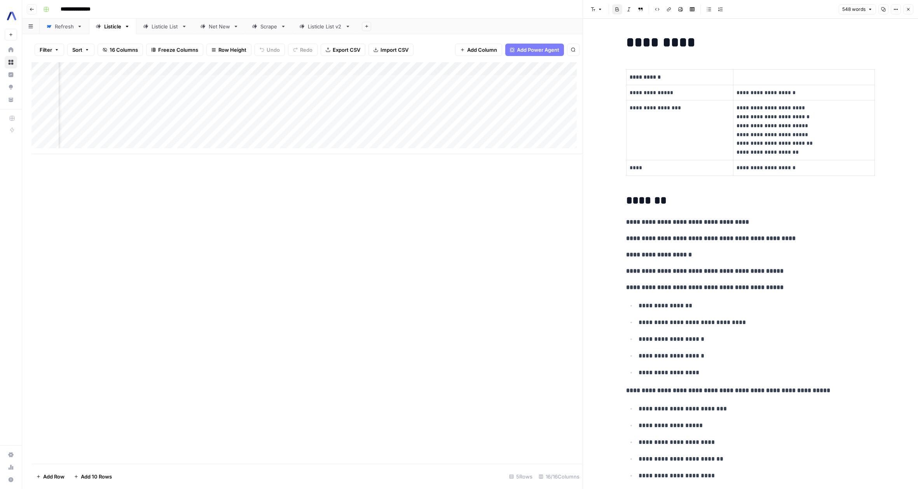
click at [641, 239] on strong "**********" at bounding box center [710, 238] width 169 height 6
drag, startPoint x: 641, startPoint y: 239, endPoint x: 780, endPoint y: 240, distance: 139.5
click at [780, 240] on strong "**********" at bounding box center [710, 238] width 169 height 6
click at [531, 95] on div "Add Column" at bounding box center [306, 108] width 551 height 92
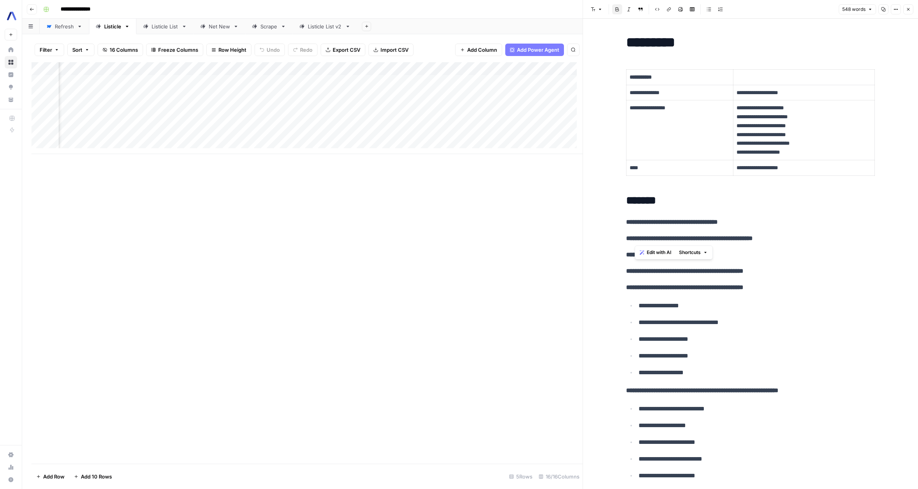
click at [552, 93] on div "Add Column" at bounding box center [306, 108] width 551 height 92
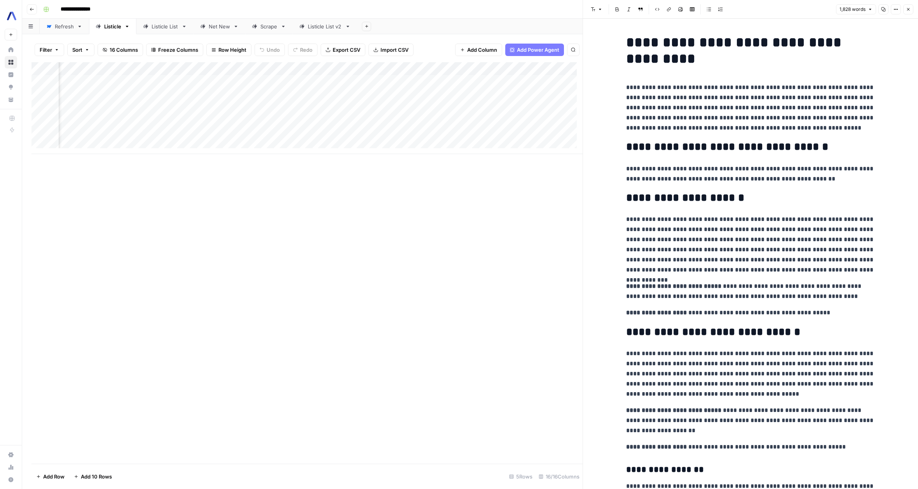
click at [654, 149] on h2 "**********" at bounding box center [750, 147] width 249 height 12
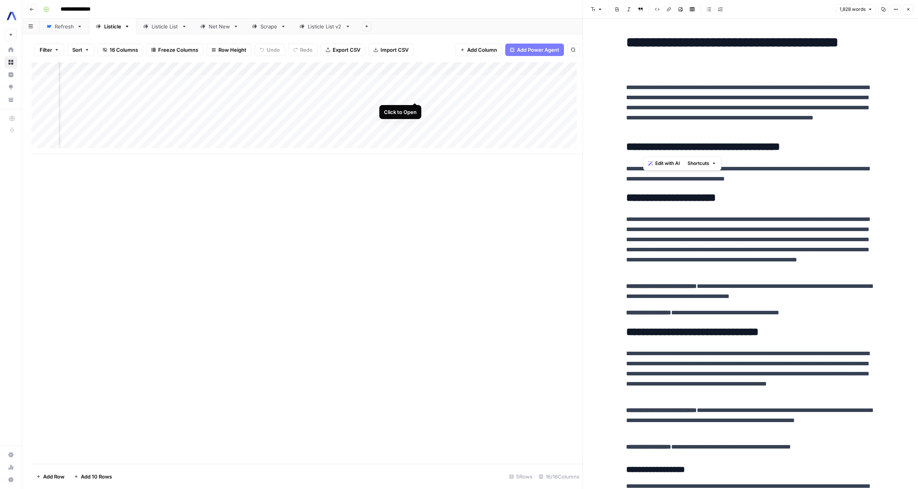
click at [415, 96] on div "Add Column" at bounding box center [306, 108] width 551 height 92
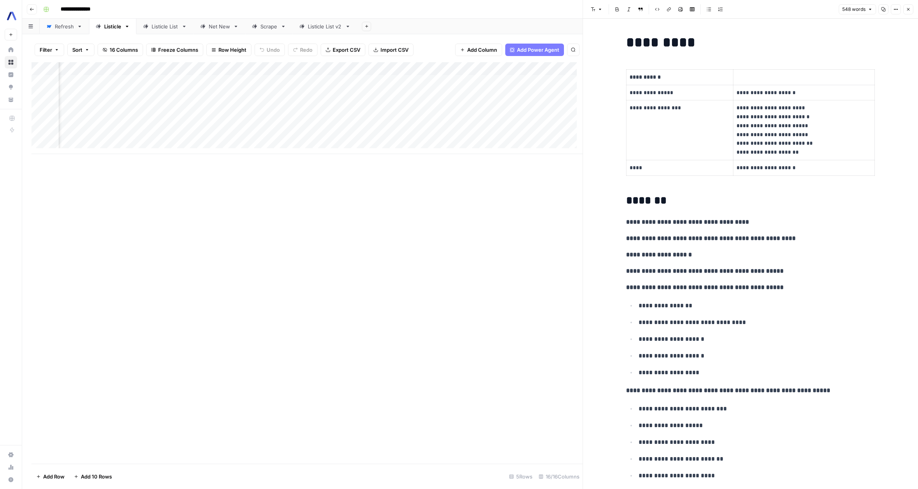
click at [641, 240] on strong "**********" at bounding box center [710, 238] width 169 height 6
drag, startPoint x: 641, startPoint y: 240, endPoint x: 751, endPoint y: 248, distance: 110.3
drag, startPoint x: 792, startPoint y: 237, endPoint x: 635, endPoint y: 239, distance: 157.0
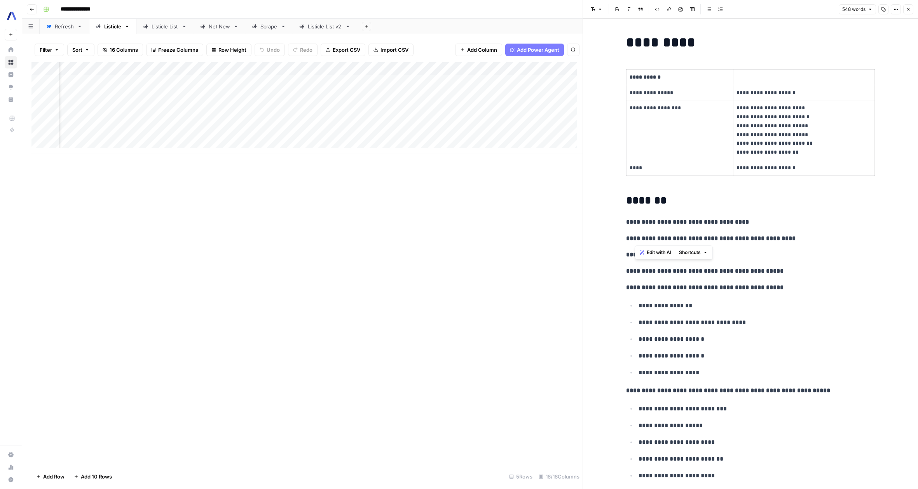
click at [635, 239] on p "**********" at bounding box center [750, 238] width 249 height 10
click at [394, 81] on div "Add Column" at bounding box center [306, 108] width 551 height 92
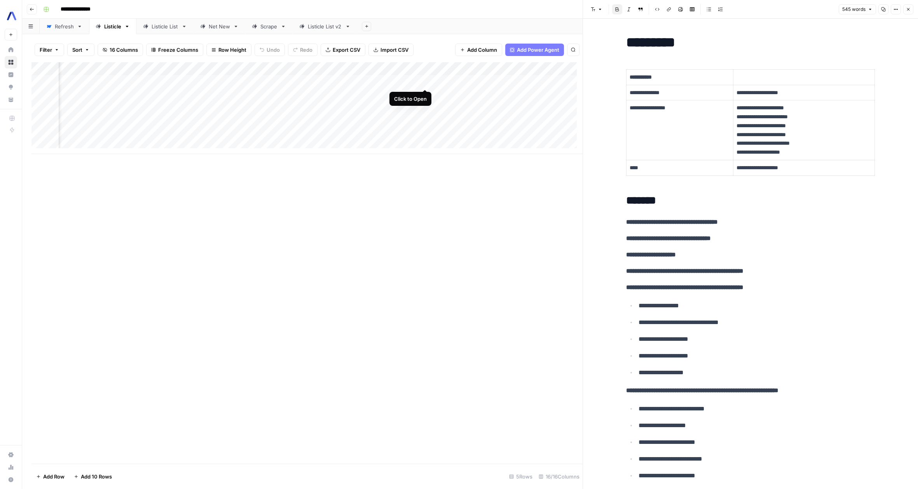
click at [424, 81] on div "Add Column" at bounding box center [306, 108] width 551 height 92
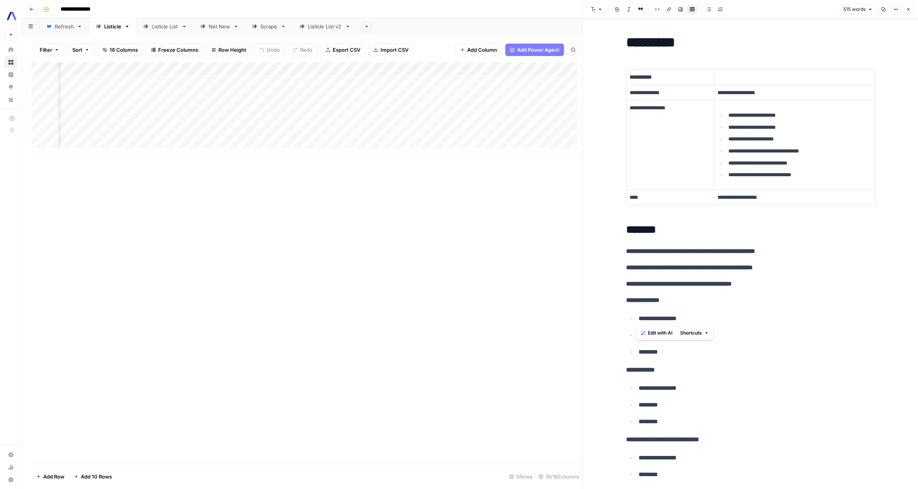
drag, startPoint x: 695, startPoint y: 320, endPoint x: 629, endPoint y: 318, distance: 65.7
click at [636, 318] on li "**********" at bounding box center [755, 318] width 239 height 10
click at [414, 94] on div "Add Column" at bounding box center [306, 108] width 551 height 92
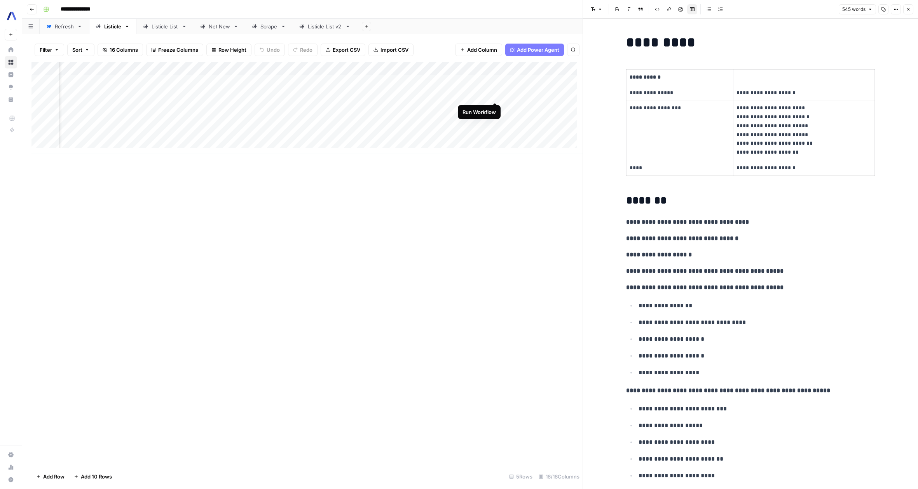
click at [494, 96] on div "Add Column" at bounding box center [306, 108] width 551 height 92
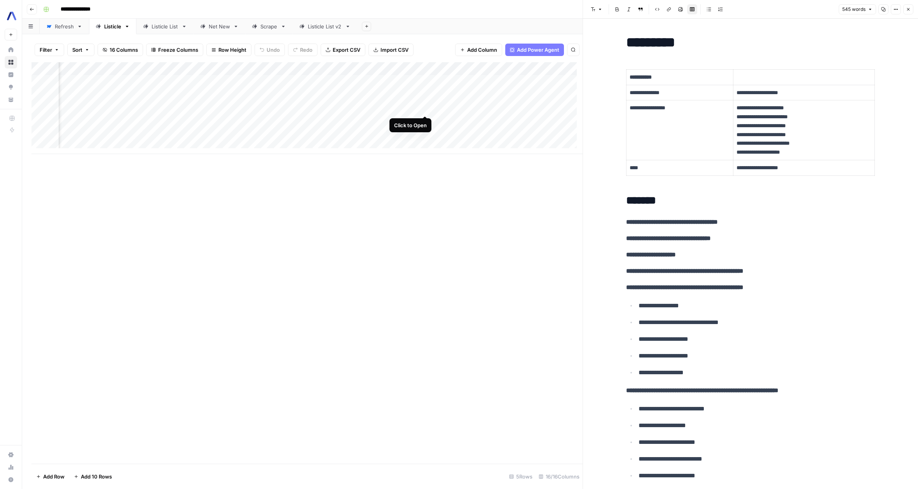
click at [423, 106] on div "Add Column" at bounding box center [306, 108] width 551 height 92
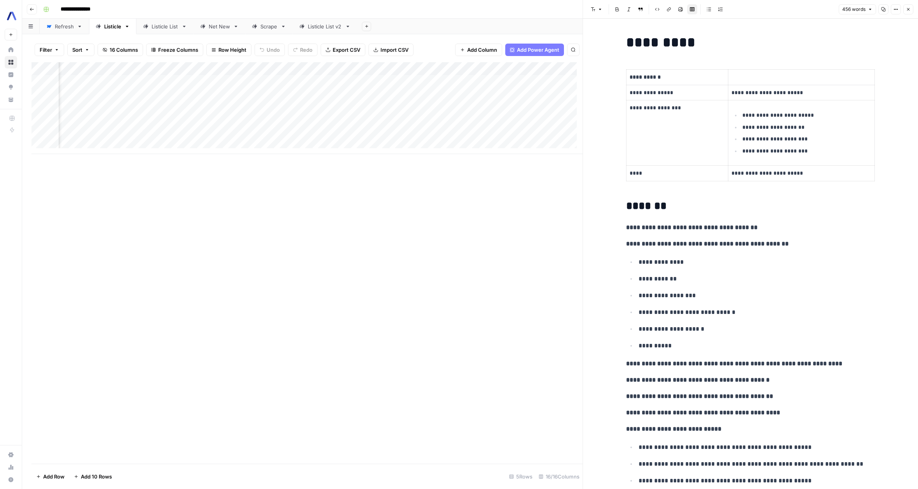
scroll to position [0, 175]
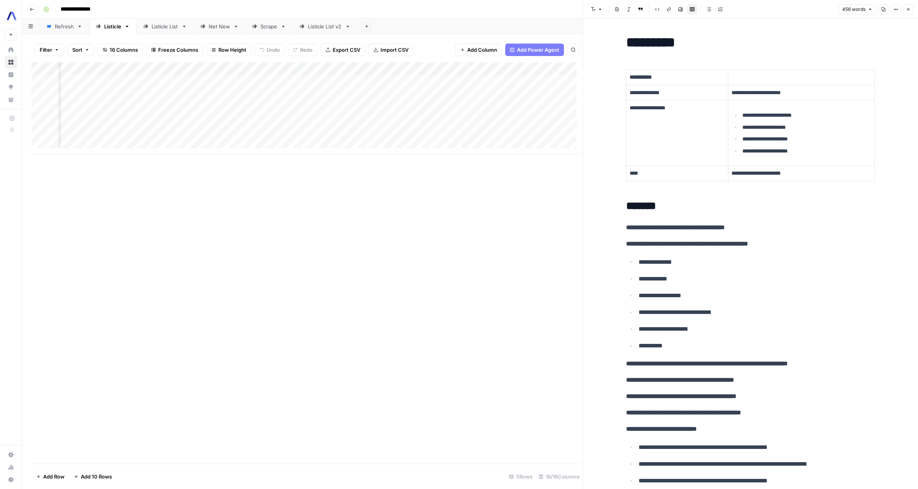
click at [401, 66] on div "Add Column" at bounding box center [306, 108] width 551 height 92
click at [390, 138] on button "Configure Inputs" at bounding box center [394, 134] width 86 height 11
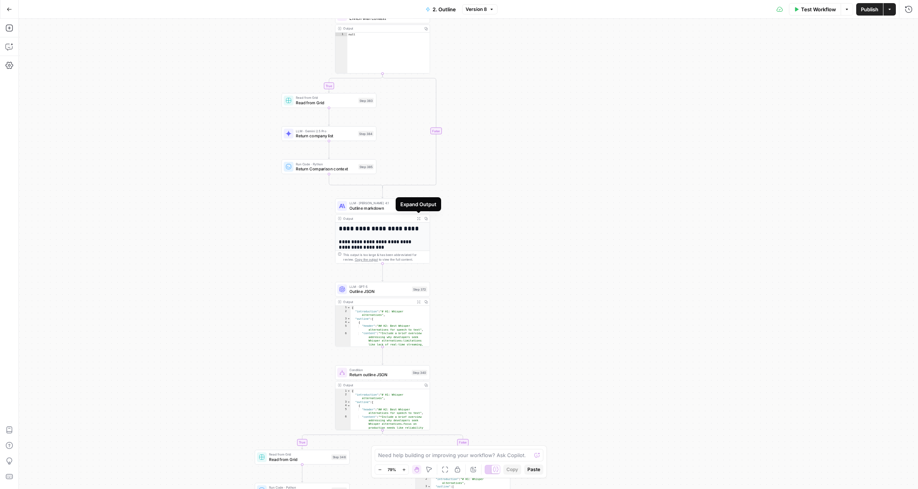
click at [409, 219] on div "Output" at bounding box center [378, 218] width 70 height 5
click at [391, 219] on div "Output" at bounding box center [378, 218] width 70 height 5
click at [390, 233] on div "**********" at bounding box center [382, 291] width 94 height 138
click at [421, 220] on button "Expand Output" at bounding box center [418, 218] width 7 height 7
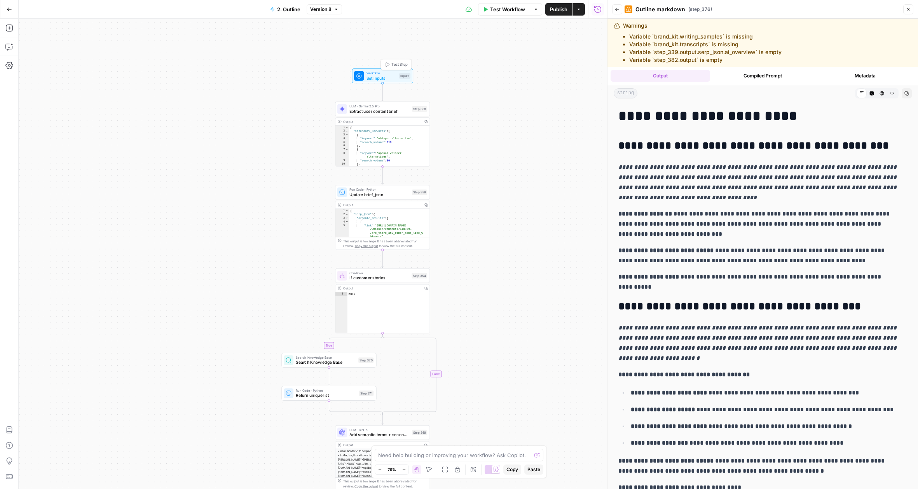
click at [373, 80] on span "Set Inputs" at bounding box center [382, 78] width 30 height 6
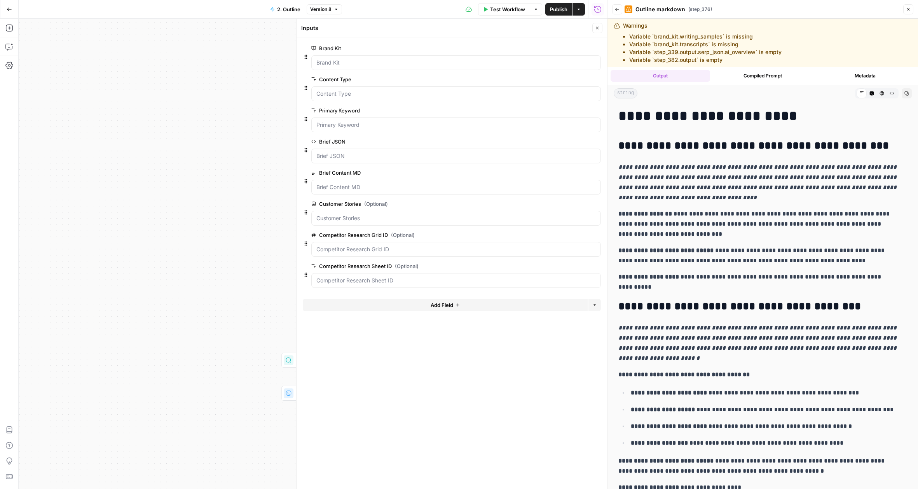
click at [907, 10] on icon "button" at bounding box center [908, 9] width 5 height 5
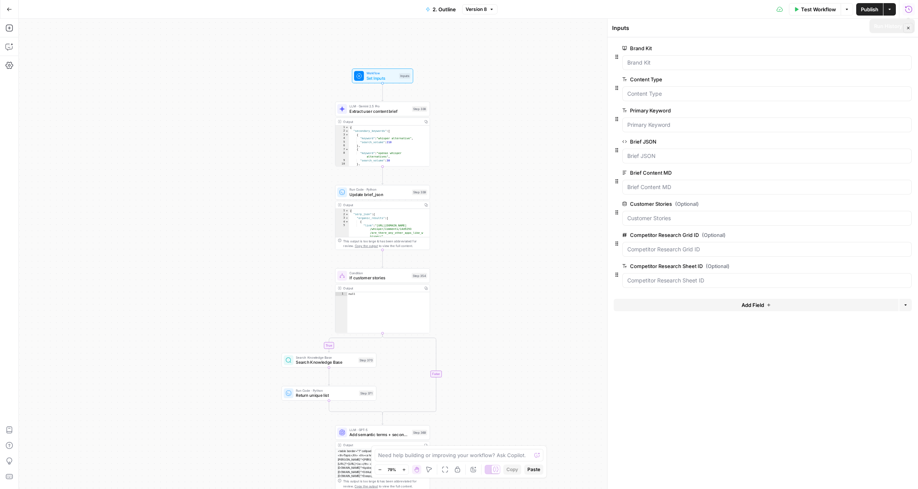
click at [912, 9] on icon "button" at bounding box center [908, 8] width 7 height 7
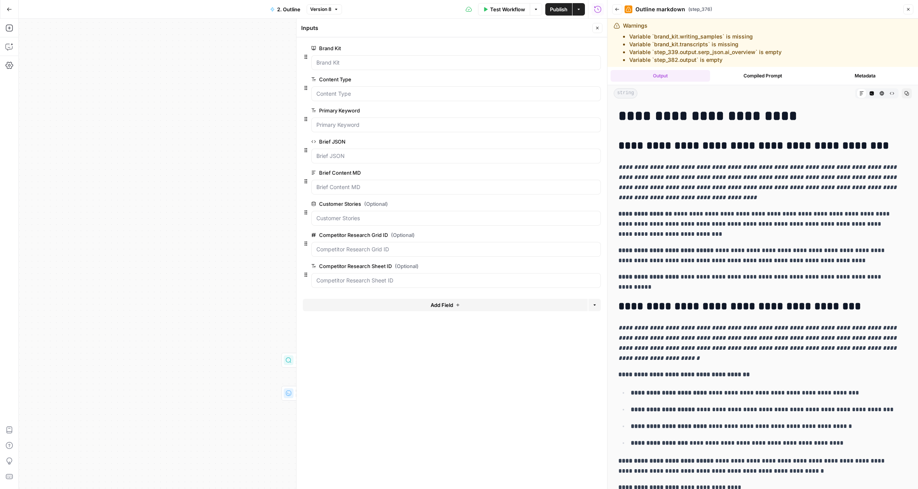
click at [616, 12] on button "Back" at bounding box center [617, 9] width 10 height 10
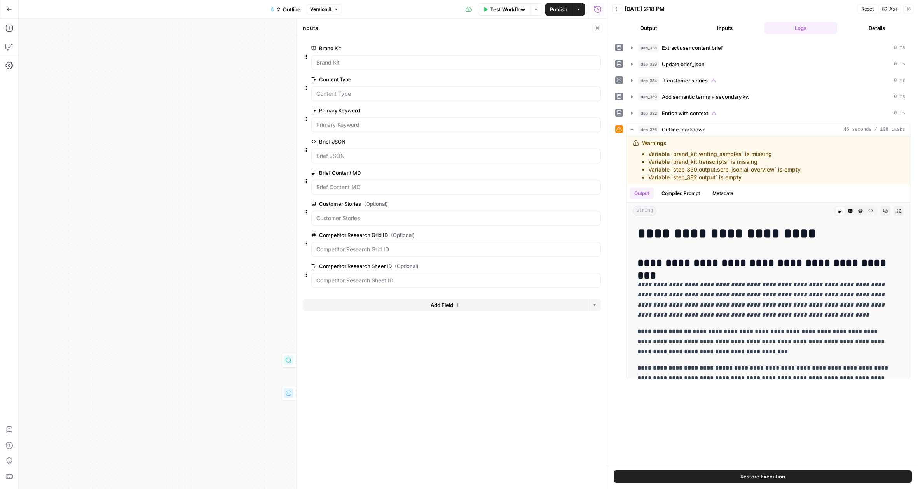
click at [748, 35] on header "Back [DATE] 2:18 PM Reset Ask Close Output Inputs Logs Details" at bounding box center [762, 18] width 311 height 37
click at [744, 30] on button "Inputs" at bounding box center [724, 28] width 73 height 12
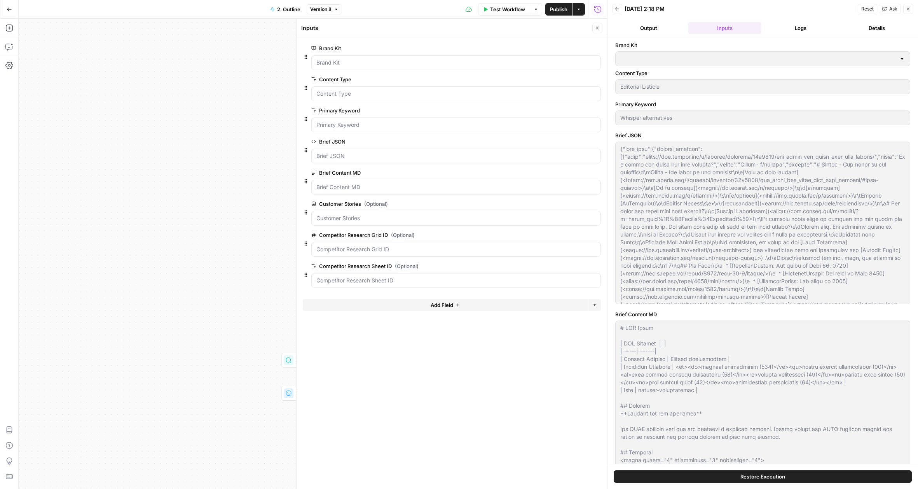
type input "AssemblyAI"
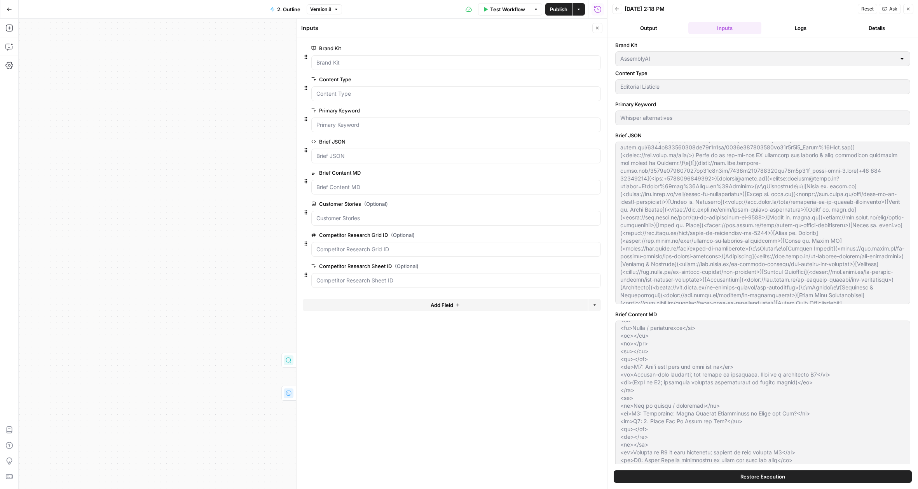
scroll to position [4301, 0]
click at [909, 11] on button "Close" at bounding box center [908, 9] width 10 height 10
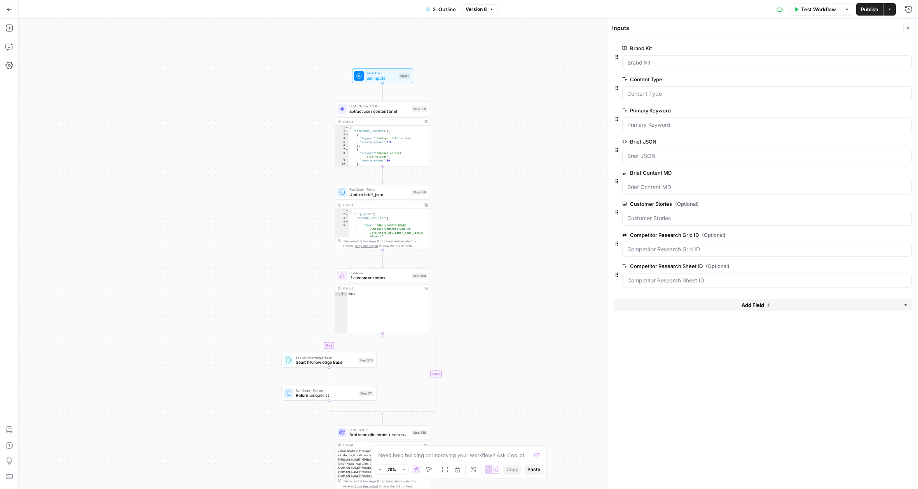
click at [544, 137] on div "true true true false true false false false Workflow Set Inputs Inputs LLM · Ge…" at bounding box center [468, 254] width 899 height 470
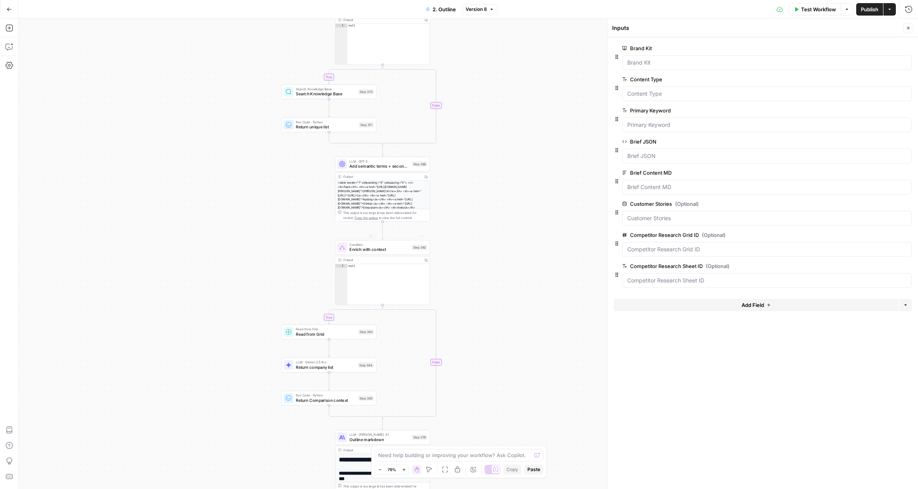
scroll to position [64, 0]
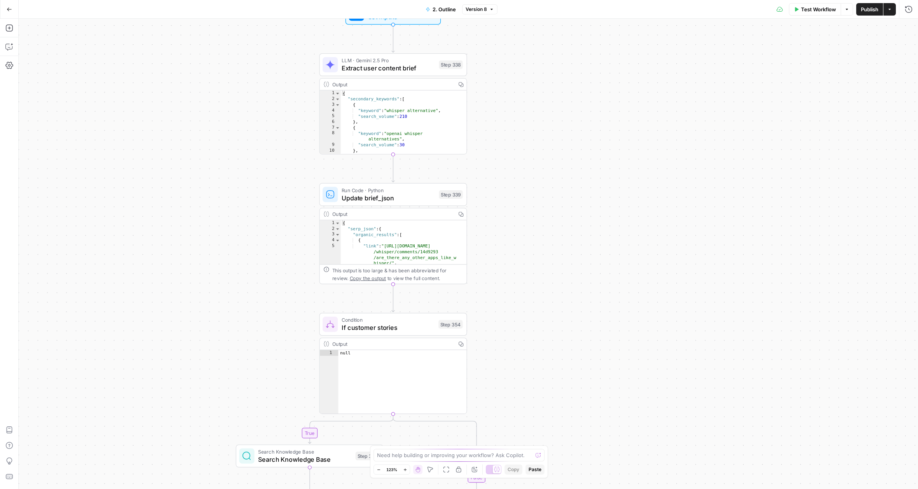
drag, startPoint x: 480, startPoint y: 172, endPoint x: 617, endPoint y: 87, distance: 161.7
click at [617, 87] on div "true false true false true false true false Workflow Set Inputs Inputs LLM · Ge…" at bounding box center [468, 254] width 899 height 470
click at [363, 68] on span "Extract user content brief" at bounding box center [388, 68] width 93 height 10
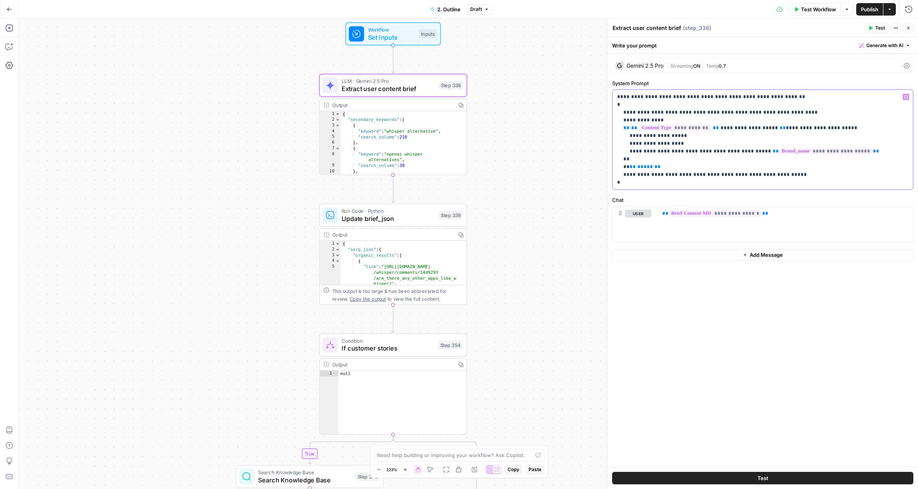
click at [741, 174] on p "**********" at bounding box center [762, 139] width 291 height 93
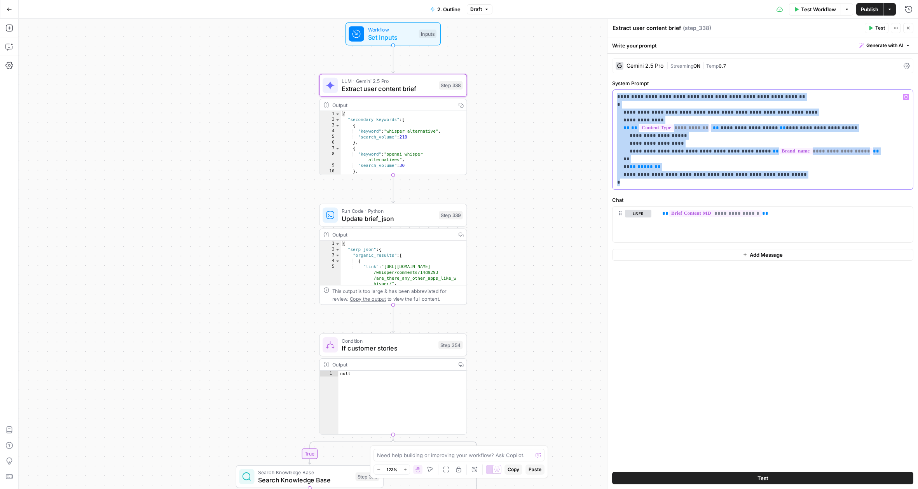
click at [741, 174] on p "**********" at bounding box center [762, 139] width 291 height 93
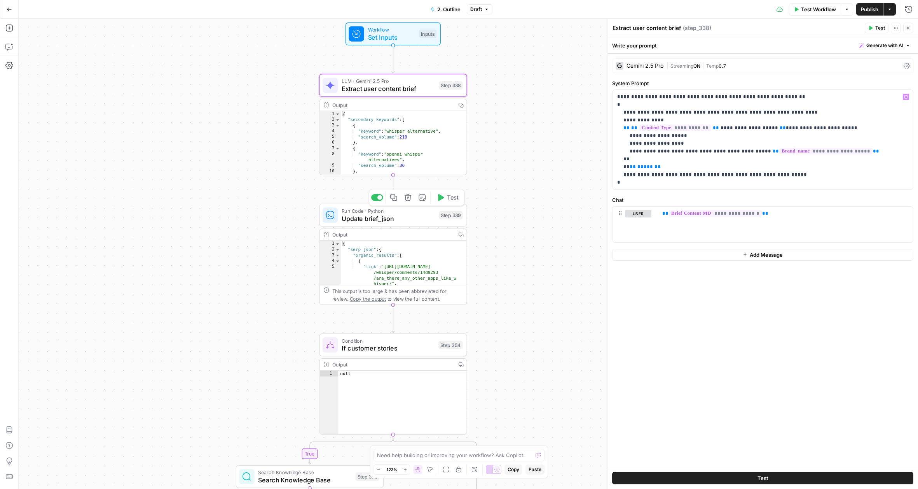
click at [389, 219] on span "Update brief_json" at bounding box center [388, 218] width 93 height 10
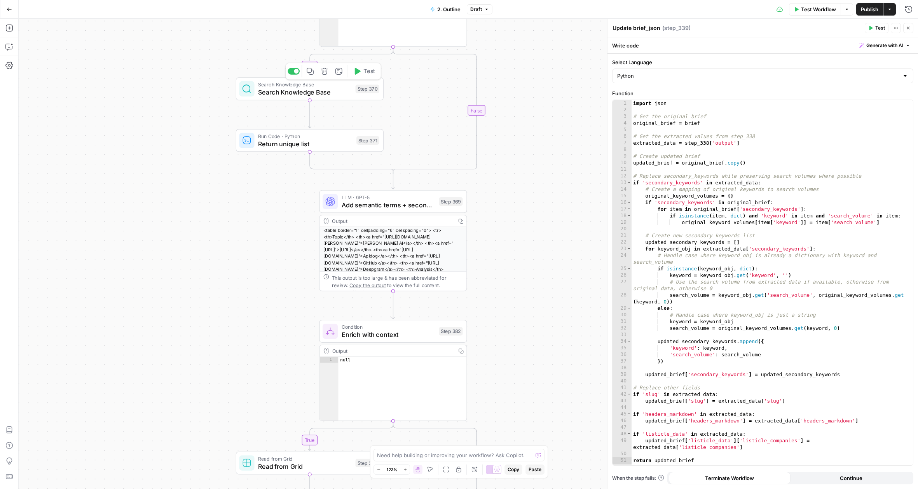
click at [298, 95] on span "Search Knowledge Base" at bounding box center [304, 92] width 93 height 10
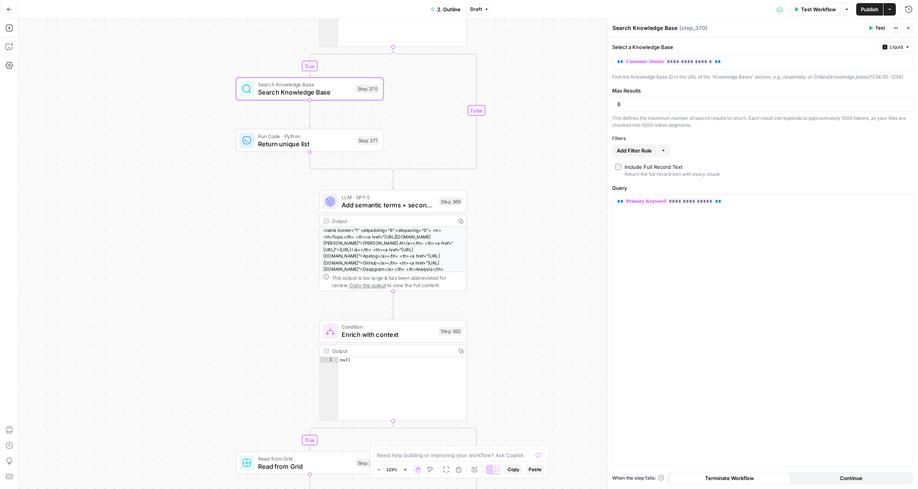
click at [518, 225] on div "true true true false true false false false Workflow Set Inputs Inputs LLM · Ge…" at bounding box center [468, 254] width 899 height 470
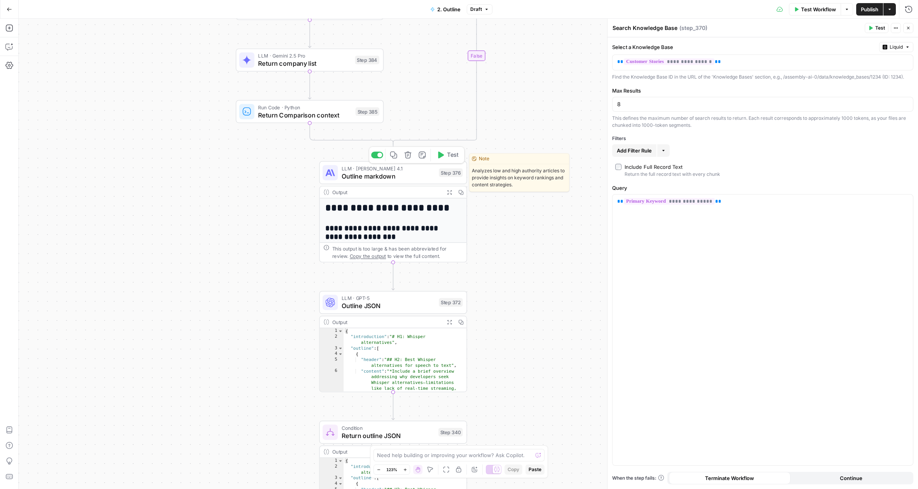
click at [404, 180] on span "Outline markdown" at bounding box center [388, 176] width 93 height 10
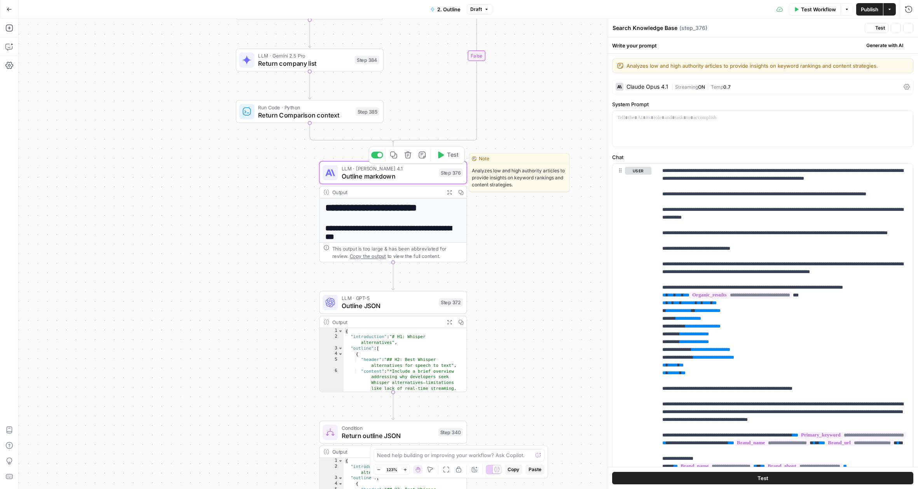
type textarea "Outline markdown"
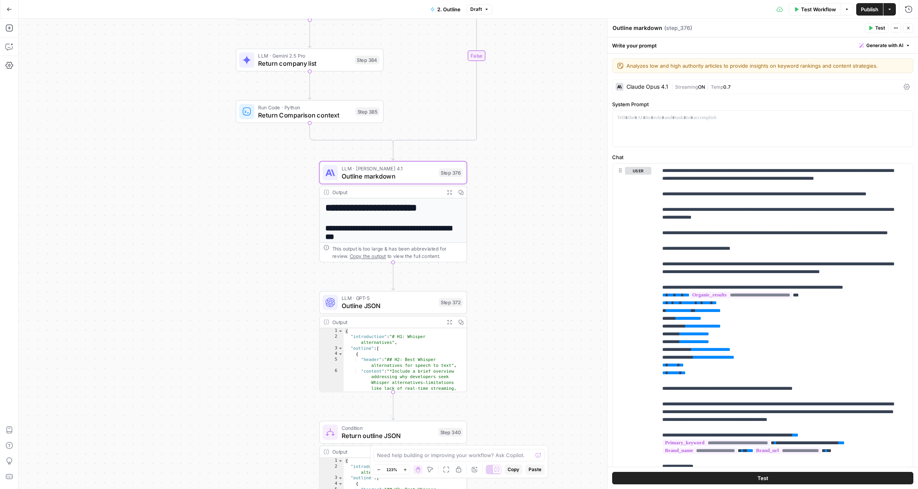
click at [447, 192] on icon "button" at bounding box center [449, 191] width 5 height 5
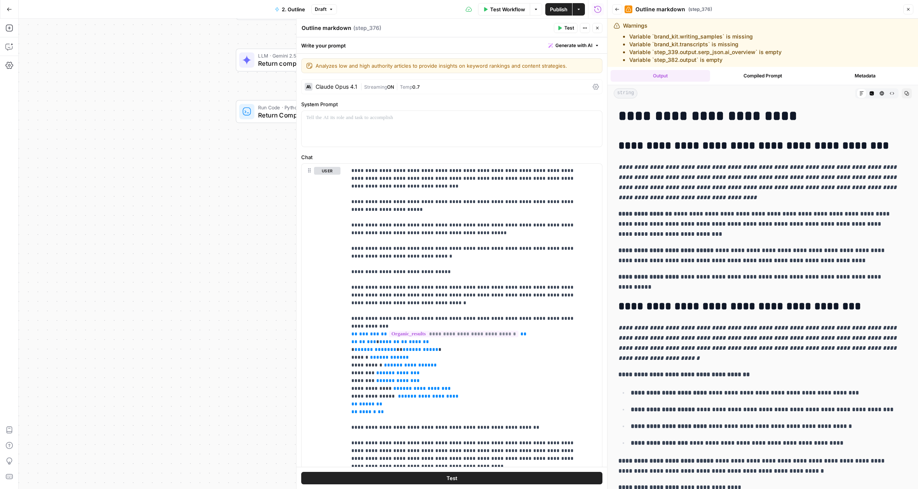
click at [595, 28] on icon "button" at bounding box center [597, 28] width 5 height 5
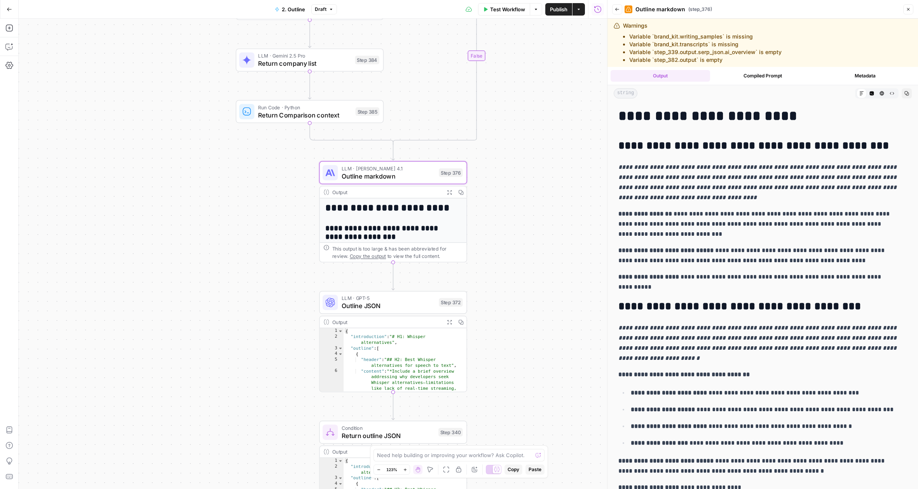
click at [615, 11] on icon "button" at bounding box center [617, 9] width 5 height 5
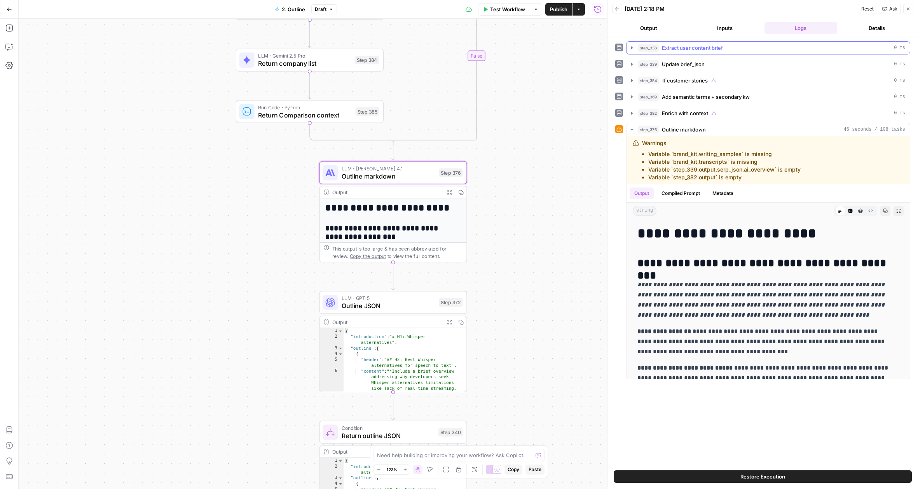
click at [634, 47] on icon "button" at bounding box center [632, 48] width 6 height 6
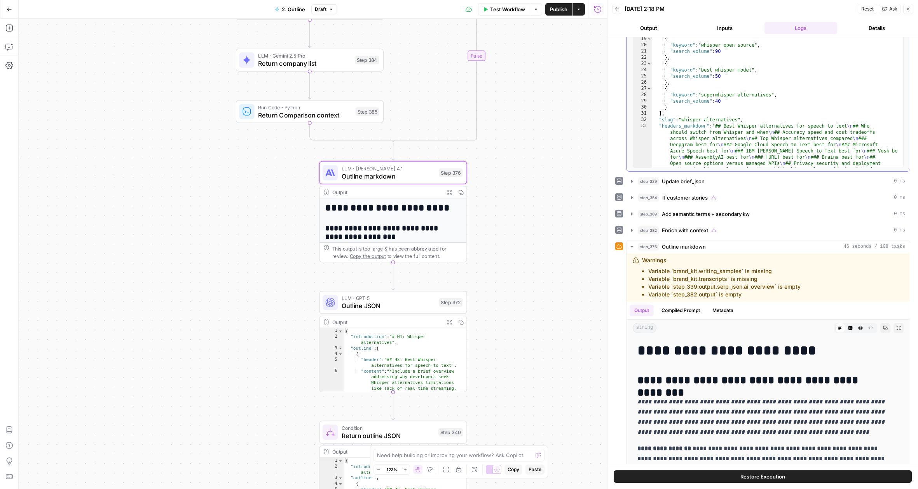
scroll to position [68, 0]
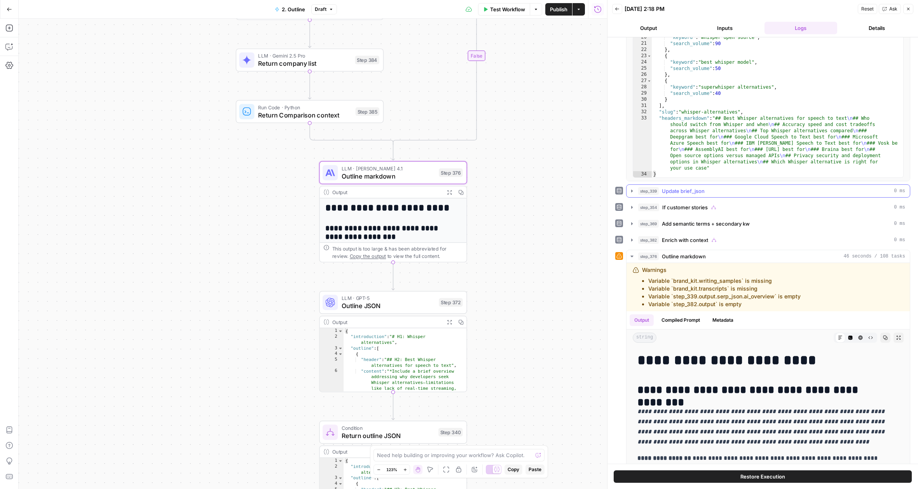
click at [634, 190] on icon "button" at bounding box center [632, 191] width 6 height 6
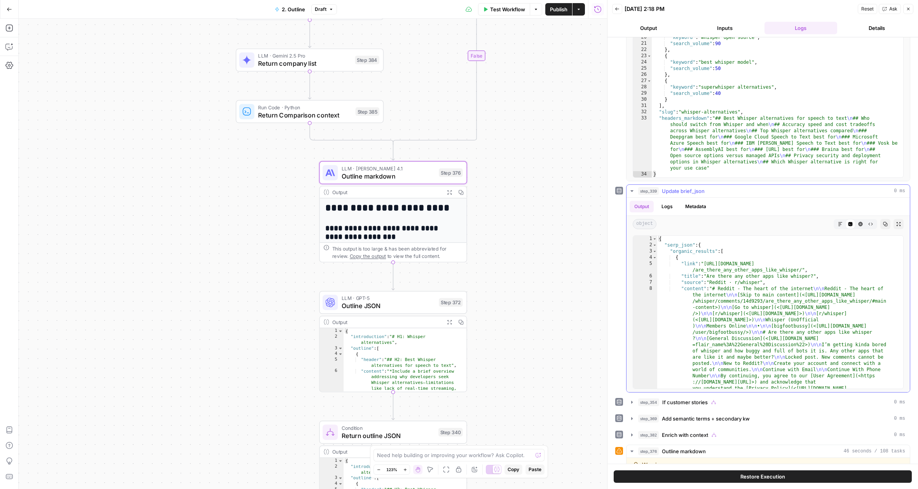
click at [633, 192] on icon "button" at bounding box center [632, 191] width 6 height 6
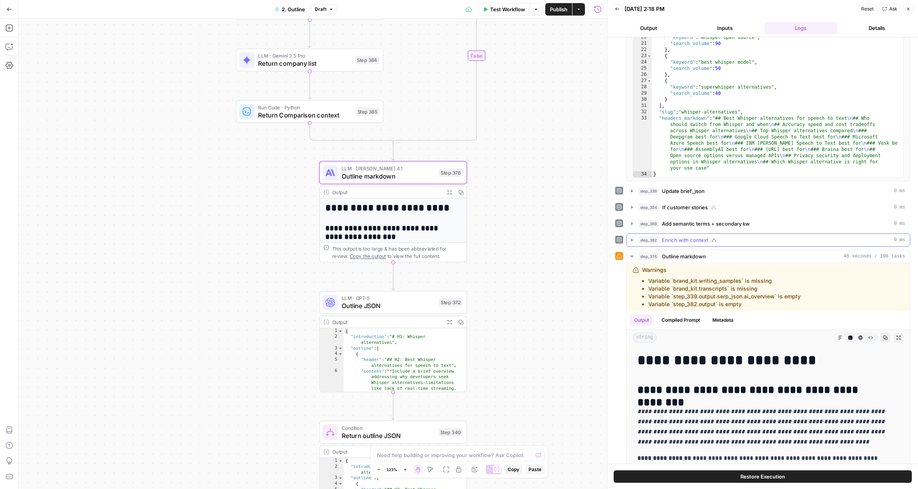
click at [629, 240] on icon "button" at bounding box center [632, 240] width 6 height 6
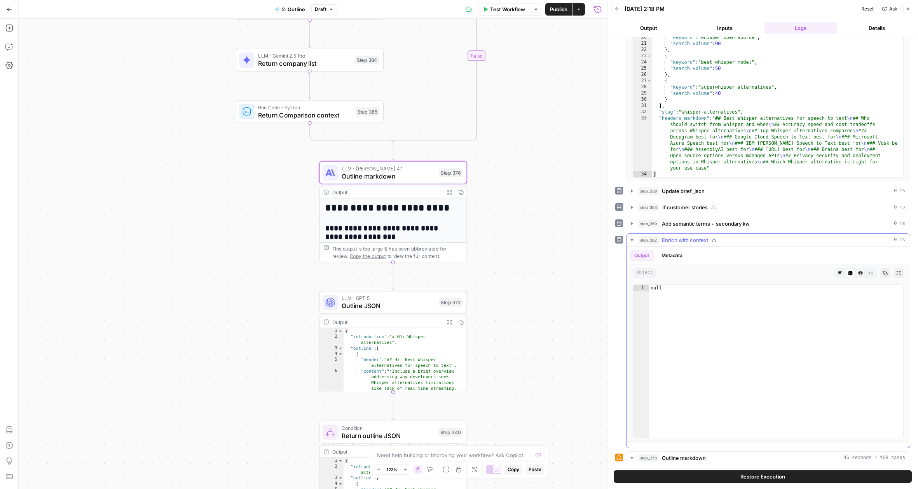
click at [629, 240] on icon "button" at bounding box center [632, 240] width 6 height 6
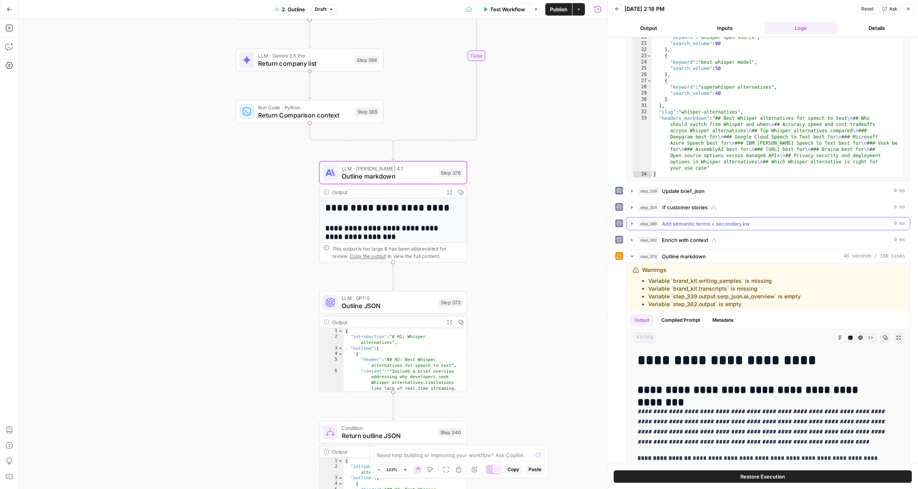
click at [629, 223] on icon "button" at bounding box center [632, 223] width 6 height 6
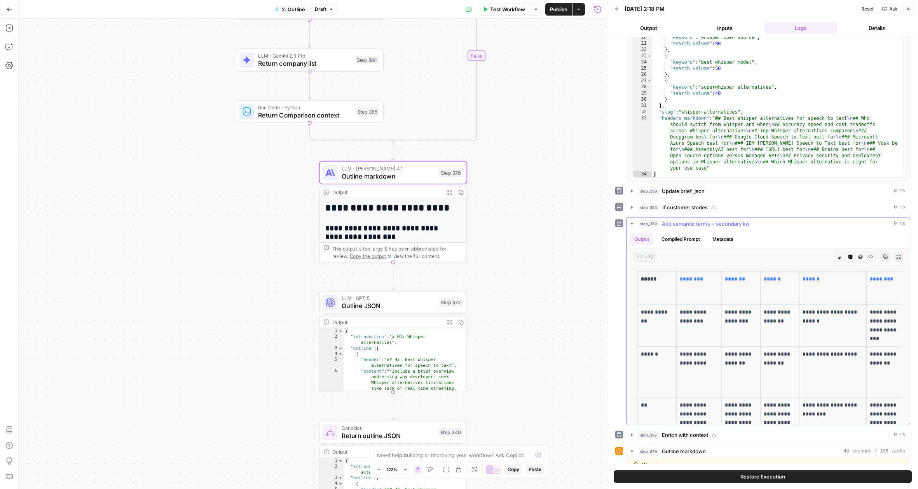
click at [629, 223] on icon "button" at bounding box center [632, 223] width 6 height 6
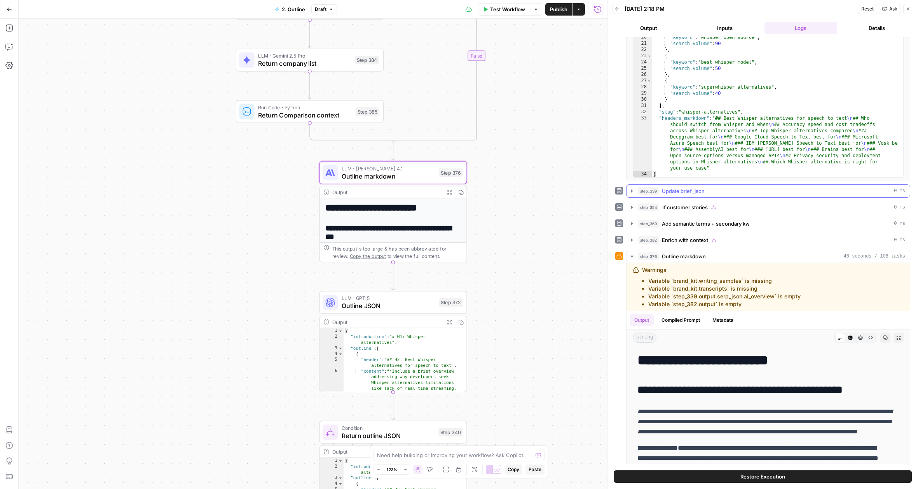
click at [630, 190] on icon "button" at bounding box center [632, 191] width 6 height 6
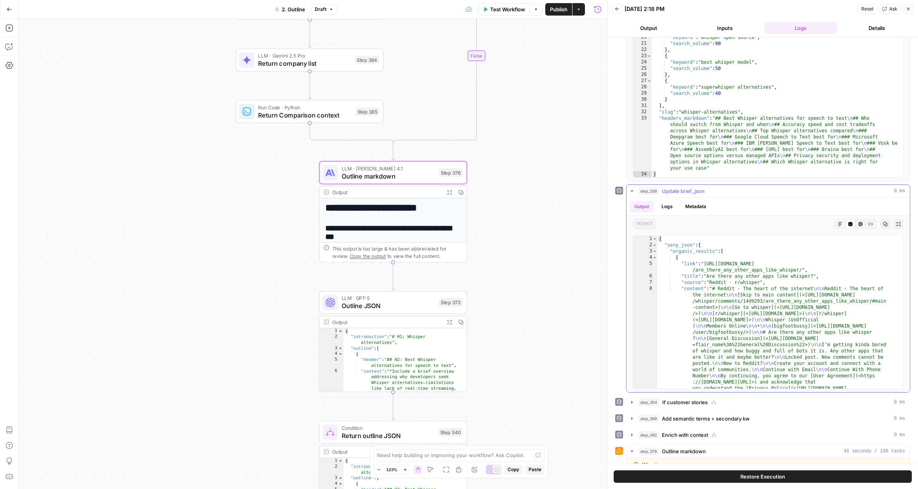
click at [630, 190] on icon "button" at bounding box center [632, 191] width 6 height 6
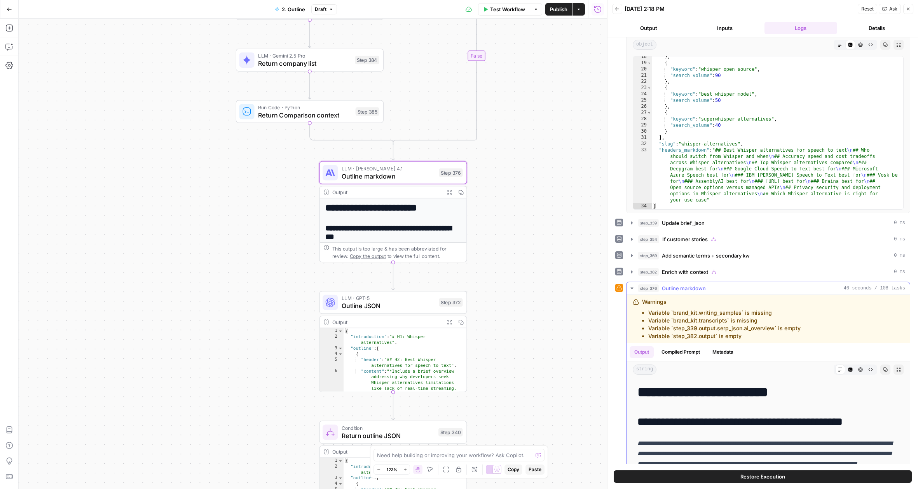
scroll to position [0, 0]
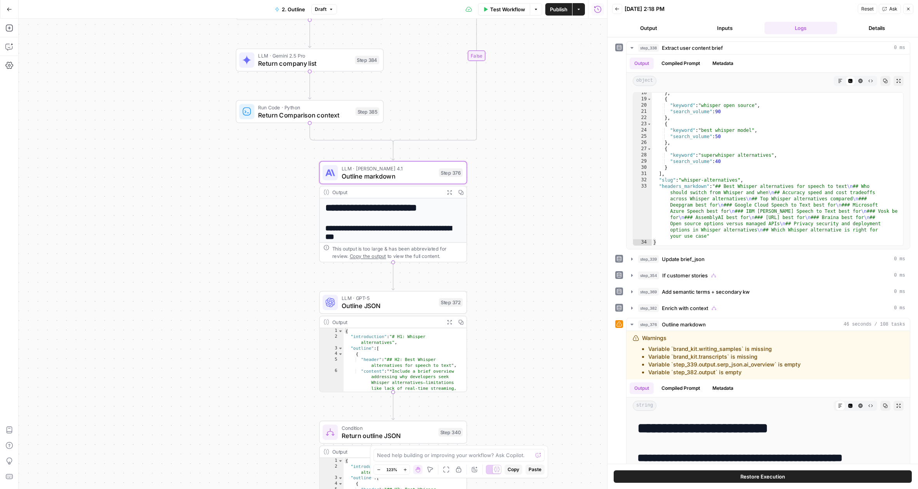
click at [716, 34] on button "Inputs" at bounding box center [724, 28] width 73 height 12
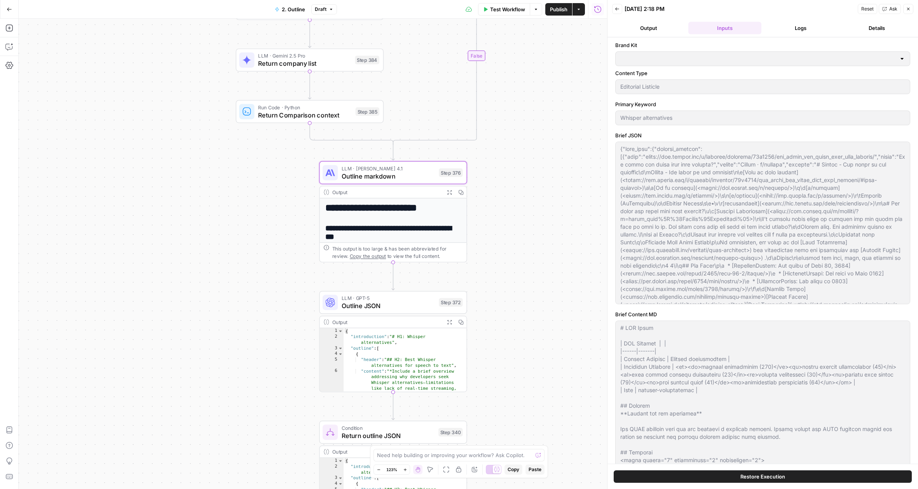
type input "AssemblyAI"
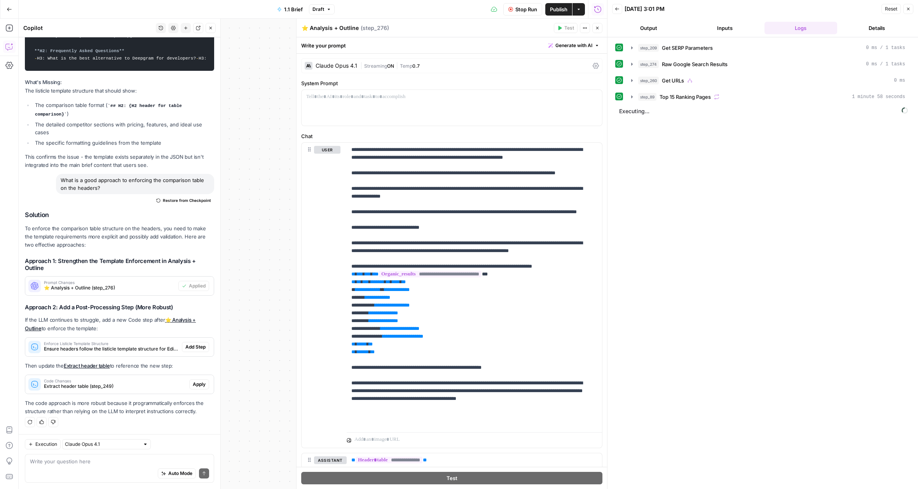
scroll to position [1947, 0]
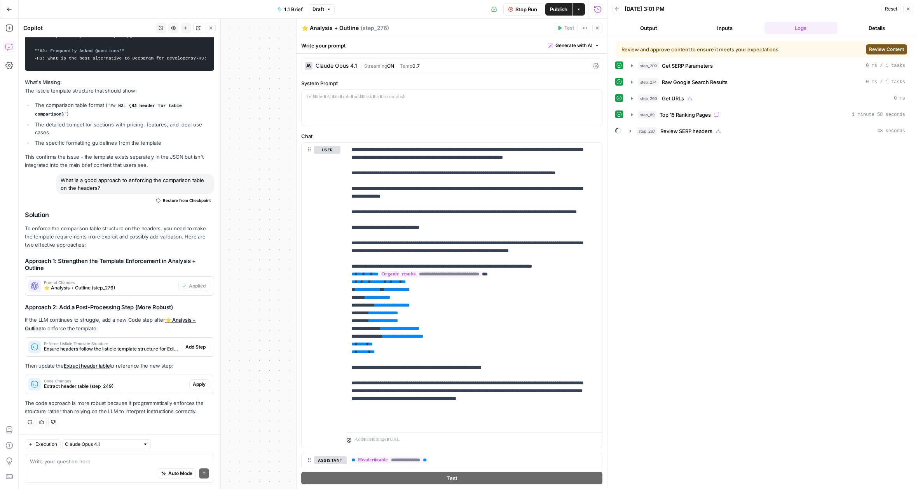
click at [898, 49] on span "Review Content" at bounding box center [886, 49] width 35 height 7
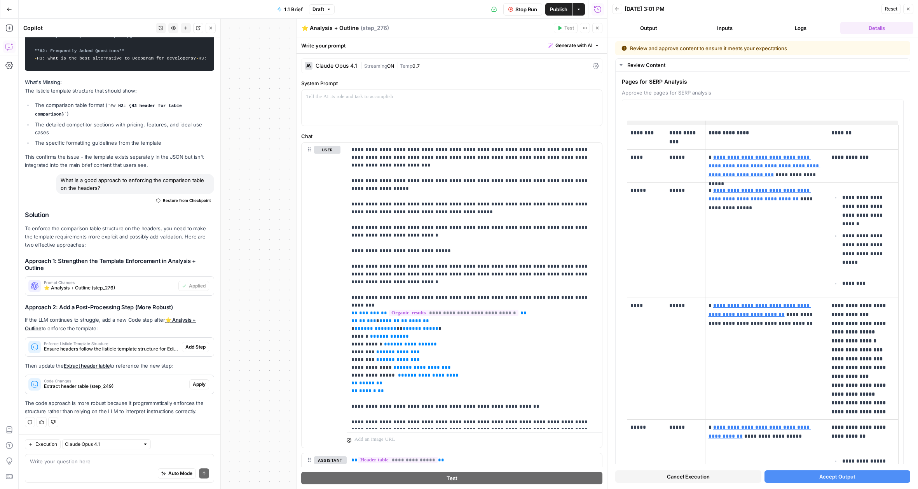
click at [800, 472] on button "Accept Output" at bounding box center [837, 476] width 146 height 12
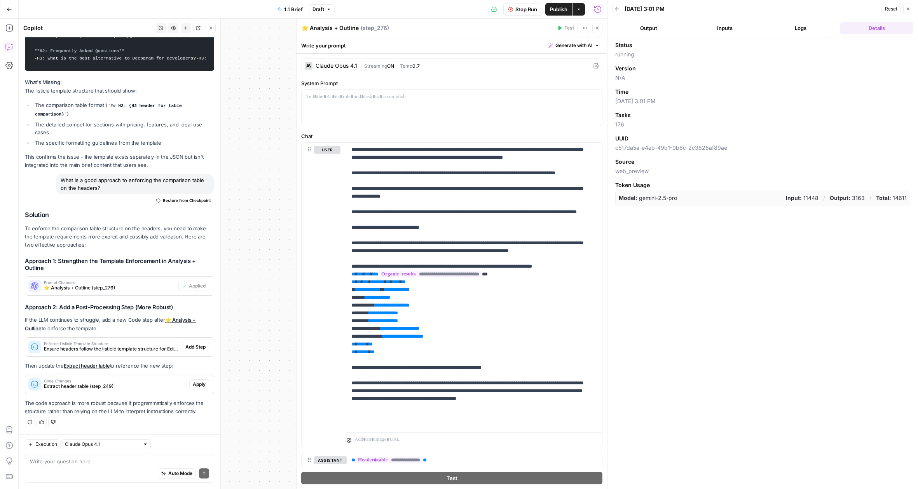
click at [614, 9] on button "Back" at bounding box center [617, 9] width 10 height 10
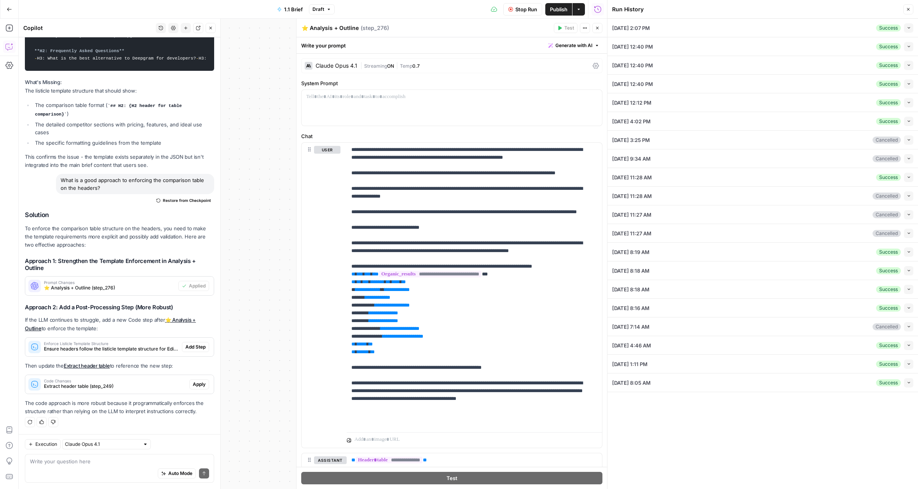
click at [910, 10] on icon "button" at bounding box center [908, 9] width 5 height 5
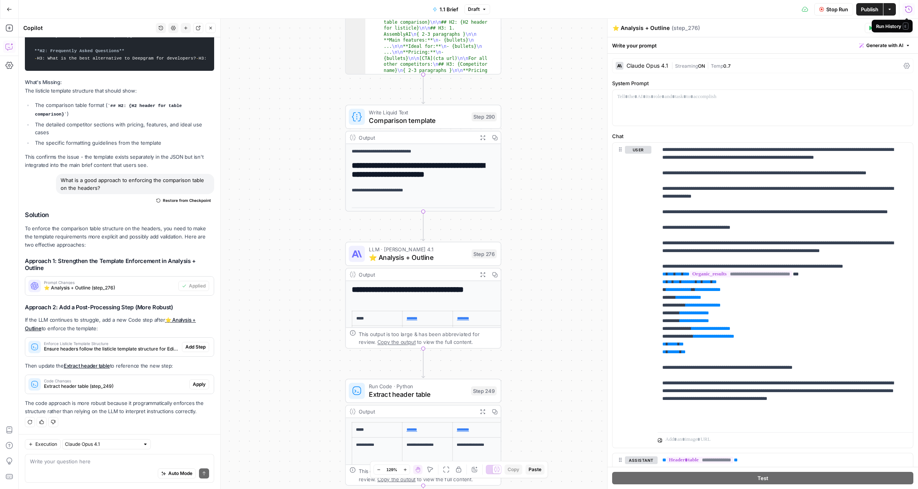
click at [909, 11] on icon "button" at bounding box center [909, 9] width 8 height 8
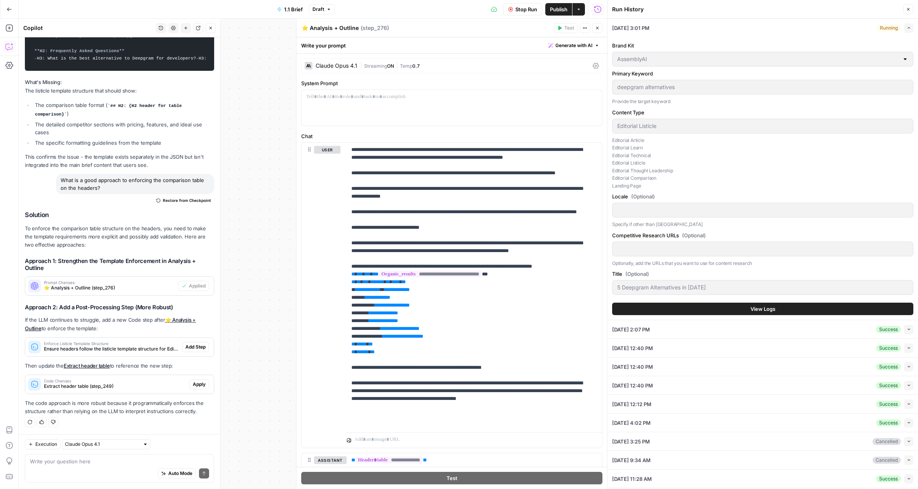
click at [775, 305] on button "View Logs" at bounding box center [762, 308] width 301 height 12
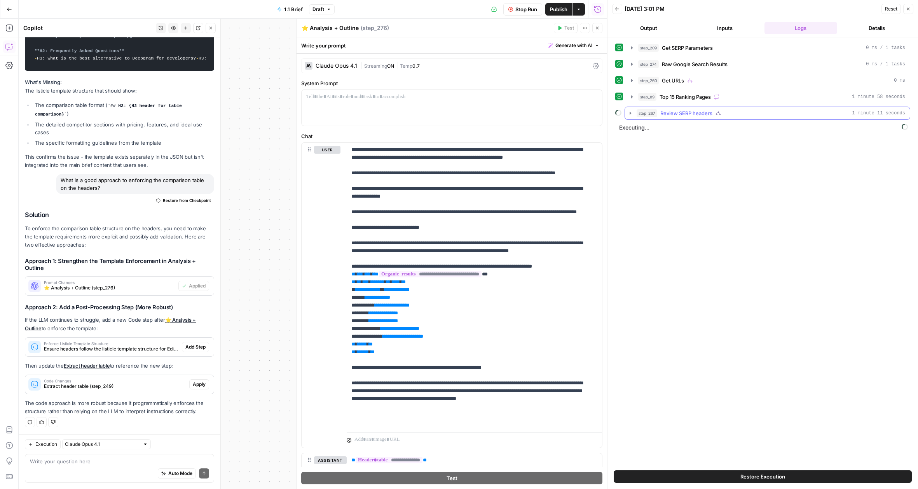
click at [630, 114] on icon "button" at bounding box center [630, 113] width 6 height 6
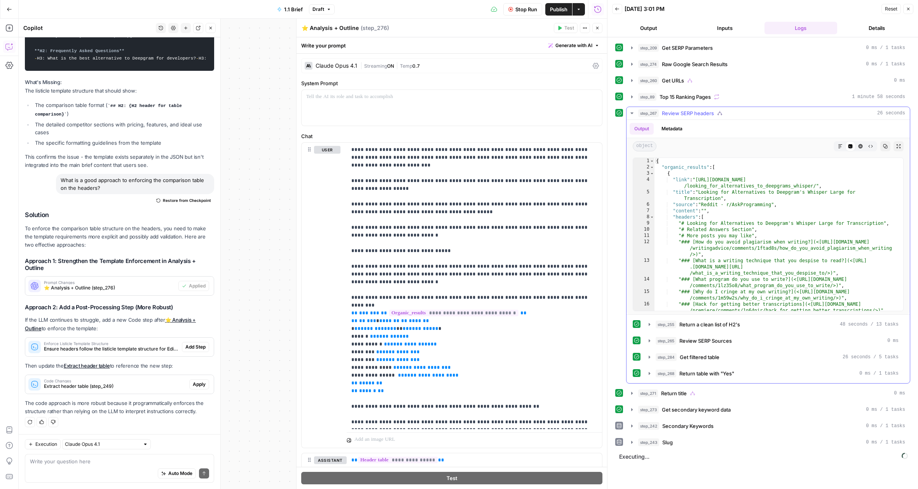
click at [632, 110] on icon "button" at bounding box center [632, 113] width 6 height 6
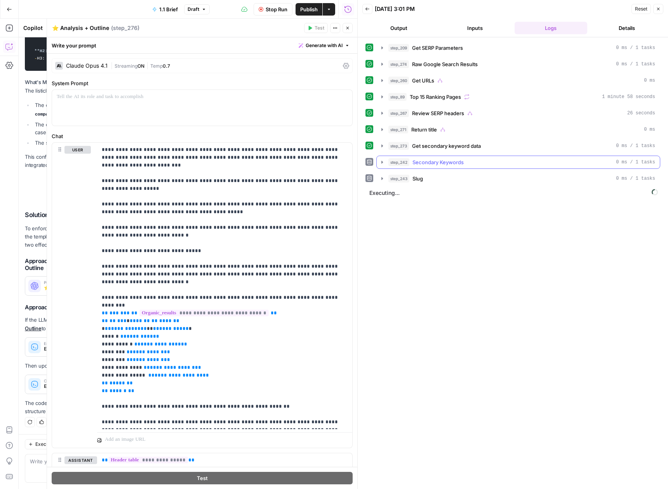
click at [381, 162] on icon "button" at bounding box center [382, 162] width 6 height 6
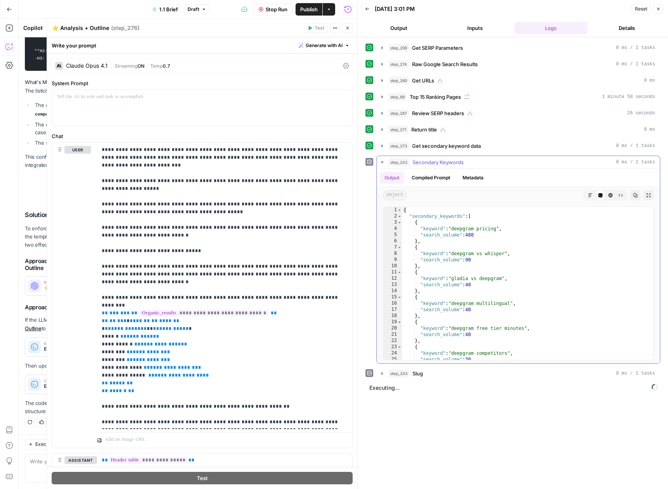
click at [381, 162] on icon "button" at bounding box center [382, 162] width 3 height 2
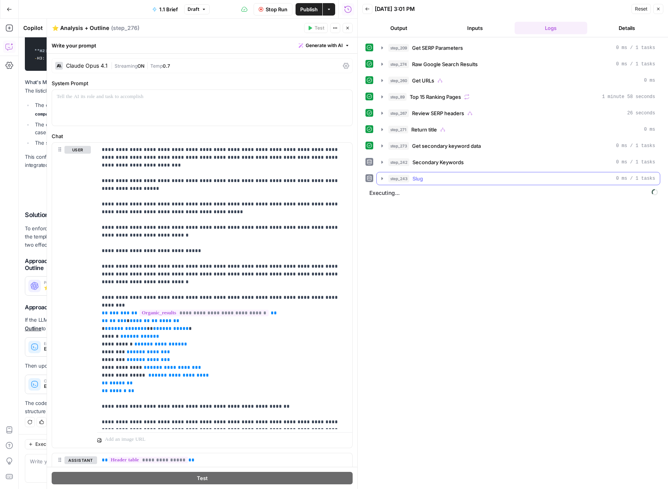
click at [381, 177] on icon "button" at bounding box center [382, 178] width 6 height 6
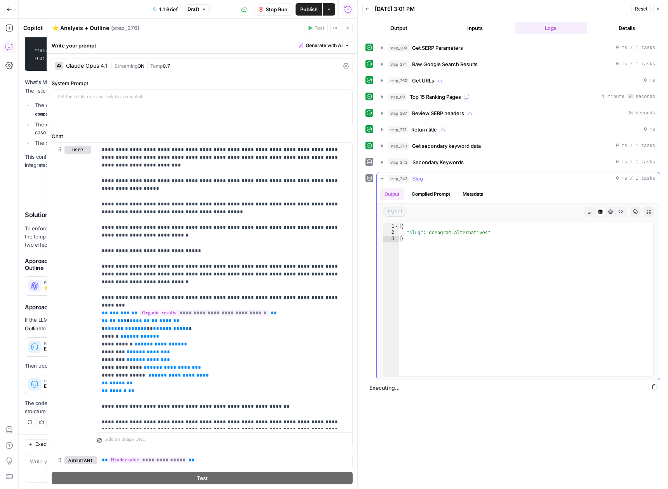
click at [381, 177] on icon "button" at bounding box center [382, 178] width 6 height 6
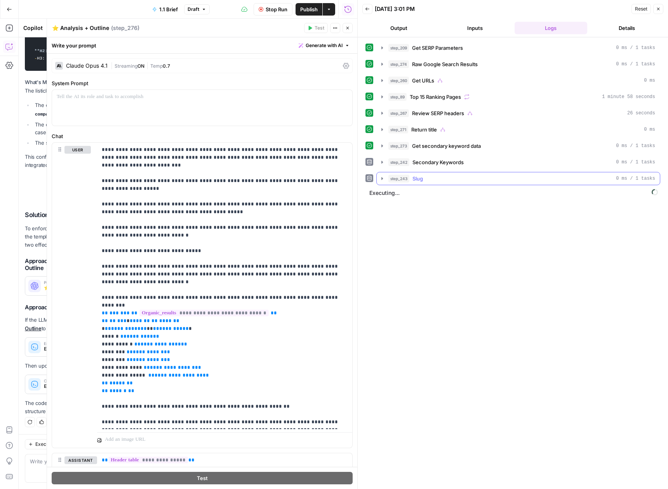
click at [381, 177] on icon "button" at bounding box center [382, 178] width 6 height 6
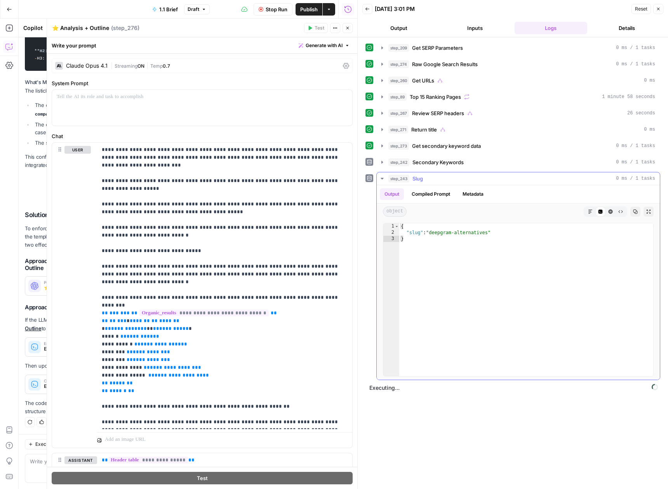
click at [381, 177] on icon "button" at bounding box center [382, 178] width 6 height 6
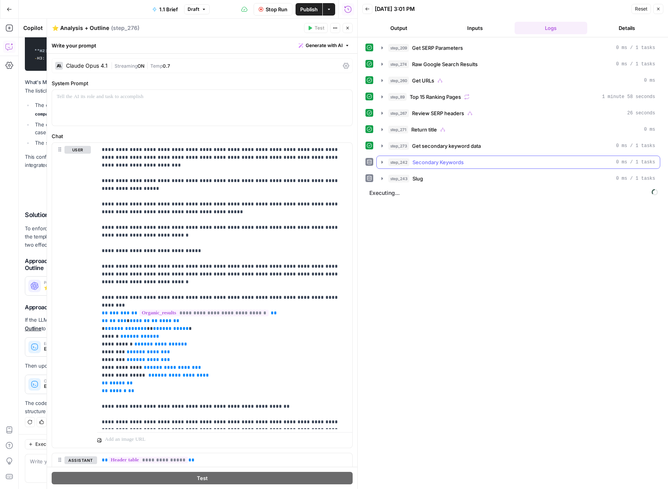
click at [385, 164] on icon "button" at bounding box center [382, 162] width 6 height 6
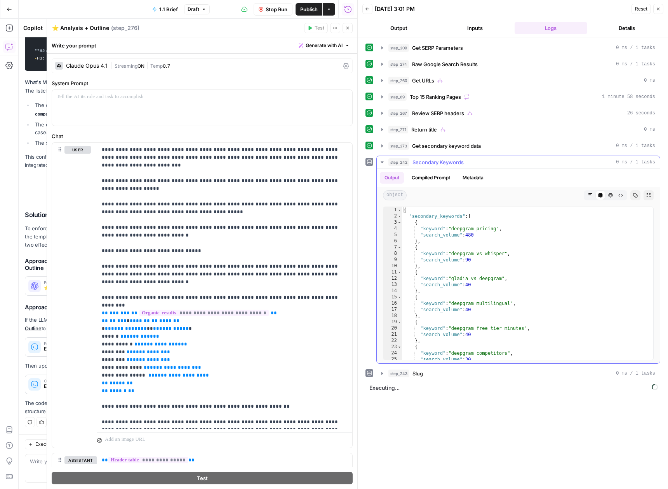
click at [385, 164] on icon "button" at bounding box center [382, 162] width 6 height 6
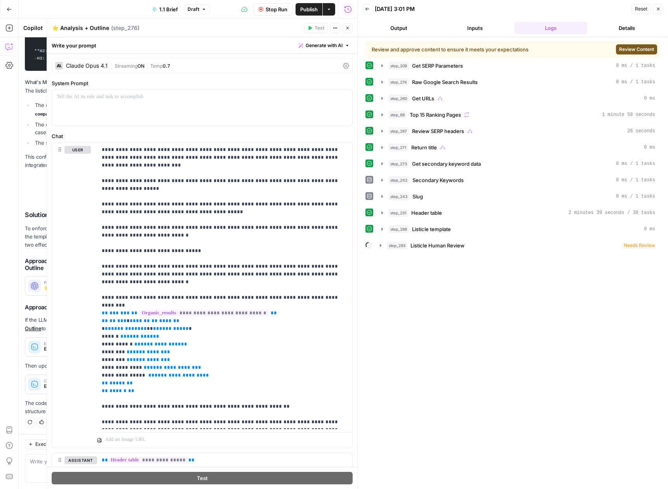
click at [622, 49] on span "Review Content" at bounding box center [637, 49] width 35 height 7
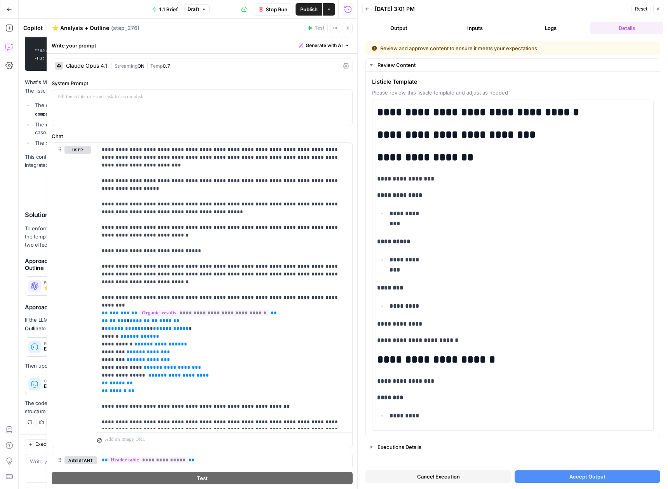
click at [590, 474] on span "Accept Output" at bounding box center [588, 476] width 36 height 8
